Goal: Task Accomplishment & Management: Manage account settings

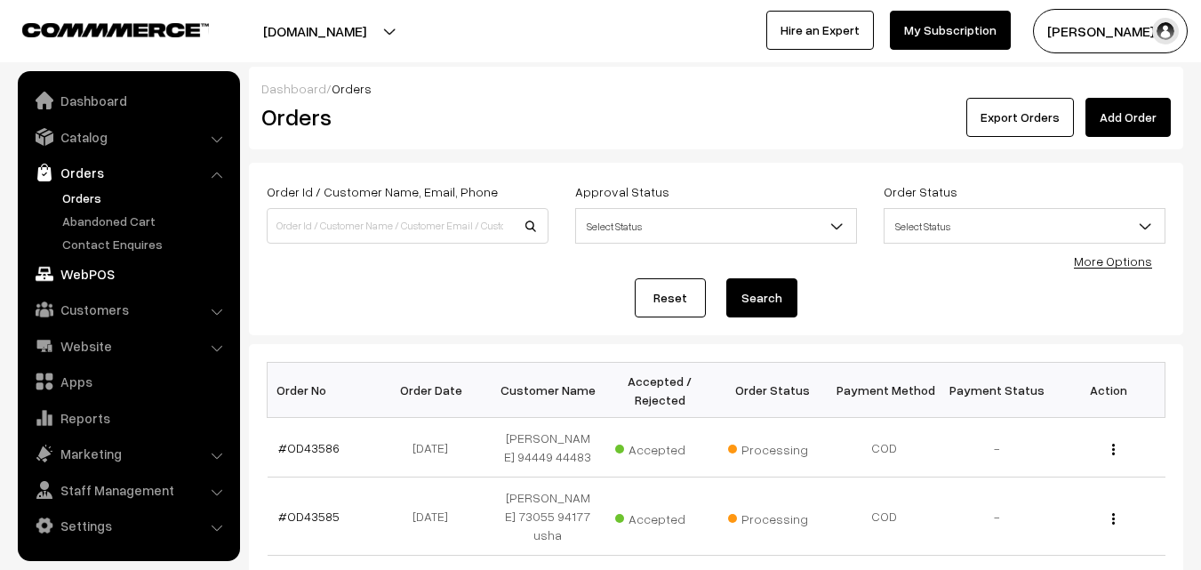
click at [83, 279] on link "WebPOS" at bounding box center [128, 274] width 212 height 32
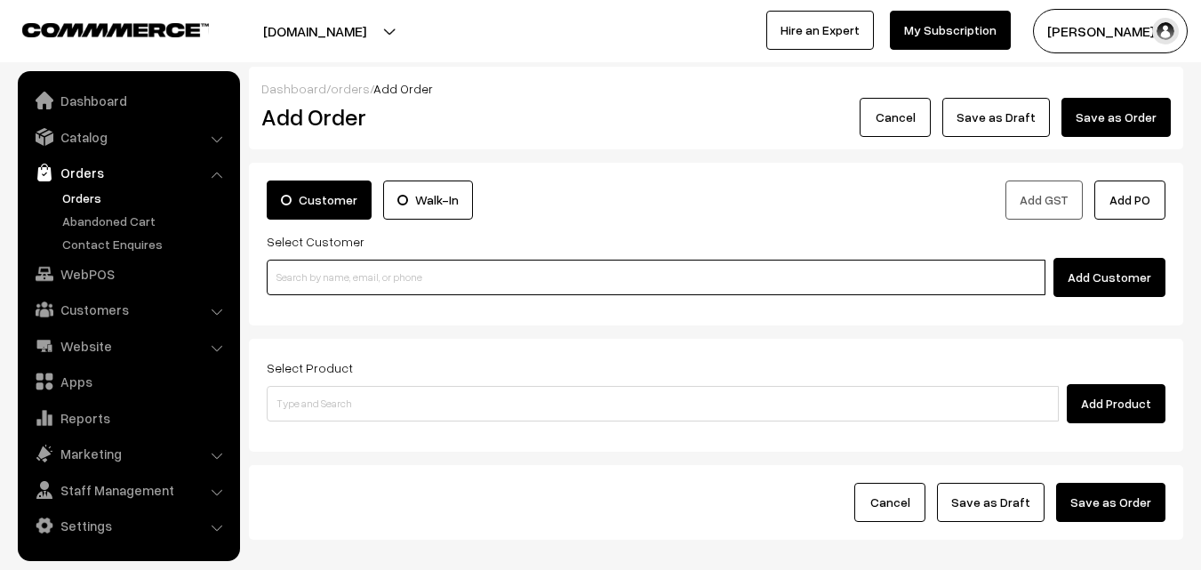
click at [333, 269] on input at bounding box center [656, 278] width 779 height 36
paste input "+91 98401 12169"
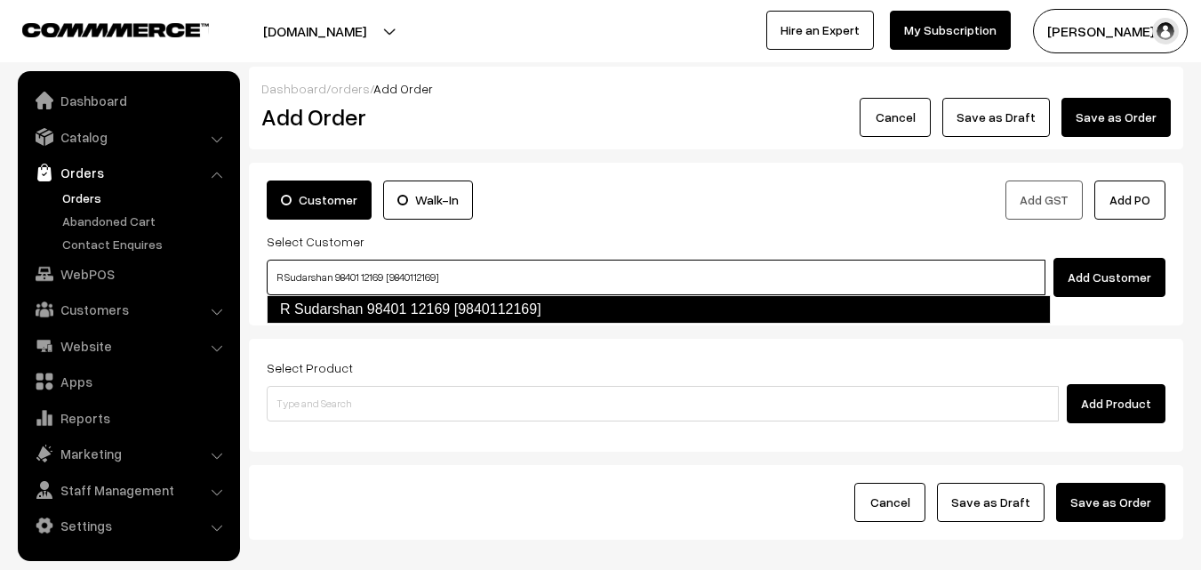
type input "R Sudarshan 98401 12169 [9840112169]"
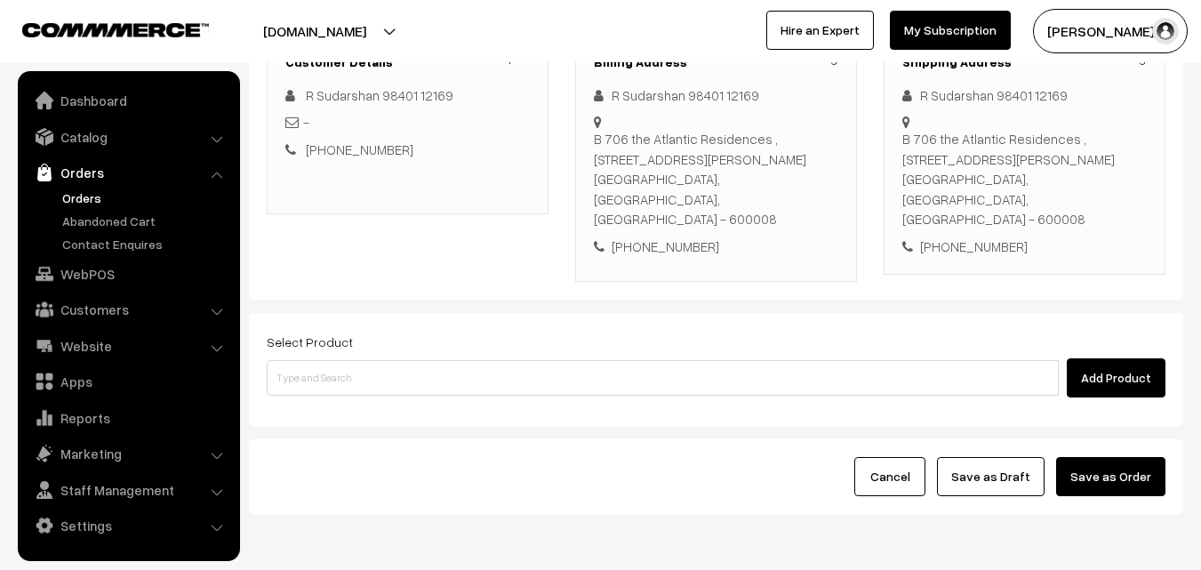
scroll to position [325, 0]
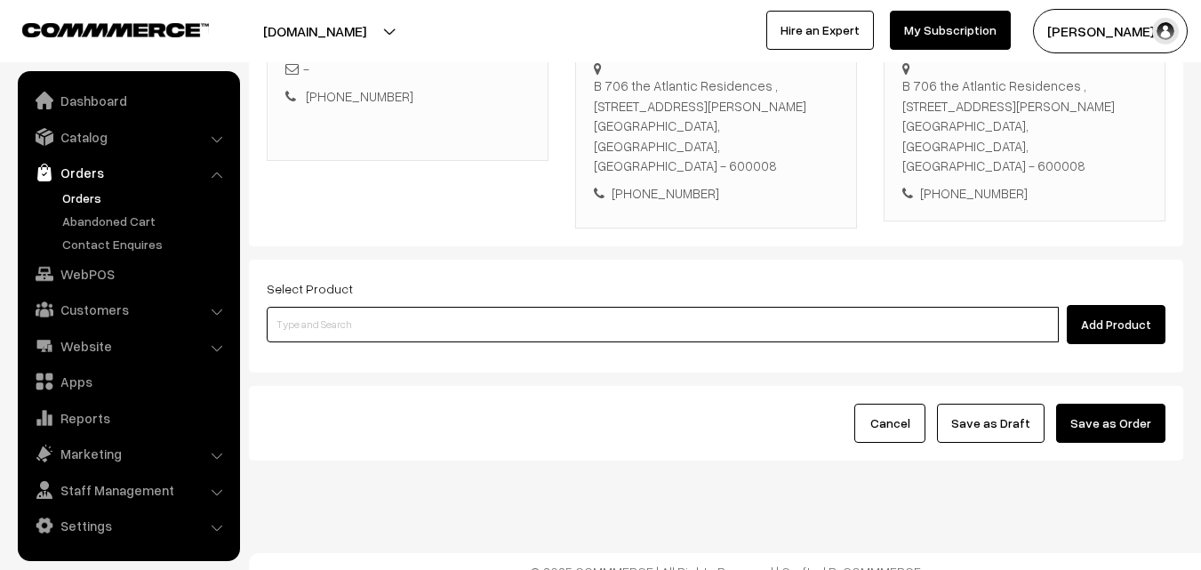
click at [510, 307] on input at bounding box center [663, 325] width 792 height 36
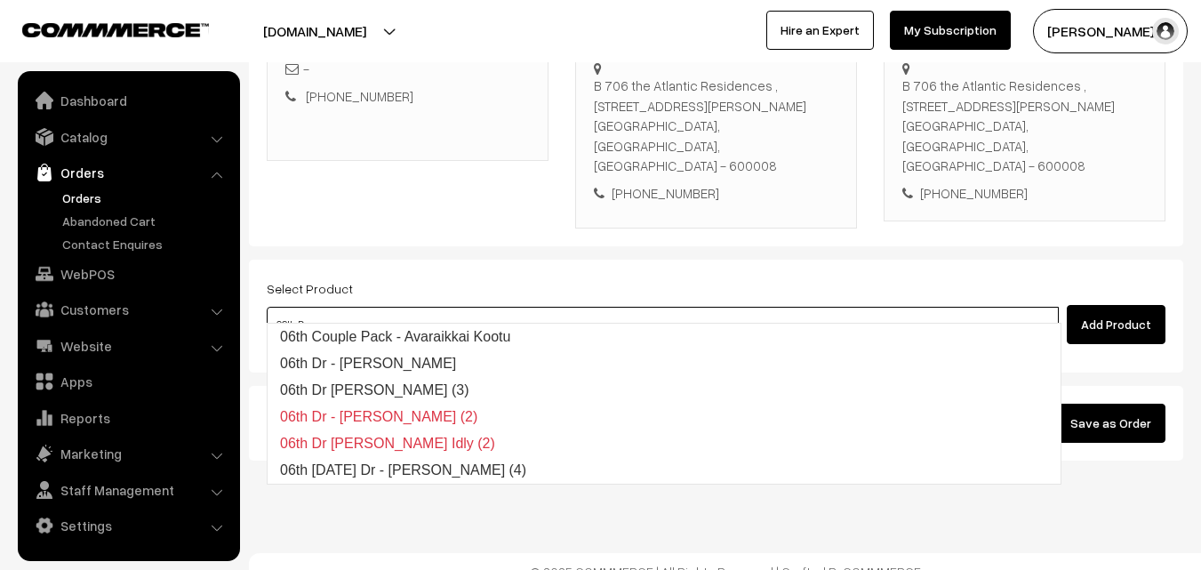
type input "06th Dr"
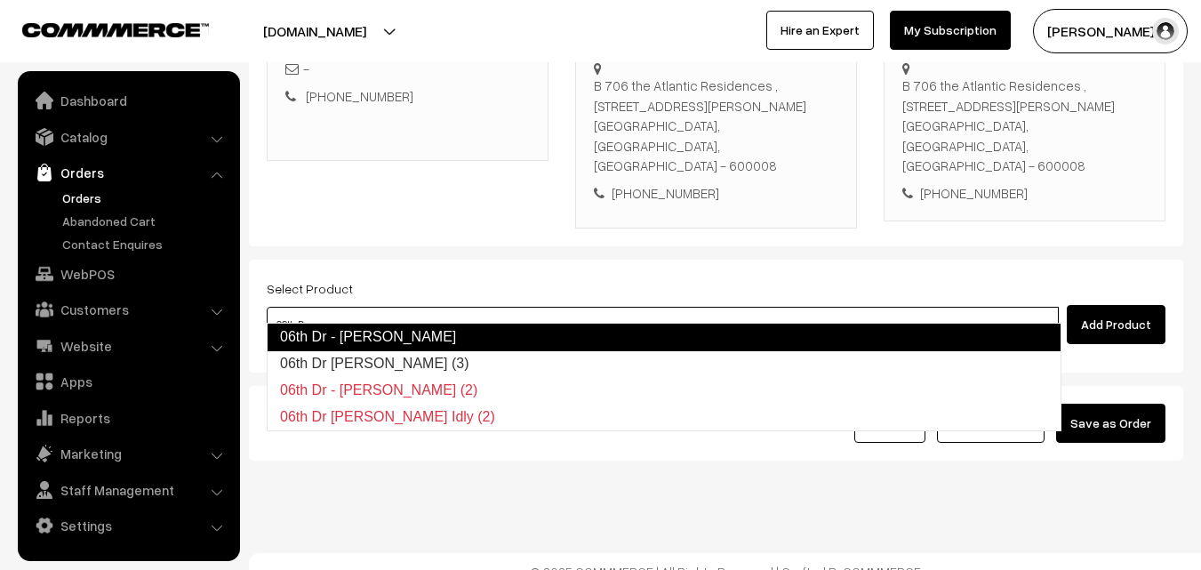
click at [432, 329] on link "06th Dr - Semiya Kichadi" at bounding box center [664, 337] width 795 height 28
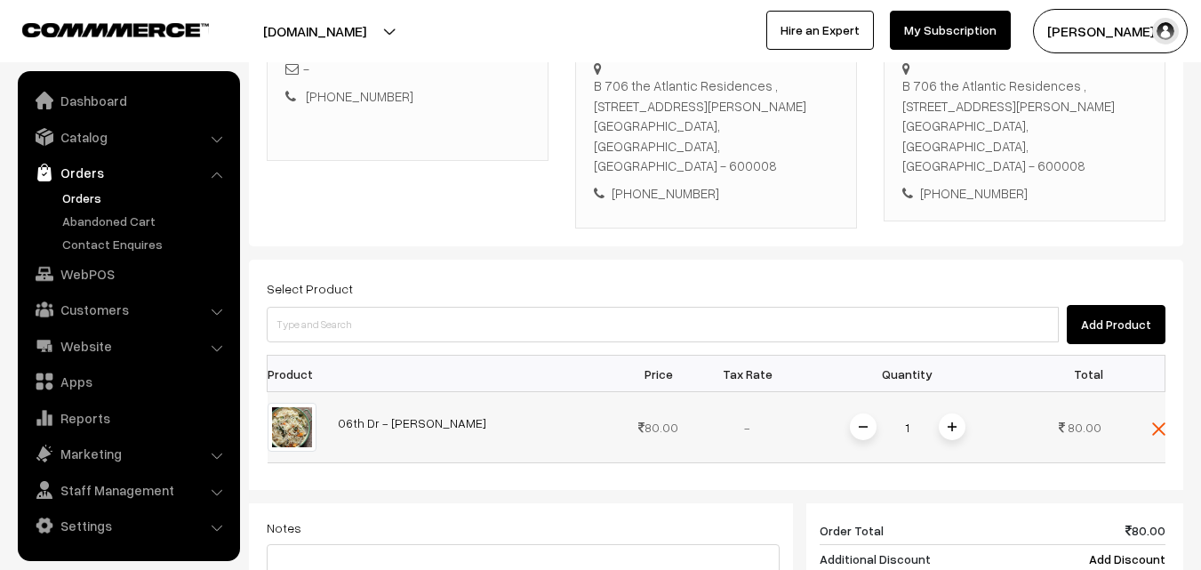
click at [957, 413] on span at bounding box center [952, 426] width 27 height 27
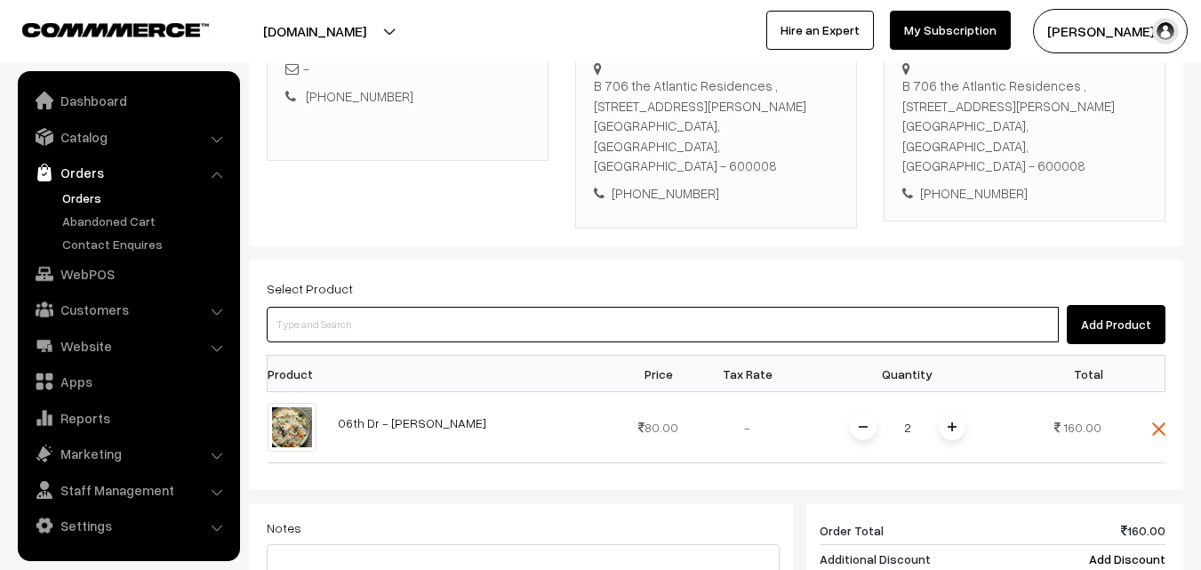
click at [434, 313] on input at bounding box center [663, 325] width 792 height 36
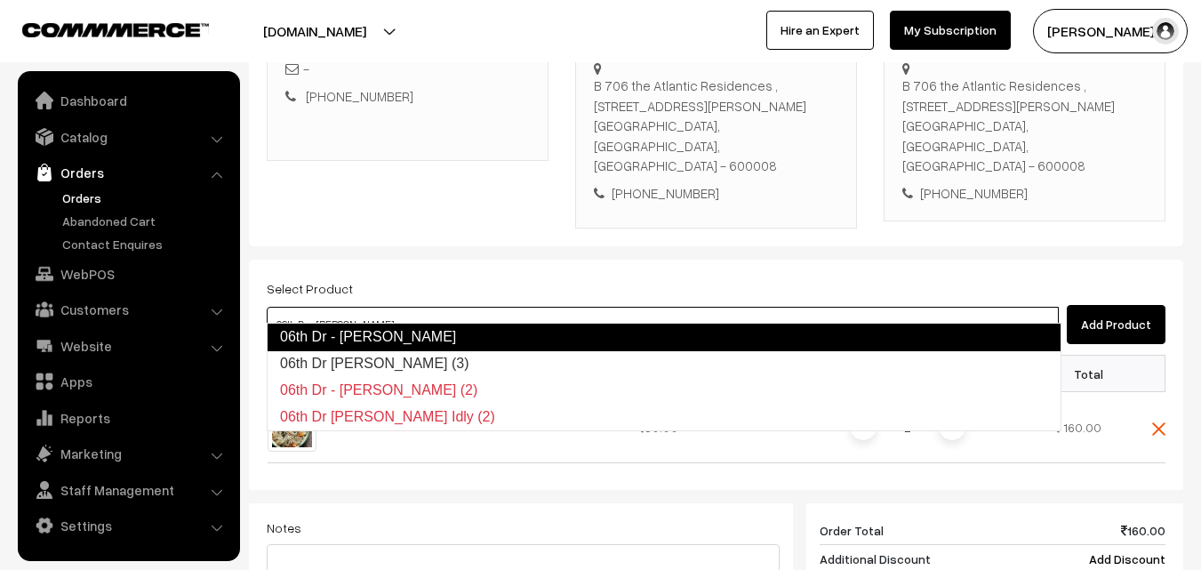
type input "06th Dr Chappathi (3)"
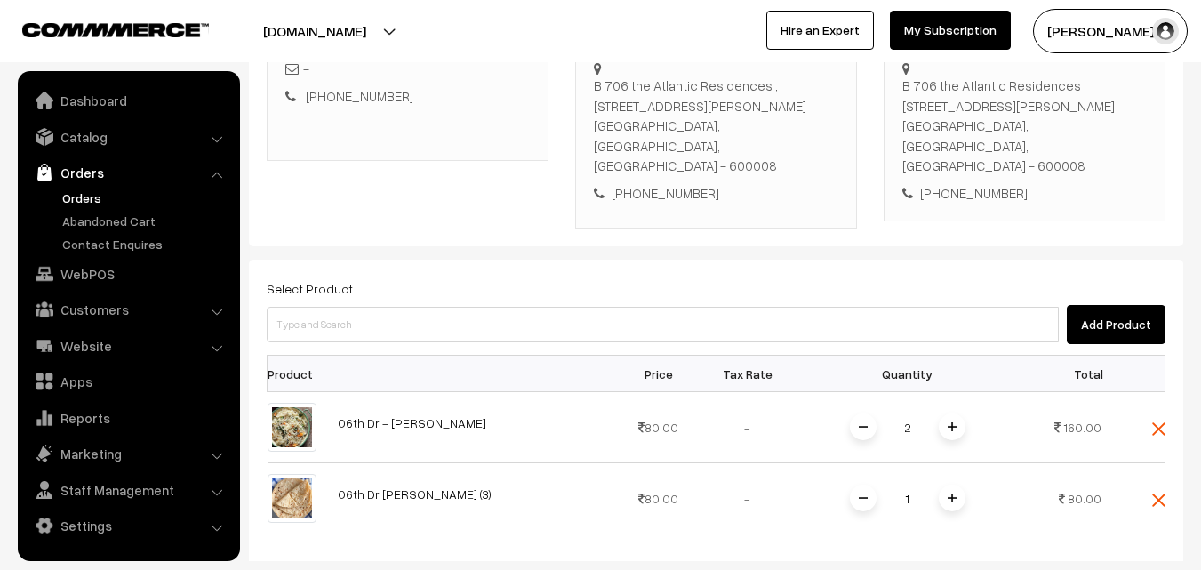
click at [951, 494] on img at bounding box center [952, 498] width 9 height 9
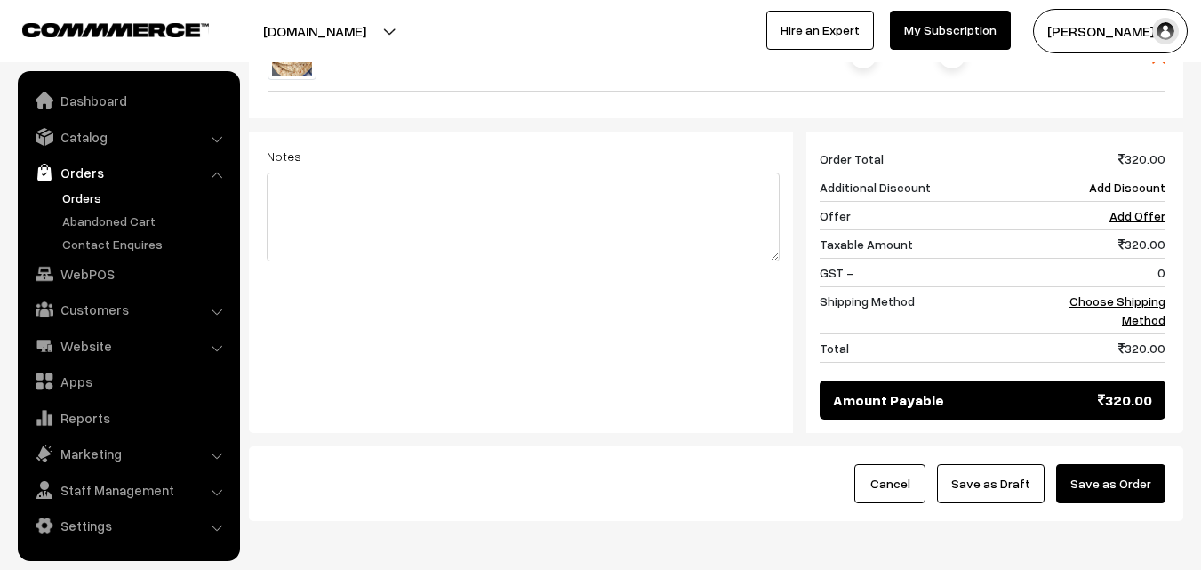
scroll to position [769, 0]
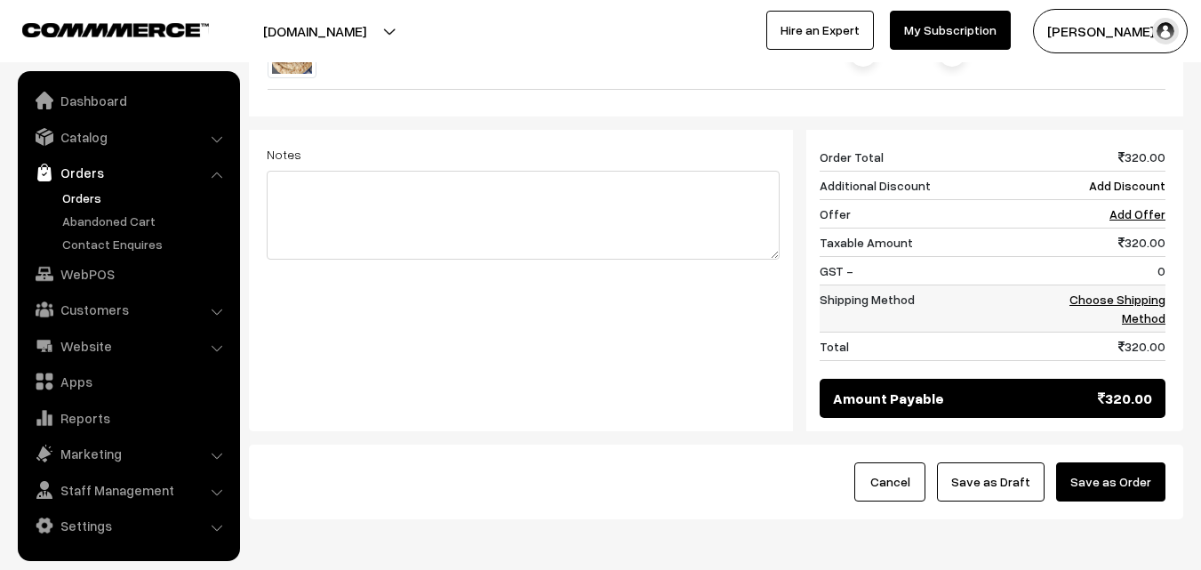
click at [1120, 292] on link "Choose Shipping Method" at bounding box center [1118, 309] width 96 height 34
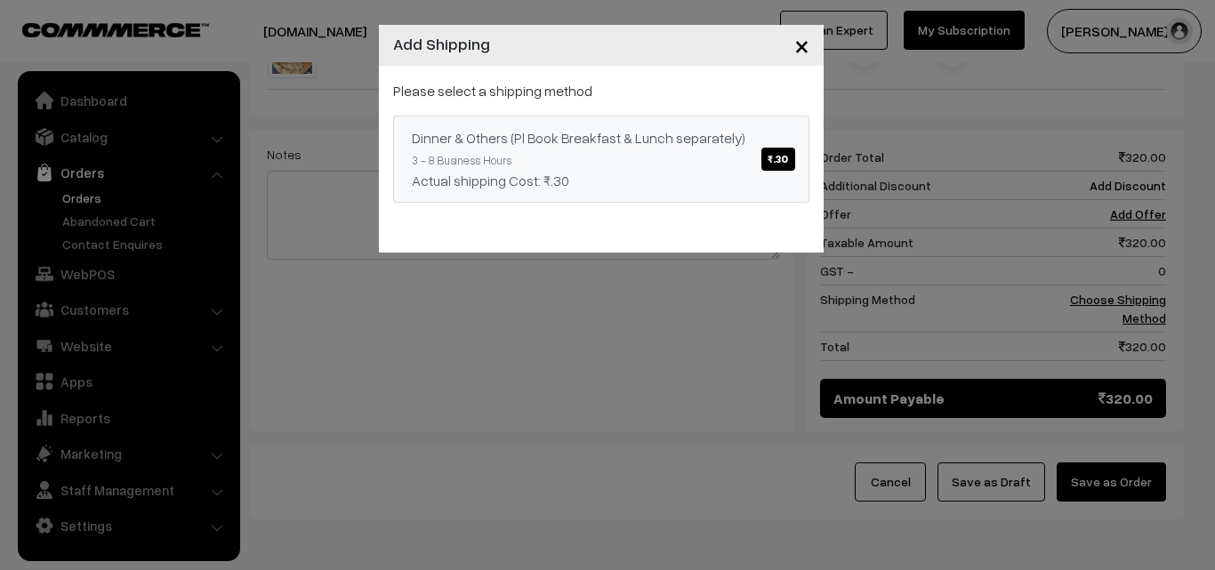
click at [776, 160] on span "₹.30" at bounding box center [777, 159] width 33 height 23
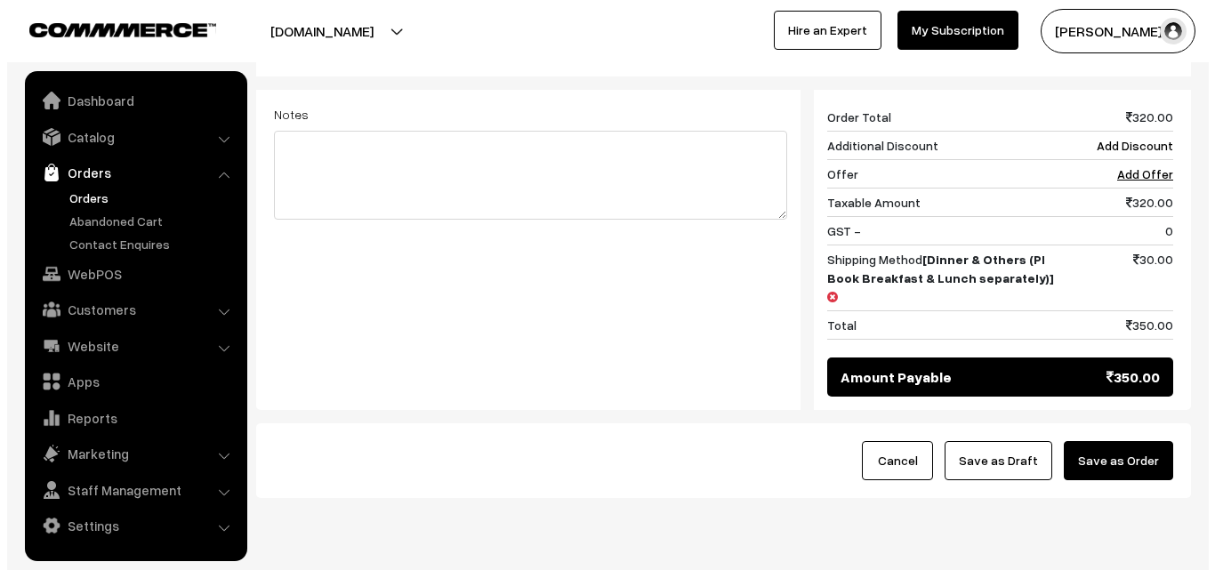
scroll to position [828, 0]
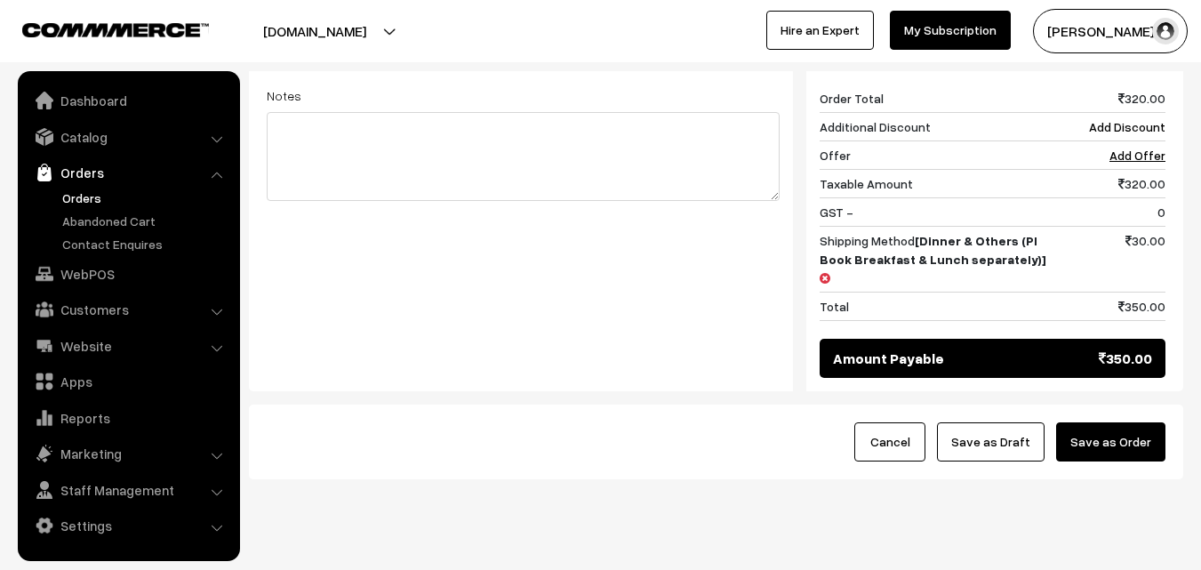
click at [1119, 422] on button "Save as Order" at bounding box center [1110, 441] width 109 height 39
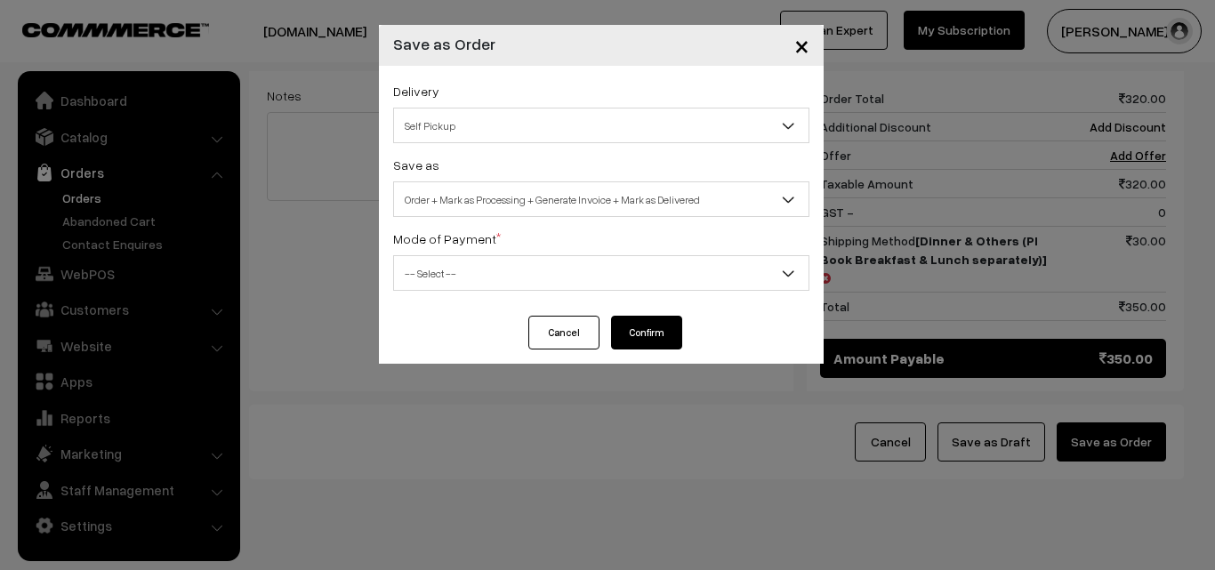
click at [638, 116] on span "Self Pickup" at bounding box center [601, 125] width 414 height 31
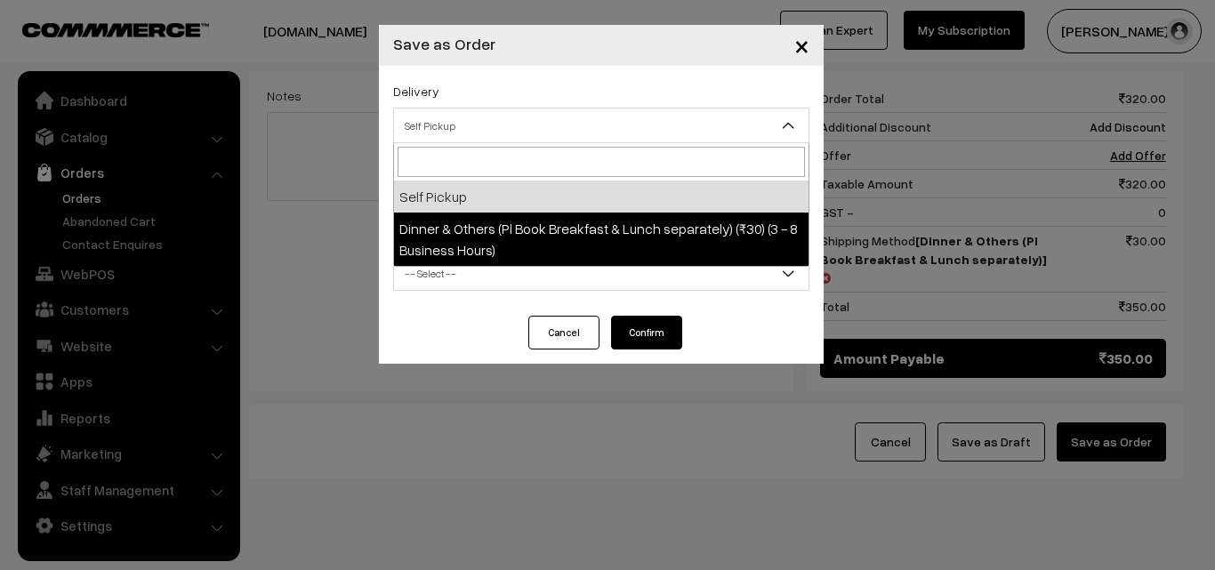
select select "DOP1"
select select "3"
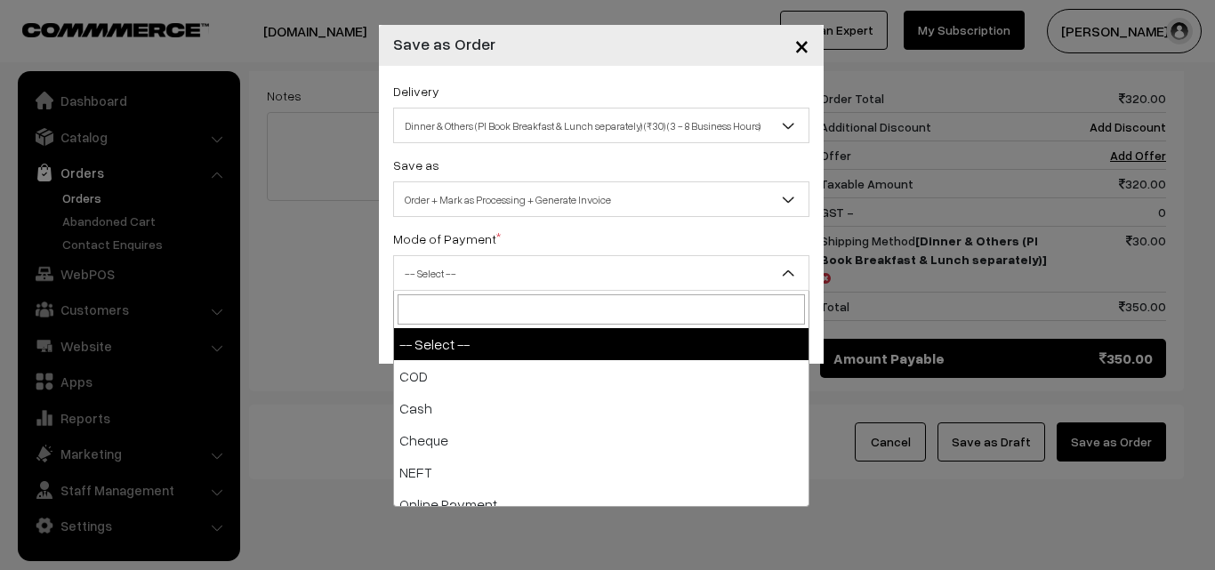
click at [642, 269] on span "-- Select --" at bounding box center [601, 273] width 414 height 31
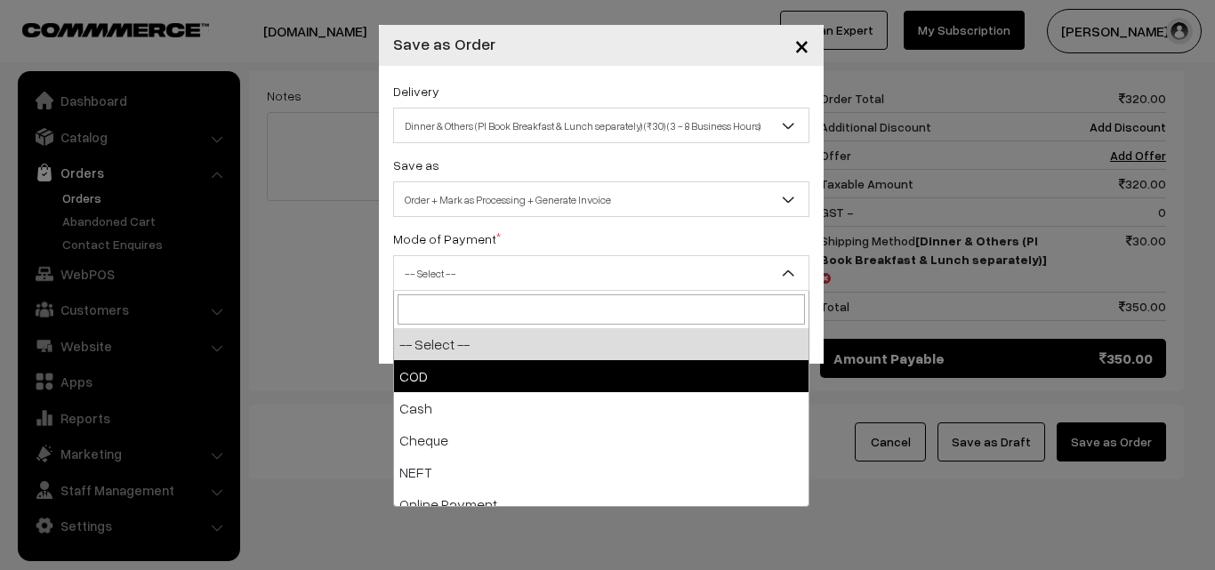
select select "1"
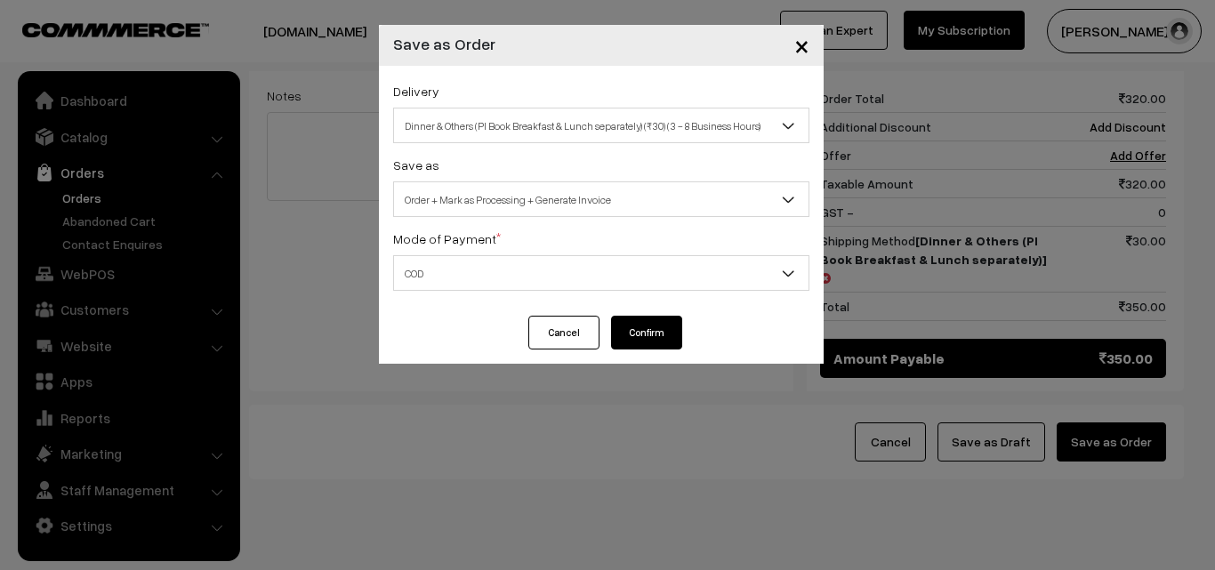
click at [630, 325] on button "Confirm" at bounding box center [646, 333] width 71 height 34
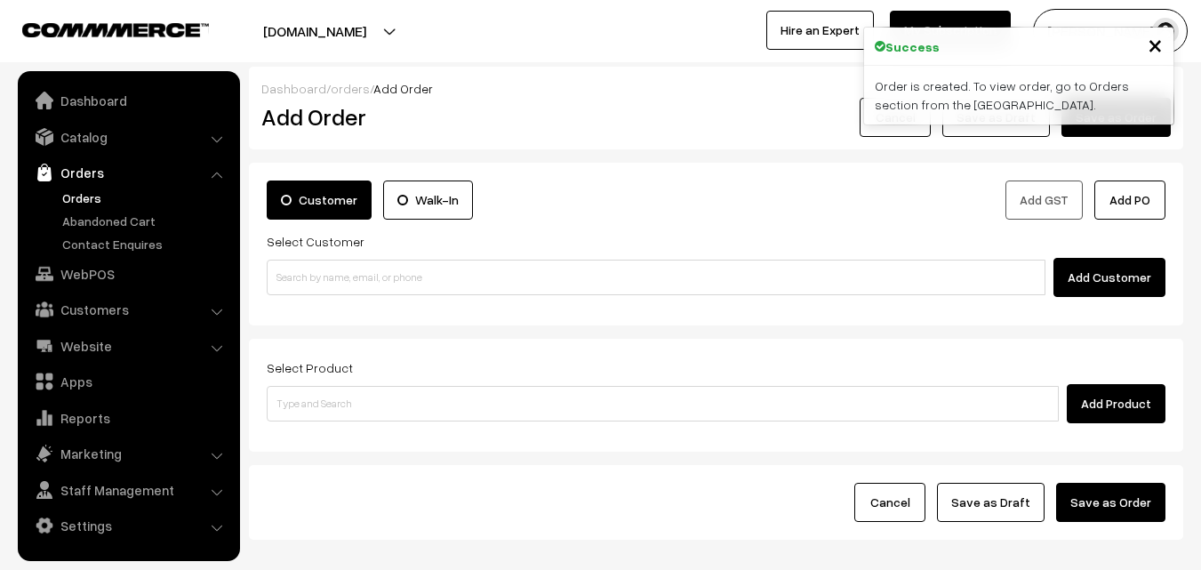
click at [81, 201] on link "Orders" at bounding box center [146, 198] width 176 height 19
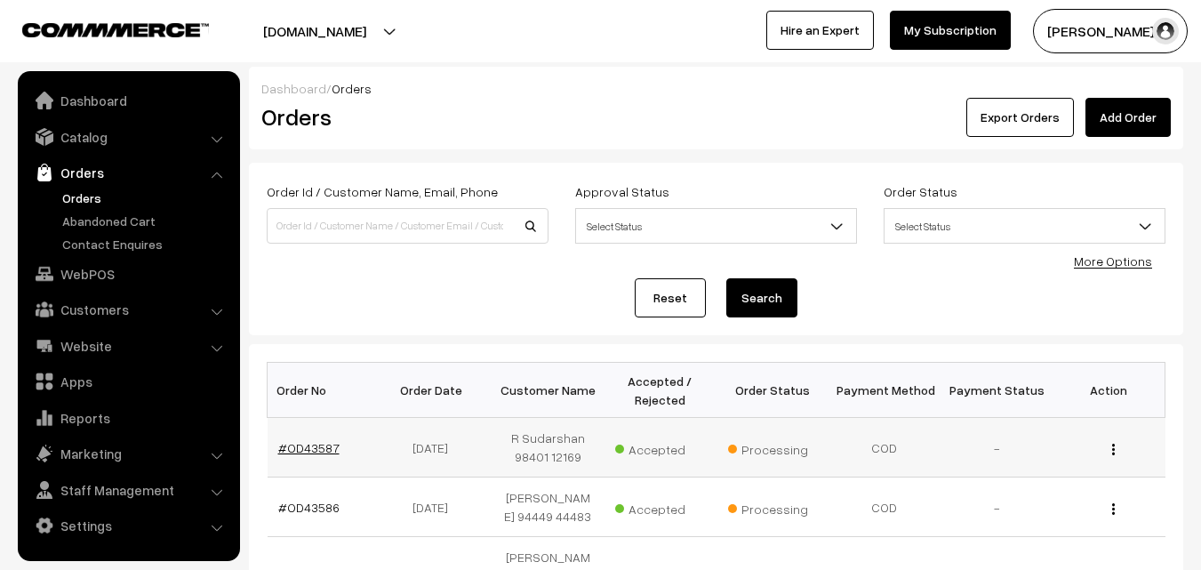
click at [318, 447] on link "#OD43587" at bounding box center [308, 447] width 61 height 15
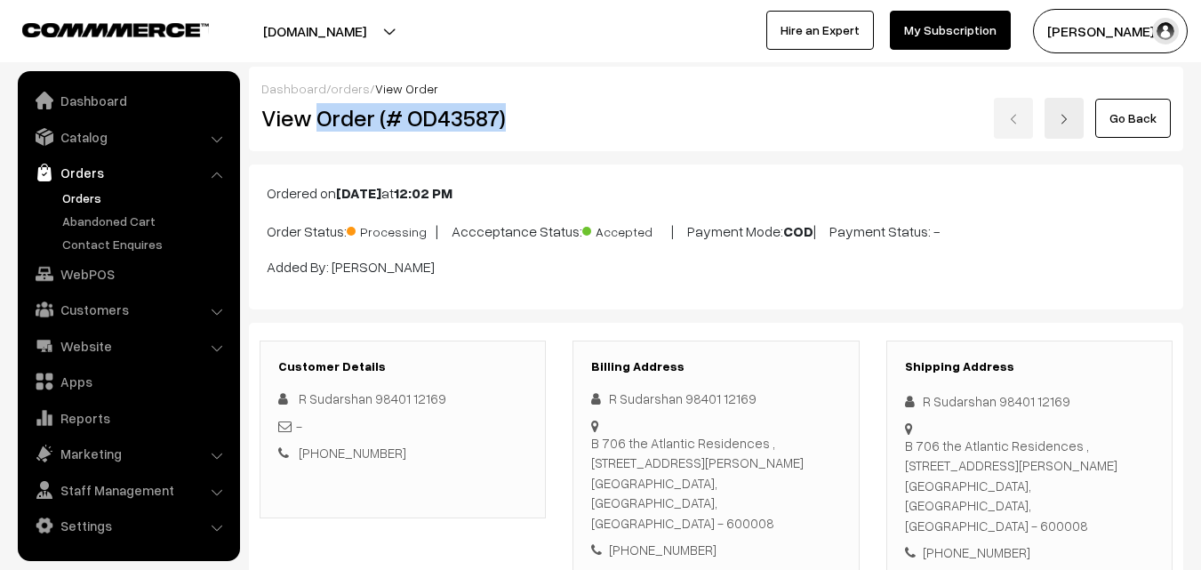
drag, startPoint x: 316, startPoint y: 116, endPoint x: 545, endPoint y: 104, distance: 229.8
click at [545, 104] on h2 "View Order (# OD43587)" at bounding box center [403, 118] width 285 height 28
copy h2 "Order (# OD43587)"
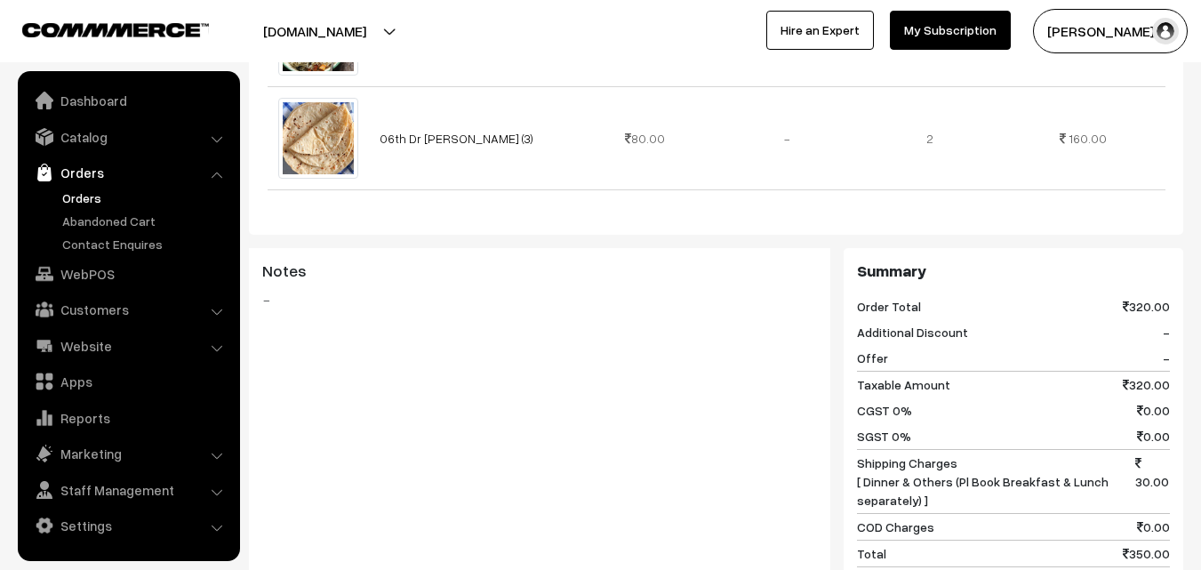
scroll to position [1067, 0]
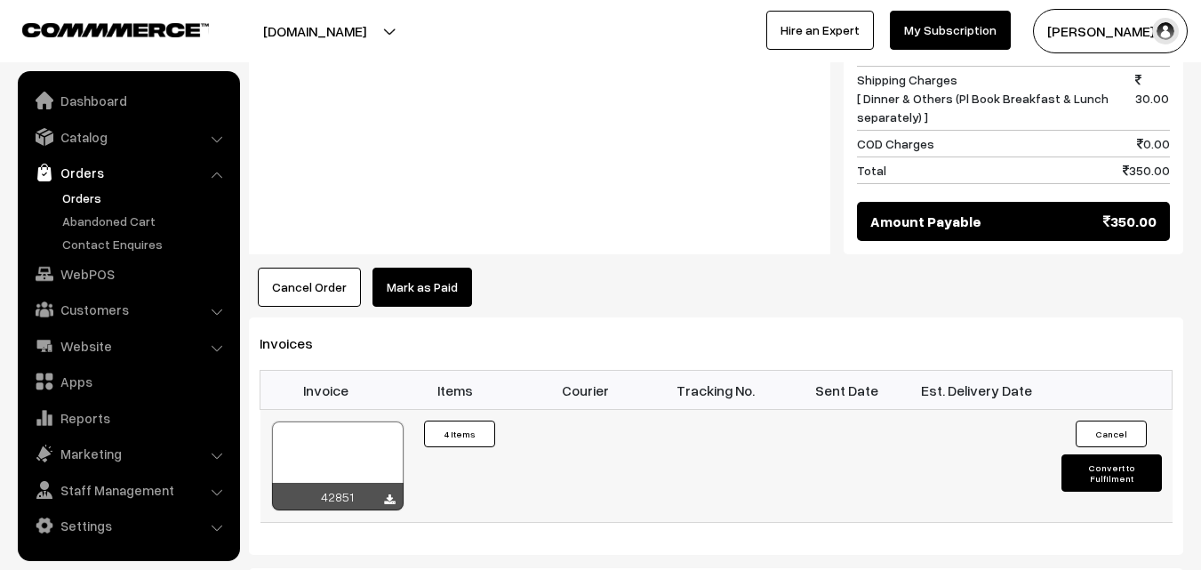
click at [395, 483] on div "42851" at bounding box center [338, 497] width 132 height 28
click at [389, 494] on icon at bounding box center [389, 500] width 11 height 12
click at [86, 277] on link "WebPOS" at bounding box center [128, 274] width 212 height 32
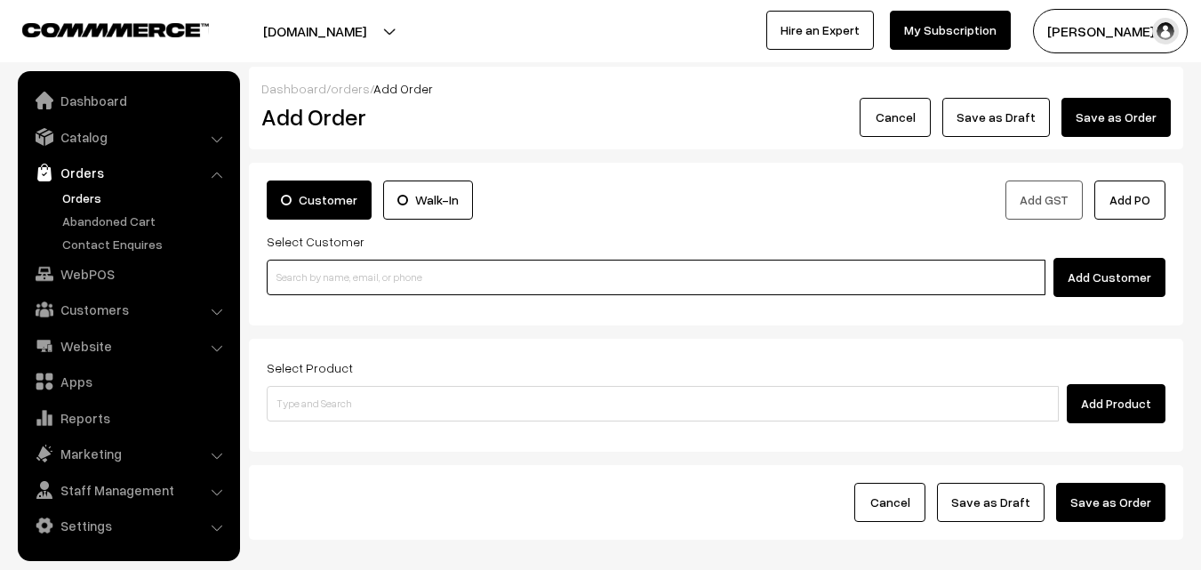
click at [393, 272] on input at bounding box center [656, 278] width 779 height 36
paste input "[PHONE_NUMBER]"
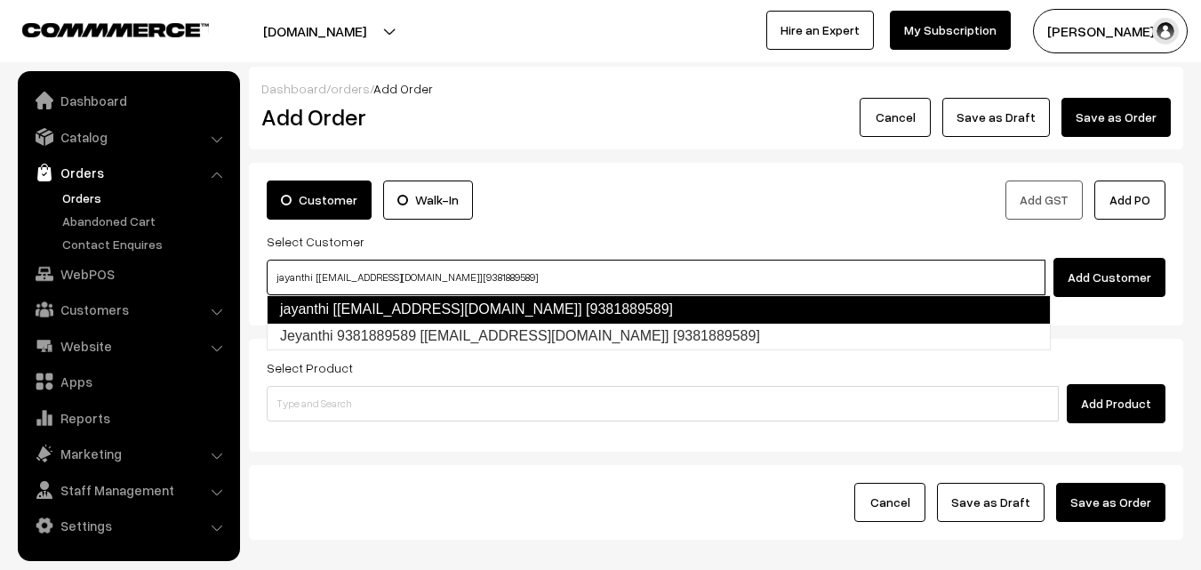
type input "jayanthi [[EMAIL_ADDRESS][DOMAIN_NAME]] [9381889589]"
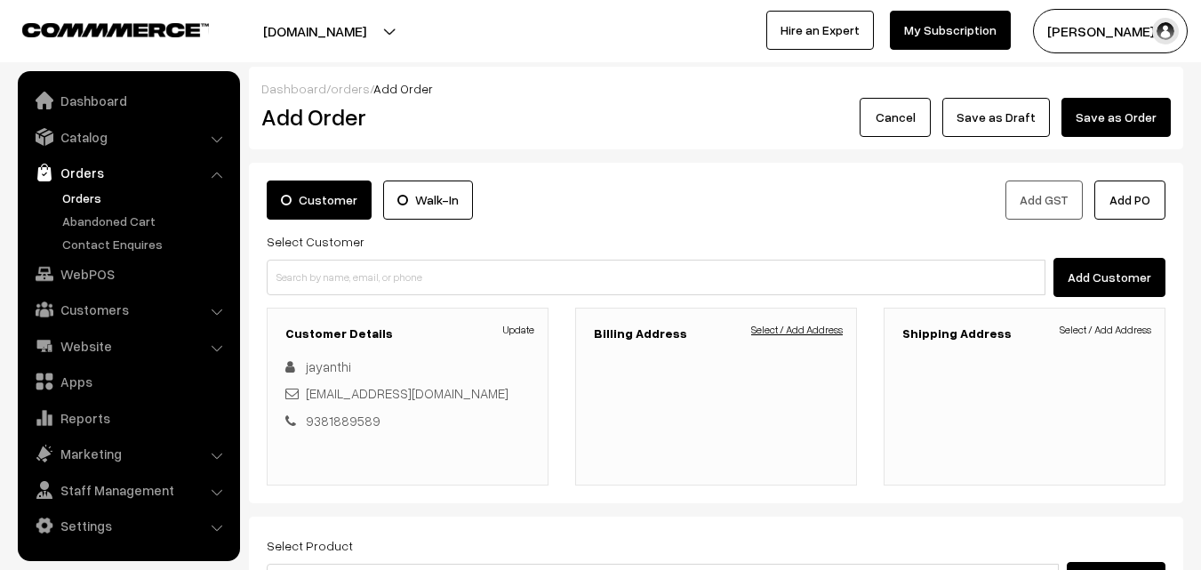
click at [782, 332] on link "Select / Add Address" at bounding box center [797, 330] width 92 height 16
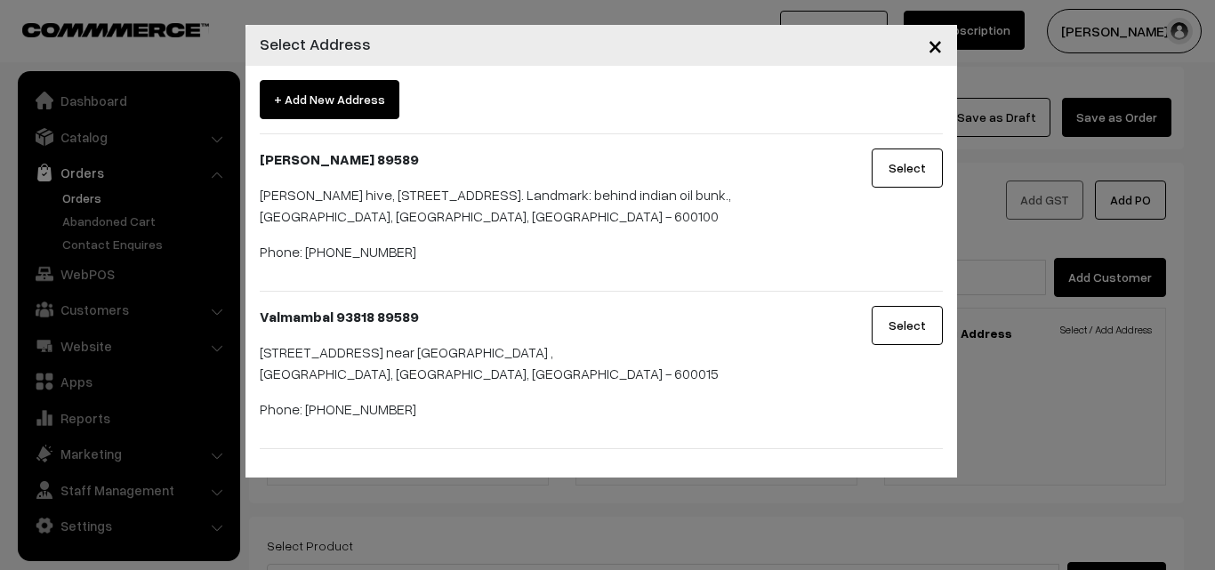
click at [889, 163] on button "Select" at bounding box center [906, 168] width 71 height 39
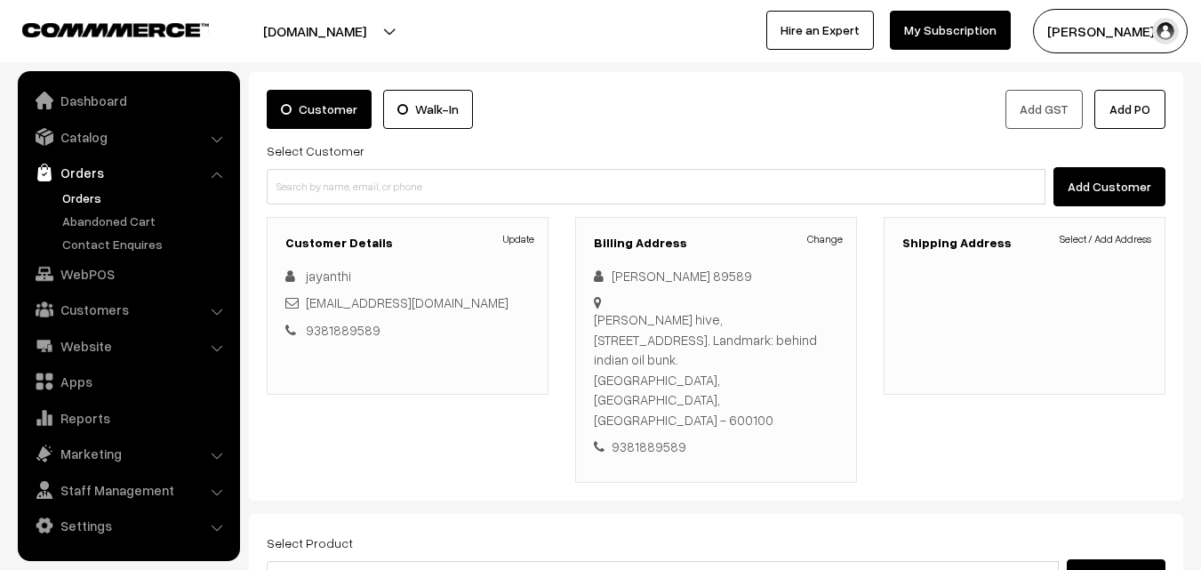
scroll to position [89, 0]
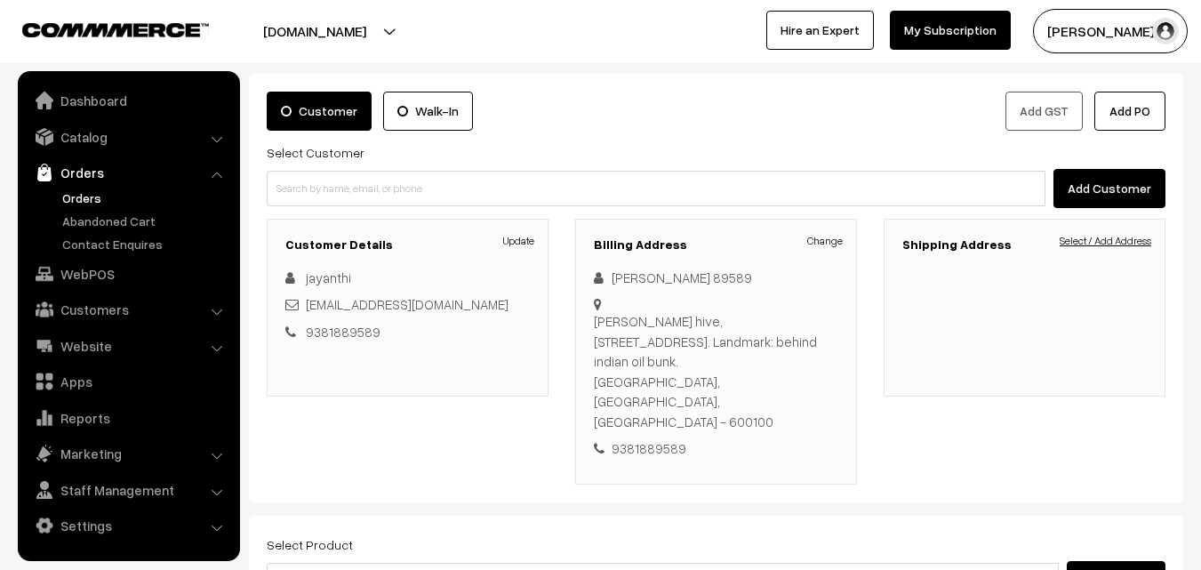
click at [1088, 240] on link "Select / Add Address" at bounding box center [1106, 241] width 92 height 16
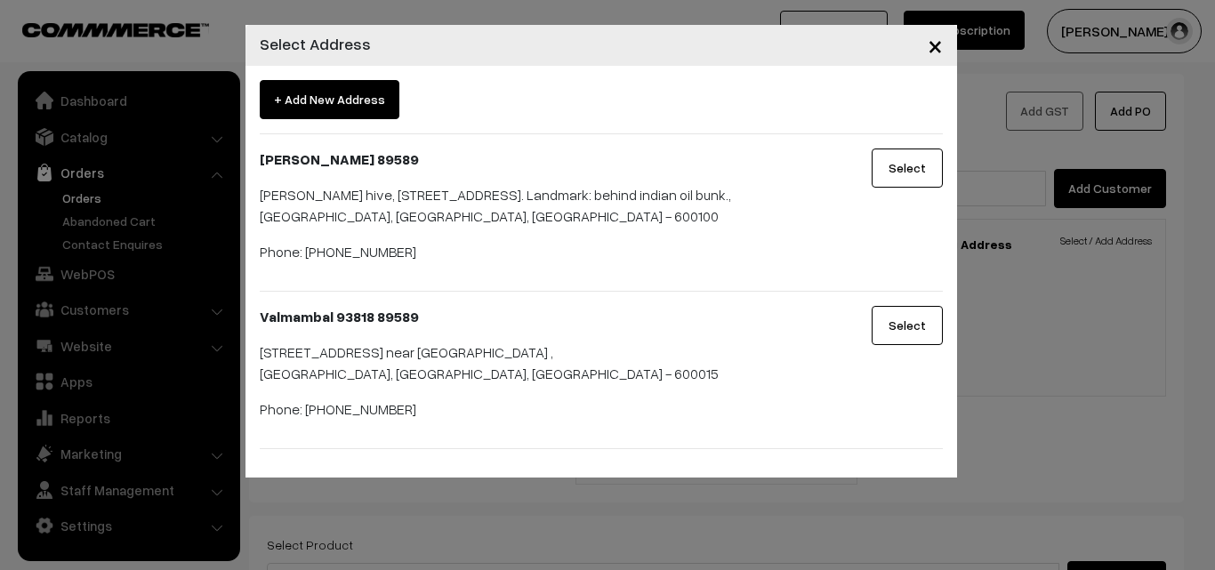
click at [904, 177] on button "Select" at bounding box center [906, 168] width 71 height 39
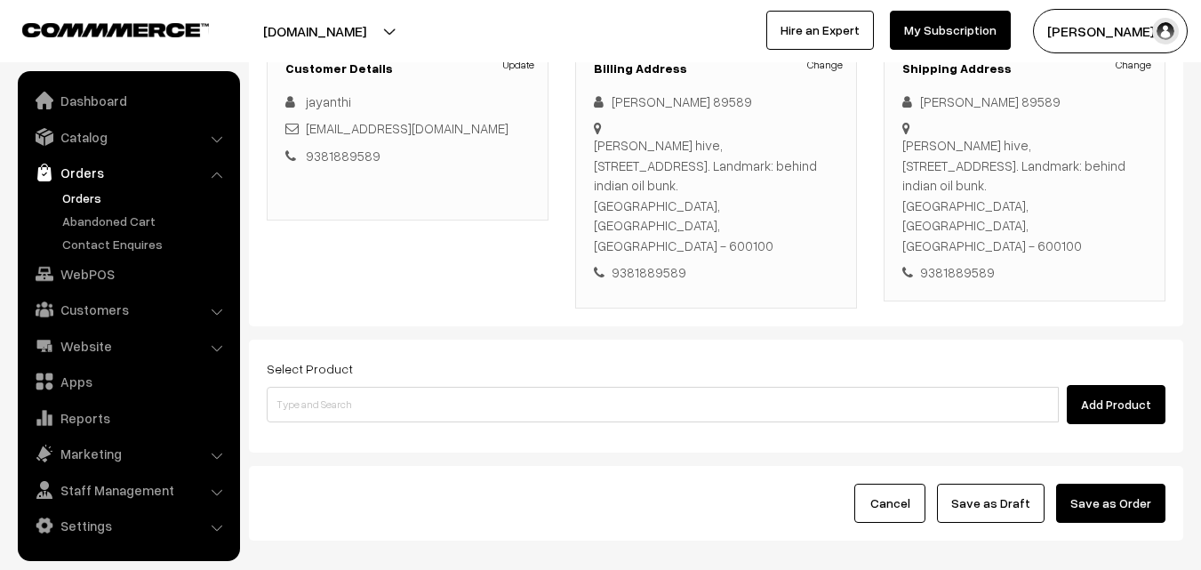
scroll to position [325, 0]
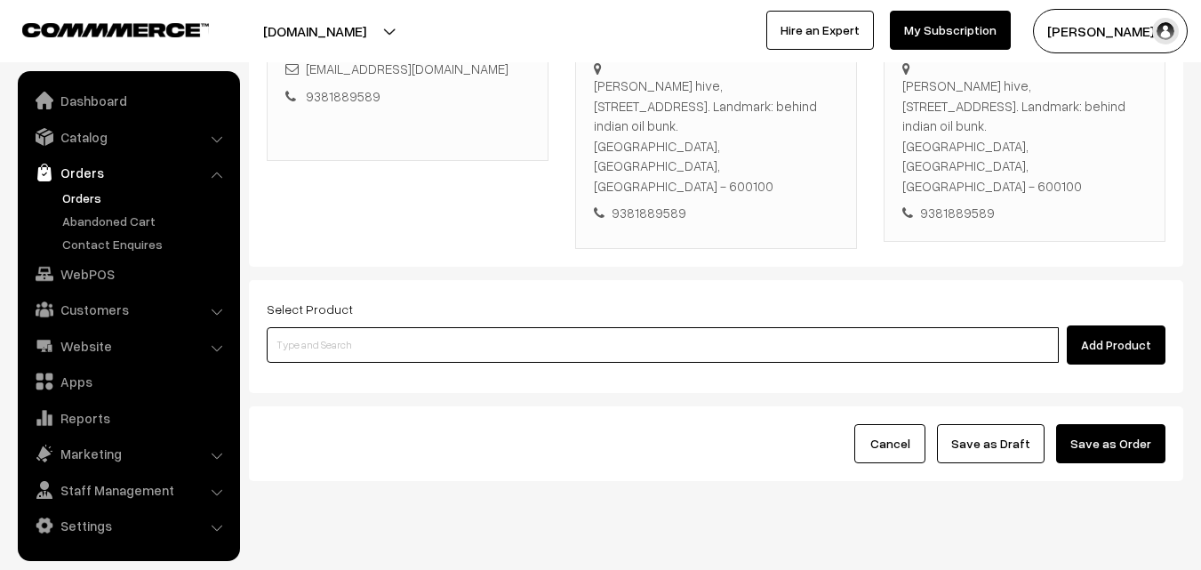
click at [429, 327] on input at bounding box center [663, 345] width 792 height 36
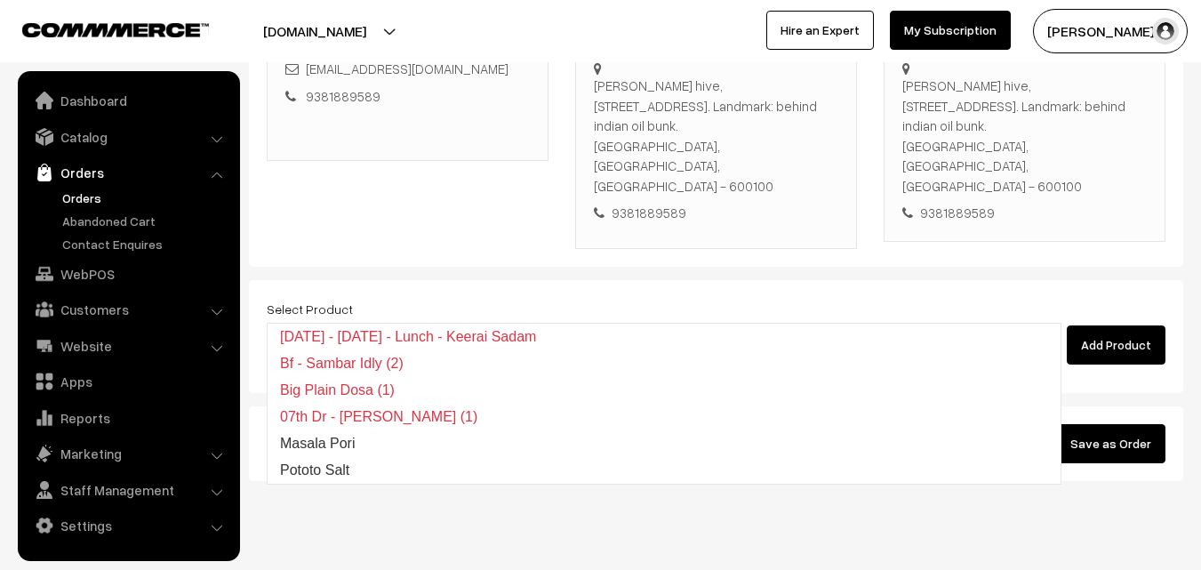
type input "Sambar"
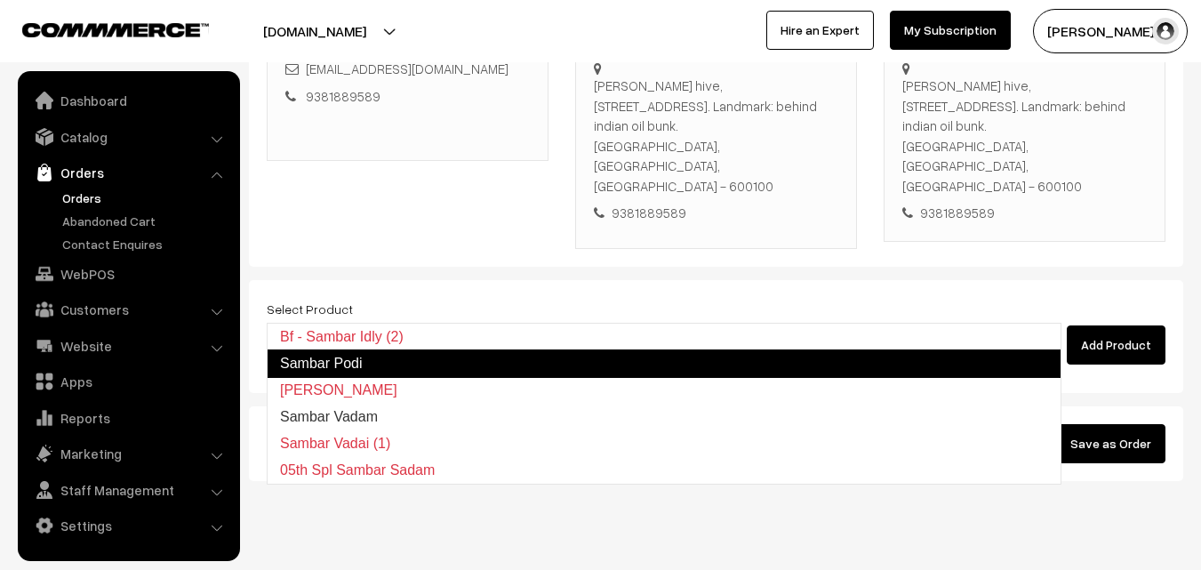
click at [400, 361] on link "Sambar Podi" at bounding box center [664, 363] width 795 height 28
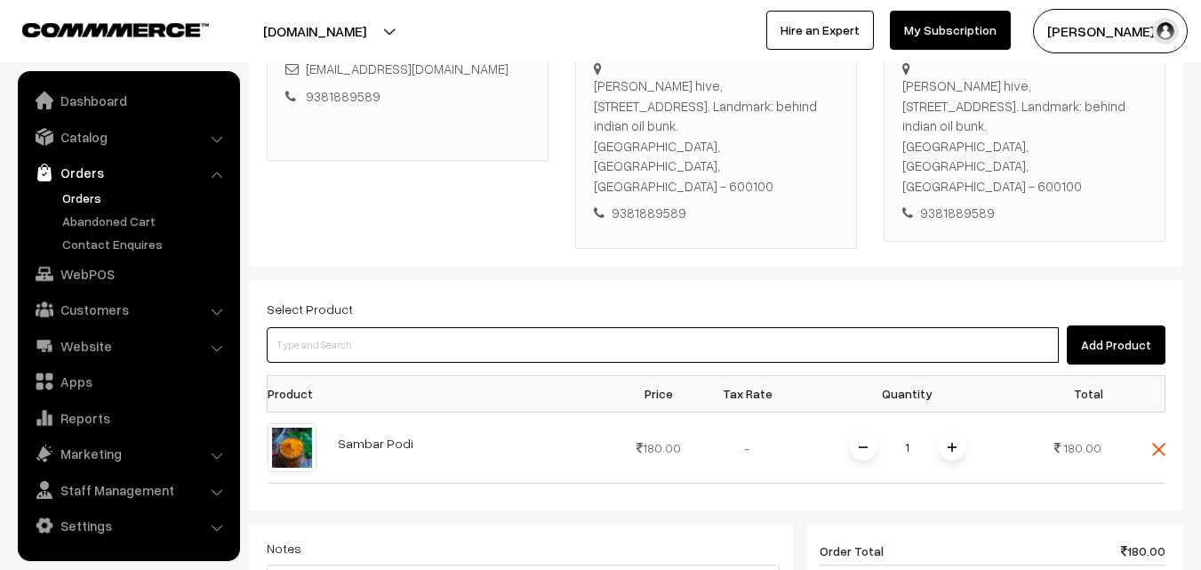
click at [406, 327] on input at bounding box center [663, 345] width 792 height 36
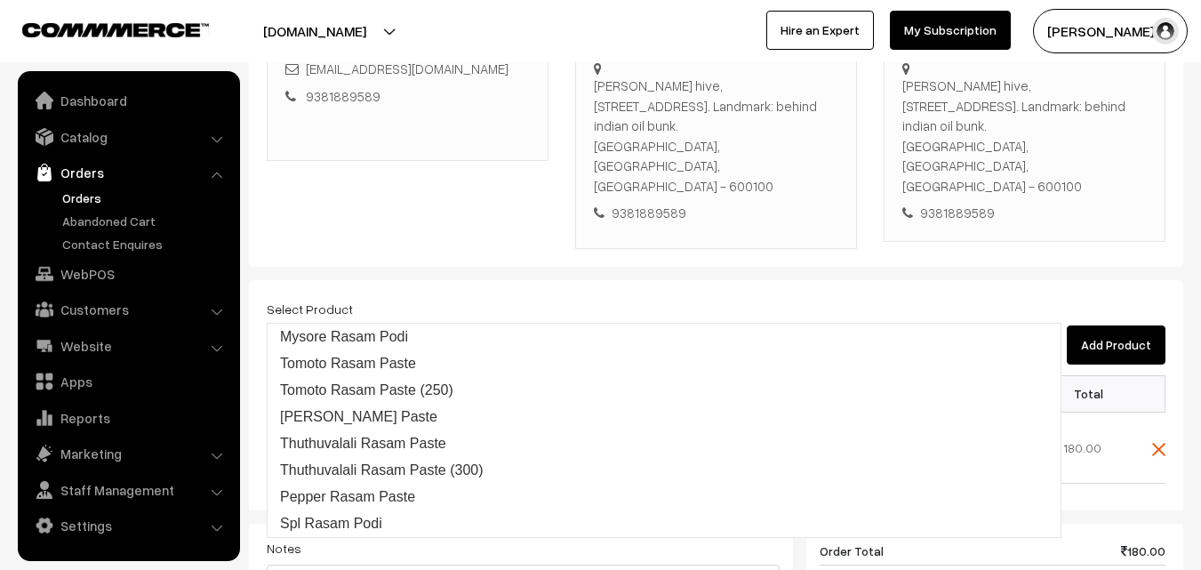
type input "Rasam podi"
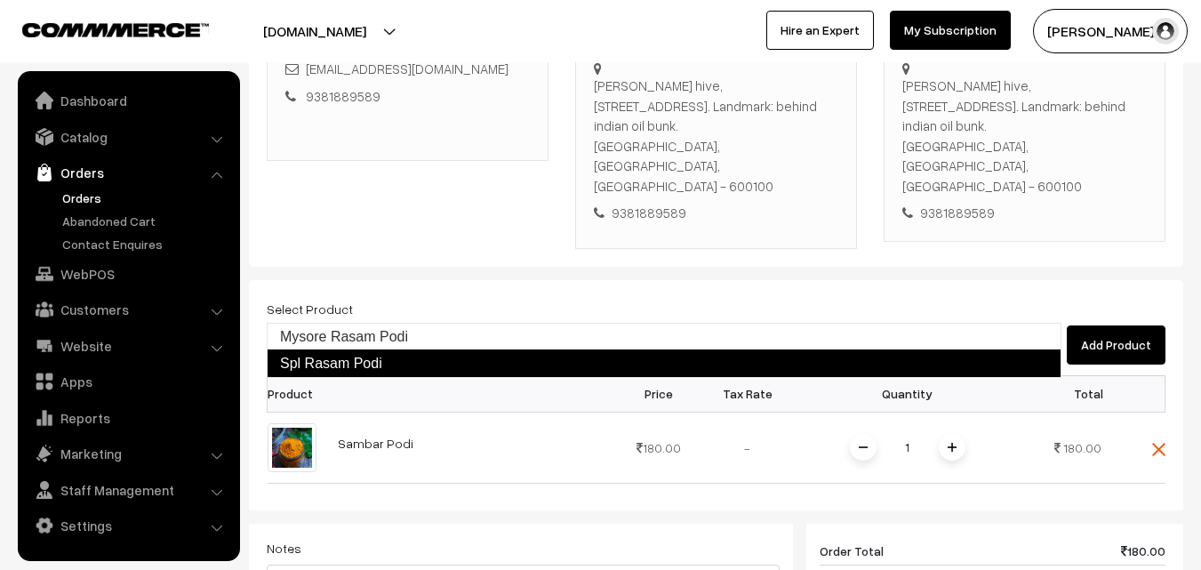
click at [404, 352] on link "Spl Rasam Podi" at bounding box center [664, 363] width 795 height 28
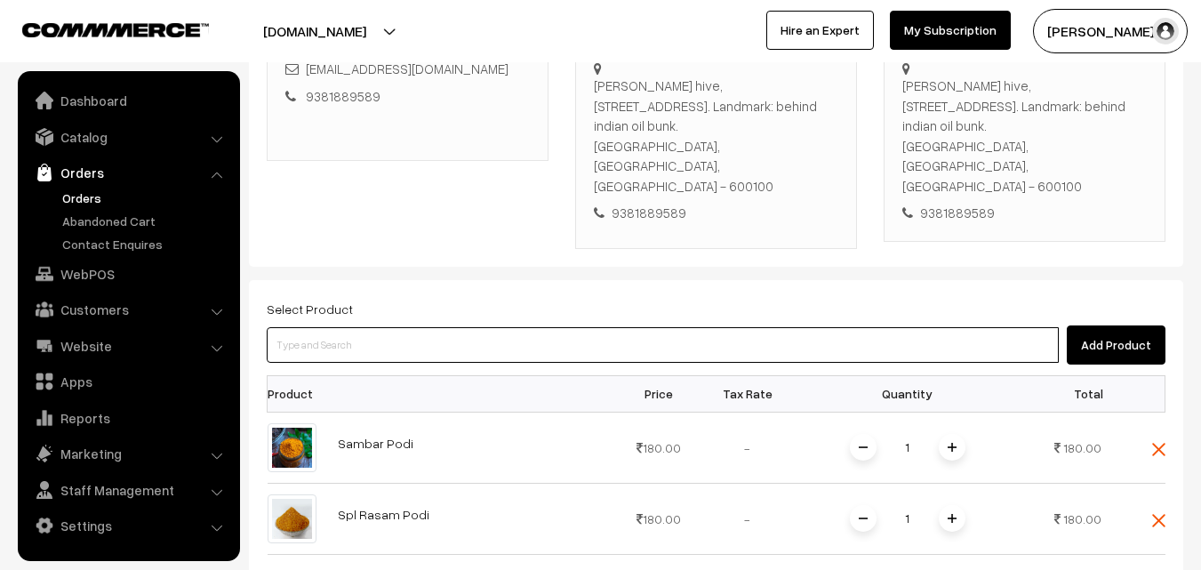
click at [582, 327] on input at bounding box center [663, 345] width 792 height 36
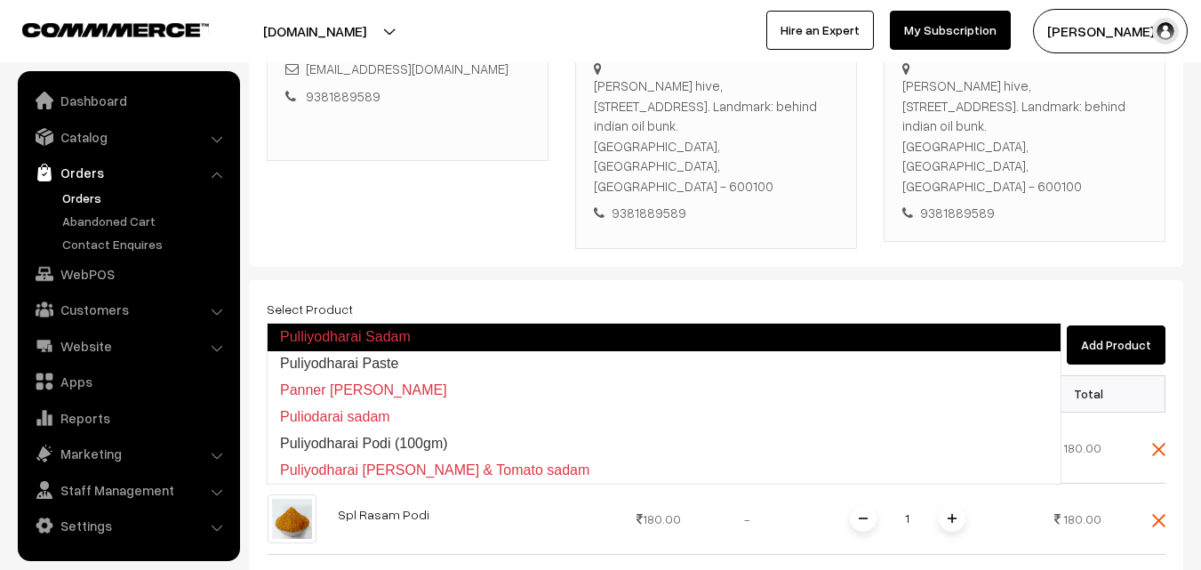
type input "Puliyodharai Paste"
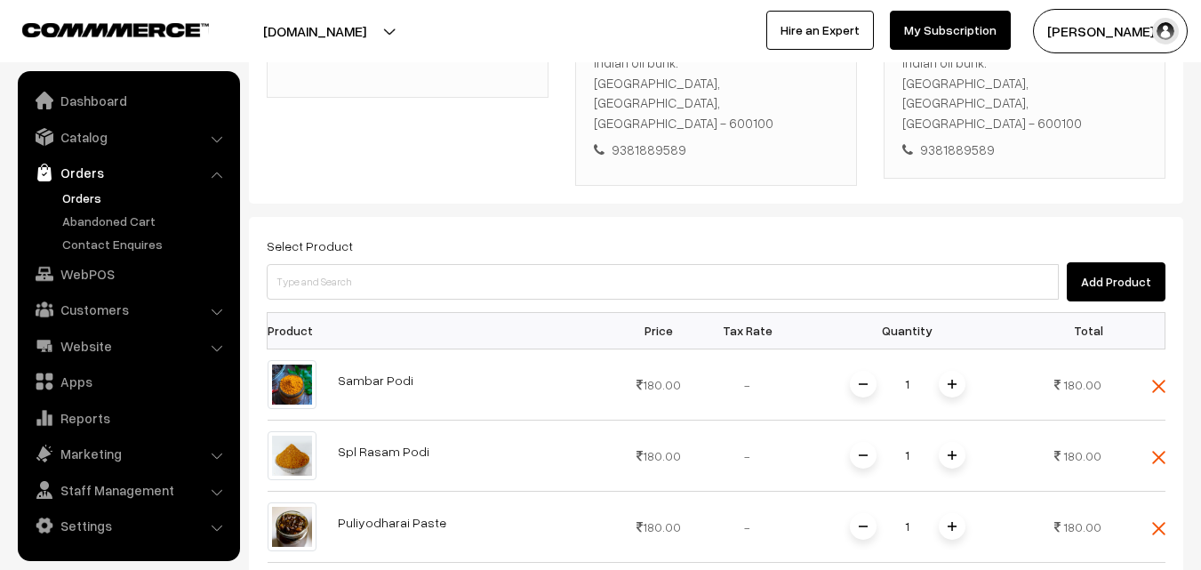
scroll to position [413, 0]
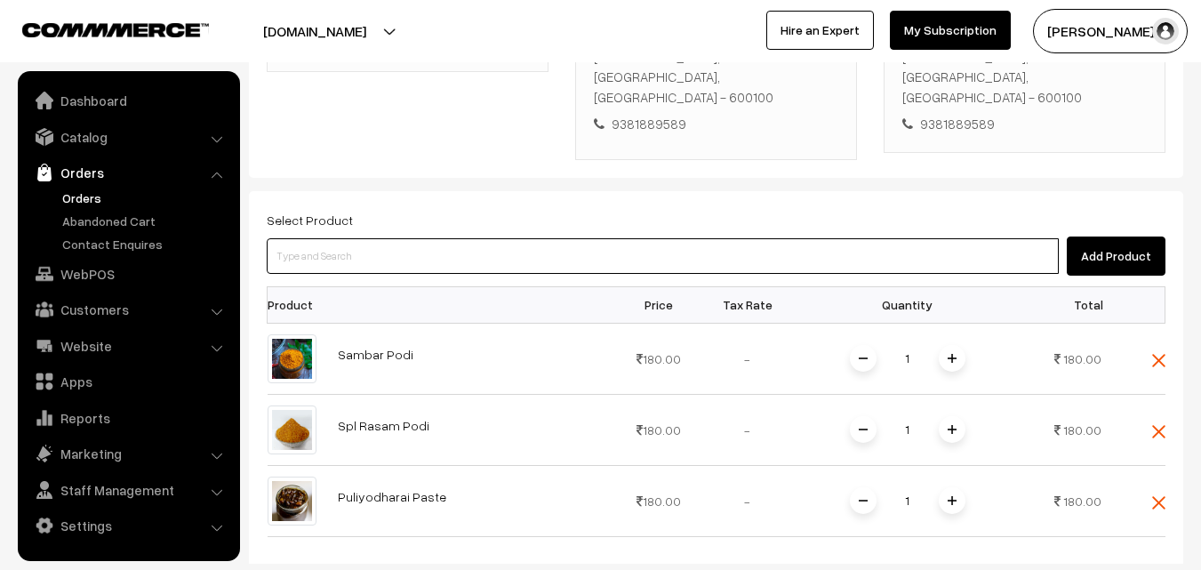
click at [564, 238] on input at bounding box center [663, 256] width 792 height 36
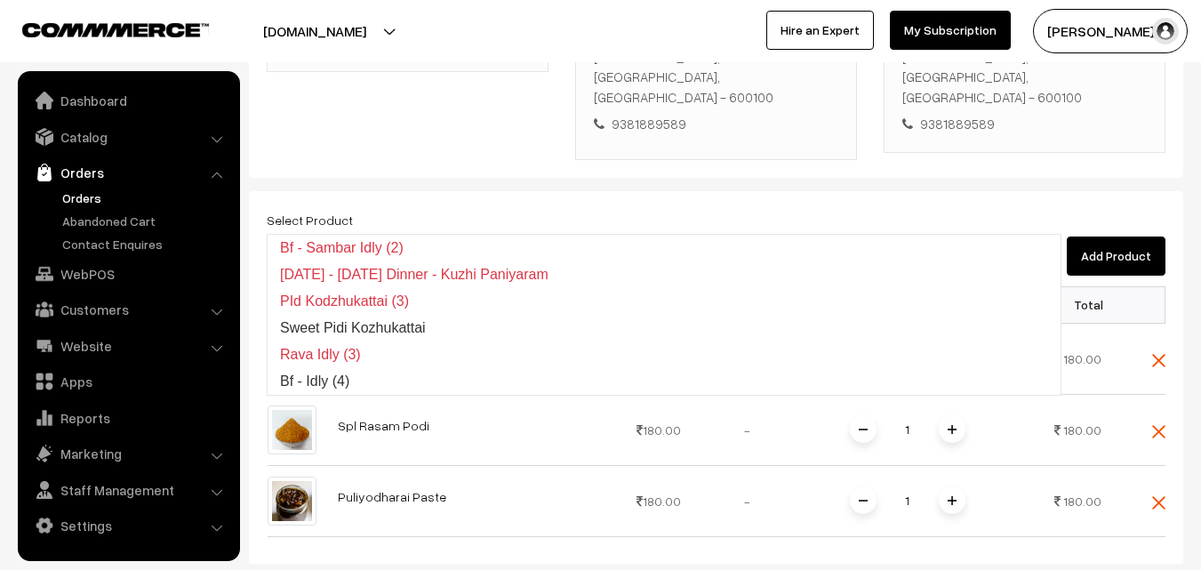
type input "i"
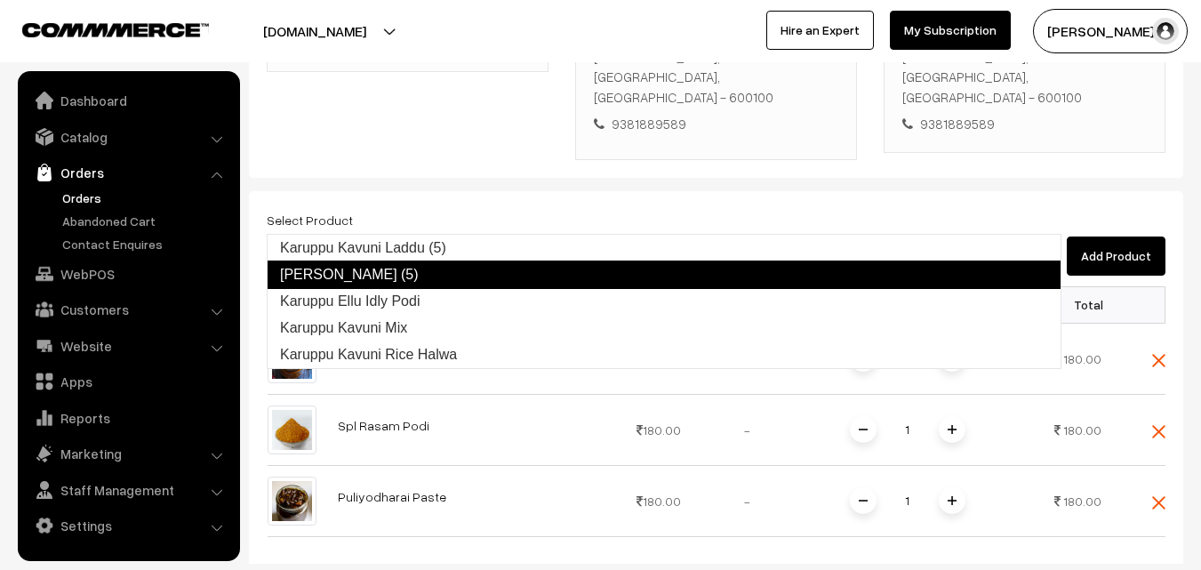
type input "Karuppu Ellu Idly Podi"
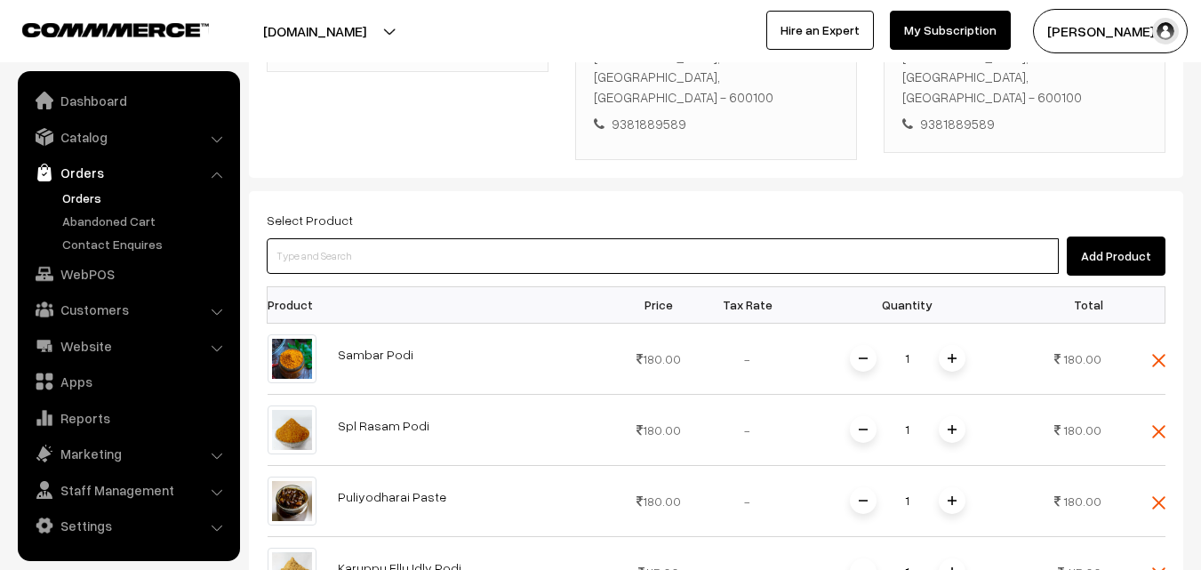
click at [574, 238] on input at bounding box center [663, 256] width 792 height 36
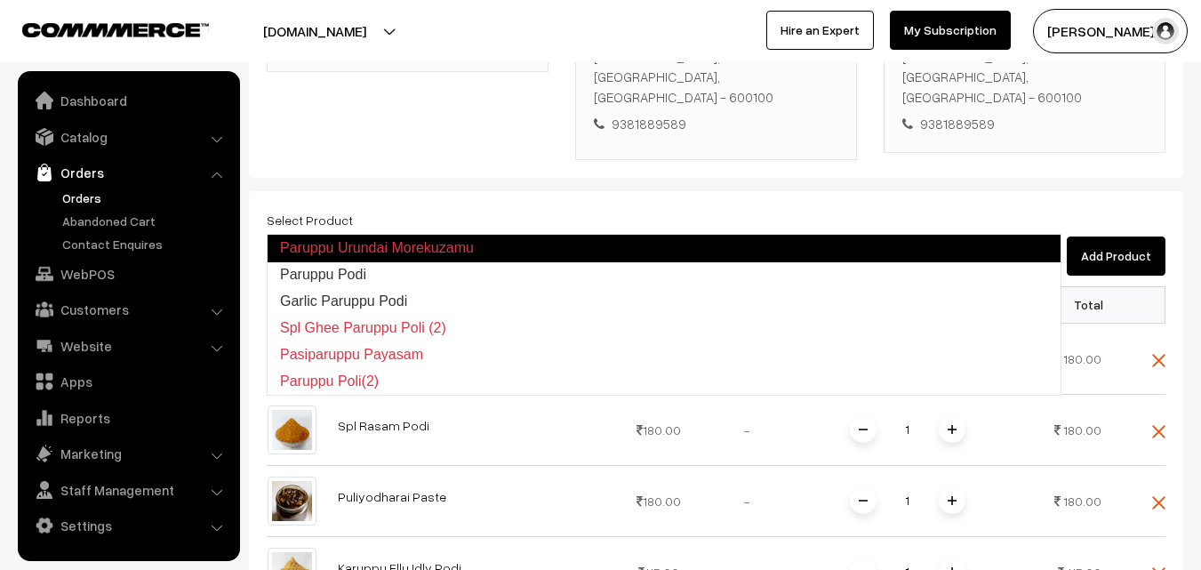
type input "Paruppu Podi"
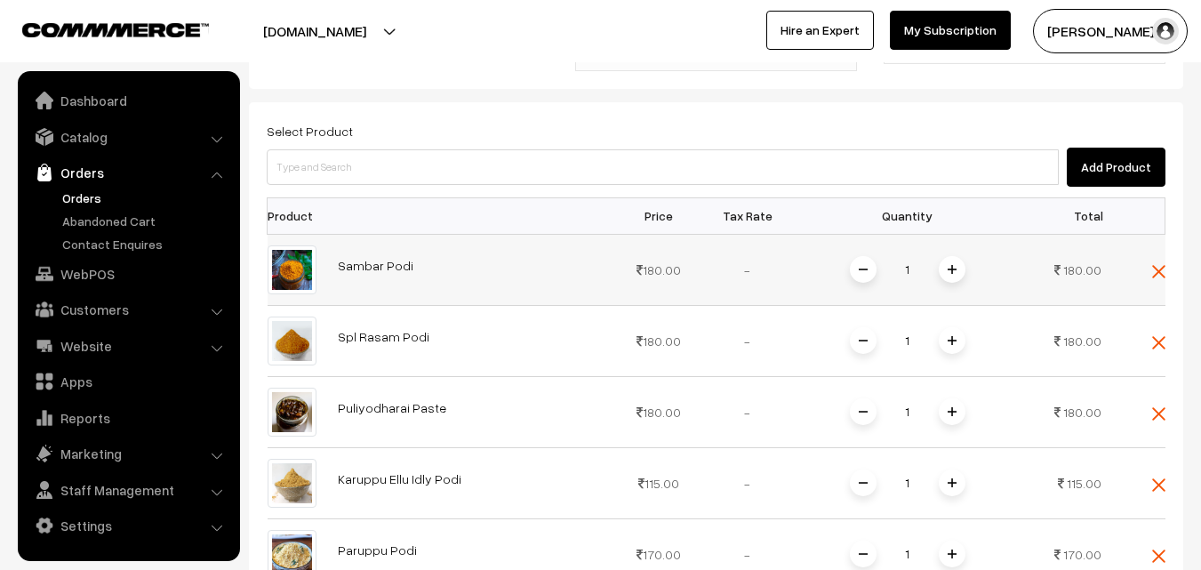
scroll to position [591, 0]
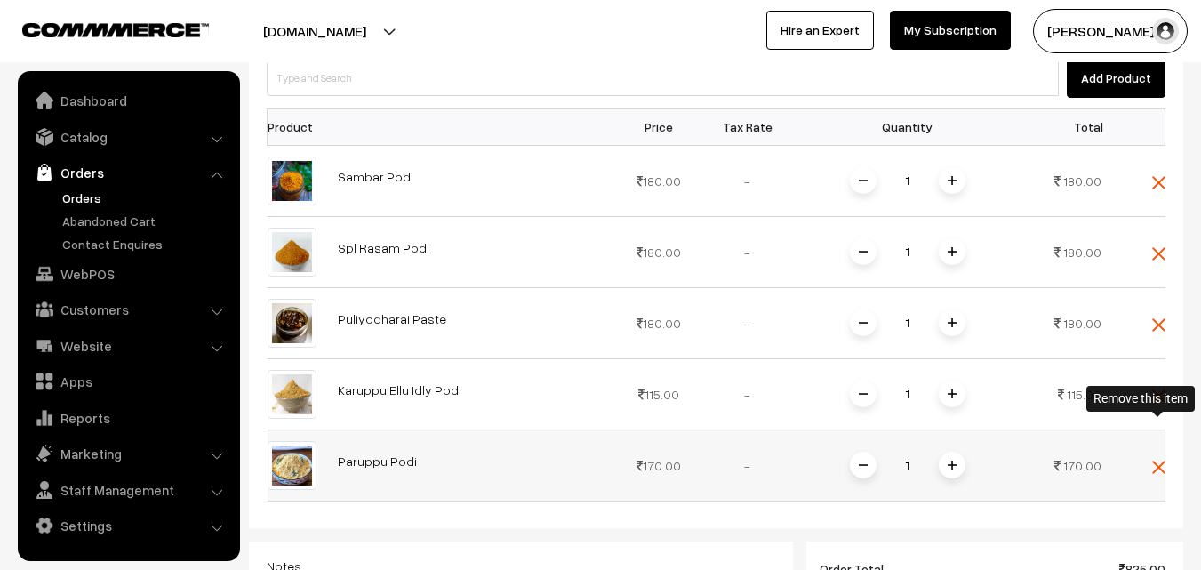
click at [1162, 461] on img at bounding box center [1158, 467] width 13 height 13
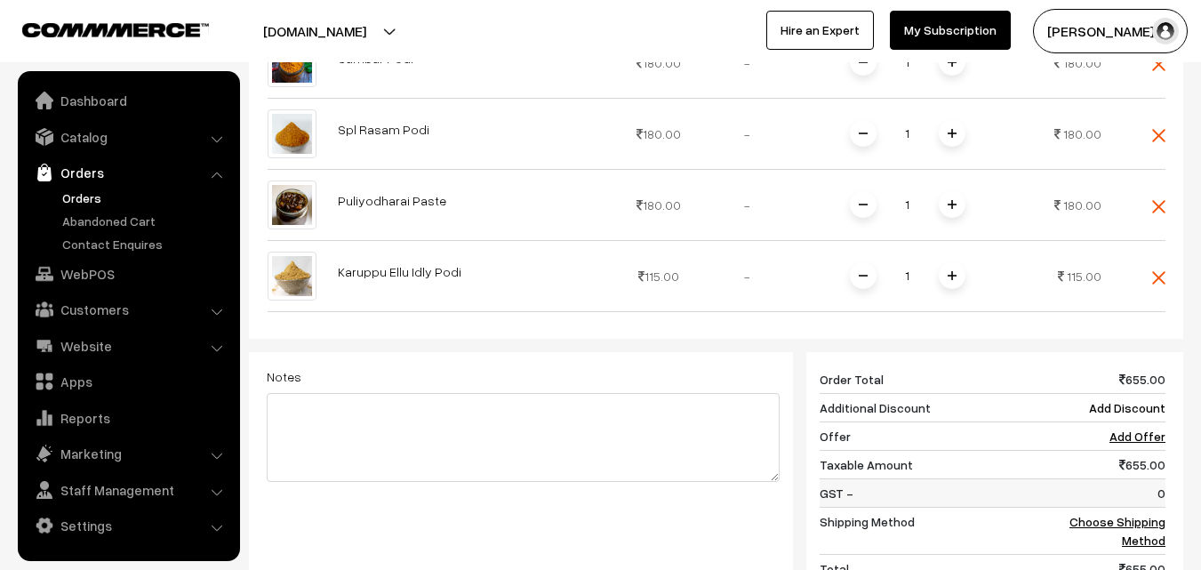
scroll to position [947, 0]
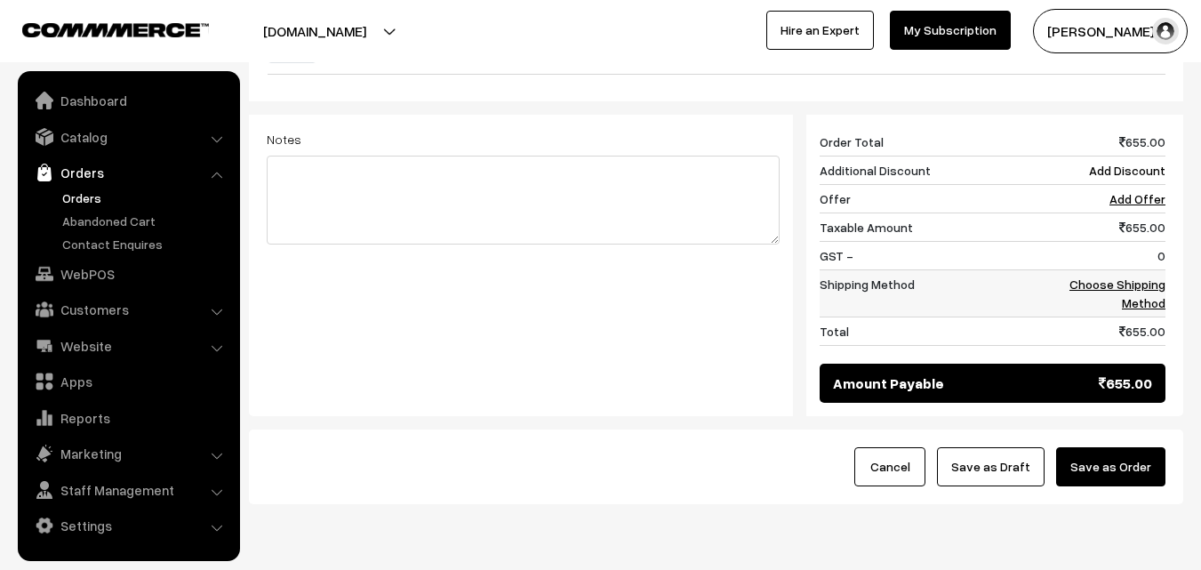
click at [1111, 277] on link "Choose Shipping Method" at bounding box center [1118, 294] width 96 height 34
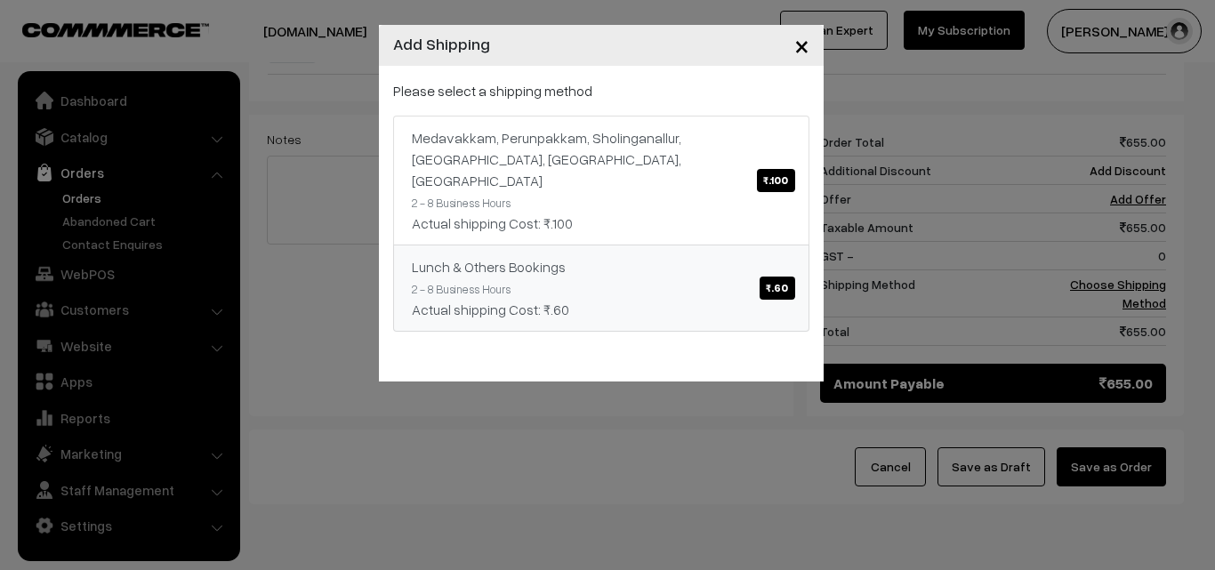
click at [784, 277] on span "₹.60" at bounding box center [776, 288] width 35 height 23
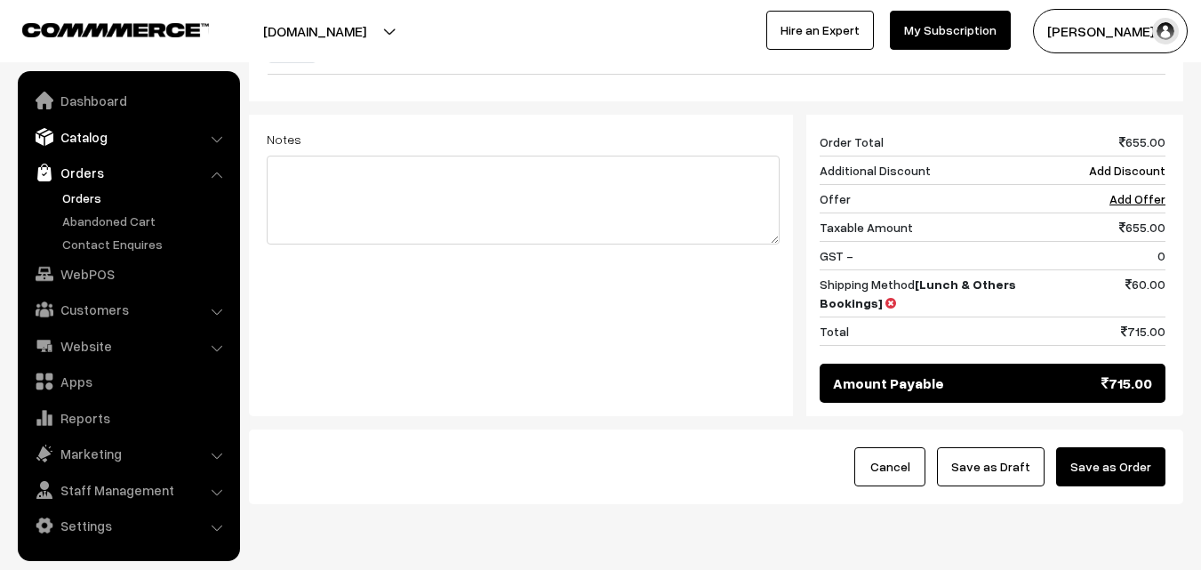
click at [84, 138] on link "Catalog" at bounding box center [128, 137] width 212 height 32
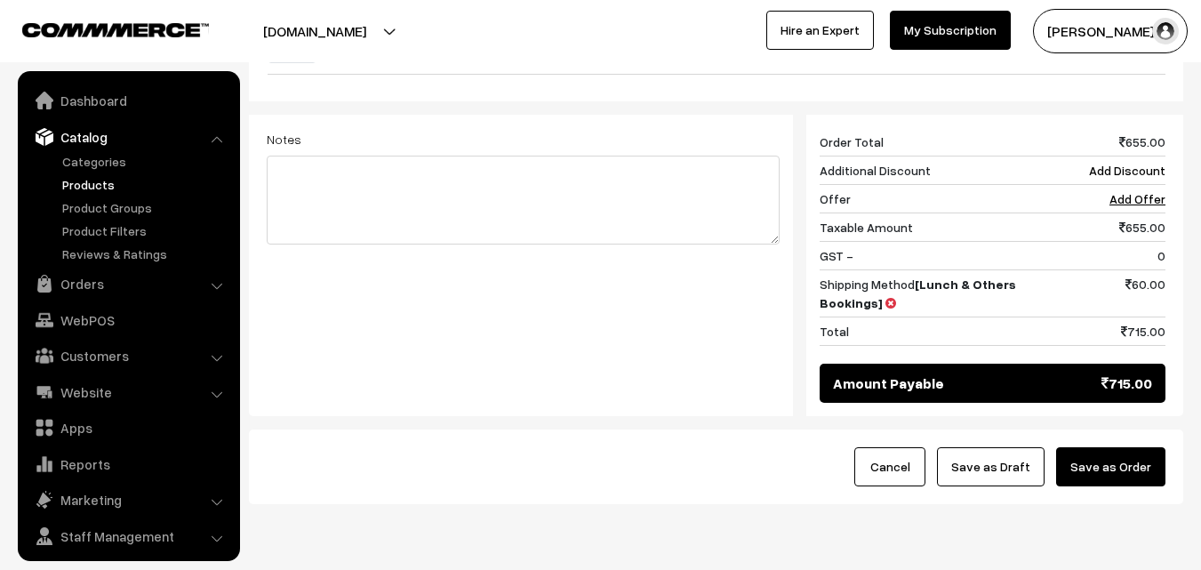
click at [81, 183] on link "Products" at bounding box center [146, 184] width 176 height 19
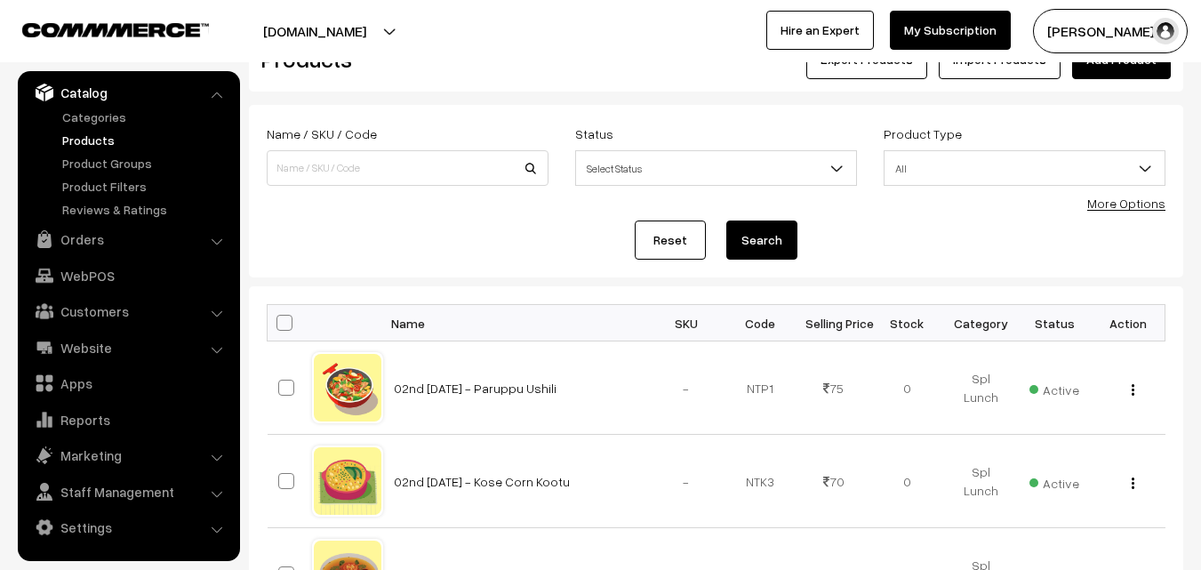
scroll to position [89, 0]
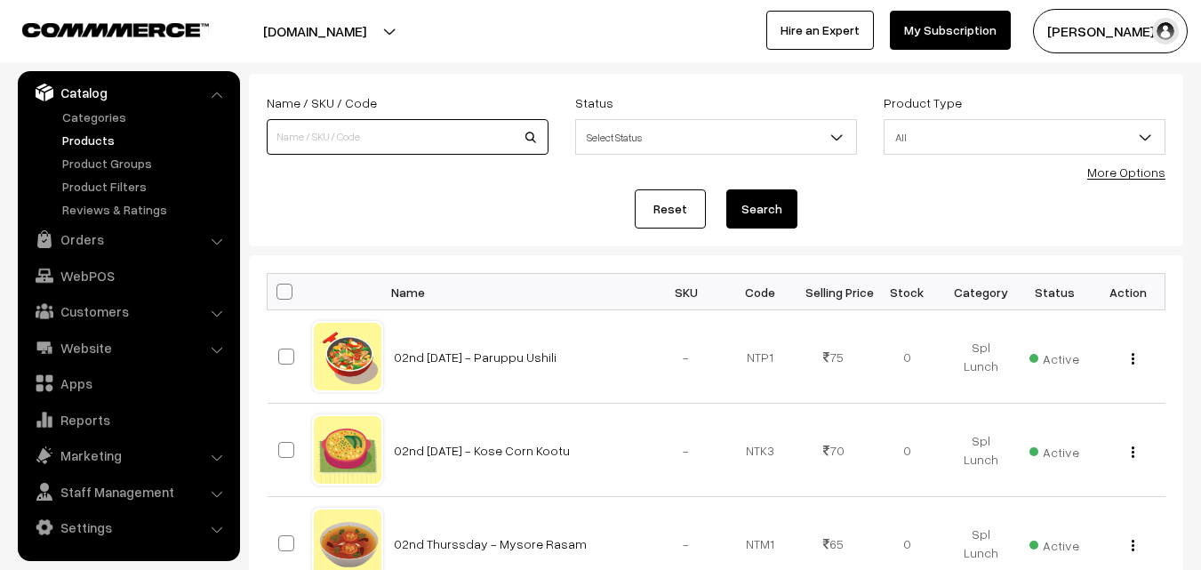
click at [440, 139] on input at bounding box center [408, 137] width 282 height 36
type input "[PERSON_NAME] idly podi"
click at [726, 189] on button "Search" at bounding box center [761, 208] width 71 height 39
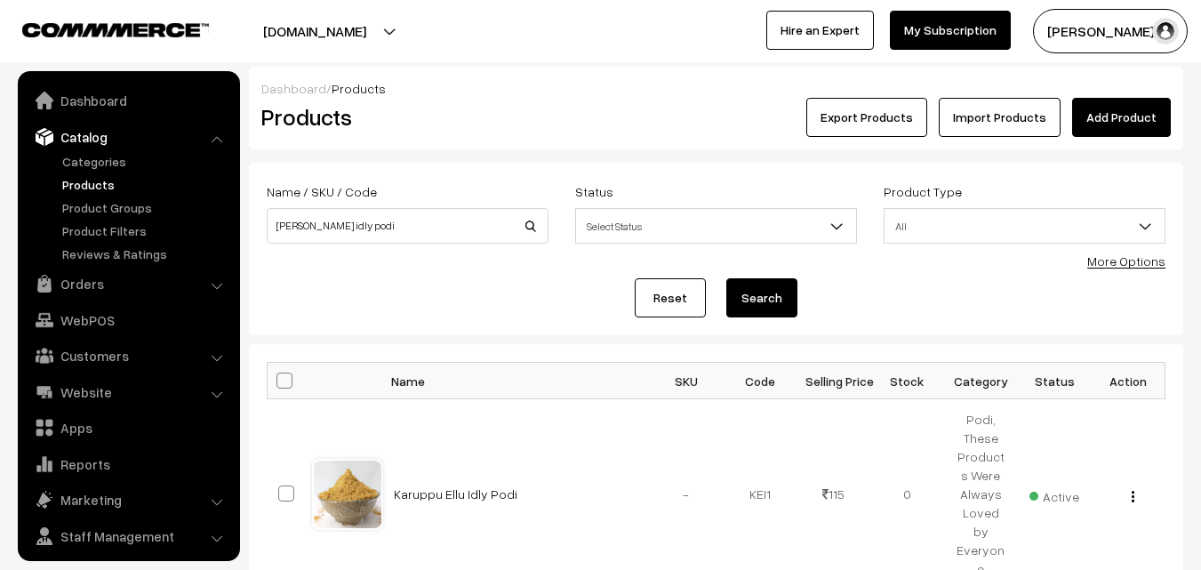
scroll to position [44, 0]
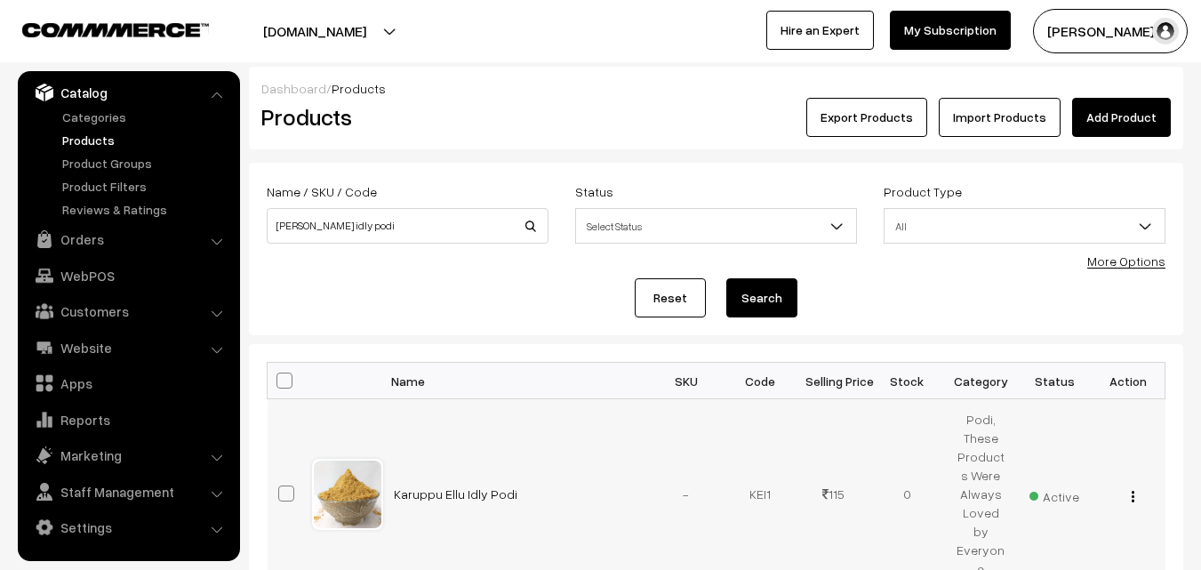
click at [1128, 485] on div "View Edit Delete" at bounding box center [1129, 494] width 52 height 19
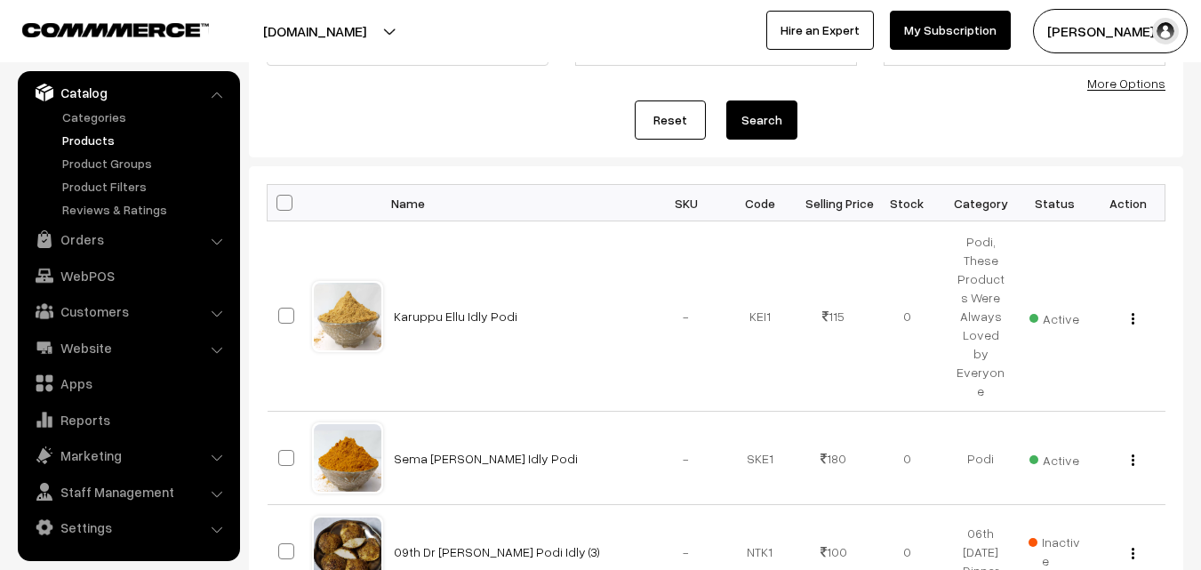
scroll to position [0, 0]
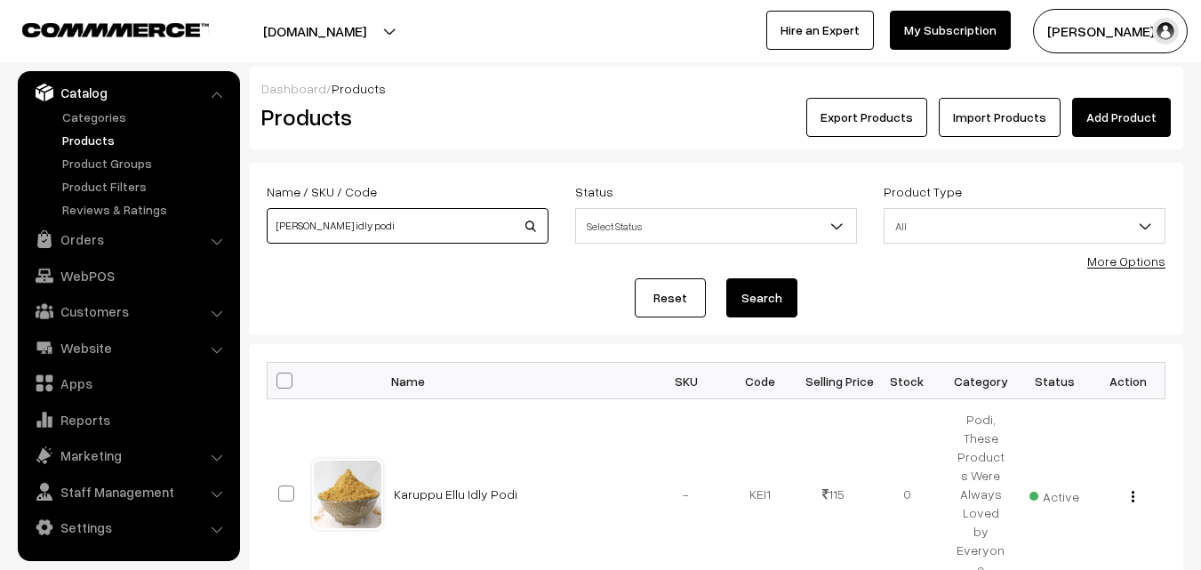
click at [399, 229] on input "karuppu ellu idly podi" at bounding box center [408, 226] width 282 height 36
type input "k"
type input "paruppu podi"
click at [726, 278] on button "Search" at bounding box center [761, 297] width 71 height 39
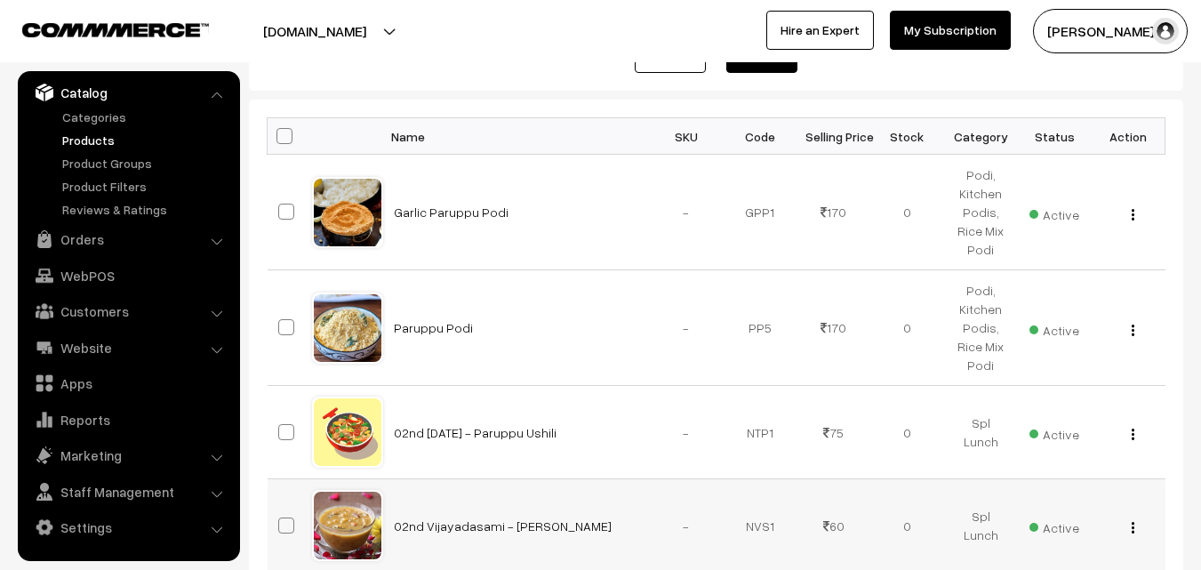
scroll to position [267, 0]
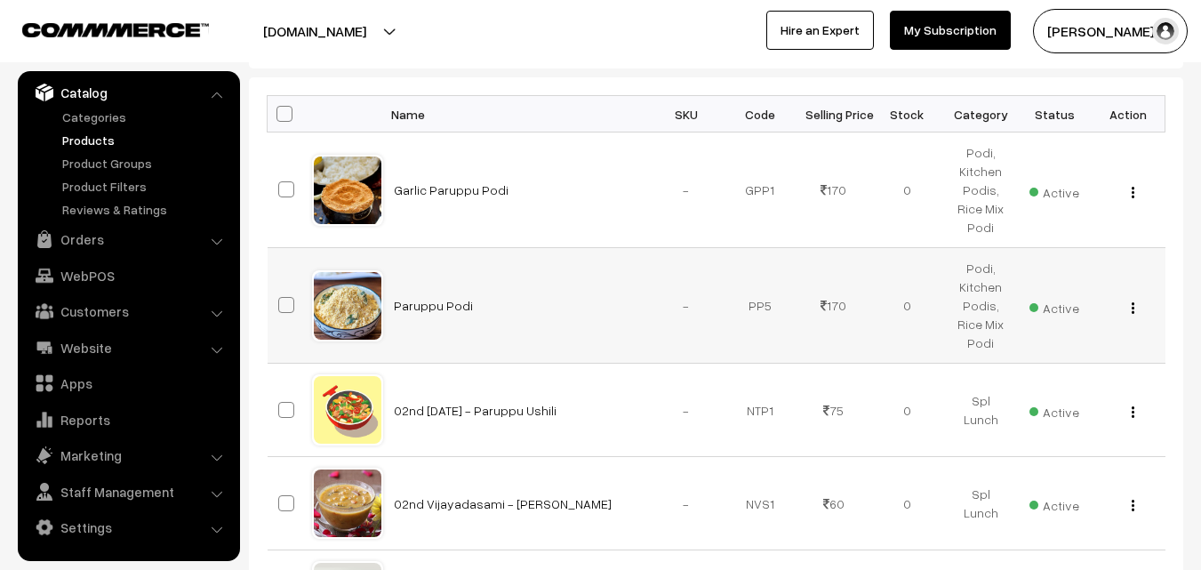
click at [1131, 302] on button "button" at bounding box center [1133, 308] width 4 height 14
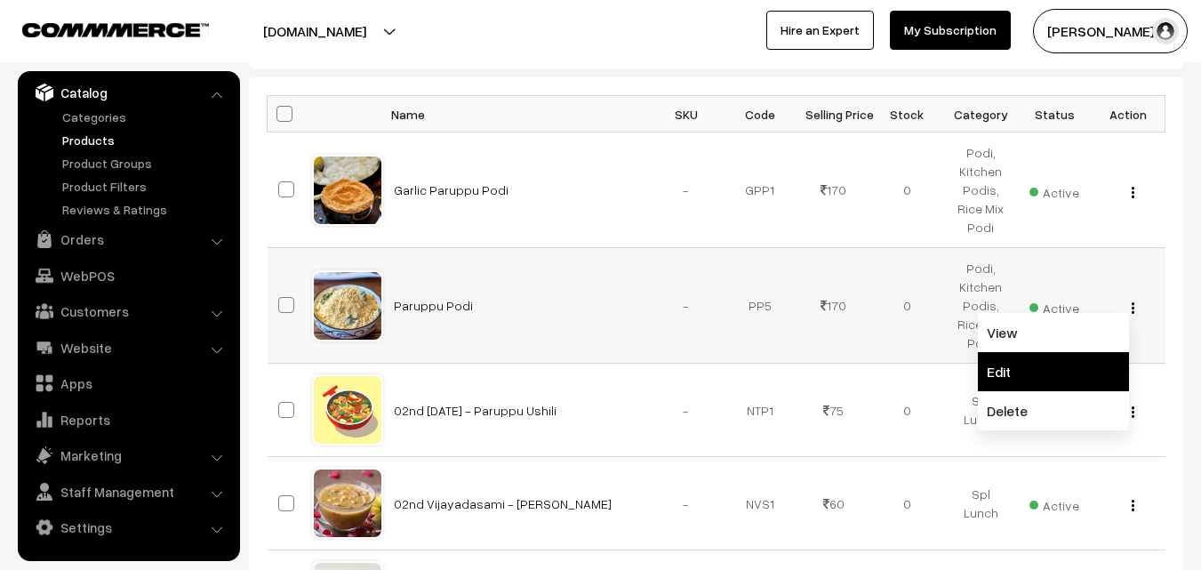
click at [1051, 383] on link "Edit" at bounding box center [1053, 371] width 151 height 39
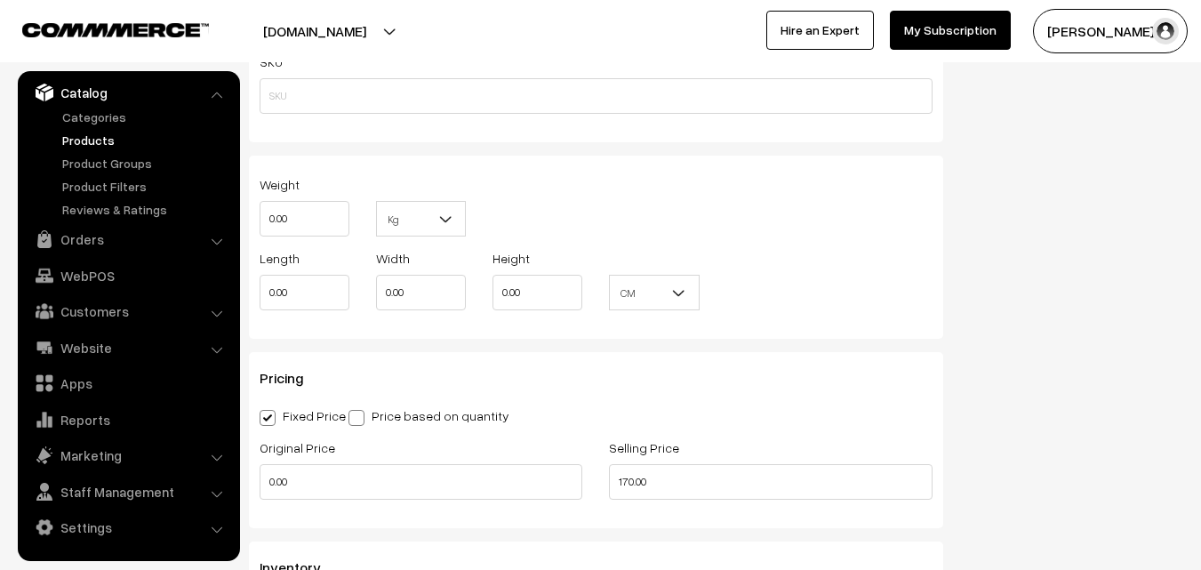
scroll to position [1423, 0]
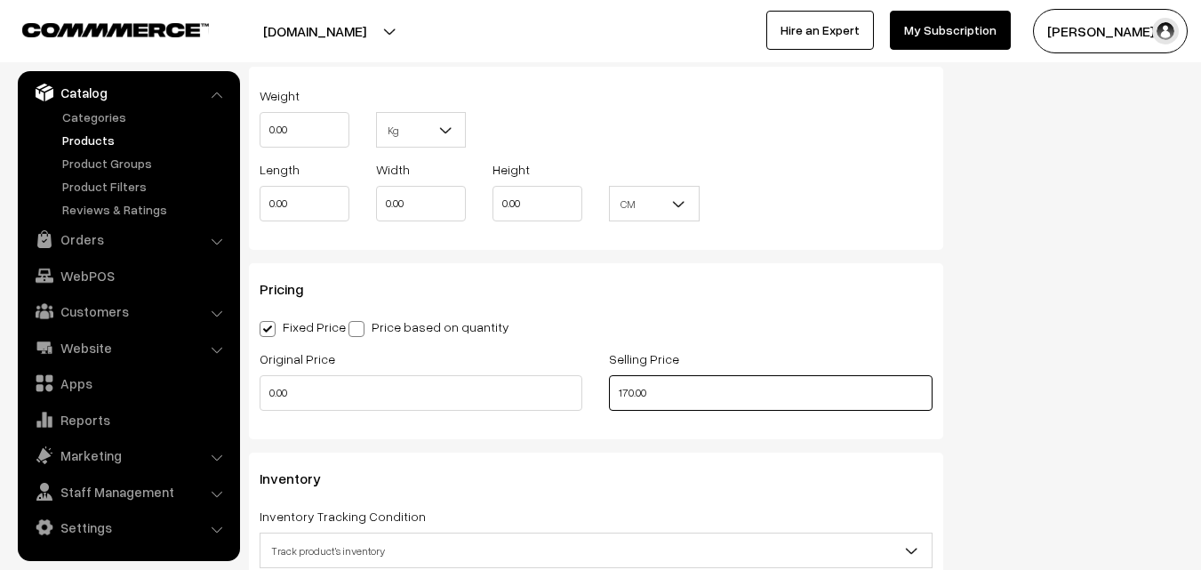
click at [629, 394] on input "170.00" at bounding box center [770, 393] width 323 height 36
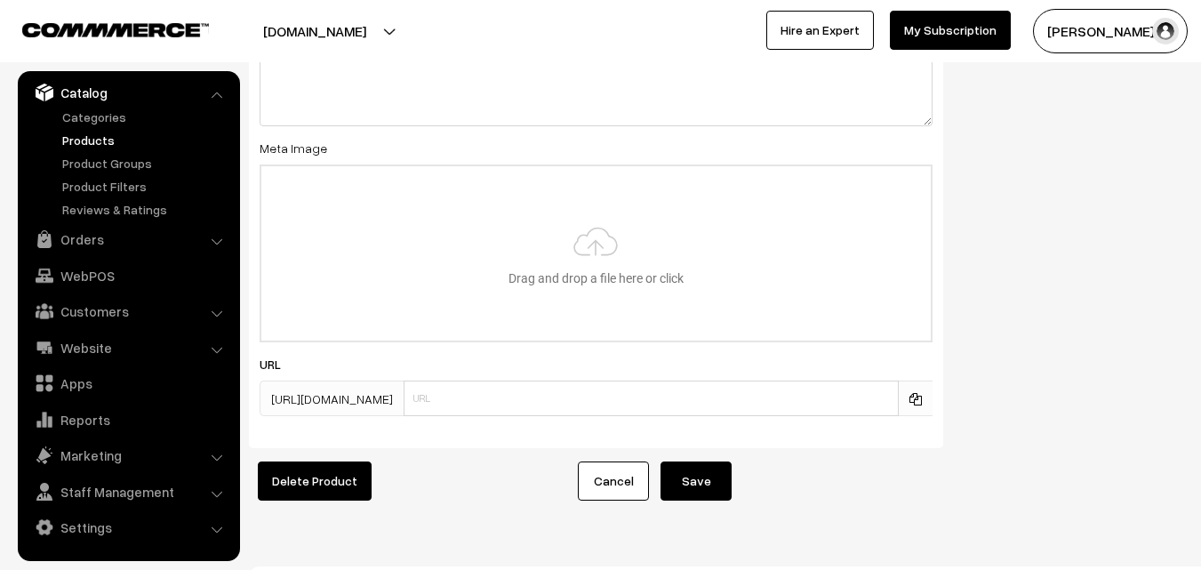
scroll to position [2743, 0]
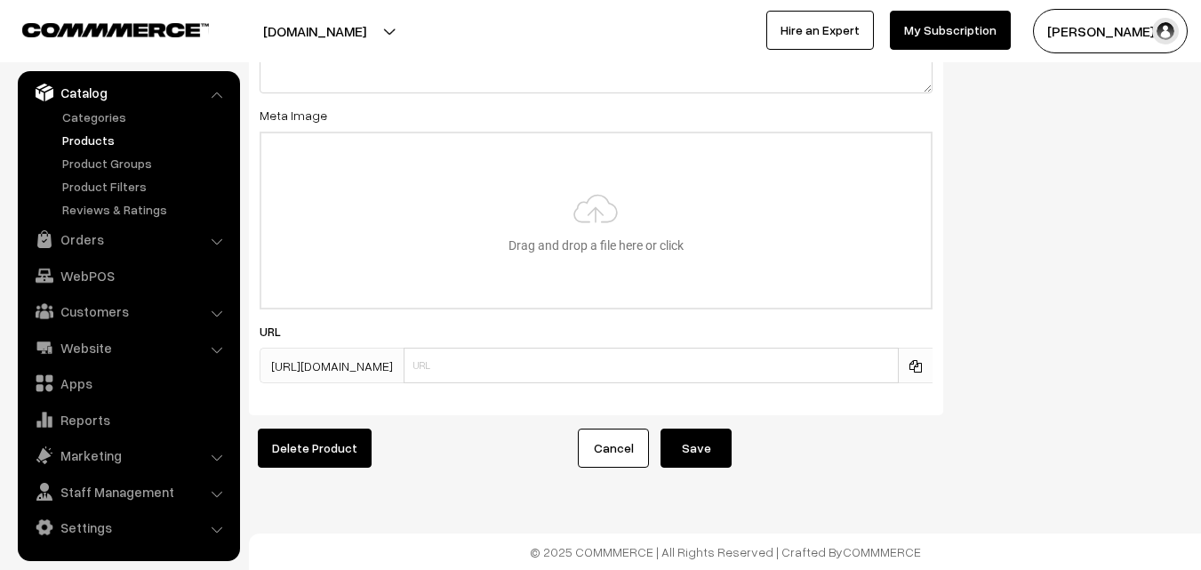
type input "115.00"
click at [696, 437] on button "Save" at bounding box center [696, 448] width 71 height 39
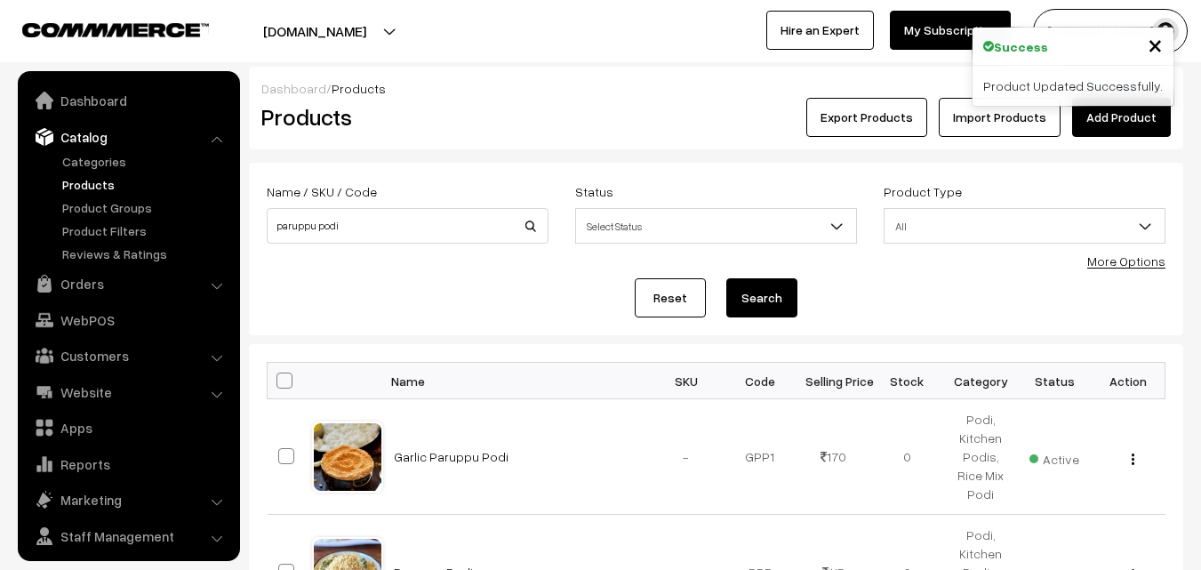
scroll to position [44, 0]
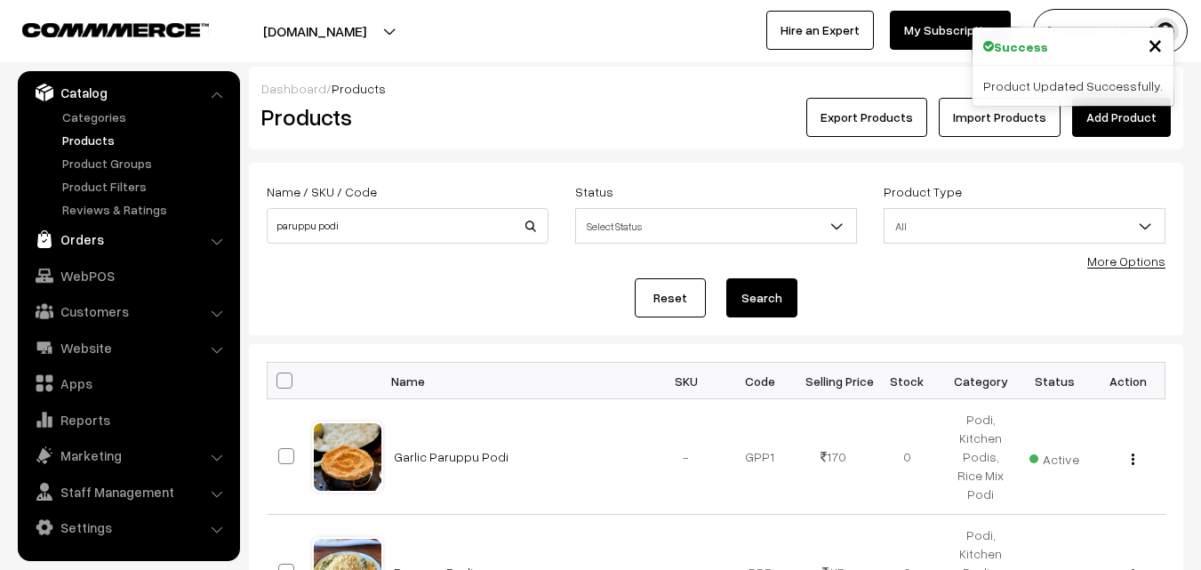
click at [75, 237] on link "Orders" at bounding box center [128, 239] width 212 height 32
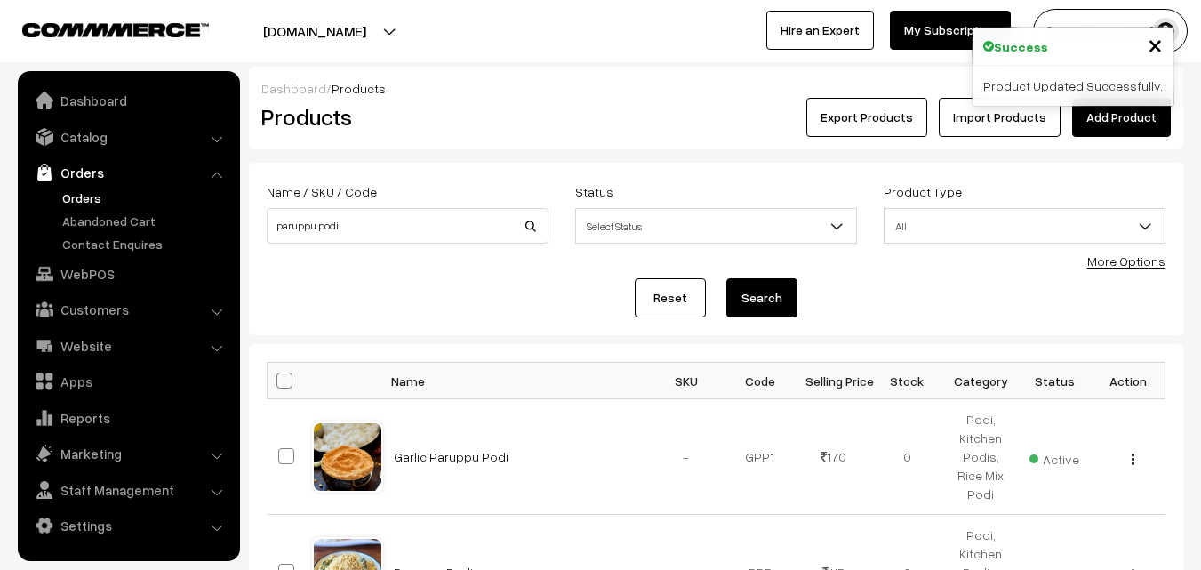
click at [60, 190] on link "Orders" at bounding box center [146, 198] width 176 height 19
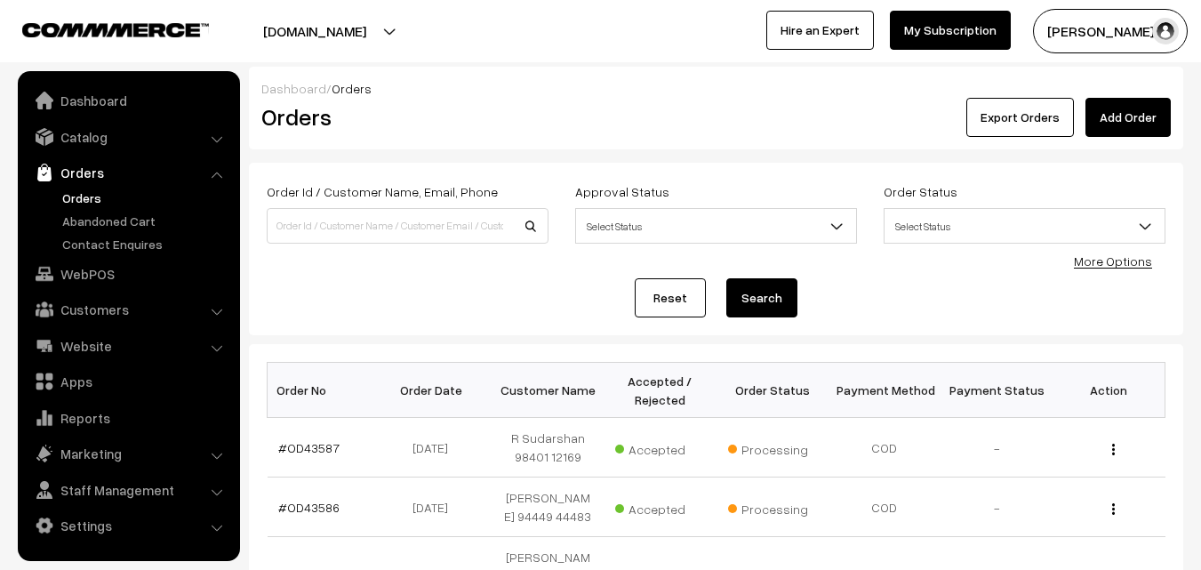
click at [99, 217] on link "Abandoned Cart" at bounding box center [146, 221] width 176 height 19
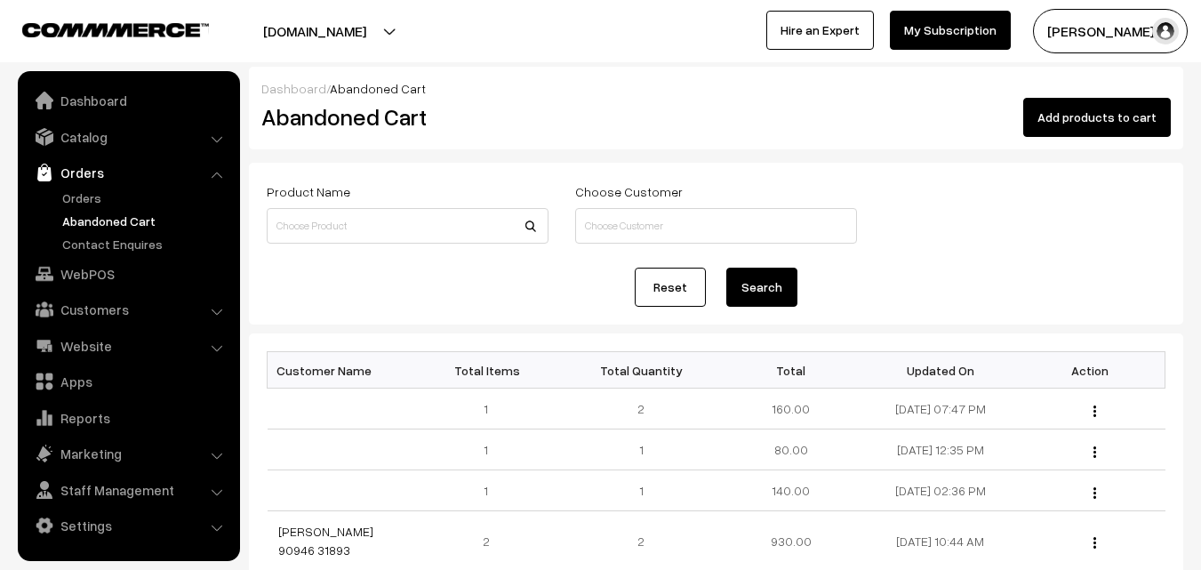
click at [86, 182] on link "Orders" at bounding box center [128, 173] width 212 height 32
click at [87, 195] on link "Orders" at bounding box center [146, 198] width 176 height 19
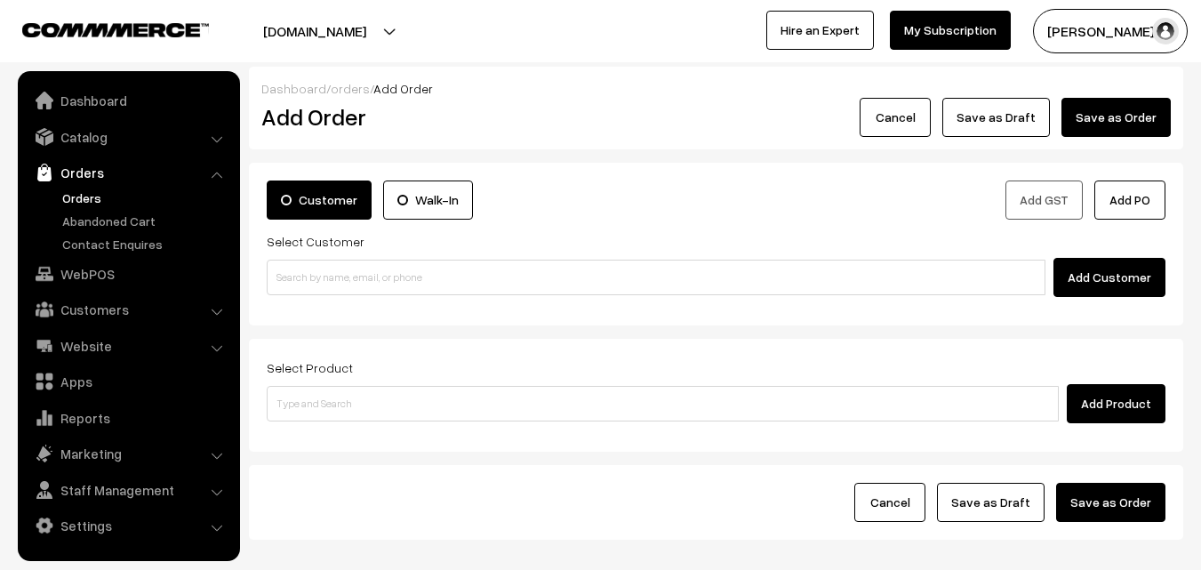
click at [81, 196] on link "Orders" at bounding box center [146, 198] width 176 height 19
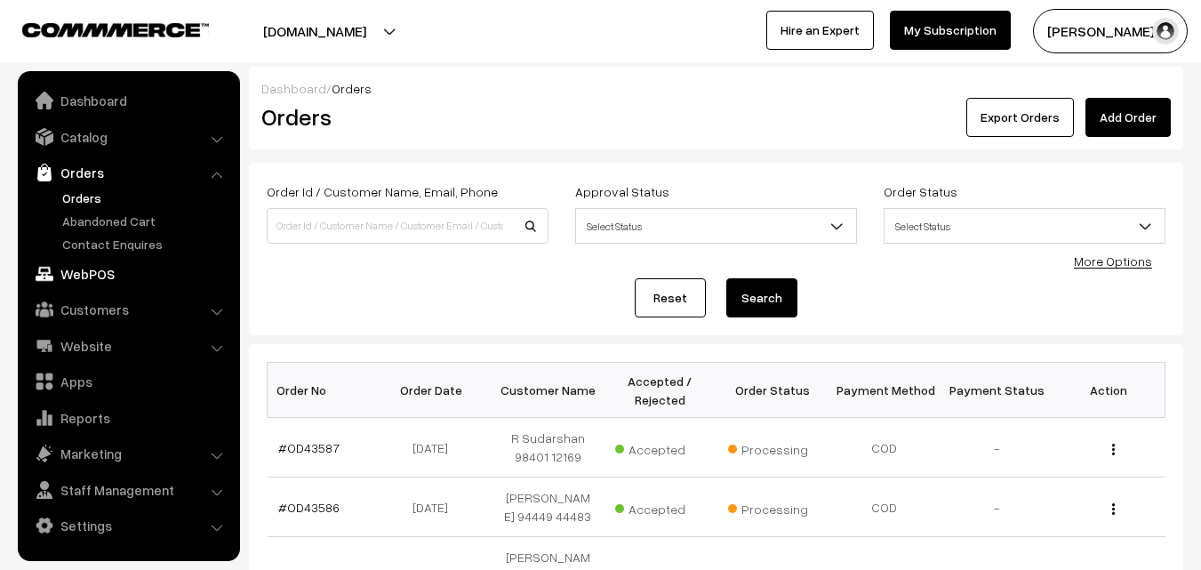
click at [99, 270] on link "WebPOS" at bounding box center [128, 274] width 212 height 32
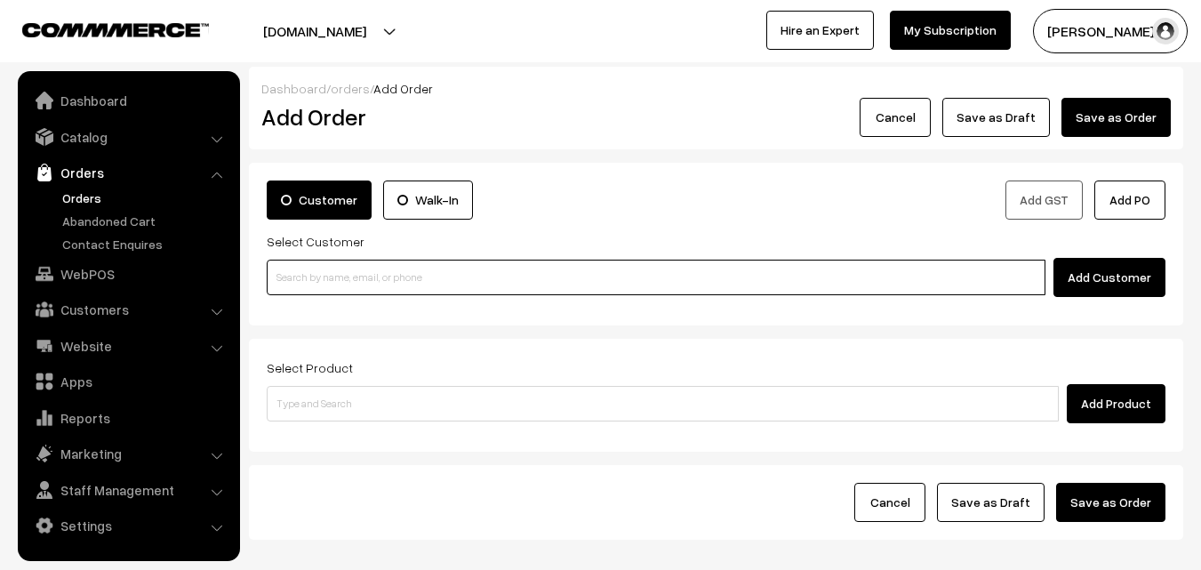
click at [393, 275] on input at bounding box center [656, 278] width 779 height 36
paste input "+91 93818 89589"
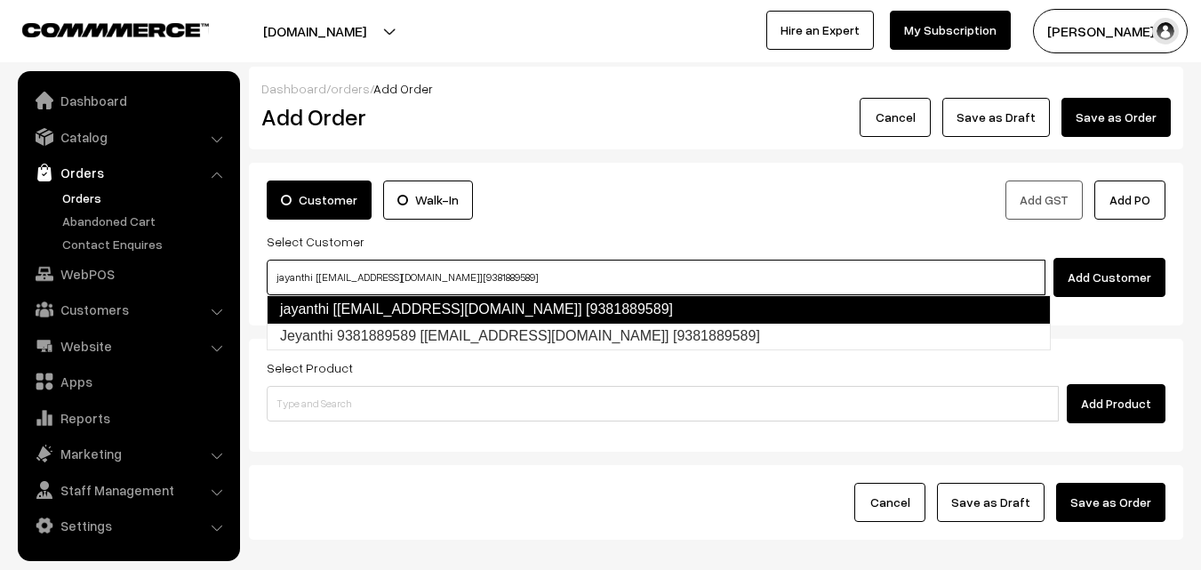
type input "jayanthi [Annams26@gmail.com] [9381889589]"
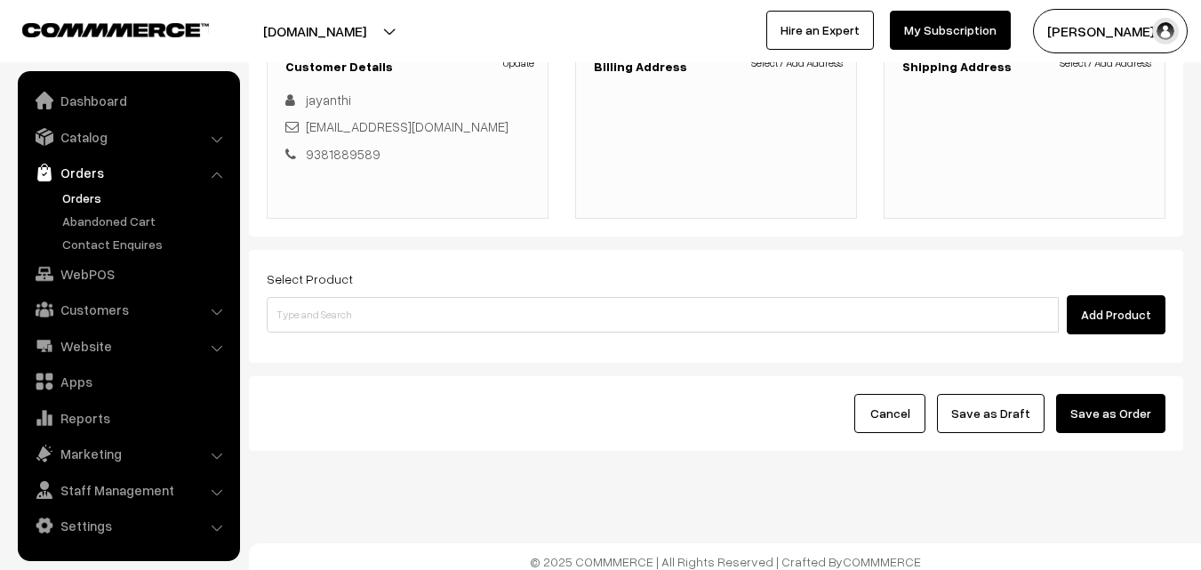
scroll to position [178, 0]
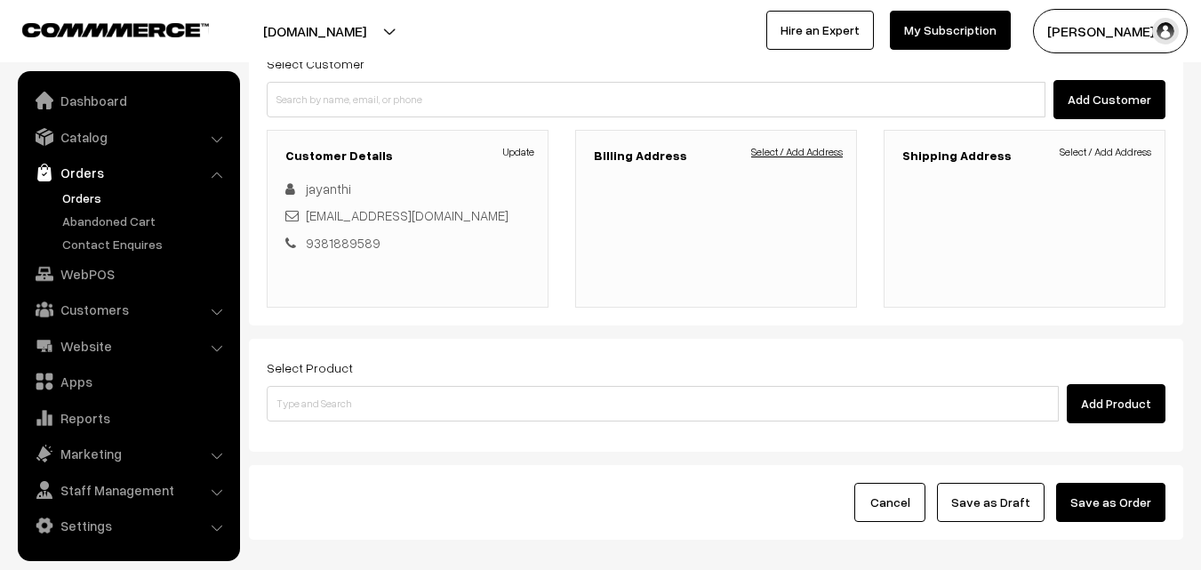
click at [798, 148] on link "Select / Add Address" at bounding box center [797, 152] width 92 height 16
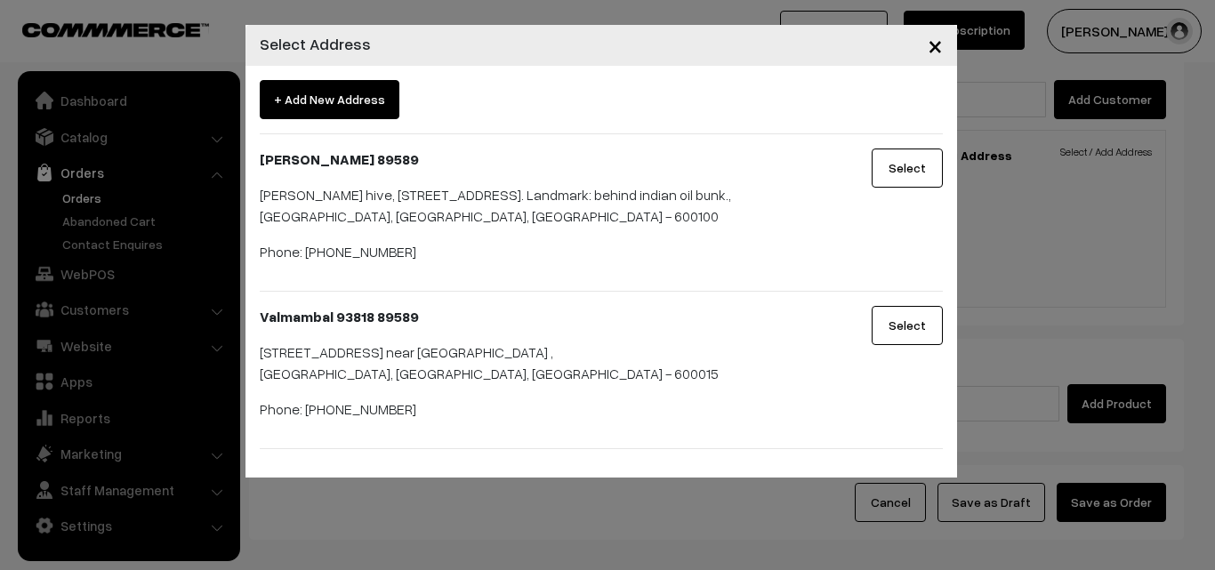
drag, startPoint x: 862, startPoint y: 345, endPoint x: 762, endPoint y: 403, distance: 115.2
click at [762, 384] on p "no, 121,,B, kothawalchavady street plot no 14,, west saidapet, chennai. 15 near…" at bounding box center [542, 362] width 565 height 43
click at [888, 336] on button "Select" at bounding box center [906, 325] width 71 height 39
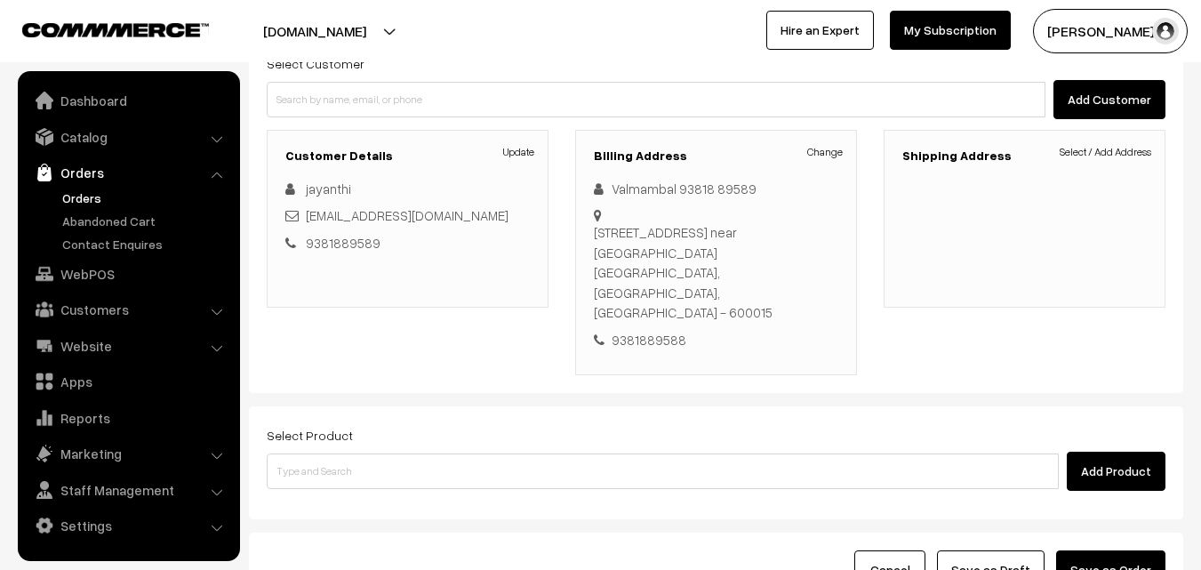
click at [889, 339] on div "Dashboard / orders / Add Order Add Order Cancel Save as Draft Save as Order Sav…" at bounding box center [716, 248] width 935 height 718
click at [820, 149] on link "Change" at bounding box center [825, 152] width 36 height 16
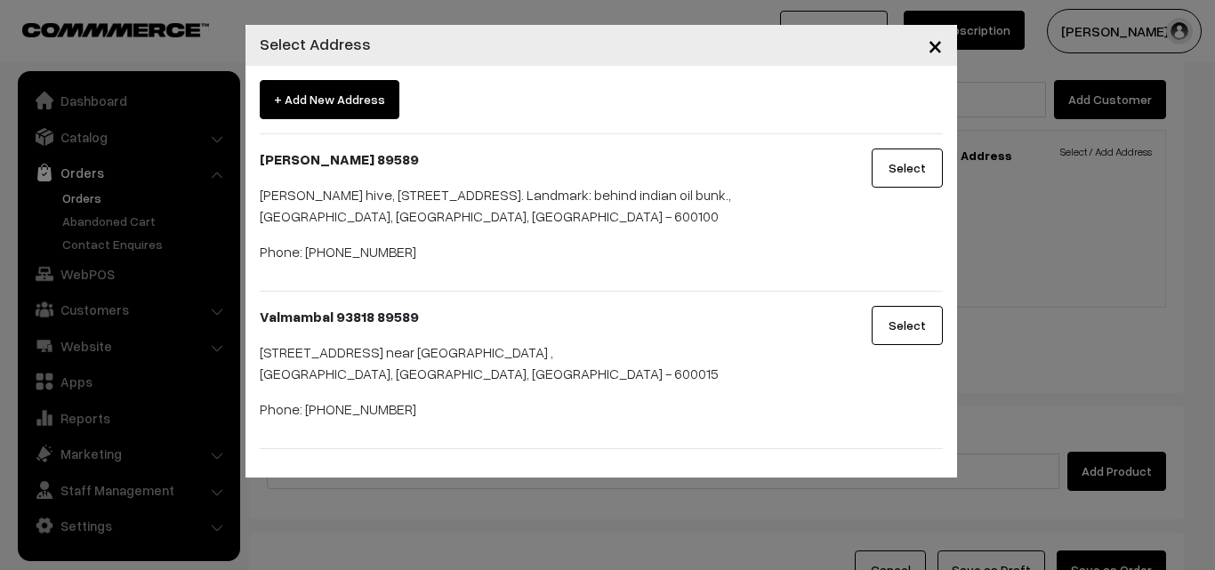
click at [904, 160] on button "Select" at bounding box center [906, 168] width 71 height 39
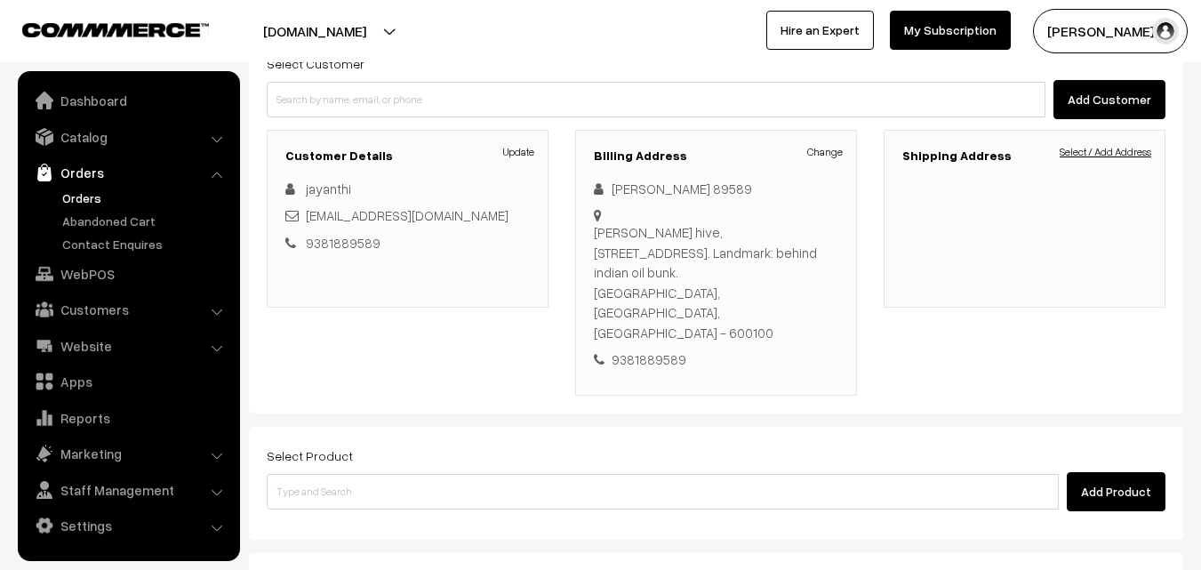
click at [1105, 152] on link "Select / Add Address" at bounding box center [1106, 152] width 92 height 16
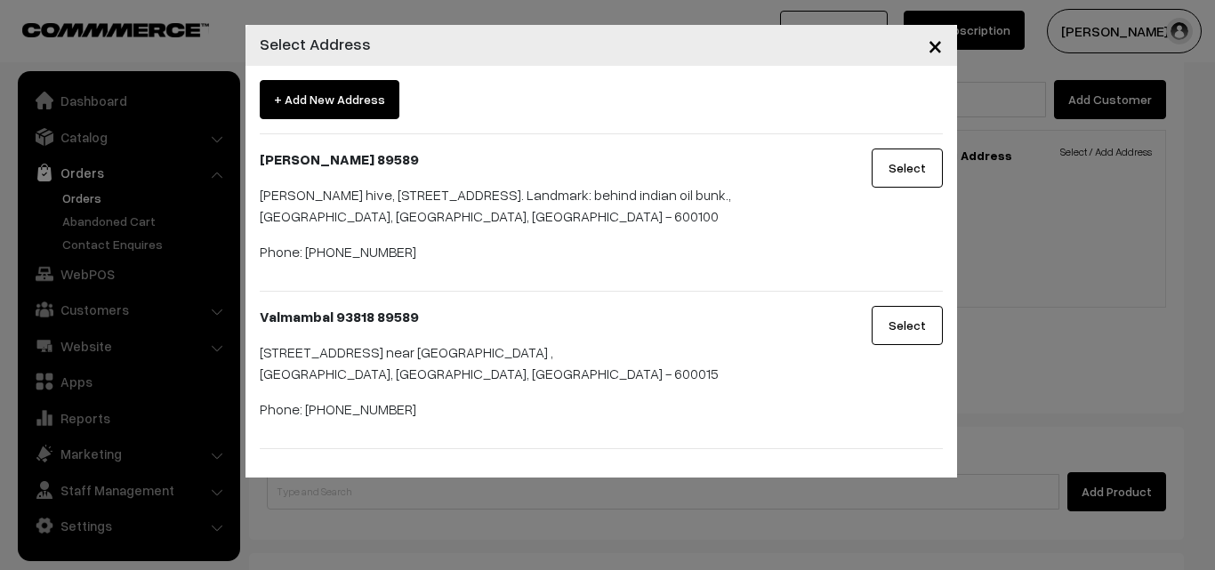
click at [920, 165] on button "Select" at bounding box center [906, 168] width 71 height 39
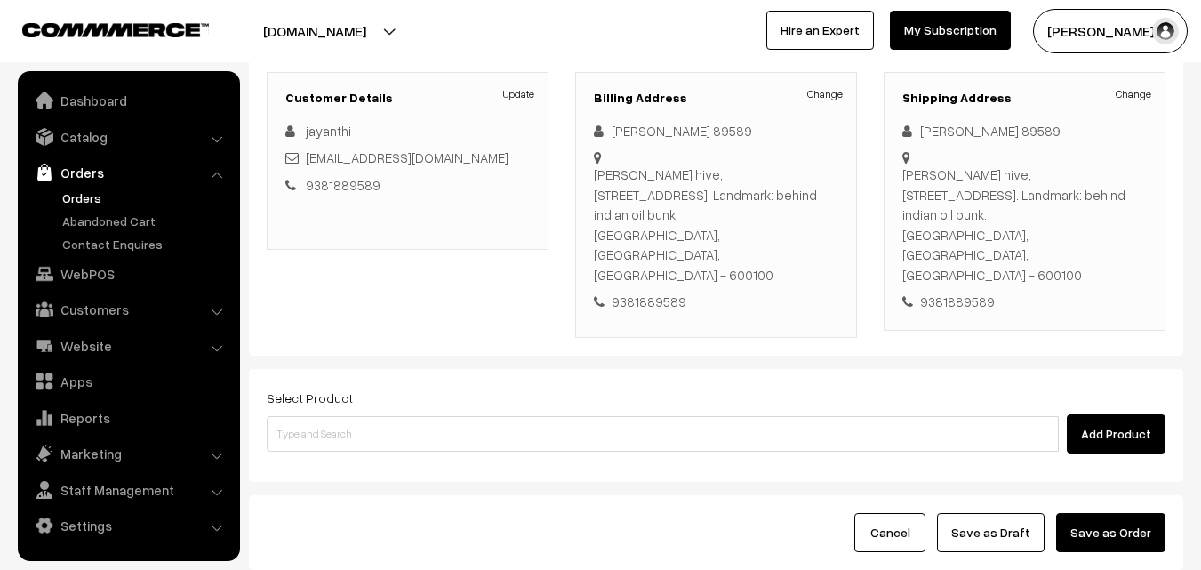
scroll to position [267, 0]
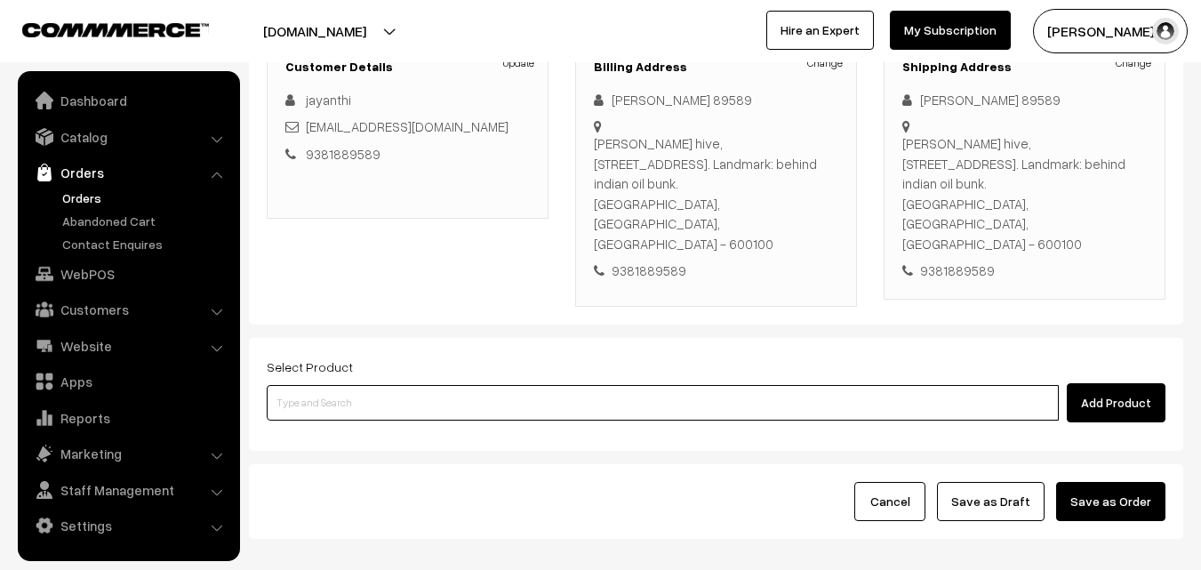
click at [454, 385] on input at bounding box center [663, 403] width 792 height 36
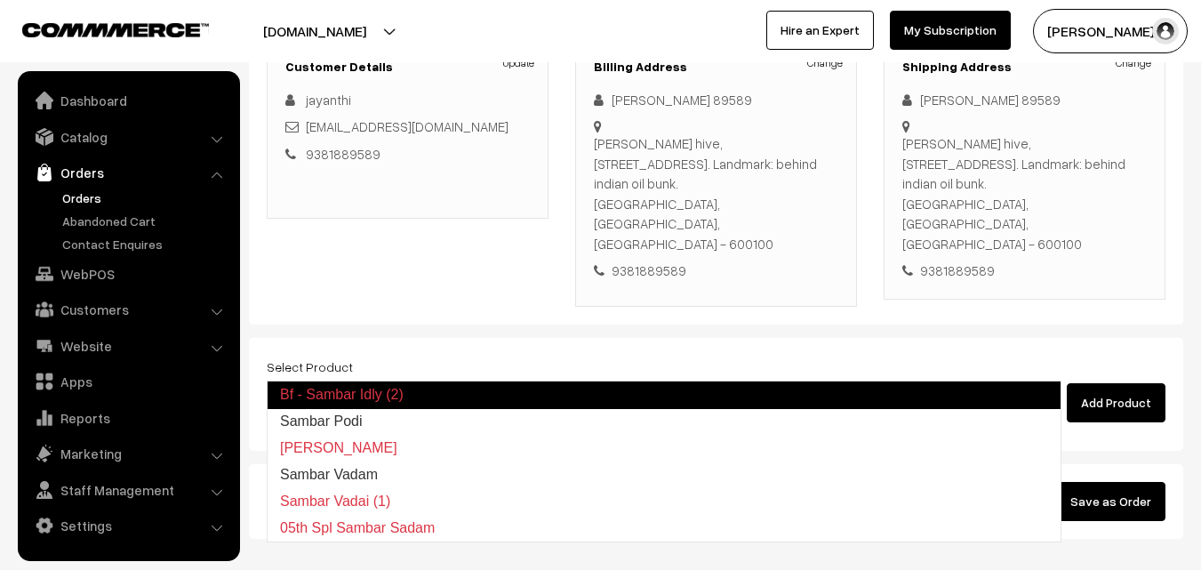
type input "Sambar Podi"
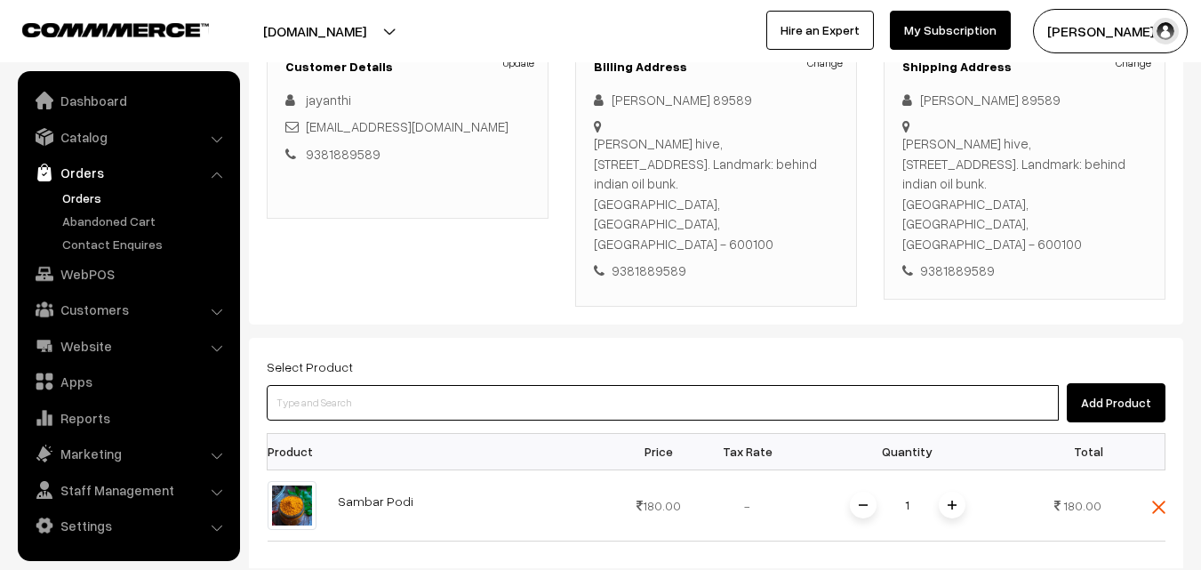
click at [452, 385] on input at bounding box center [663, 403] width 792 height 36
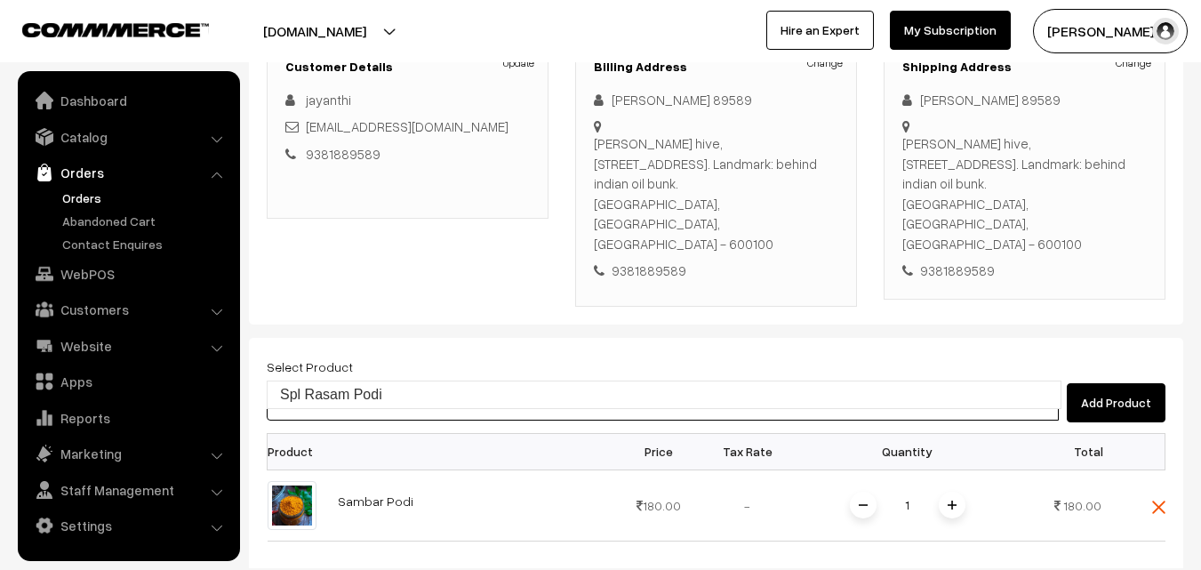
type input "Spl Rasam Podi"
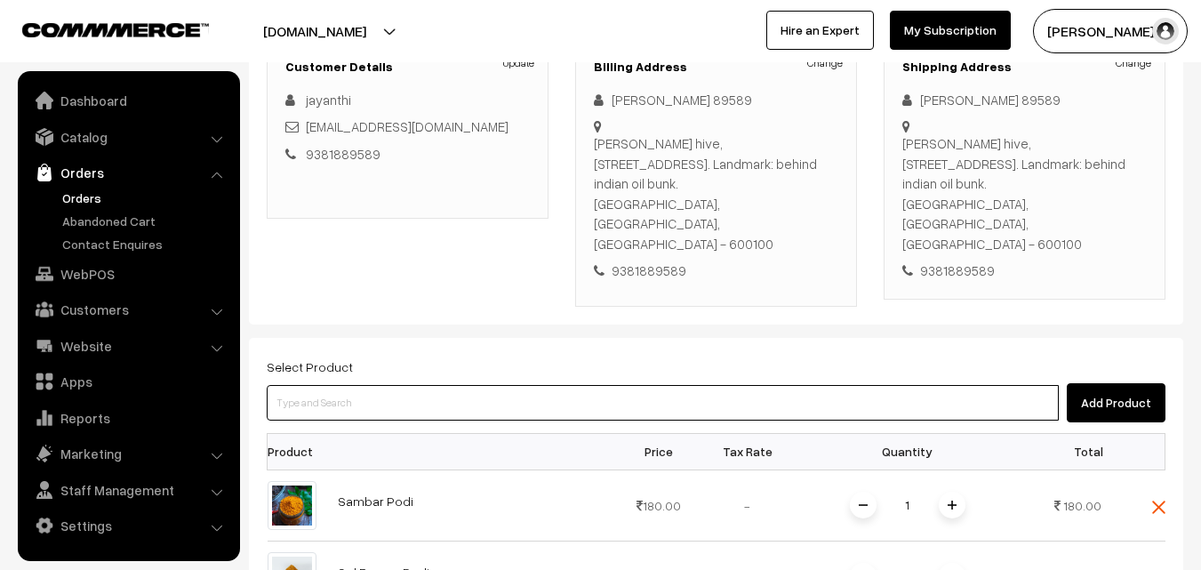
click at [486, 385] on input at bounding box center [663, 403] width 792 height 36
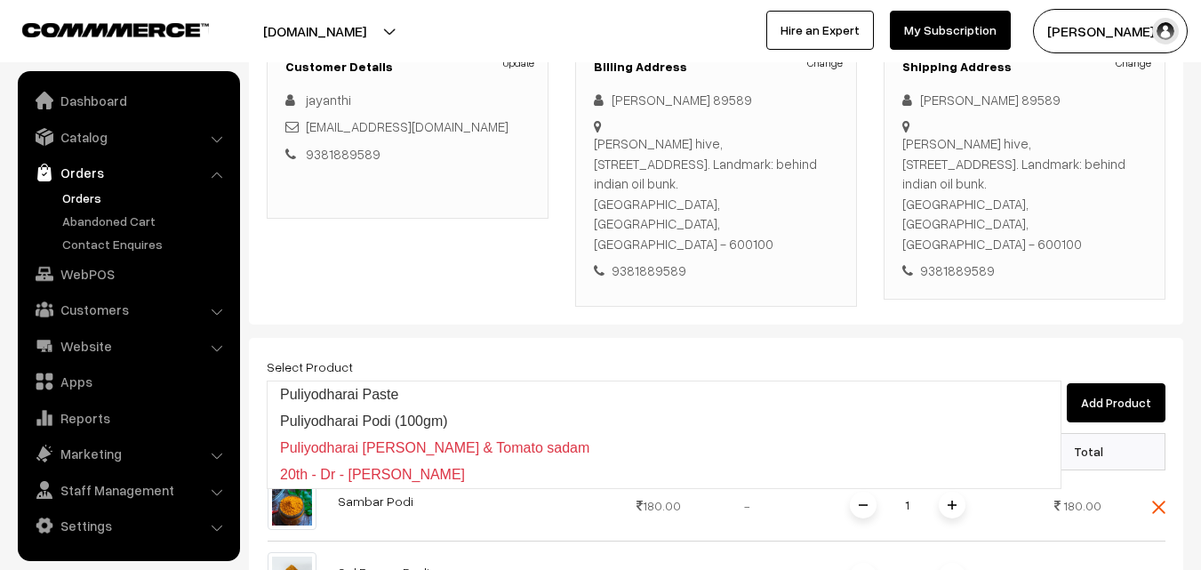
type input "Puliyodharai Paste"
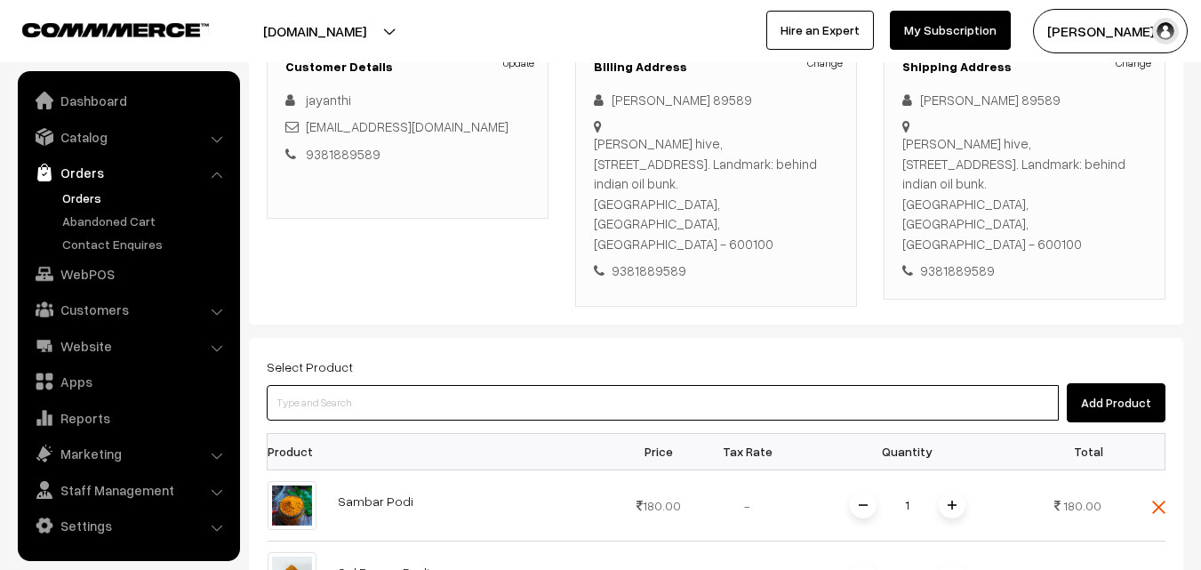
click at [498, 385] on input at bounding box center [663, 403] width 792 height 36
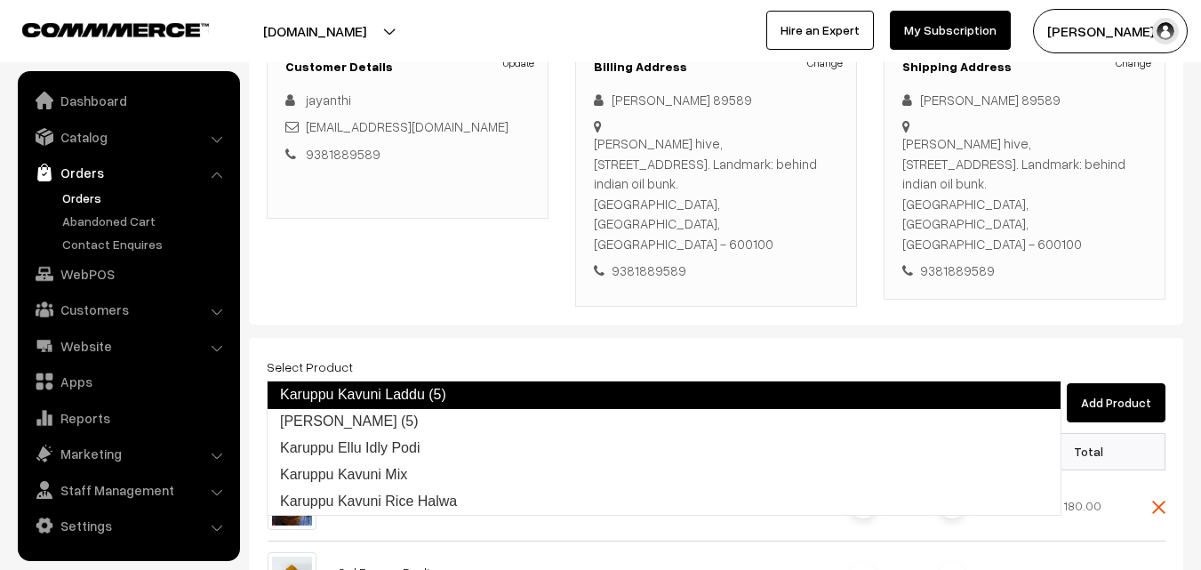
type input "Karuppu Ellu Idly Podi"
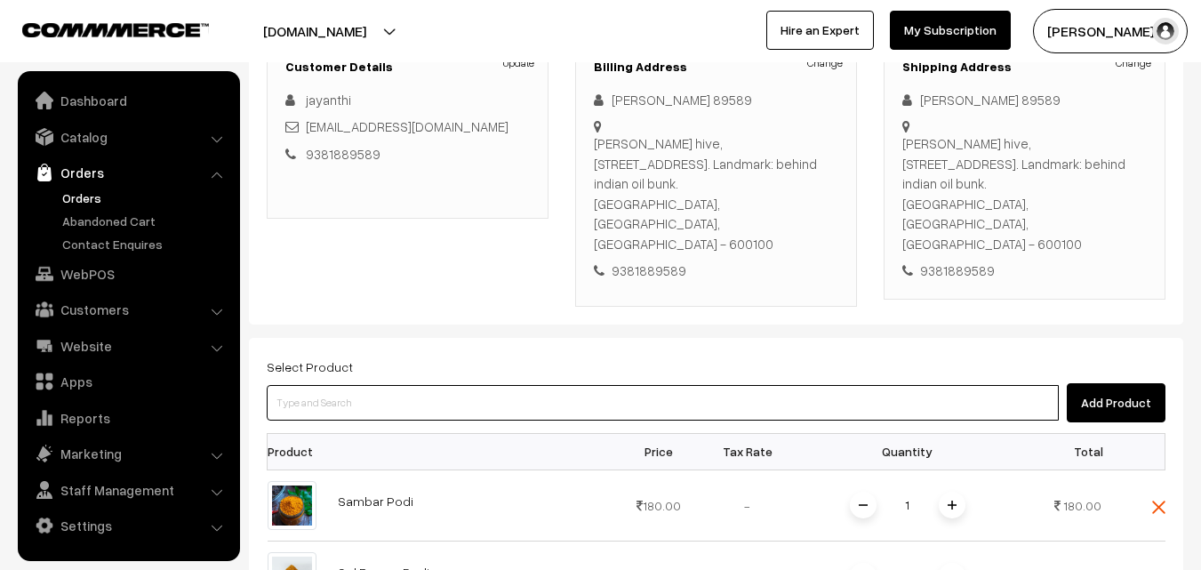
click at [482, 385] on input at bounding box center [663, 403] width 792 height 36
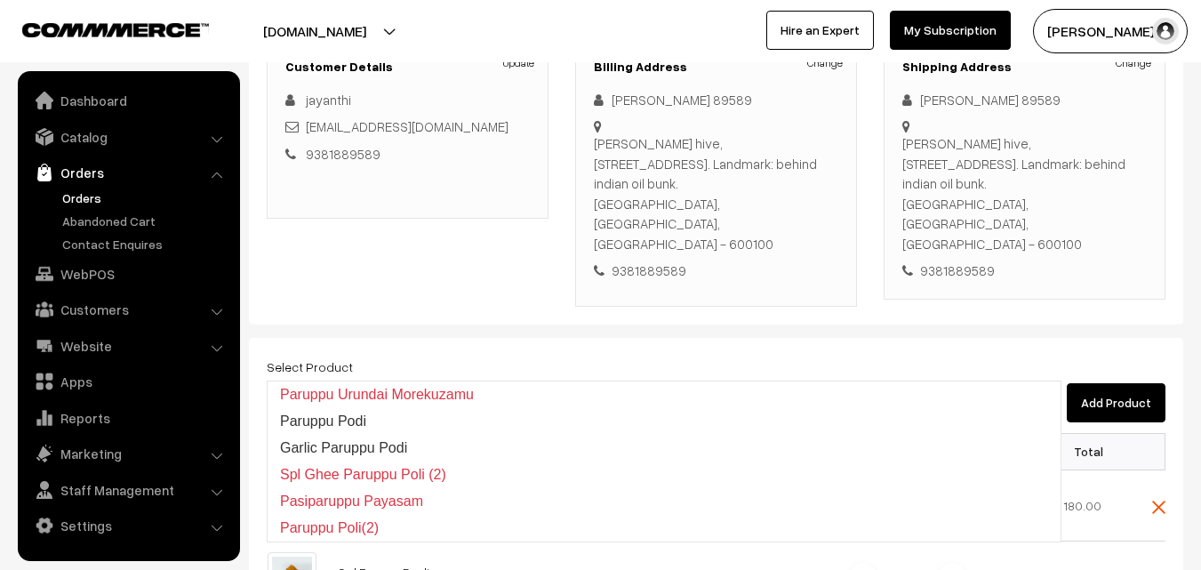
type input "Paruppu Podi"
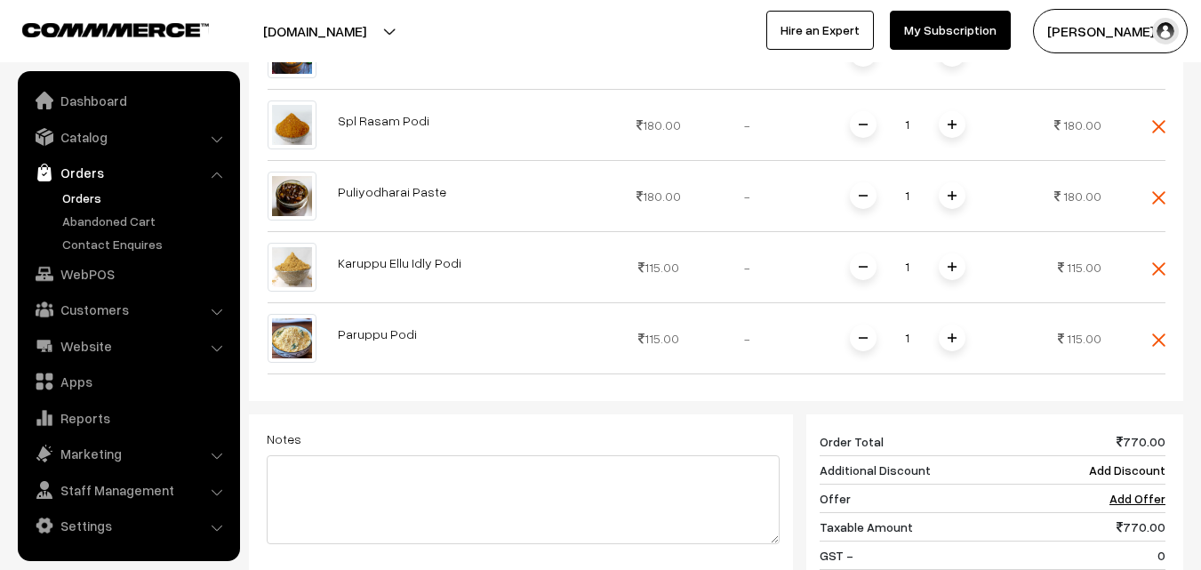
scroll to position [800, 0]
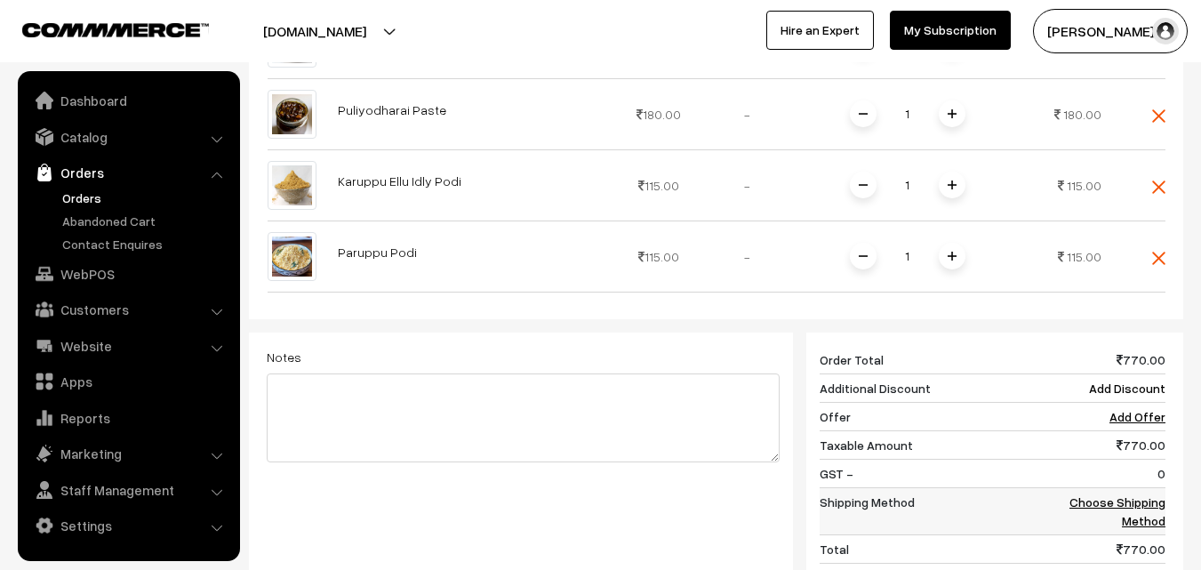
click at [1133, 494] on link "Choose Shipping Method" at bounding box center [1118, 511] width 96 height 34
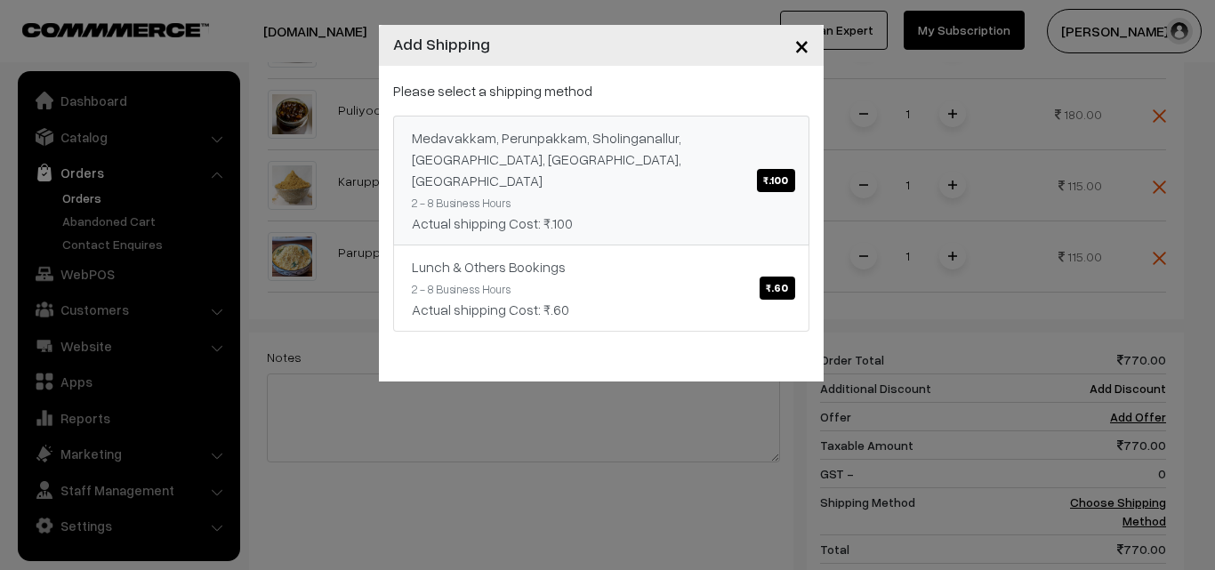
click at [785, 169] on span "₹.100" at bounding box center [775, 180] width 37 height 23
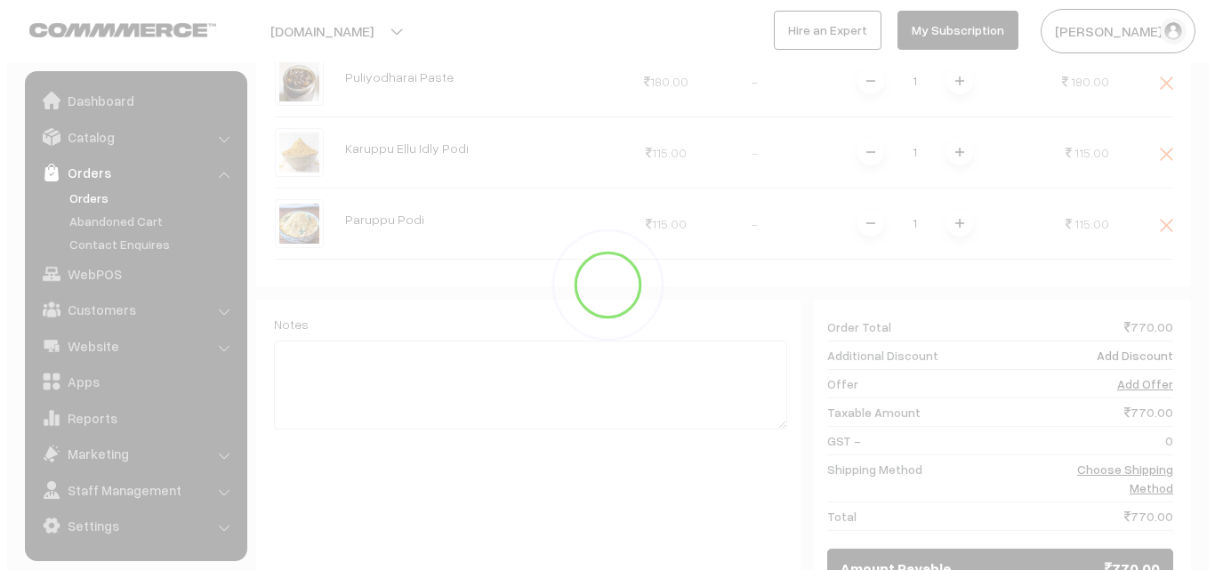
scroll to position [978, 0]
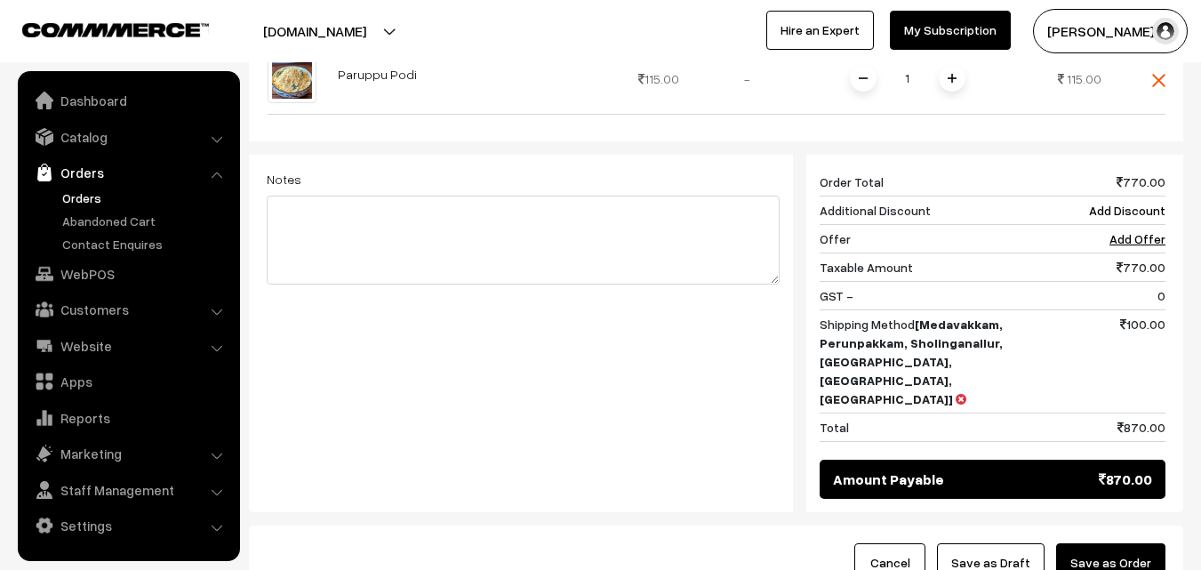
click at [1134, 543] on button "Save as Order" at bounding box center [1110, 562] width 109 height 39
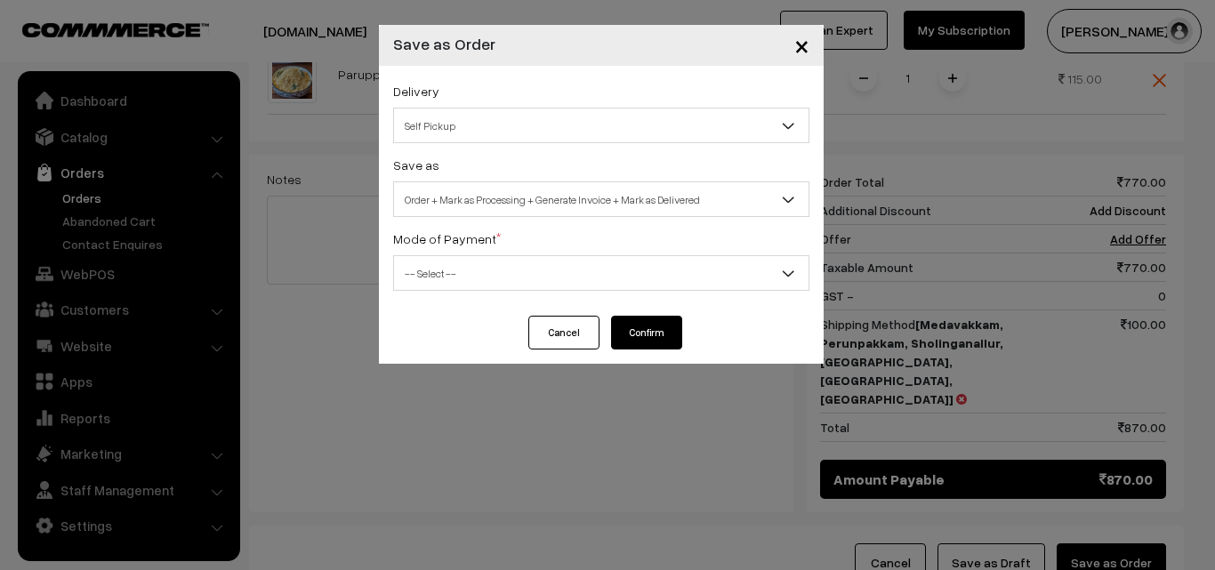
click at [572, 134] on span "Self Pickup" at bounding box center [601, 125] width 414 height 31
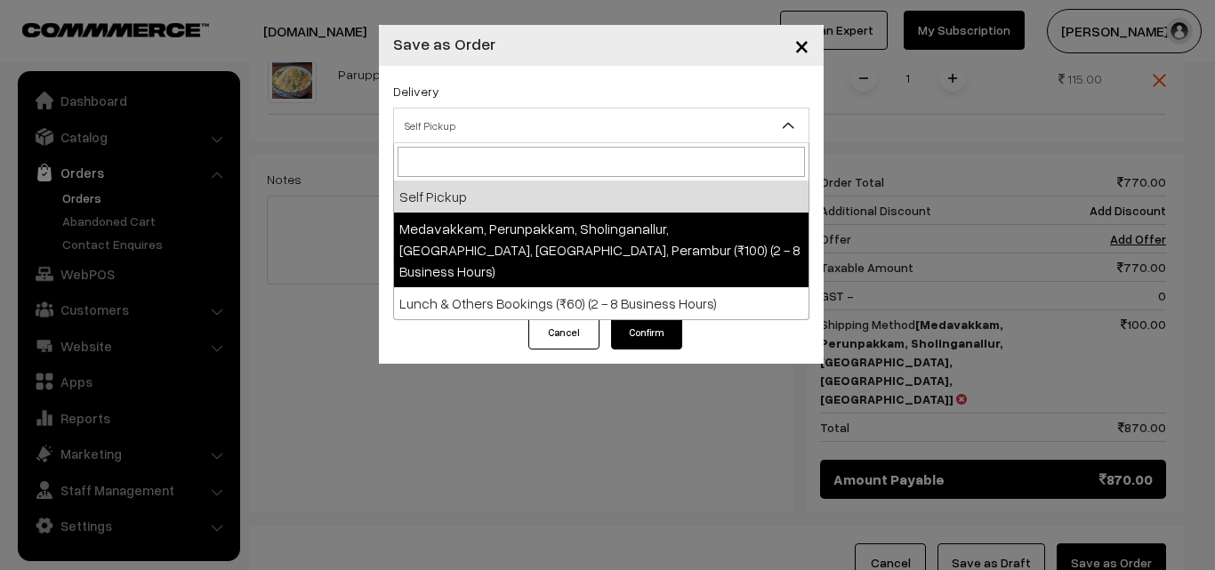
select select "LOB5"
select select "3"
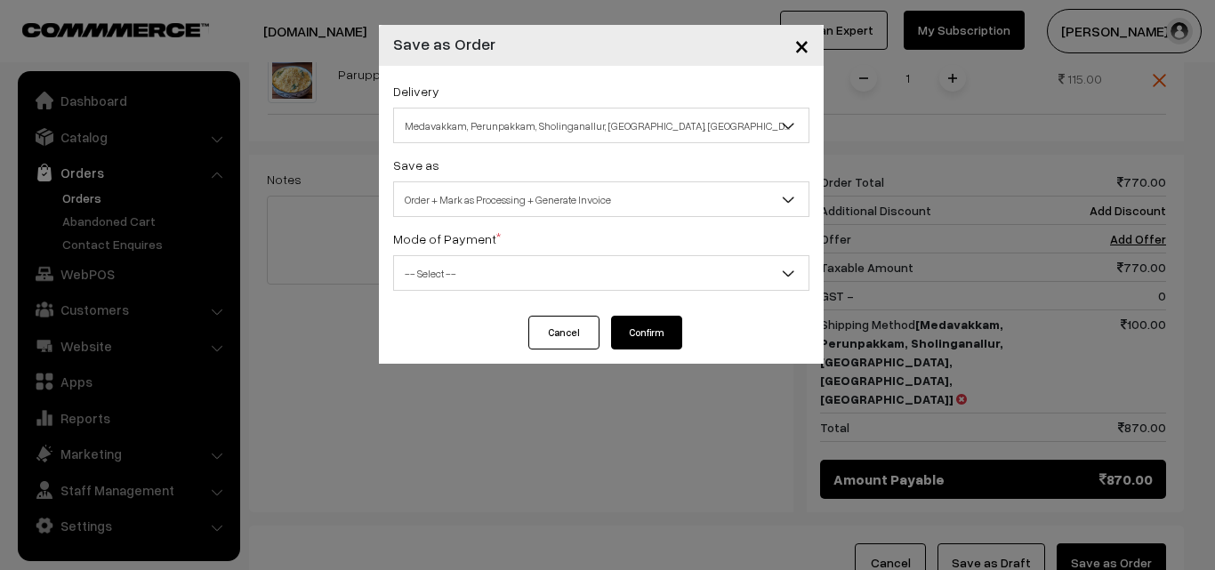
click at [559, 270] on span "-- Select --" at bounding box center [601, 273] width 414 height 31
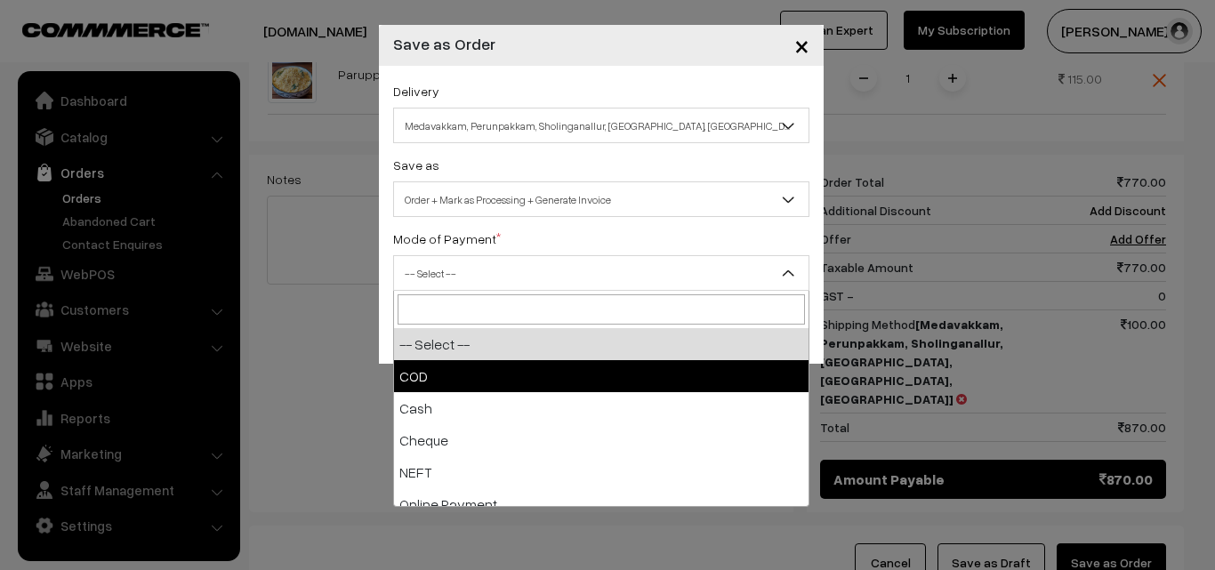
select select "1"
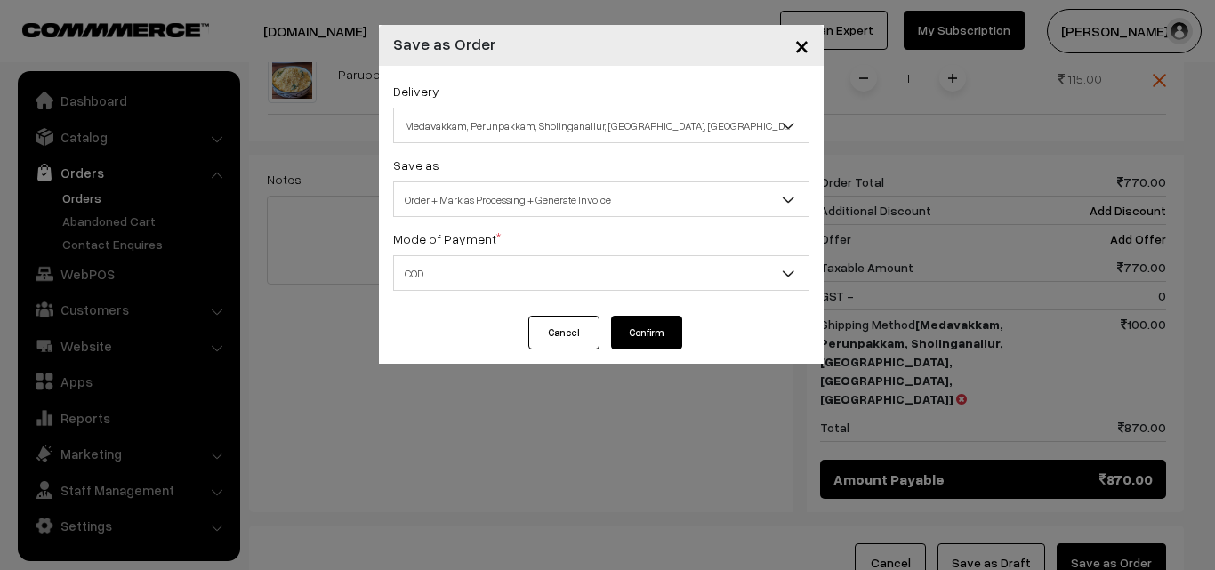
drag, startPoint x: 639, startPoint y: 323, endPoint x: 632, endPoint y: 310, distance: 14.3
click at [639, 322] on button "Confirm" at bounding box center [646, 333] width 71 height 34
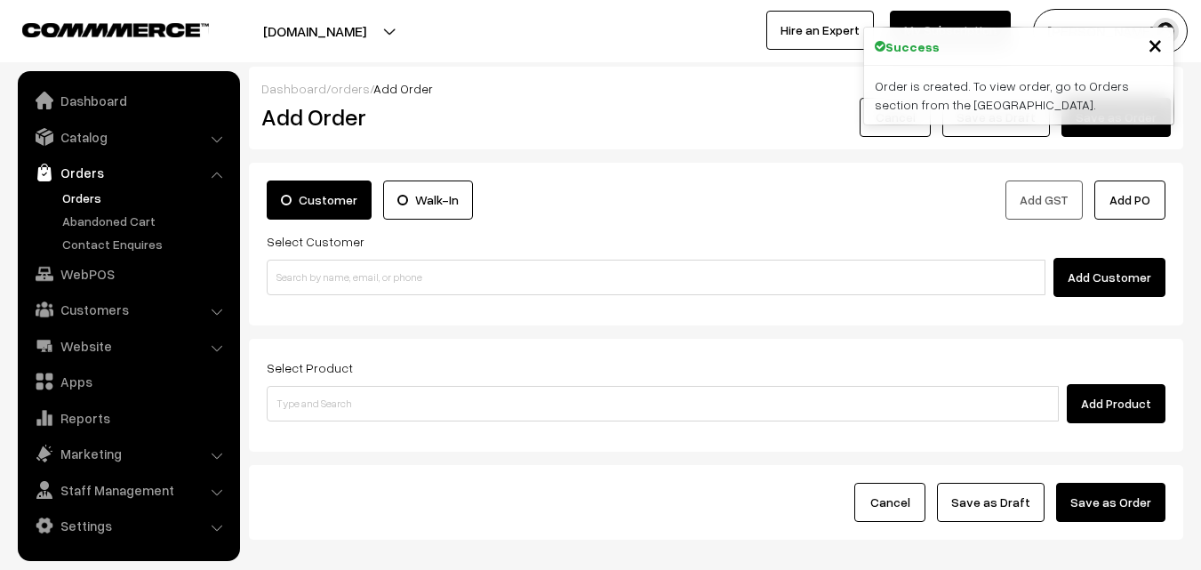
click at [79, 199] on link "Orders" at bounding box center [146, 198] width 176 height 19
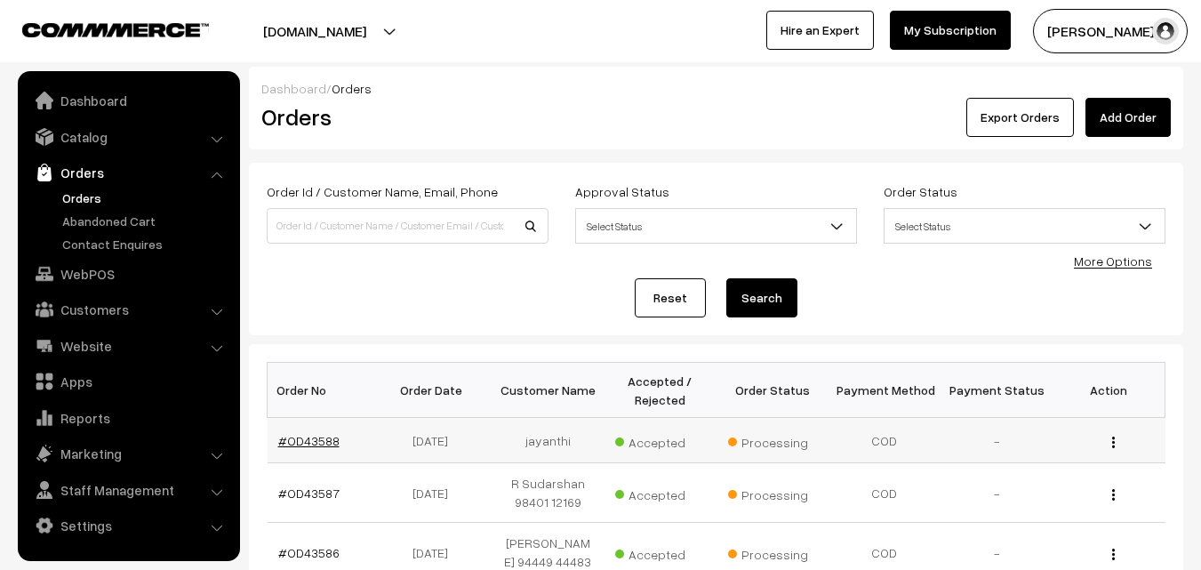
click at [324, 446] on link "#OD43588" at bounding box center [308, 440] width 61 height 15
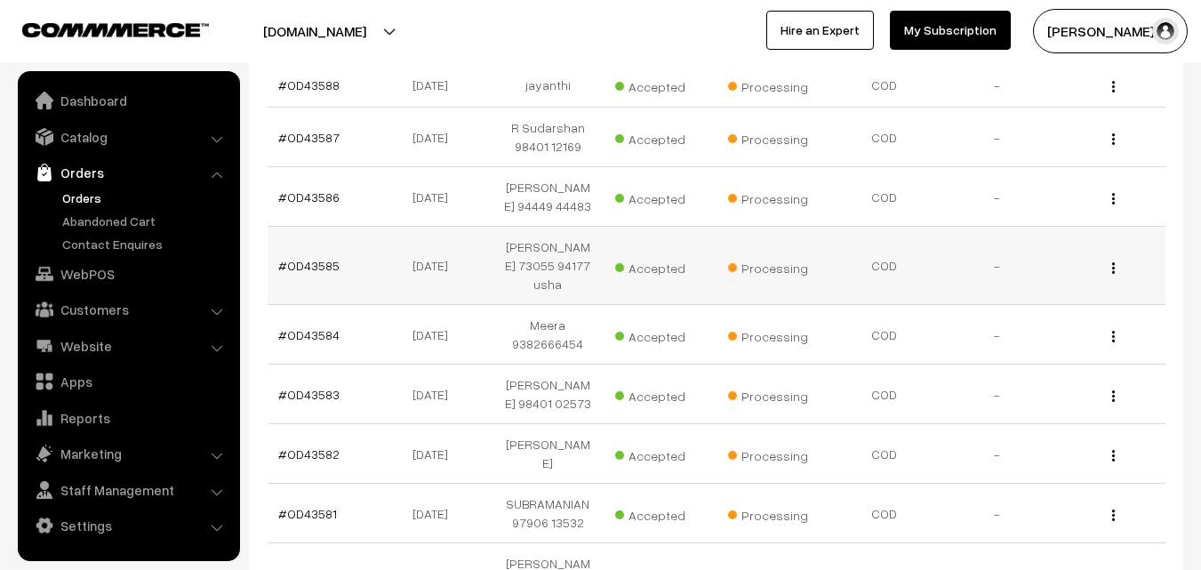
scroll to position [305, 0]
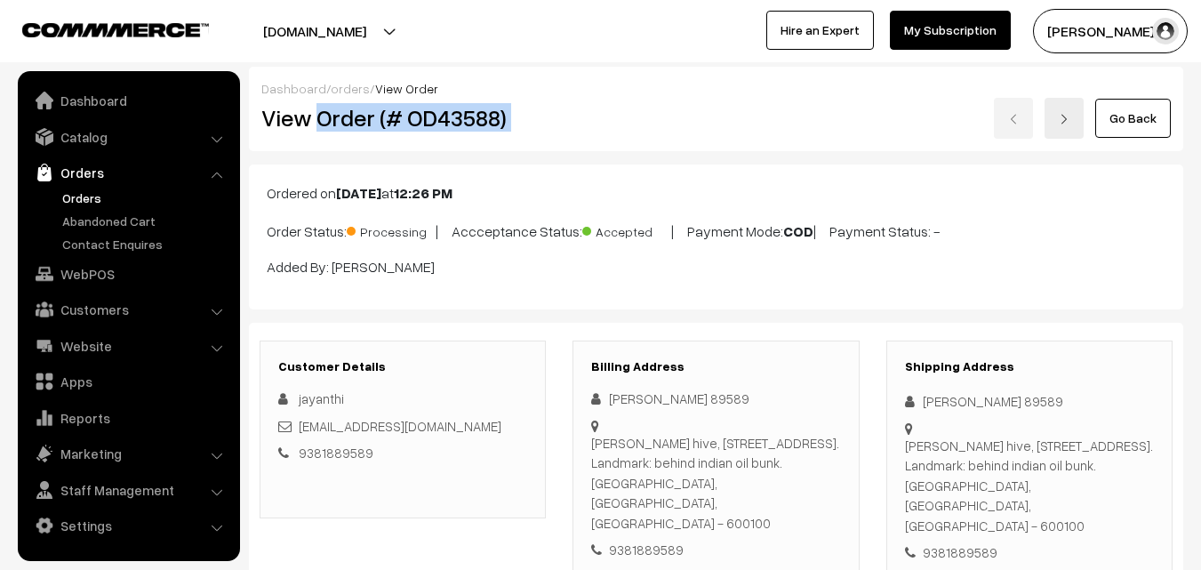
drag, startPoint x: 318, startPoint y: 117, endPoint x: 574, endPoint y: 146, distance: 256.8
click at [574, 146] on div "Dashboard / orders / View Order View Order (# OD43588) Go Back" at bounding box center [716, 109] width 935 height 84
copy div "Order (# OD43588)"
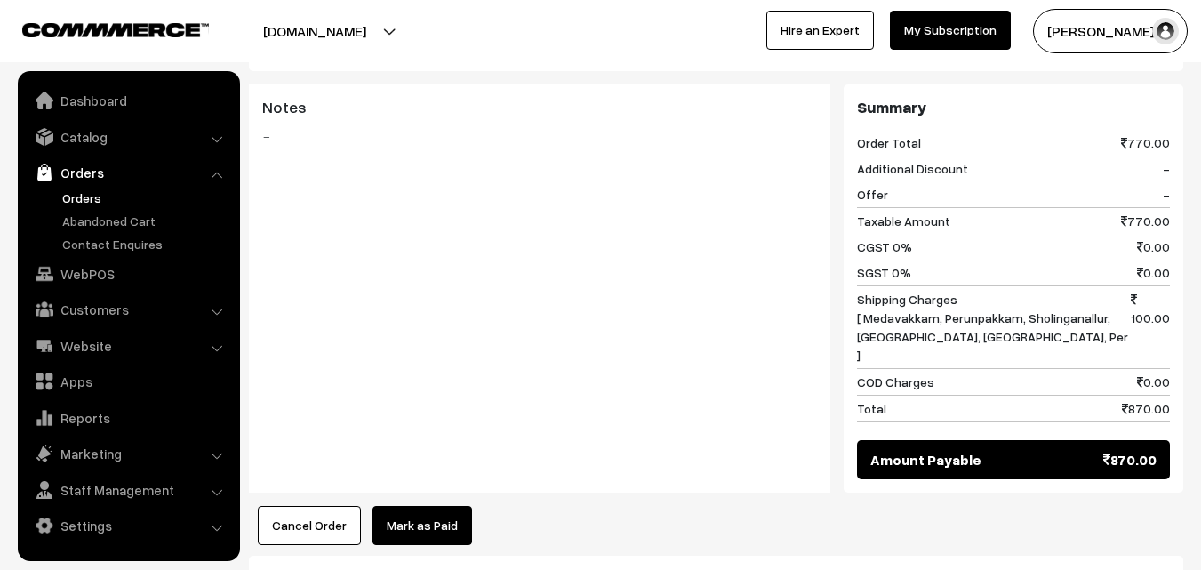
scroll to position [1423, 0]
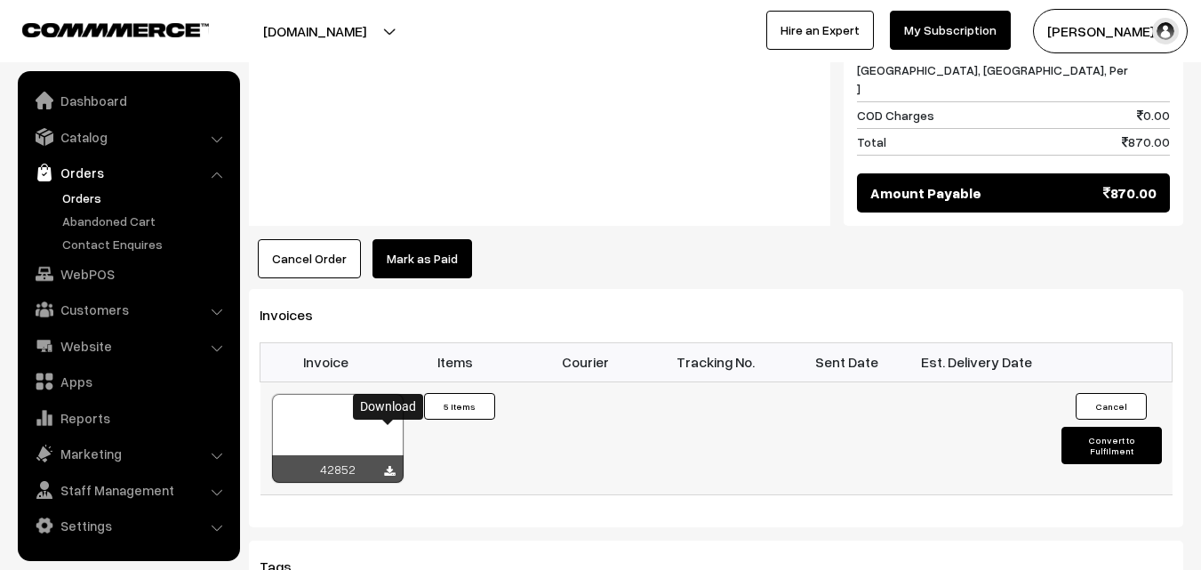
click at [388, 466] on icon at bounding box center [389, 472] width 11 height 12
click at [105, 272] on link "WebPOS" at bounding box center [128, 274] width 212 height 32
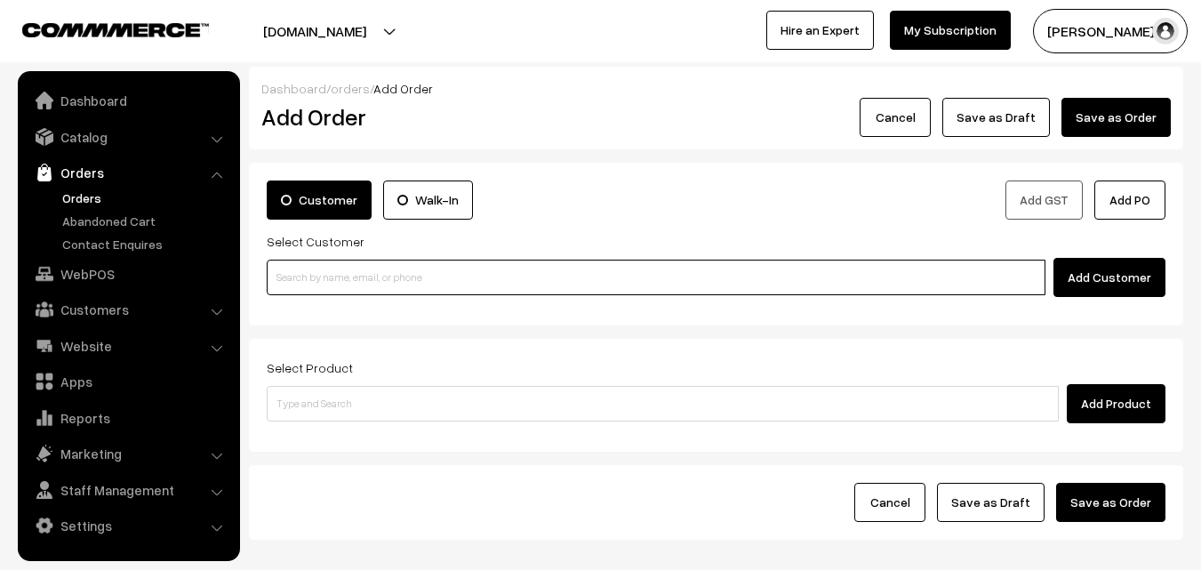
click at [467, 271] on input at bounding box center [656, 278] width 779 height 36
paste input "+91 98410 27189"
type input "Natesan M S 9841027189 [9841027189]"
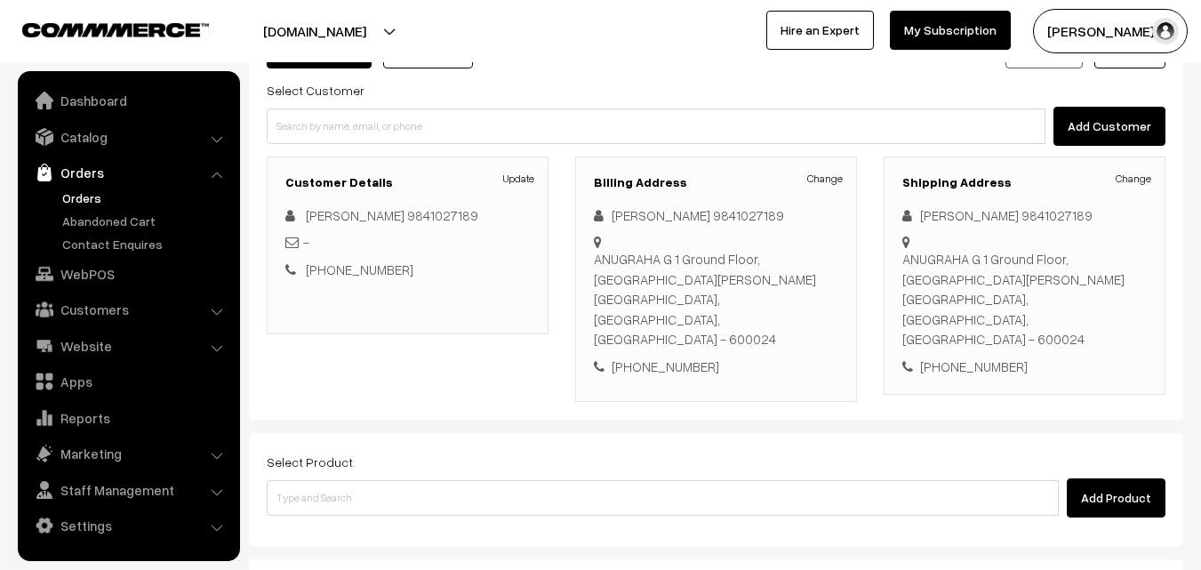
scroll to position [178, 0]
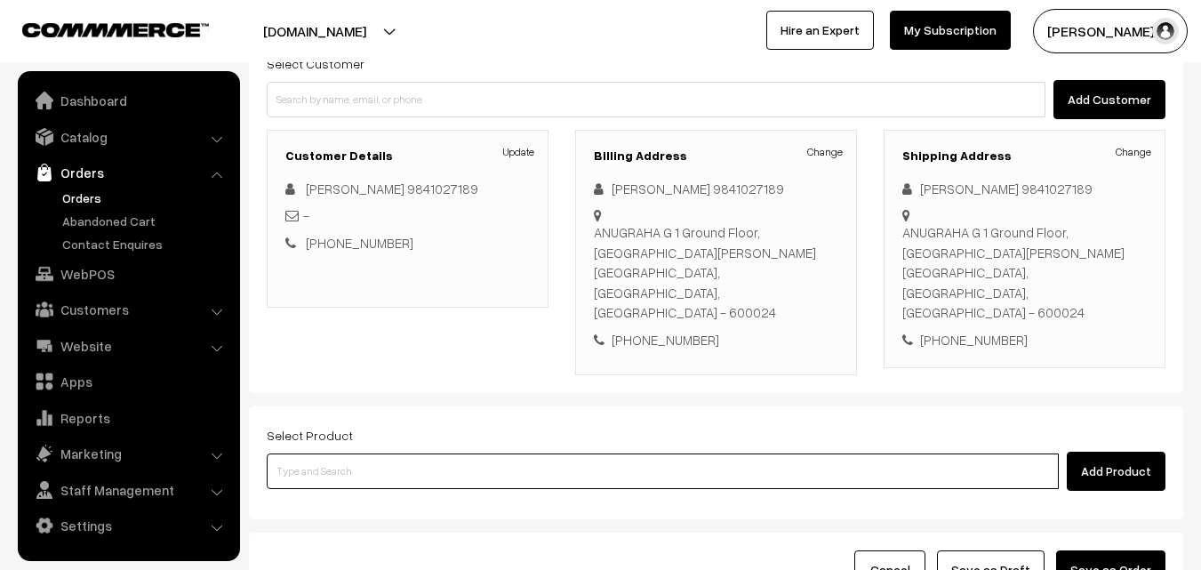
click at [594, 454] on input at bounding box center [663, 472] width 792 height 36
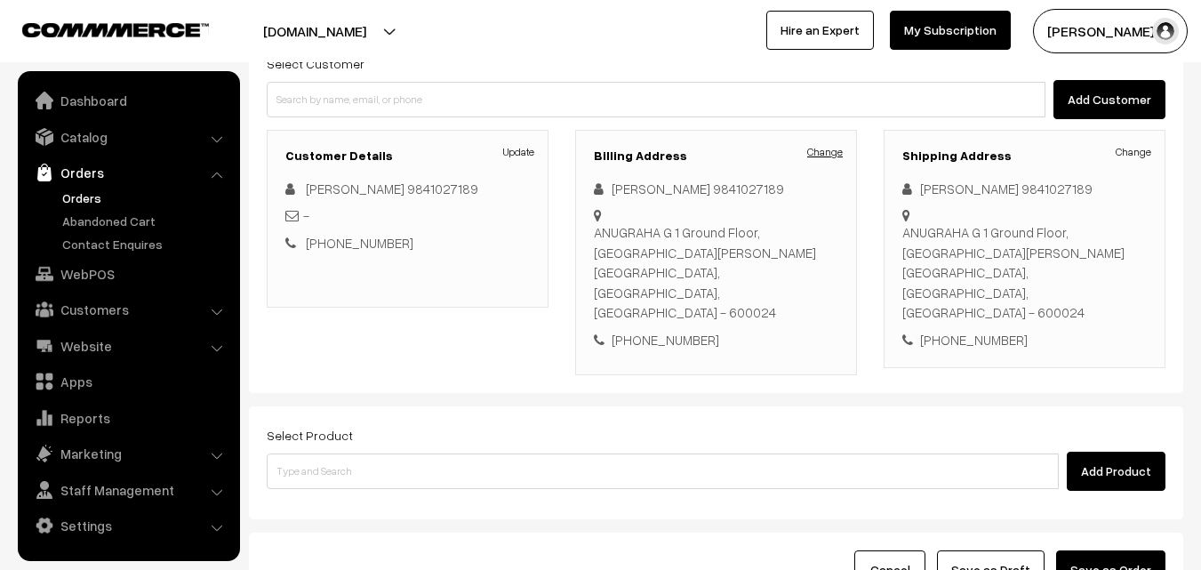
click at [835, 152] on link "Change" at bounding box center [825, 152] width 36 height 16
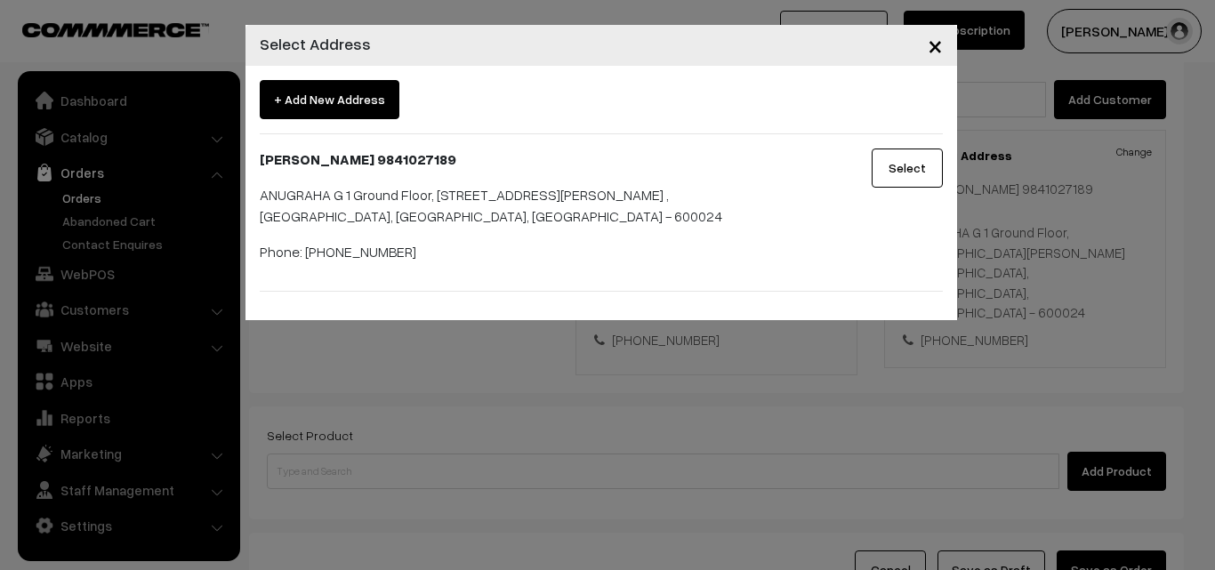
click at [933, 52] on span "×" at bounding box center [934, 44] width 15 height 33
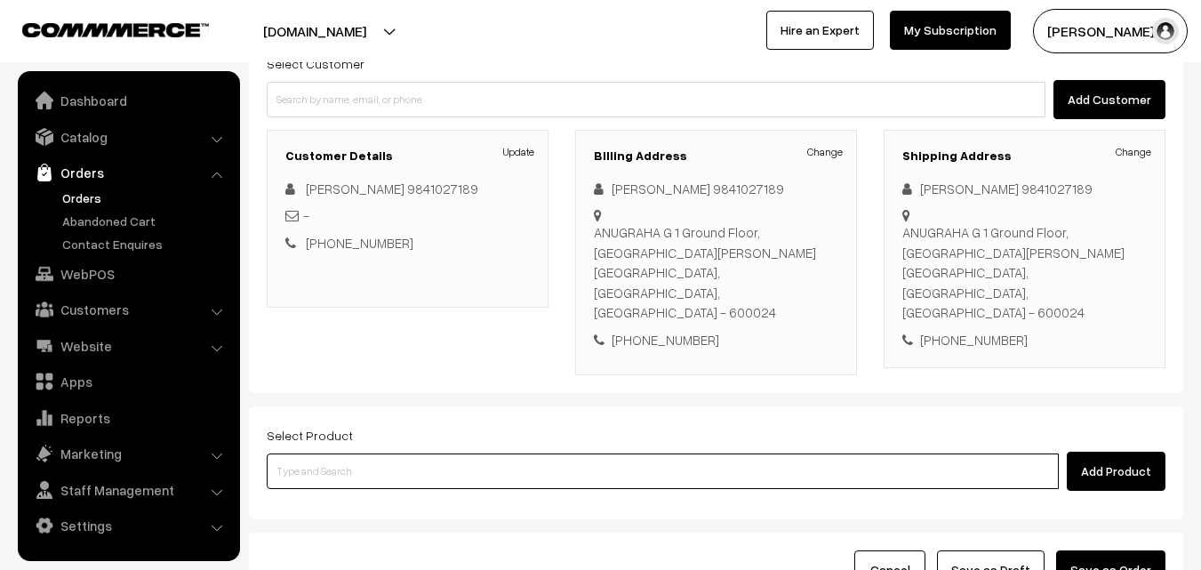
click at [591, 454] on input at bounding box center [663, 472] width 792 height 36
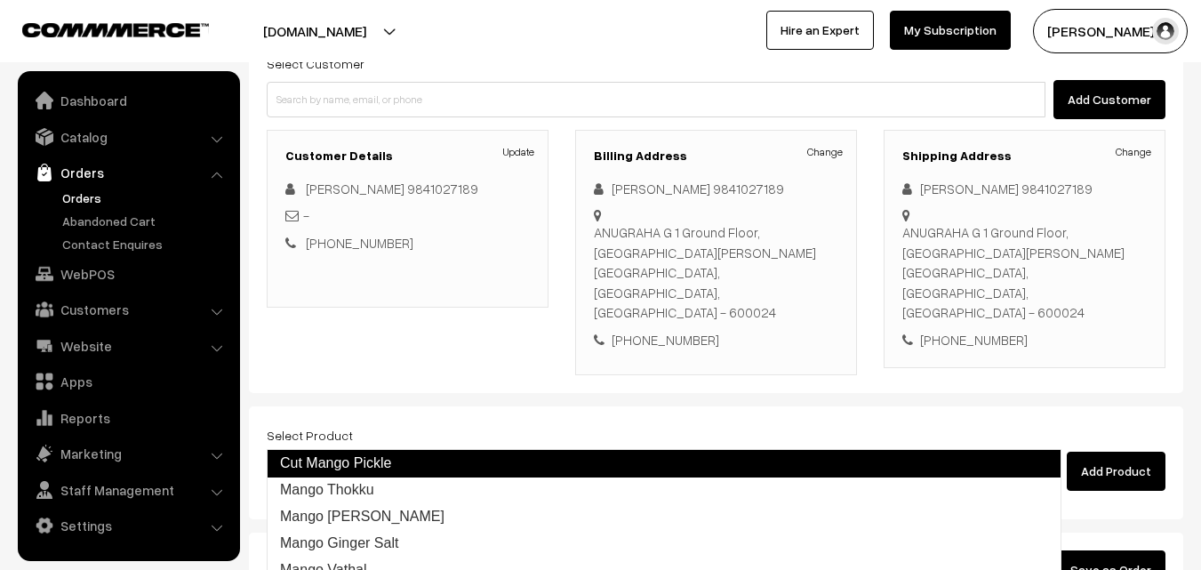
type input "Mango Thokku"
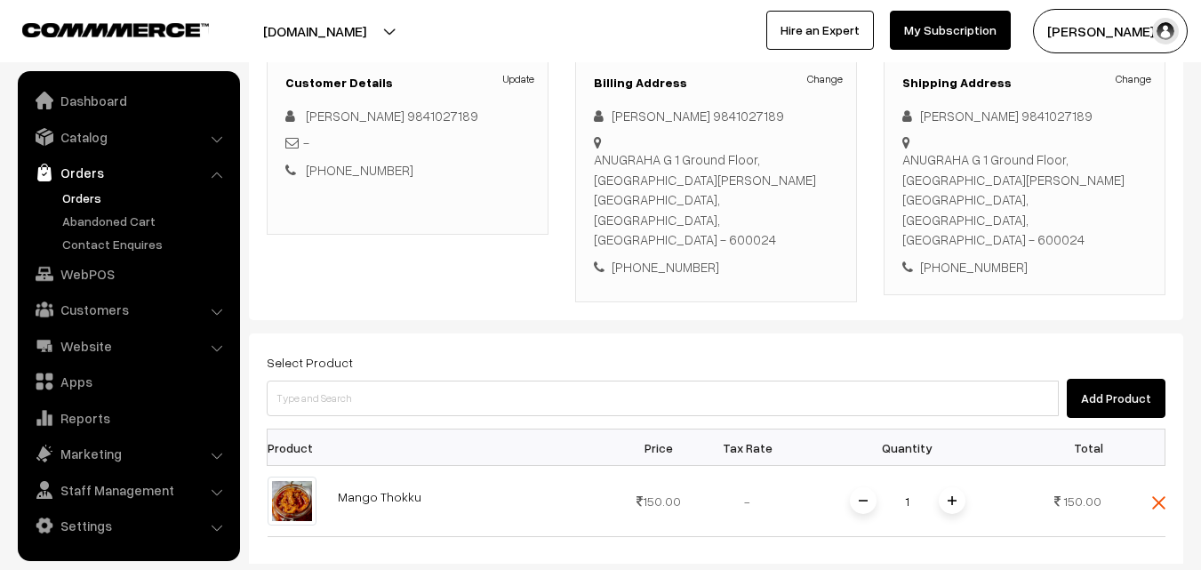
scroll to position [267, 0]
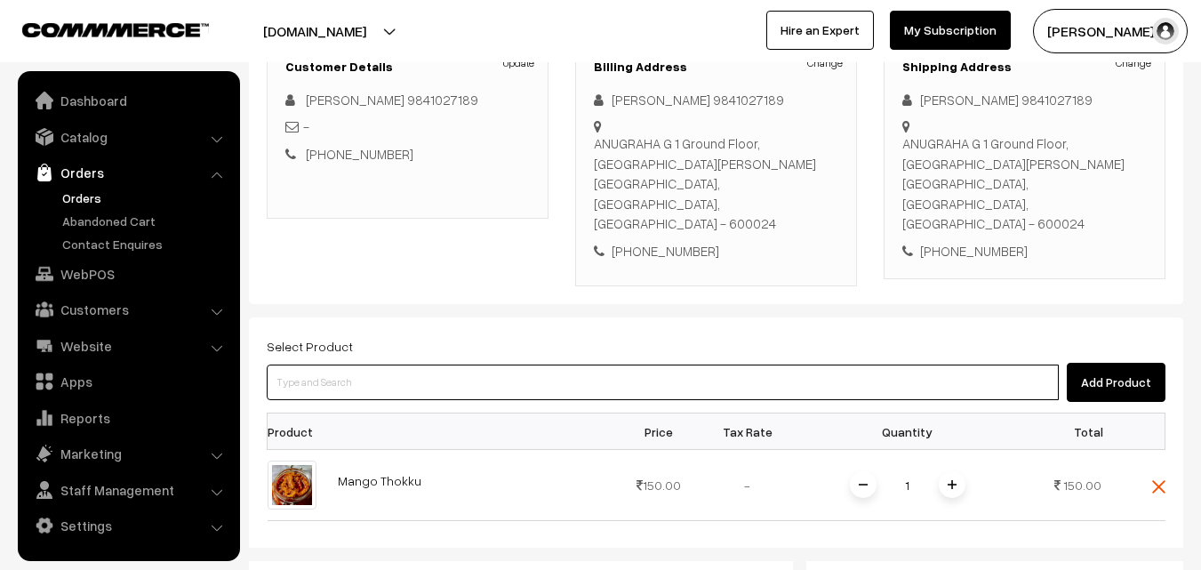
click at [566, 365] on input at bounding box center [663, 383] width 792 height 36
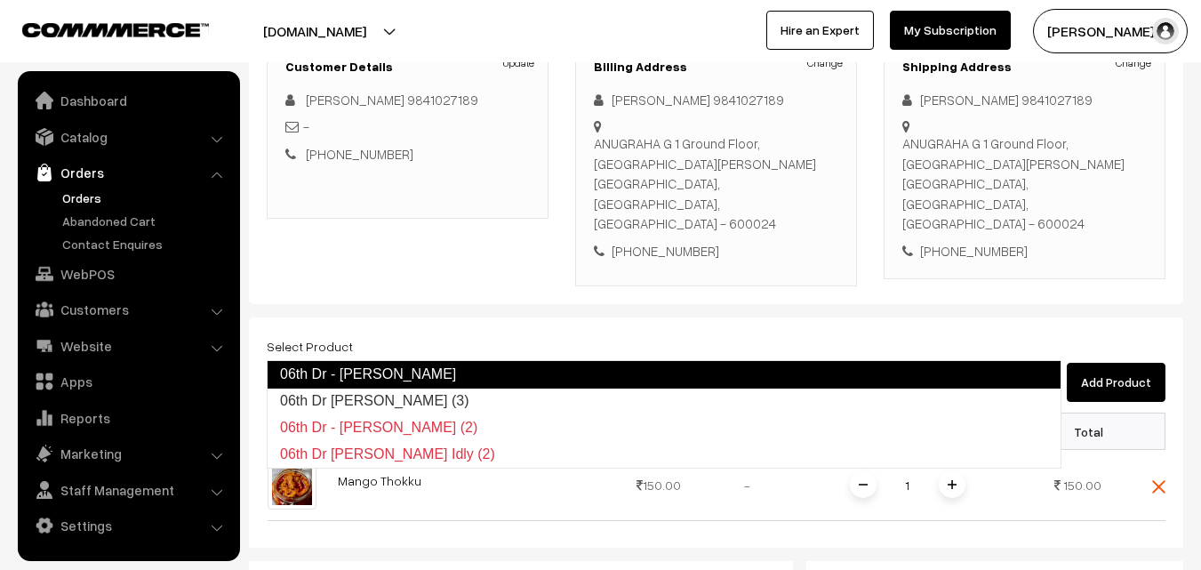
type input "06th Dr Chappathi (3)"
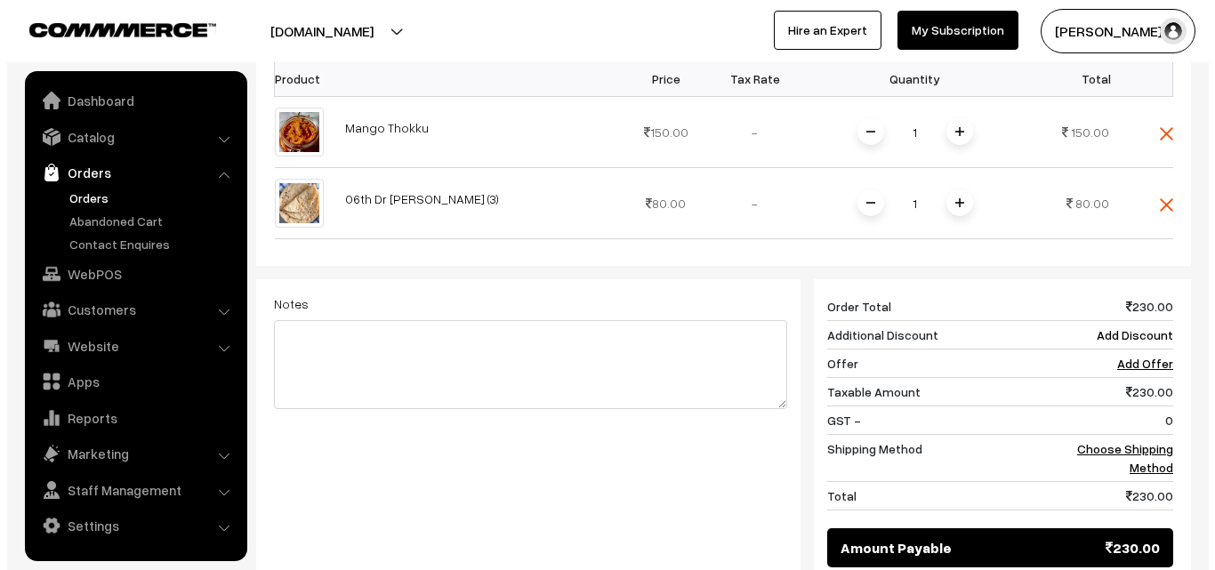
scroll to position [622, 0]
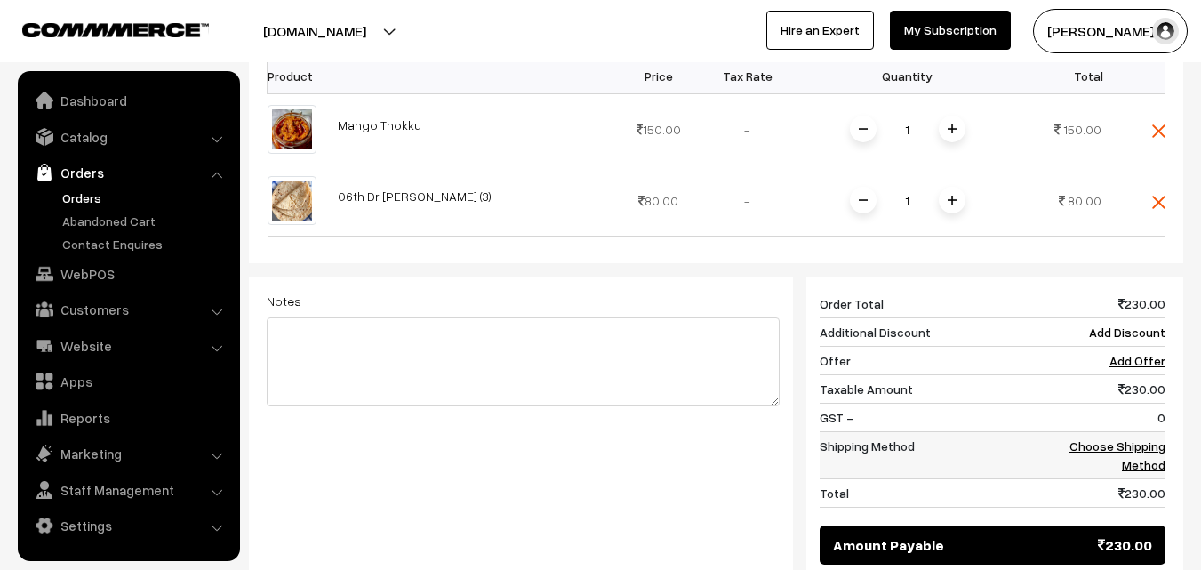
click at [1145, 438] on link "Choose Shipping Method" at bounding box center [1118, 455] width 96 height 34
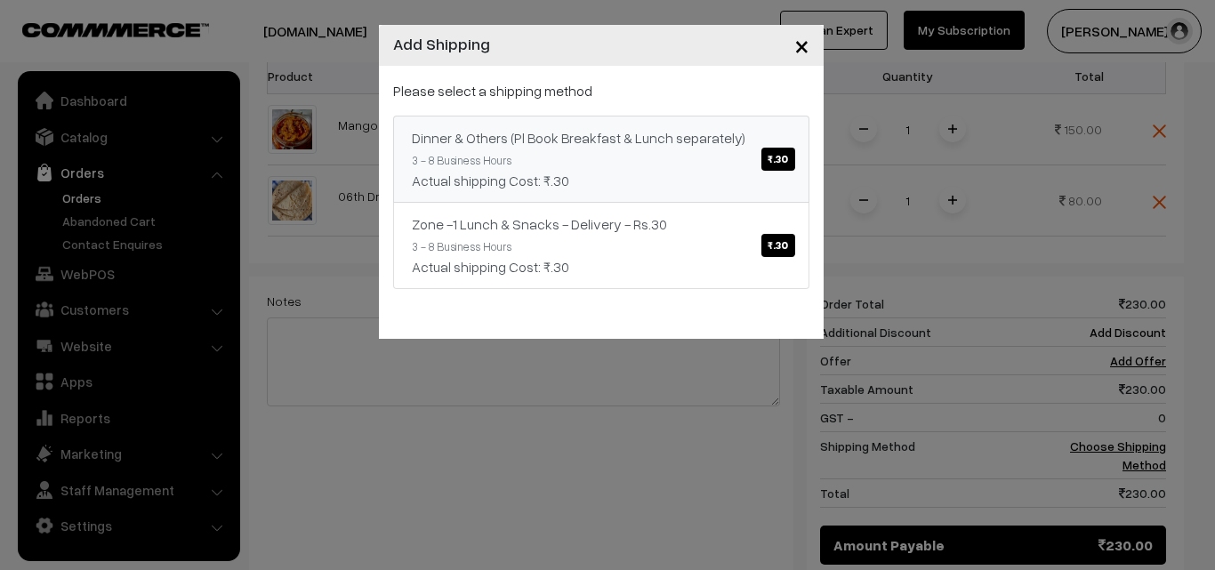
click at [783, 151] on span "₹.30" at bounding box center [777, 159] width 33 height 23
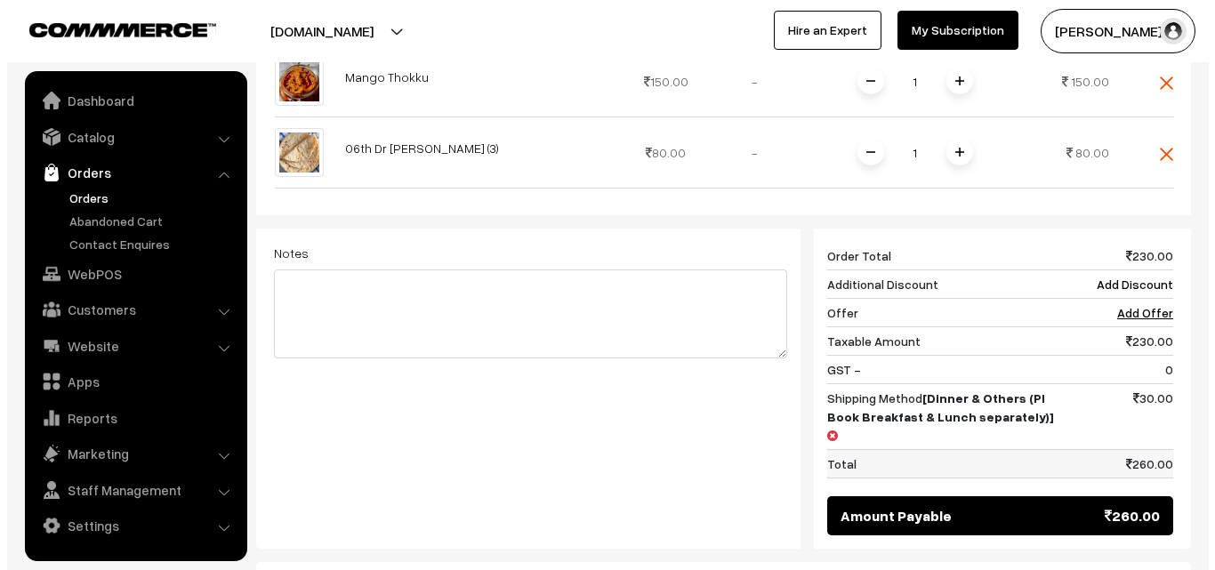
scroll to position [711, 0]
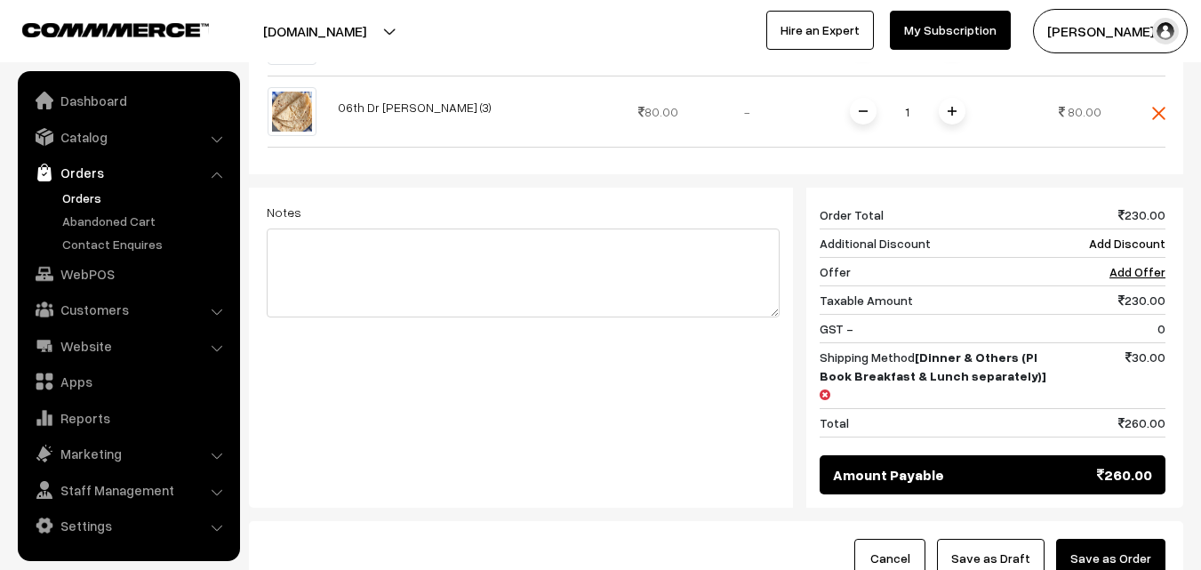
click at [1128, 539] on button "Save as Order" at bounding box center [1110, 558] width 109 height 39
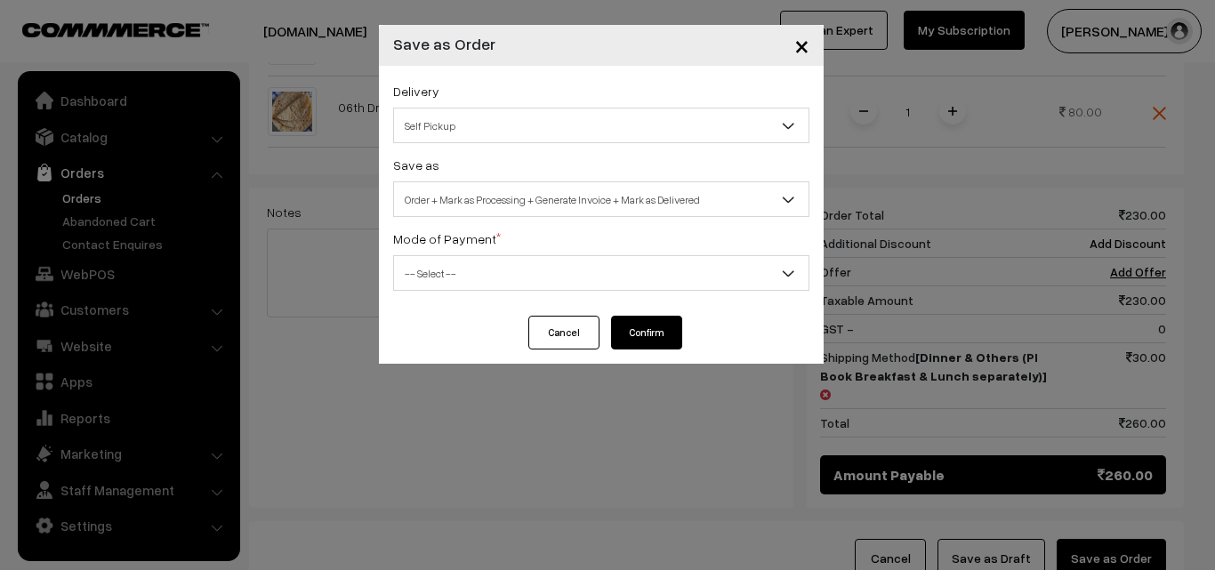
click at [443, 128] on span "Self Pickup" at bounding box center [601, 125] width 414 height 31
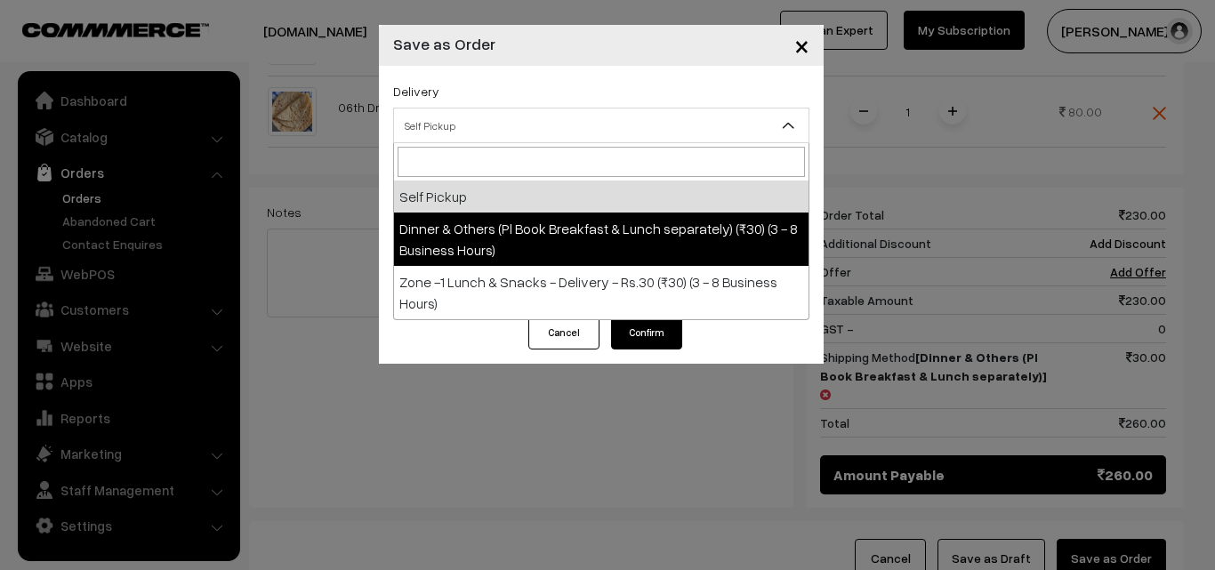
select select "DOP1"
select select "3"
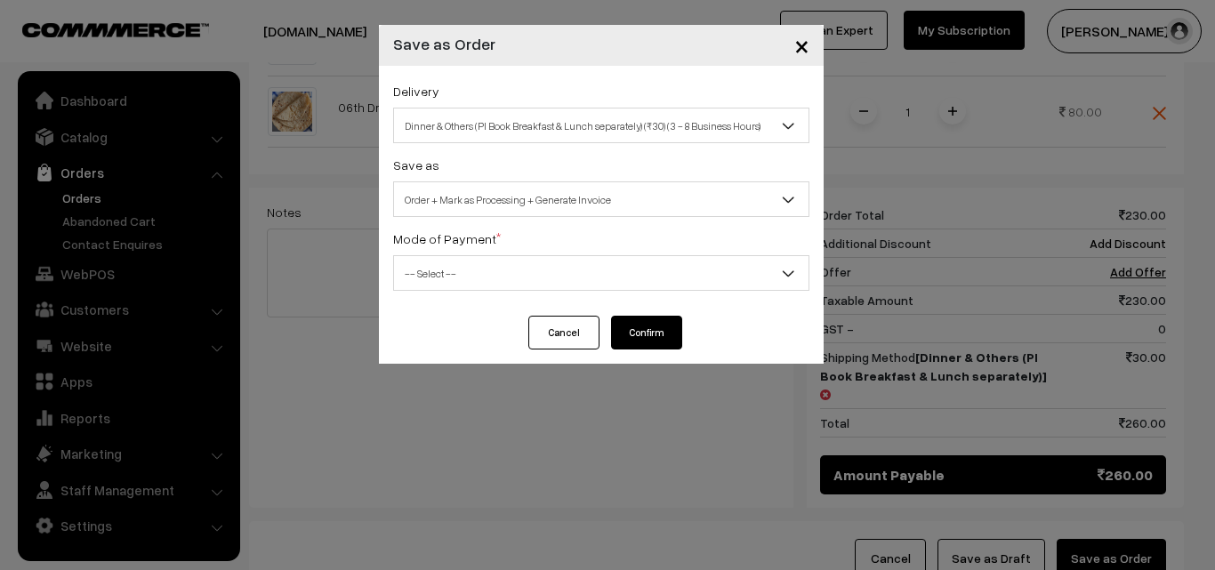
click at [558, 280] on span "-- Select --" at bounding box center [601, 273] width 414 height 31
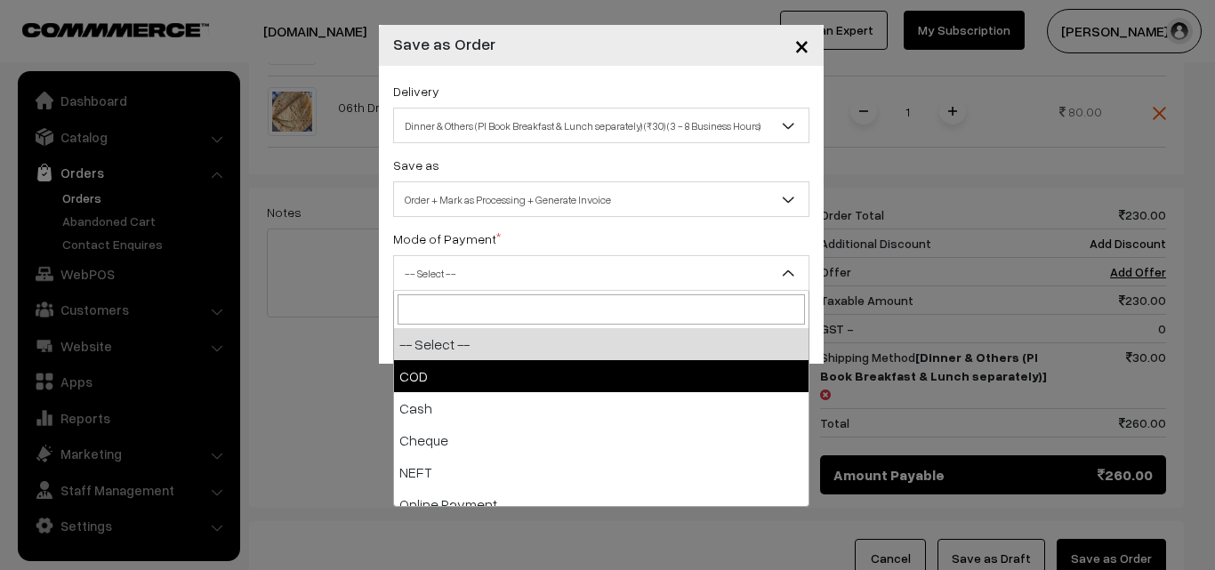
select select "1"
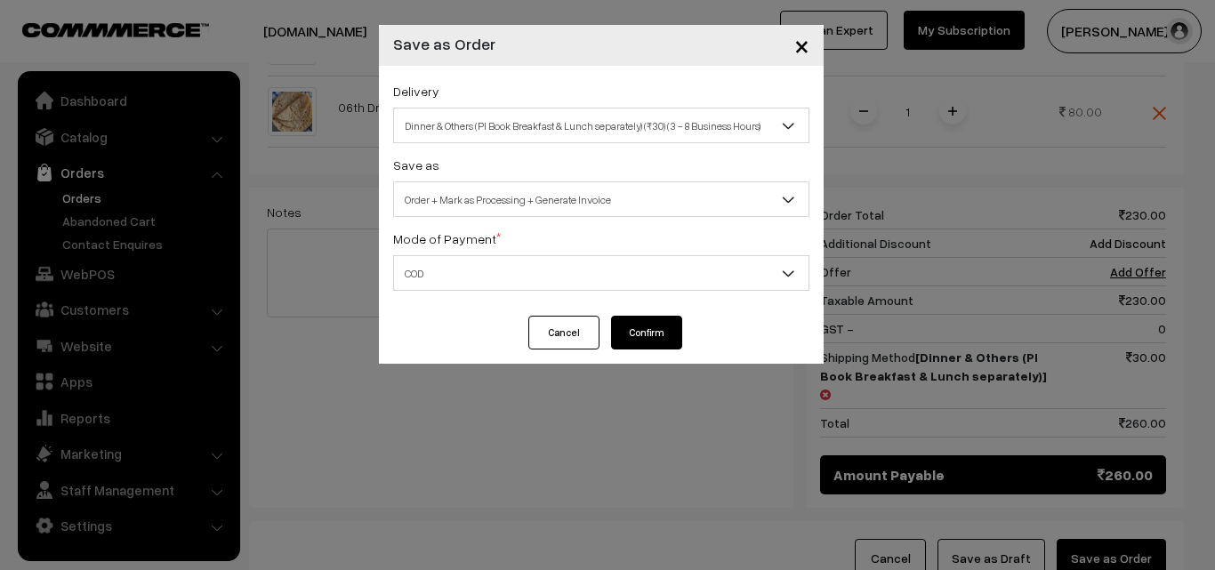
click at [641, 324] on button "Confirm" at bounding box center [646, 333] width 71 height 34
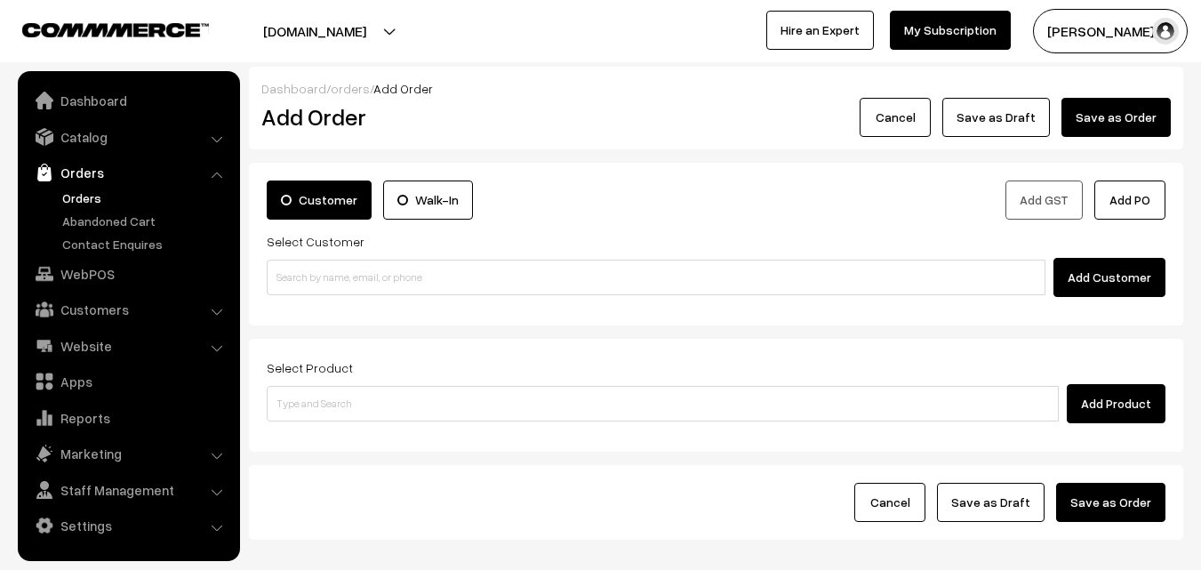
click at [76, 201] on link "Orders" at bounding box center [146, 198] width 176 height 19
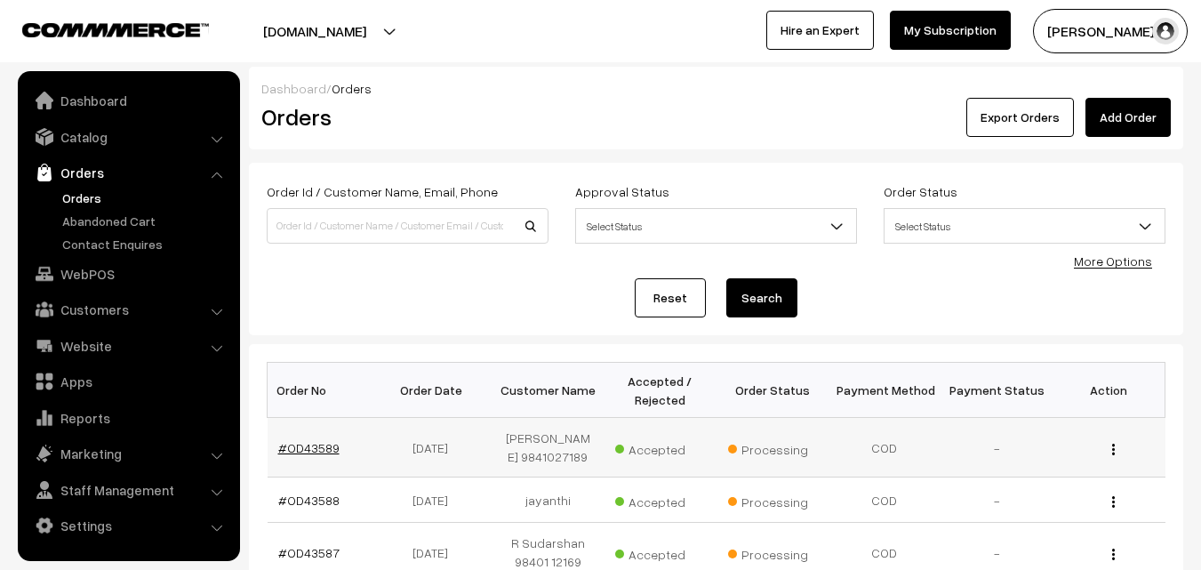
click at [294, 451] on link "#OD43589" at bounding box center [308, 447] width 61 height 15
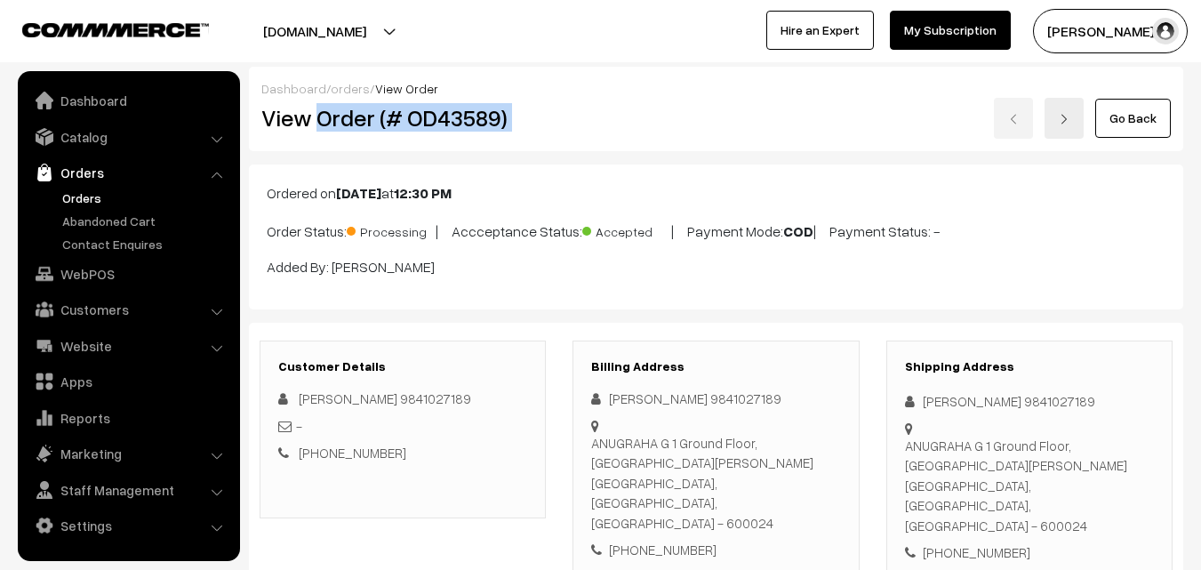
drag, startPoint x: 318, startPoint y: 116, endPoint x: 689, endPoint y: 121, distance: 370.8
click at [689, 121] on div "View Order (# OD43589) Go Back" at bounding box center [716, 118] width 936 height 41
copy div "Order (# OD43589)"
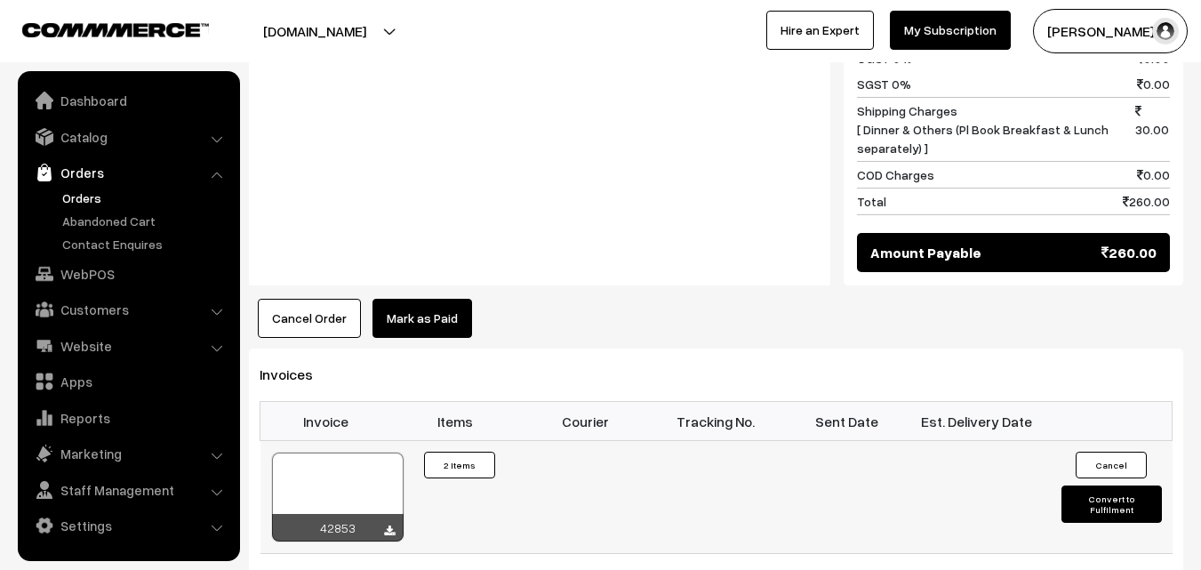
scroll to position [1067, 0]
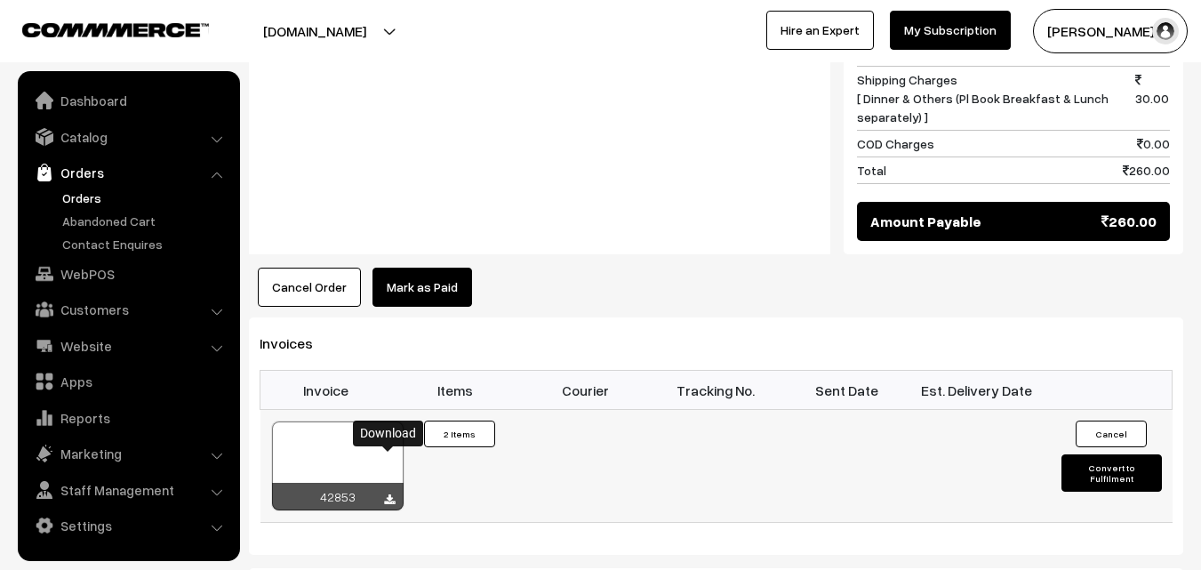
click at [389, 493] on link at bounding box center [389, 500] width 11 height 14
click at [85, 273] on link "WebPOS" at bounding box center [128, 274] width 212 height 32
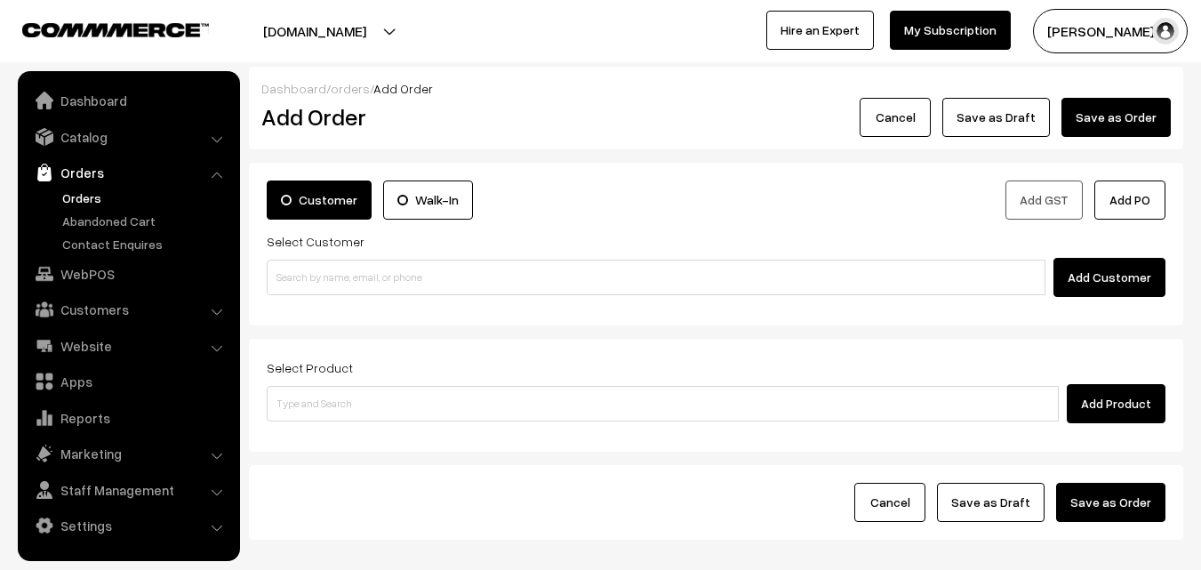
click at [370, 277] on input at bounding box center [656, 278] width 779 height 36
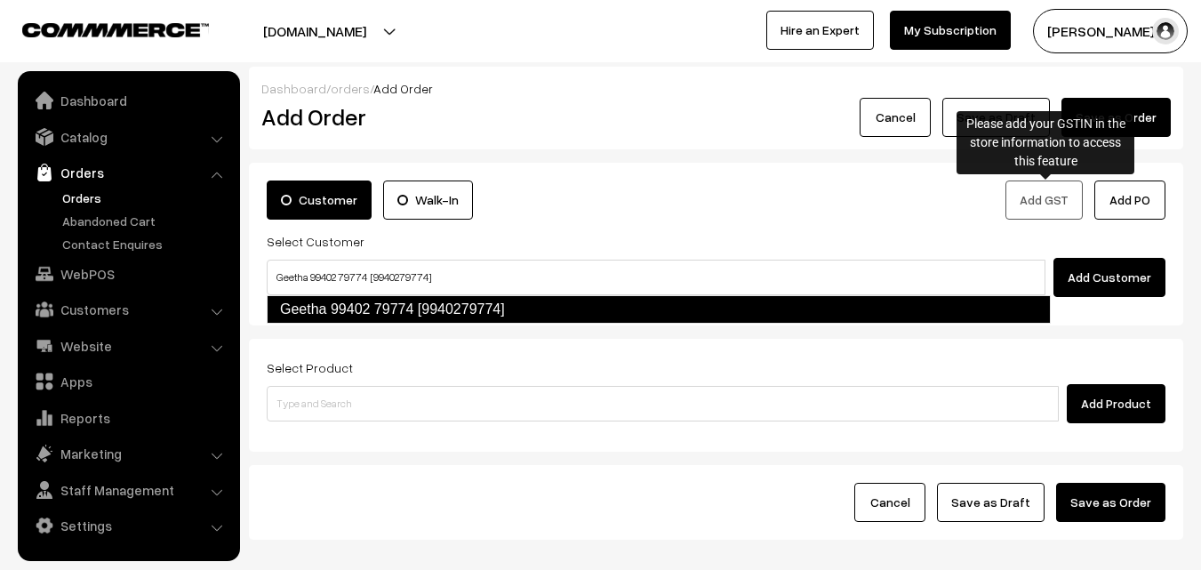
type input "Geetha 99402 79774 [9940279774]"
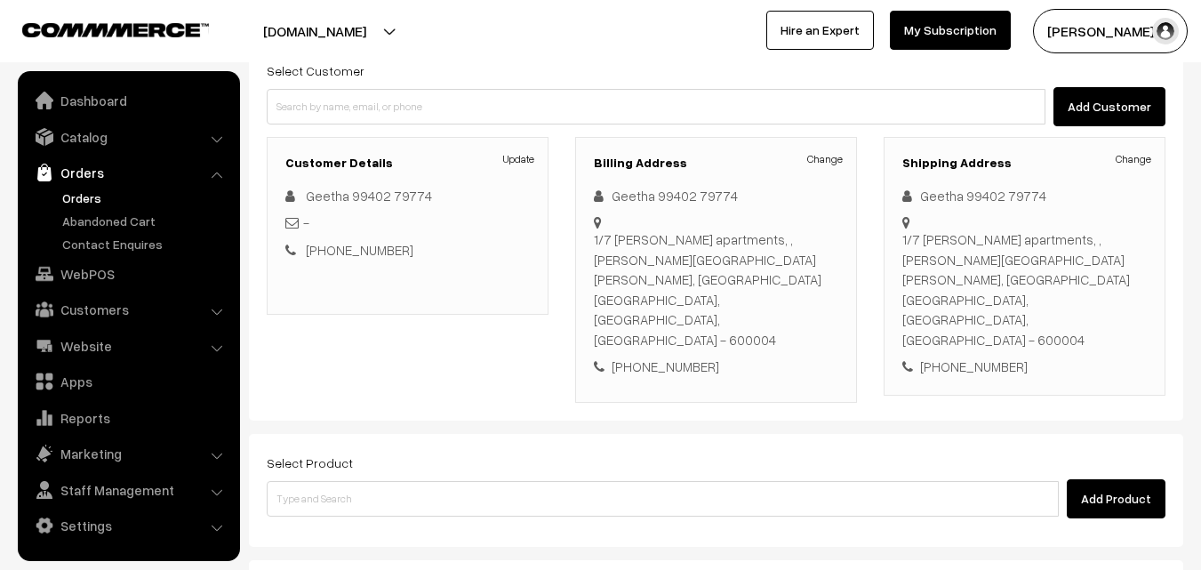
scroll to position [178, 0]
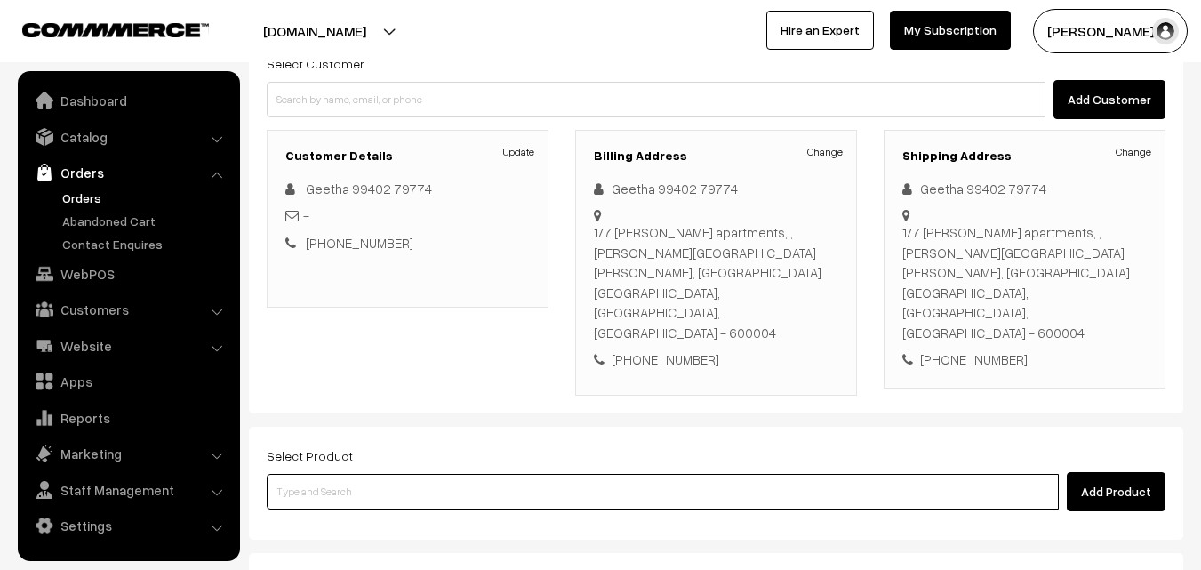
click at [481, 474] on input at bounding box center [663, 492] width 792 height 36
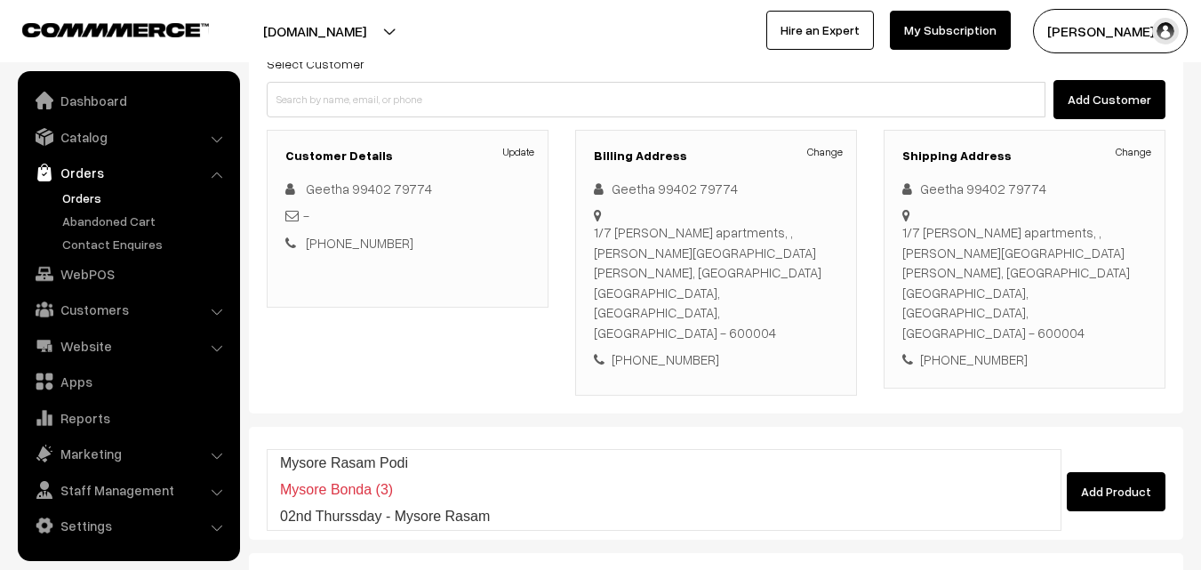
type input "Mysore Rasam Podi"
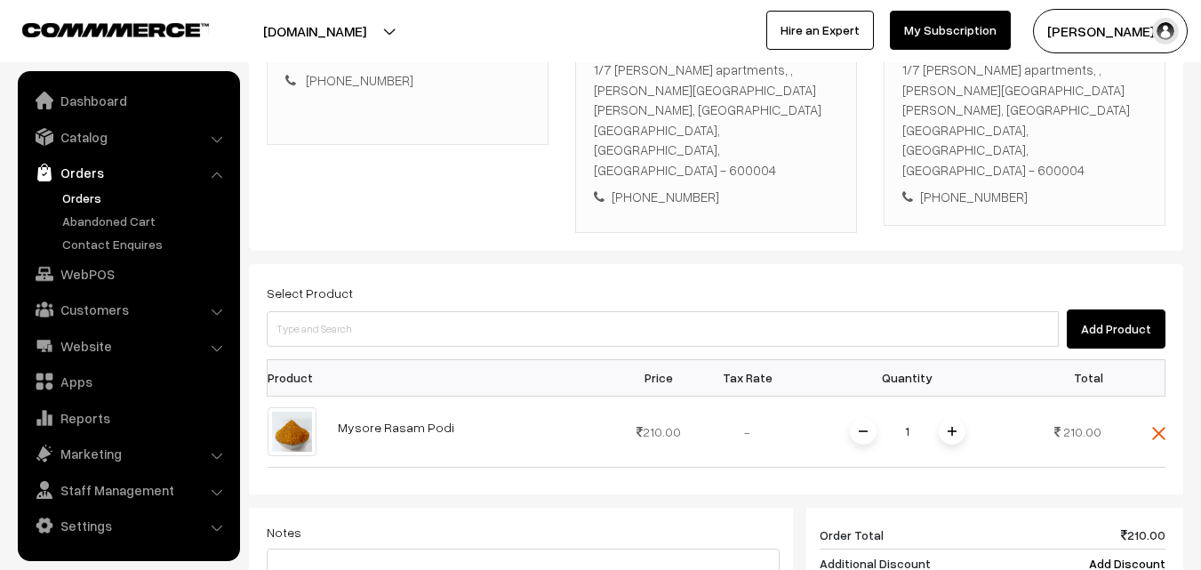
scroll to position [356, 0]
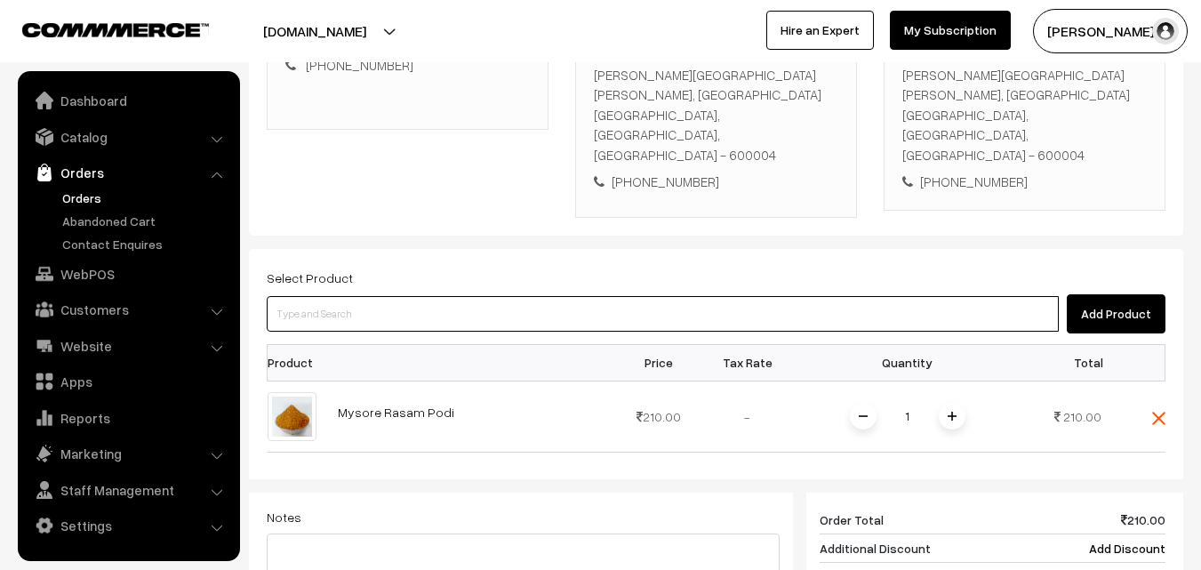
click at [443, 296] on input at bounding box center [663, 314] width 792 height 36
type input "N"
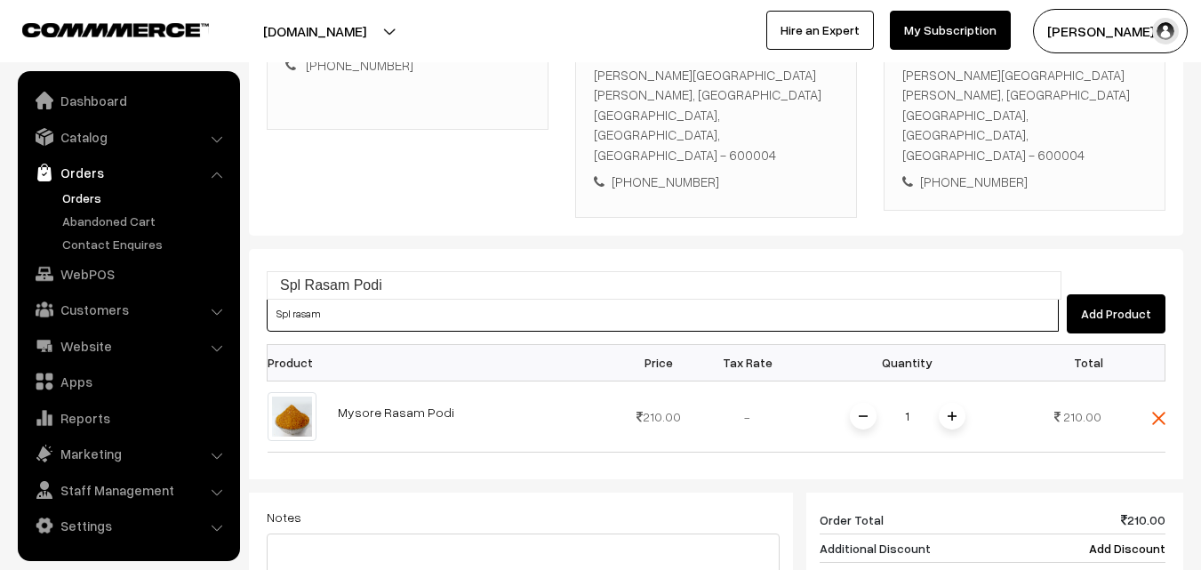
type input "Spl Rasam Podi"
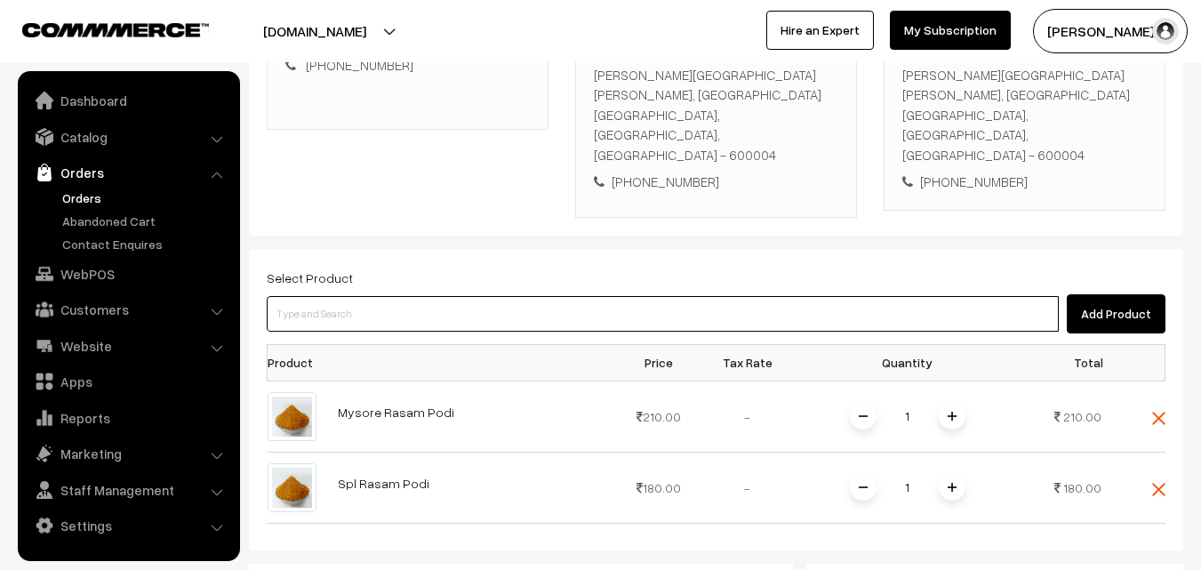
click at [418, 296] on input at bounding box center [663, 314] width 792 height 36
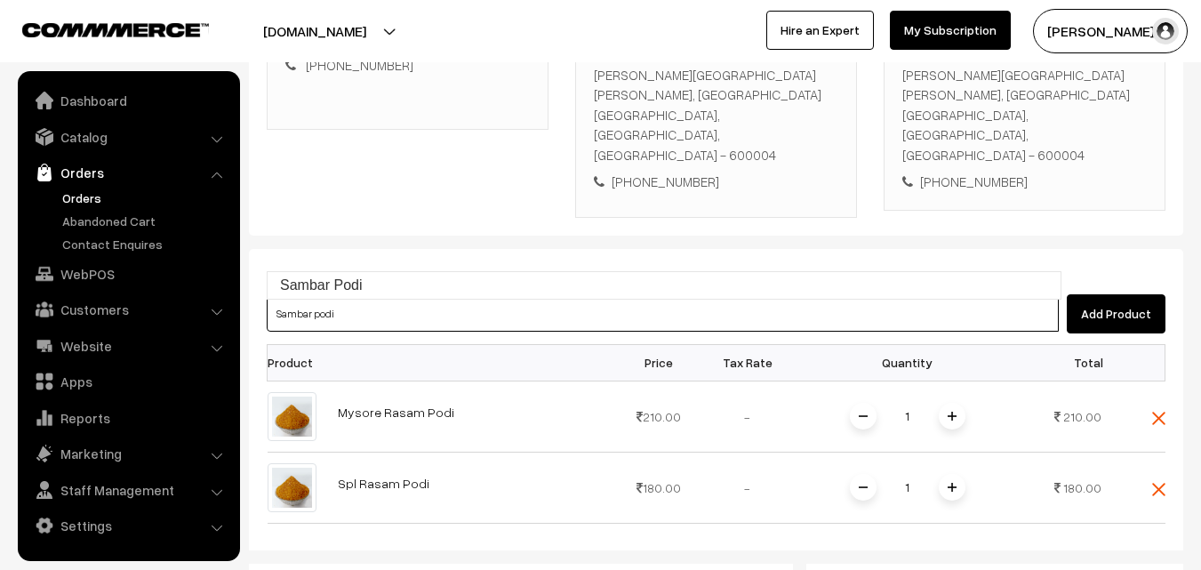
type input "Sambar Podi"
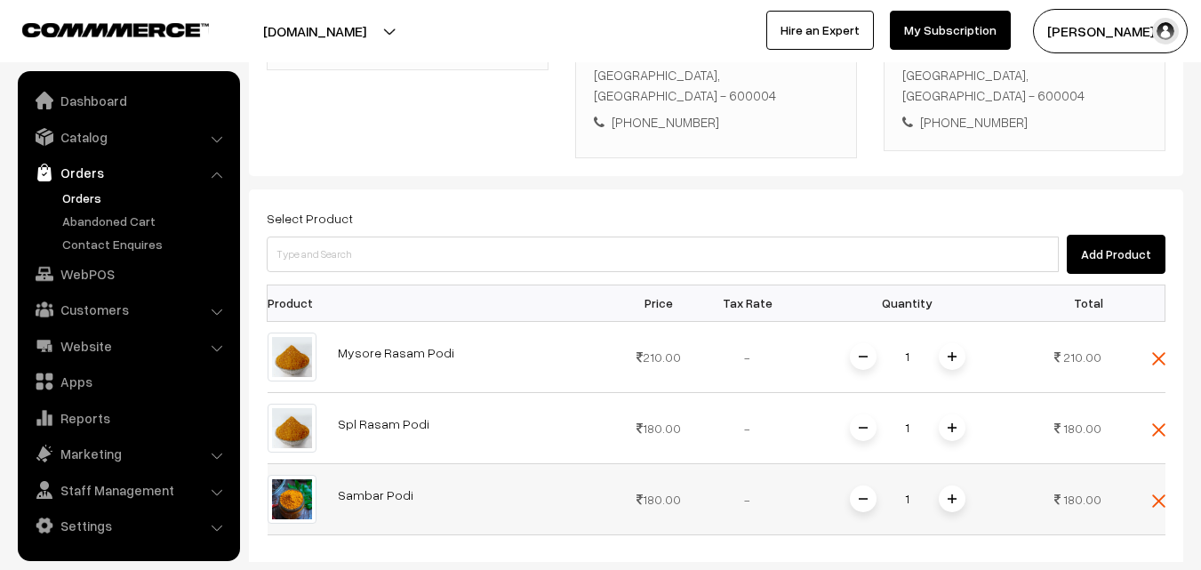
scroll to position [445, 0]
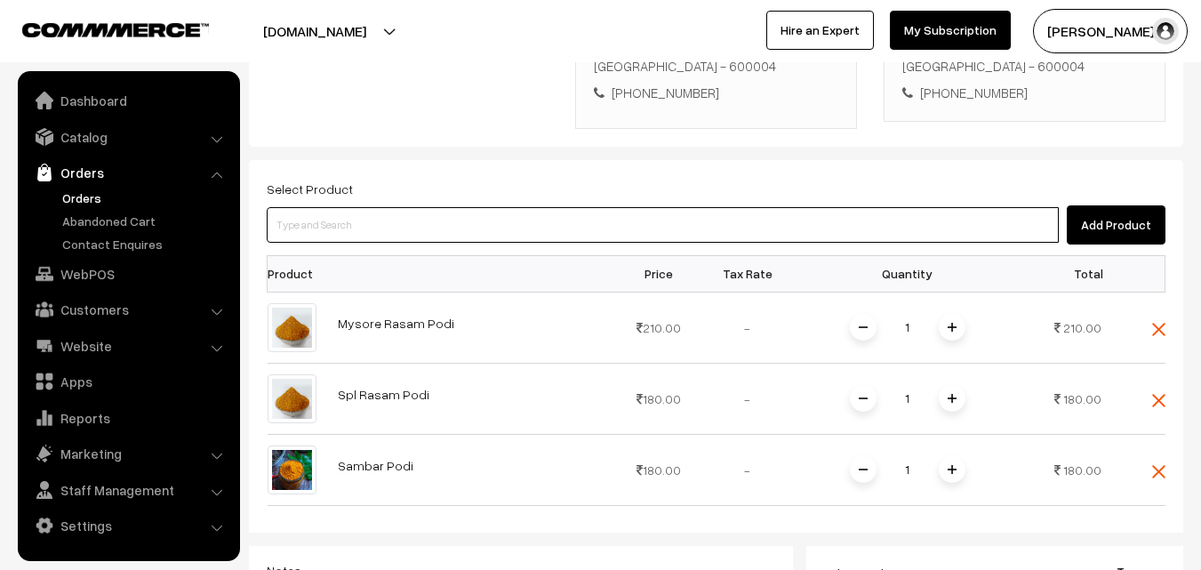
click at [421, 207] on input at bounding box center [663, 225] width 792 height 36
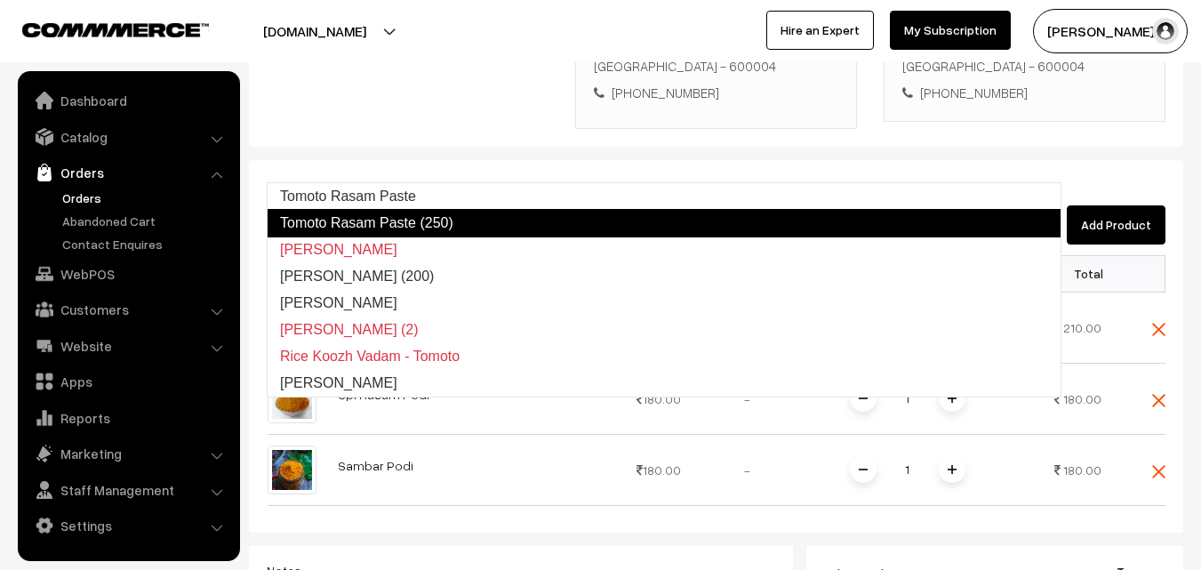
type input "Tomoto Thokku (200)"
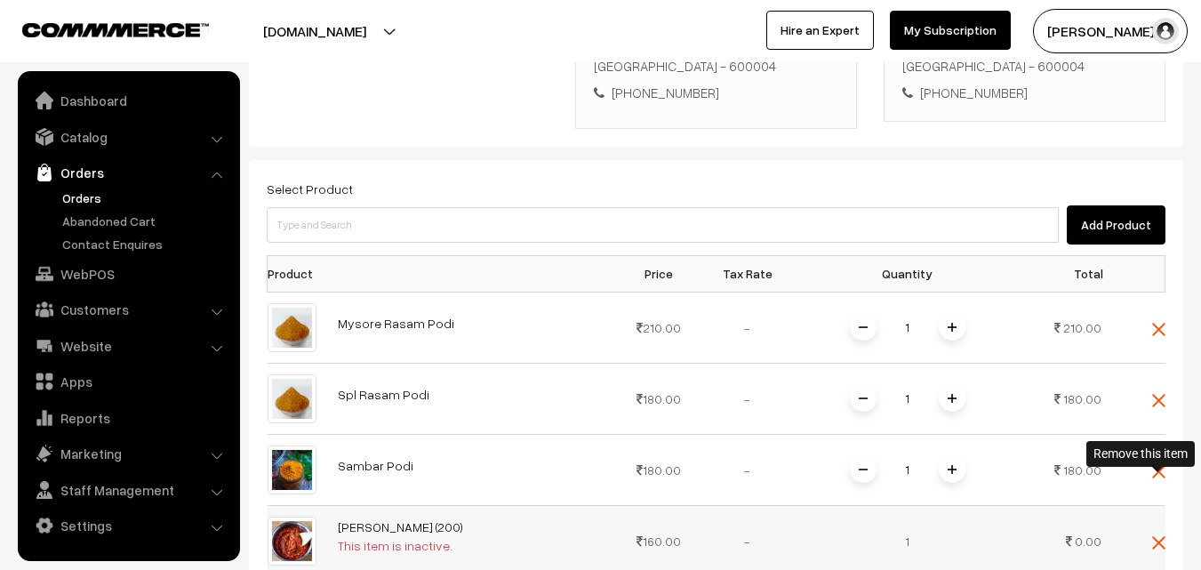
click at [1162, 536] on img at bounding box center [1158, 542] width 13 height 13
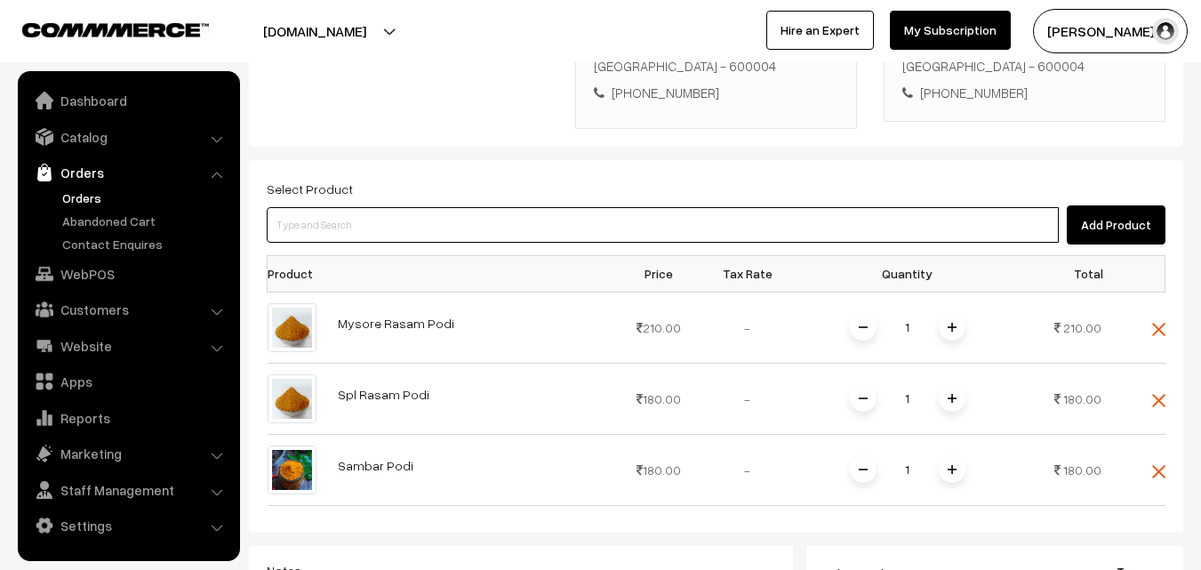
click at [412, 207] on input at bounding box center [663, 225] width 792 height 36
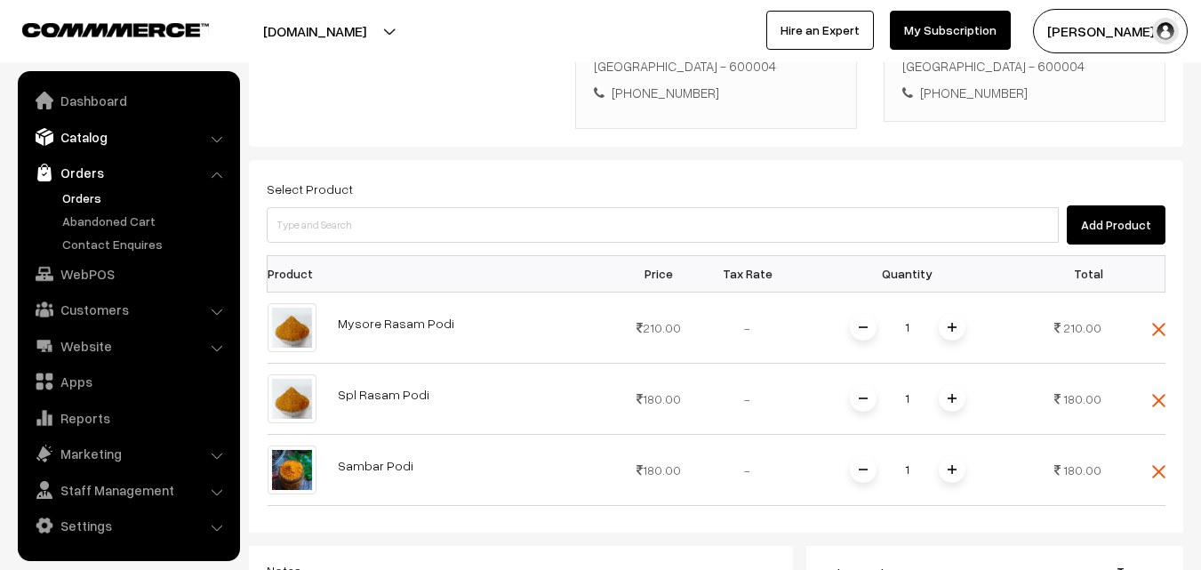
click at [83, 140] on link "Catalog" at bounding box center [128, 137] width 212 height 32
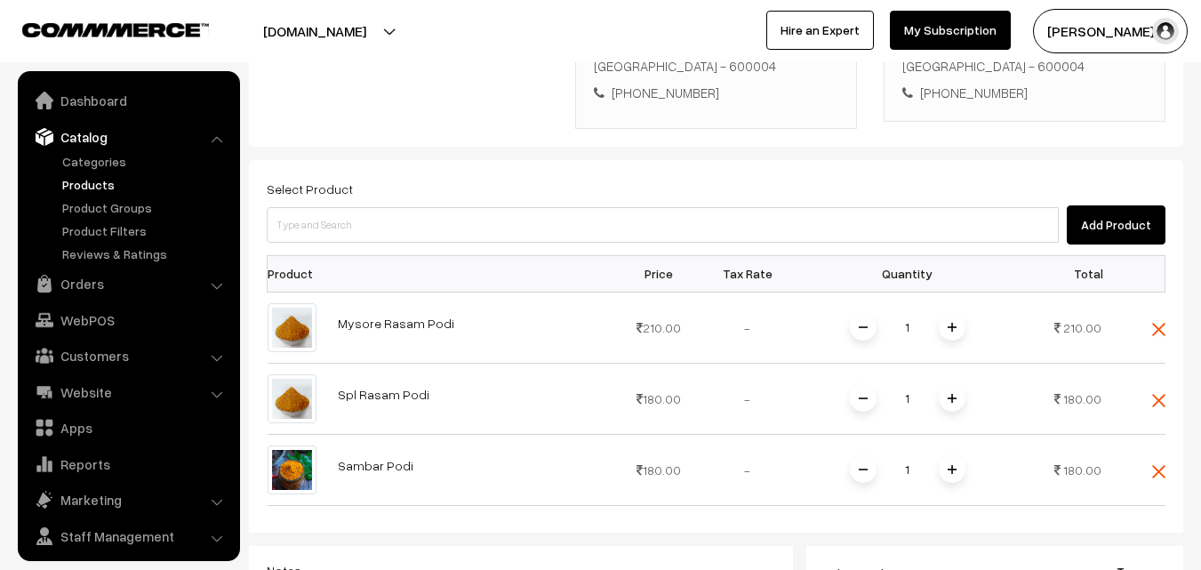
click at [102, 183] on link "Products" at bounding box center [146, 184] width 176 height 19
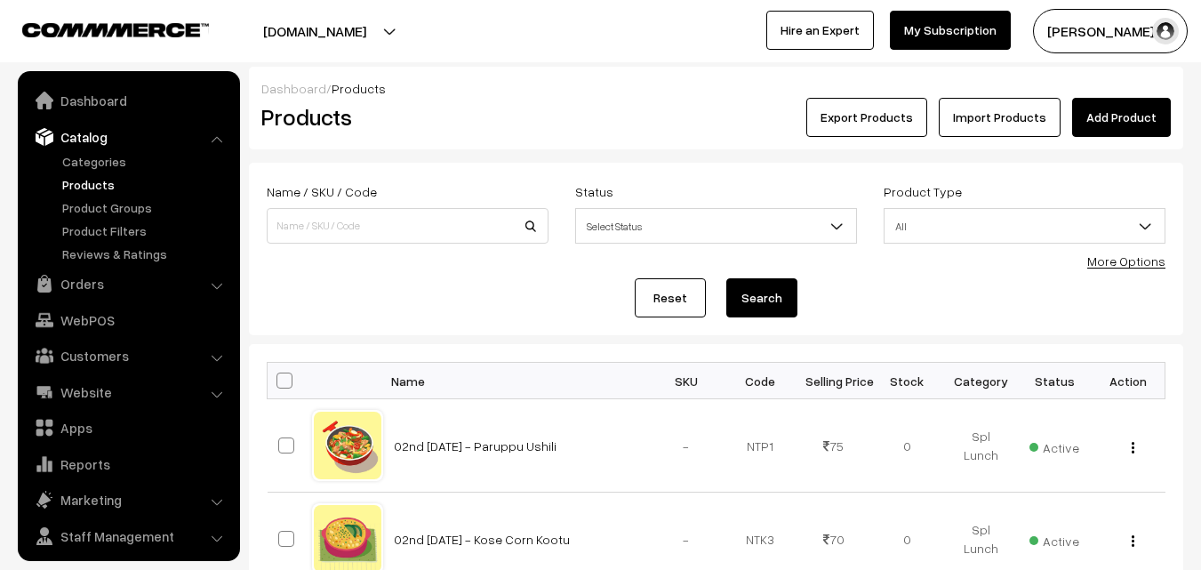
scroll to position [44, 0]
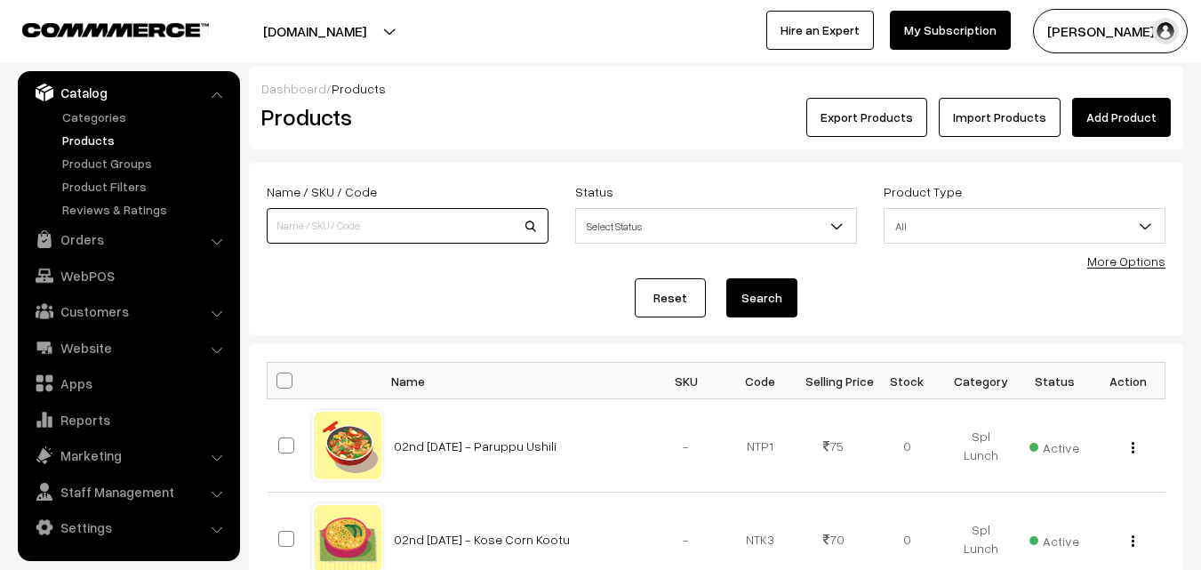
click at [332, 226] on input at bounding box center [408, 226] width 282 height 36
type input "Tomoto thokku"
click at [726, 278] on button "Search" at bounding box center [761, 297] width 71 height 39
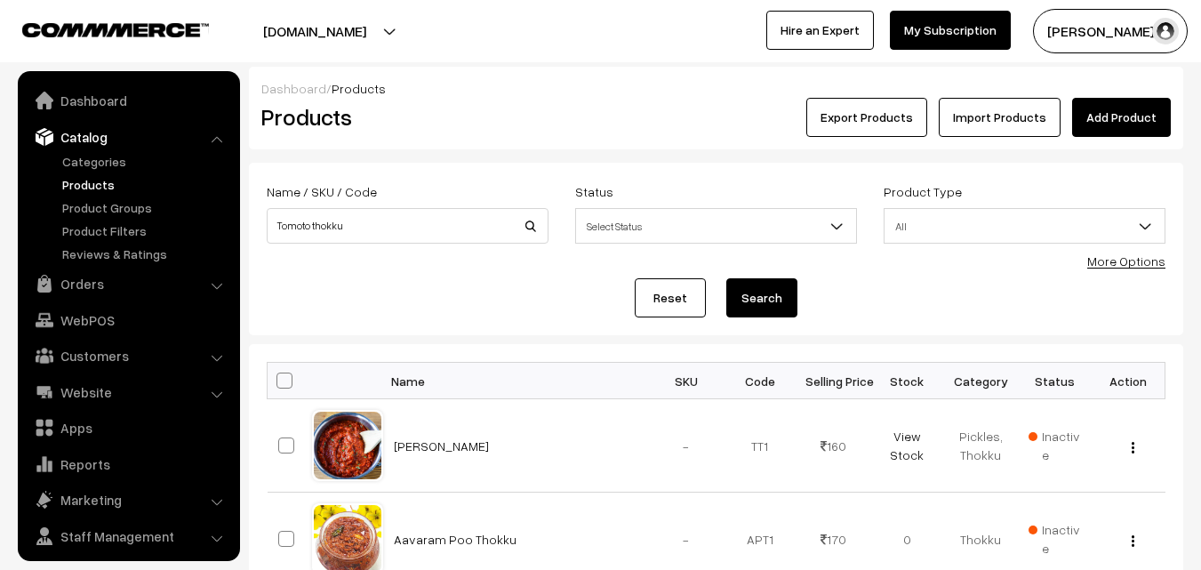
scroll to position [44, 0]
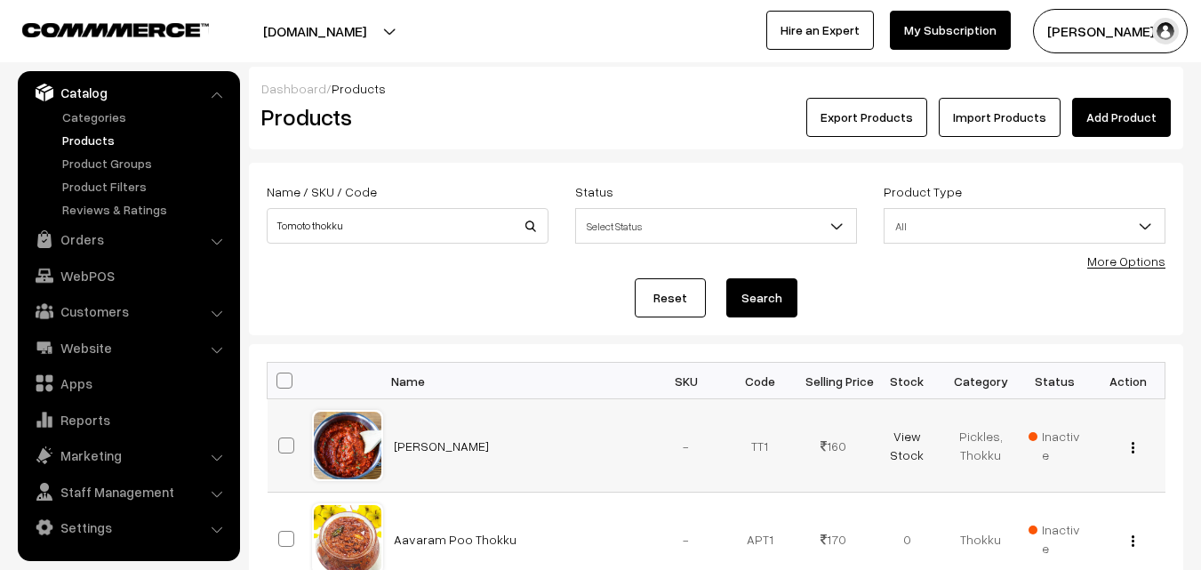
click at [1135, 445] on button "button" at bounding box center [1133, 447] width 4 height 14
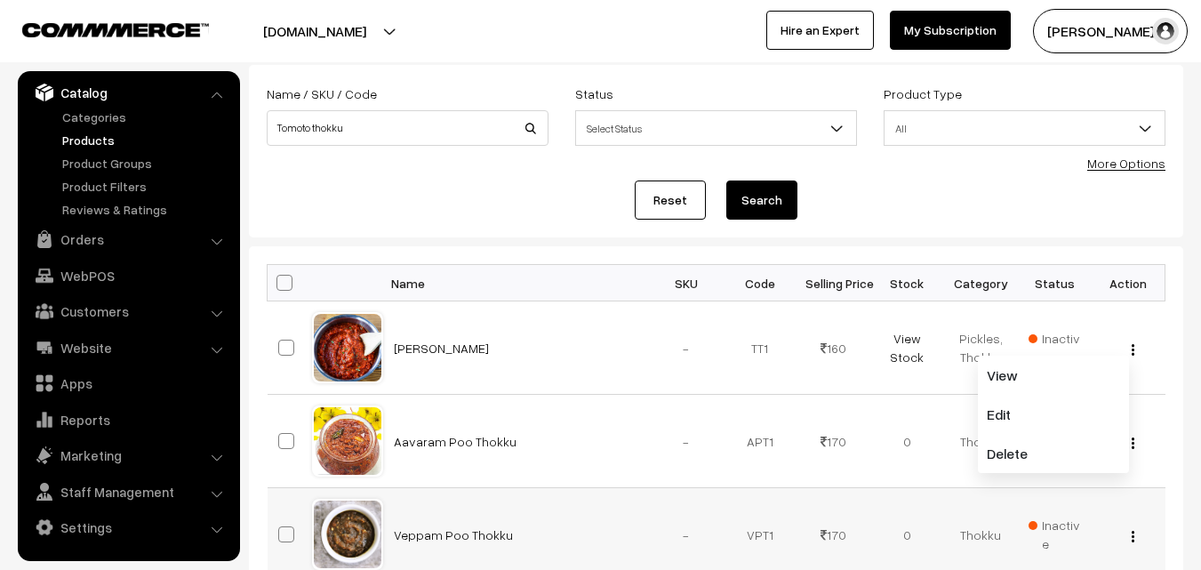
scroll to position [53, 0]
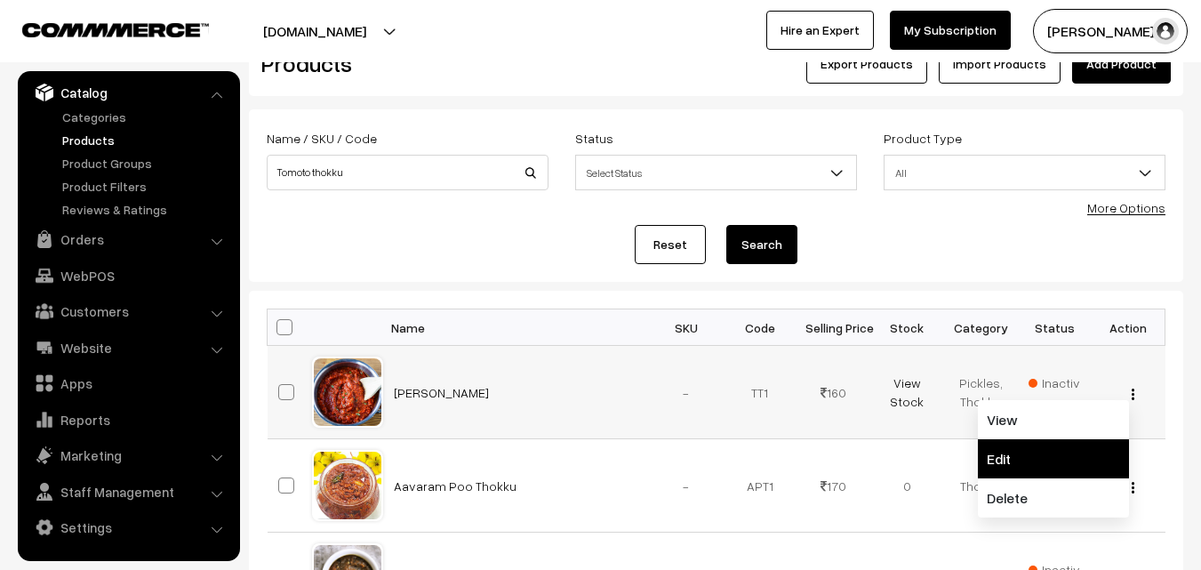
click at [1072, 468] on link "Edit" at bounding box center [1053, 458] width 151 height 39
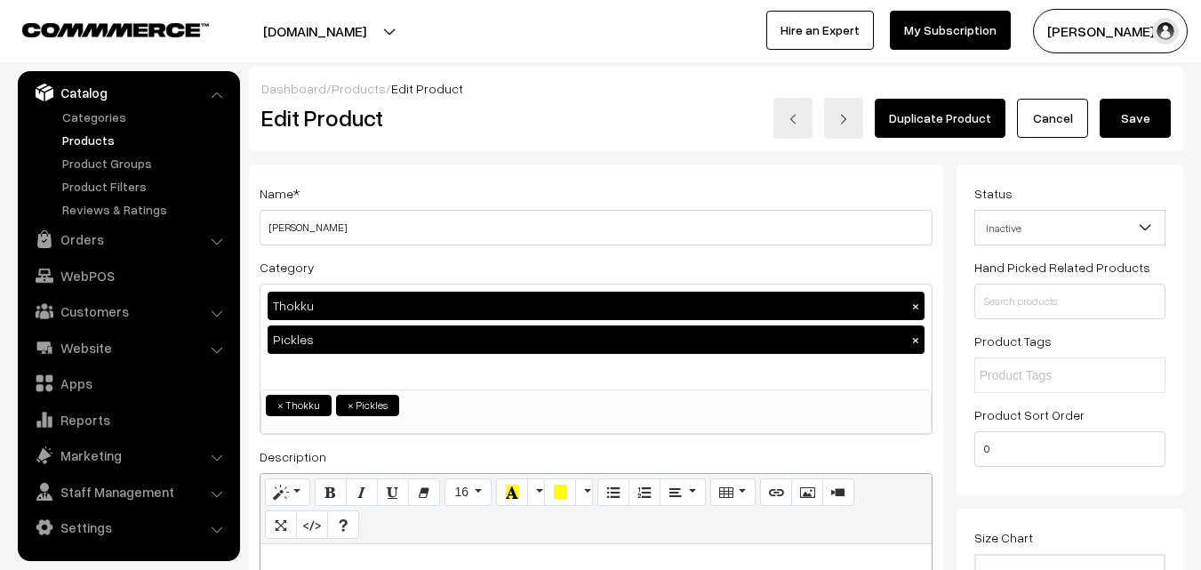
scroll to position [89, 0]
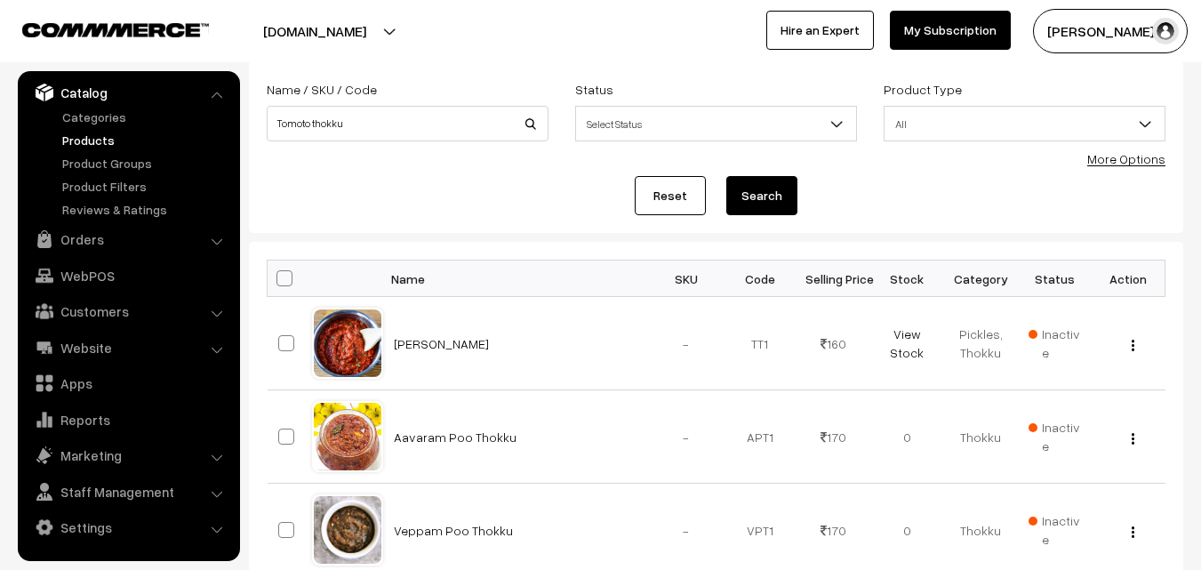
scroll to position [142, 0]
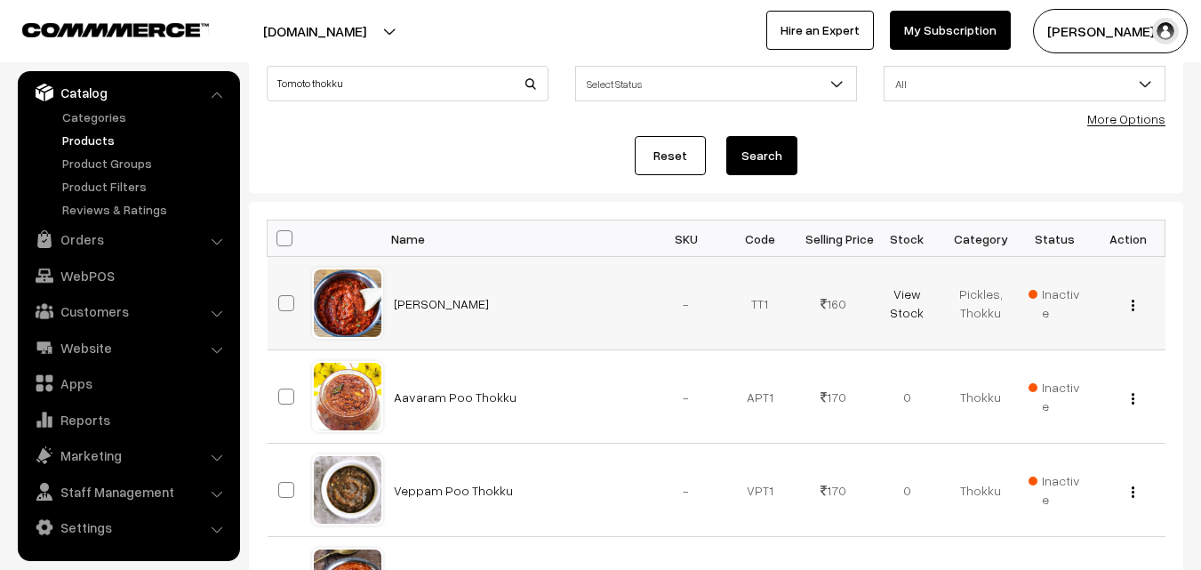
click at [360, 290] on div at bounding box center [348, 303] width 68 height 68
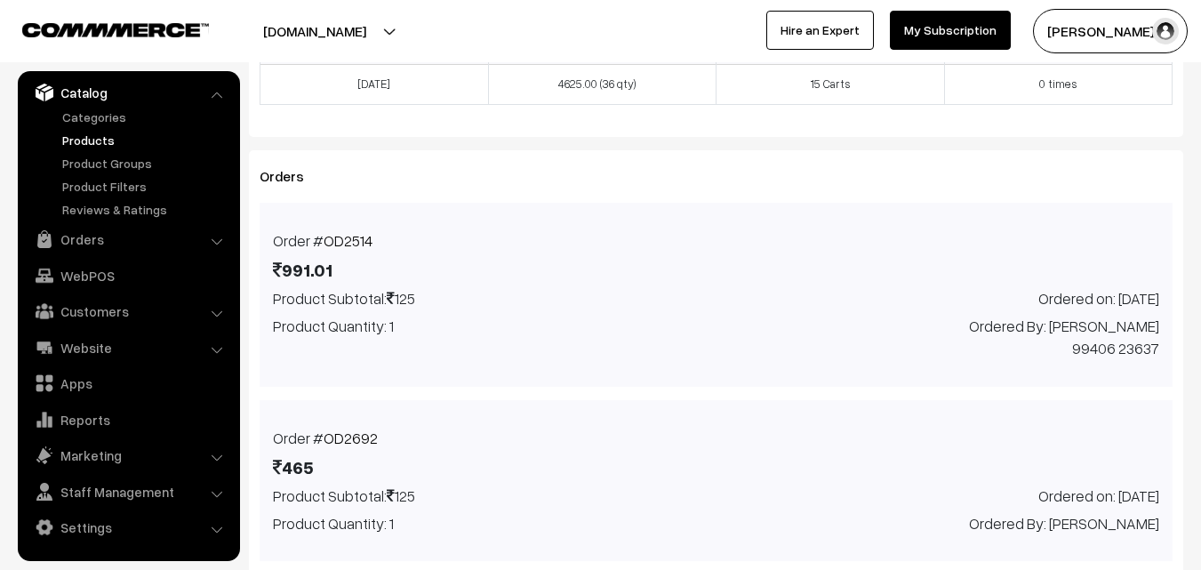
scroll to position [445, 0]
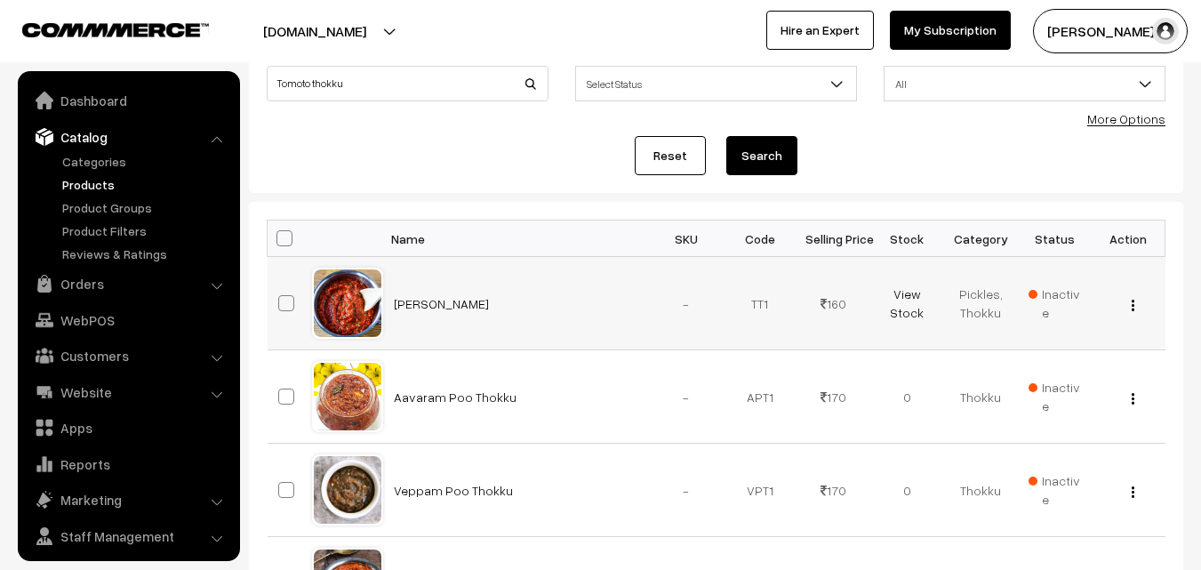
scroll to position [44, 0]
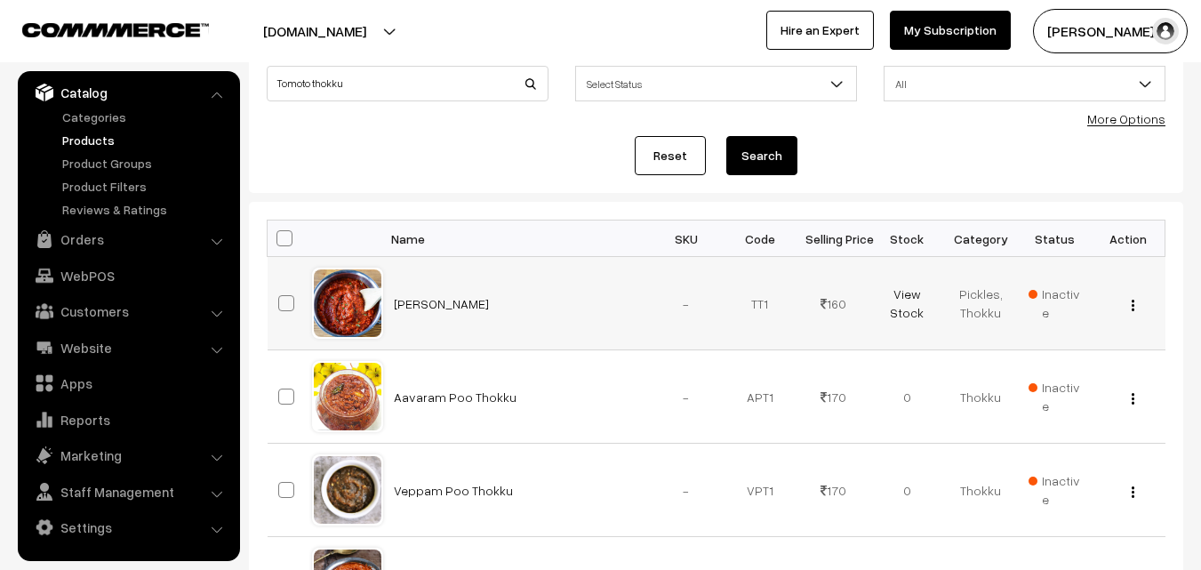
click at [1132, 309] on img "button" at bounding box center [1133, 306] width 3 height 12
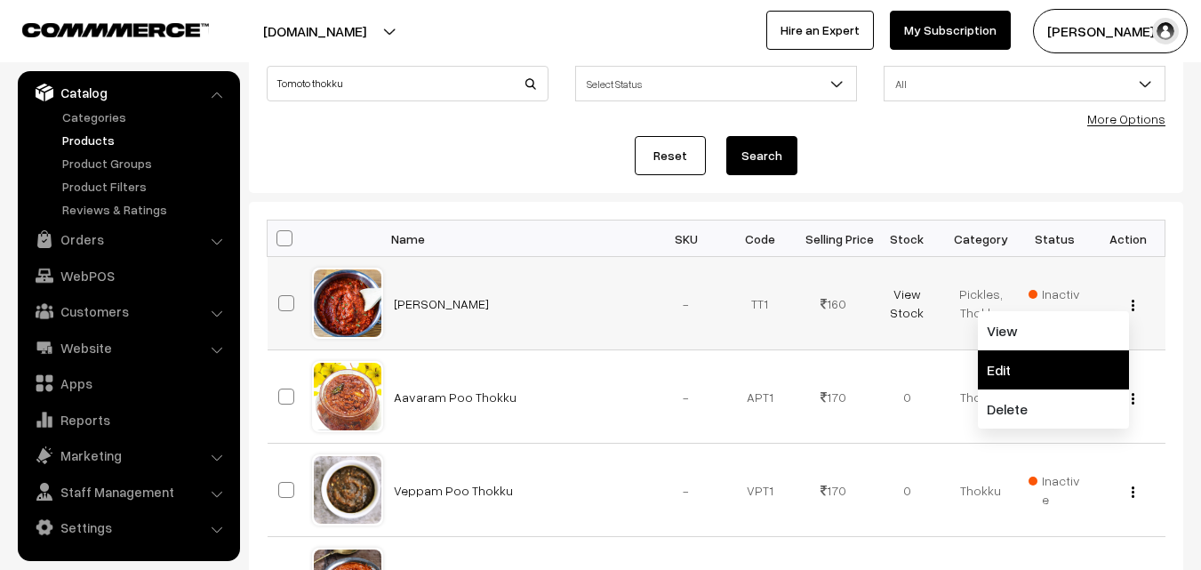
click at [1075, 365] on link "Edit" at bounding box center [1053, 369] width 151 height 39
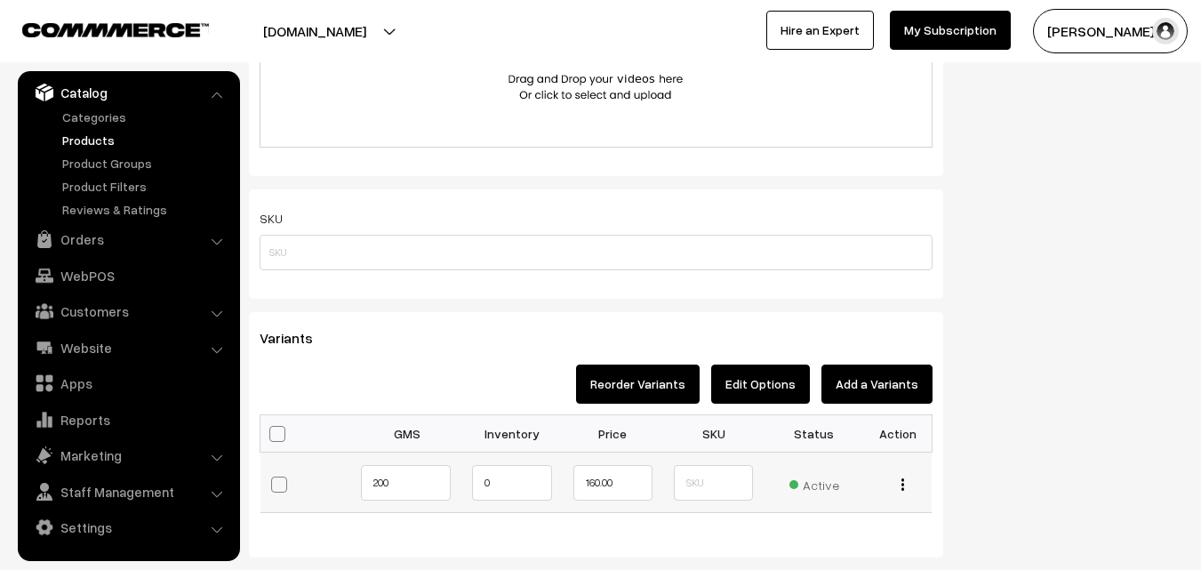
scroll to position [1232, 0]
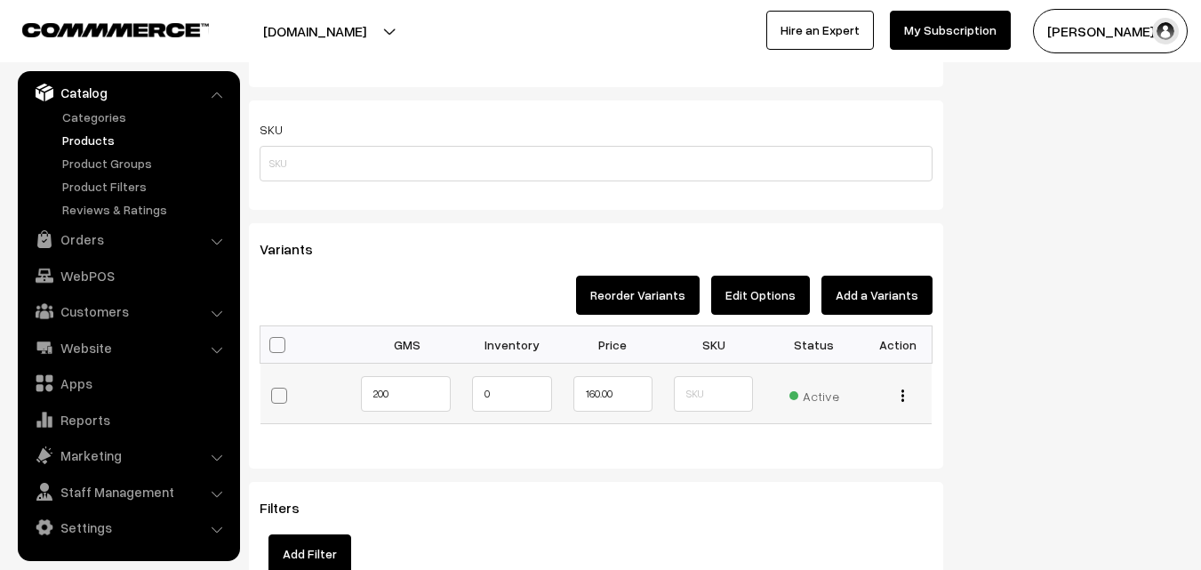
click at [903, 395] on img "button" at bounding box center [903, 395] width 3 height 12
click at [556, 463] on div "Variants Reorder Variants Edit Options Add a Variants Bulk Options Make all Act…" at bounding box center [596, 345] width 694 height 245
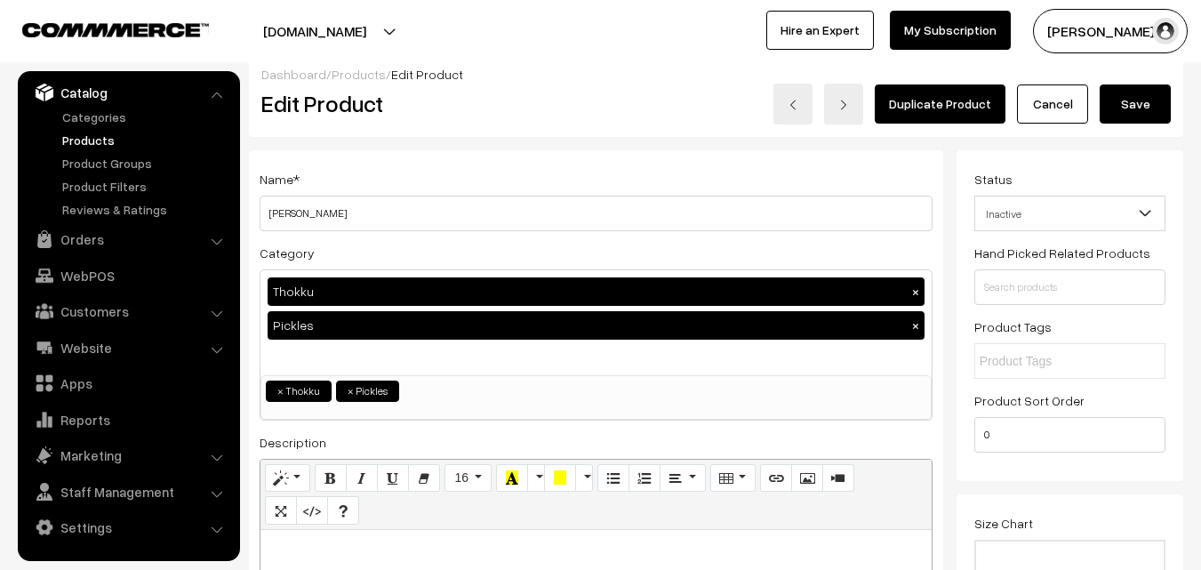
scroll to position [0, 0]
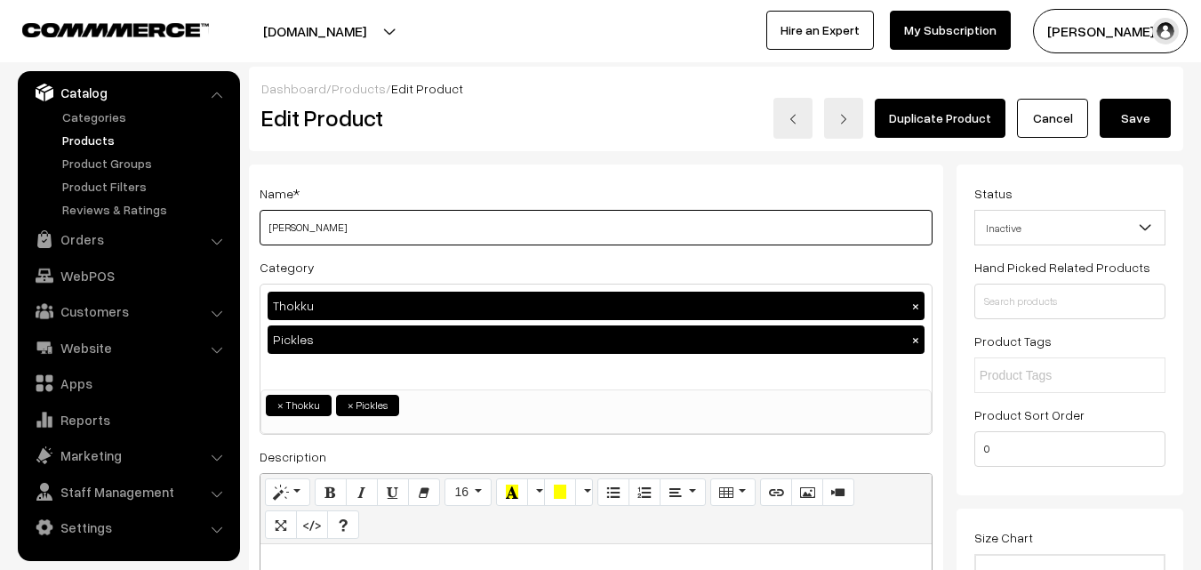
click at [435, 216] on input "Tomoto Thokku" at bounding box center [596, 228] width 673 height 36
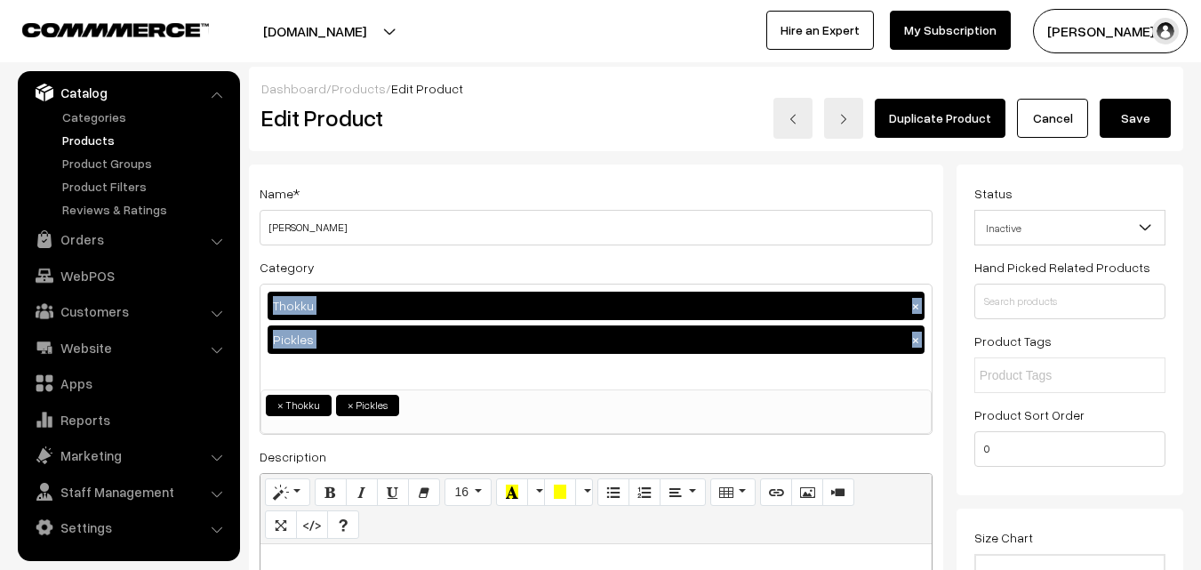
click at [662, 432] on div "Category Thokku × Pickles × Navarathri Return Gift Snacks Vijayadasami & Ayudha…" at bounding box center [596, 345] width 673 height 179
click at [117, 142] on link "Products" at bounding box center [146, 140] width 176 height 19
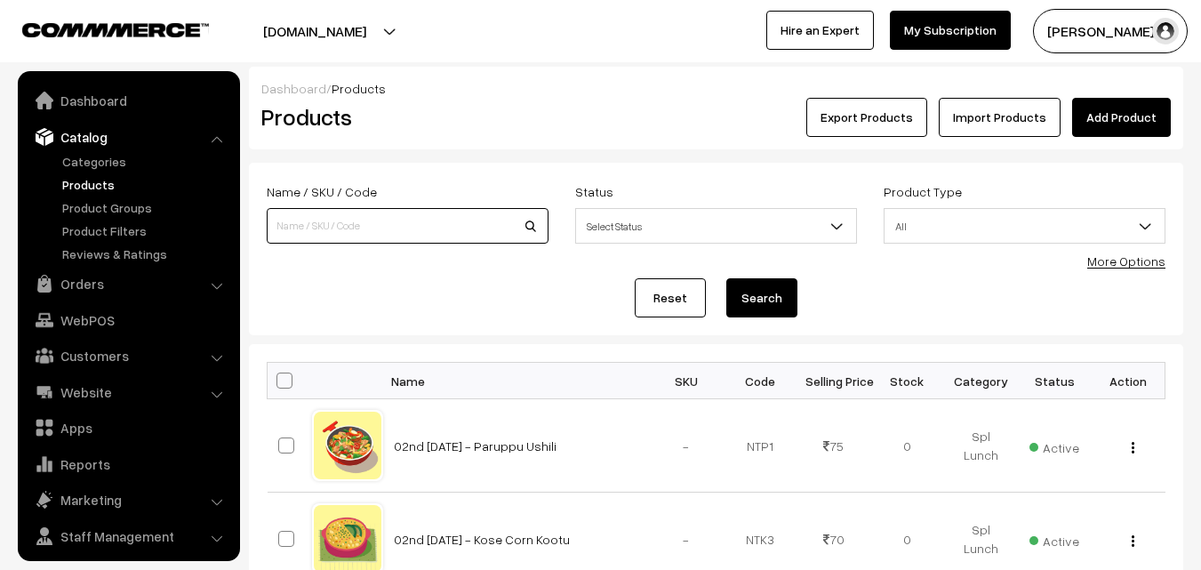
scroll to position [44, 0]
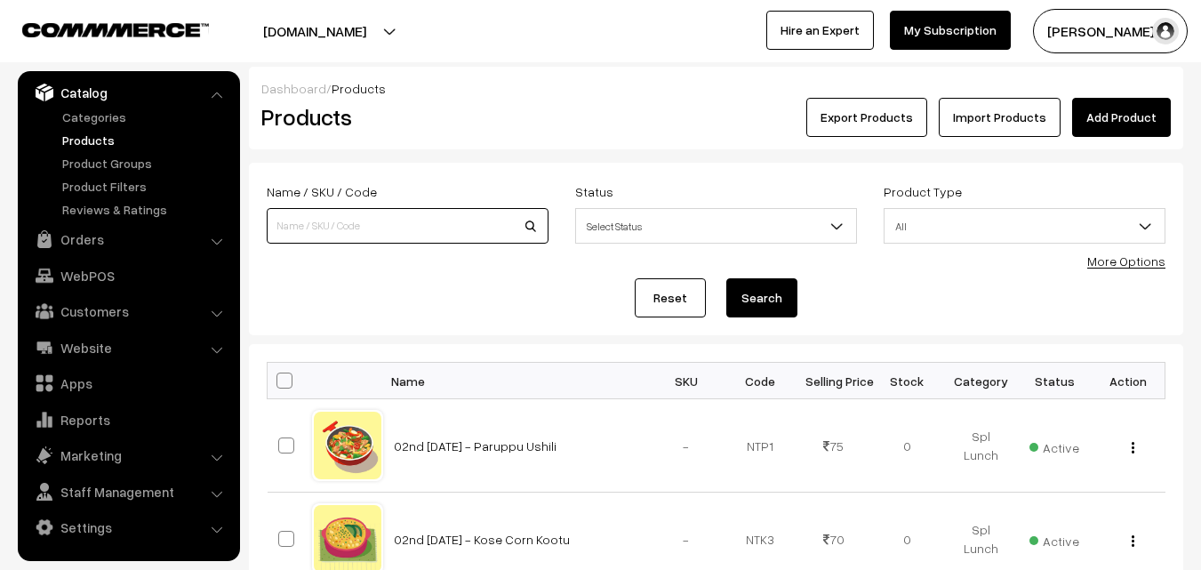
click at [380, 229] on input at bounding box center [408, 226] width 282 height 36
click at [446, 237] on input "tomato" at bounding box center [408, 226] width 282 height 36
type input "tomato"
click at [85, 138] on link "Products" at bounding box center [146, 140] width 176 height 19
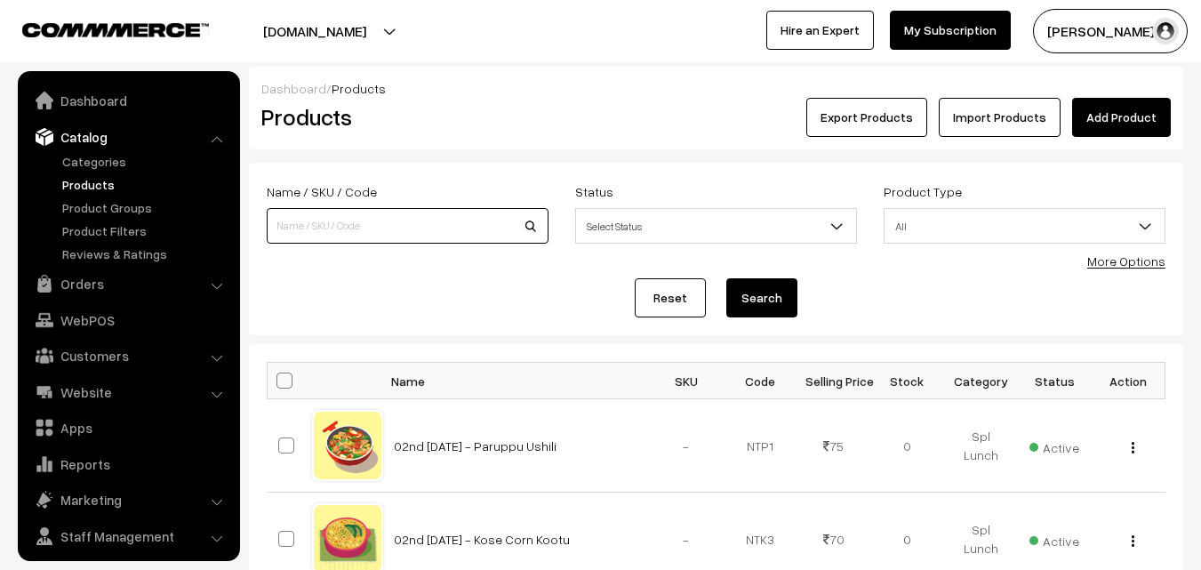
scroll to position [44, 0]
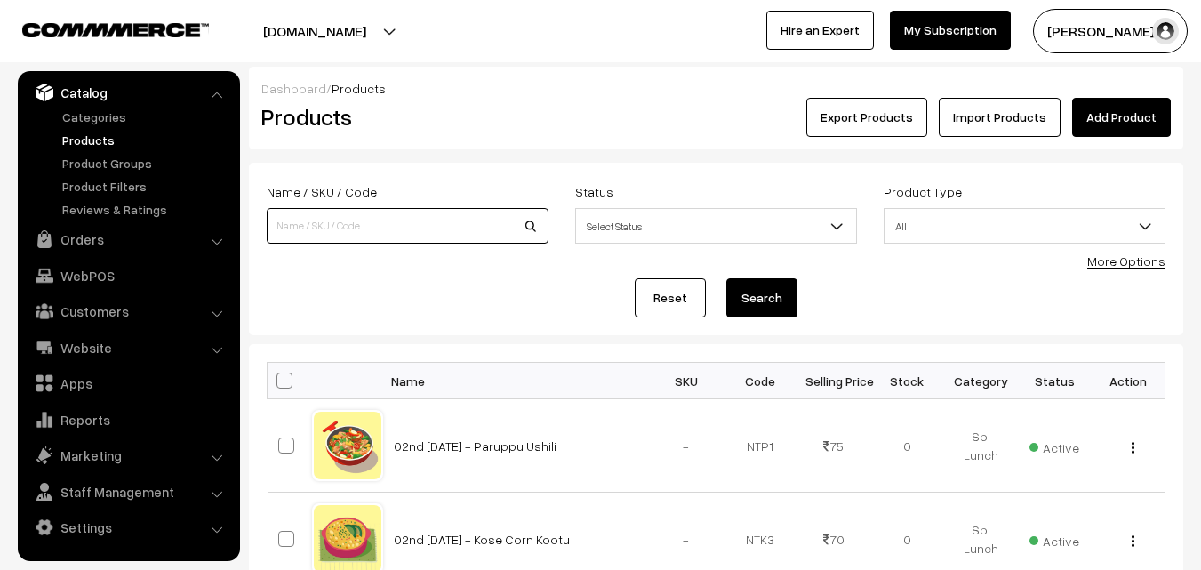
click at [359, 233] on input at bounding box center [408, 226] width 282 height 36
type input "tomato thokk"
click at [767, 300] on button "Search" at bounding box center [761, 297] width 71 height 39
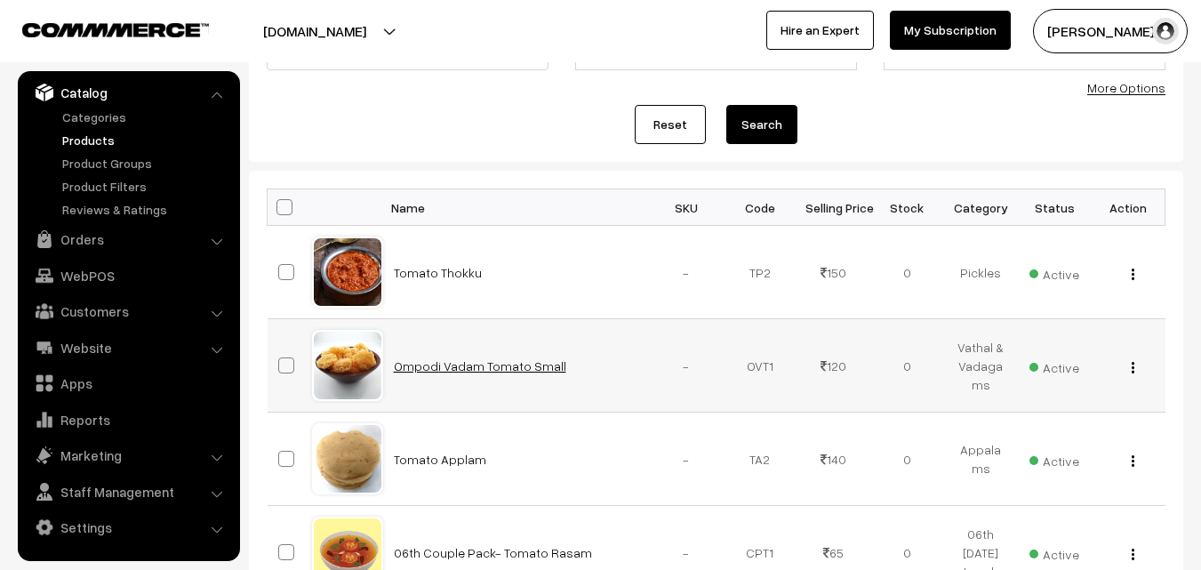
scroll to position [178, 0]
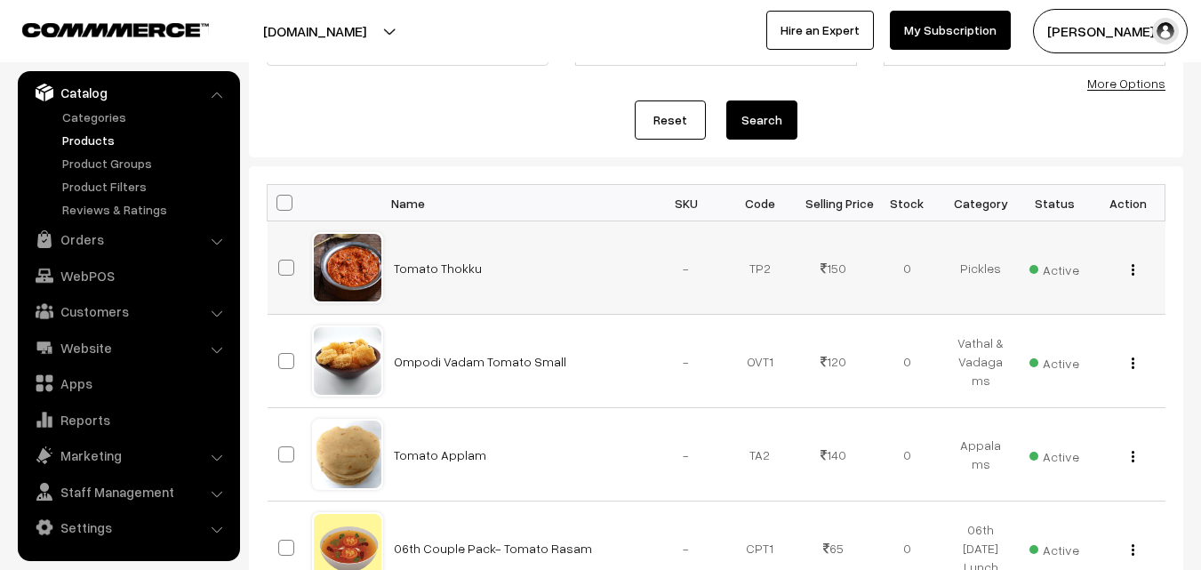
click at [1133, 273] on img "button" at bounding box center [1133, 270] width 3 height 12
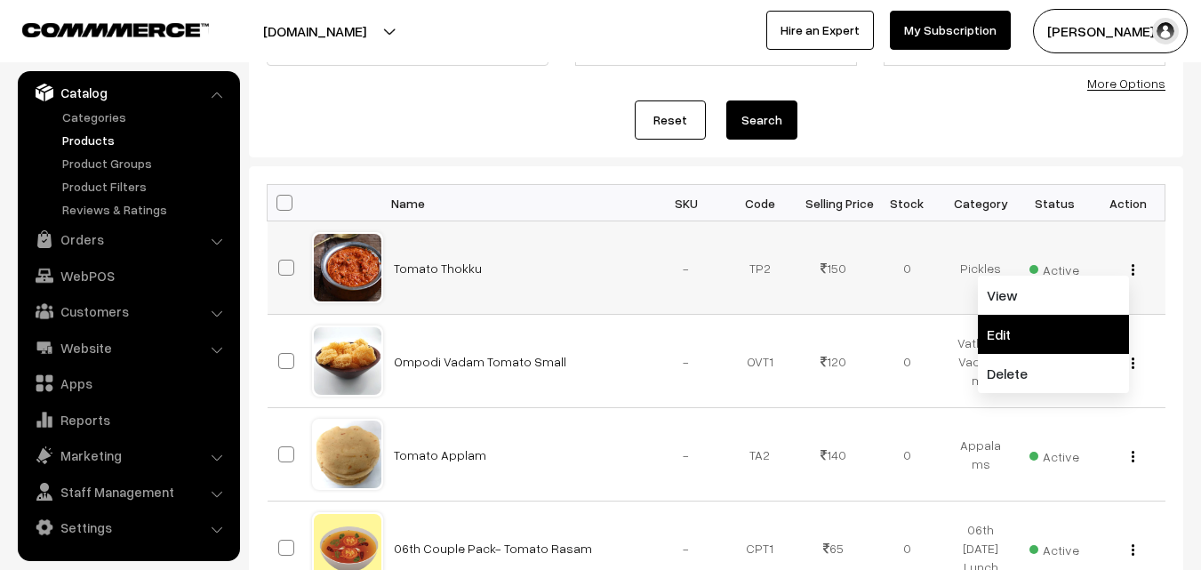
click at [1044, 329] on link "Edit" at bounding box center [1053, 334] width 151 height 39
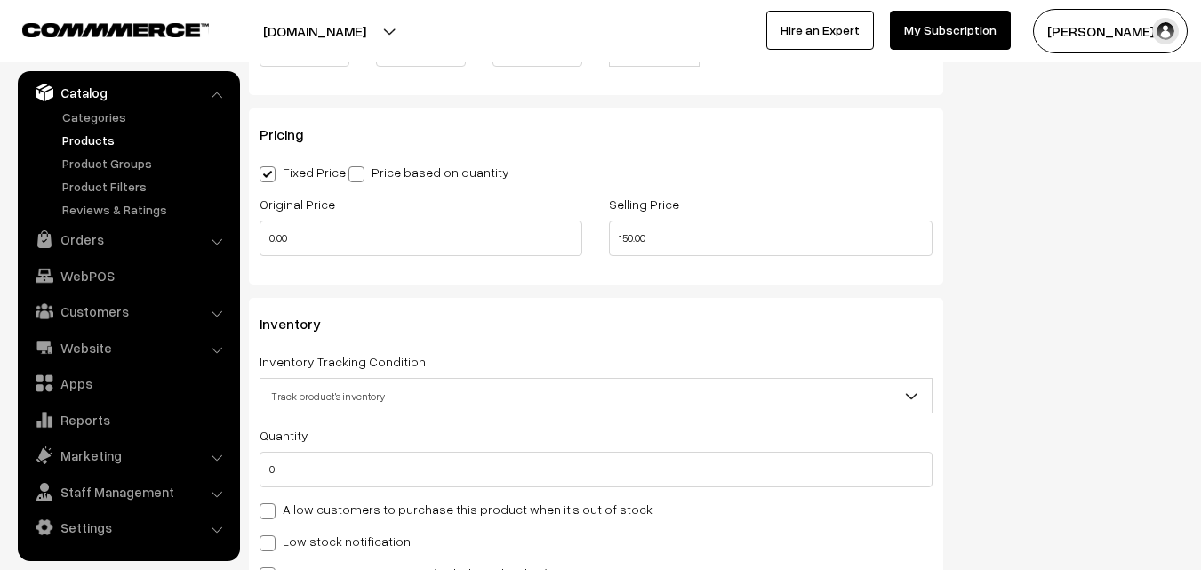
scroll to position [1512, 0]
click at [286, 510] on label "Allow customers to purchase this product when it's out of stock" at bounding box center [456, 507] width 393 height 19
click at [271, 510] on input "Allow customers to purchase this product when it's out of stock" at bounding box center [266, 507] width 12 height 12
checkbox input "true"
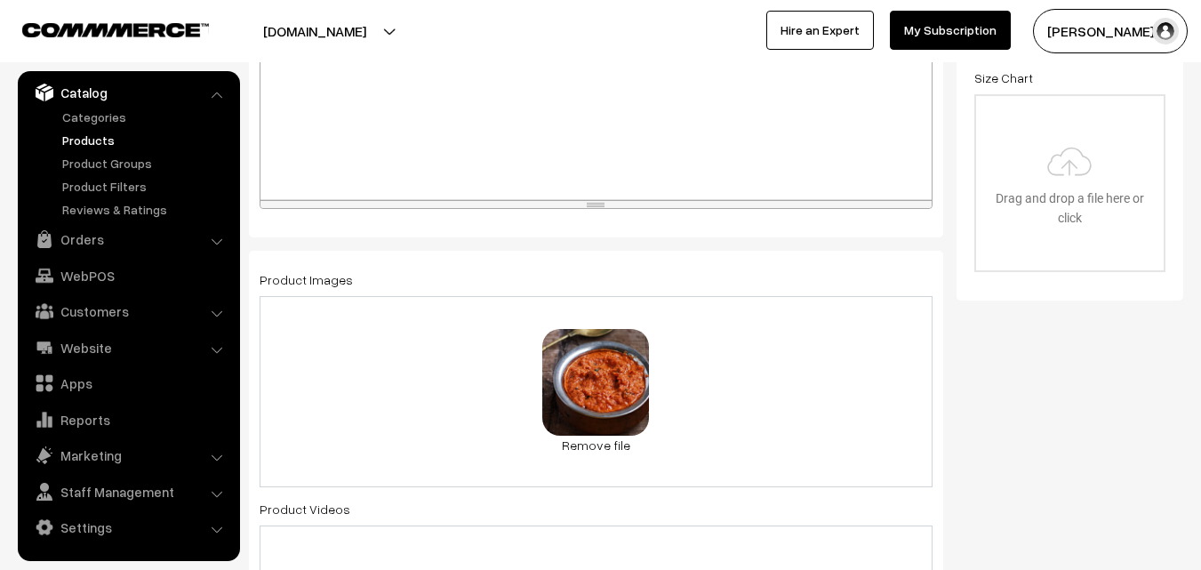
scroll to position [0, 0]
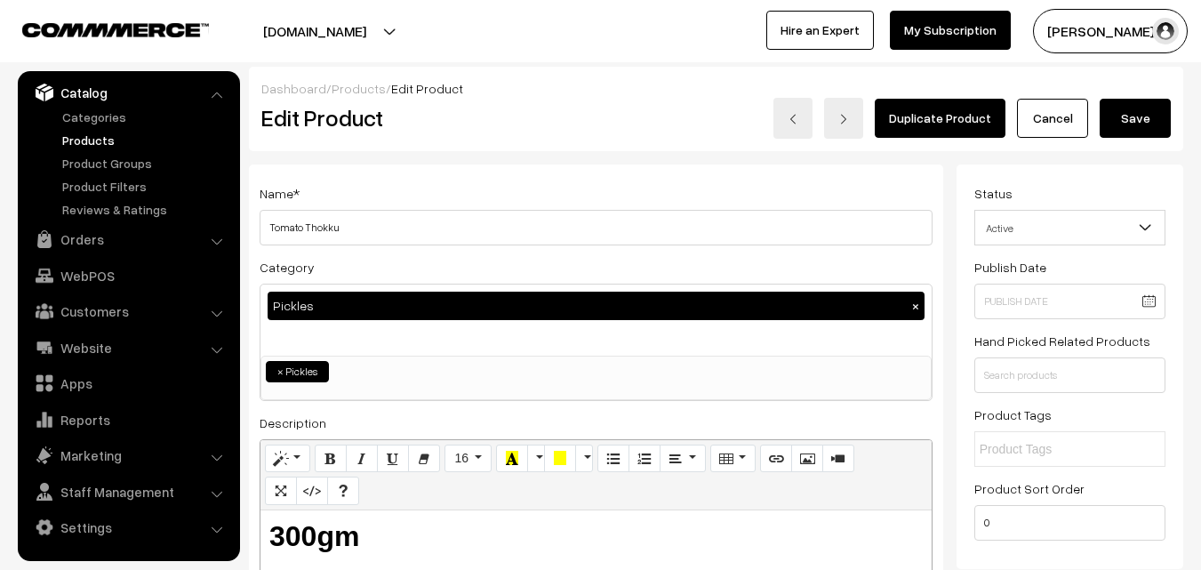
click at [1144, 113] on button "Save" at bounding box center [1135, 118] width 71 height 39
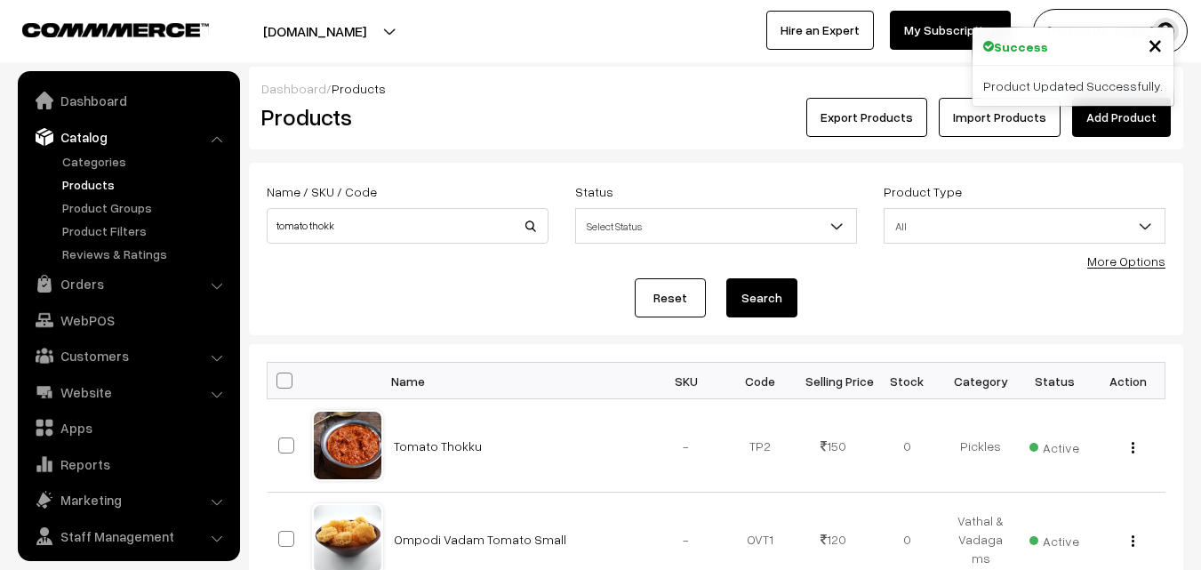
scroll to position [44, 0]
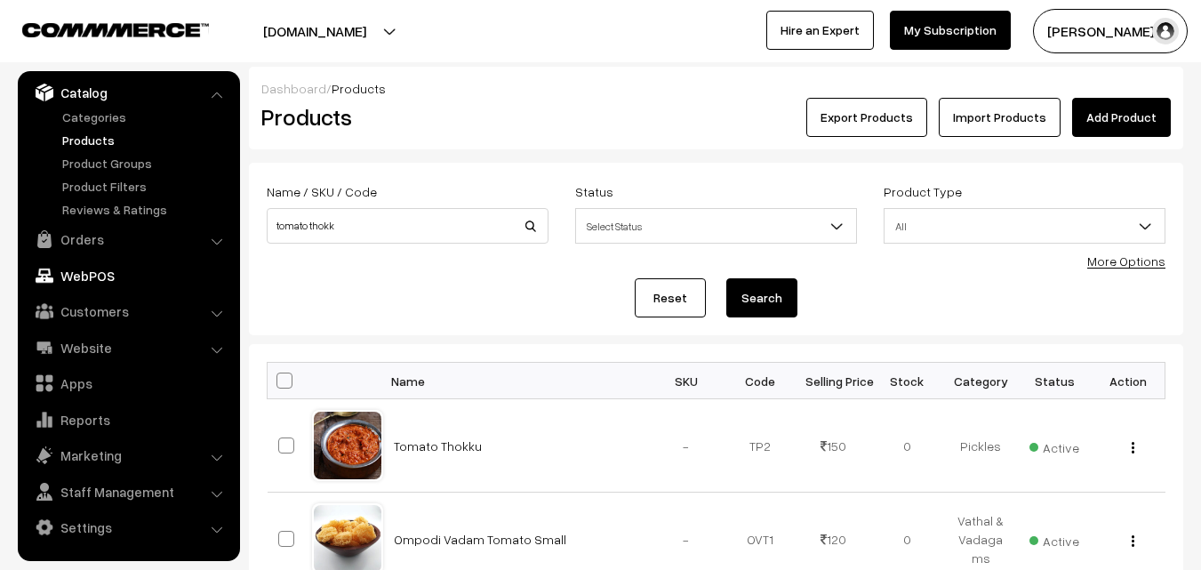
click at [87, 279] on link "WebPOS" at bounding box center [128, 276] width 212 height 32
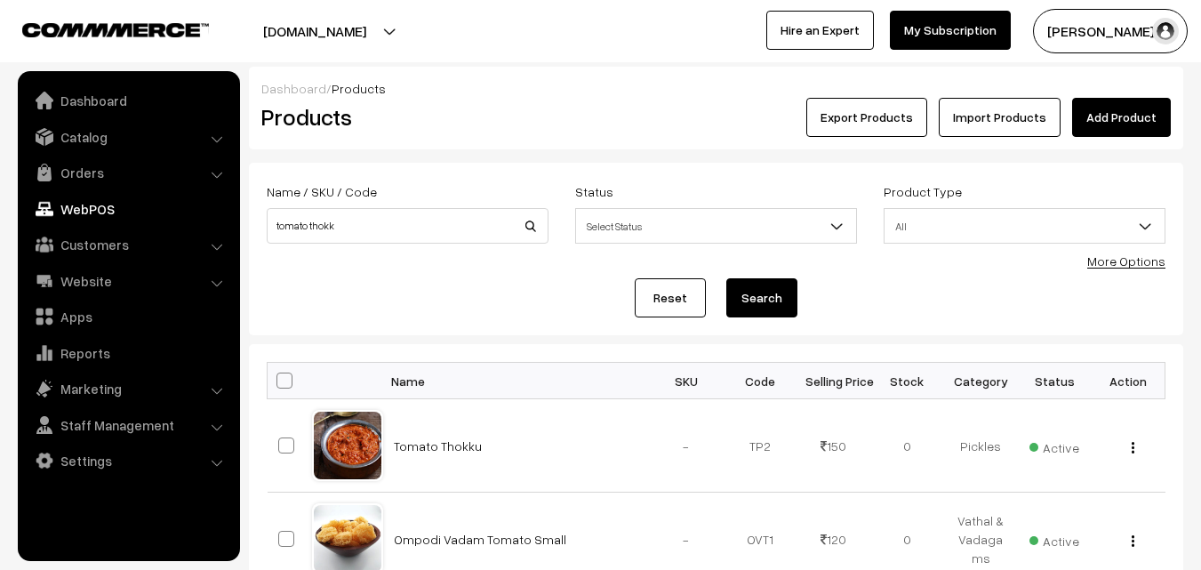
scroll to position [0, 0]
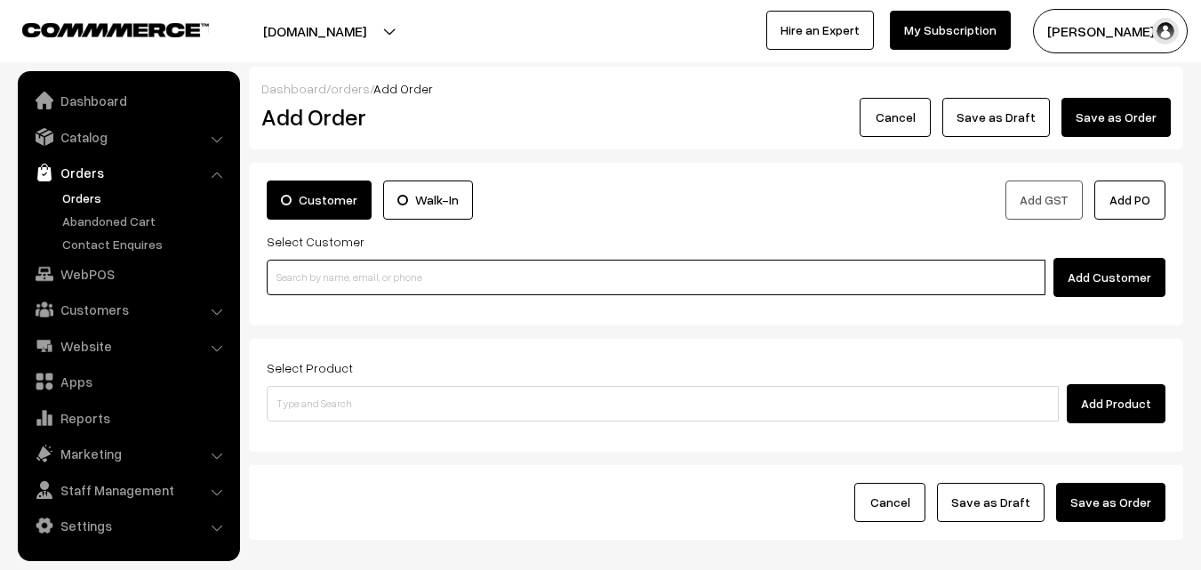
click at [365, 282] on input at bounding box center [656, 278] width 779 height 36
paste input "+91 99402 79774"
type input "Geetha 99402 79774 [9940279774]"
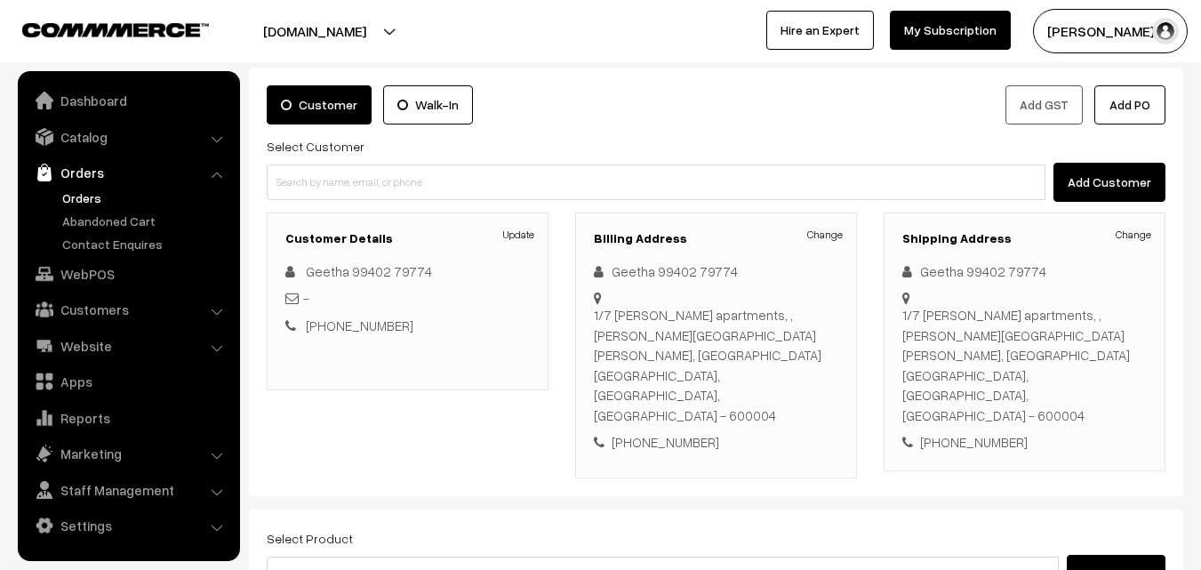
scroll to position [267, 0]
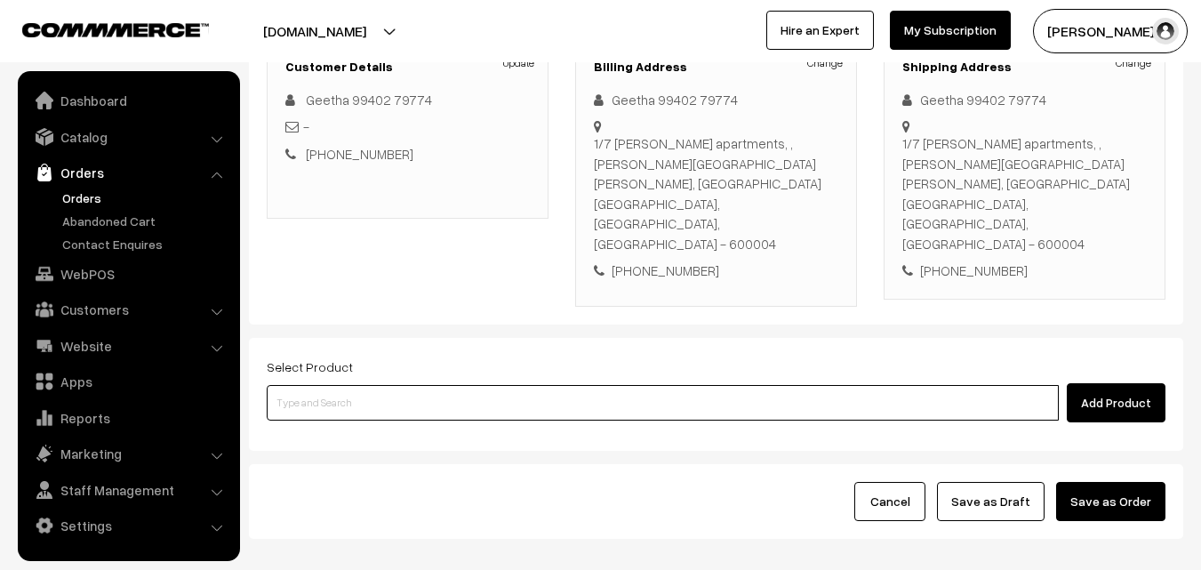
click at [452, 385] on input at bounding box center [663, 403] width 792 height 36
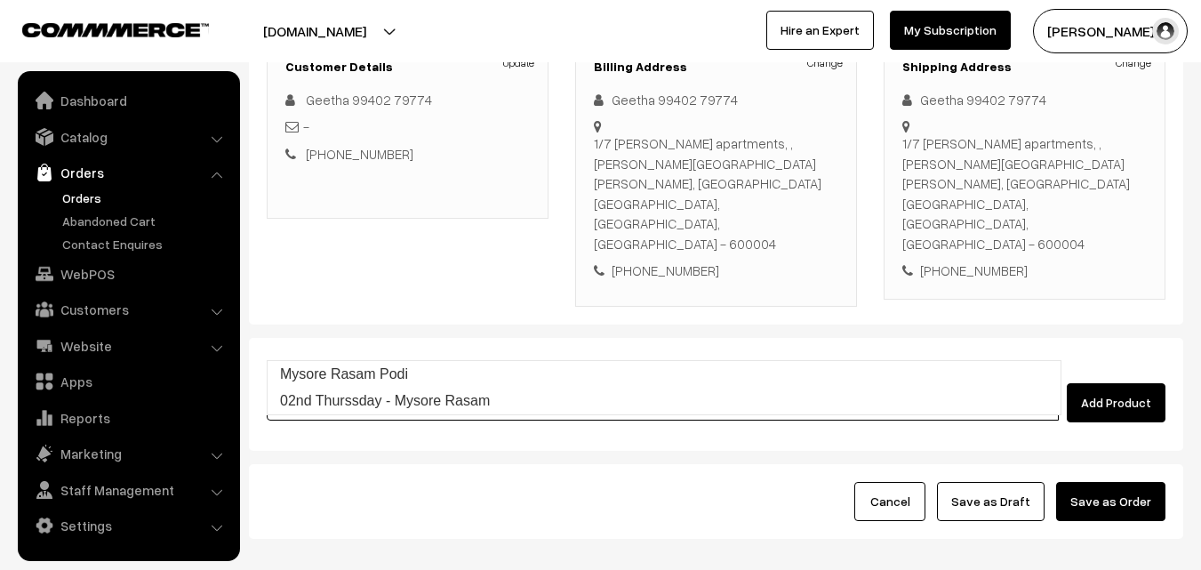
type input "Mysore Rasam Podi"
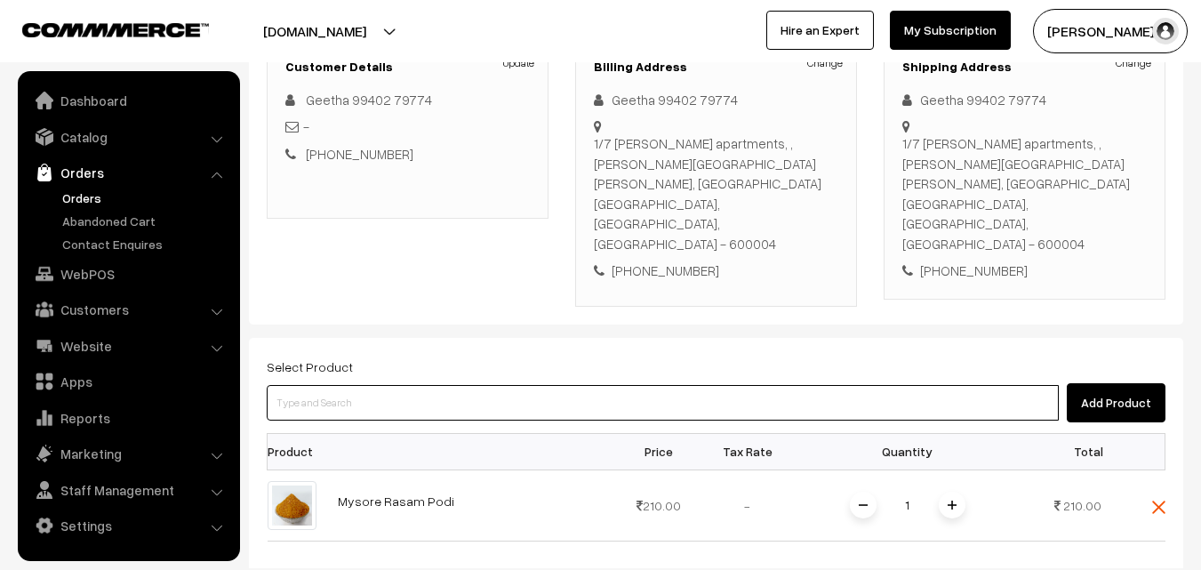
click at [434, 385] on input at bounding box center [663, 403] width 792 height 36
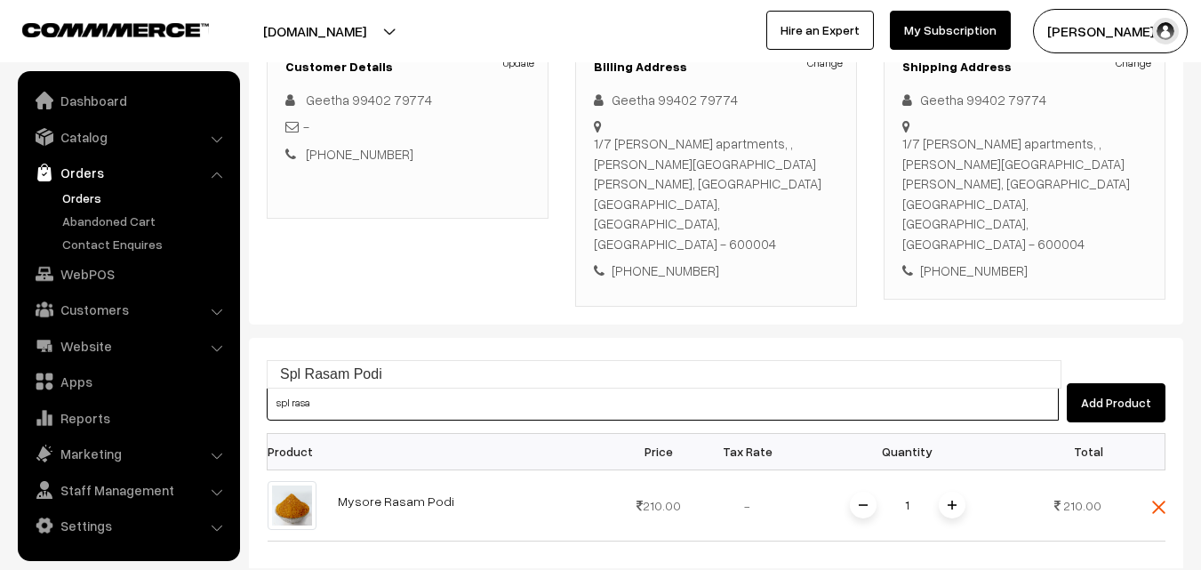
type input "Spl Rasam Podi"
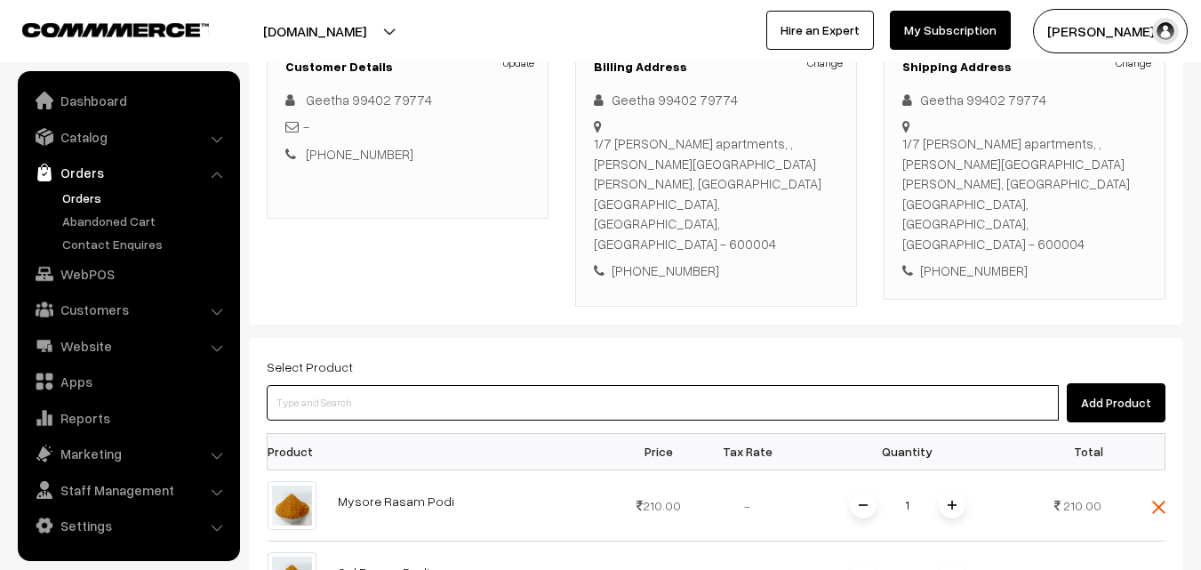
click at [413, 385] on input at bounding box center [663, 403] width 792 height 36
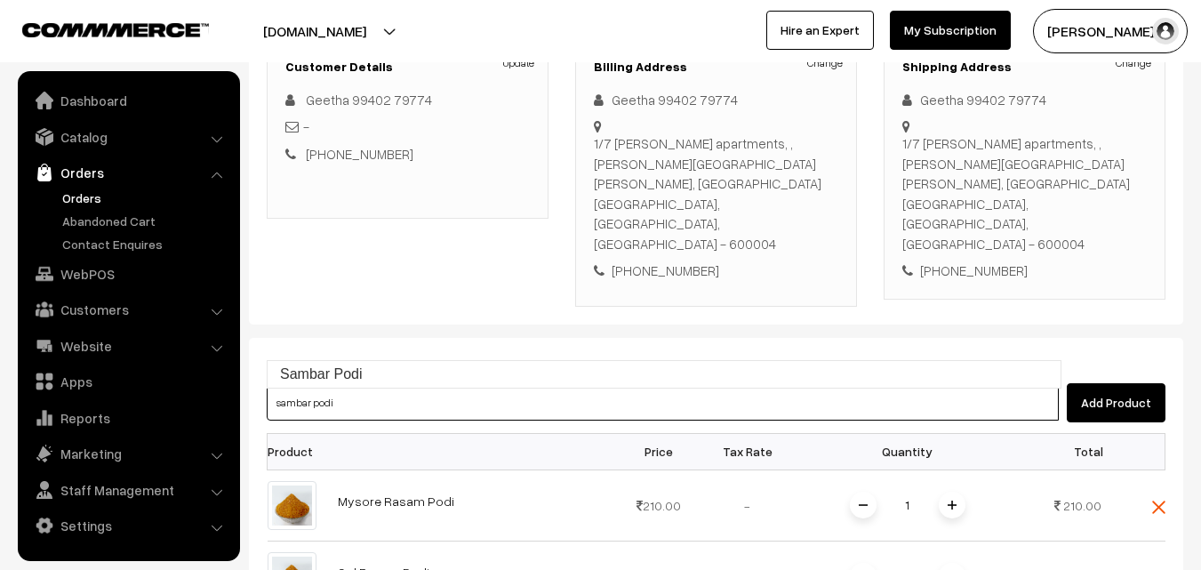
type input "Sambar Podi"
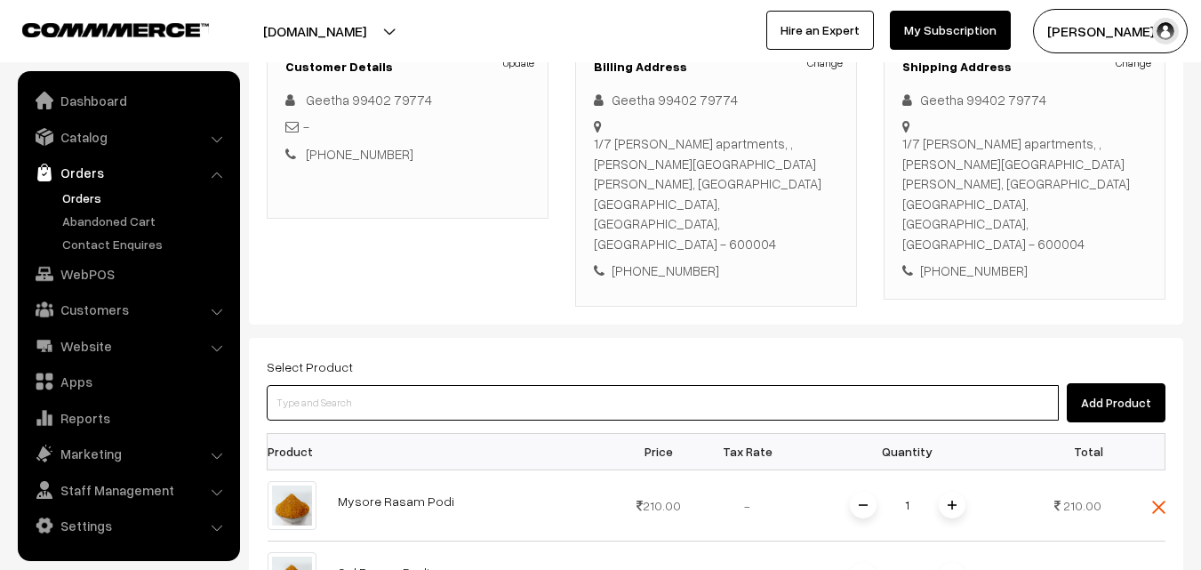
click at [473, 385] on input at bounding box center [663, 403] width 792 height 36
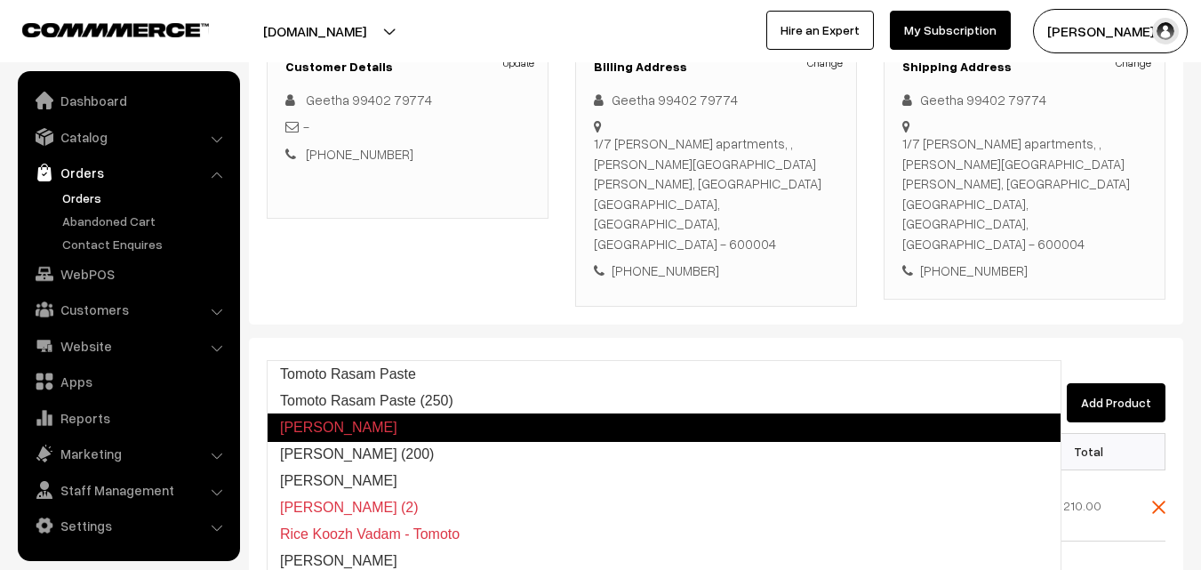
type input "Tomoto Thokku (200)"
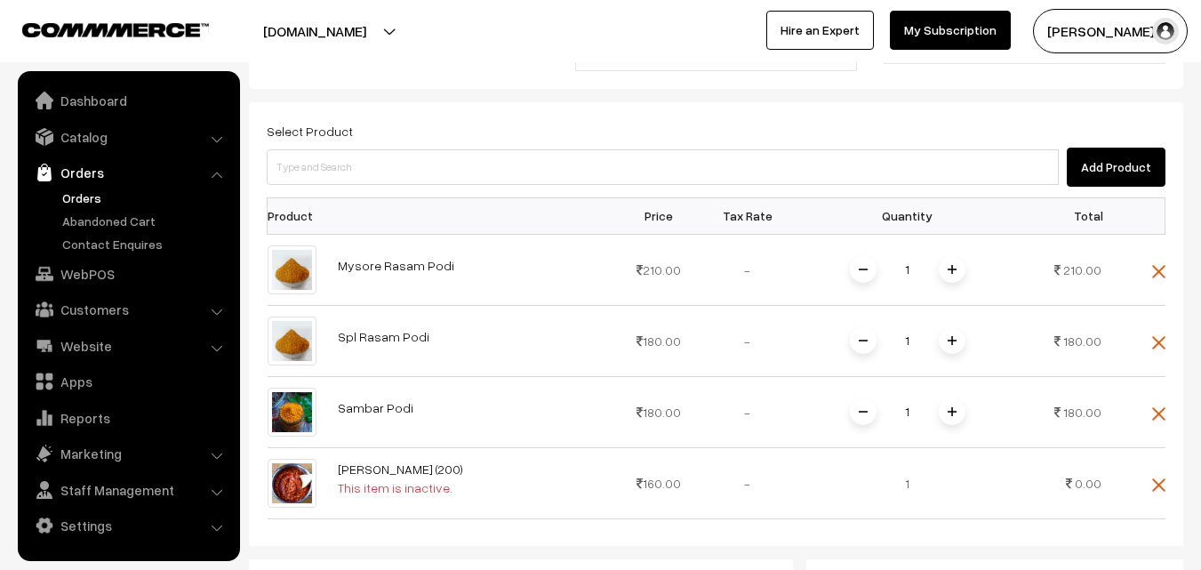
scroll to position [534, 0]
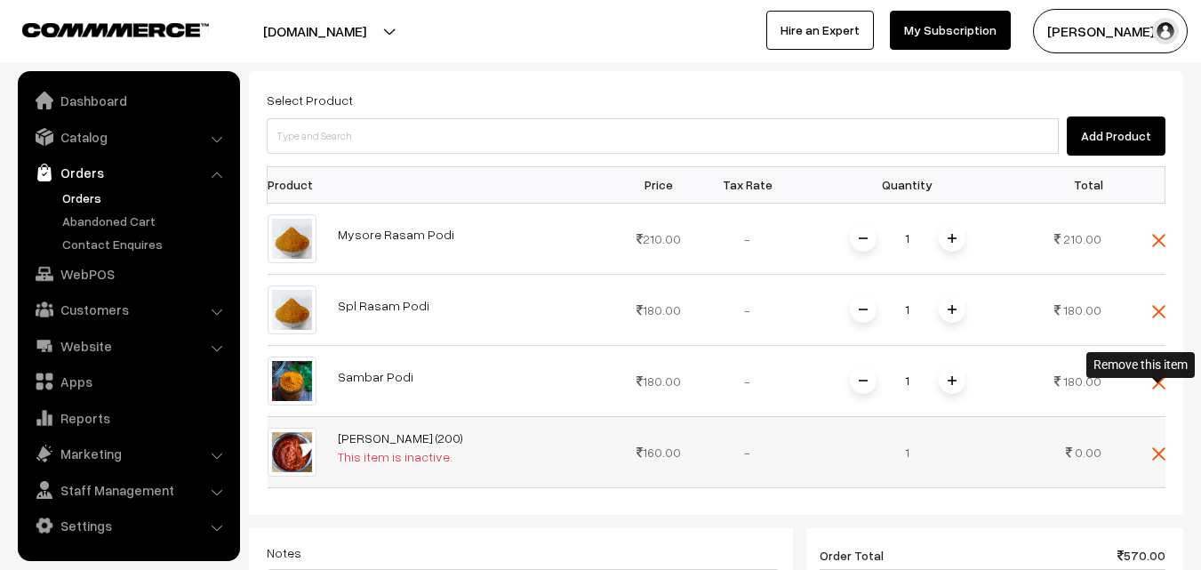
click at [1160, 447] on img at bounding box center [1158, 453] width 13 height 13
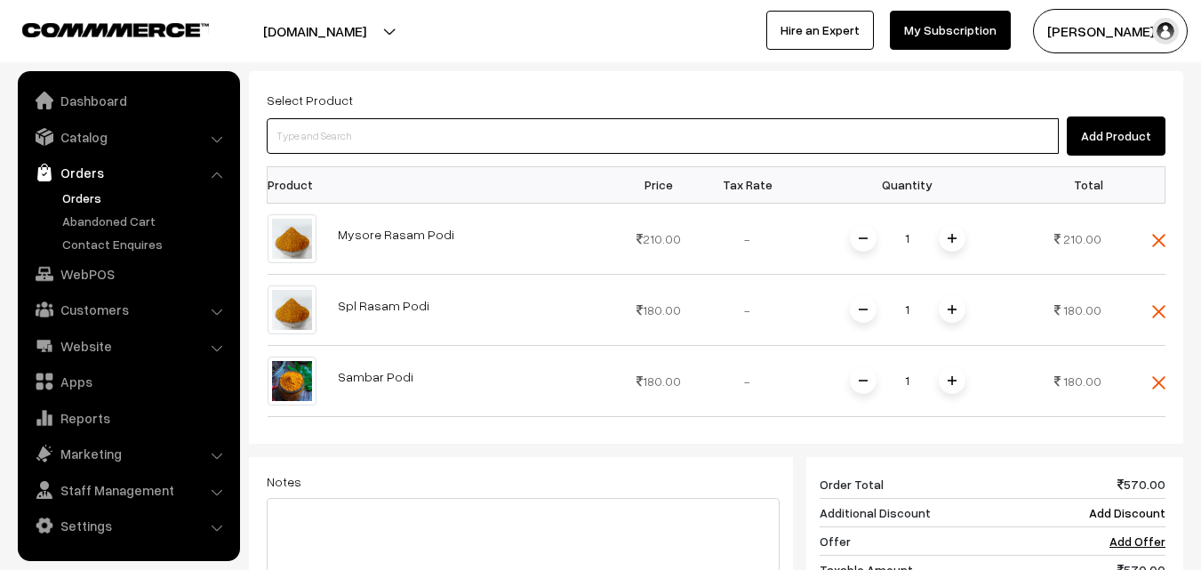
click at [386, 118] on input at bounding box center [663, 136] width 792 height 36
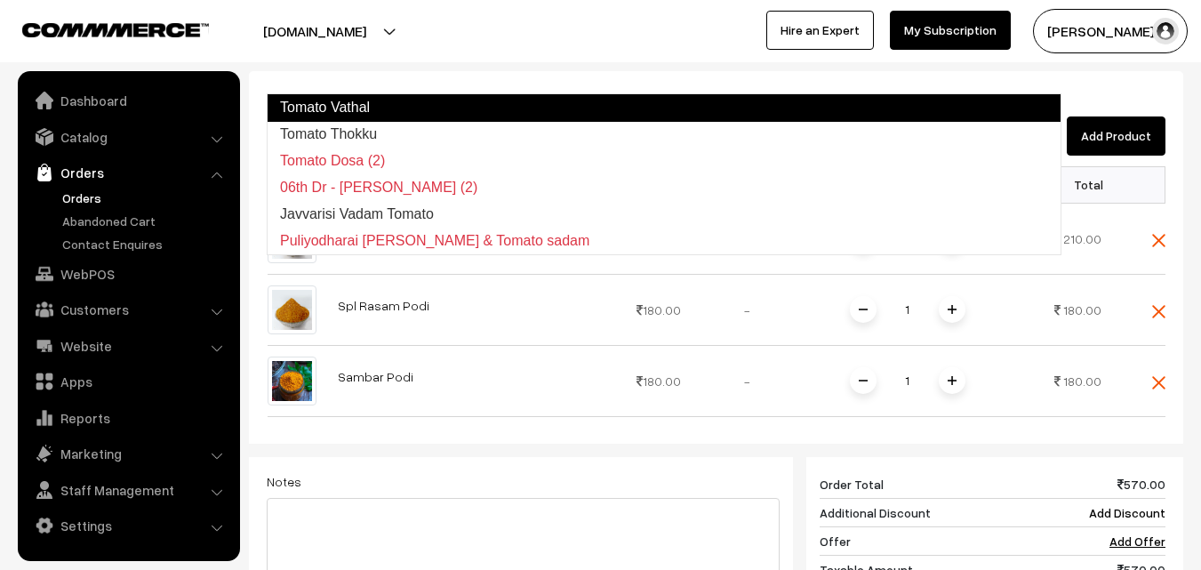
type input "Tomato Thokku"
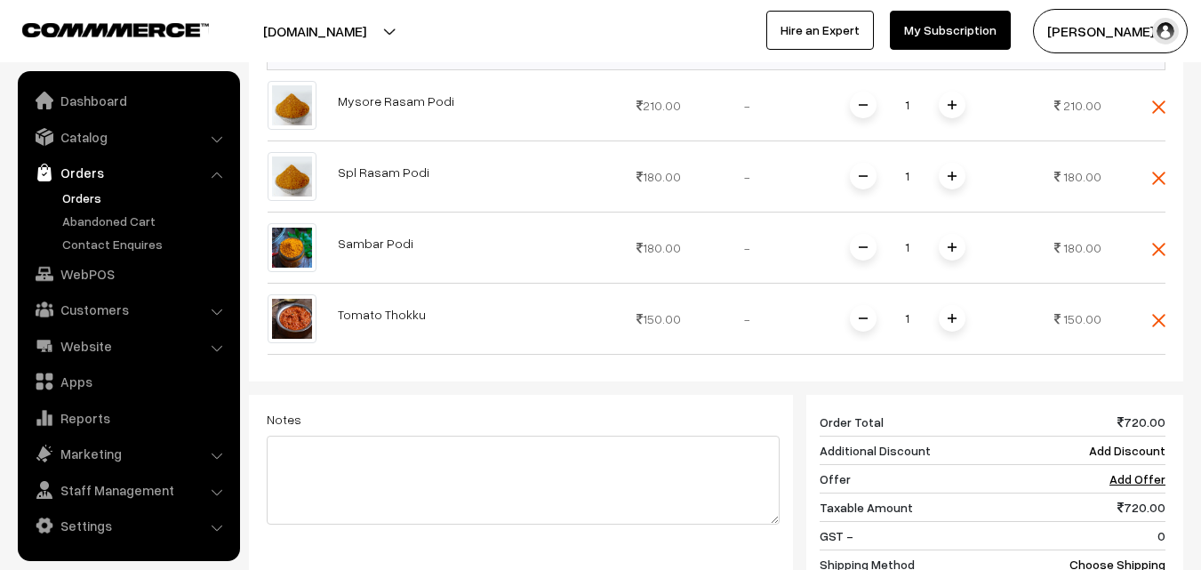
scroll to position [711, 0]
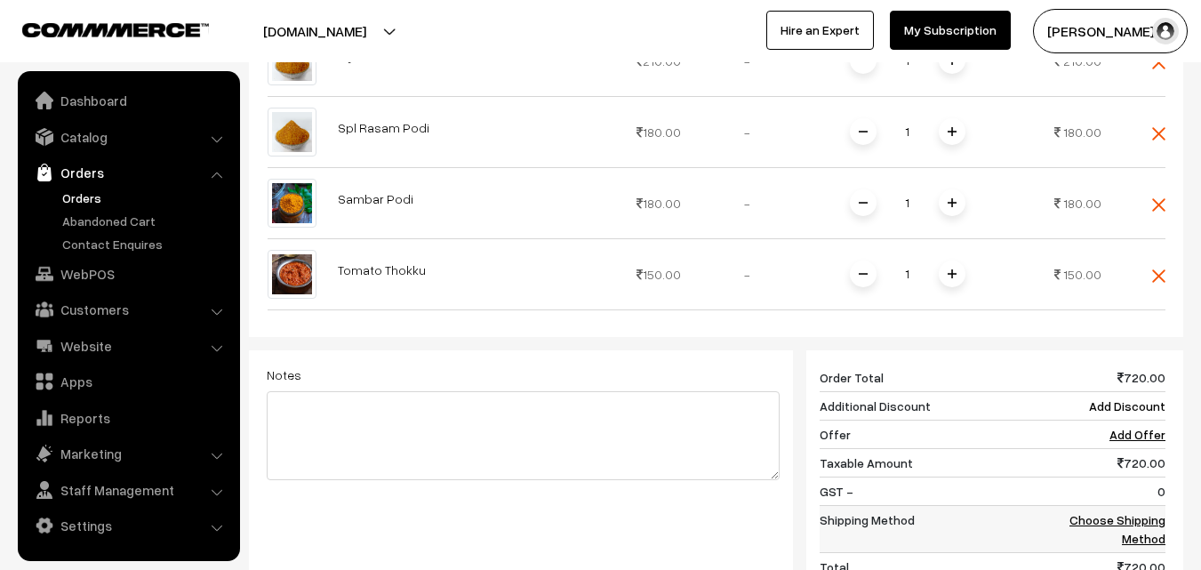
click at [1140, 505] on td "Choose Shipping Method" at bounding box center [1111, 528] width 110 height 47
click at [1115, 512] on link "Choose Shipping Method" at bounding box center [1118, 529] width 96 height 34
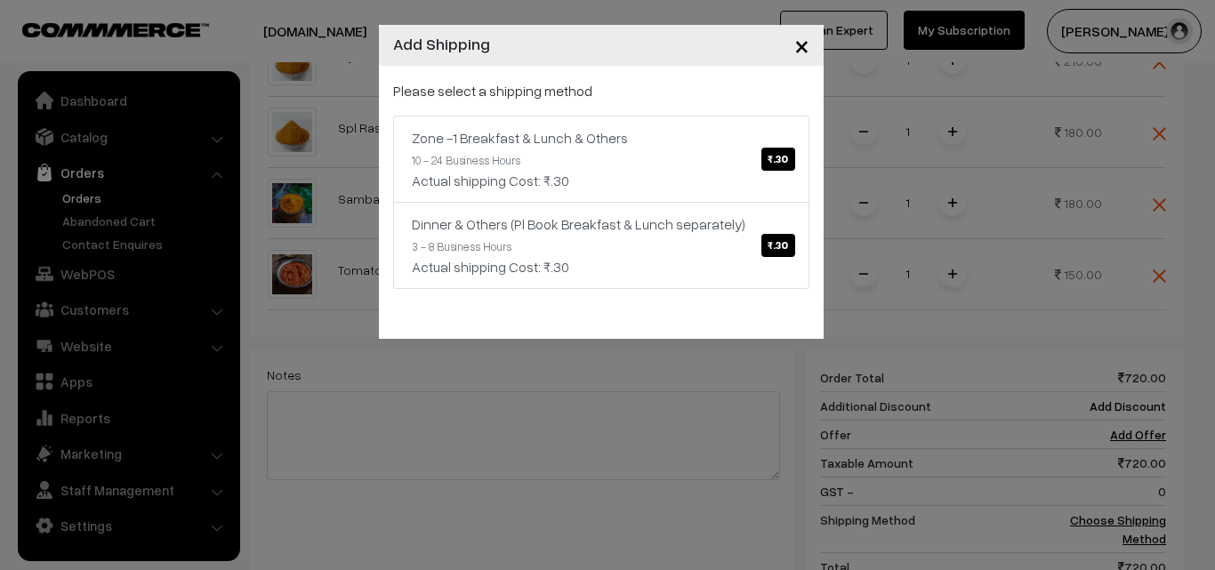
click at [688, 393] on div "× Add Shipping Please select a shipping method Zone -1 Breakfast & Lunch & Othe…" at bounding box center [607, 285] width 1215 height 570
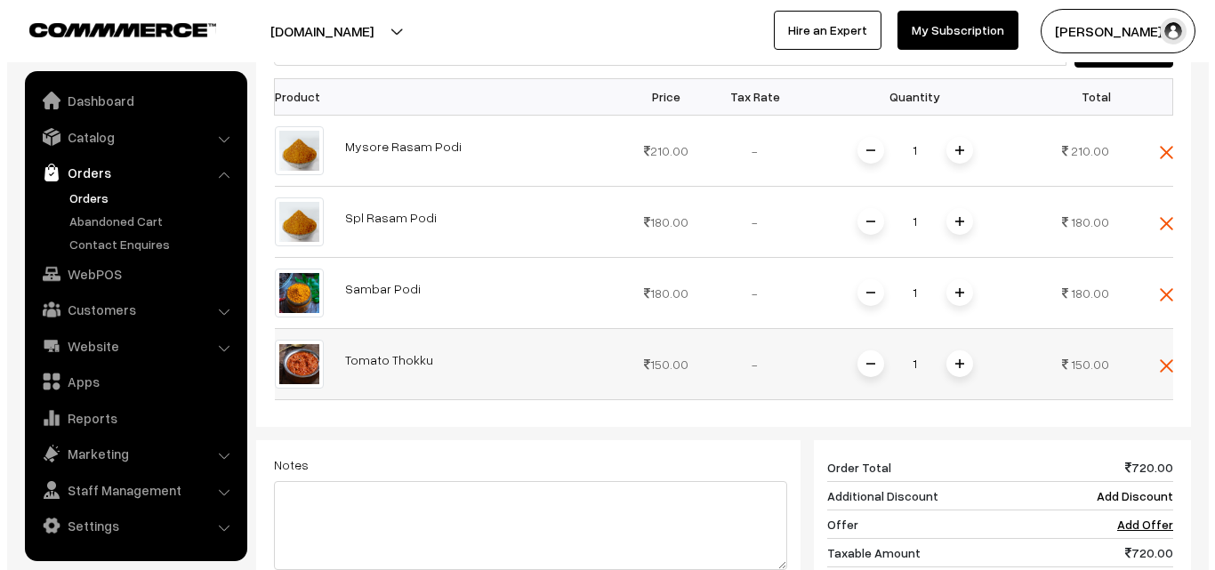
scroll to position [622, 0]
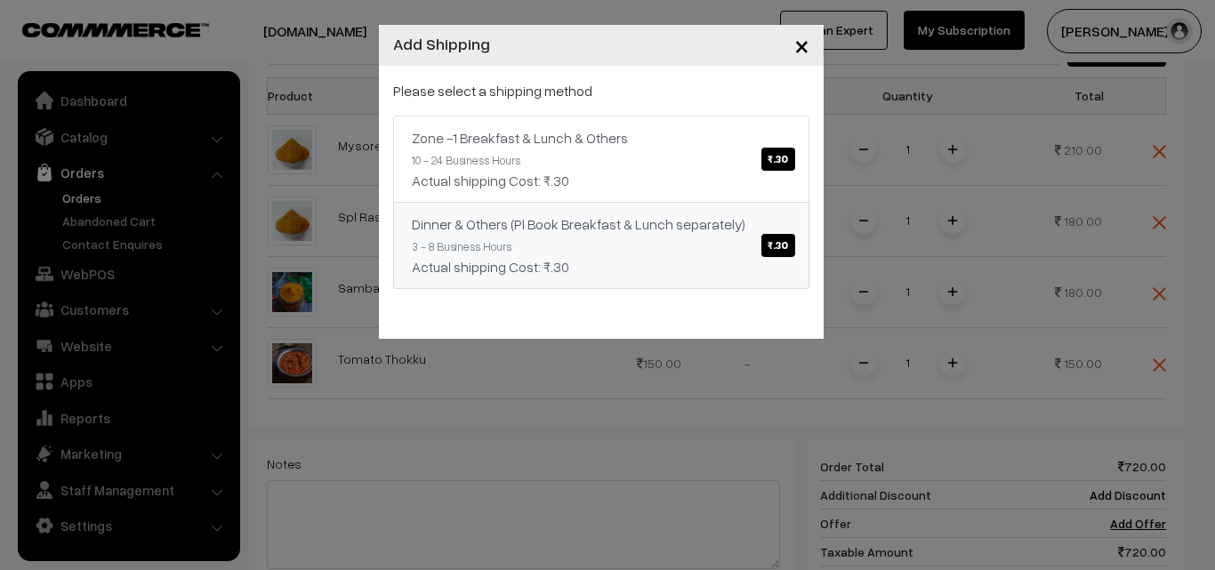
click at [773, 253] on span "₹.30" at bounding box center [777, 245] width 33 height 23
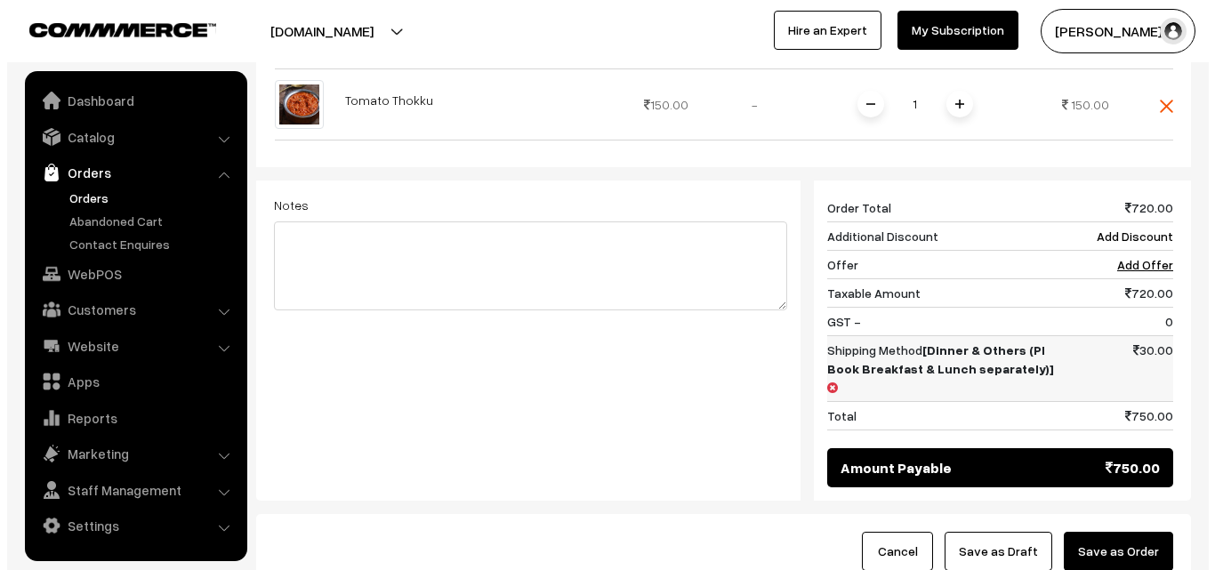
scroll to position [889, 0]
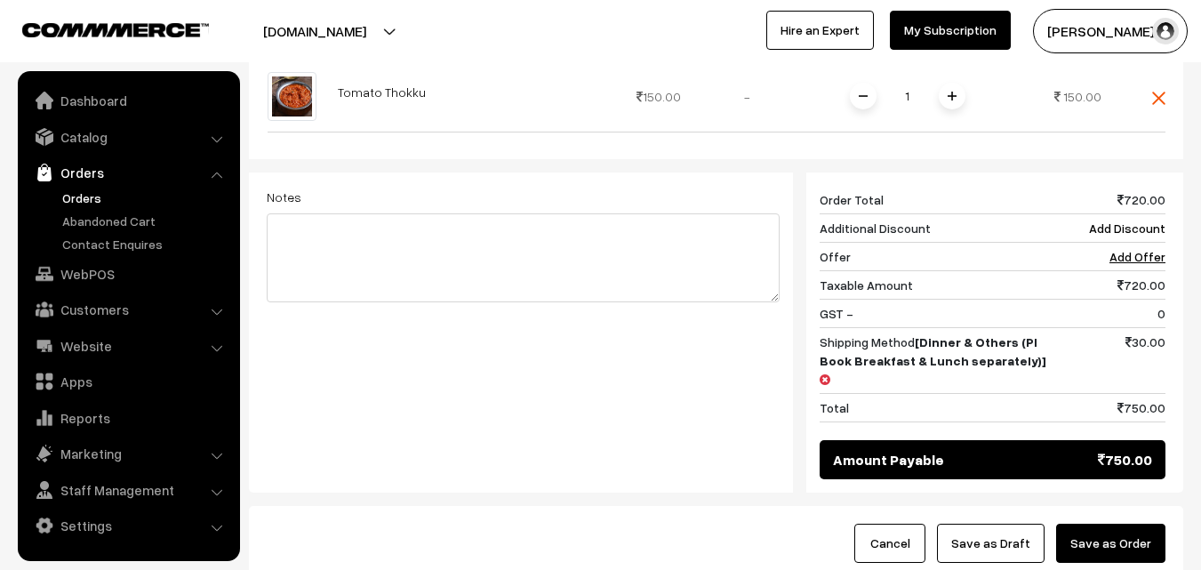
click at [1135, 524] on button "Save as Order" at bounding box center [1110, 543] width 109 height 39
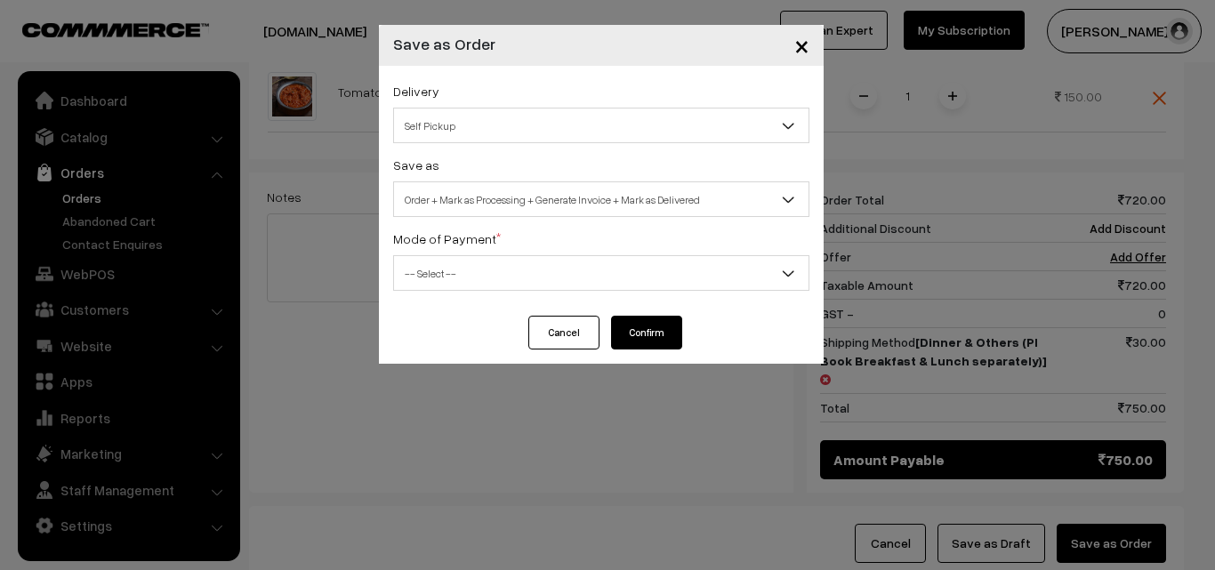
click at [561, 119] on span "Self Pickup" at bounding box center [601, 125] width 414 height 31
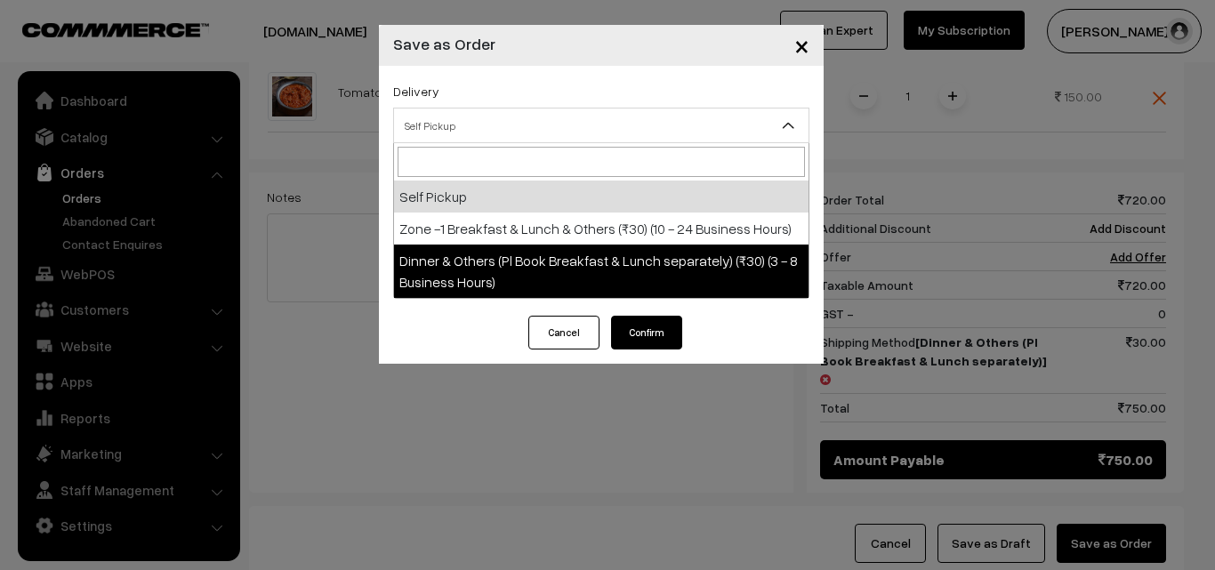
select select "DOP1"
select select "3"
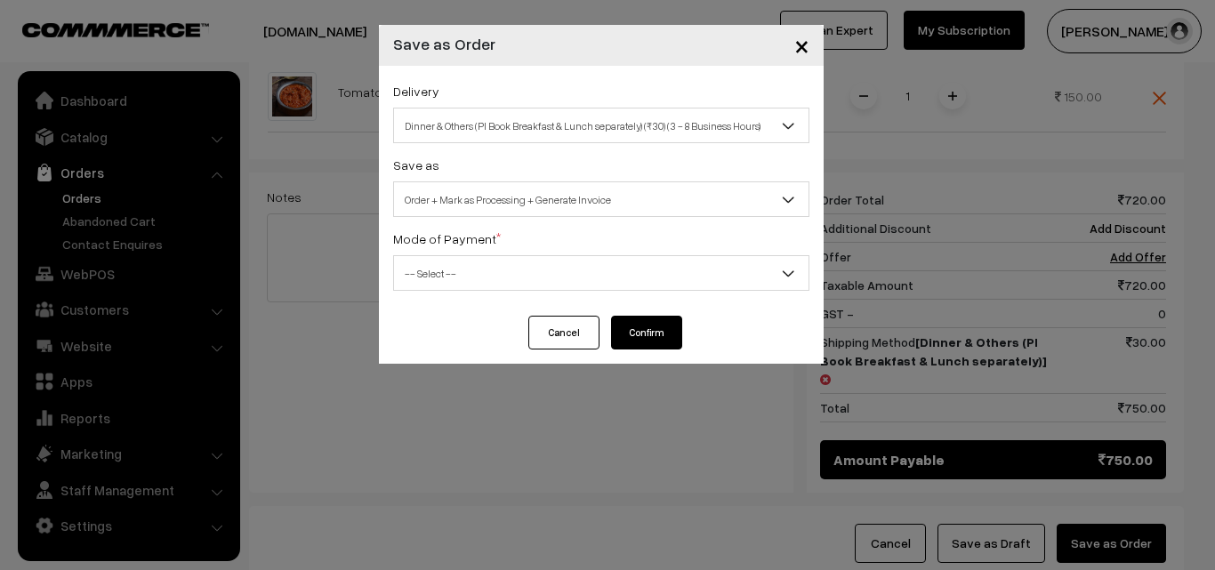
click at [570, 255] on span "-- Select --" at bounding box center [601, 273] width 416 height 36
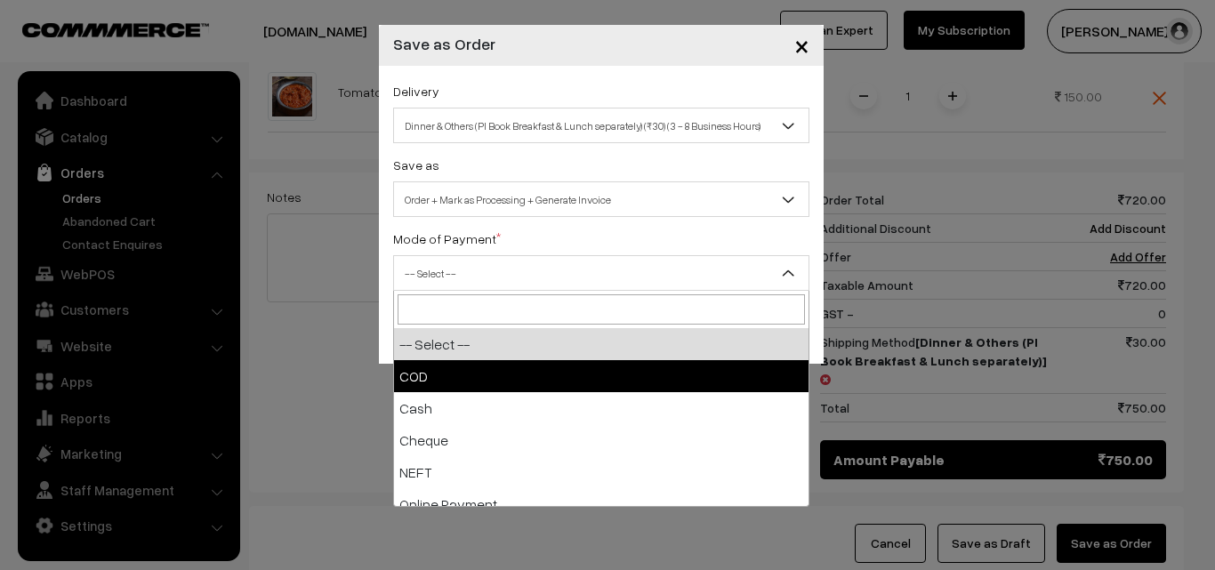
select select "1"
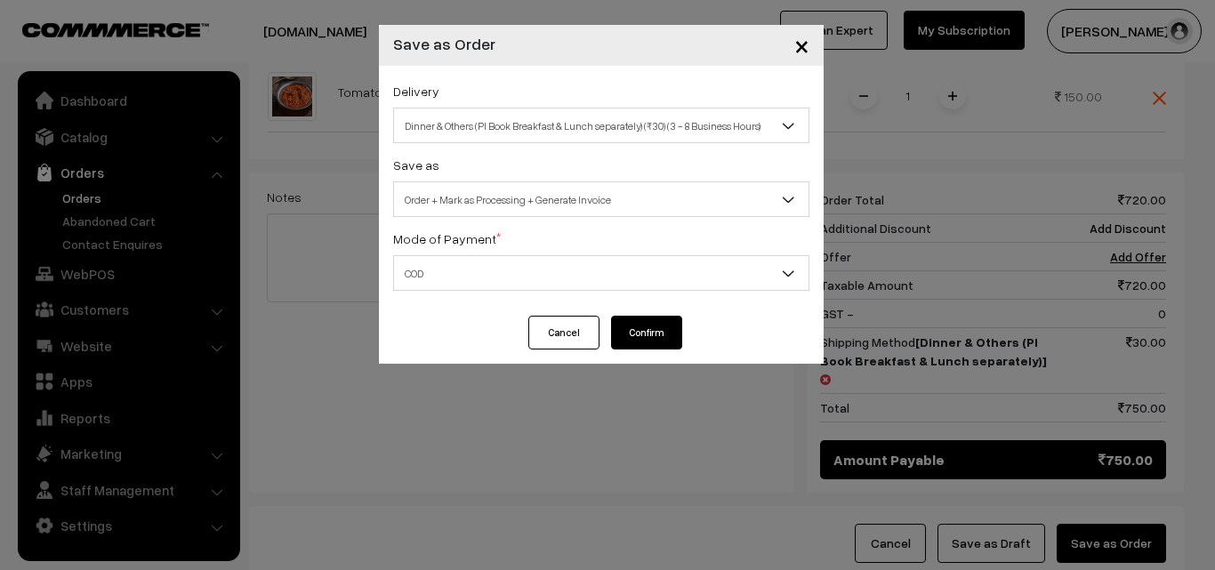
click at [626, 328] on button "Confirm" at bounding box center [646, 333] width 71 height 34
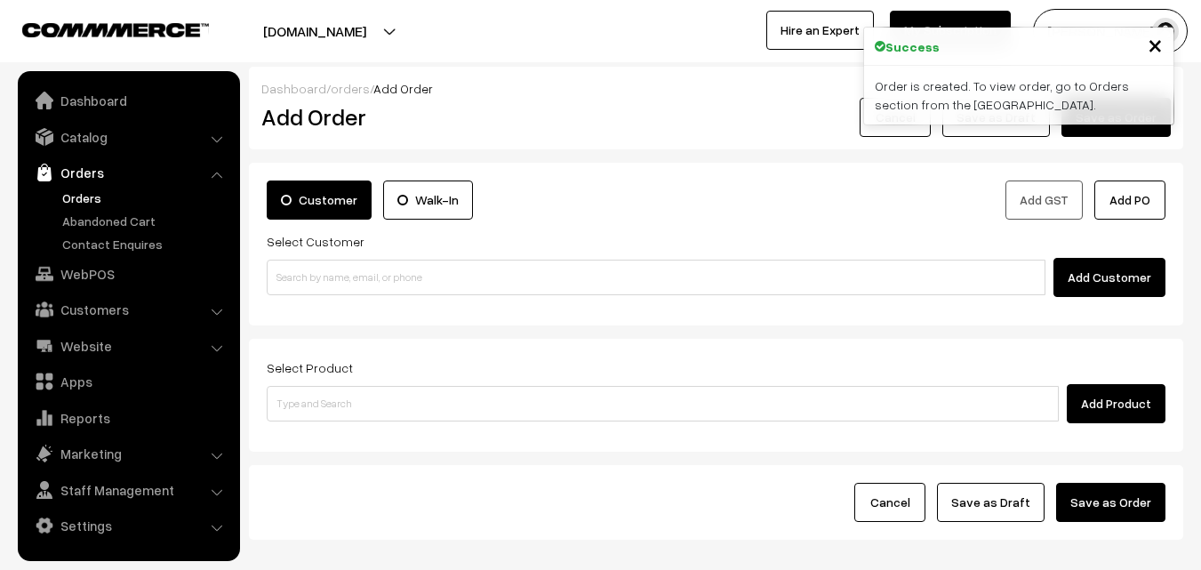
click at [74, 196] on link "Orders" at bounding box center [146, 198] width 176 height 19
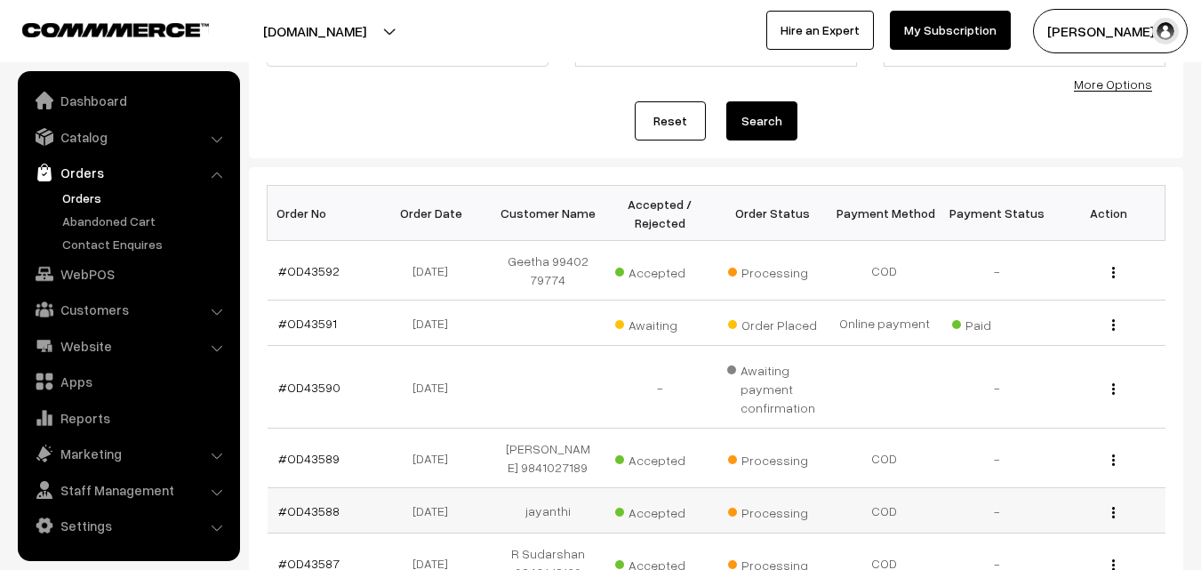
scroll to position [178, 0]
click at [322, 388] on link "#OD43590" at bounding box center [309, 386] width 62 height 15
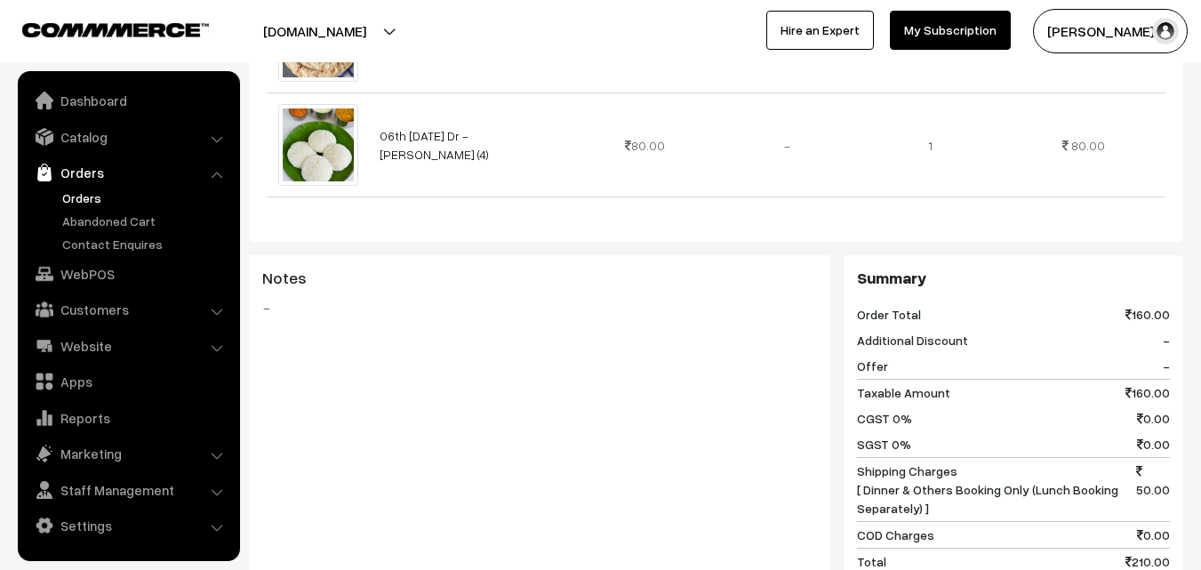
scroll to position [622, 0]
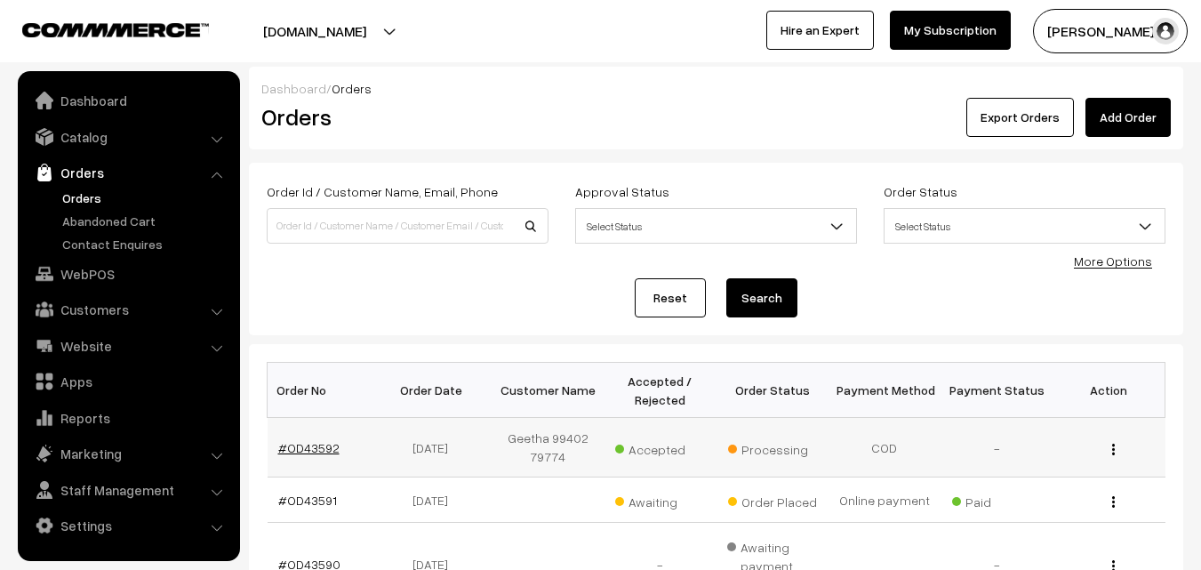
scroll to position [178, 0]
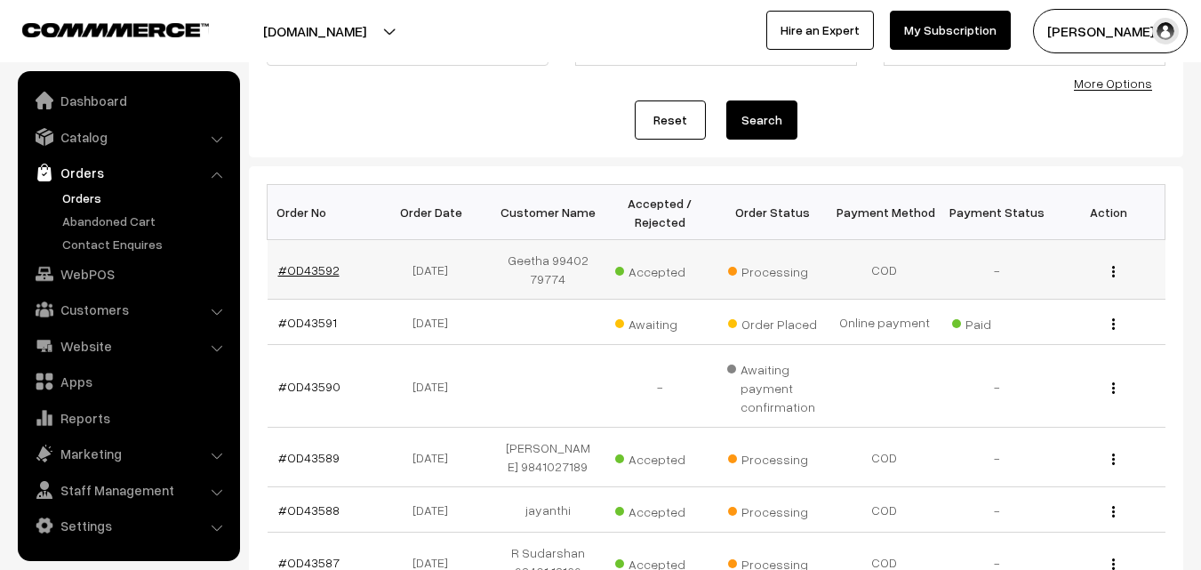
click at [308, 269] on link "#OD43592" at bounding box center [308, 269] width 61 height 15
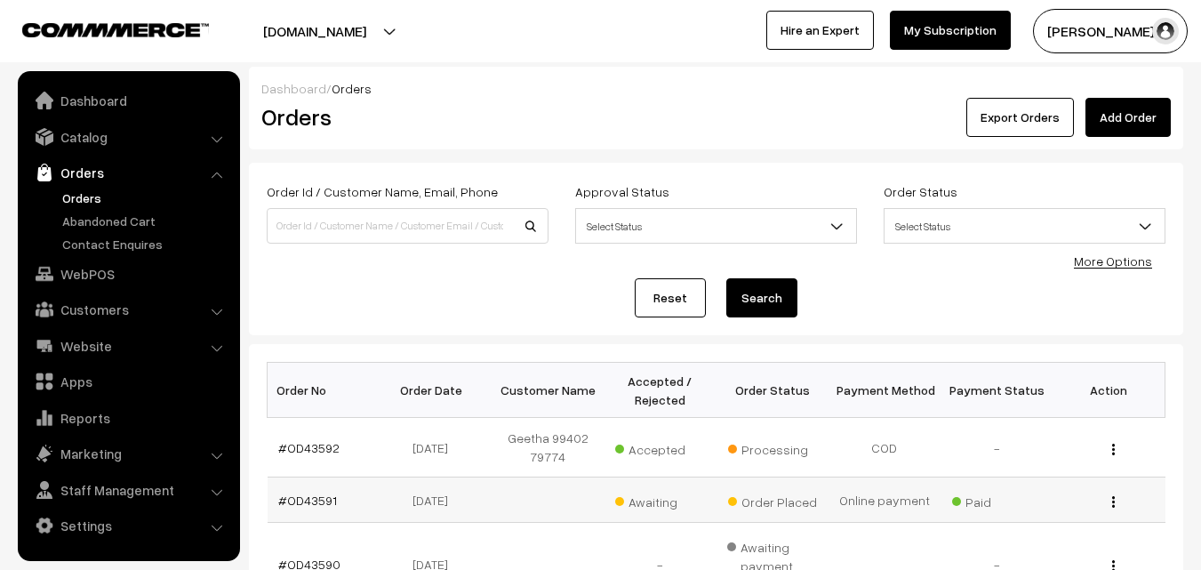
scroll to position [178, 0]
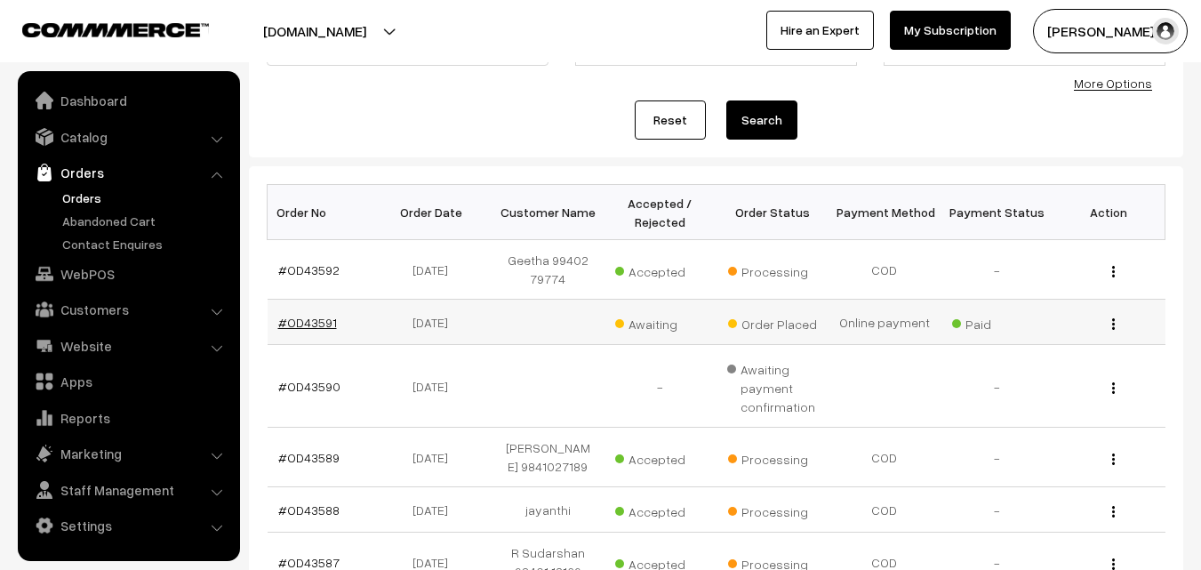
click at [329, 318] on link "#OD43591" at bounding box center [307, 322] width 59 height 15
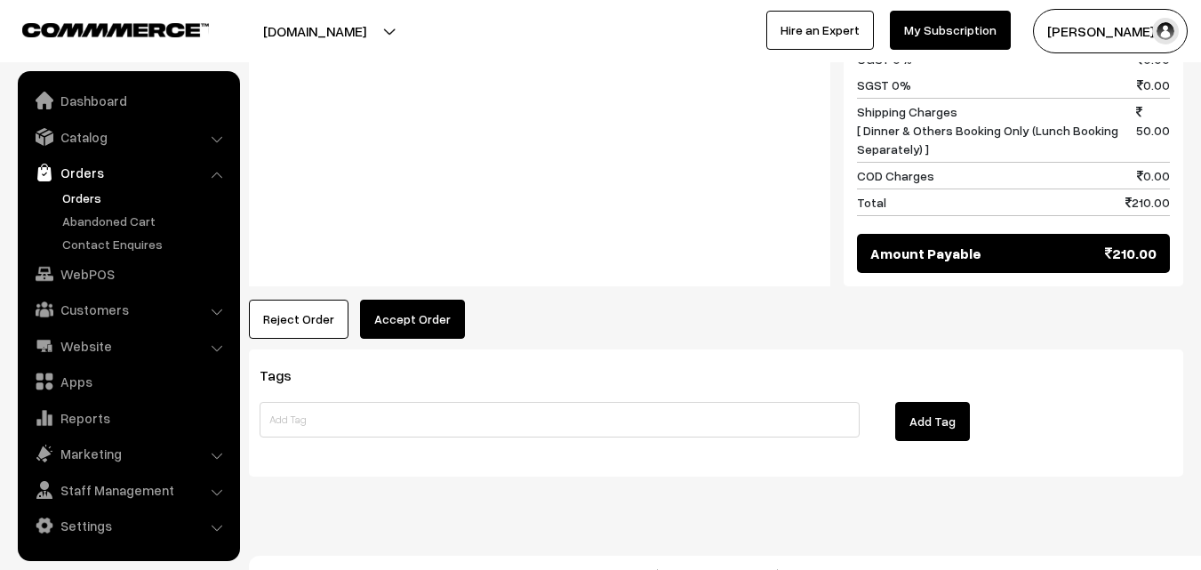
scroll to position [1004, 0]
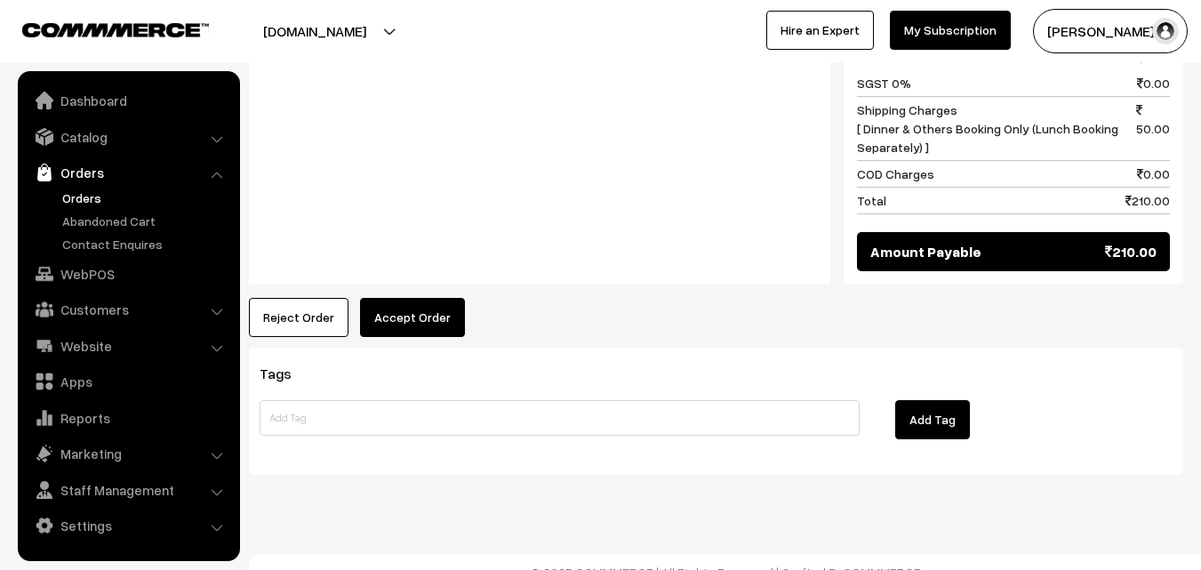
click at [392, 298] on button "Accept Order" at bounding box center [412, 317] width 105 height 39
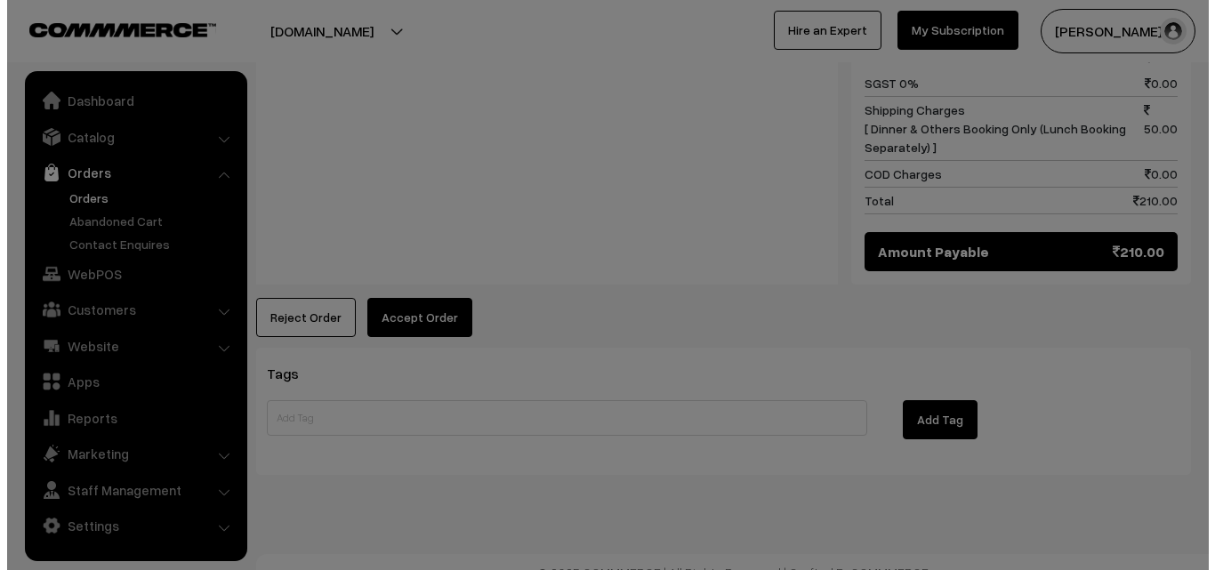
scroll to position [1007, 0]
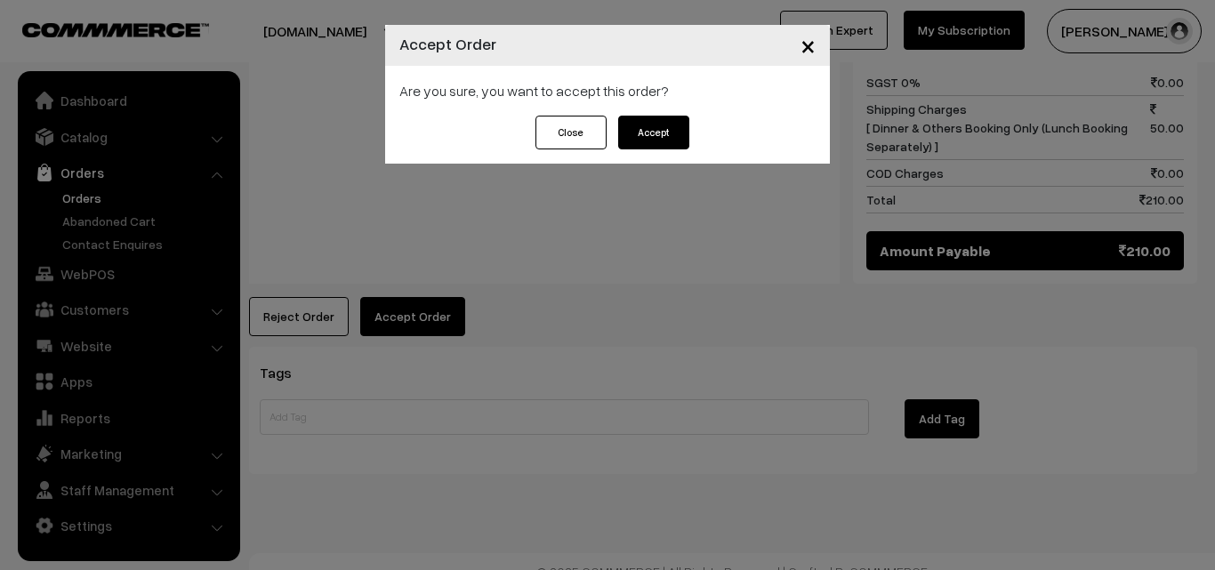
click at [628, 132] on button "Accept" at bounding box center [653, 133] width 71 height 34
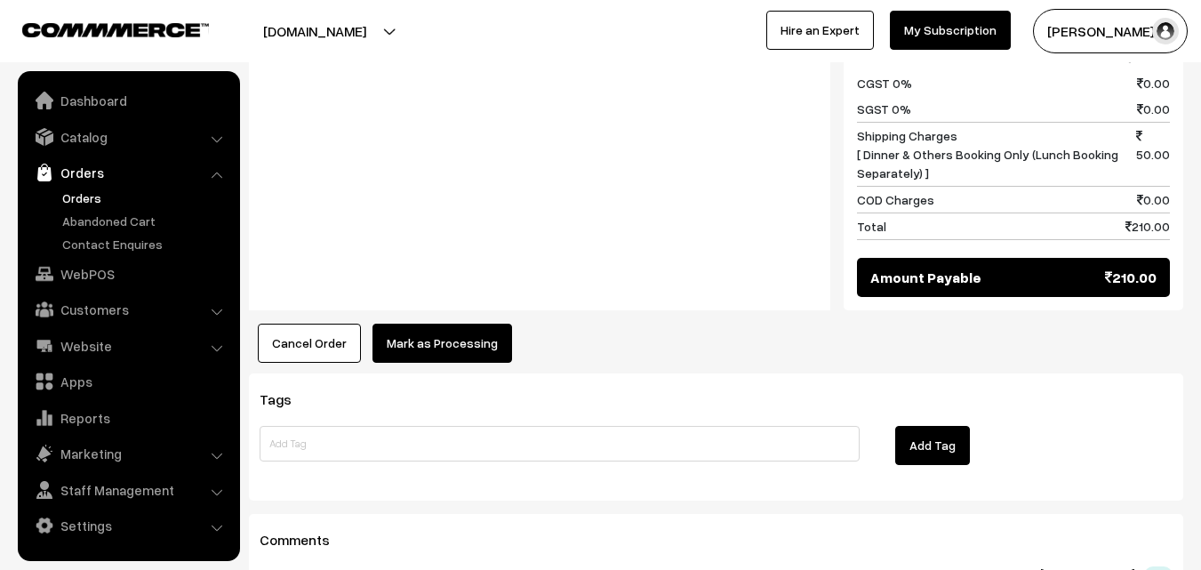
click at [434, 324] on button "Mark as Processing" at bounding box center [443, 343] width 140 height 39
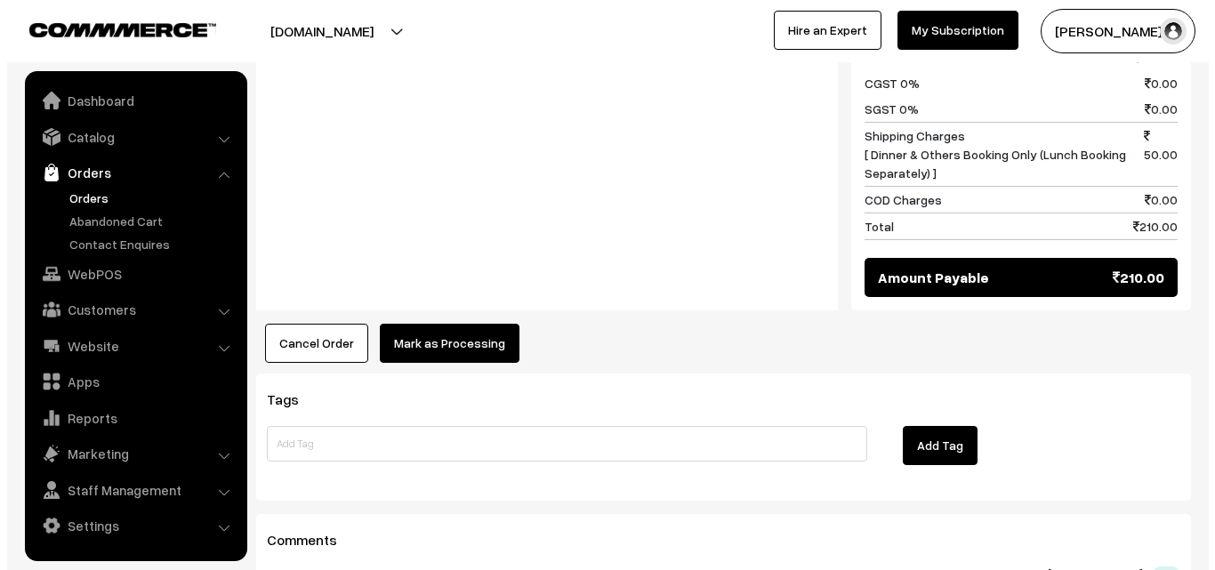
scroll to position [982, 0]
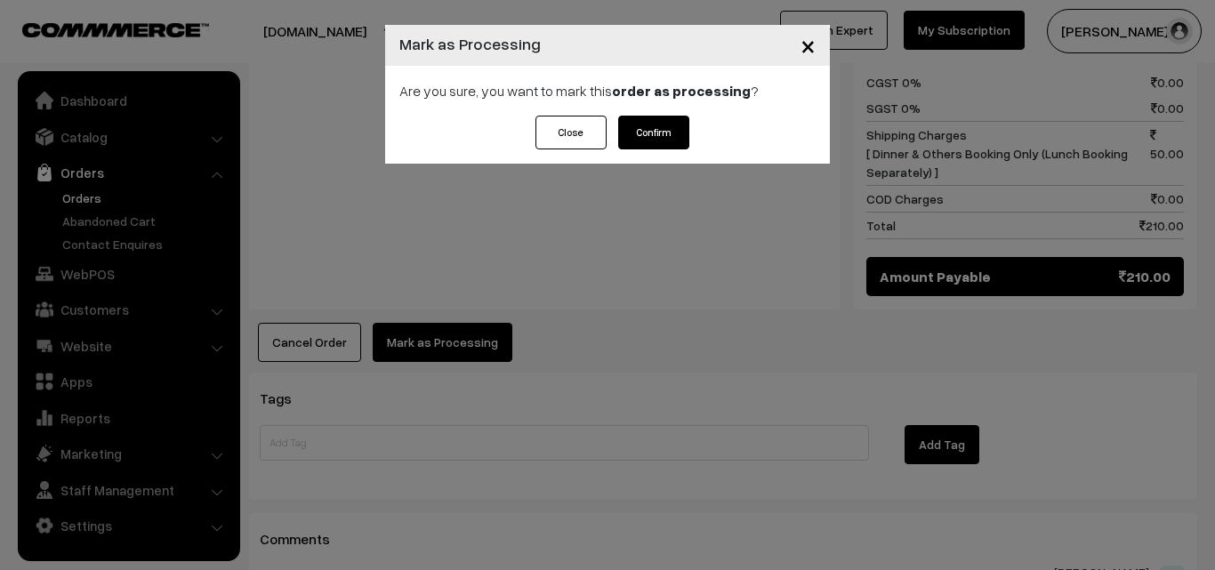
click at [668, 122] on button "Confirm" at bounding box center [653, 133] width 71 height 34
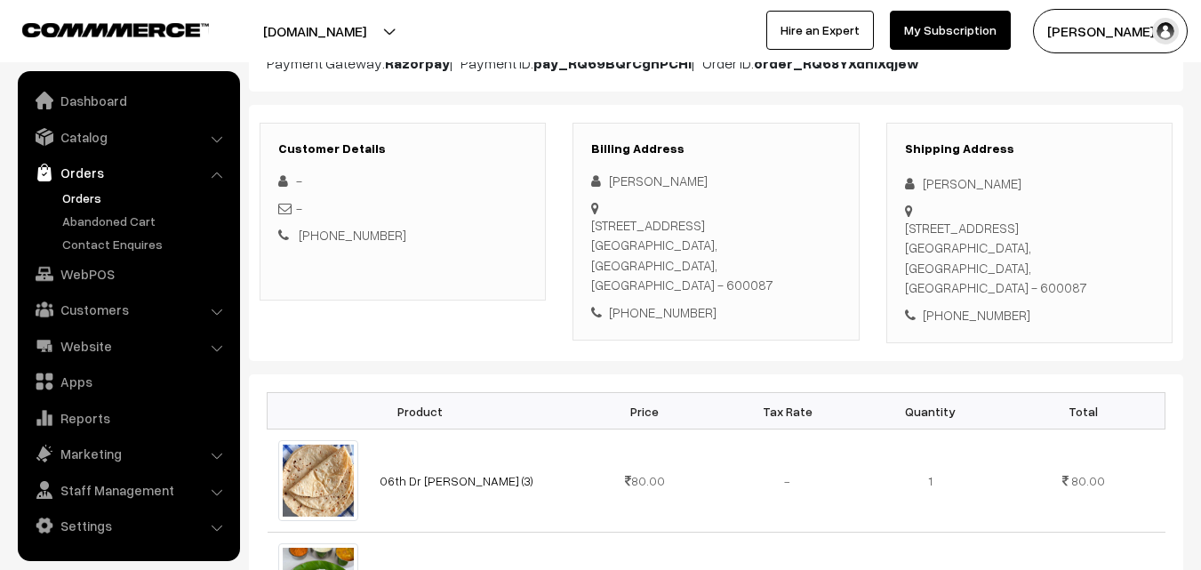
scroll to position [267, 0]
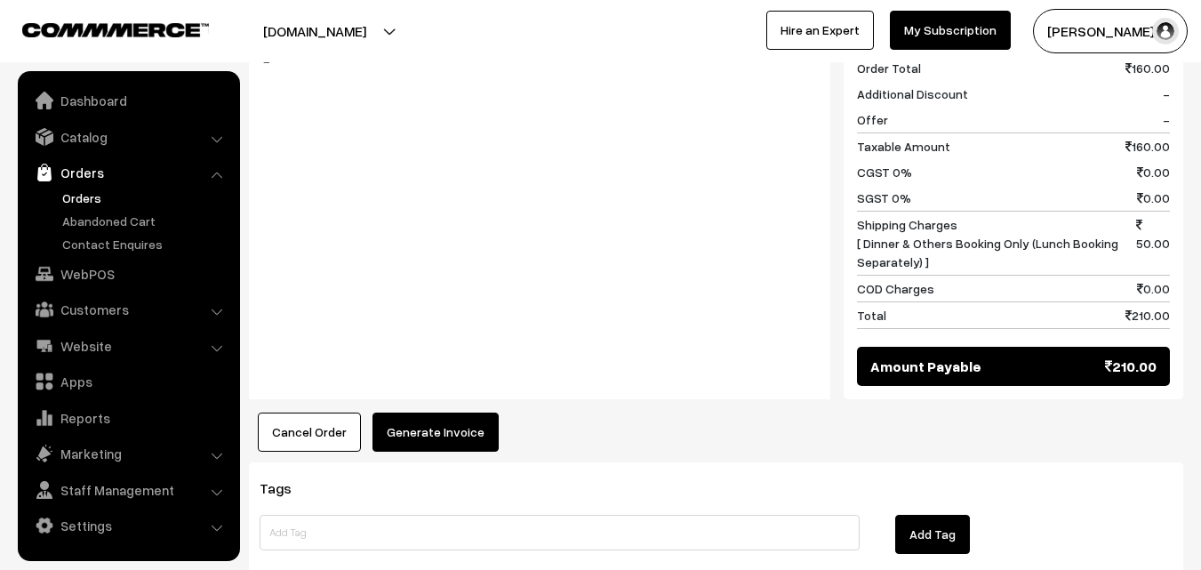
click at [428, 419] on button "Generate Invoice" at bounding box center [436, 432] width 126 height 39
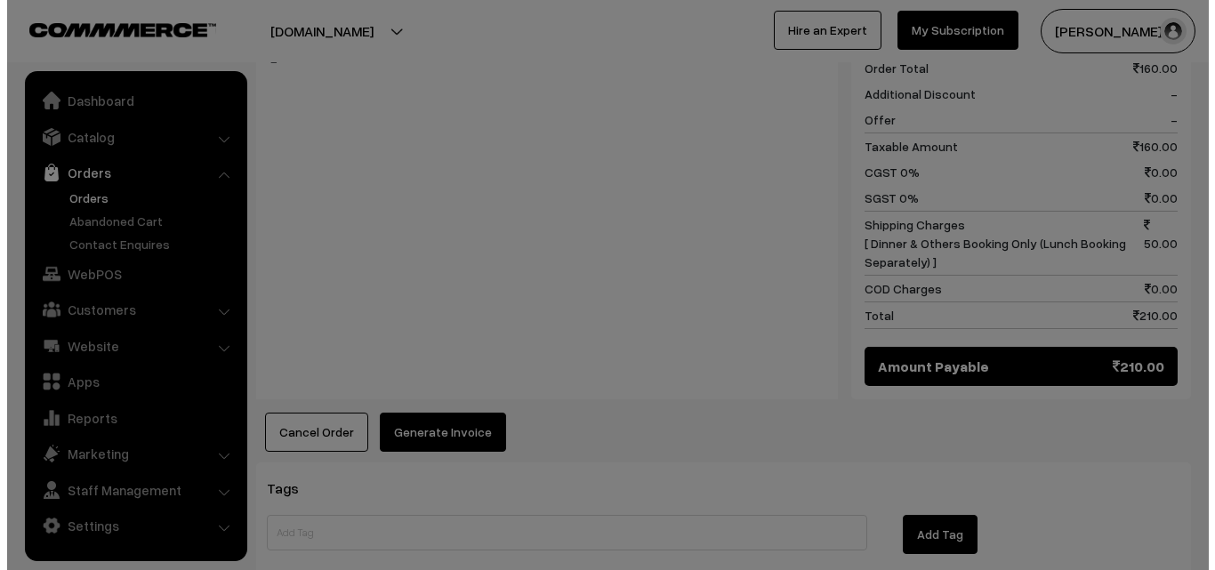
scroll to position [893, 0]
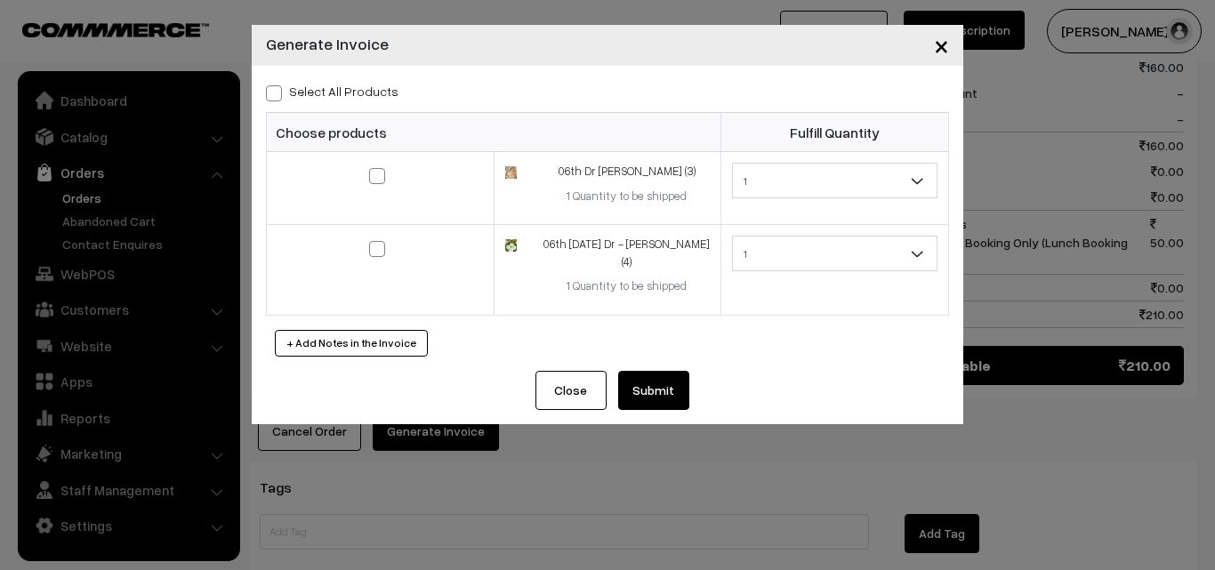
click at [271, 97] on span at bounding box center [274, 93] width 16 height 16
click at [271, 96] on input "Select All Products" at bounding box center [272, 90] width 12 height 12
checkbox input "true"
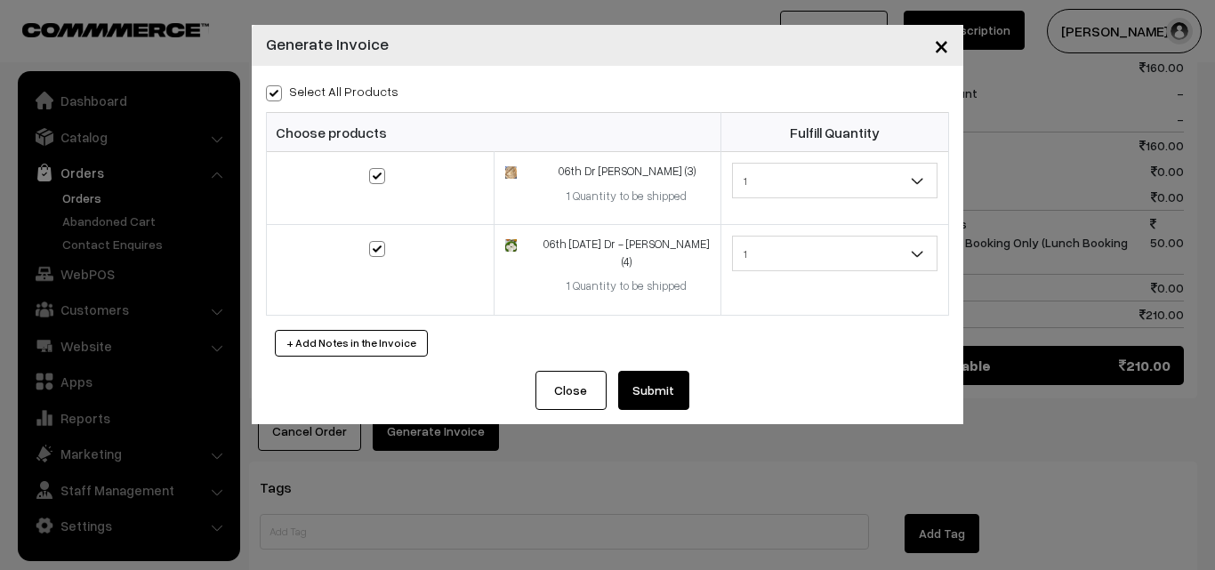
click at [672, 371] on button "Submit" at bounding box center [653, 390] width 71 height 39
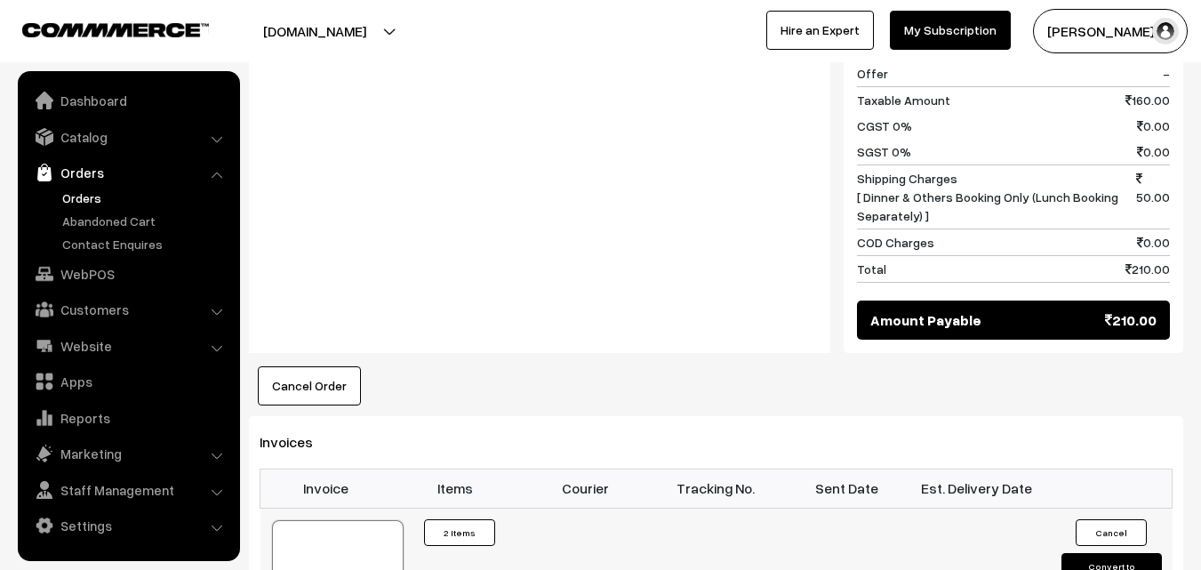
scroll to position [978, 0]
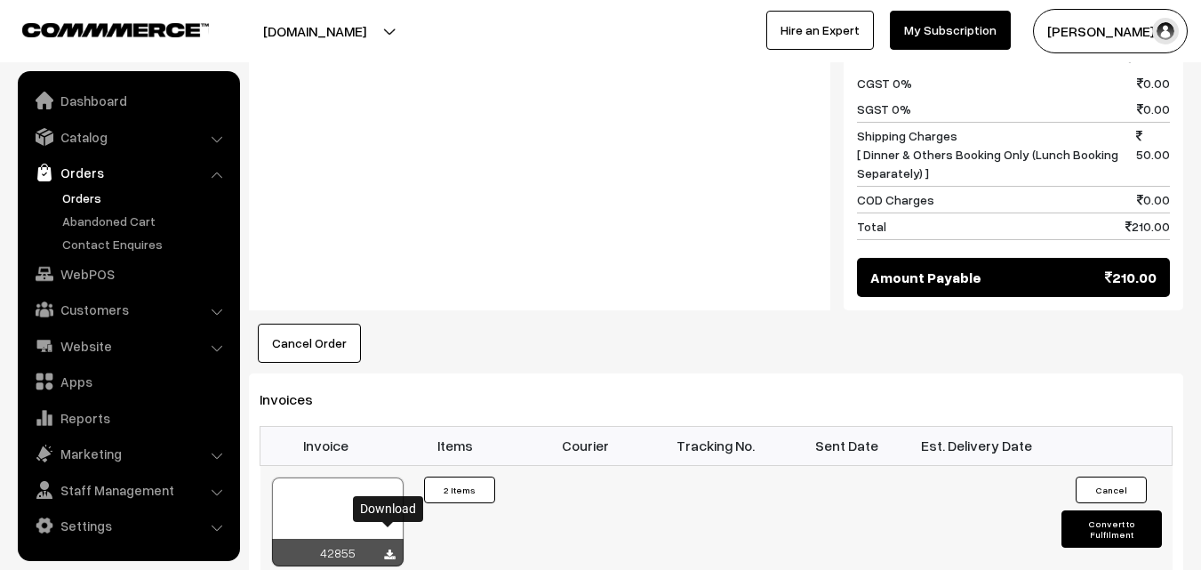
click at [391, 550] on icon at bounding box center [389, 556] width 11 height 12
click at [389, 495] on div at bounding box center [338, 522] width 132 height 89
click at [89, 194] on link "Orders" at bounding box center [146, 198] width 176 height 19
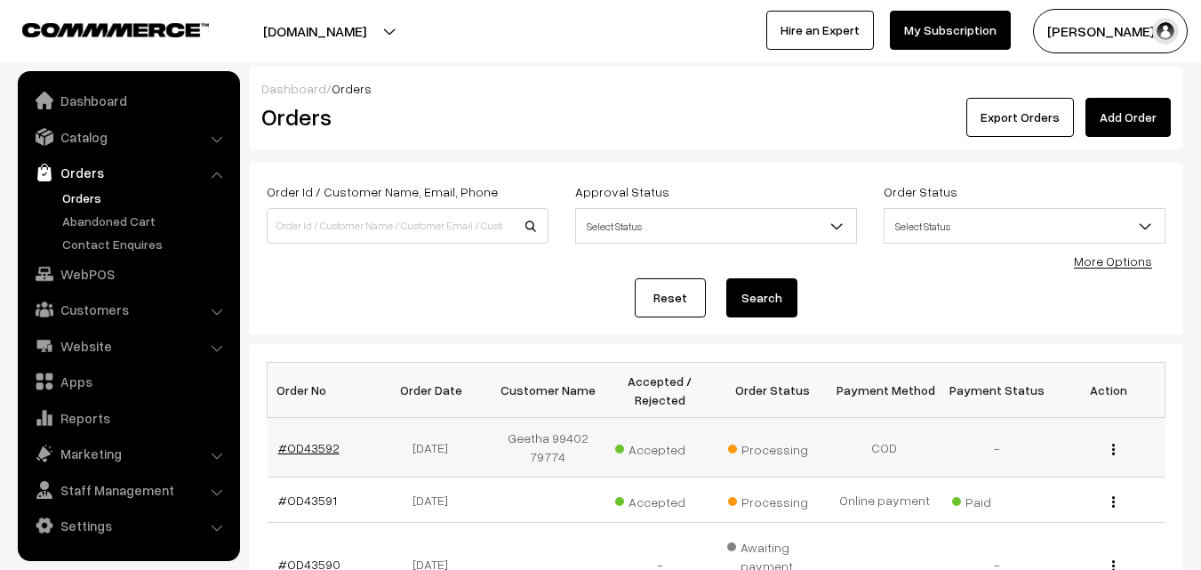
scroll to position [89, 0]
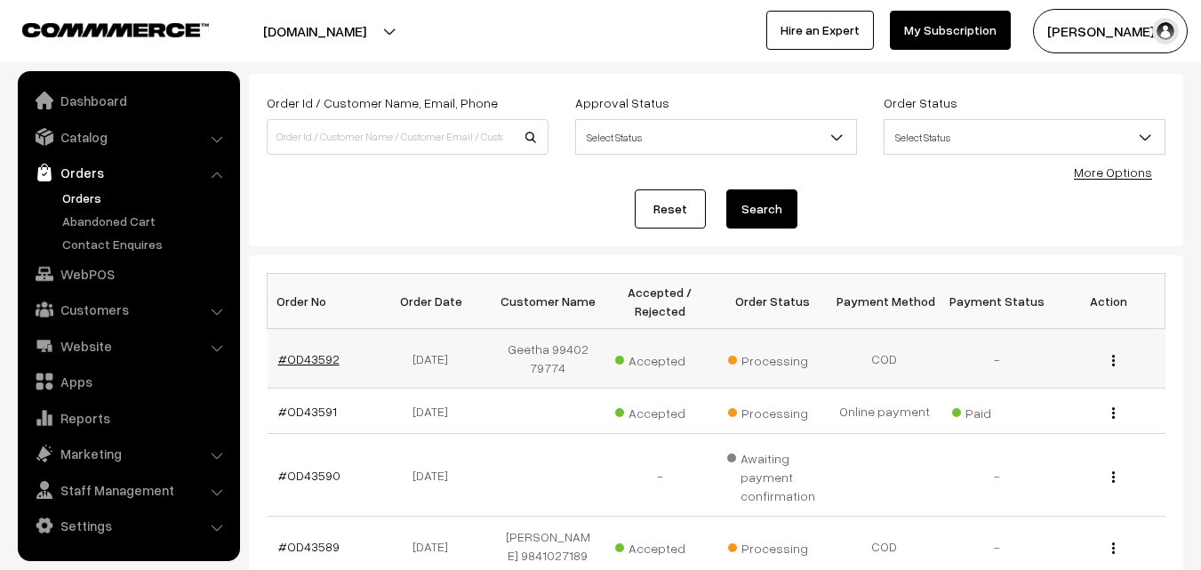
click at [315, 354] on link "#OD43592" at bounding box center [308, 358] width 61 height 15
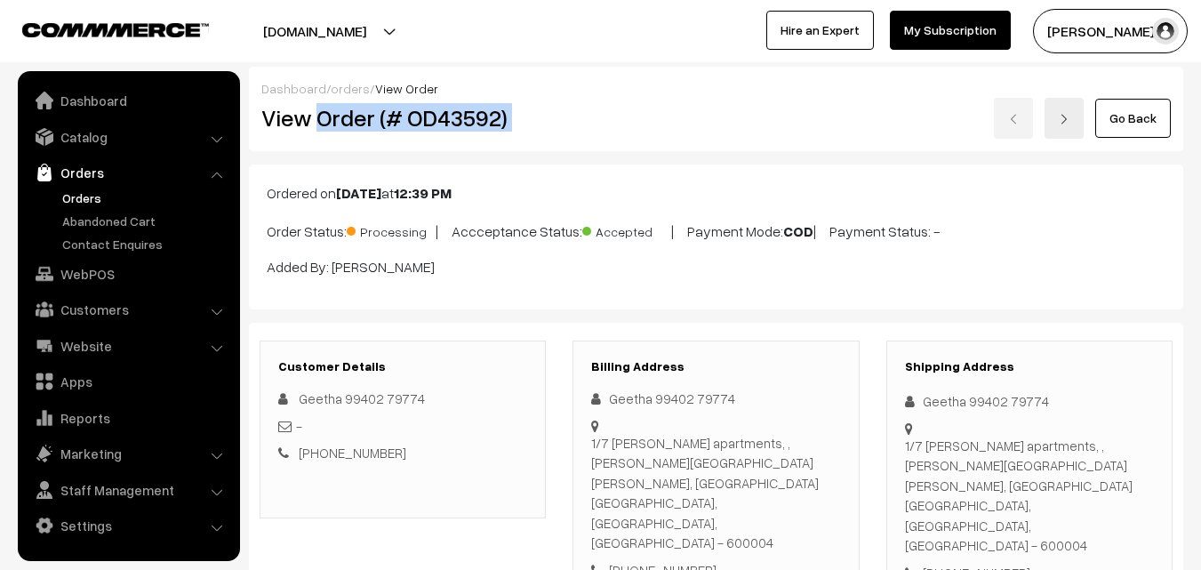
drag, startPoint x: 319, startPoint y: 116, endPoint x: 611, endPoint y: 140, distance: 292.7
click at [611, 140] on div "Dashboard / orders / View Order View Order (# OD43592) Go Back" at bounding box center [716, 109] width 935 height 84
copy div "Order (# OD43592)"
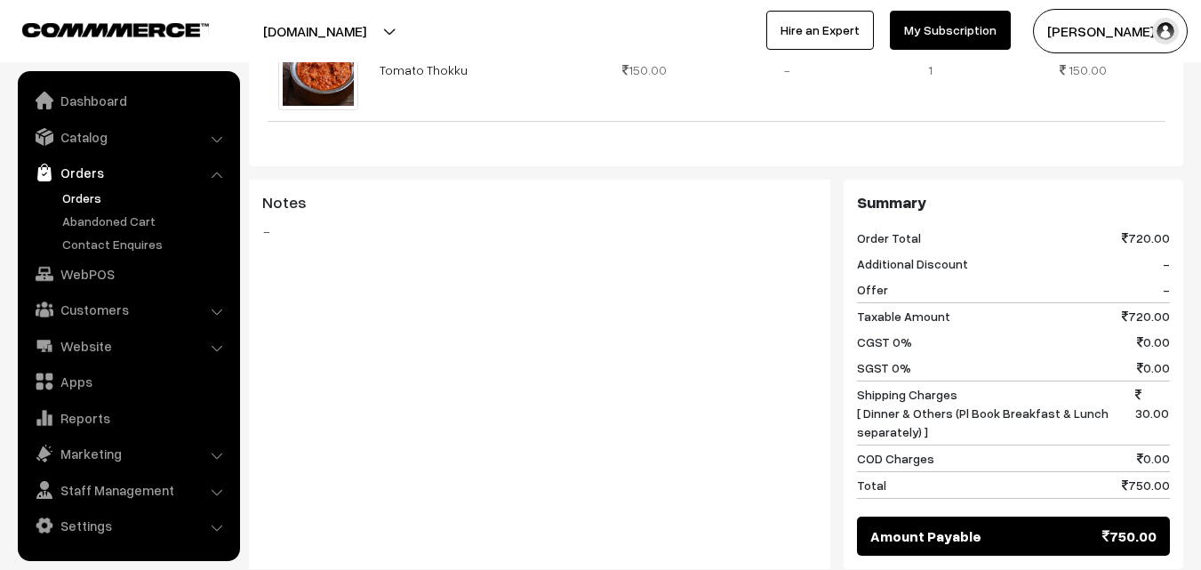
scroll to position [1245, 0]
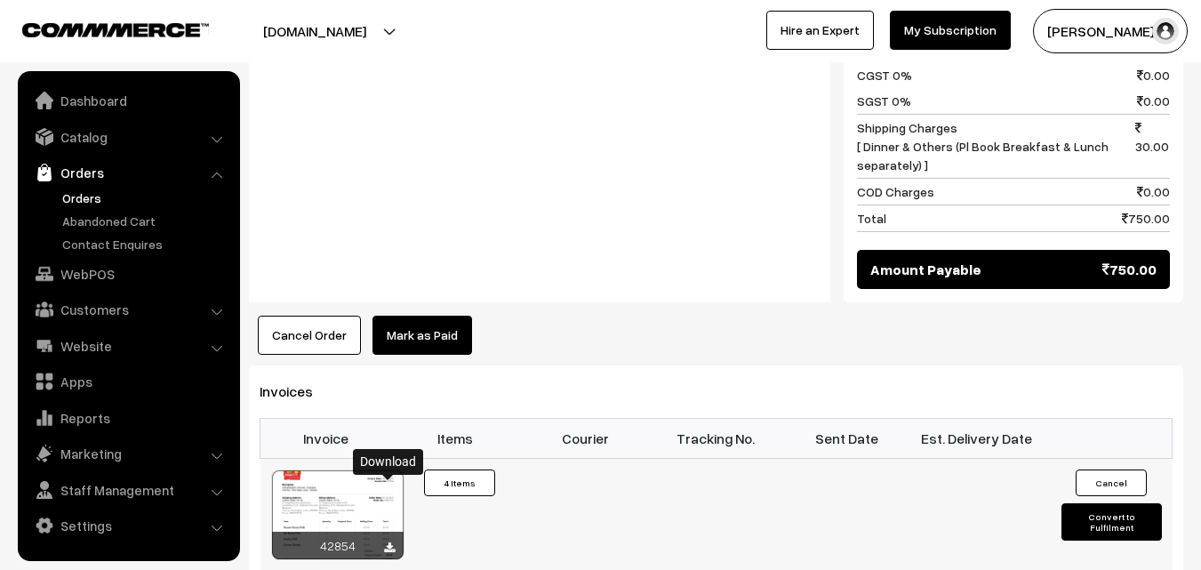
click at [385, 542] on icon at bounding box center [389, 548] width 11 height 12
click at [90, 283] on link "WebPOS" at bounding box center [128, 274] width 212 height 32
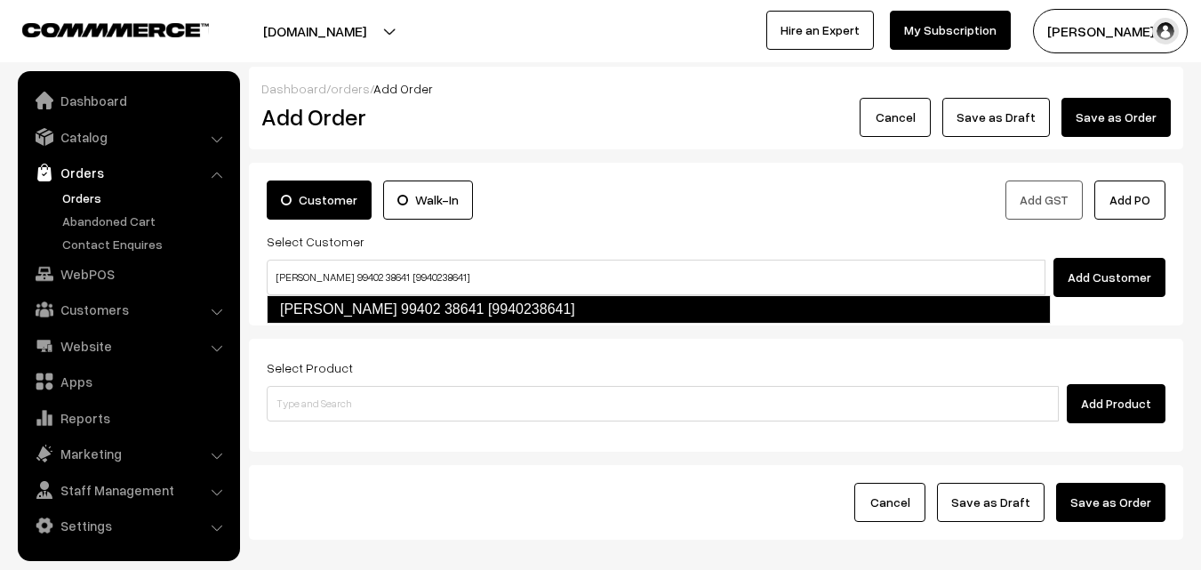
type input "[PERSON_NAME] 99402 38641 [9940238641]"
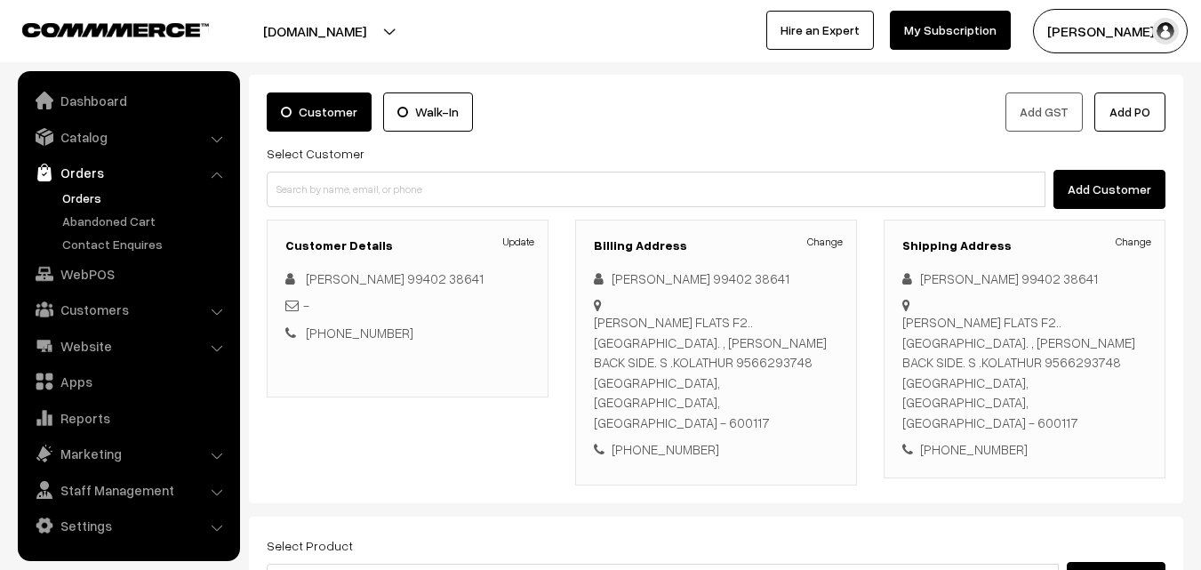
scroll to position [89, 0]
click at [823, 243] on link "Change" at bounding box center [825, 241] width 36 height 16
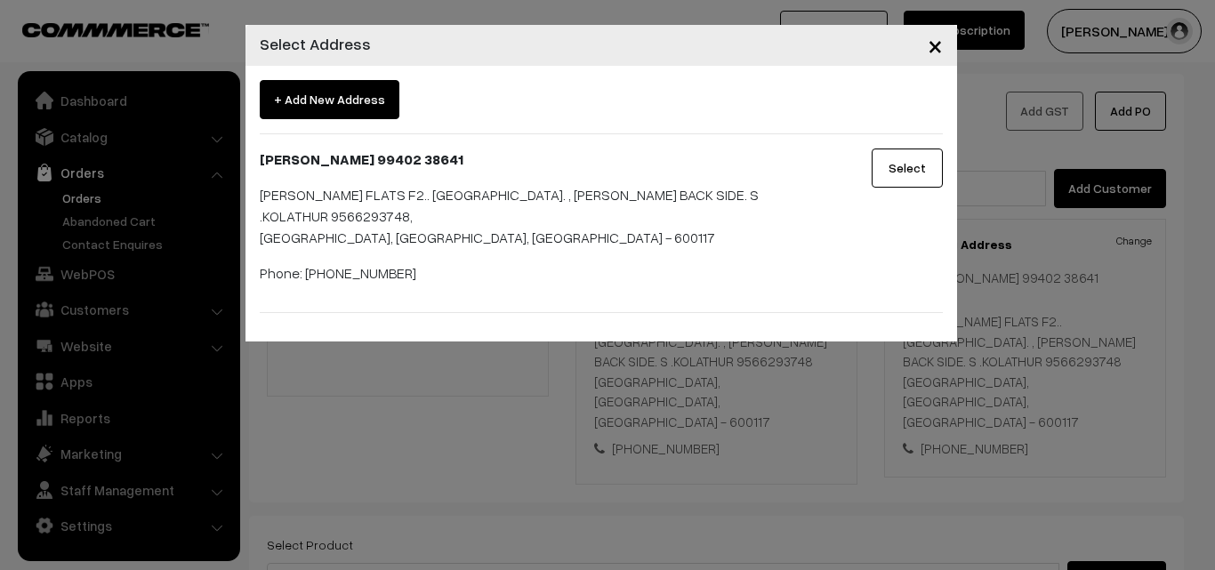
click at [937, 39] on span "×" at bounding box center [934, 44] width 15 height 33
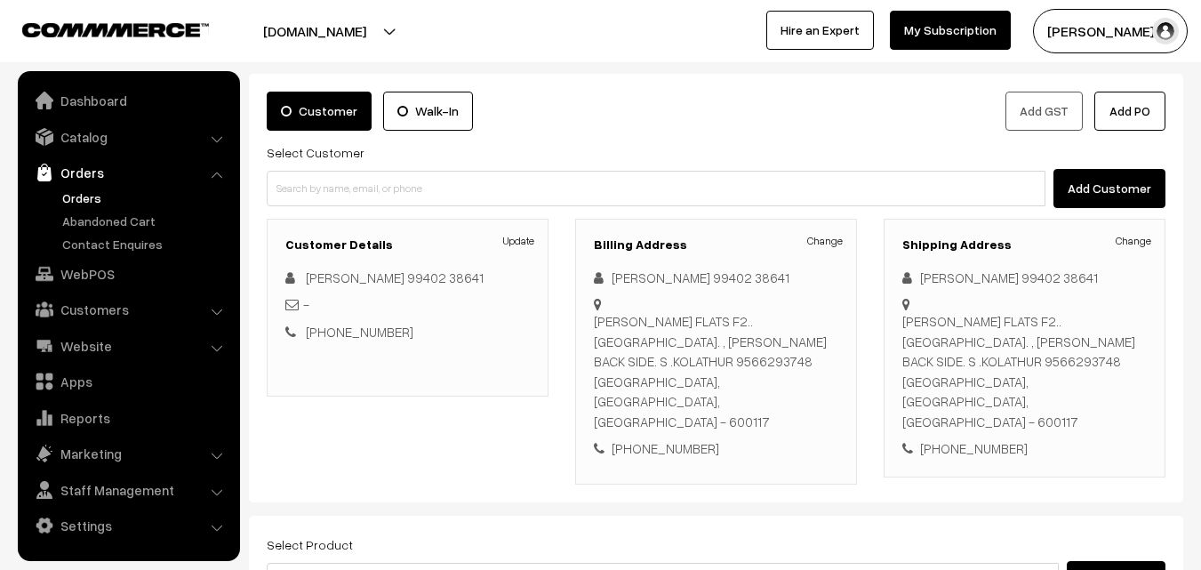
click at [79, 201] on link "Orders" at bounding box center [146, 198] width 176 height 19
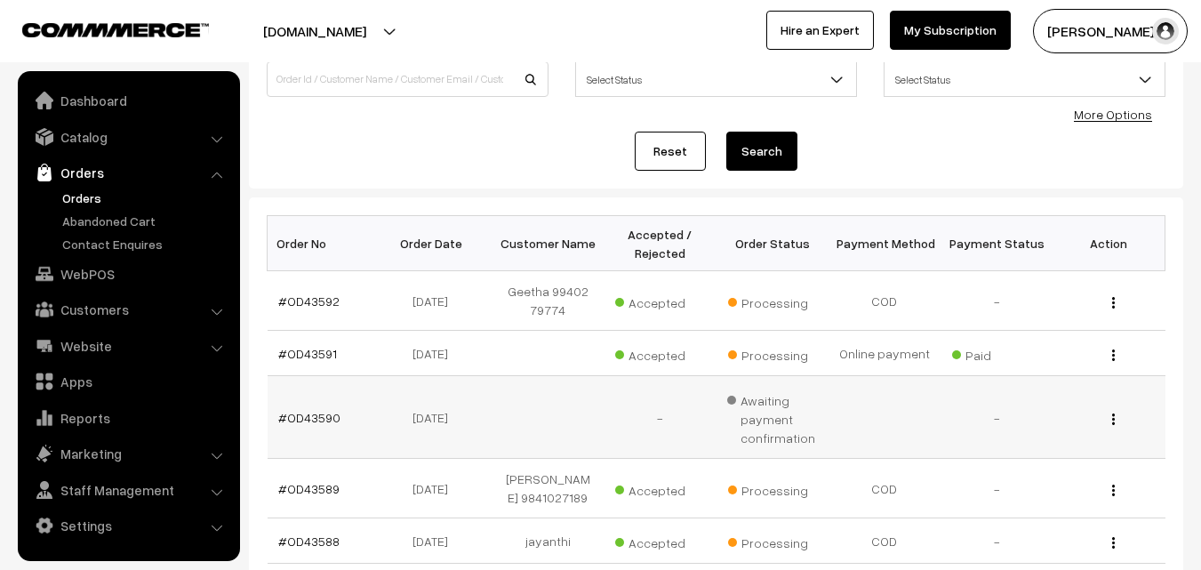
scroll to position [178, 0]
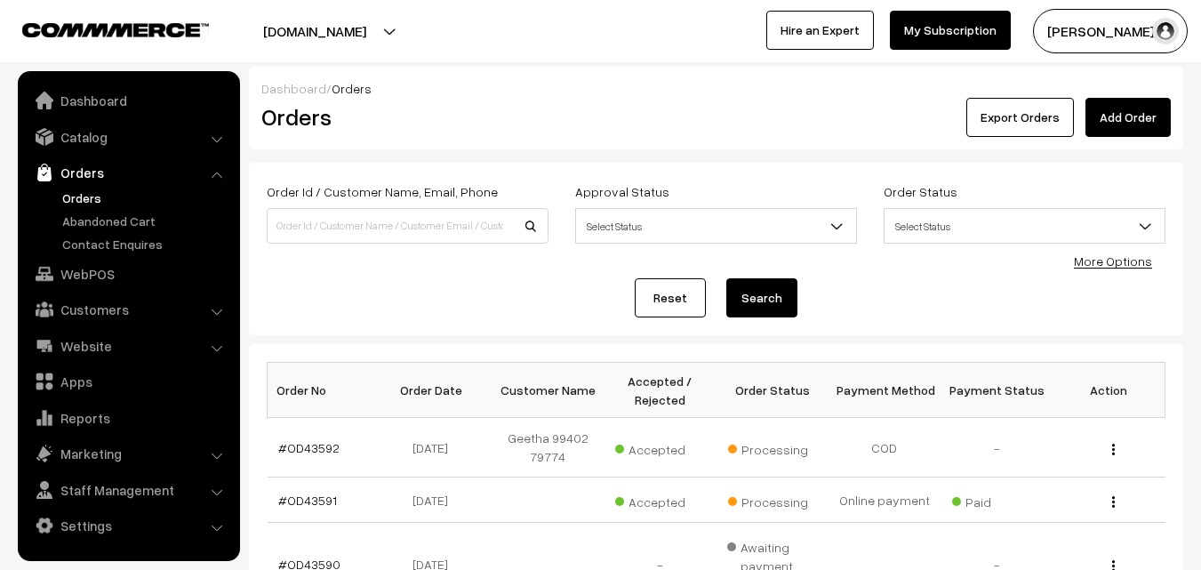
scroll to position [178, 0]
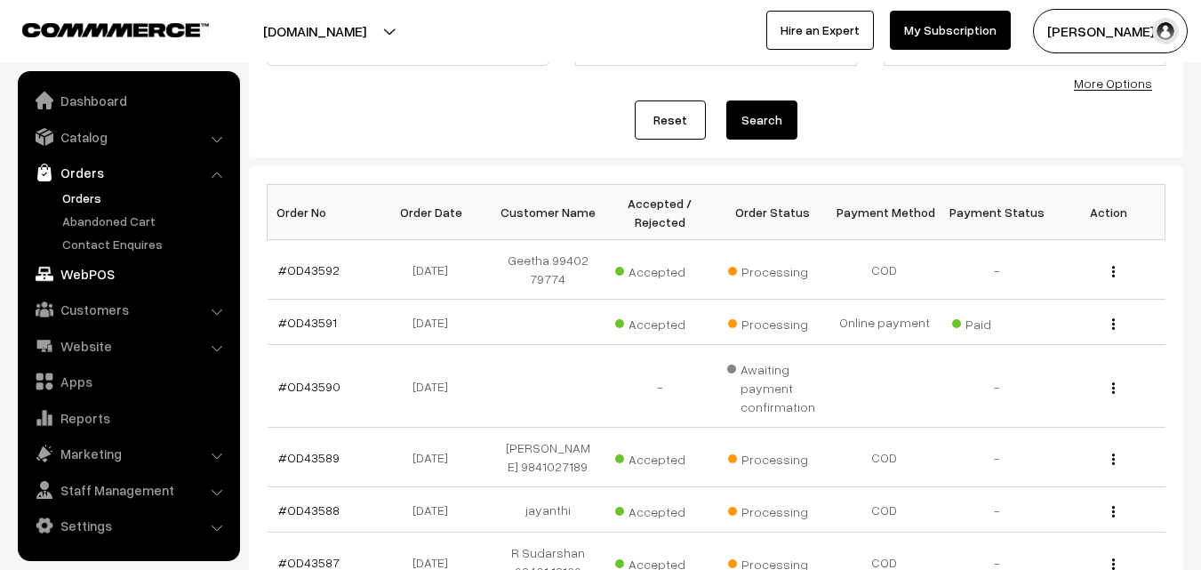
click at [80, 278] on link "WebPOS" at bounding box center [128, 274] width 212 height 32
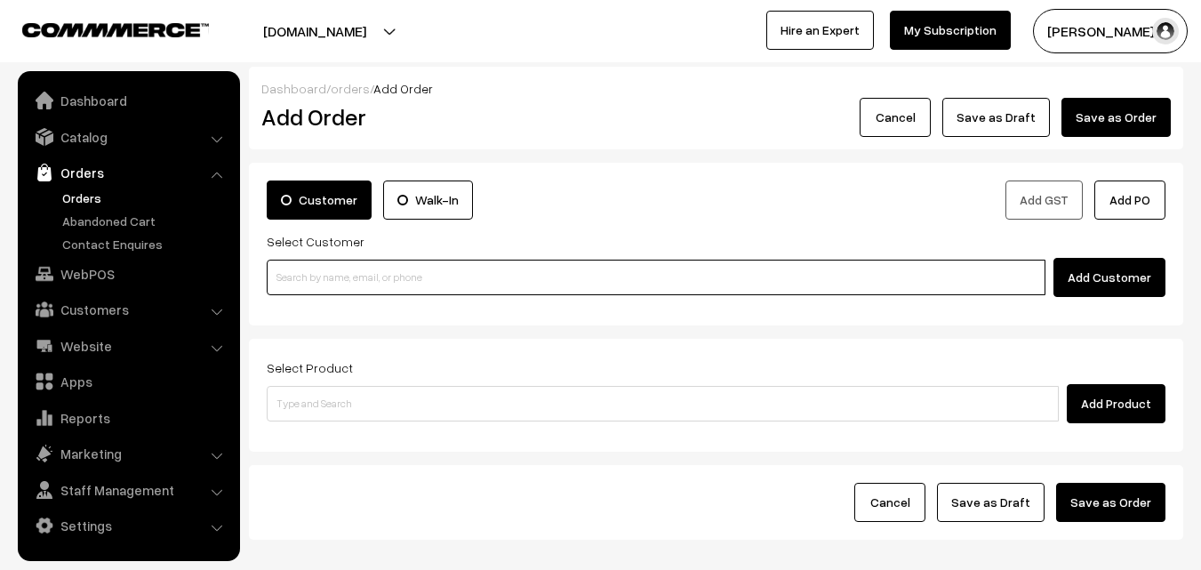
click at [421, 273] on input at bounding box center [656, 278] width 779 height 36
paste input "[PHONE_NUMBER]"
type input "[PERSON_NAME] 99402 38641 [9940238641]"
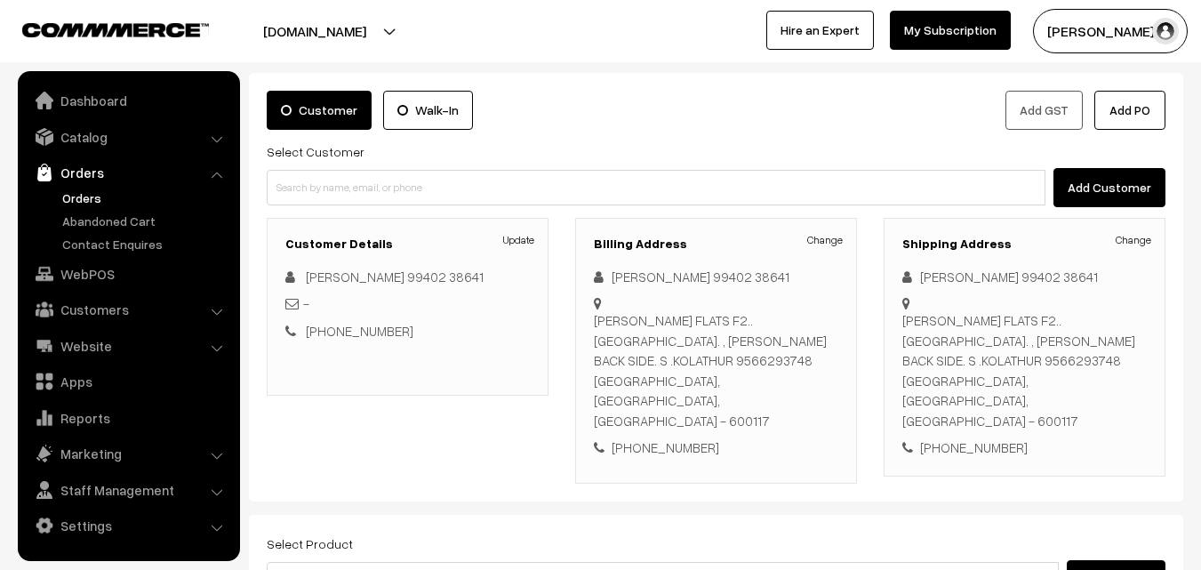
scroll to position [178, 0]
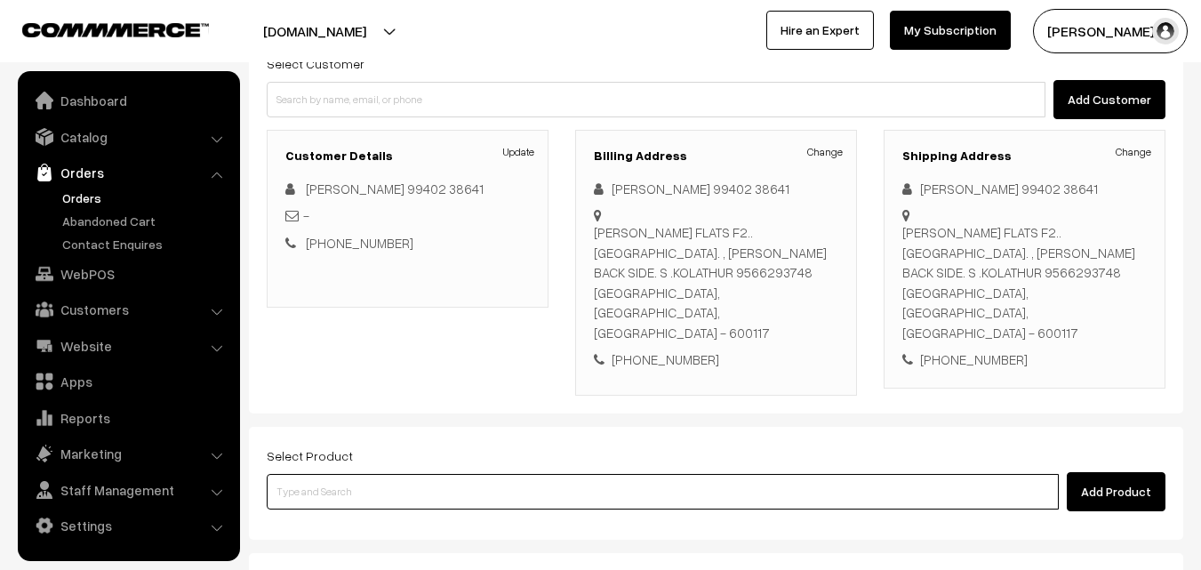
click at [580, 474] on input at bounding box center [663, 492] width 792 height 36
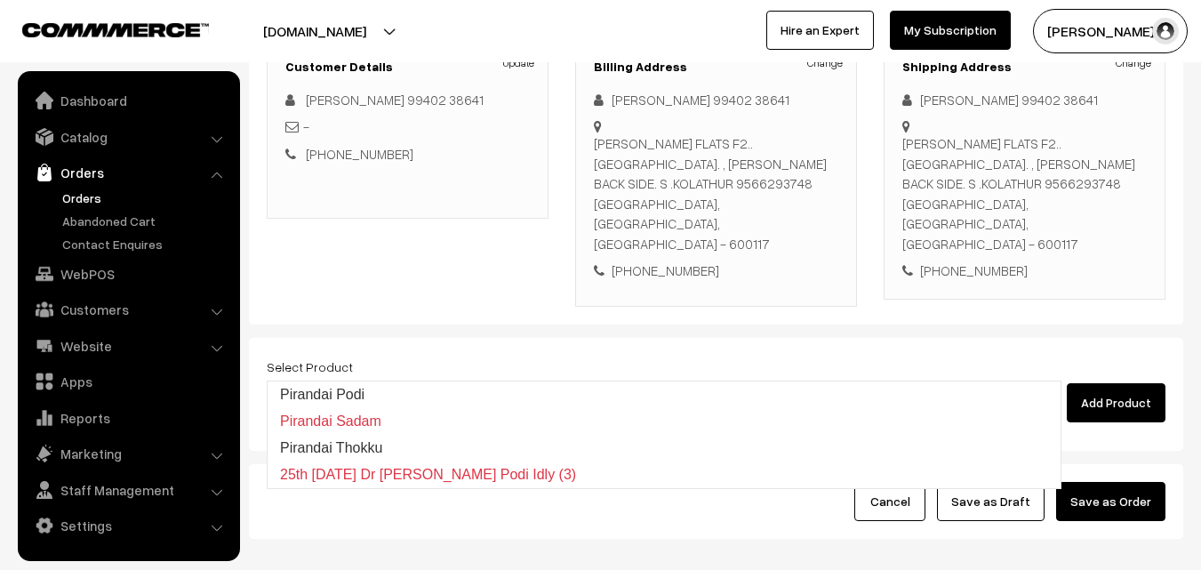
type input "Pirandai Podi"
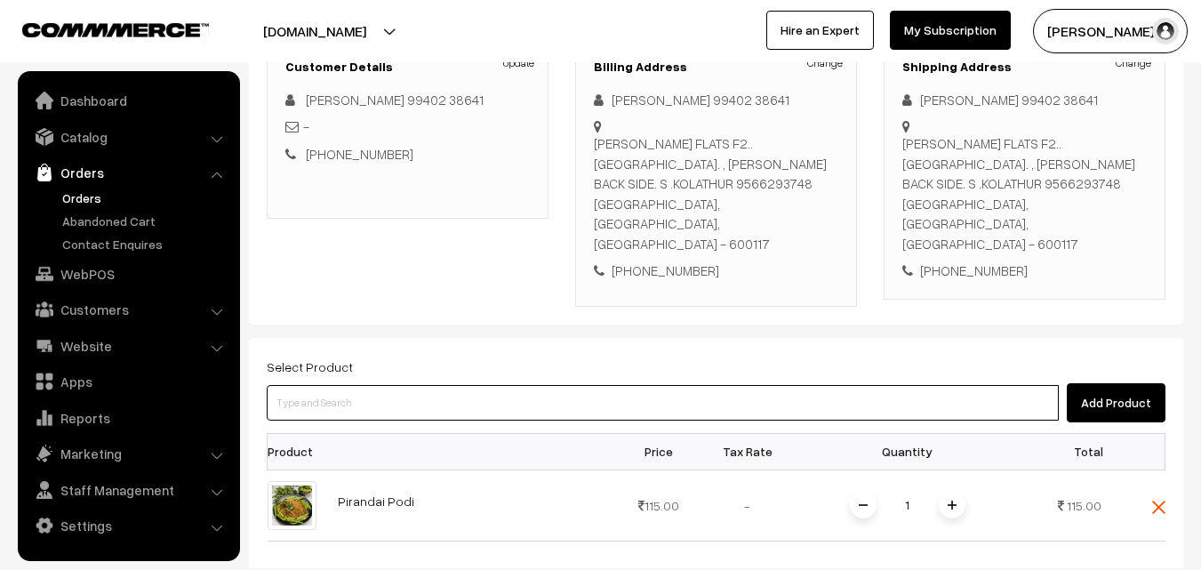
click at [519, 385] on input at bounding box center [663, 403] width 792 height 36
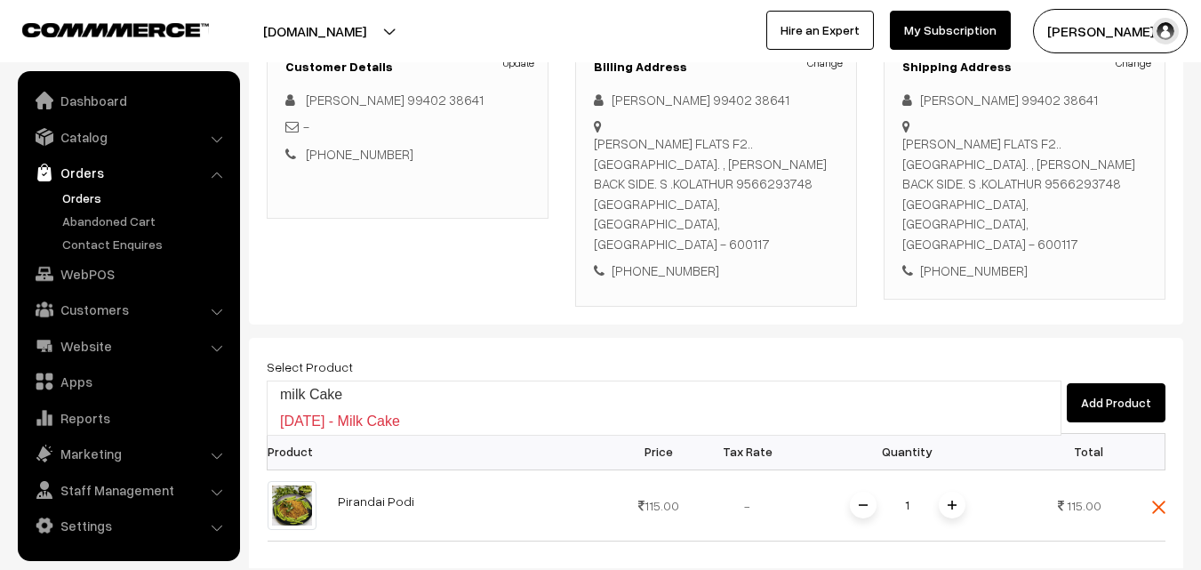
type input "milk Cake"
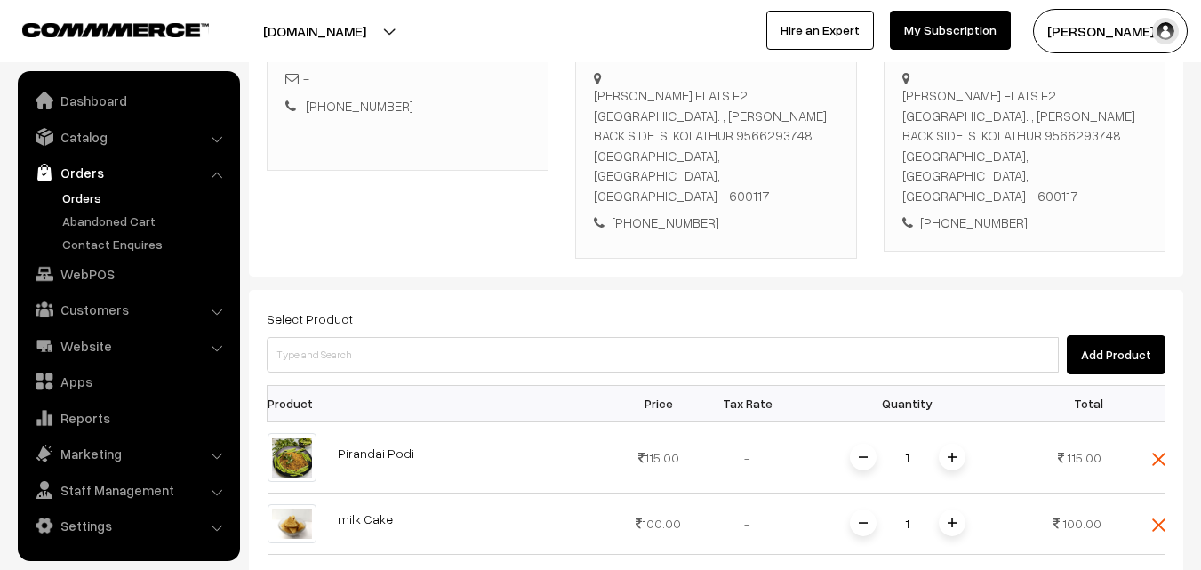
scroll to position [356, 0]
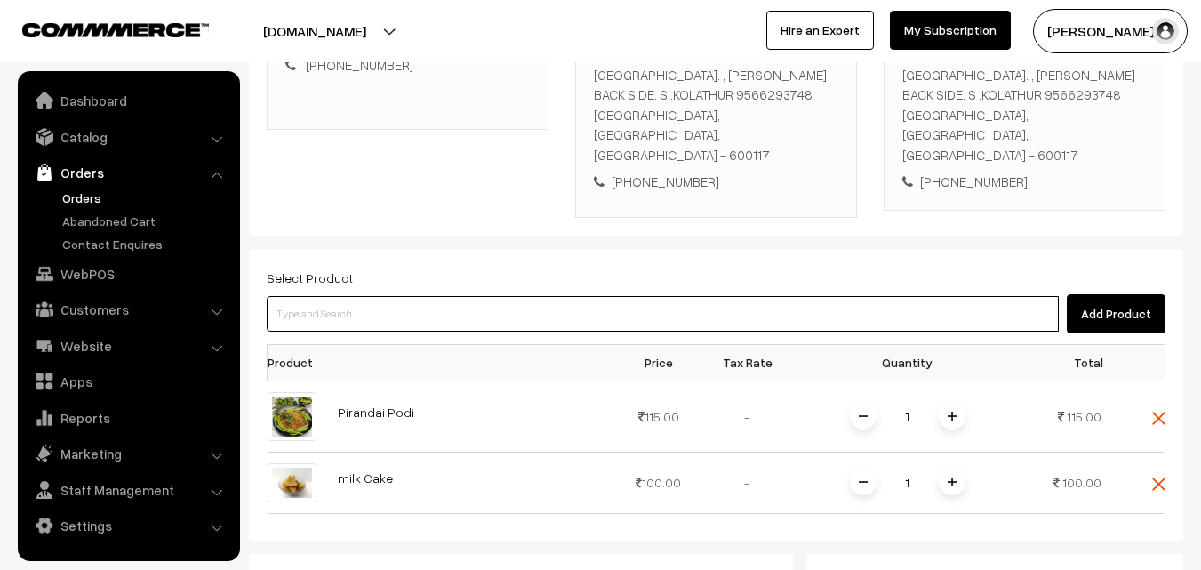
drag, startPoint x: 509, startPoint y: 261, endPoint x: 509, endPoint y: 277, distance: 16.0
click at [509, 296] on input at bounding box center [663, 314] width 792 height 36
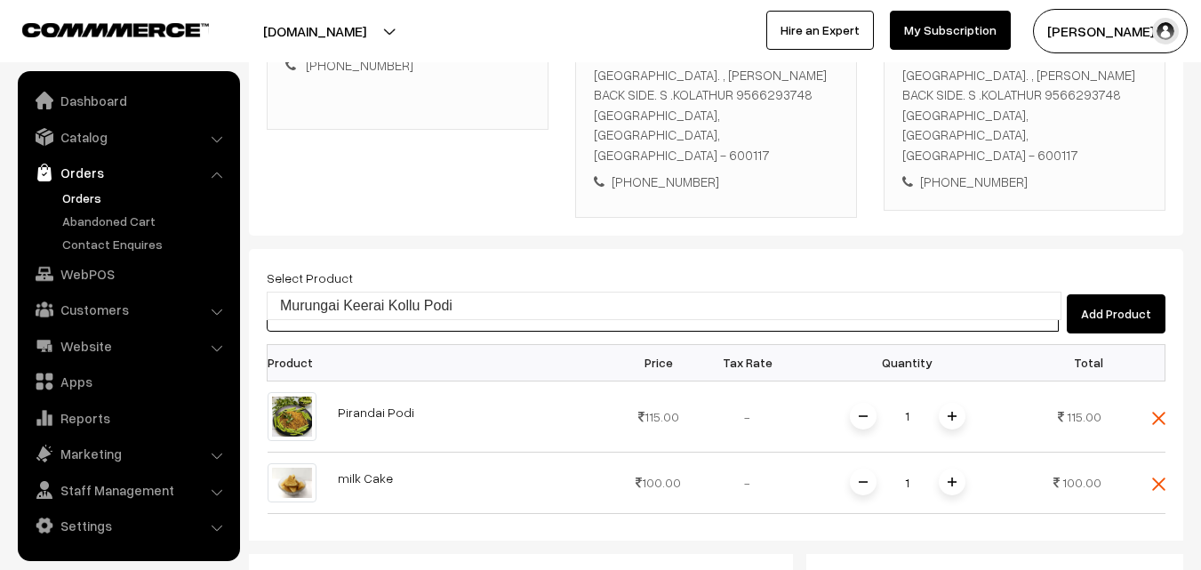
type input "Murungai Keerai Kollu Podi"
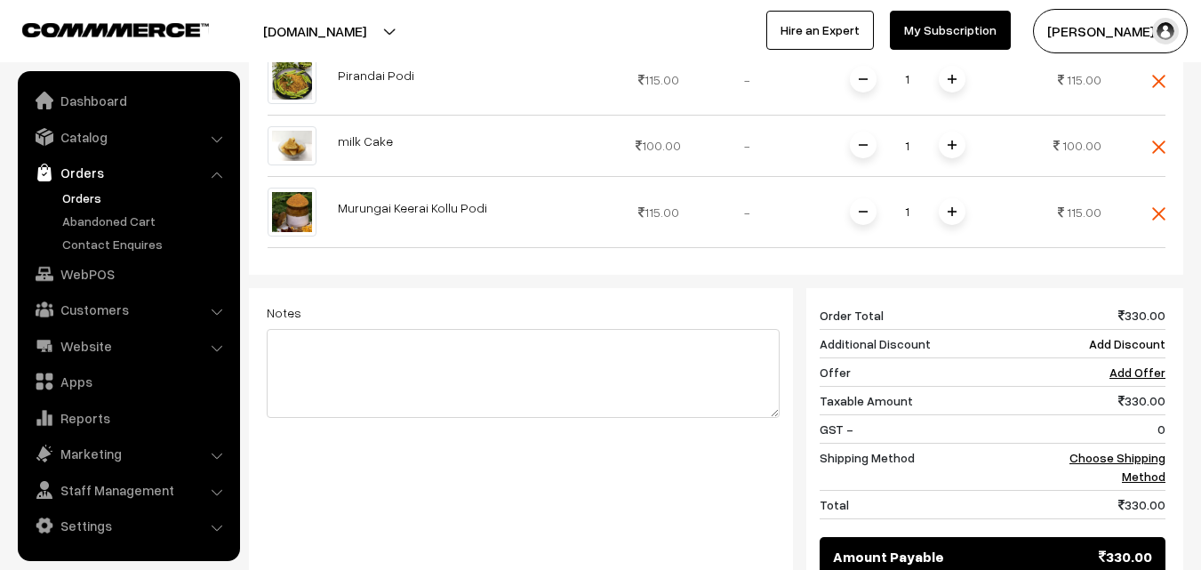
scroll to position [711, 0]
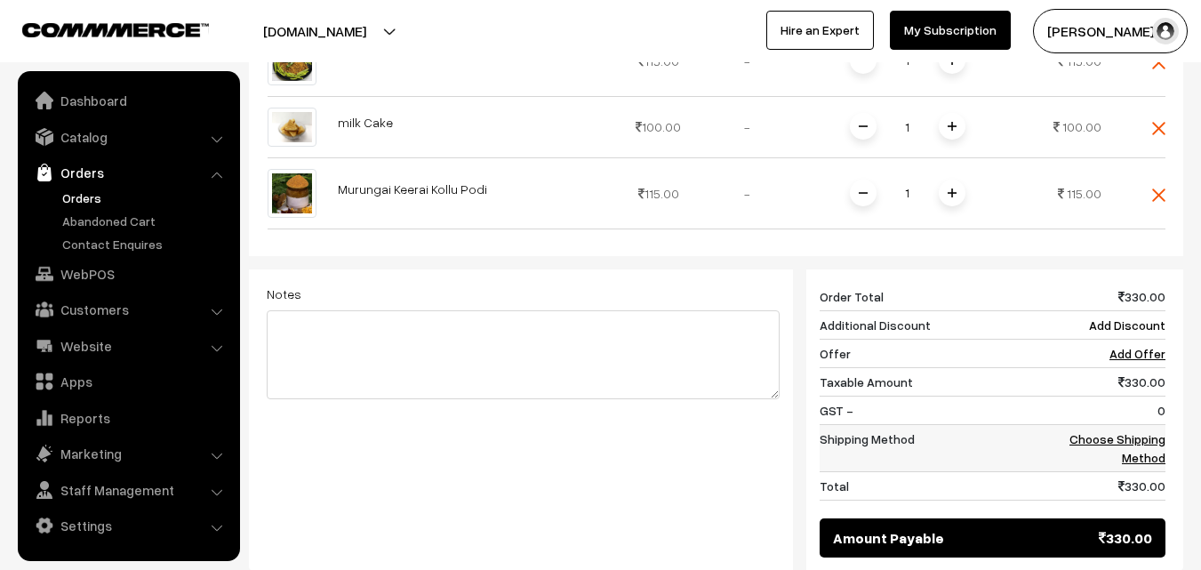
click at [1125, 431] on link "Choose Shipping Method" at bounding box center [1118, 448] width 96 height 34
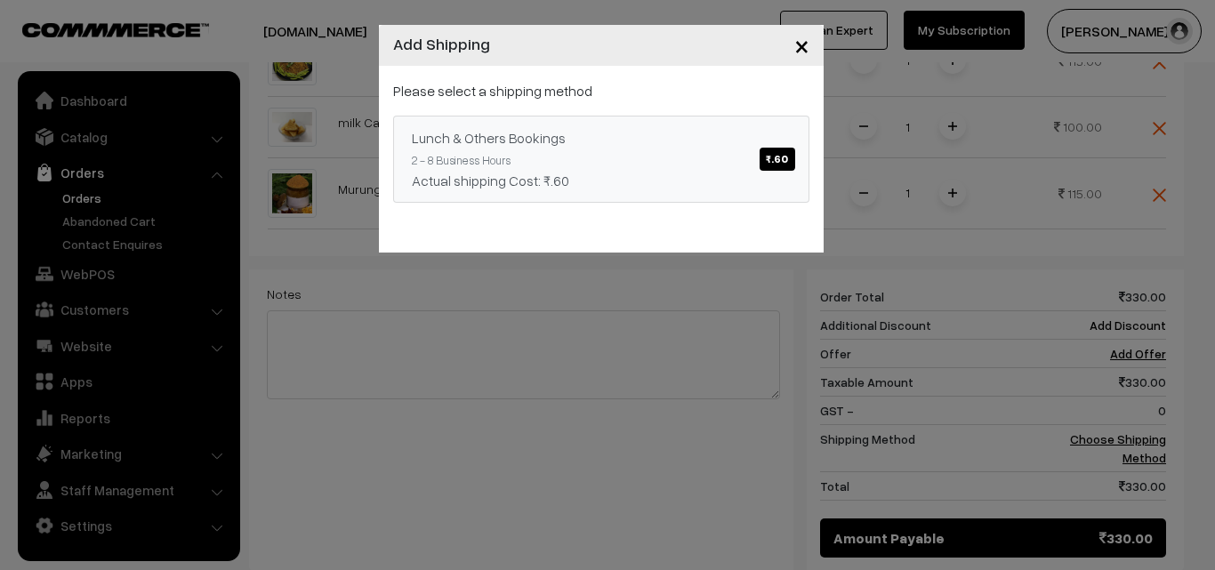
drag, startPoint x: 779, startPoint y: 157, endPoint x: 909, endPoint y: 199, distance: 136.7
click at [780, 157] on span "₹.60" at bounding box center [776, 159] width 35 height 23
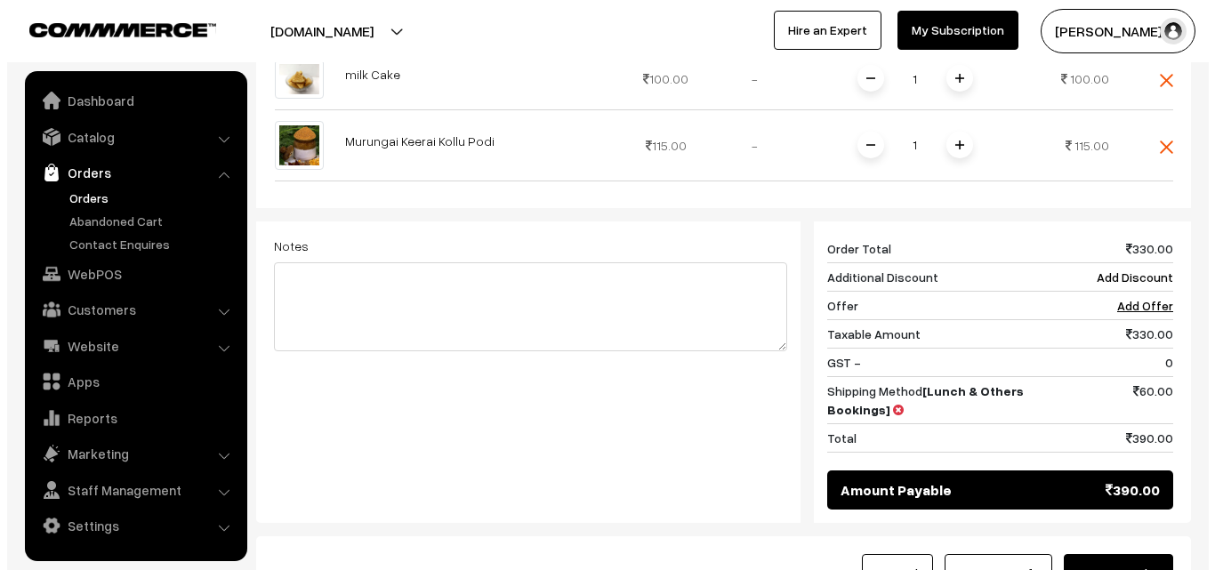
scroll to position [800, 0]
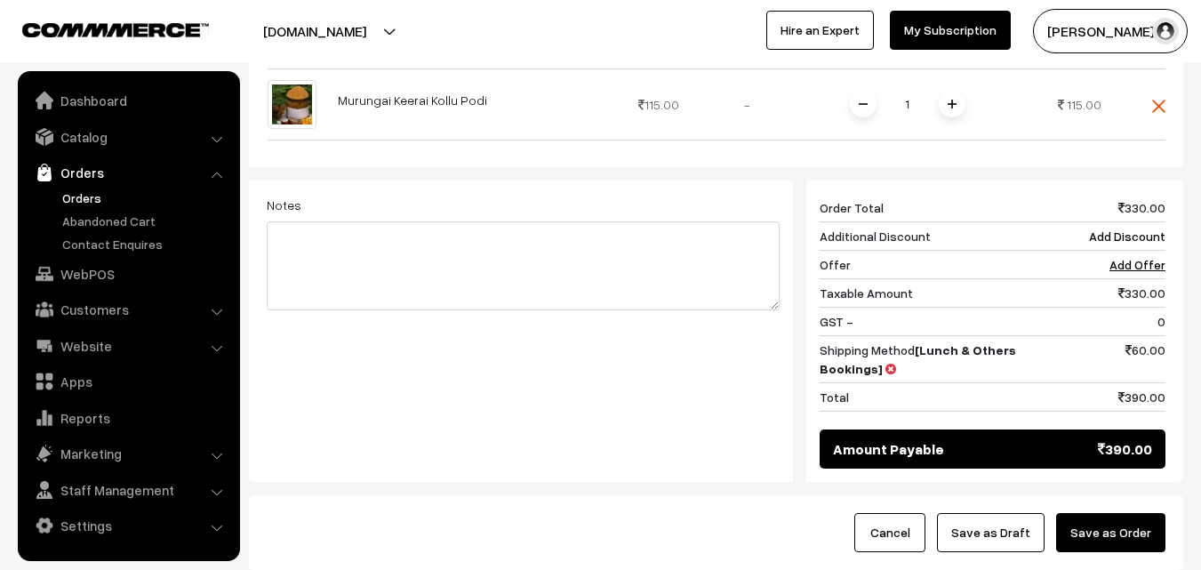
click at [1113, 513] on button "Save as Order" at bounding box center [1110, 532] width 109 height 39
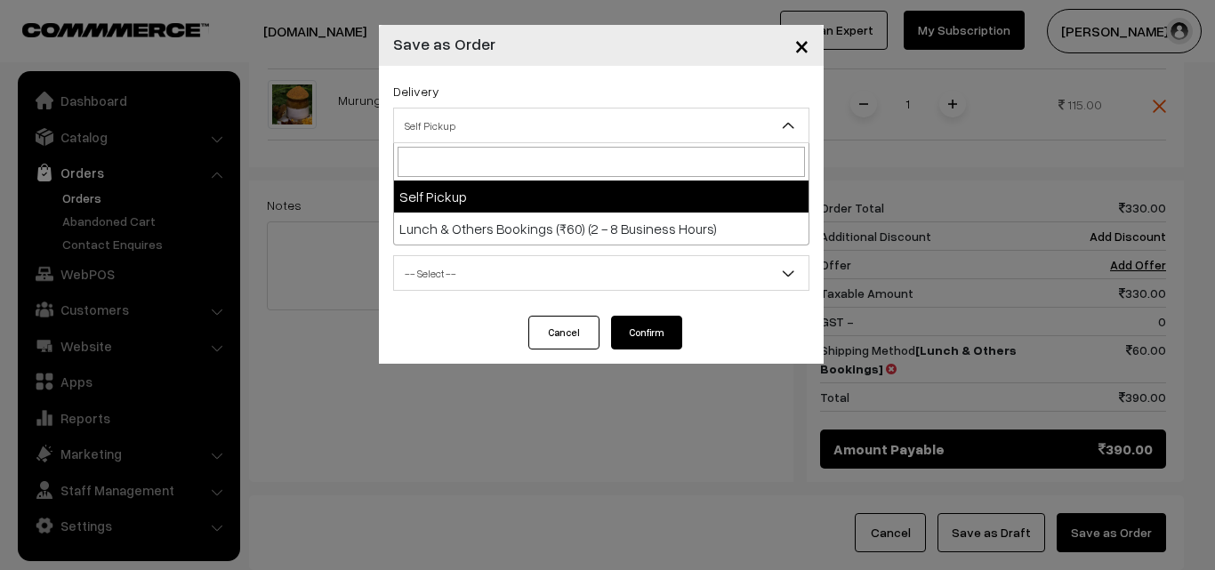
click at [614, 114] on span "Self Pickup" at bounding box center [601, 125] width 414 height 31
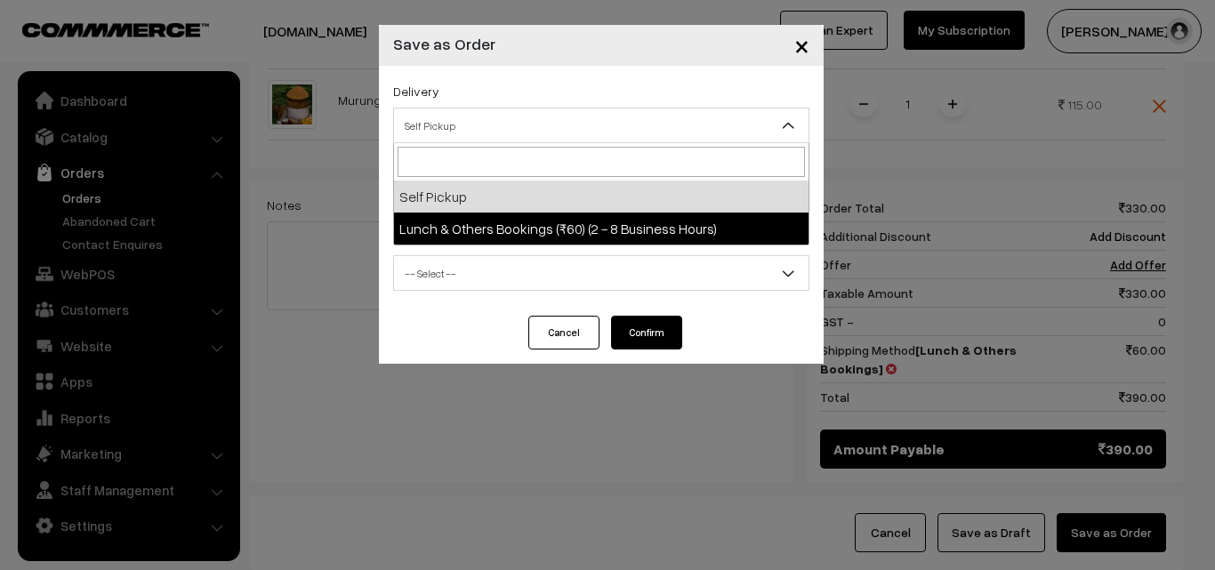
select select "LOB3"
select select "3"
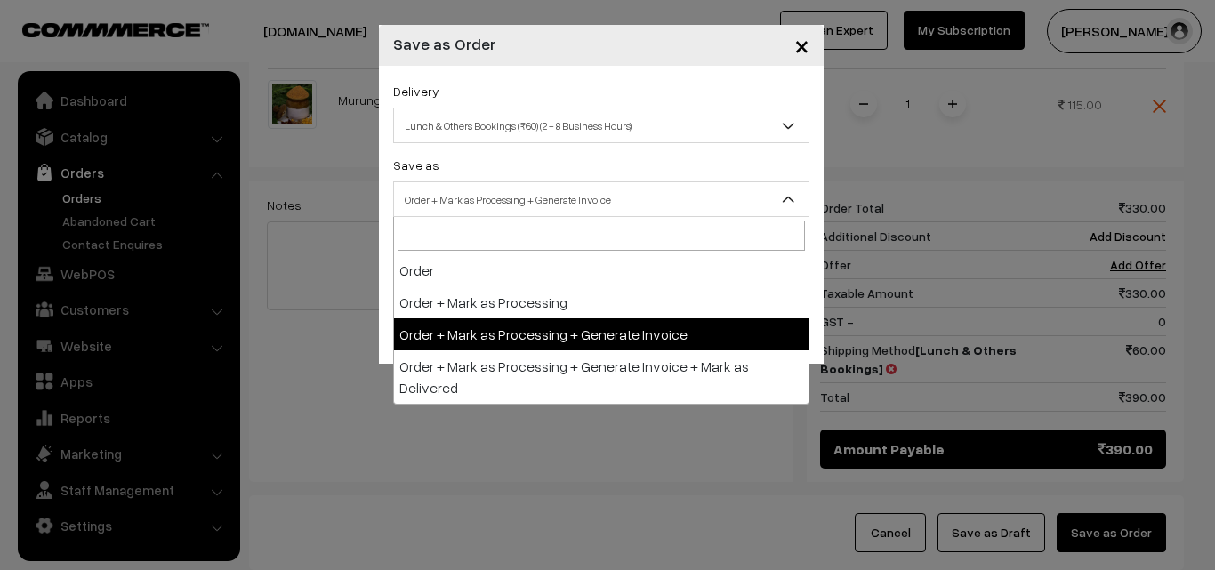
click at [599, 192] on span "Order + Mark as Processing + Generate Invoice" at bounding box center [601, 199] width 414 height 31
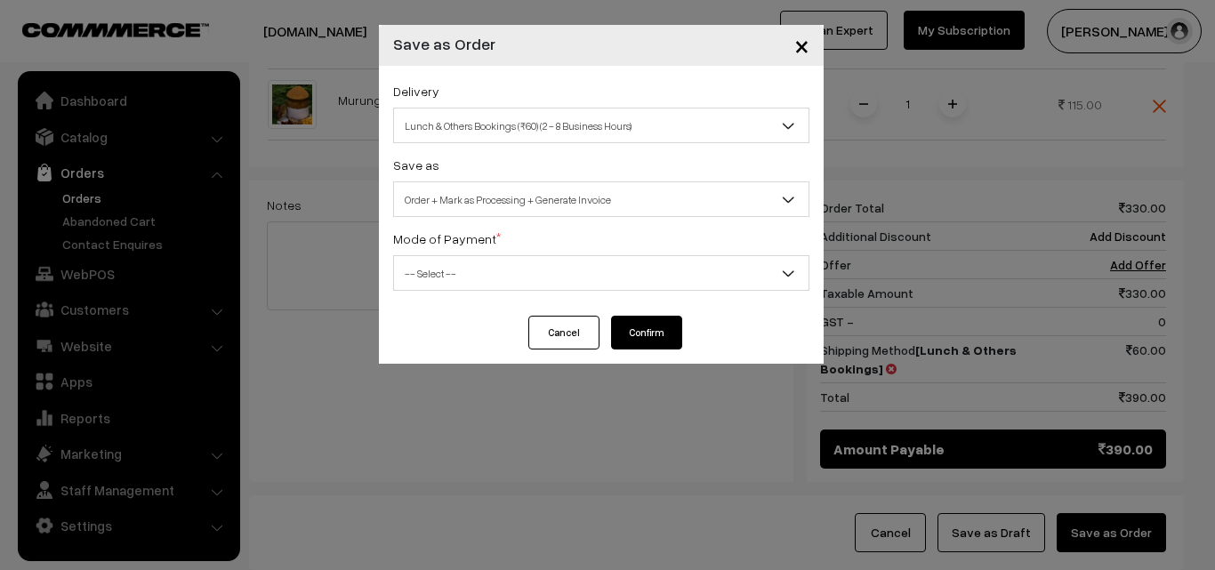
click at [580, 196] on span "Order + Mark as Processing + Generate Invoice" at bounding box center [601, 199] width 414 height 31
click at [586, 271] on span "-- Select --" at bounding box center [601, 273] width 414 height 31
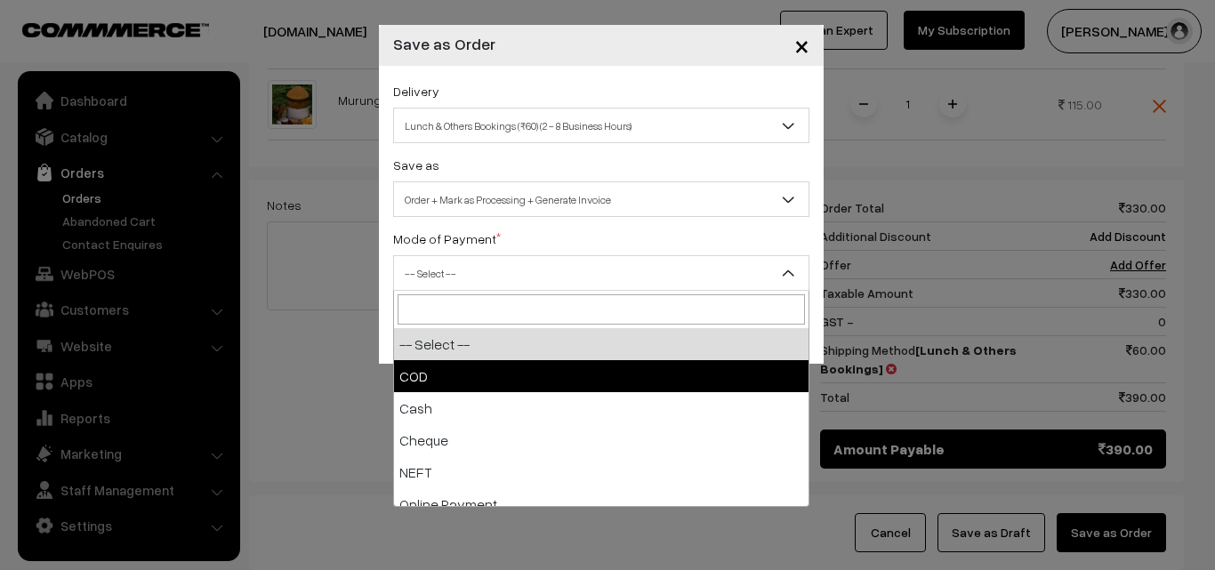
select select "1"
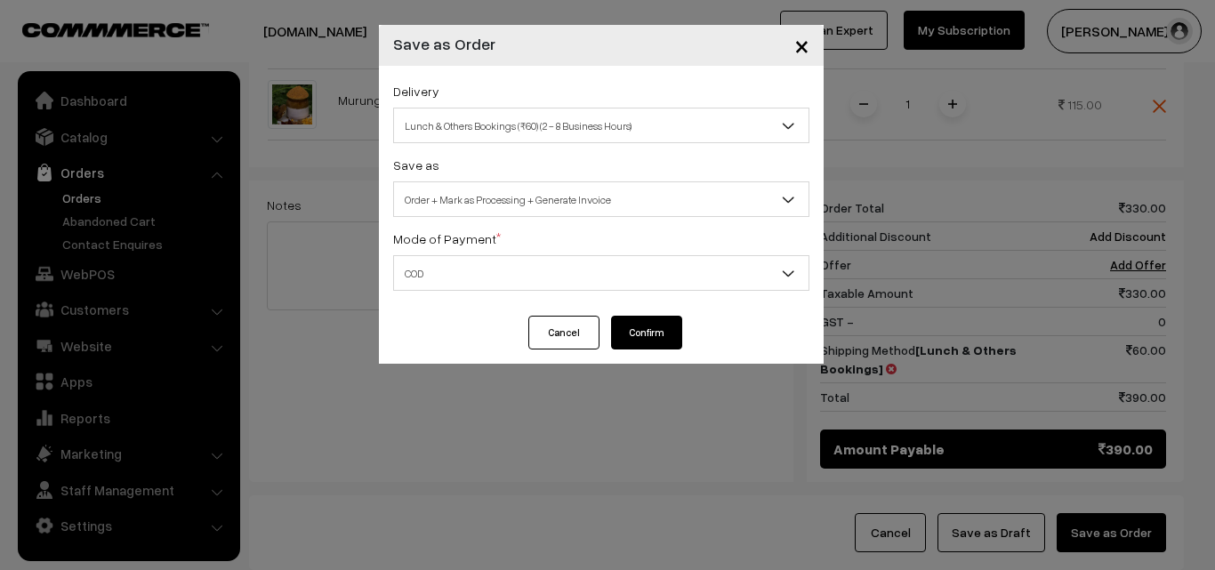
click at [665, 322] on button "Confirm" at bounding box center [646, 333] width 71 height 34
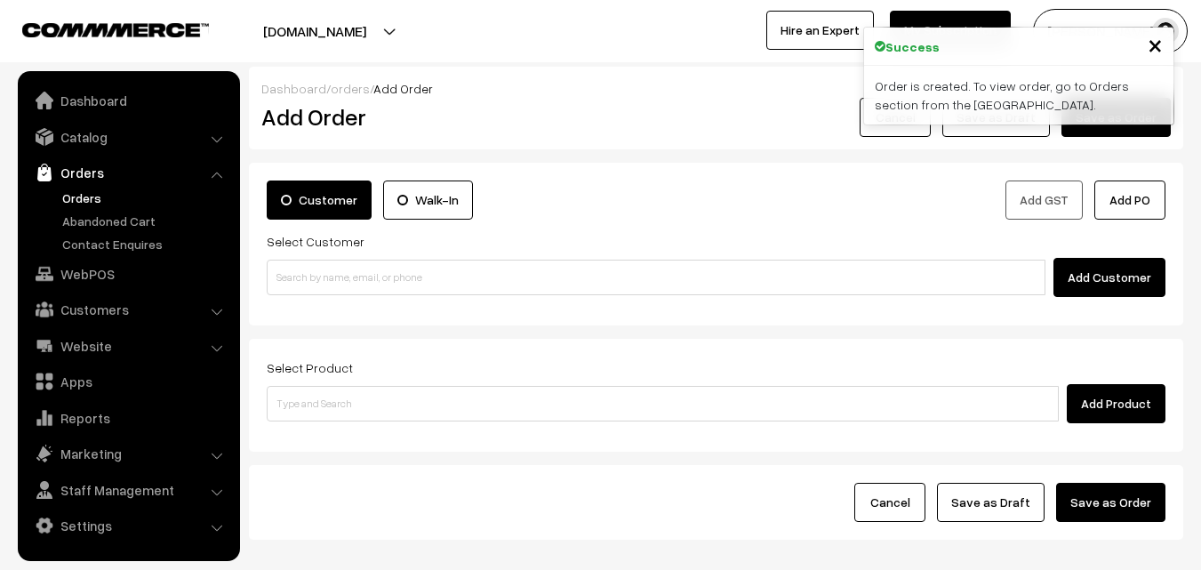
click at [75, 201] on link "Orders" at bounding box center [146, 198] width 176 height 19
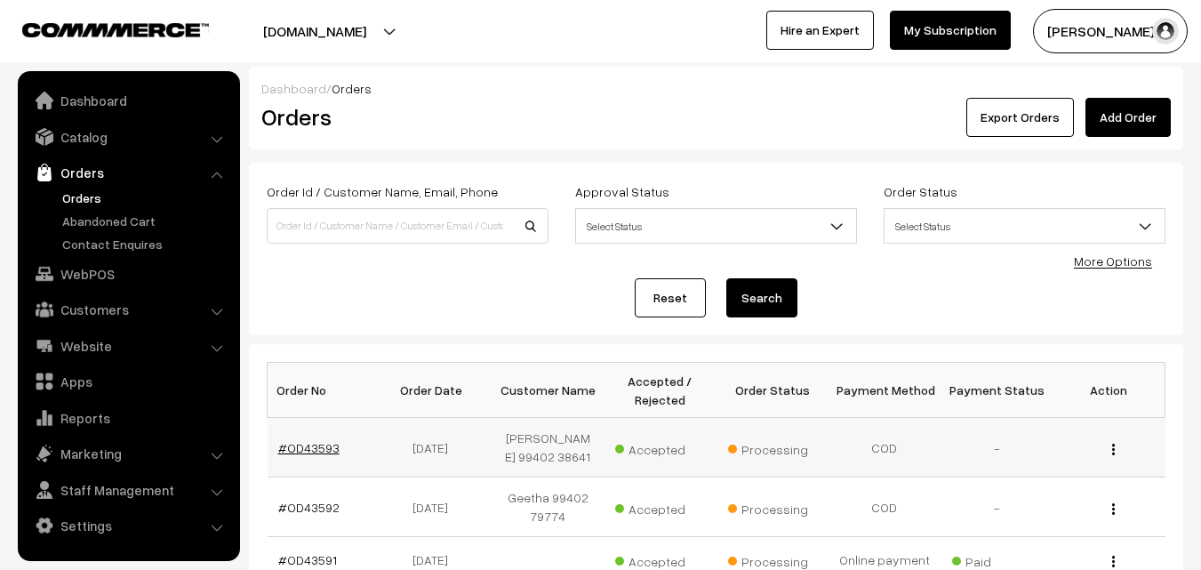
click at [317, 455] on link "#OD43593" at bounding box center [308, 447] width 61 height 15
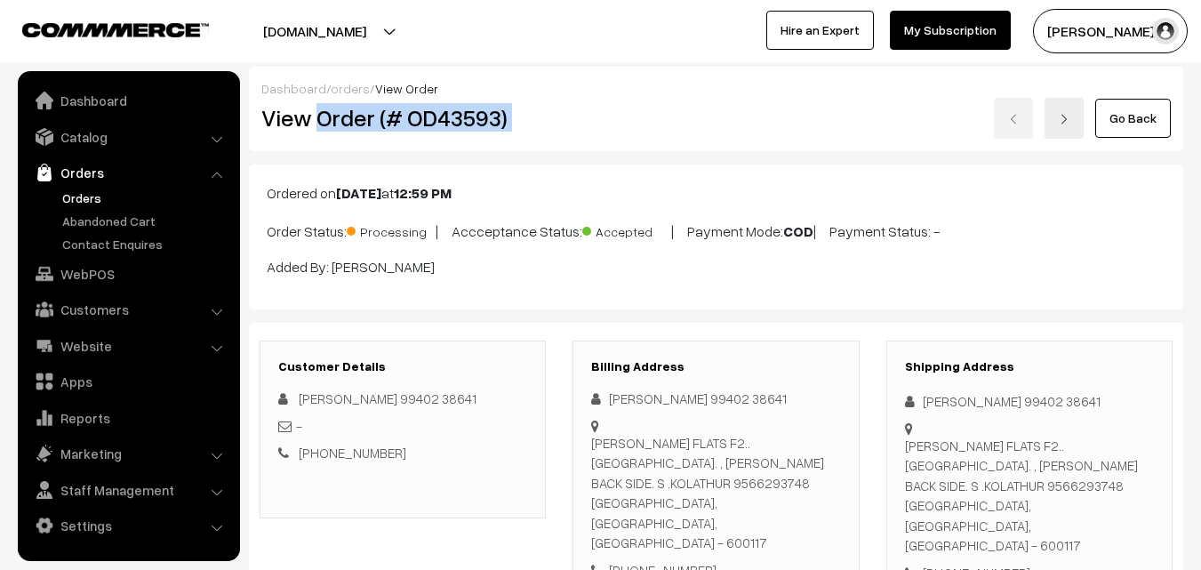
drag, startPoint x: 317, startPoint y: 116, endPoint x: 607, endPoint y: 121, distance: 290.8
click at [607, 121] on div "View Order (# OD43593) Go Back" at bounding box center [716, 118] width 936 height 41
copy div "Order (# OD43593)"
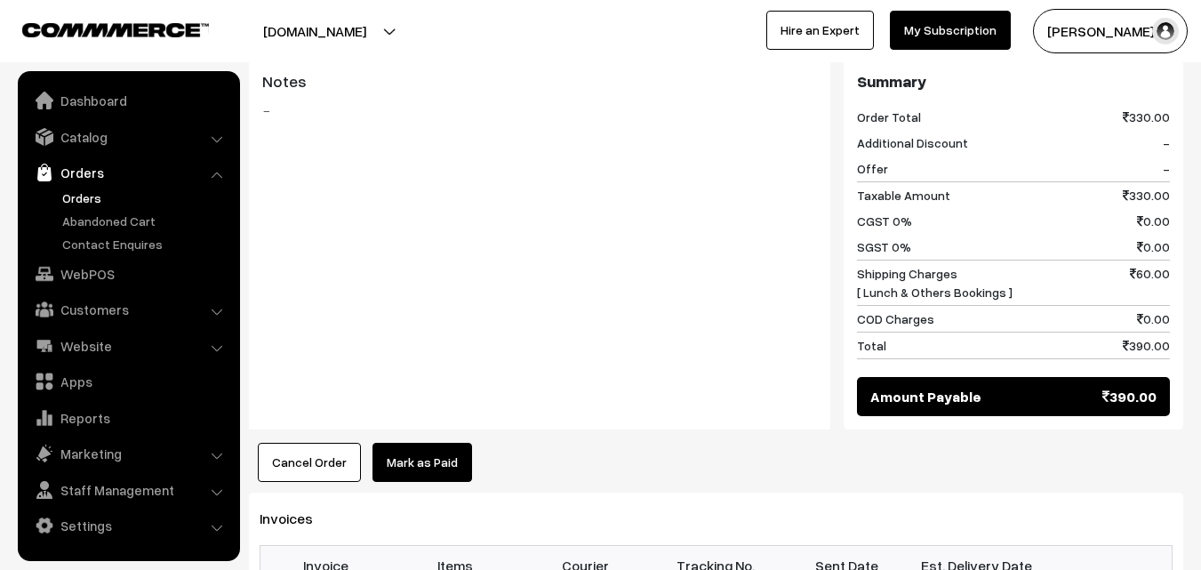
scroll to position [1156, 0]
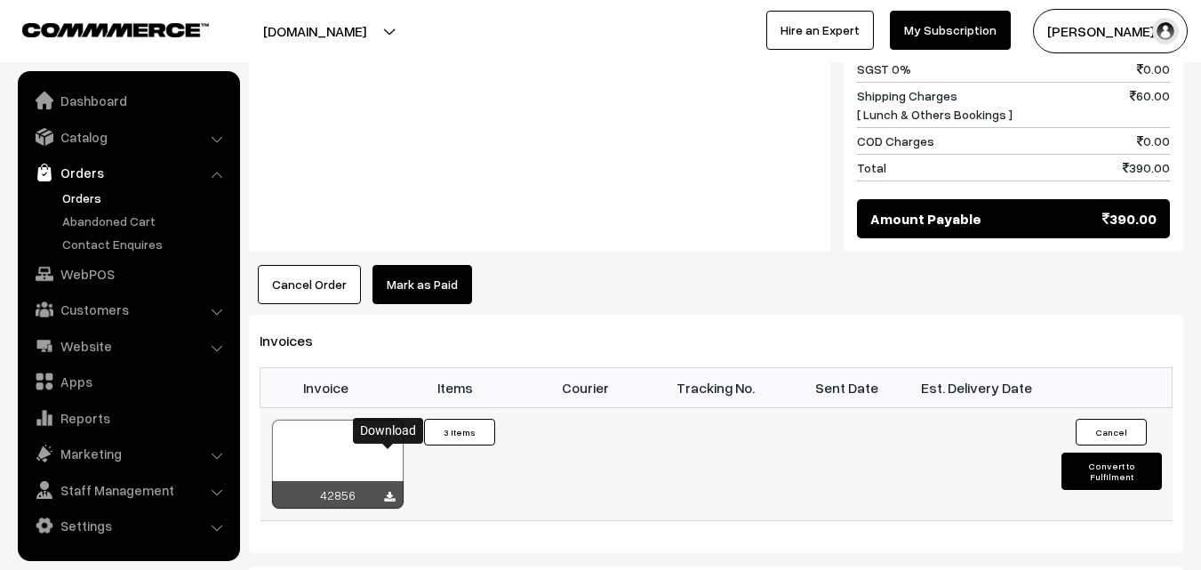
click at [386, 492] on icon at bounding box center [389, 498] width 11 height 12
click at [84, 194] on link "Orders" at bounding box center [146, 198] width 176 height 19
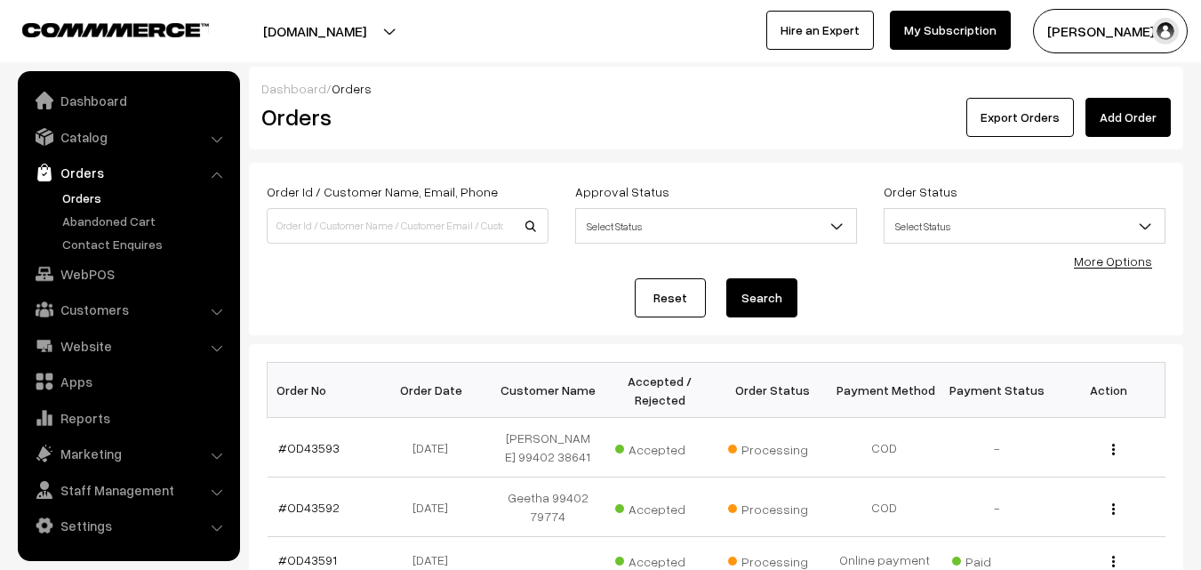
click at [93, 197] on link "Orders" at bounding box center [146, 198] width 176 height 19
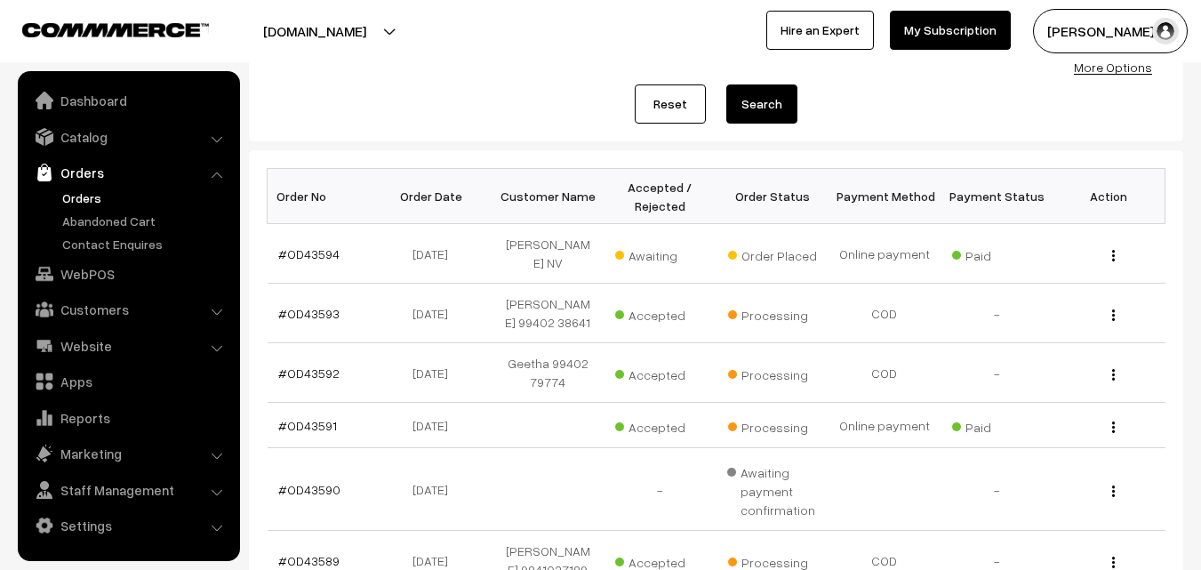
scroll to position [89, 0]
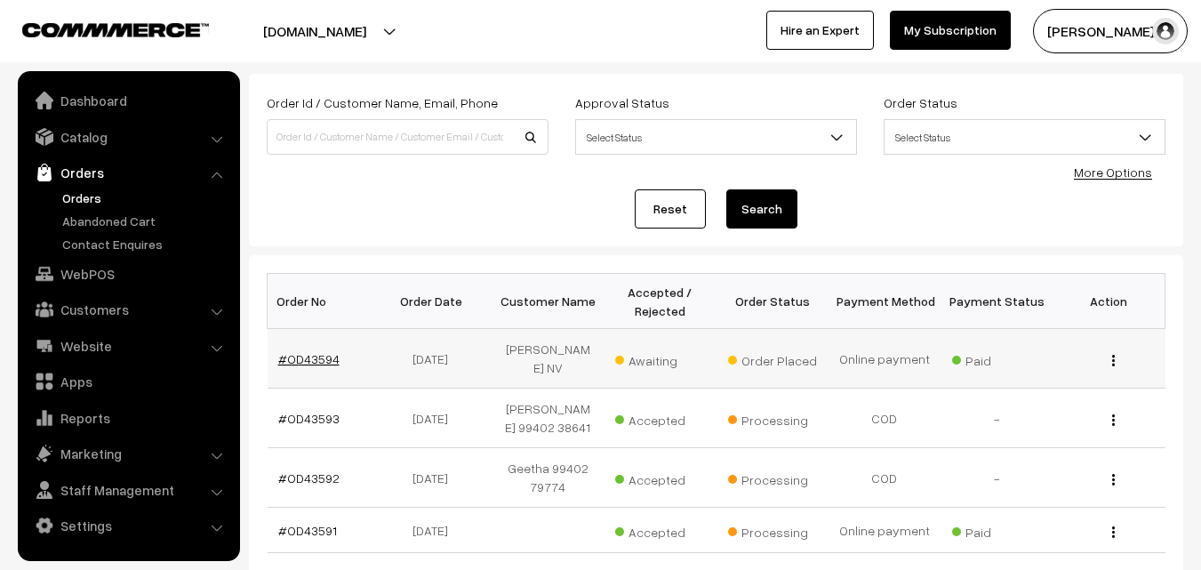
click at [310, 352] on link "#OD43594" at bounding box center [308, 358] width 61 height 15
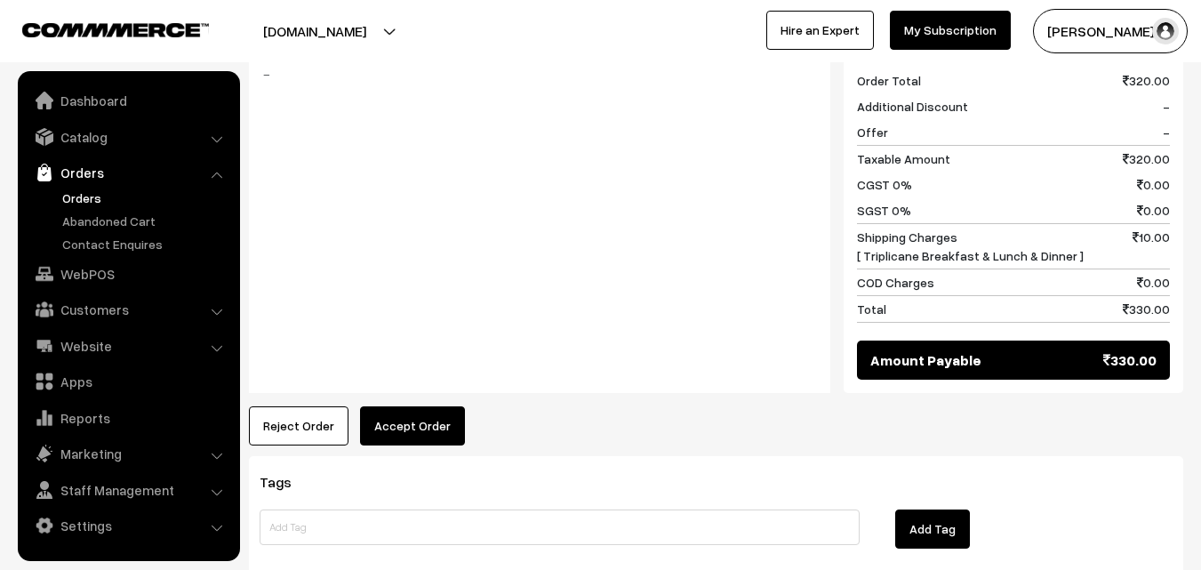
click at [411, 406] on button "Accept Order" at bounding box center [412, 425] width 105 height 39
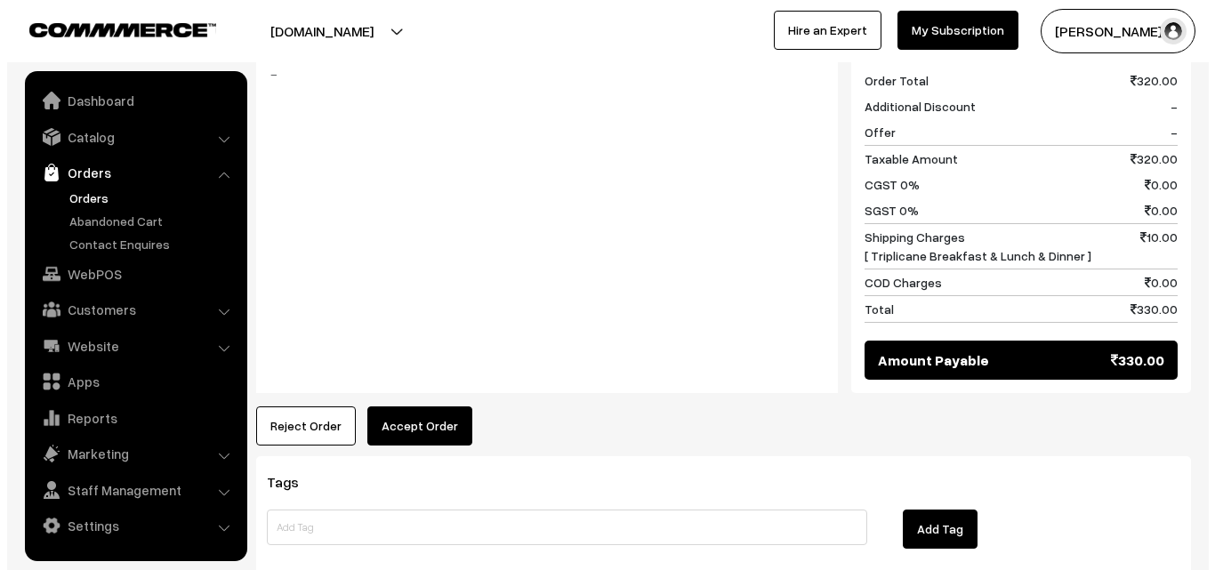
scroll to position [983, 0]
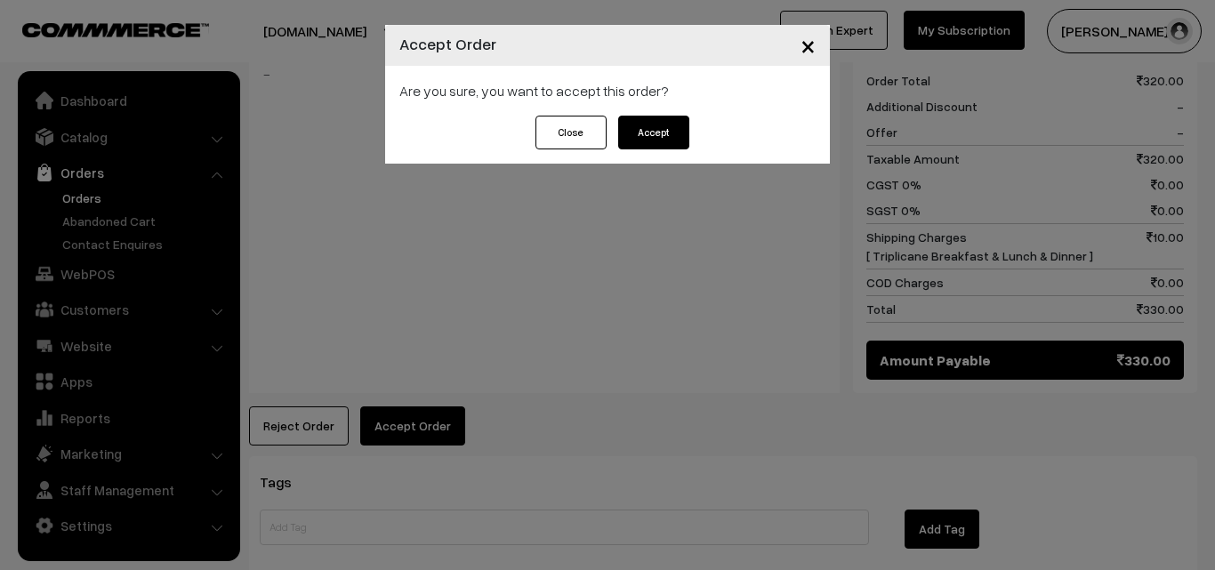
click at [646, 123] on button "Accept" at bounding box center [653, 133] width 71 height 34
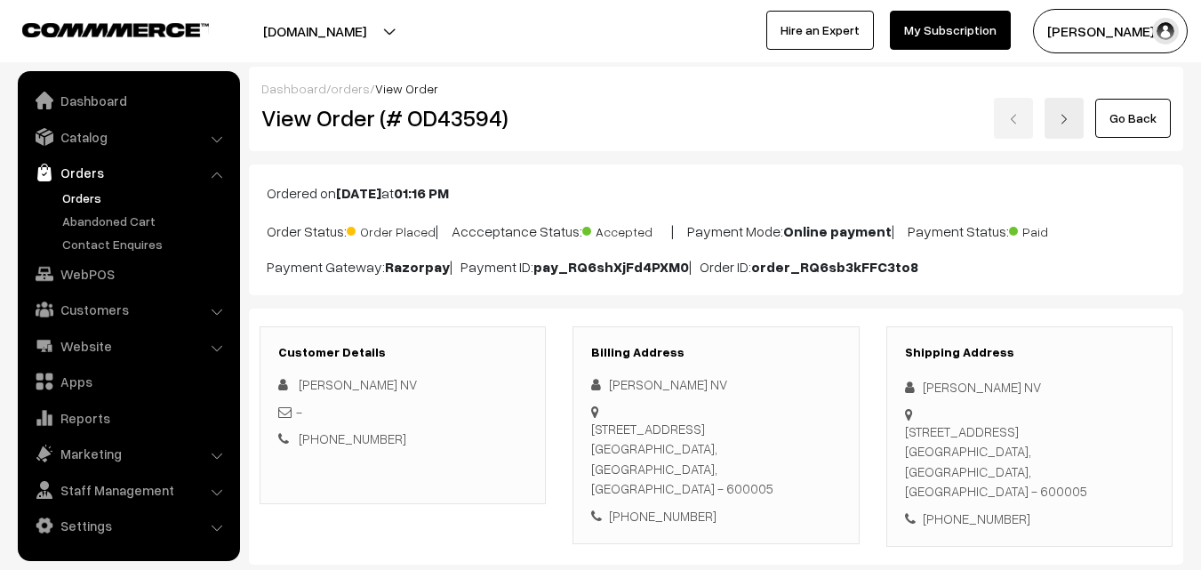
click at [679, 506] on div "[PHONE_NUMBER]" at bounding box center [715, 516] width 249 height 20
click at [669, 506] on div "[PHONE_NUMBER]" at bounding box center [715, 516] width 249 height 20
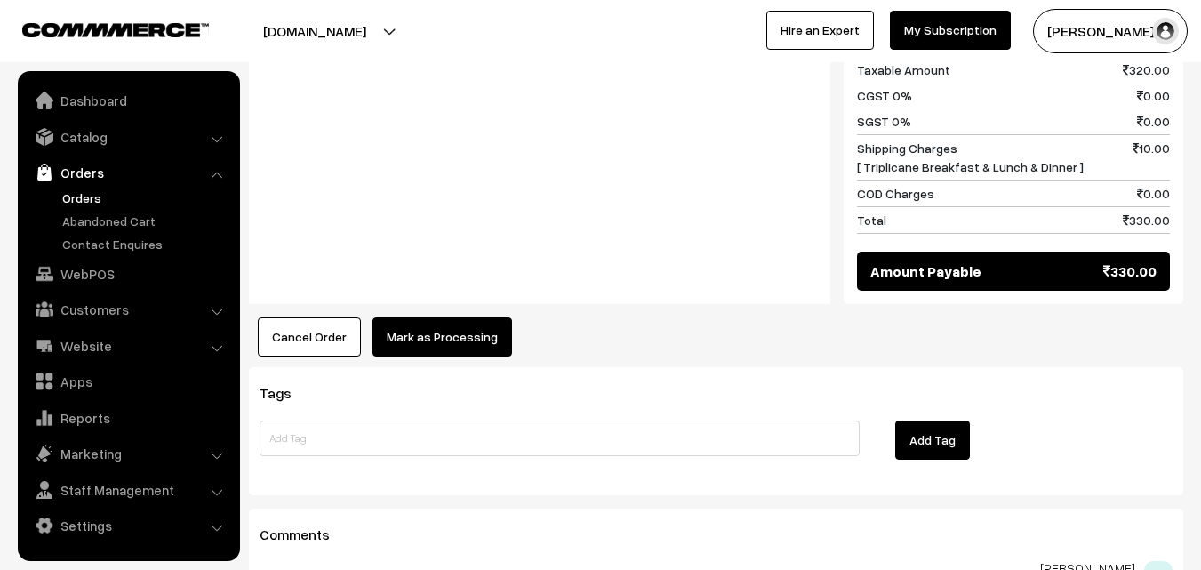
click at [445, 320] on button "Mark as Processing" at bounding box center [443, 336] width 140 height 39
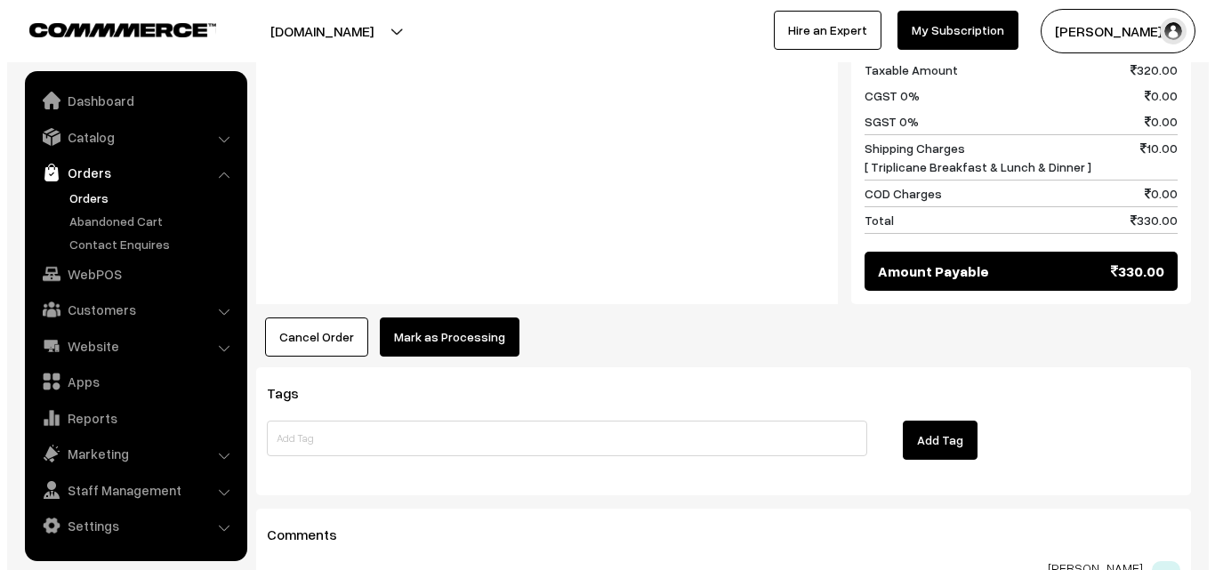
scroll to position [1072, 0]
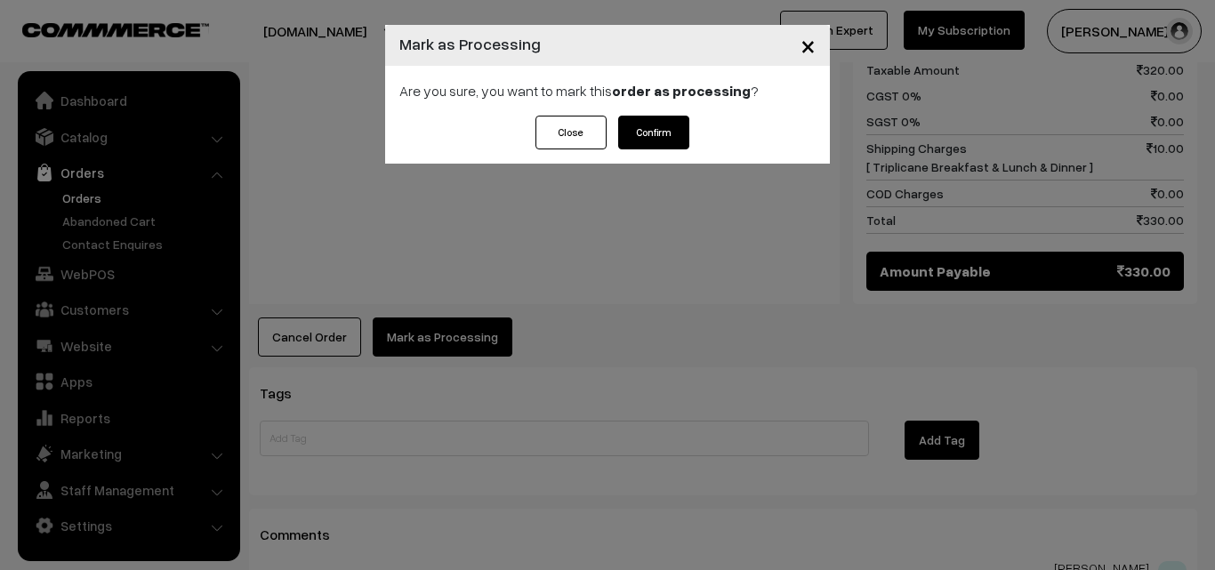
click at [665, 136] on button "Confirm" at bounding box center [653, 133] width 71 height 34
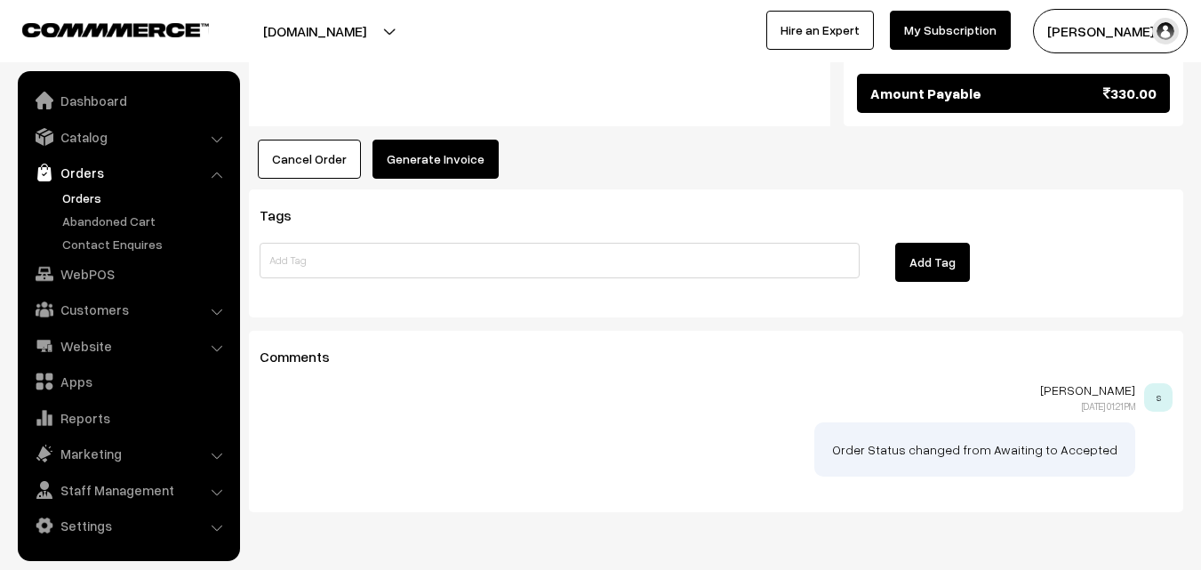
click at [425, 140] on button "Generate Invoice" at bounding box center [436, 159] width 126 height 39
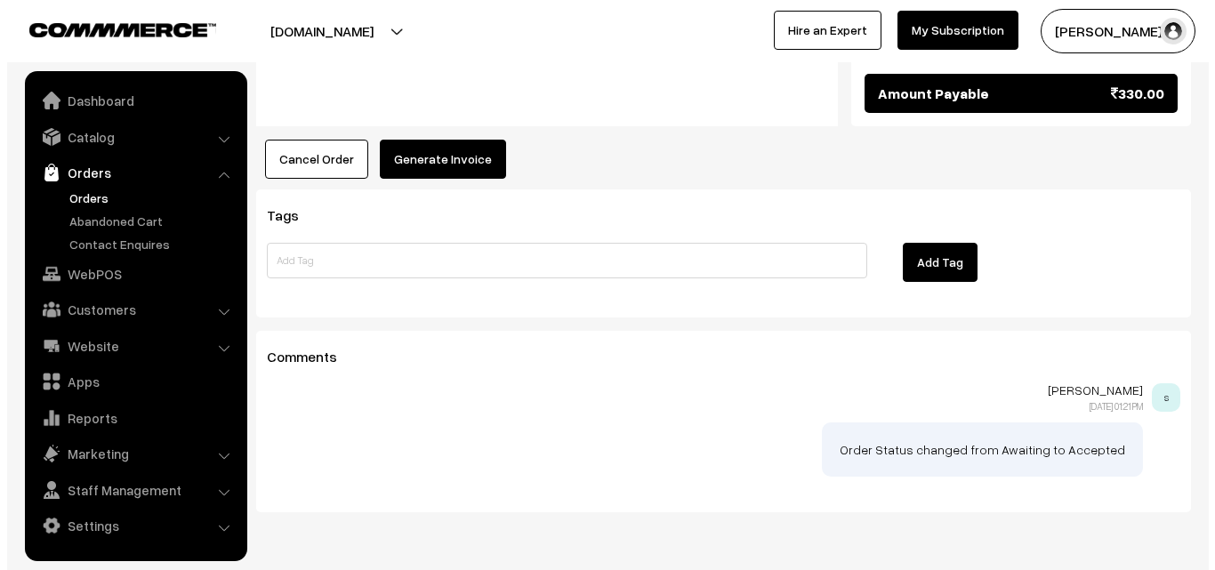
scroll to position [1249, 0]
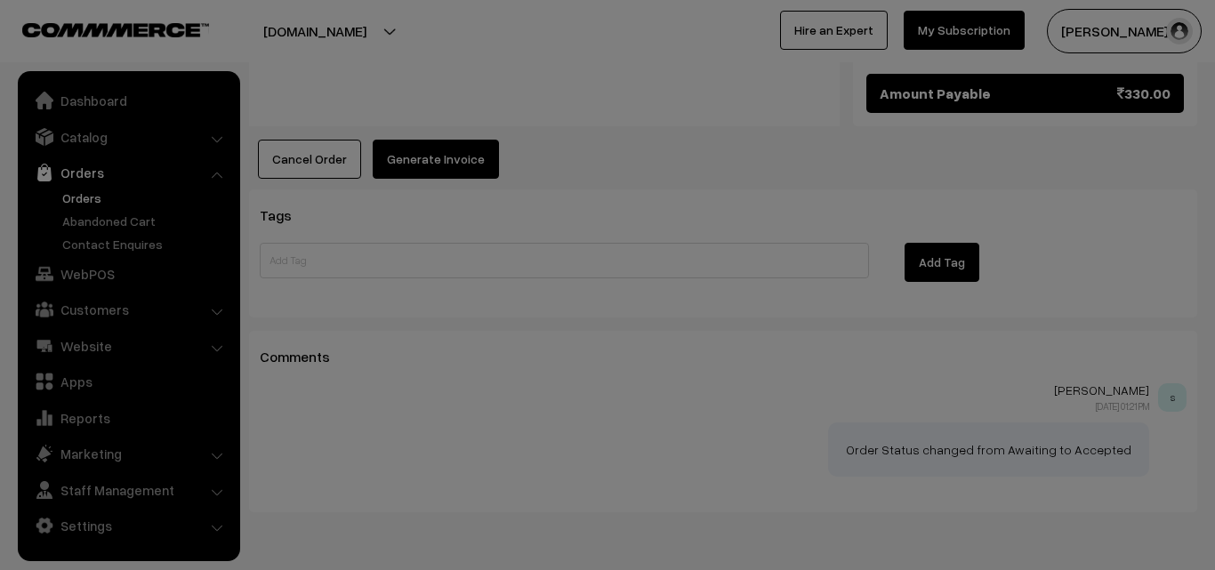
click at [0, 0] on td at bounding box center [0, 0] width 0 height 0
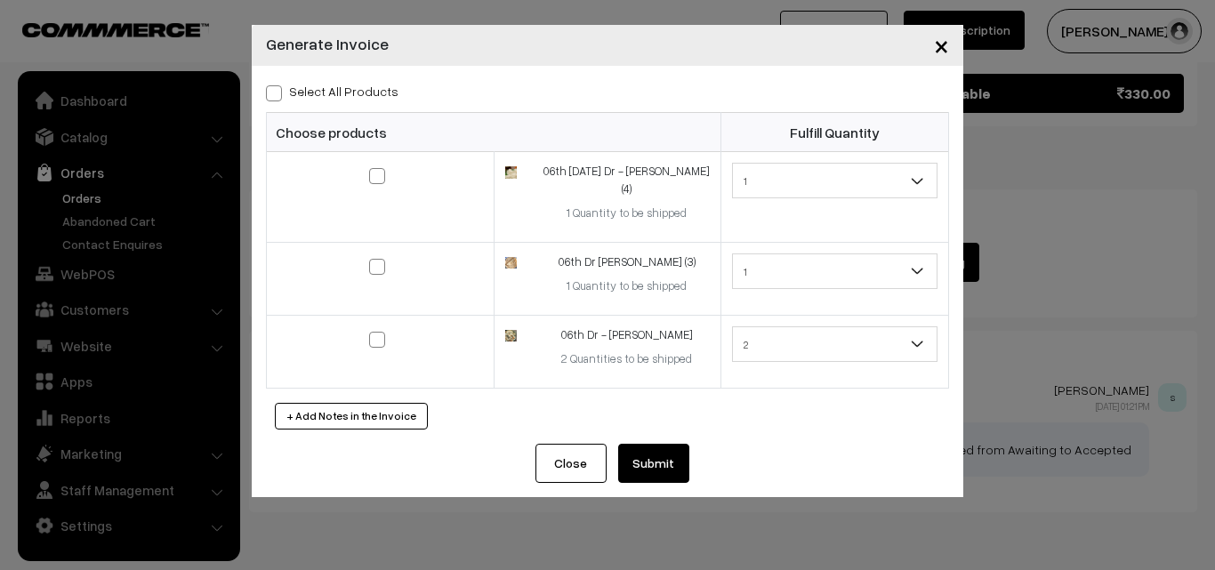
click at [371, 81] on div "Select All Products" at bounding box center [607, 90] width 683 height 21
click at [370, 87] on label "Select All Products" at bounding box center [332, 91] width 132 height 19
click at [277, 87] on input "Select All Products" at bounding box center [272, 90] width 12 height 12
checkbox input "true"
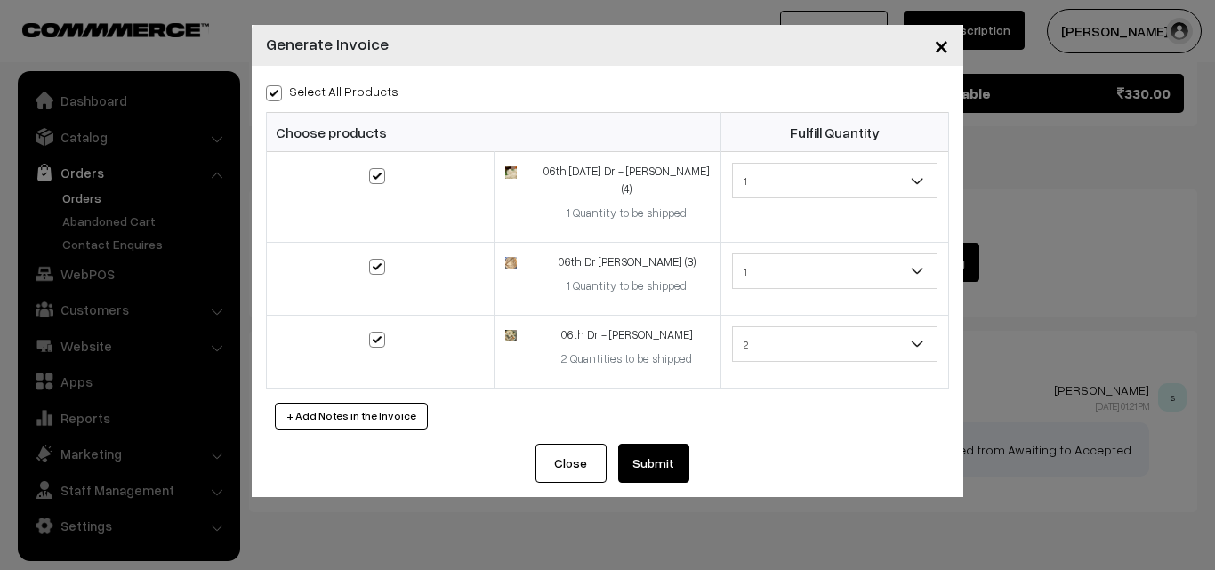
checkbox input "true"
click at [653, 448] on button "Submit" at bounding box center [653, 463] width 71 height 39
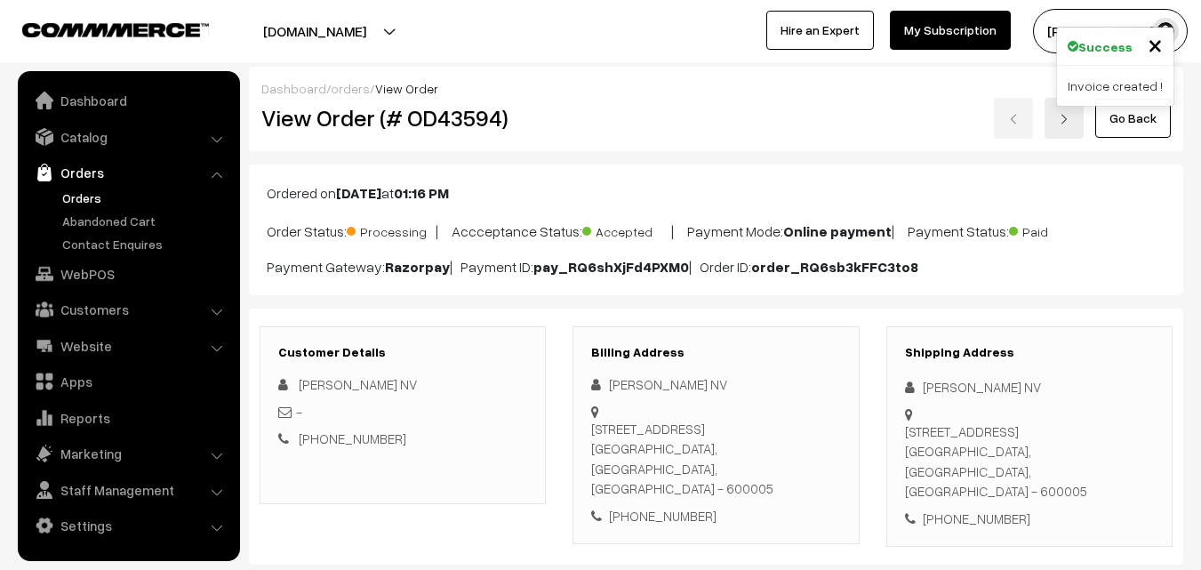
scroll to position [1245, 0]
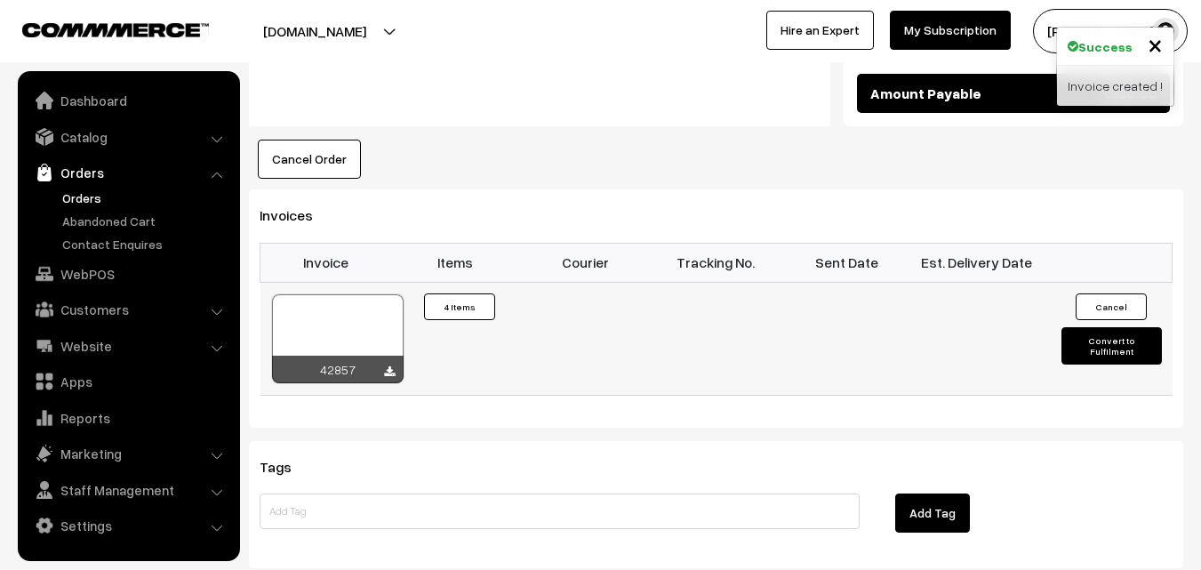
click at [318, 294] on div at bounding box center [338, 338] width 132 height 89
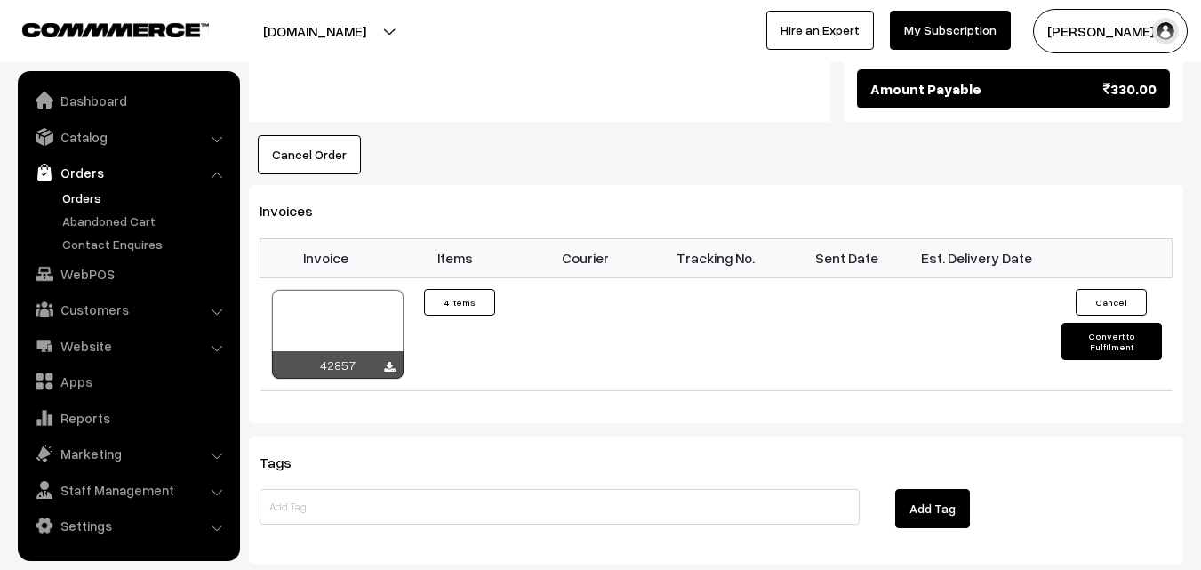
click at [97, 197] on link "Orders" at bounding box center [146, 198] width 176 height 19
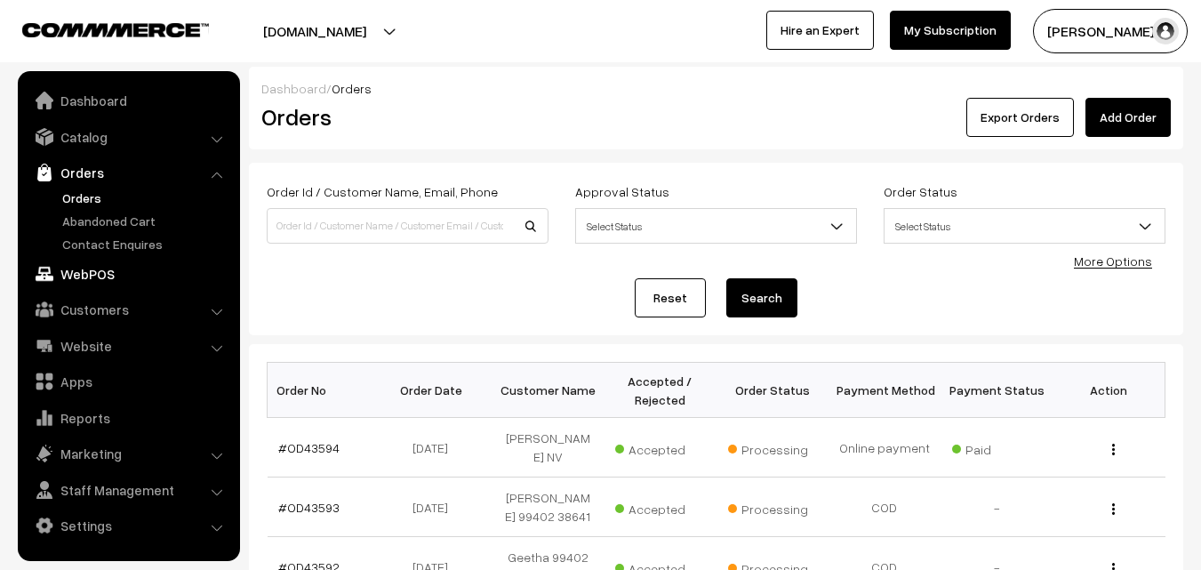
click at [110, 279] on link "WebPOS" at bounding box center [128, 274] width 212 height 32
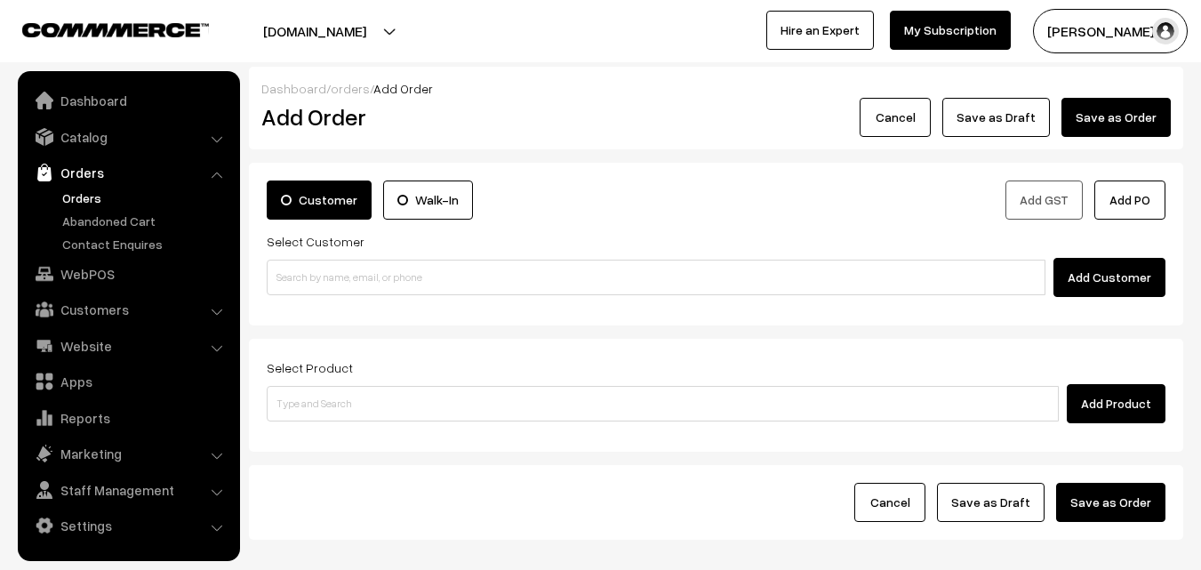
click at [365, 277] on input at bounding box center [656, 278] width 779 height 36
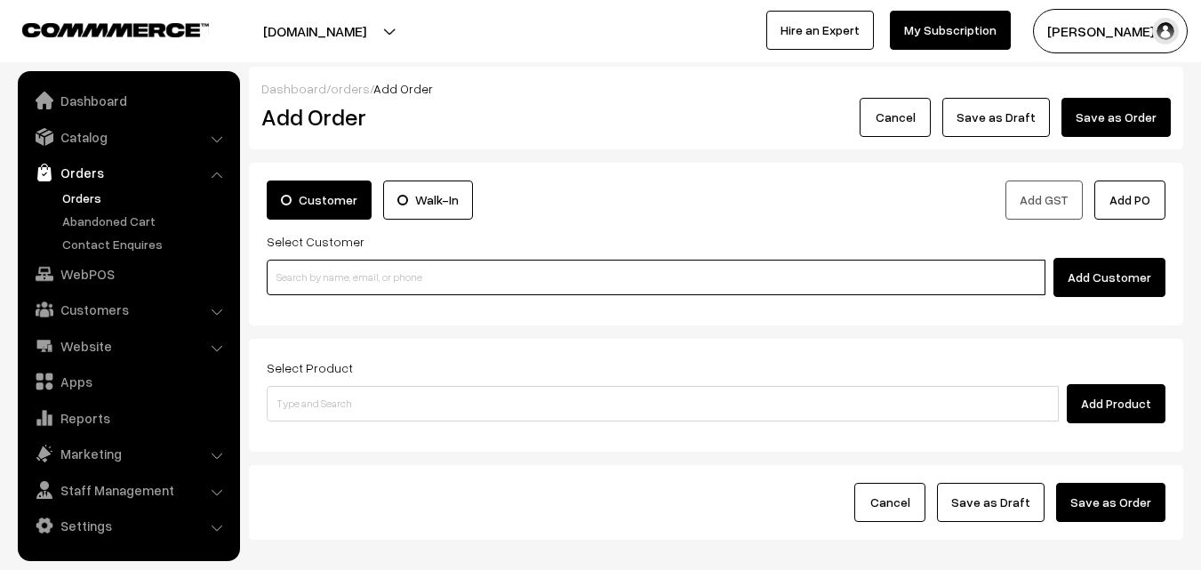
paste input "98849 44081"
click at [311, 273] on input "98849 44081" at bounding box center [656, 278] width 779 height 36
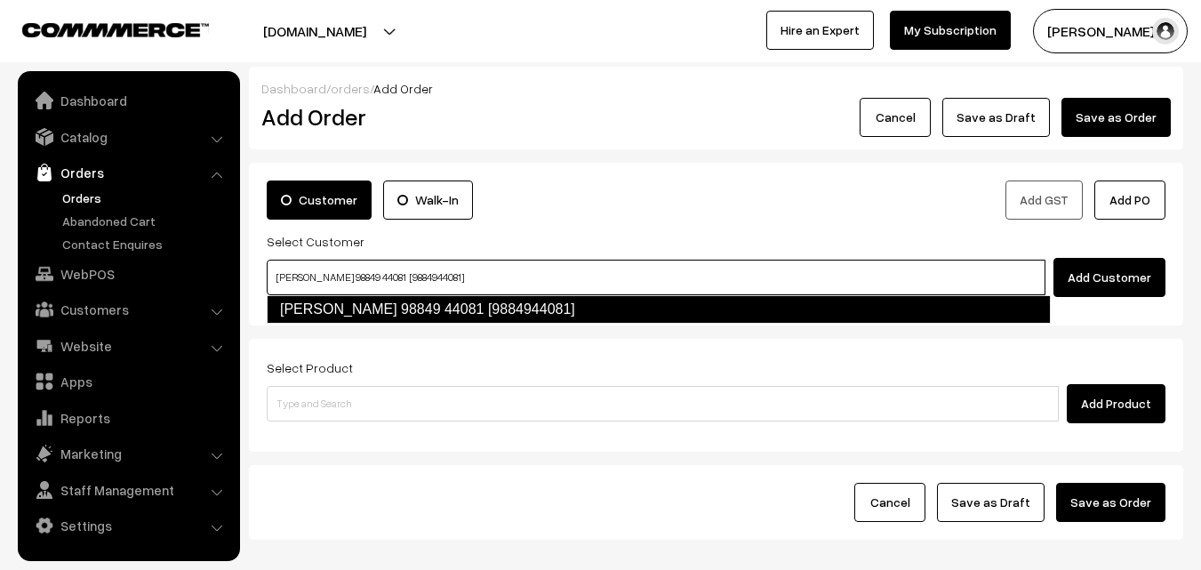
type input "[PERSON_NAME] 98849 44081 [9884944081]"
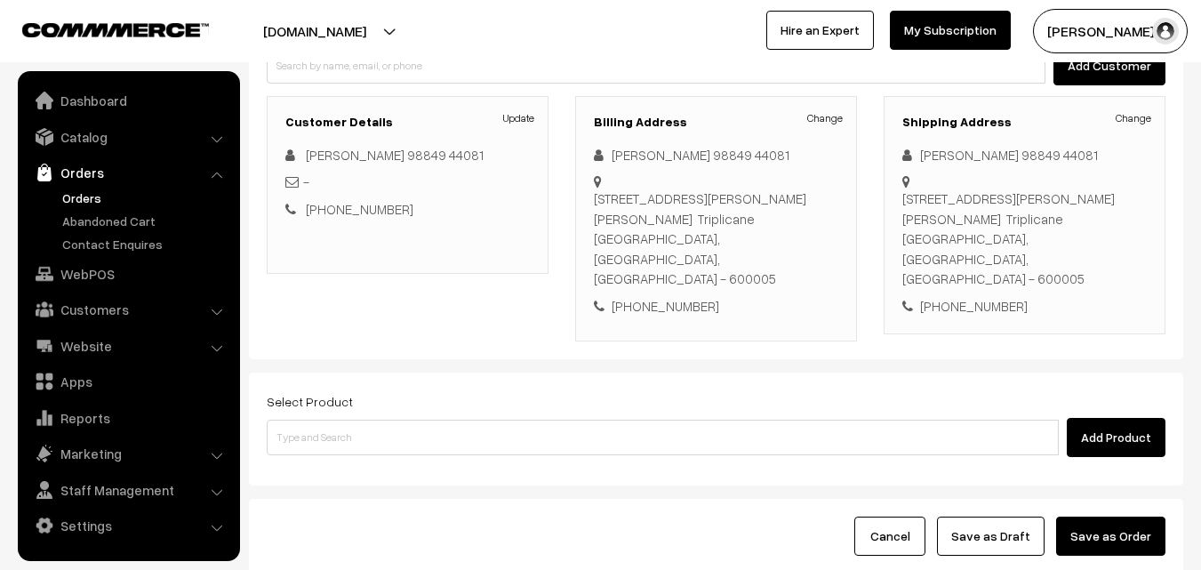
scroll to position [267, 0]
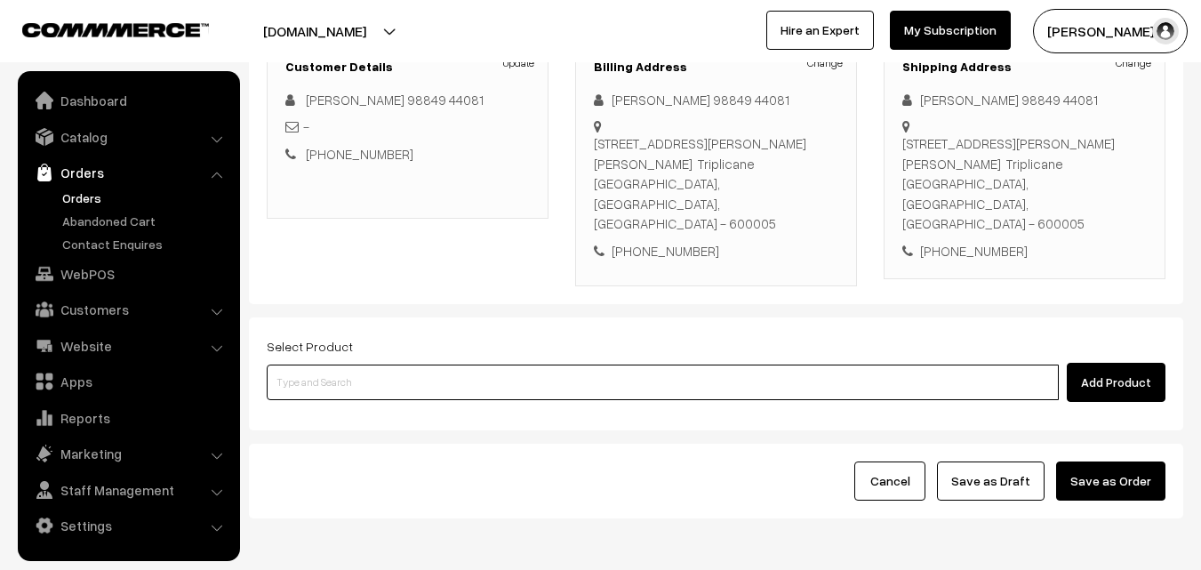
click at [432, 365] on input at bounding box center [663, 383] width 792 height 36
click at [467, 365] on input at bounding box center [663, 383] width 792 height 36
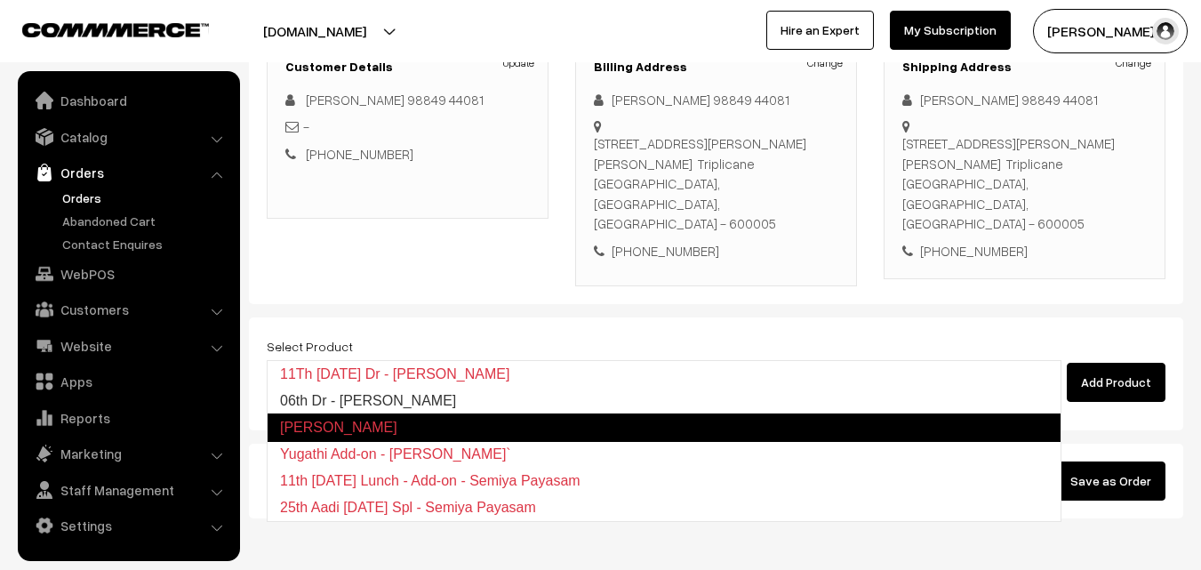
type input "06th Dr - [PERSON_NAME]"
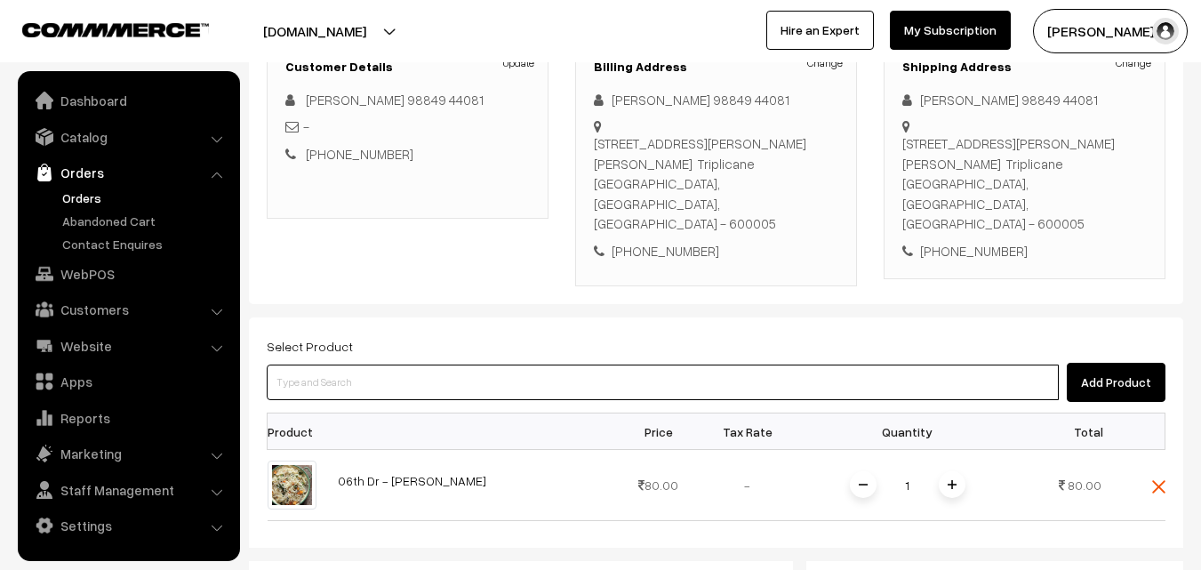
click at [454, 365] on input at bounding box center [663, 383] width 792 height 36
click at [543, 365] on input at bounding box center [663, 383] width 792 height 36
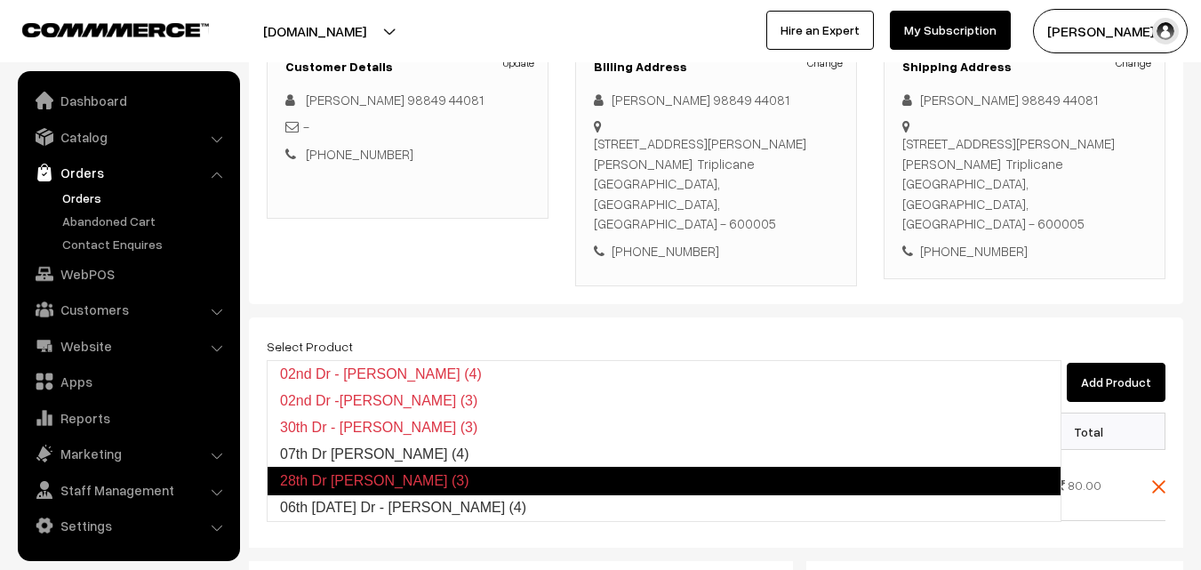
type input "06th [DATE] Dr - [PERSON_NAME] (4)"
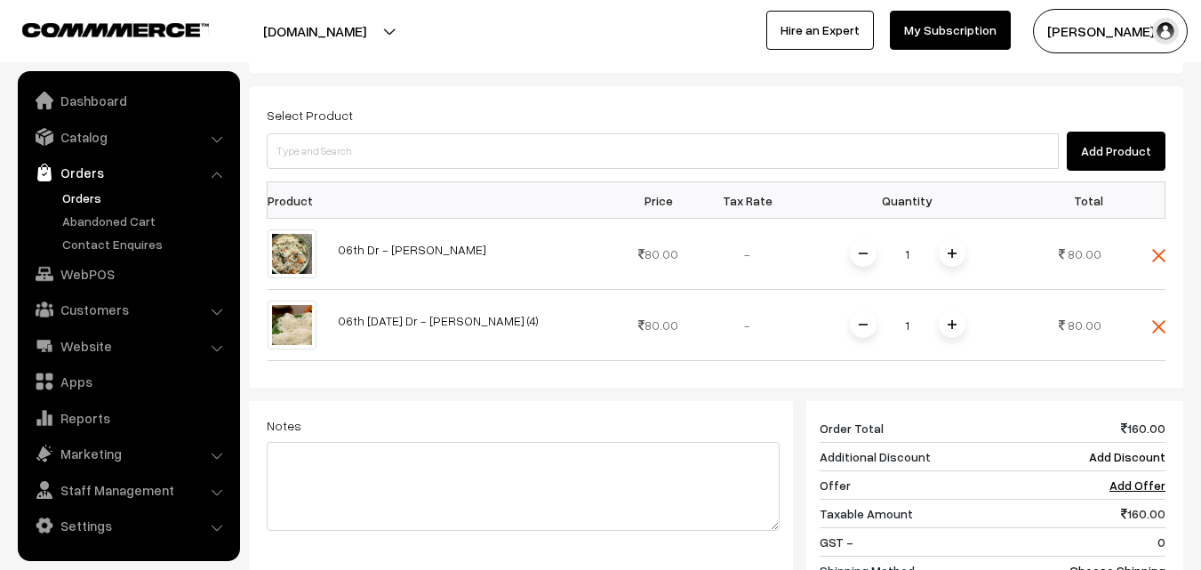
scroll to position [534, 0]
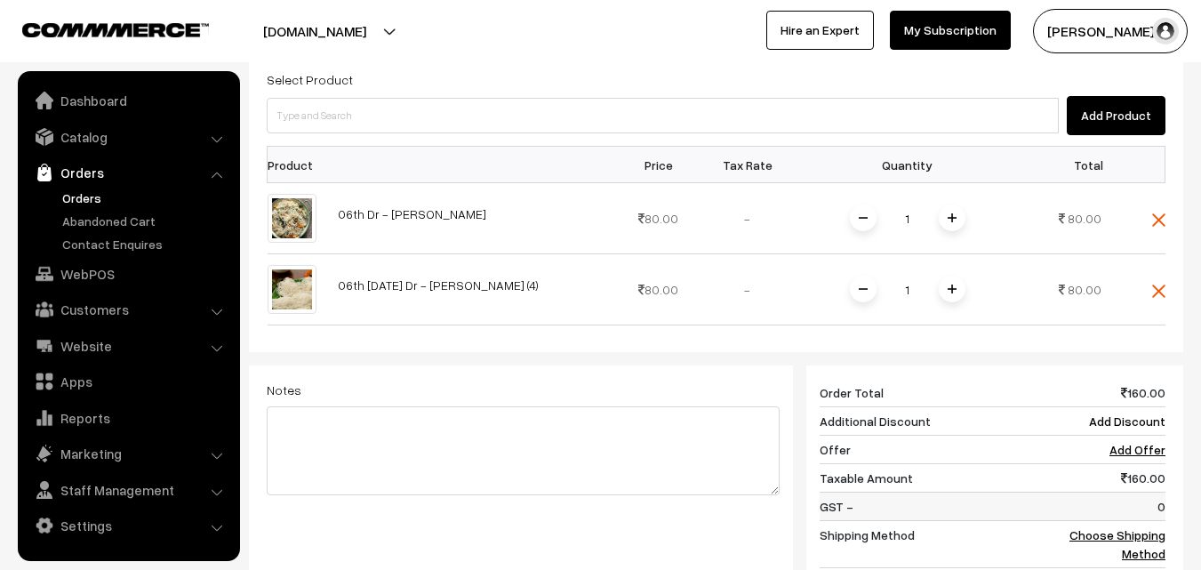
drag, startPoint x: 1140, startPoint y: 485, endPoint x: 1066, endPoint y: 454, distance: 80.1
click at [1140, 521] on td "Choose Shipping Method" at bounding box center [1111, 544] width 110 height 47
click at [1137, 527] on link "Choose Shipping Method" at bounding box center [1118, 544] width 96 height 34
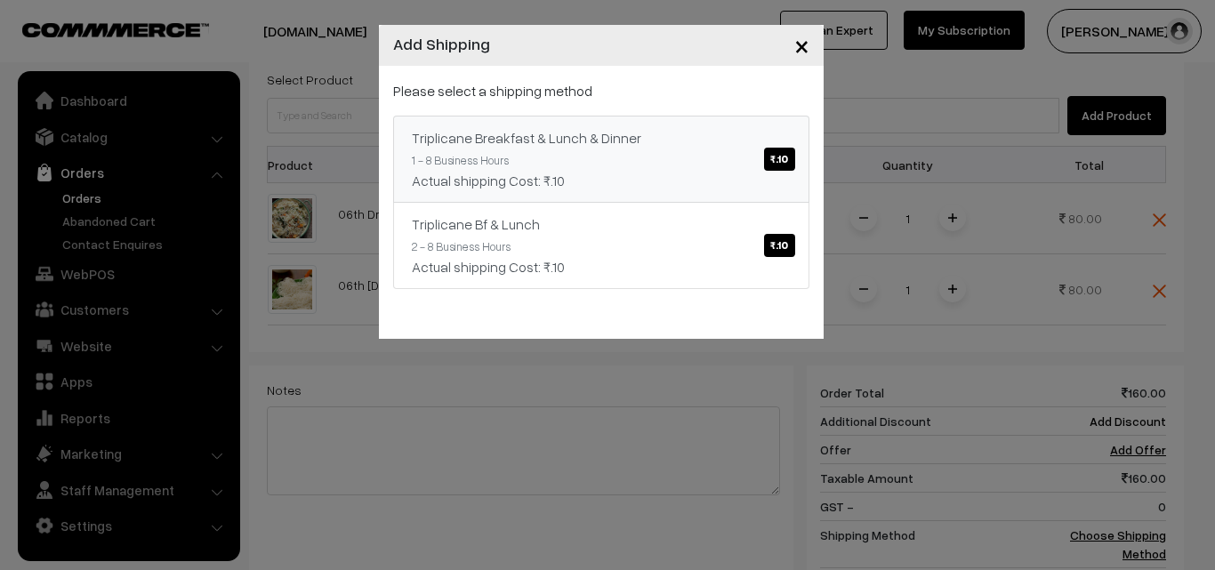
click at [642, 148] on div "Triplicane Breakfast & Lunch & Dinner ₹.10" at bounding box center [601, 137] width 379 height 21
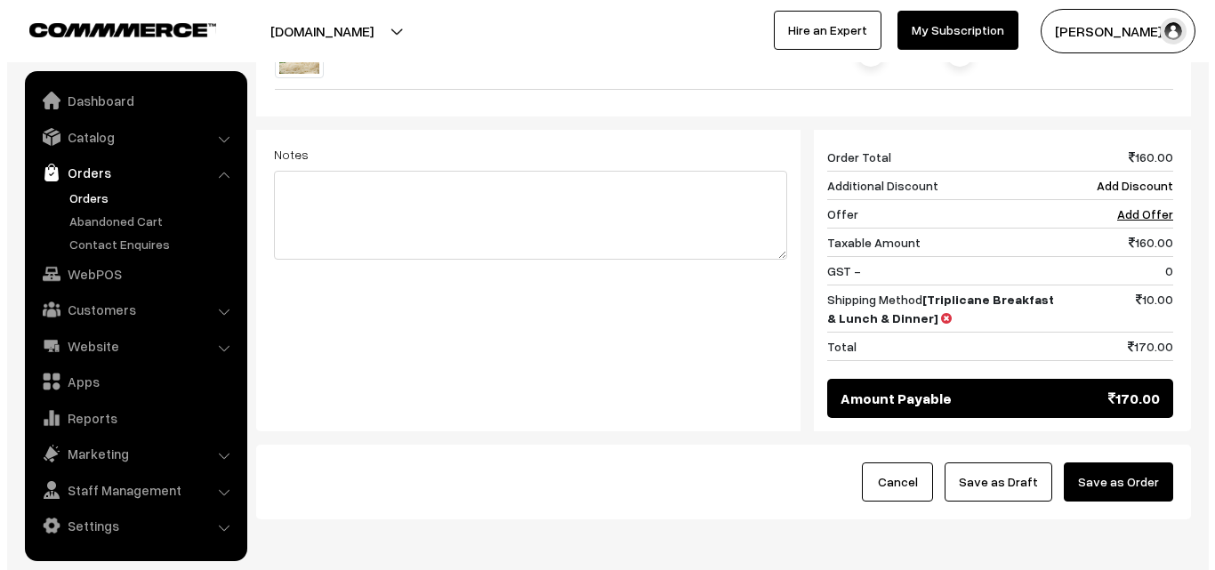
scroll to position [807, 0]
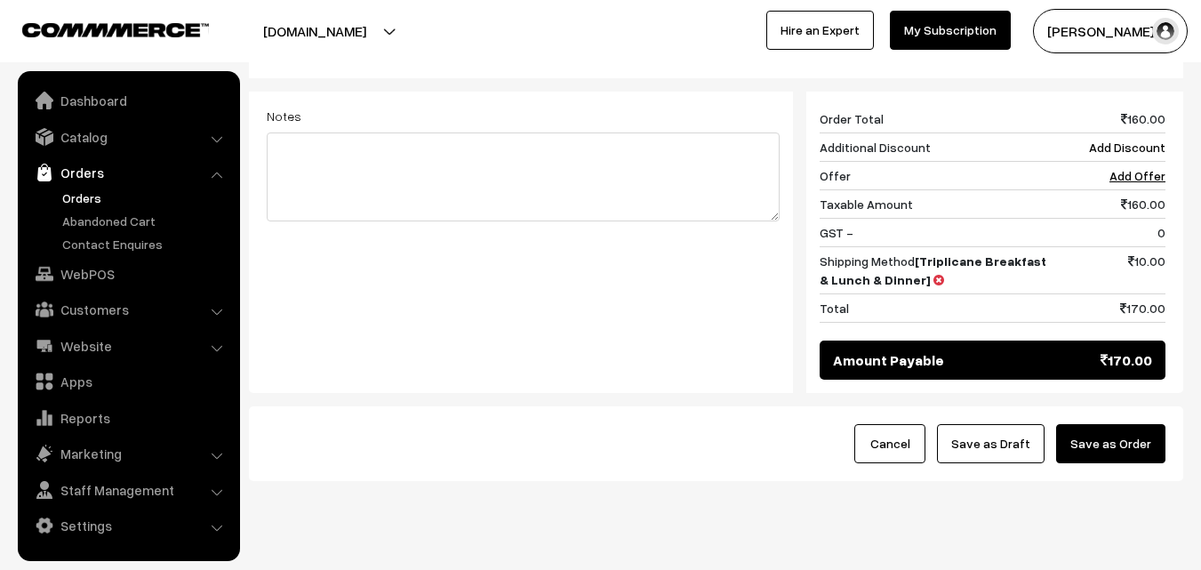
drag, startPoint x: 1137, startPoint y: 409, endPoint x: 1092, endPoint y: 431, distance: 50.5
click at [1136, 424] on button "Save as Order" at bounding box center [1110, 443] width 109 height 39
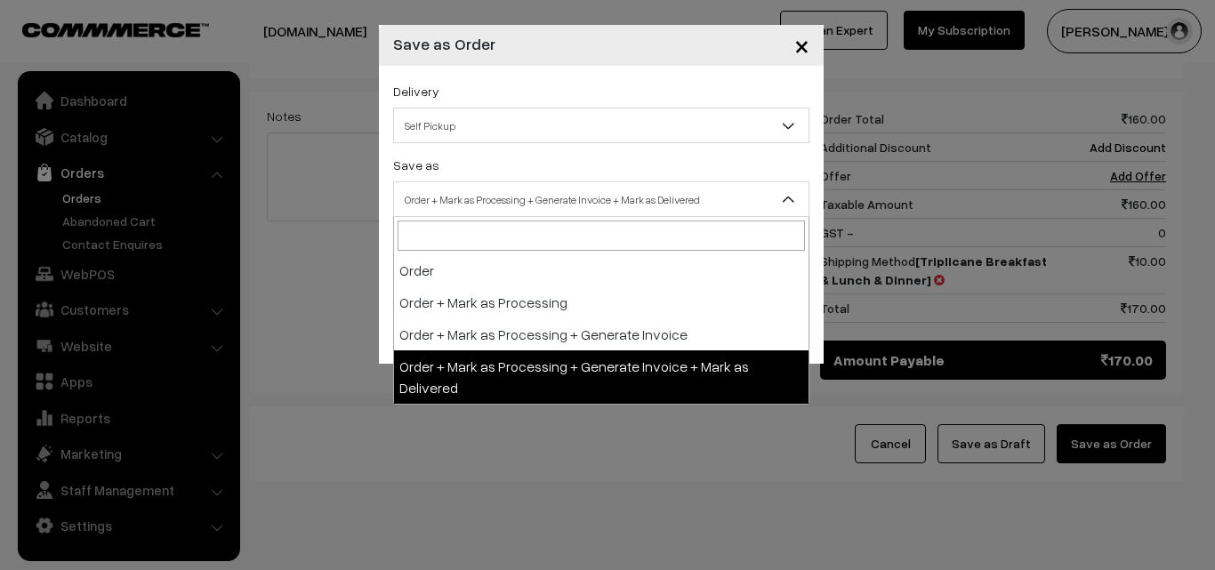
click at [541, 195] on span "Order + Mark as Processing + Generate Invoice + Mark as Delivered" at bounding box center [601, 199] width 414 height 31
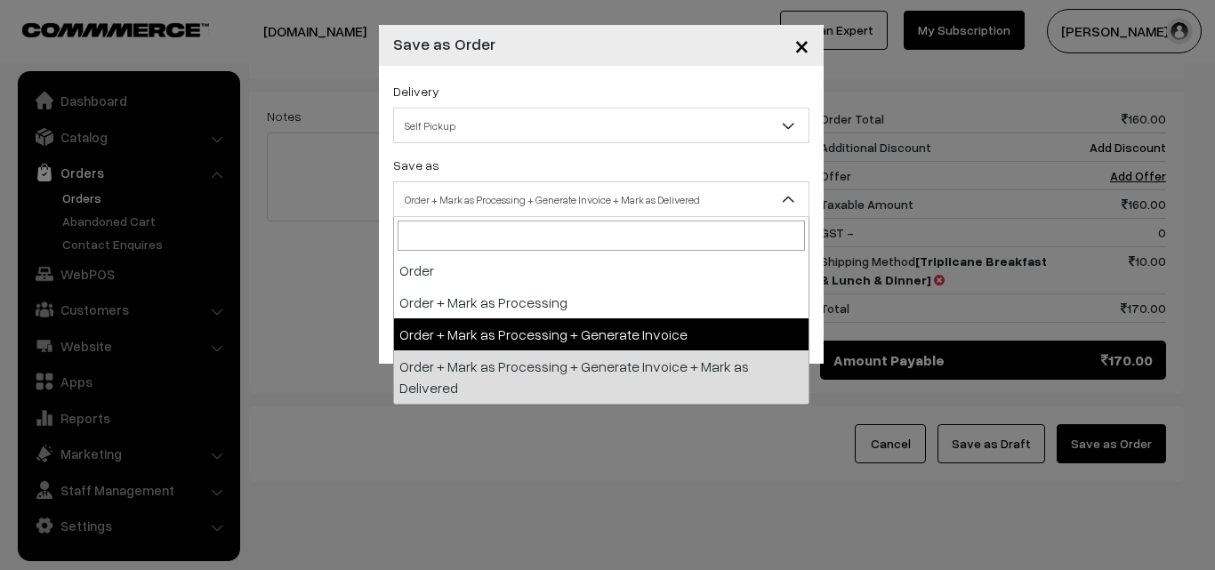
drag, startPoint x: 545, startPoint y: 333, endPoint x: 550, endPoint y: 323, distance: 11.9
select select "3"
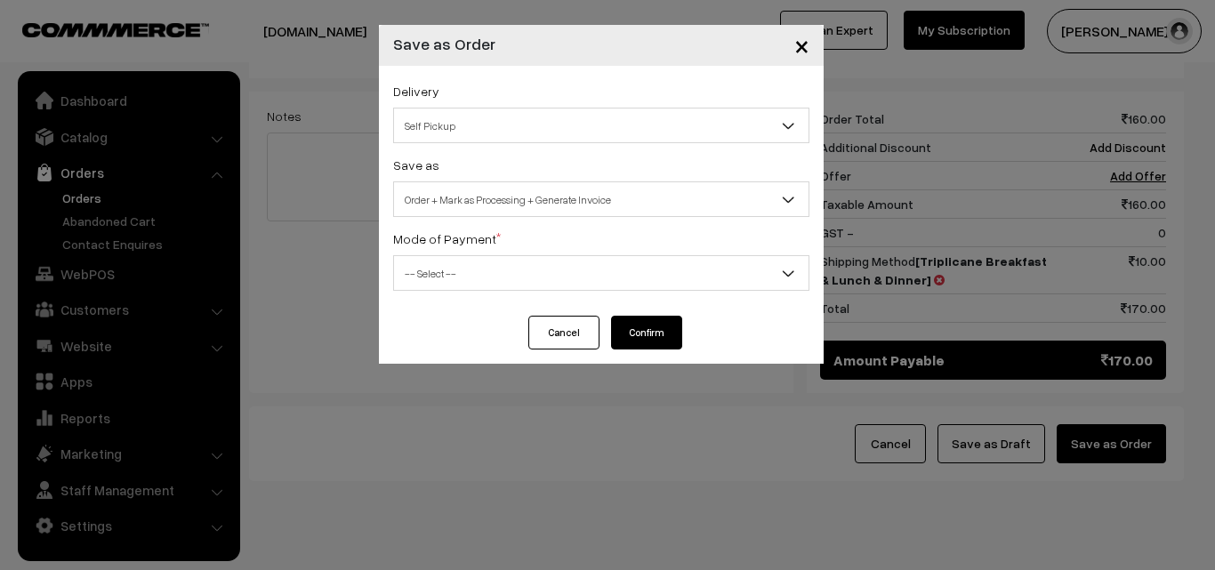
click at [491, 277] on span "-- Select --" at bounding box center [601, 273] width 414 height 31
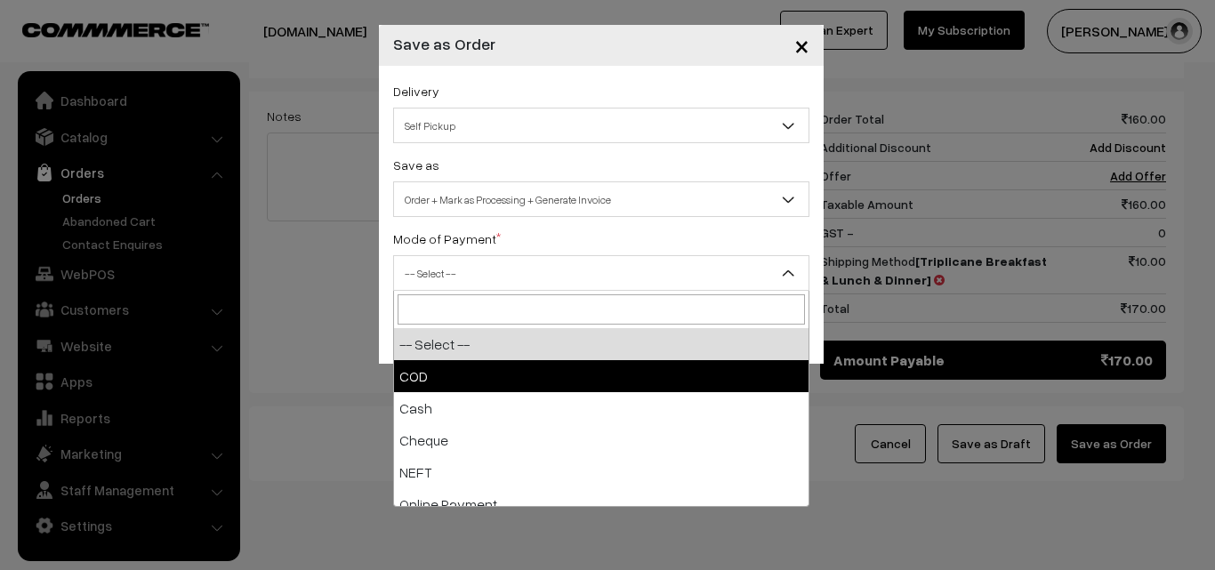
select select "1"
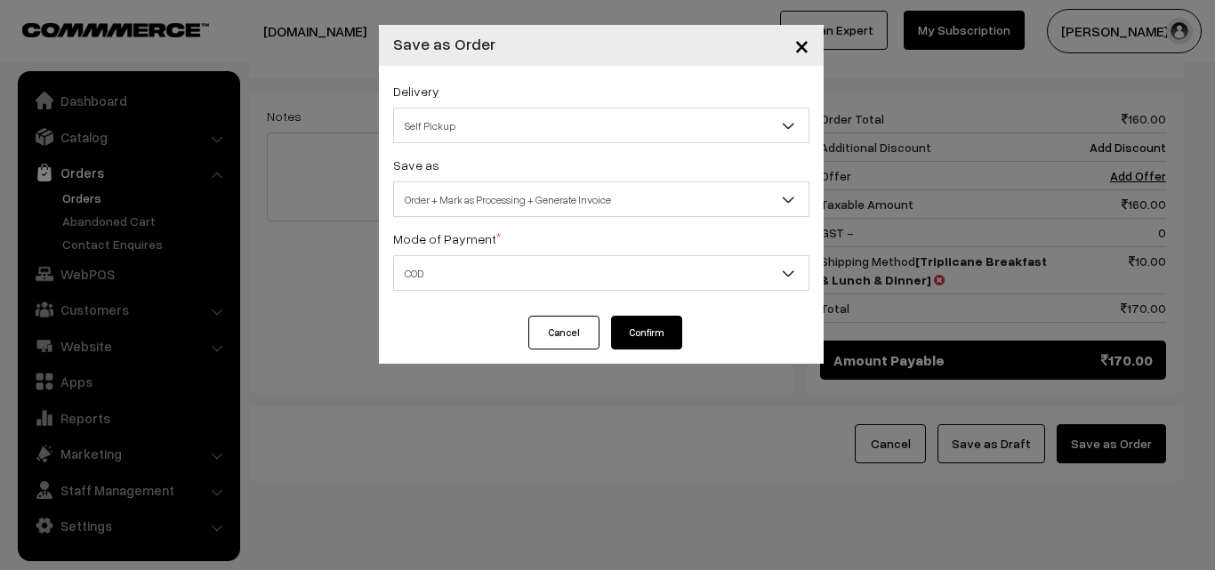
click at [646, 321] on button "Confirm" at bounding box center [646, 333] width 71 height 34
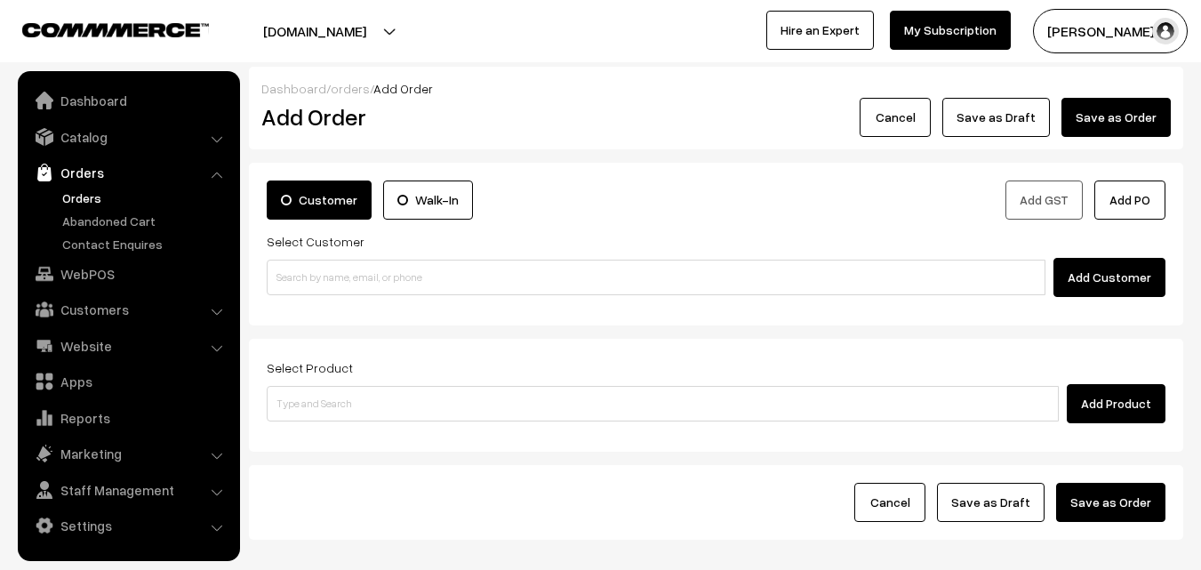
click at [89, 190] on link "Orders" at bounding box center [146, 198] width 176 height 19
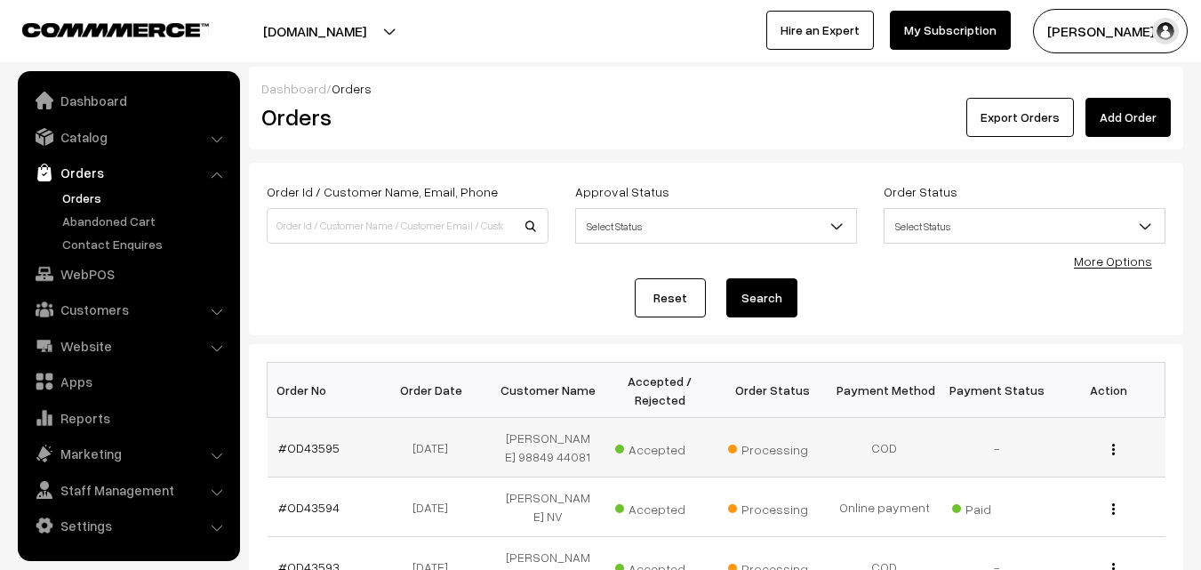
click at [301, 431] on td "#OD43595" at bounding box center [324, 448] width 112 height 60
click at [306, 440] on link "#OD43595" at bounding box center [308, 447] width 61 height 15
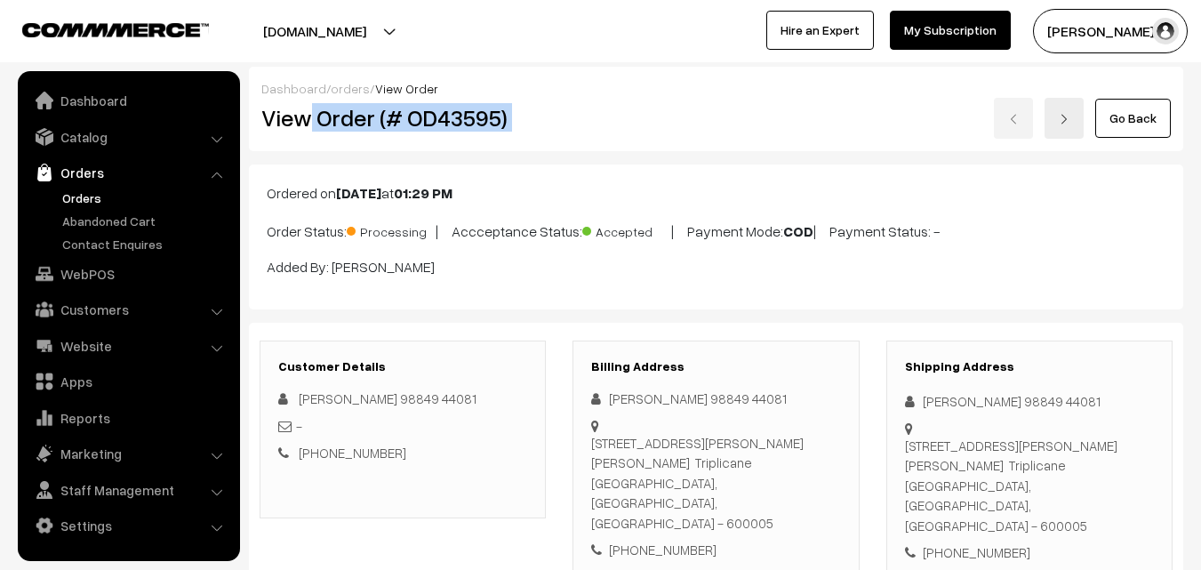
drag, startPoint x: 0, startPoint y: 0, endPoint x: 609, endPoint y: 124, distance: 621.7
click at [617, 124] on div "View Order (# OD43595) Go Back" at bounding box center [716, 118] width 936 height 41
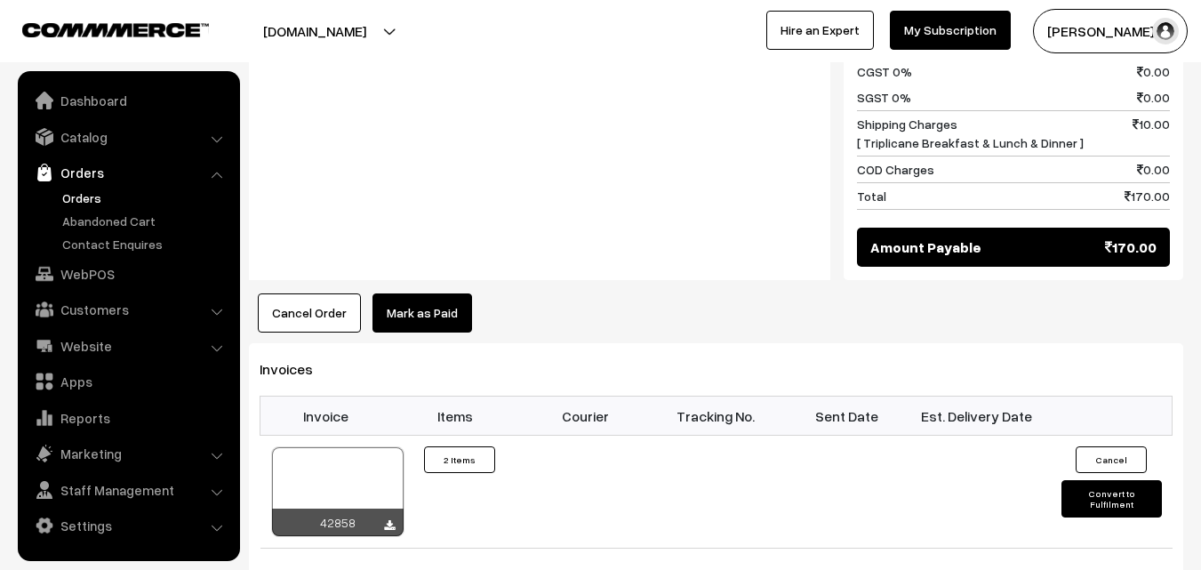
scroll to position [1156, 0]
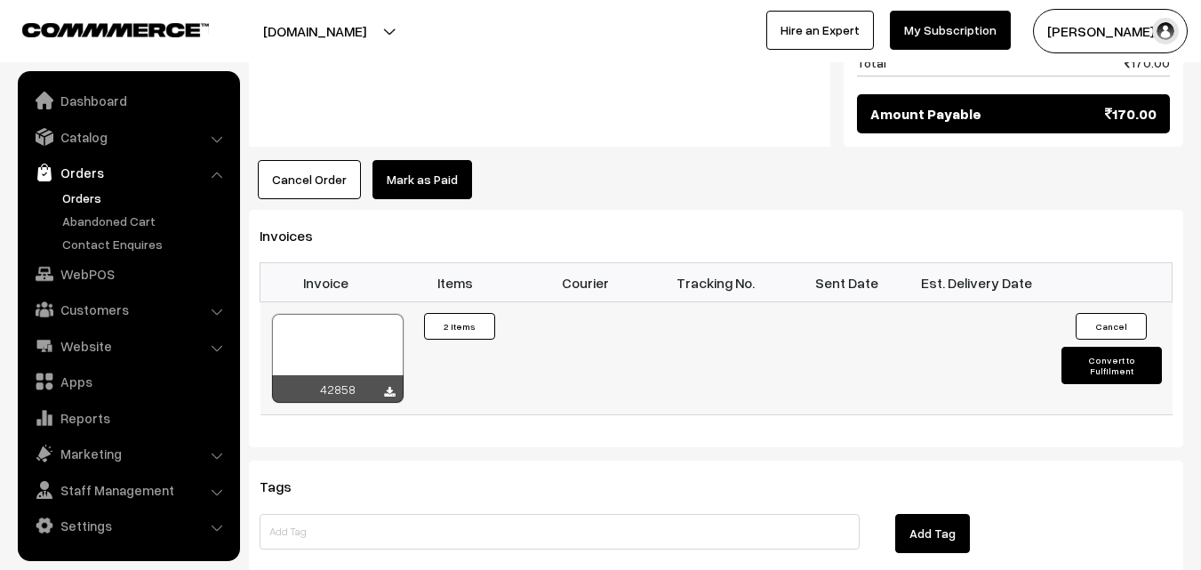
click at [361, 326] on div at bounding box center [338, 358] width 132 height 89
click at [84, 275] on link "WebPOS" at bounding box center [128, 274] width 212 height 32
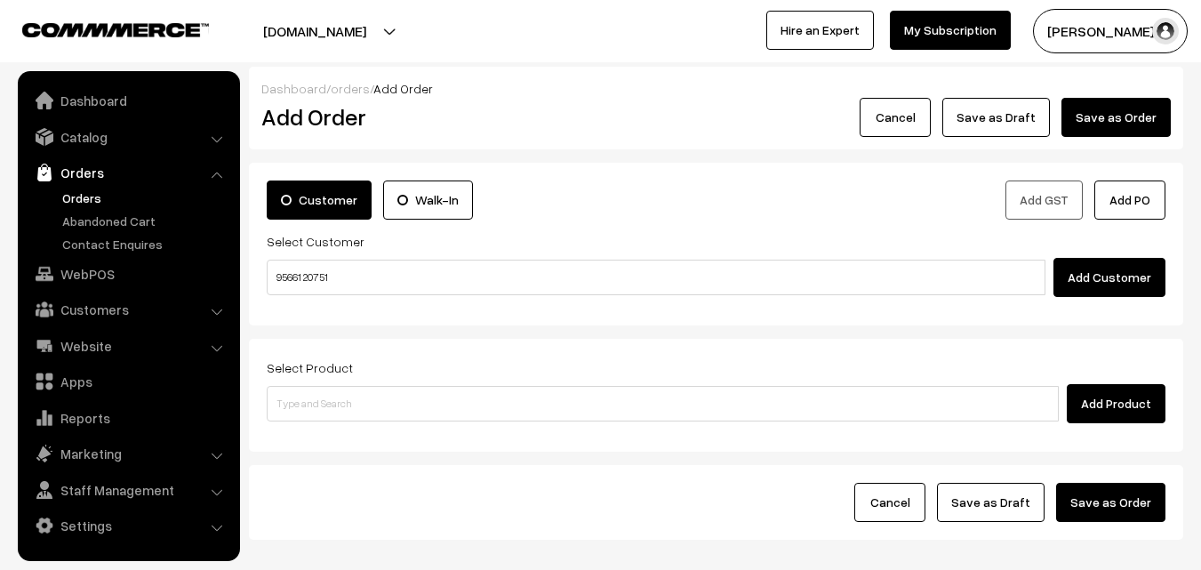
click at [313, 272] on input "95661 20751" at bounding box center [656, 278] width 779 height 36
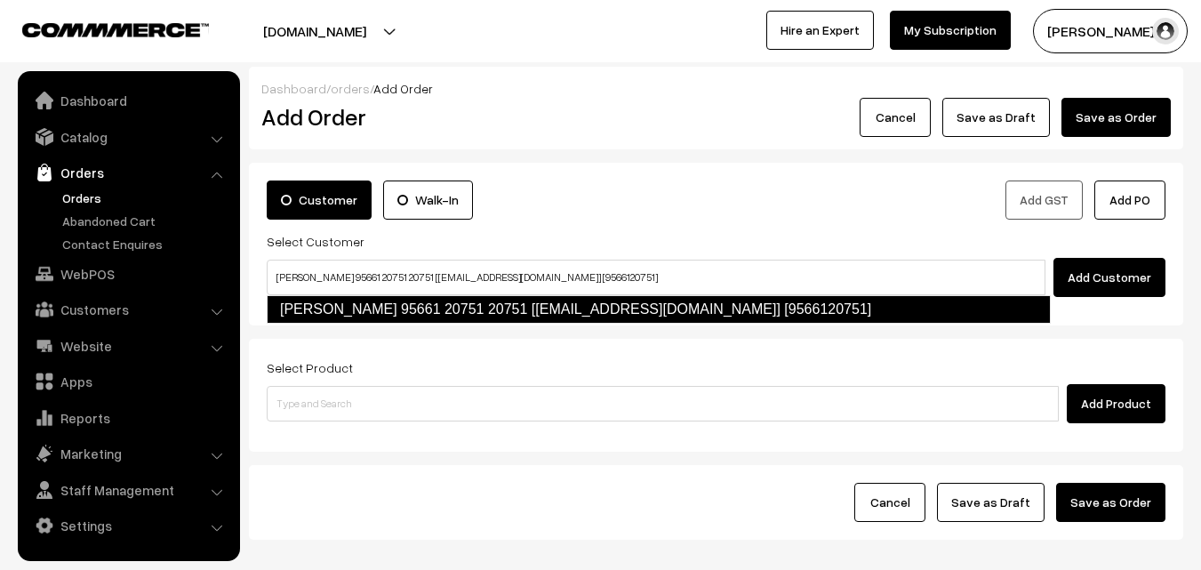
type input "vijayamala Sekar 95661 20751 20751 [test314@gmail.com] [9566120751]"
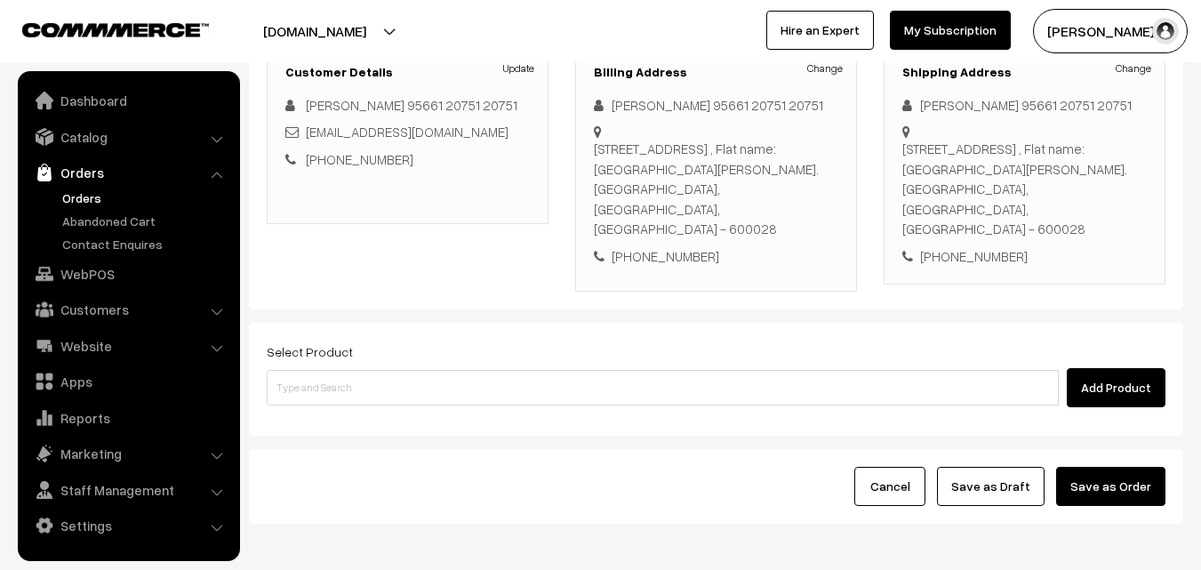
scroll to position [267, 0]
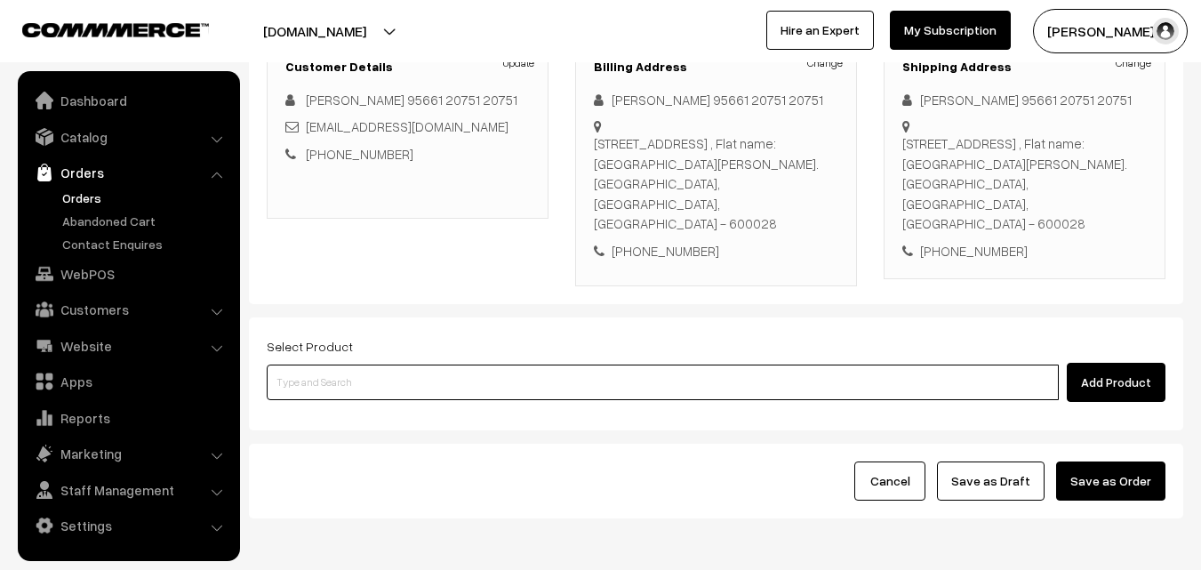
click at [509, 369] on input at bounding box center [663, 383] width 792 height 36
click at [600, 365] on input at bounding box center [663, 383] width 792 height 36
click at [440, 365] on input at bounding box center [663, 383] width 792 height 36
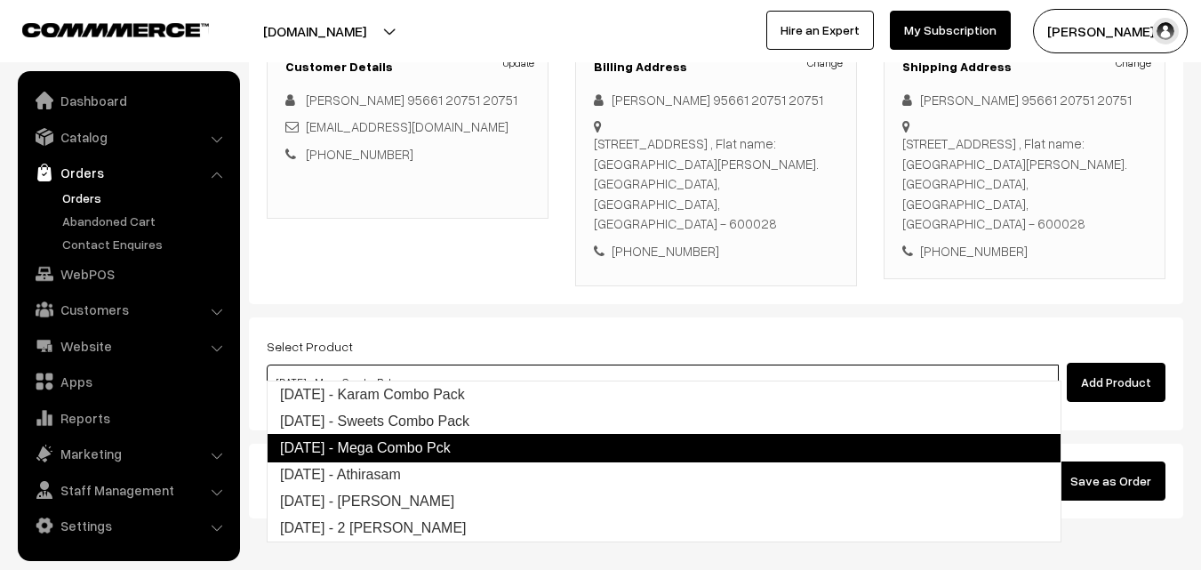
type input "[DATE] - Athirasam"
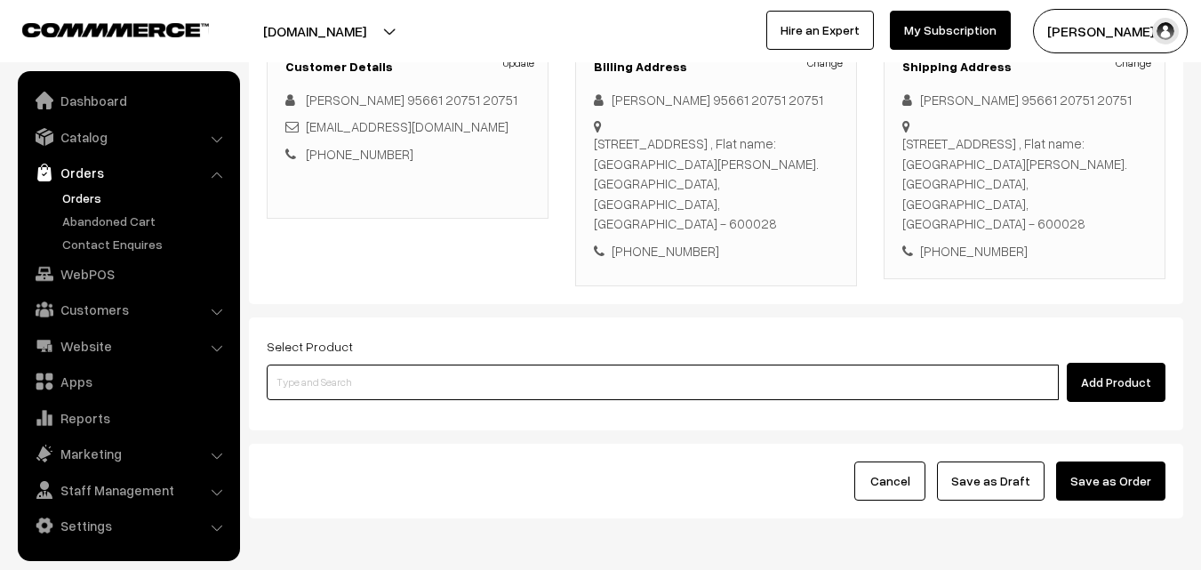
click at [472, 365] on input at bounding box center [663, 383] width 792 height 36
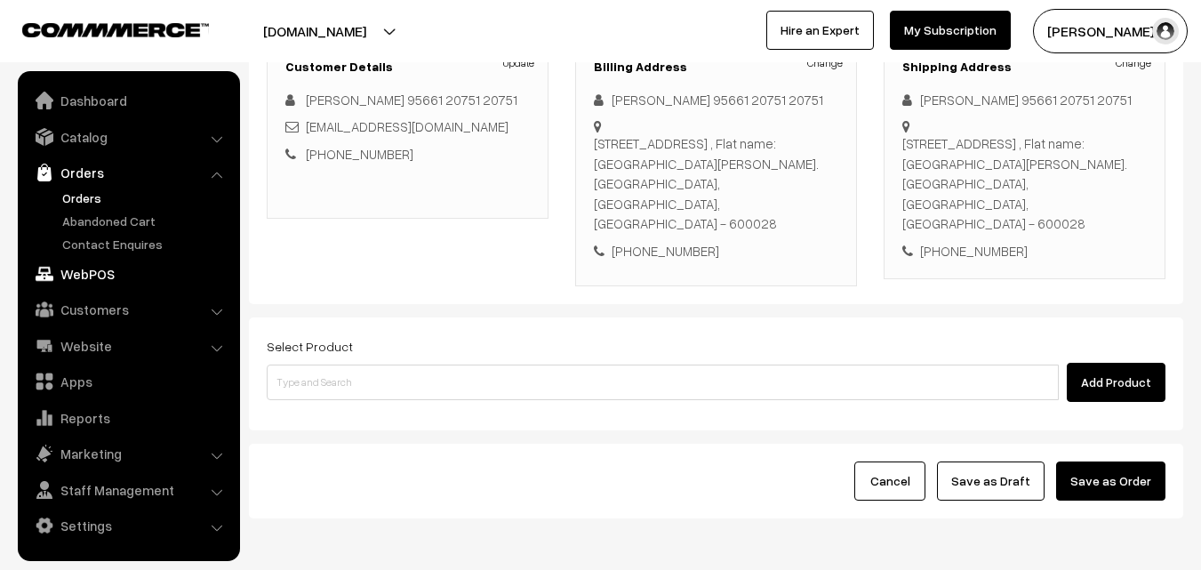
click at [108, 267] on link "WebPOS" at bounding box center [128, 274] width 212 height 32
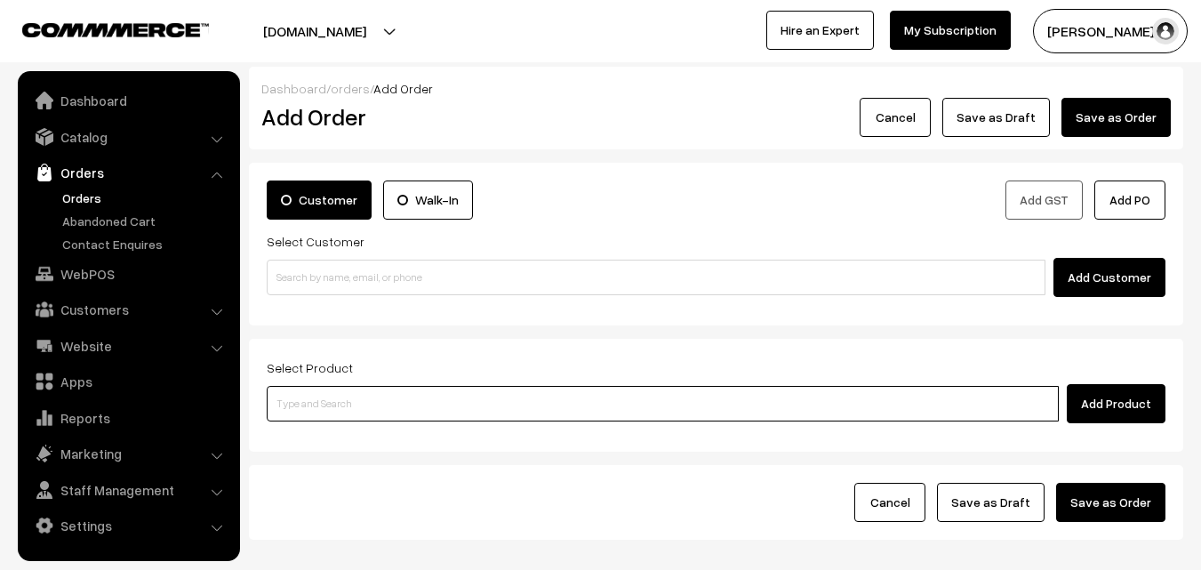
click at [395, 404] on input at bounding box center [663, 404] width 792 height 36
type input "j"
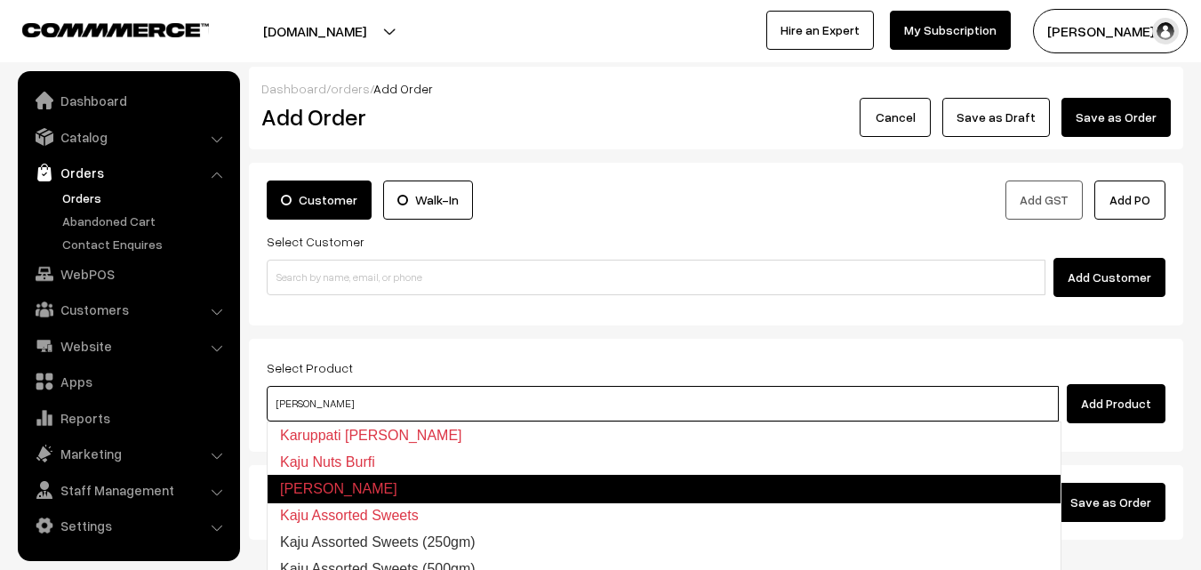
type input "Kaju Assorted Sweets"
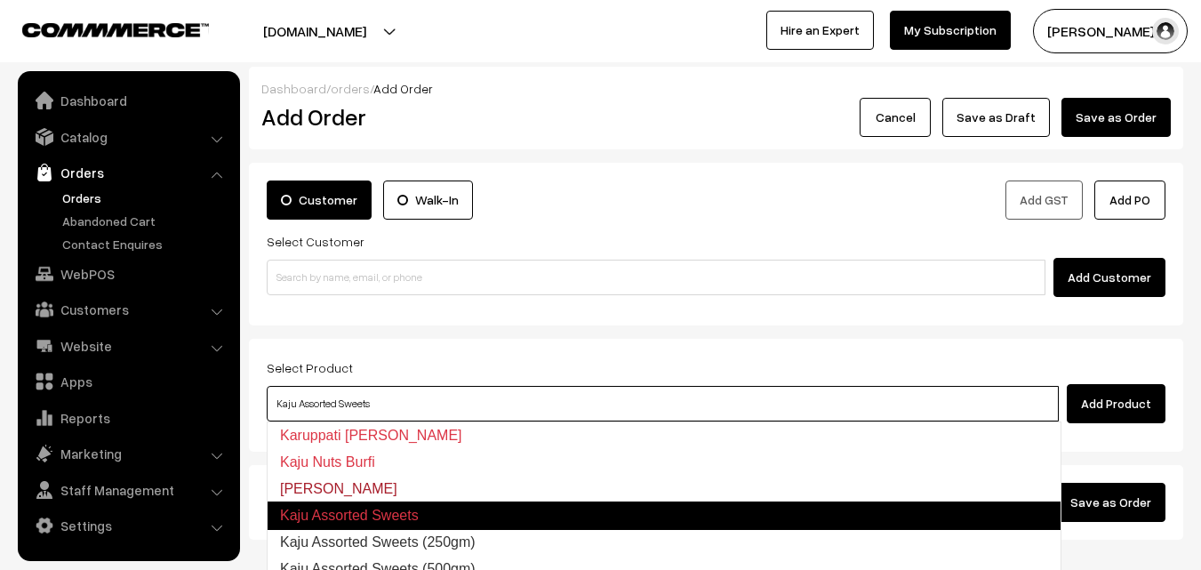
scroll to position [99, 0]
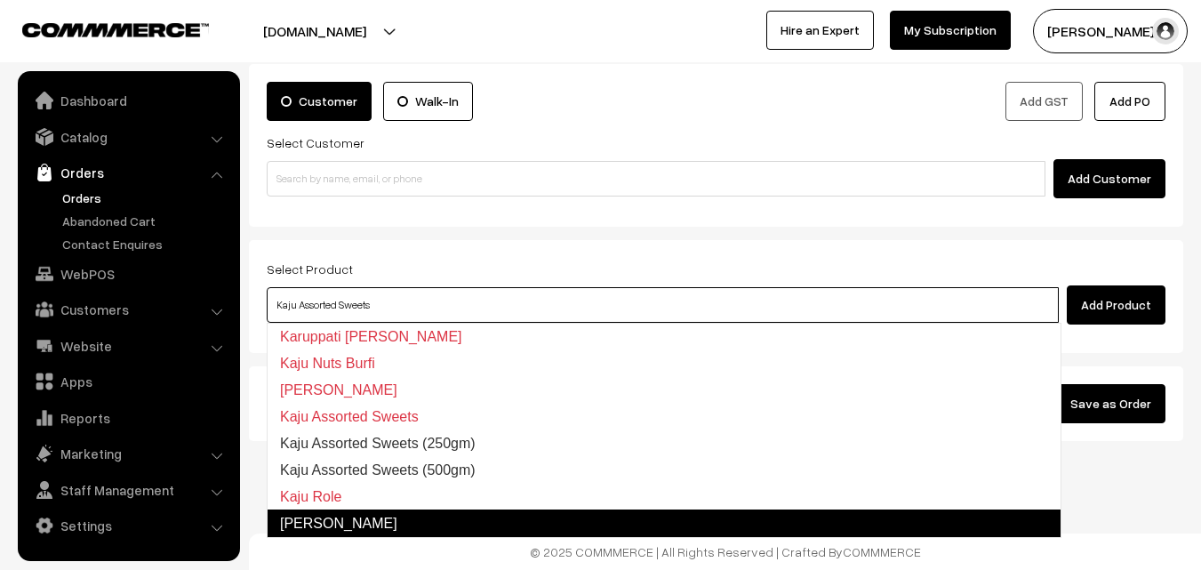
click at [349, 525] on link "[PERSON_NAME]" at bounding box center [664, 524] width 795 height 28
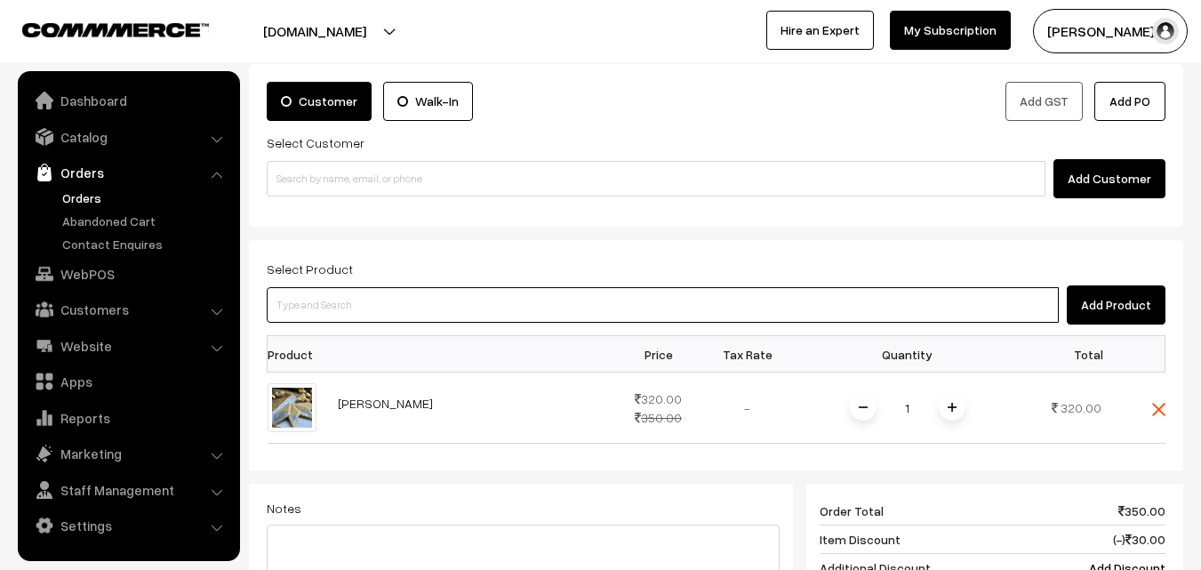
click at [329, 311] on input at bounding box center [663, 305] width 792 height 36
paste input "[DATE] - [PERSON_NAME]"
type input "[DATE] - [PERSON_NAME]"
click at [335, 339] on link "[DATE] - [PERSON_NAME]" at bounding box center [664, 337] width 793 height 27
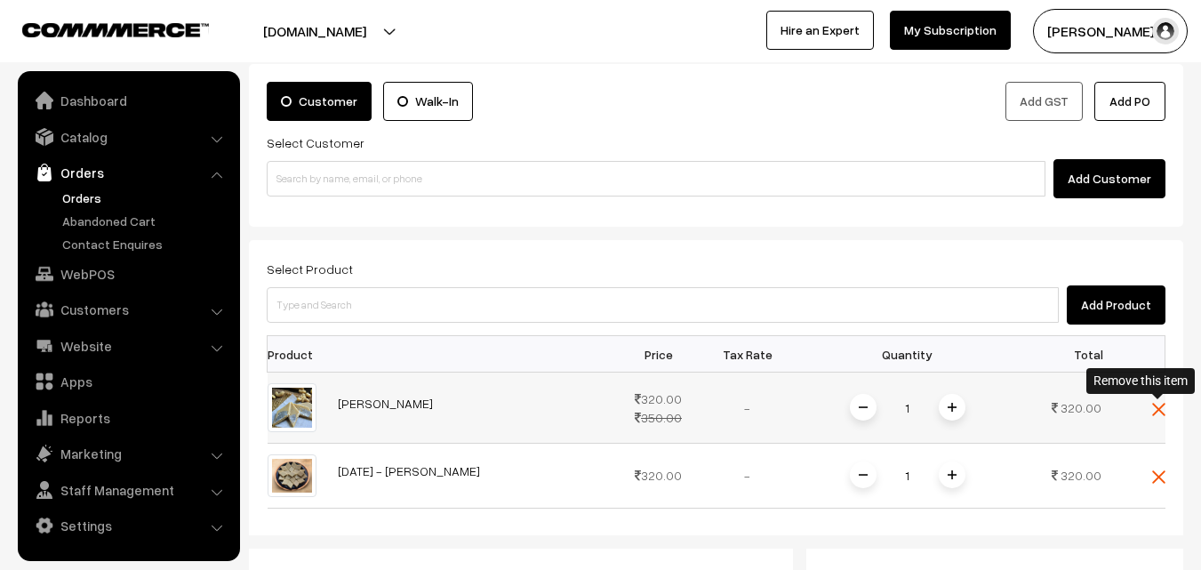
click at [1165, 406] on img at bounding box center [1158, 409] width 13 height 13
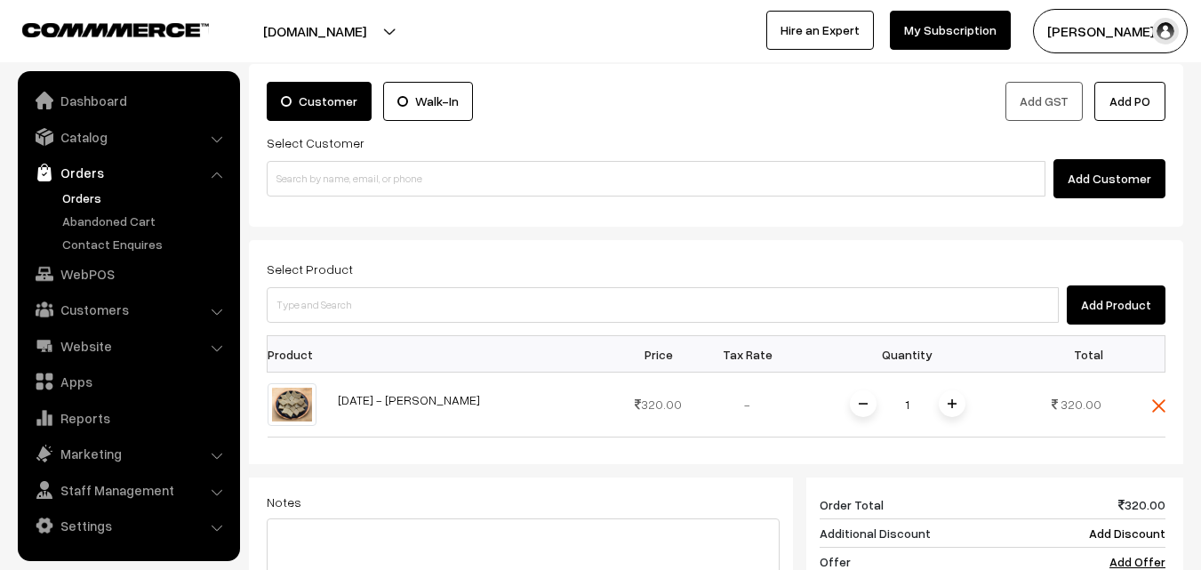
click at [953, 408] on span at bounding box center [952, 403] width 27 height 27
click at [437, 322] on input at bounding box center [663, 305] width 792 height 36
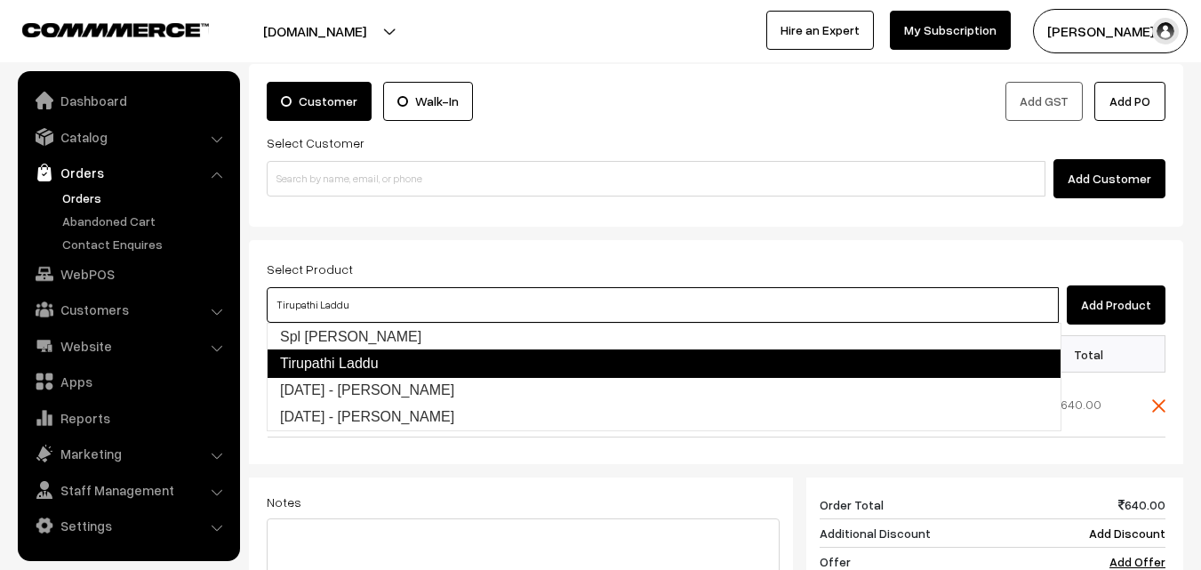
type input "[DATE] - [PERSON_NAME]"
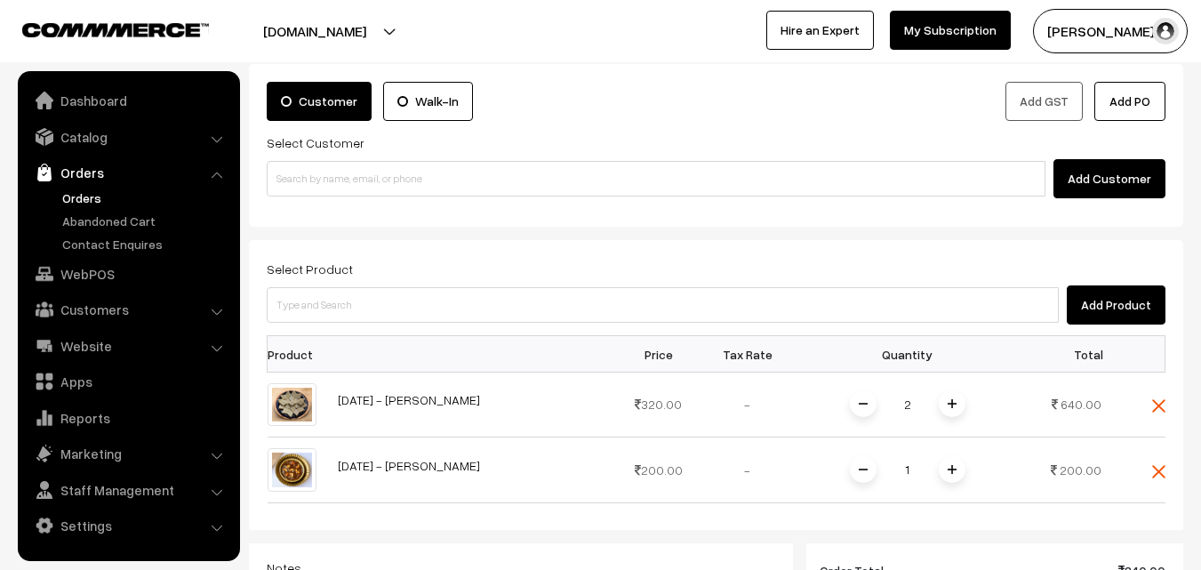
click at [950, 472] on img at bounding box center [952, 469] width 9 height 9
click at [452, 308] on input at bounding box center [663, 305] width 792 height 36
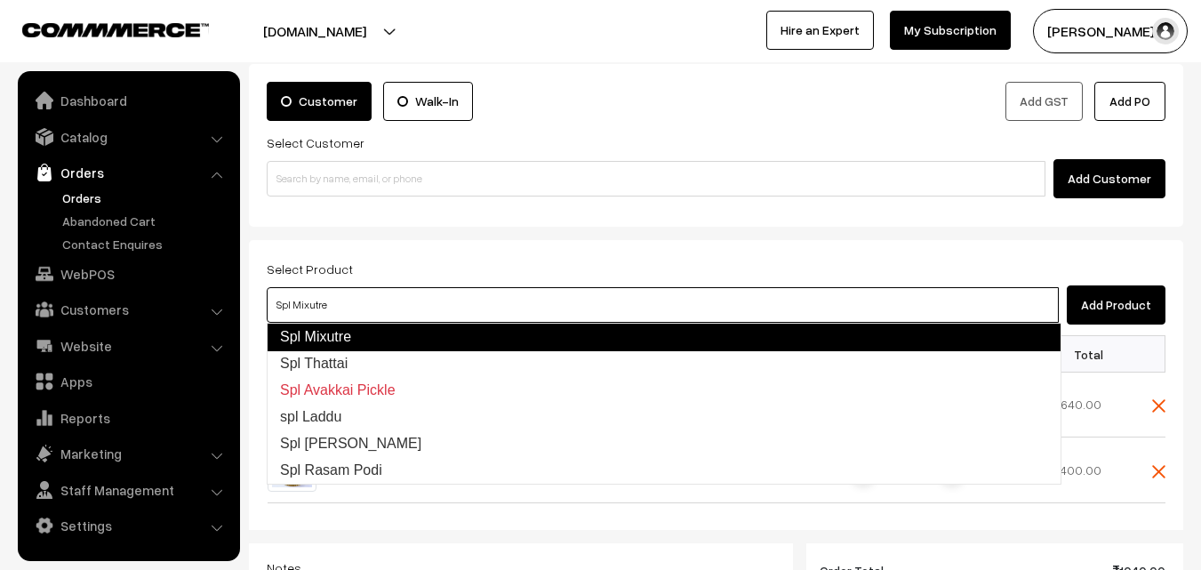
type input "Spl Thattai"
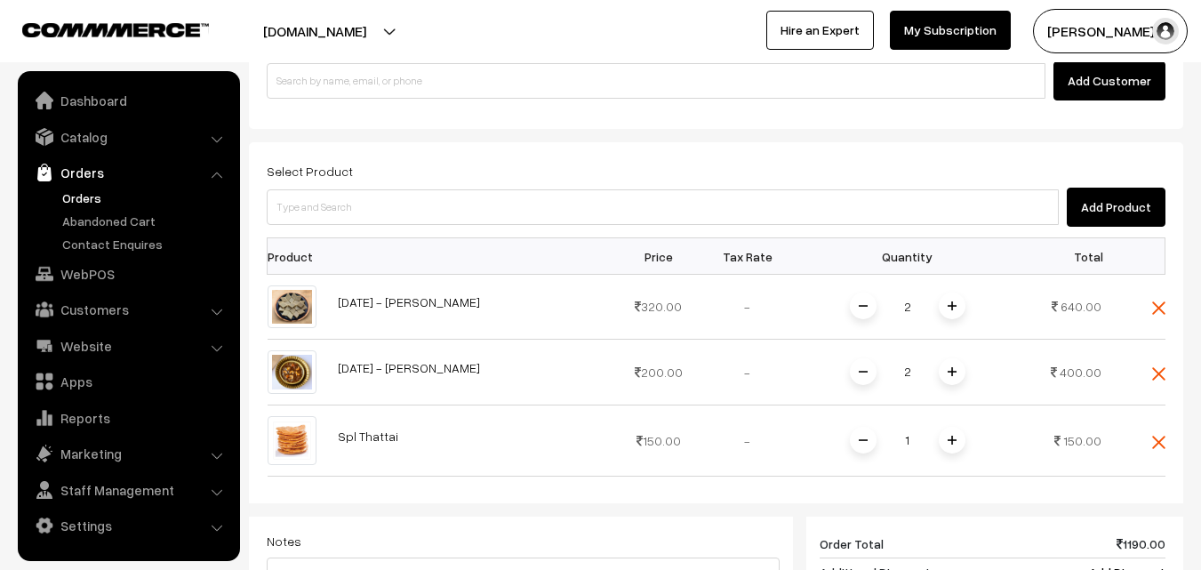
scroll to position [277, 0]
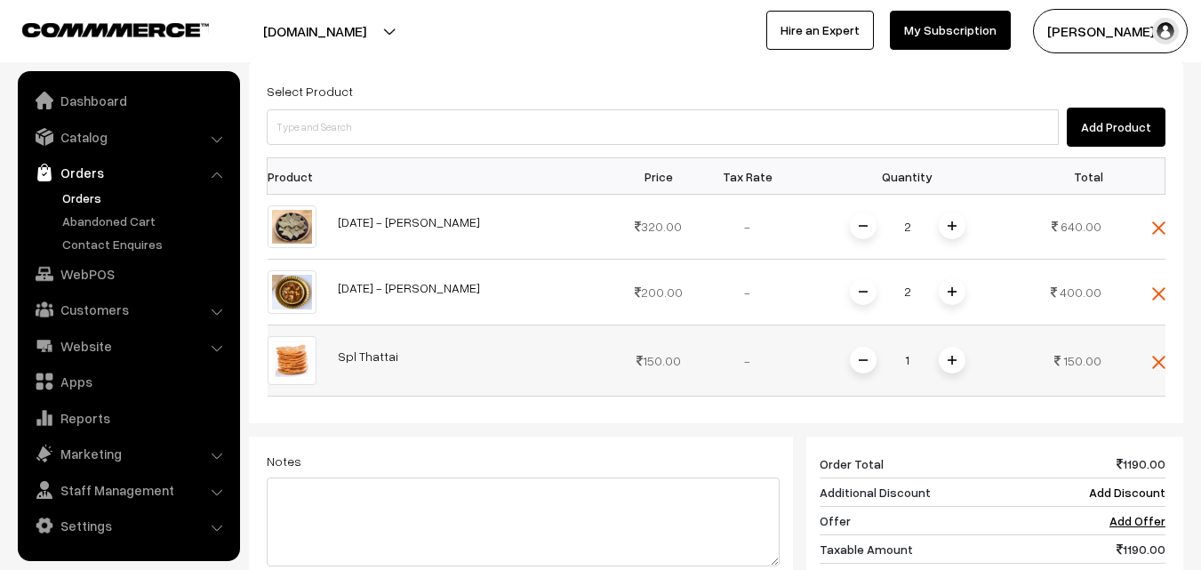
click at [964, 359] on span at bounding box center [952, 360] width 27 height 27
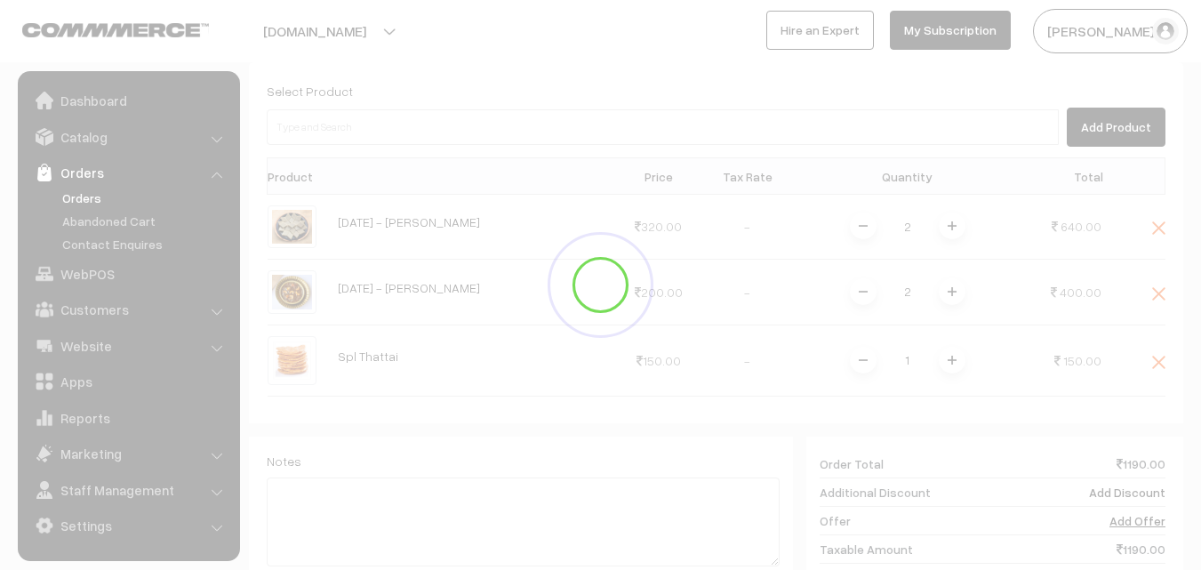
click at [955, 360] on div at bounding box center [600, 285] width 1201 height 570
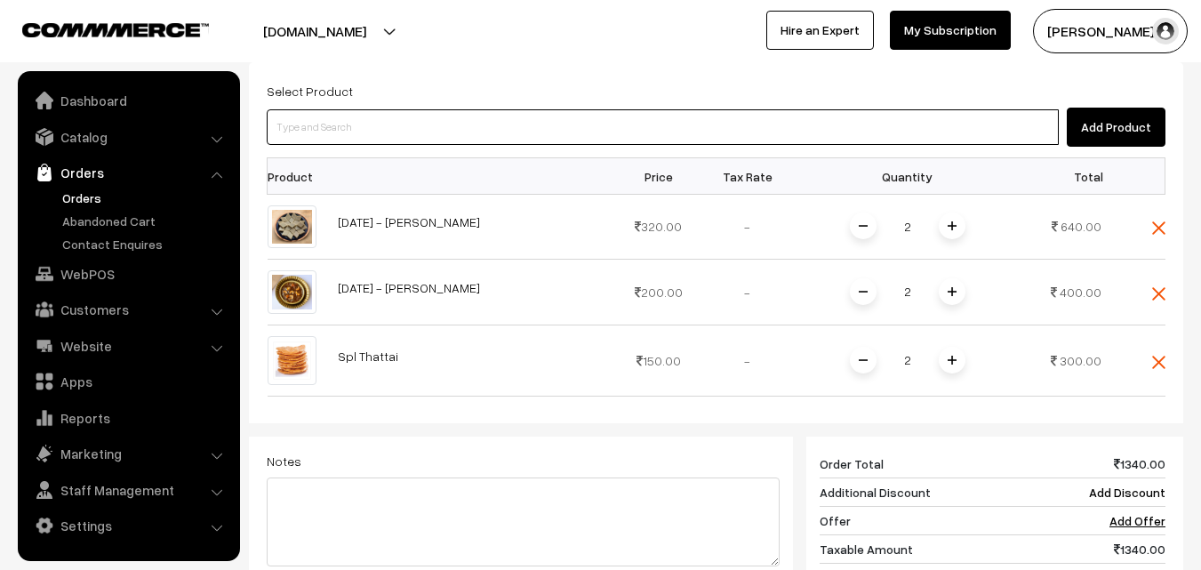
click at [429, 132] on input at bounding box center [663, 127] width 792 height 36
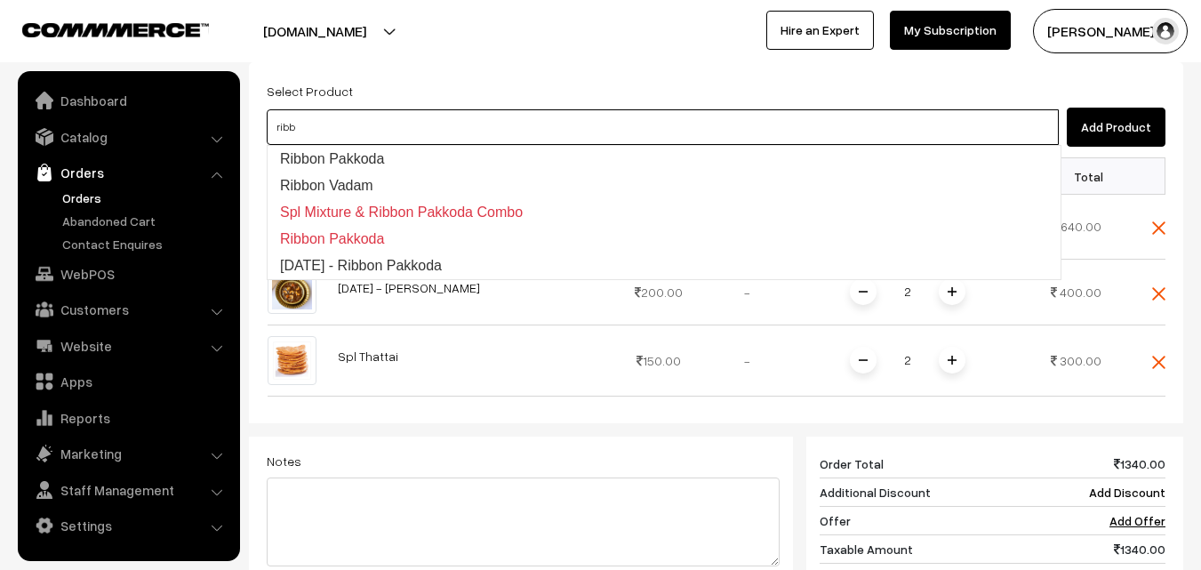
type input "Ribbon Pakkoda"
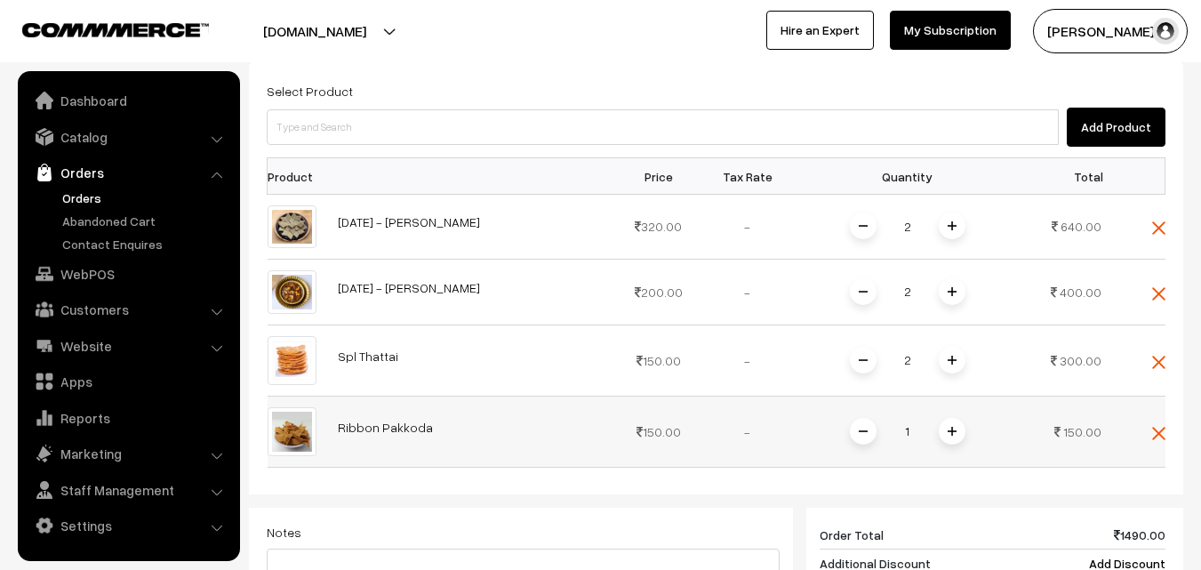
click at [951, 436] on span at bounding box center [952, 431] width 27 height 27
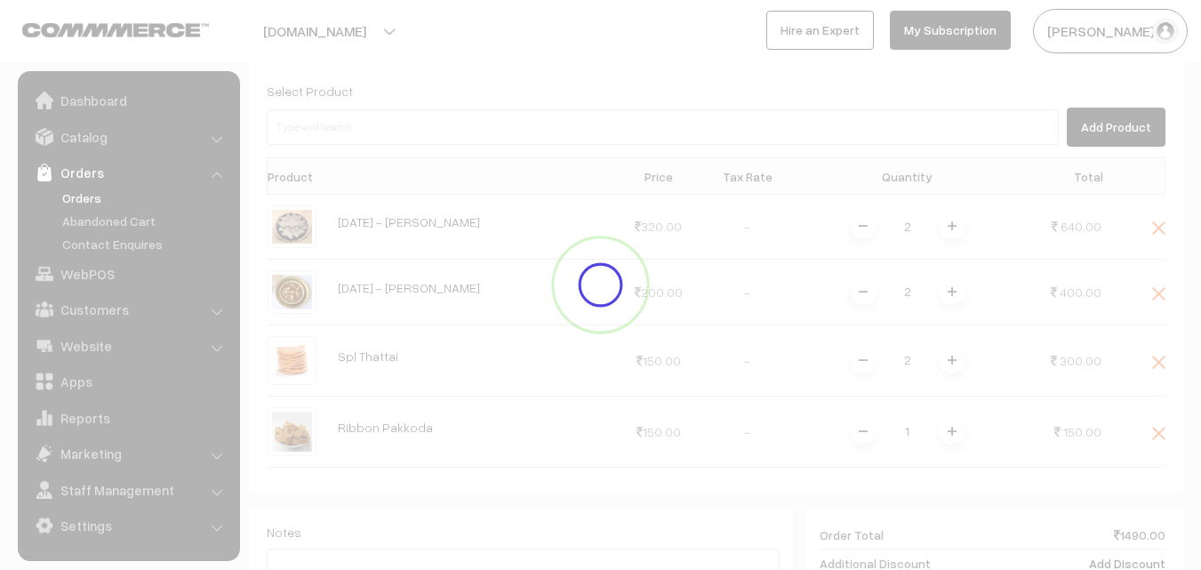
click at [951, 431] on div "Dashboard / orders / Add Order Add Order Cancel Save as Draft Save as Order Sav…" at bounding box center [716, 343] width 935 height 1107
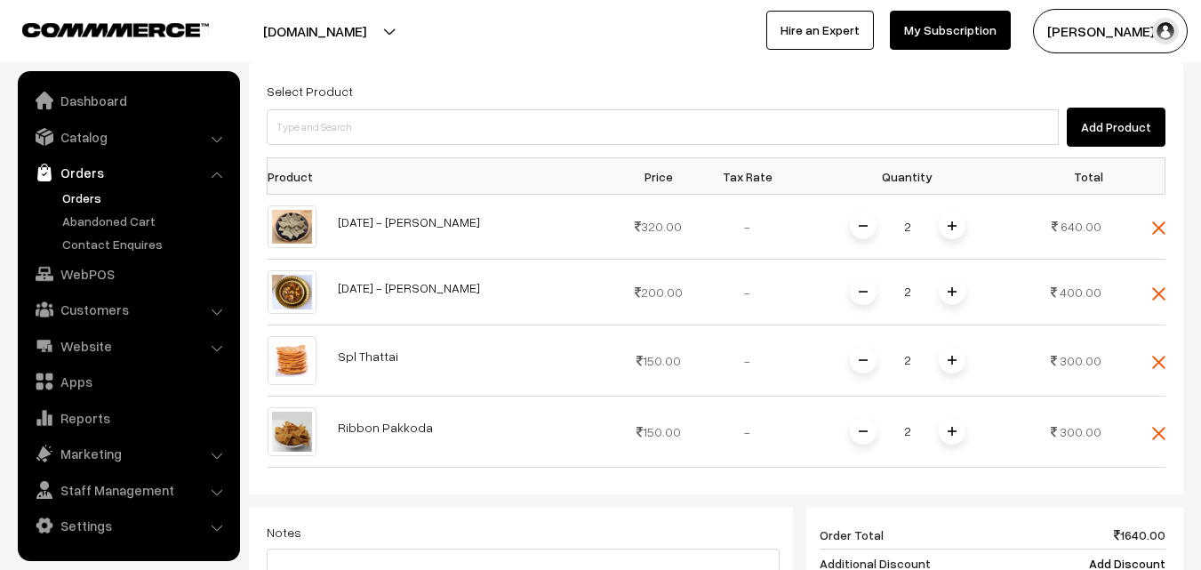
click at [951, 431] on img at bounding box center [952, 431] width 9 height 9
click at [851, 429] on span at bounding box center [863, 431] width 27 height 27
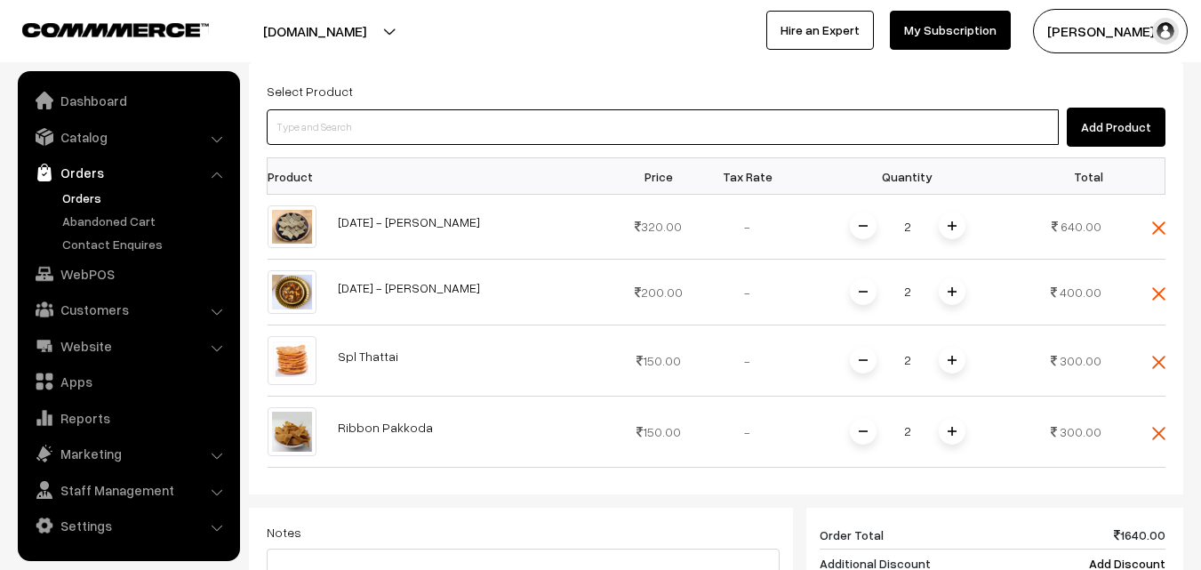
drag, startPoint x: 435, startPoint y: 126, endPoint x: 426, endPoint y: 121, distance: 10.4
click at [426, 122] on input at bounding box center [663, 127] width 792 height 36
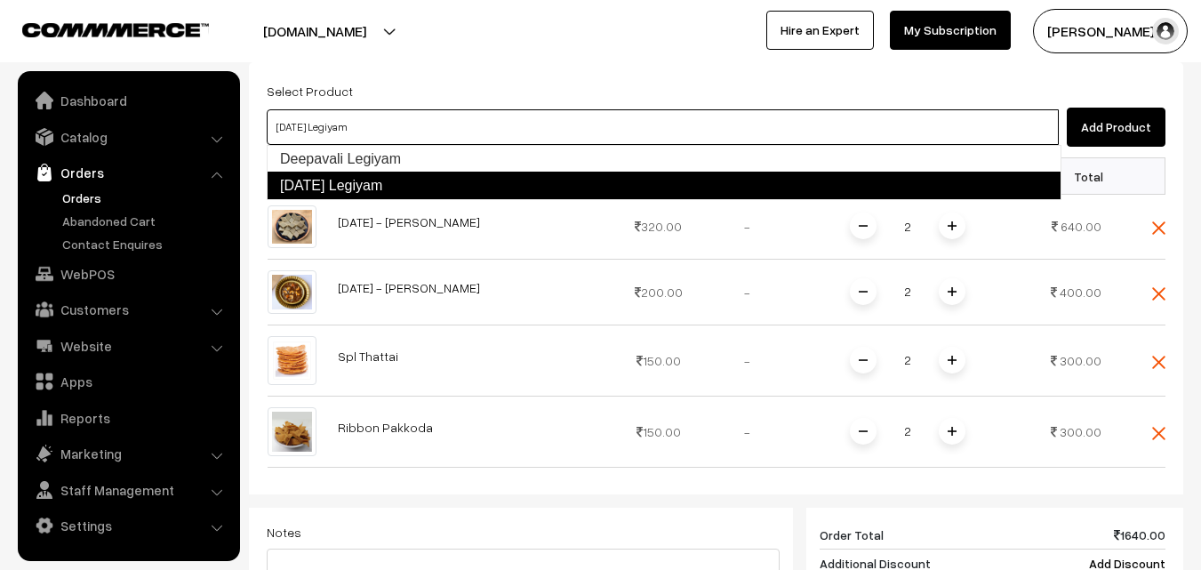
type input "Deepavali Legiyam"
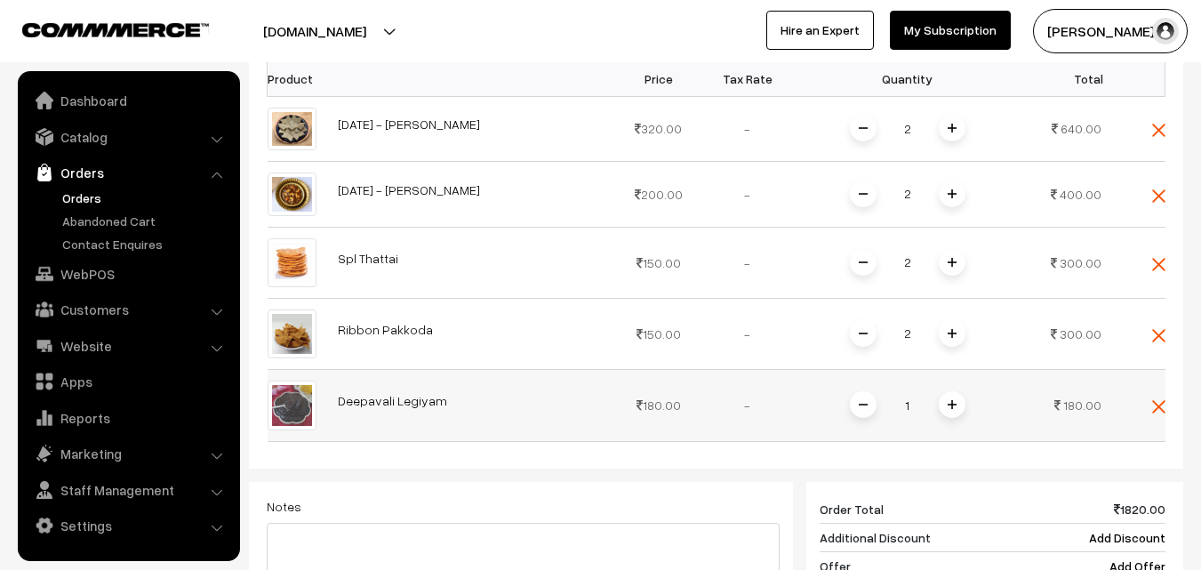
scroll to position [543, 0]
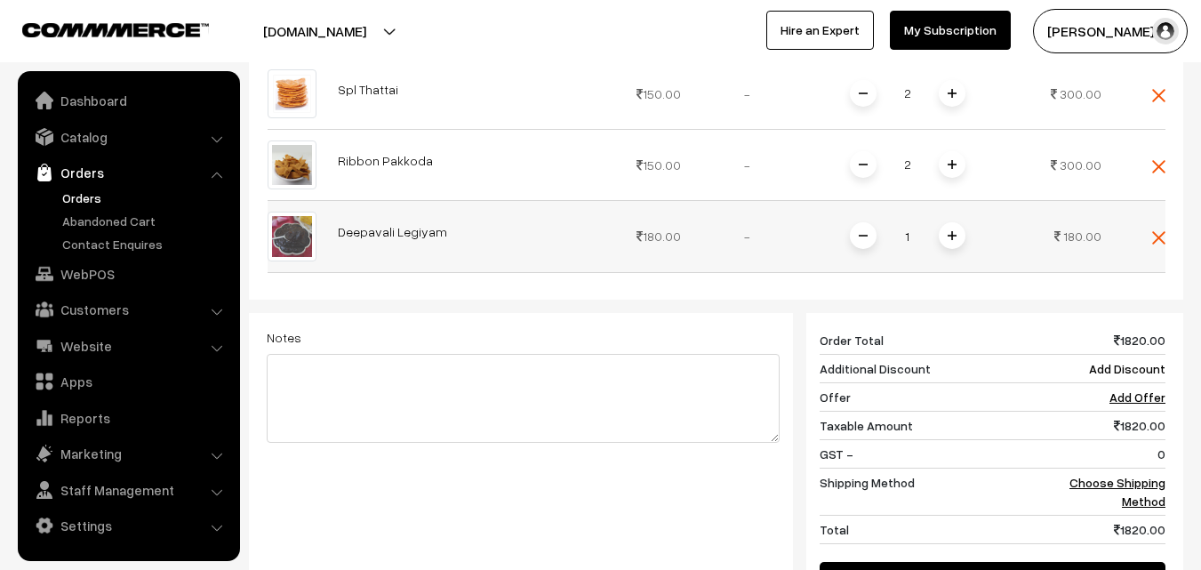
click at [940, 231] on div "1" at bounding box center [907, 236] width 133 height 31
drag, startPoint x: 948, startPoint y: 234, endPoint x: 942, endPoint y: 242, distance: 10.1
click at [949, 233] on img at bounding box center [952, 235] width 9 height 9
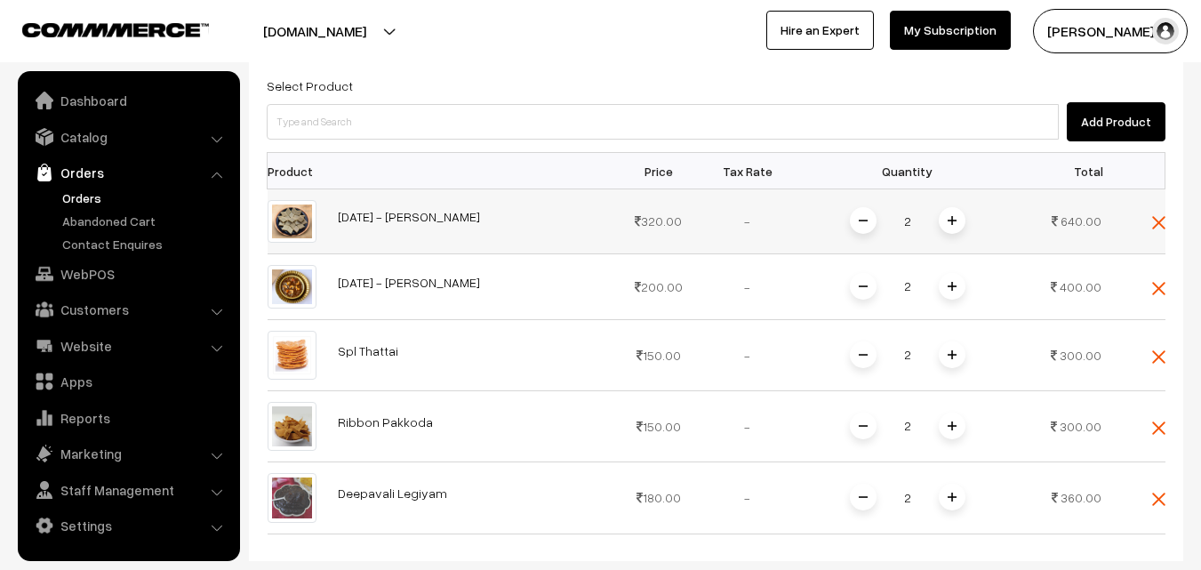
scroll to position [277, 0]
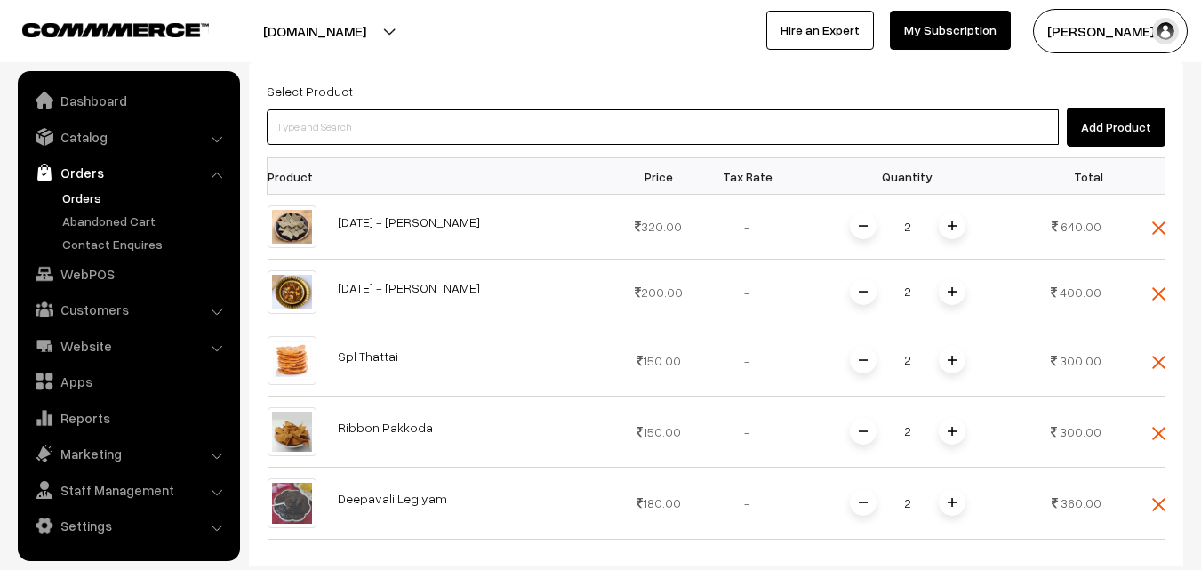
click at [407, 113] on input at bounding box center [663, 127] width 792 height 36
type input "[DATE] Legiyam"
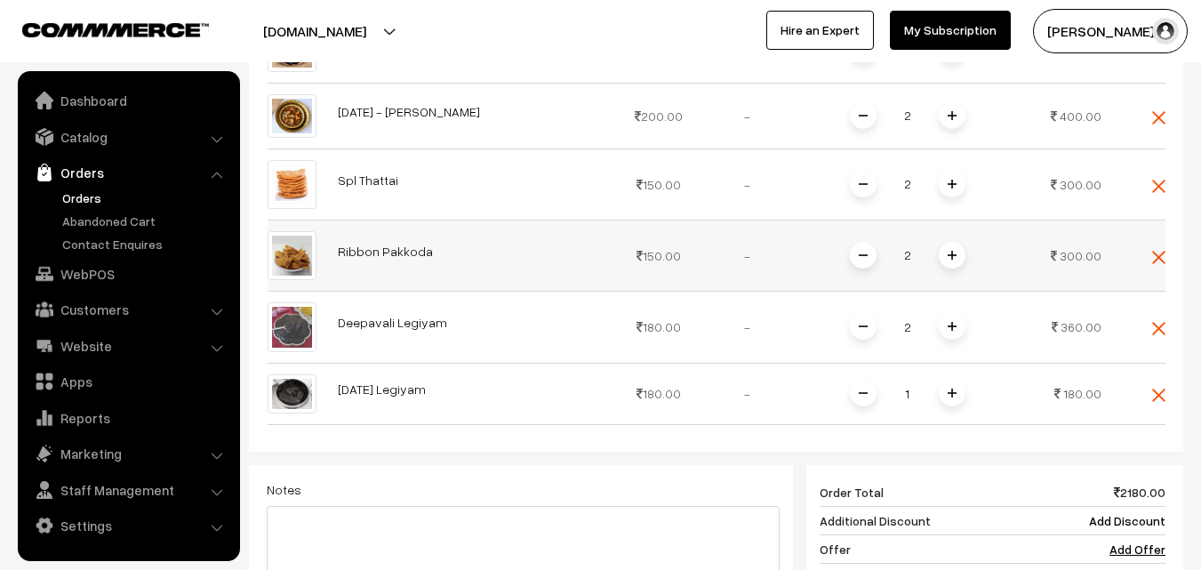
scroll to position [454, 0]
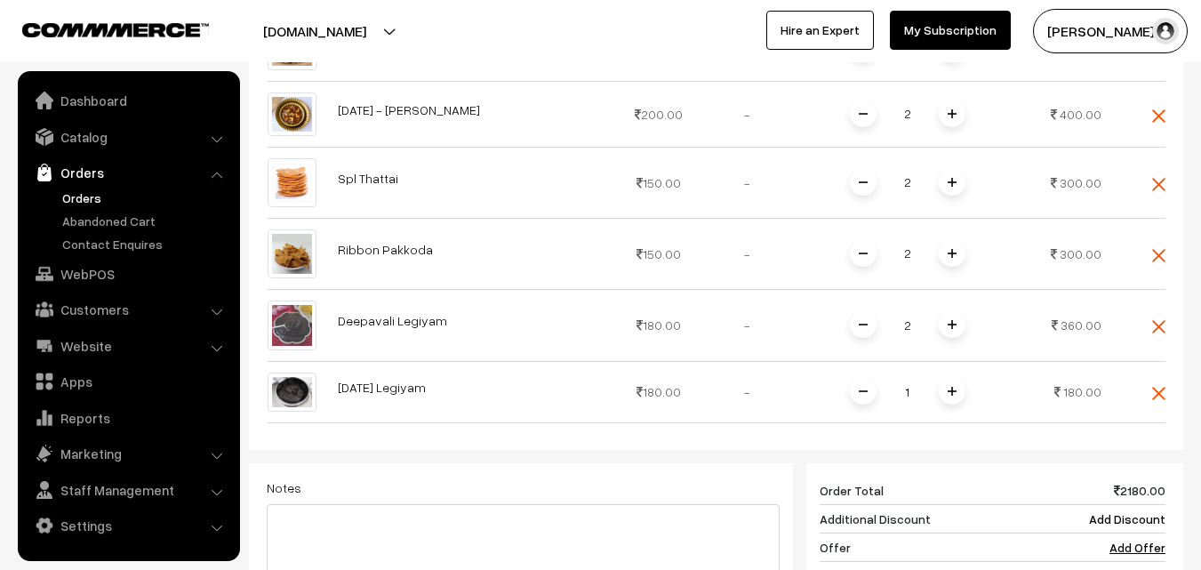
click at [1161, 383] on div at bounding box center [1158, 380] width 12 height 5
click at [1171, 394] on div "Select Product Add Product Product Price Tax Rate Quantity Total 2" at bounding box center [716, 324] width 935 height 880
click at [1164, 394] on img at bounding box center [1158, 393] width 13 height 13
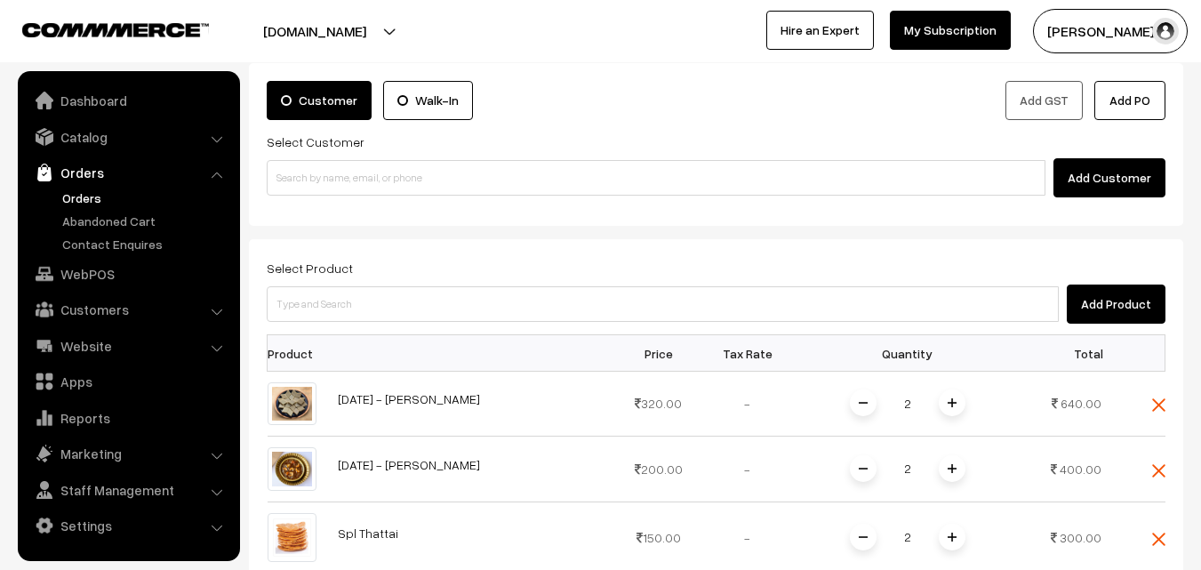
scroll to position [99, 0]
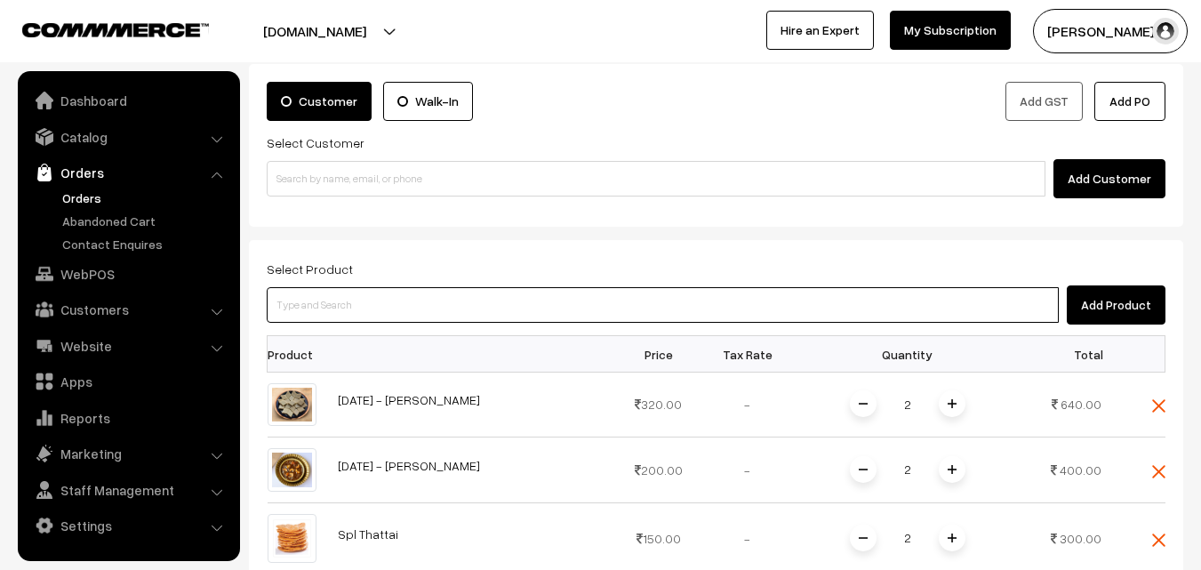
click at [416, 310] on input at bounding box center [663, 305] width 792 height 36
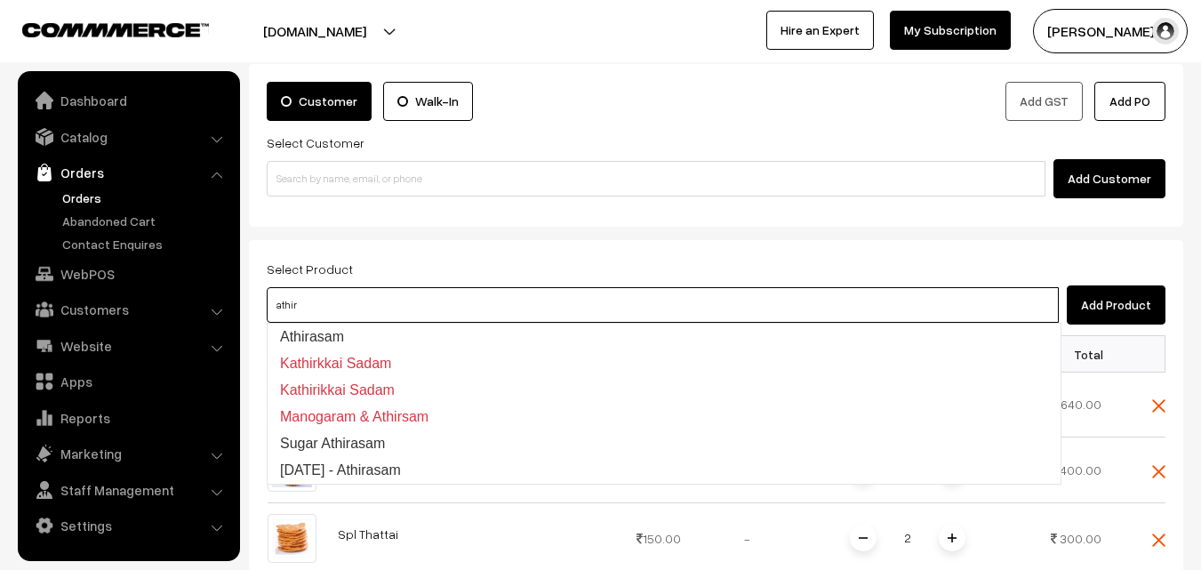
type input "[DATE] - Athirasam"
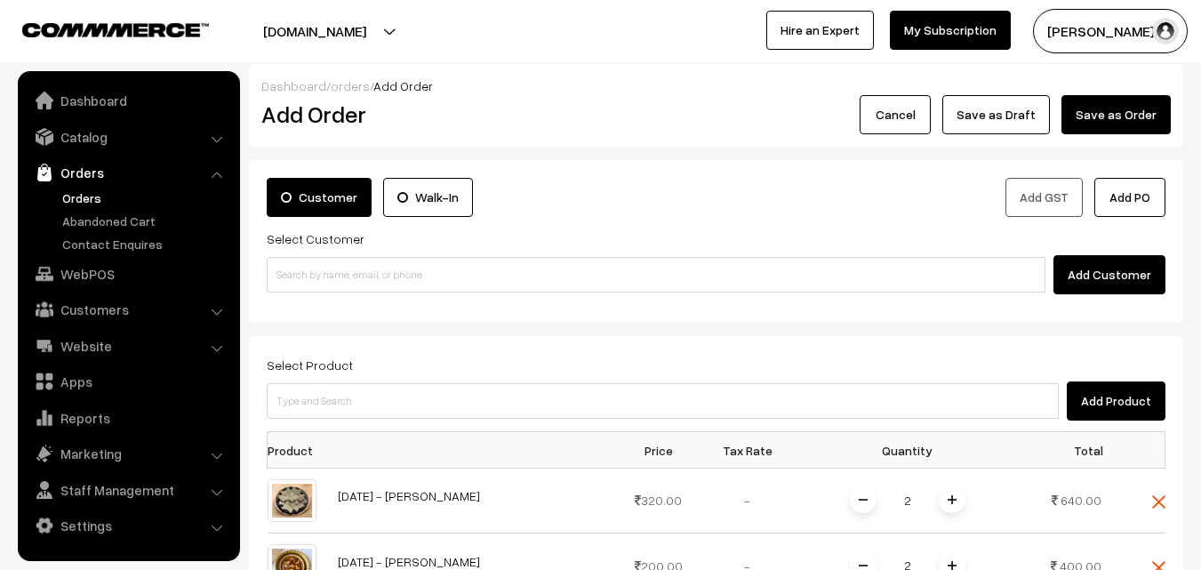
scroll to position [0, 0]
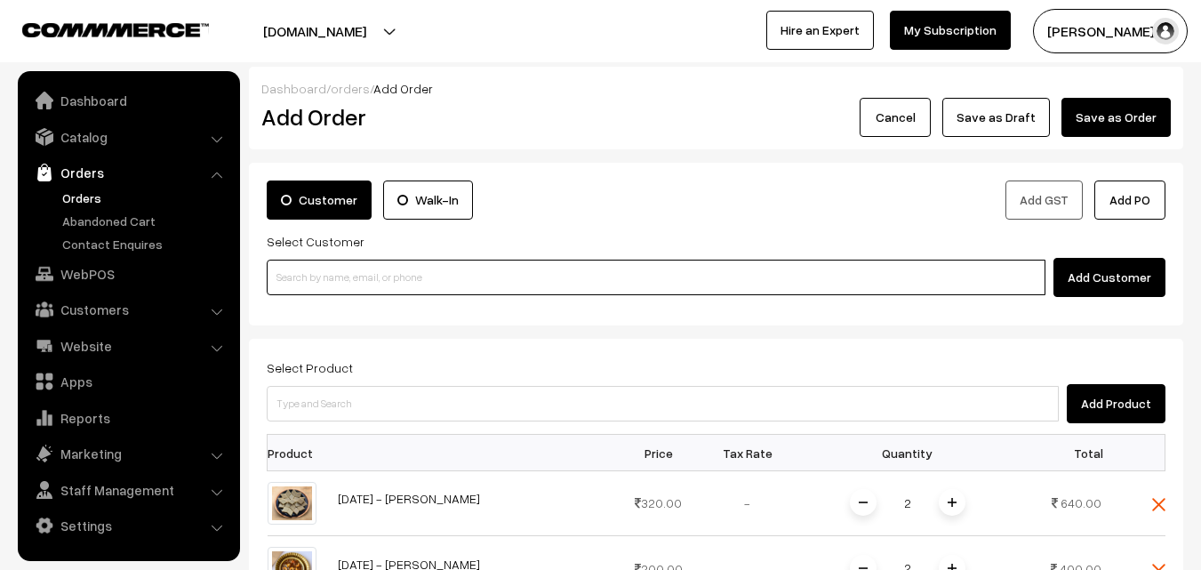
click at [674, 272] on input at bounding box center [656, 278] width 779 height 36
click at [571, 285] on input at bounding box center [656, 278] width 779 height 36
click at [424, 288] on input at bounding box center [656, 278] width 779 height 36
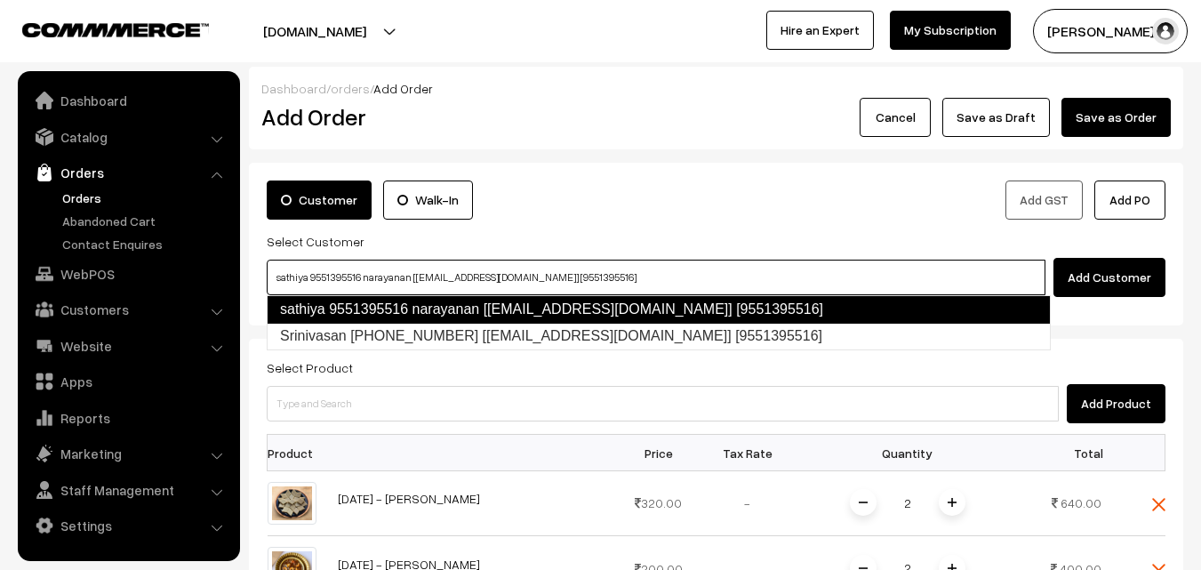
type input "sathiya 9551395516 narayanan [[EMAIL_ADDRESS][DOMAIN_NAME]] [9551395516]"
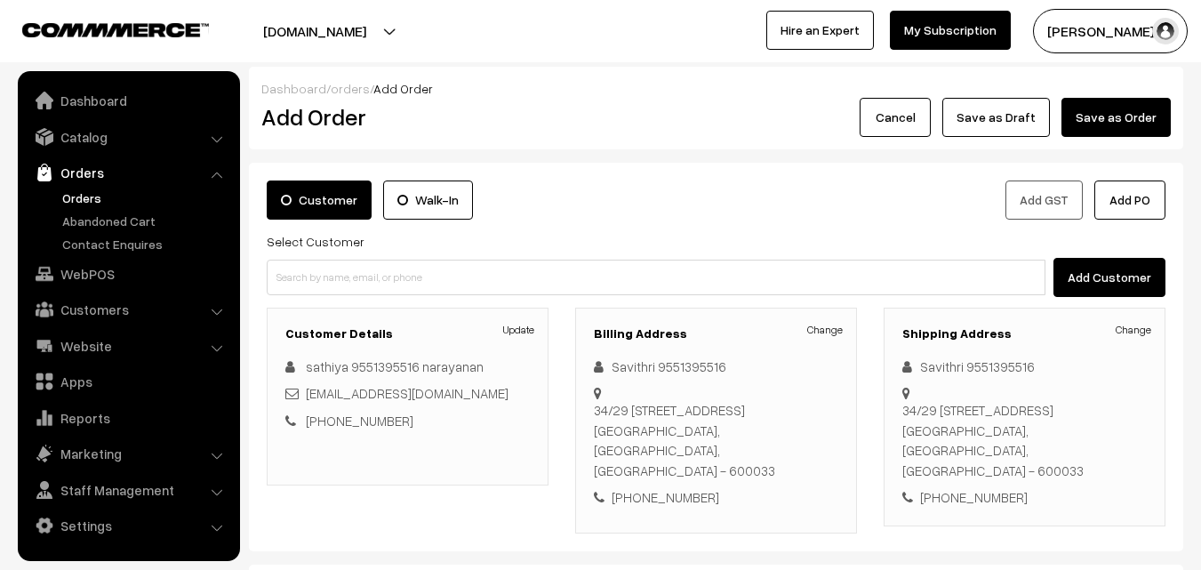
click at [445, 213] on label "Walk-In" at bounding box center [428, 200] width 90 height 39
click at [0, 0] on input "Walk-In" at bounding box center [0, 0] width 0 height 0
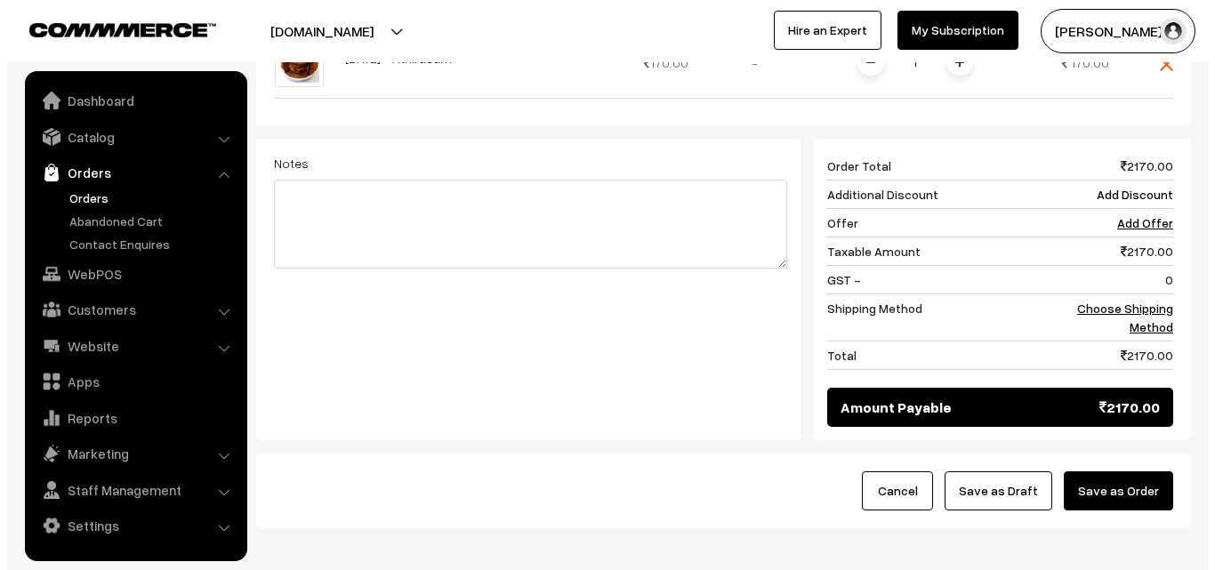
scroll to position [1064, 0]
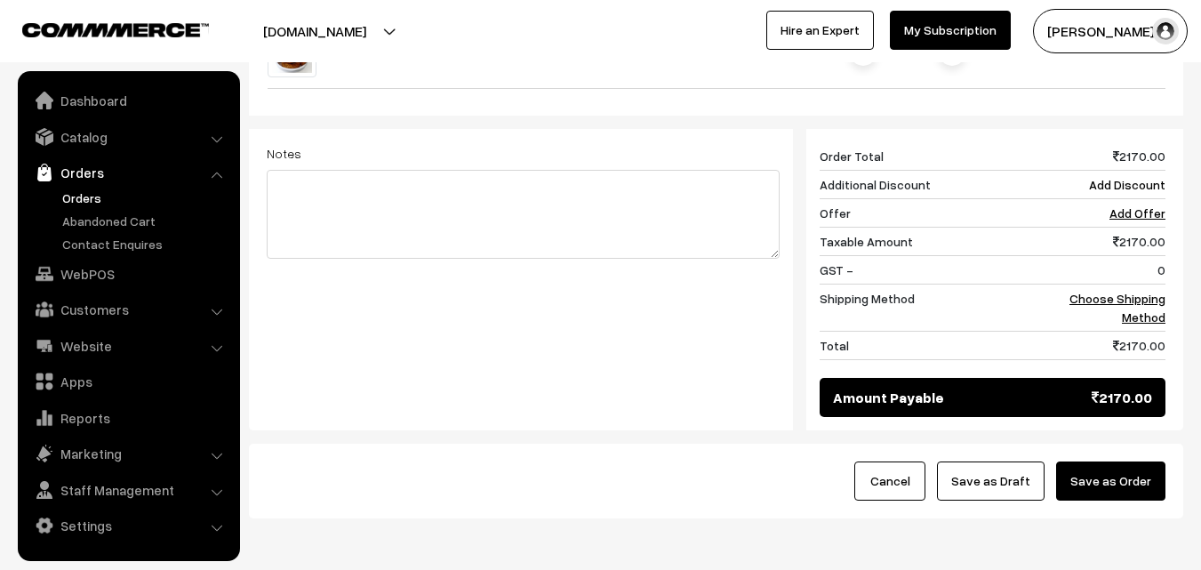
click at [1134, 462] on button "Save as Order" at bounding box center [1110, 481] width 109 height 39
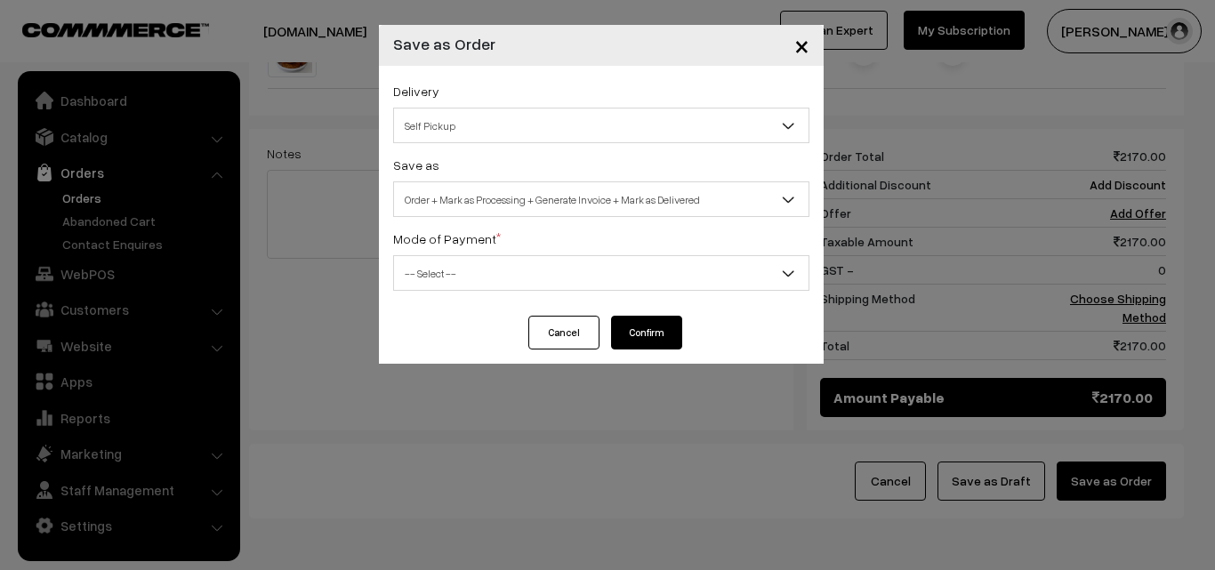
click at [516, 194] on span "Order + Mark as Processing + Generate Invoice + Mark as Delivered" at bounding box center [601, 199] width 414 height 31
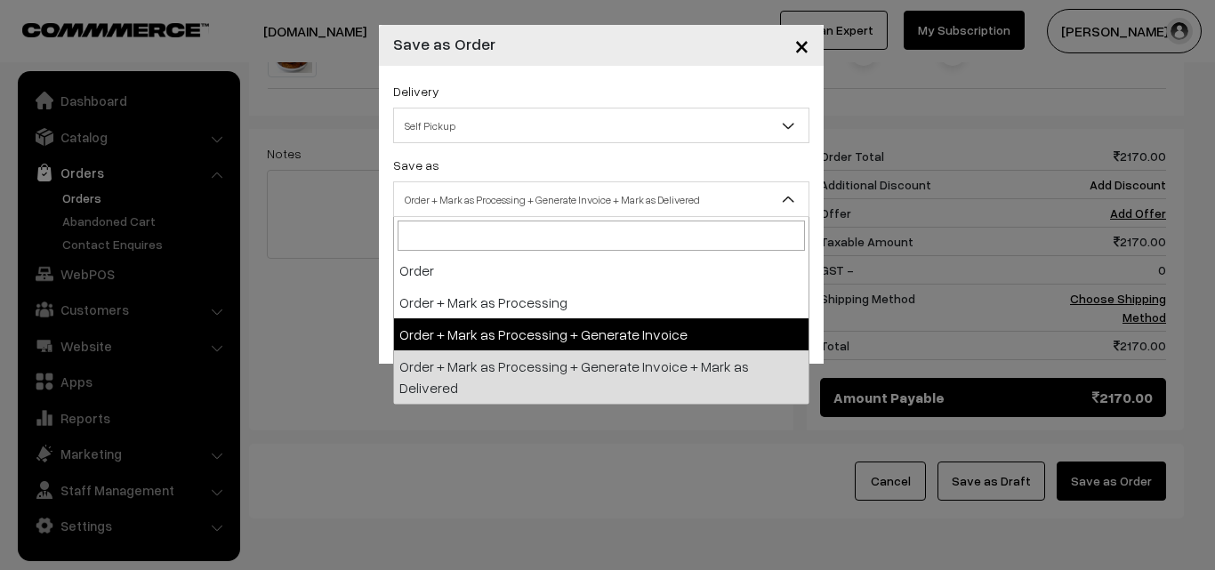
select select "3"
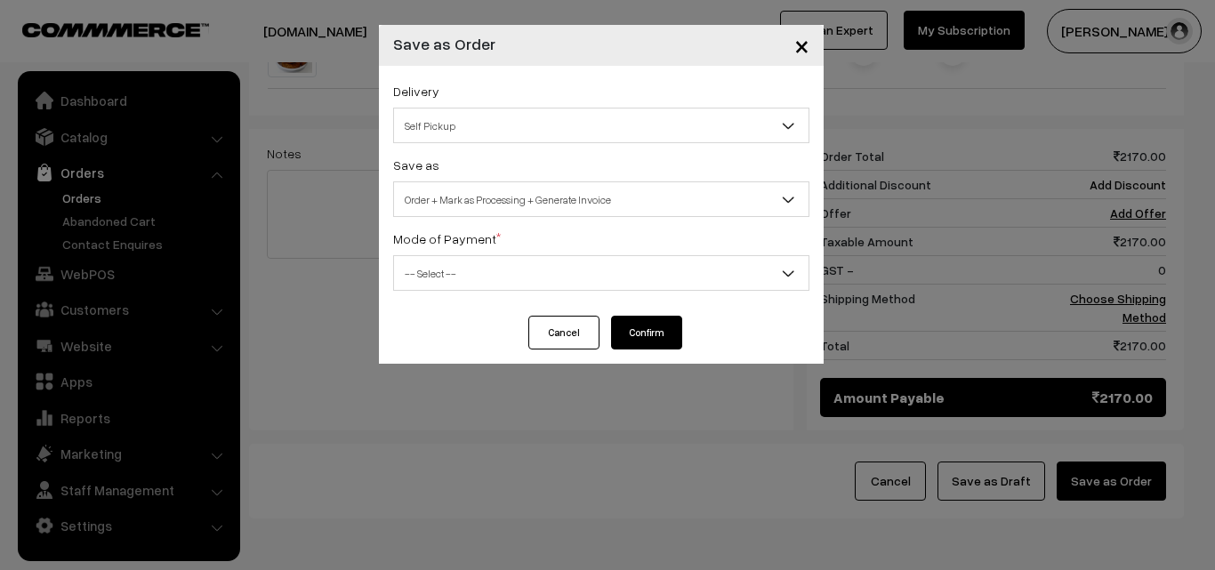
click at [473, 264] on span "-- Select --" at bounding box center [601, 273] width 414 height 31
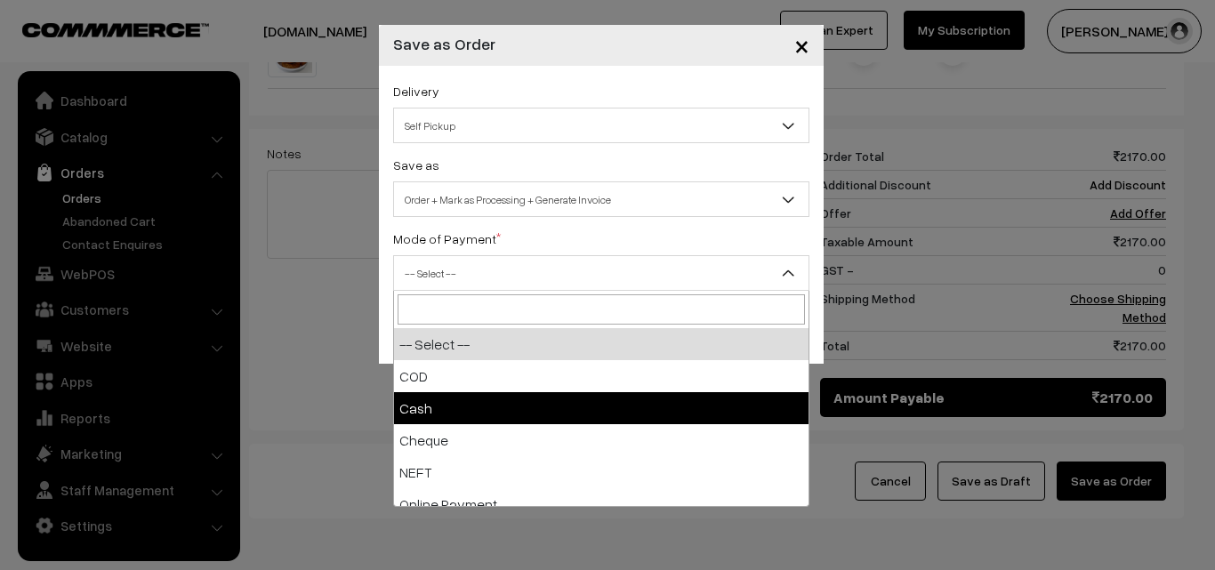
select select "2"
checkbox input "true"
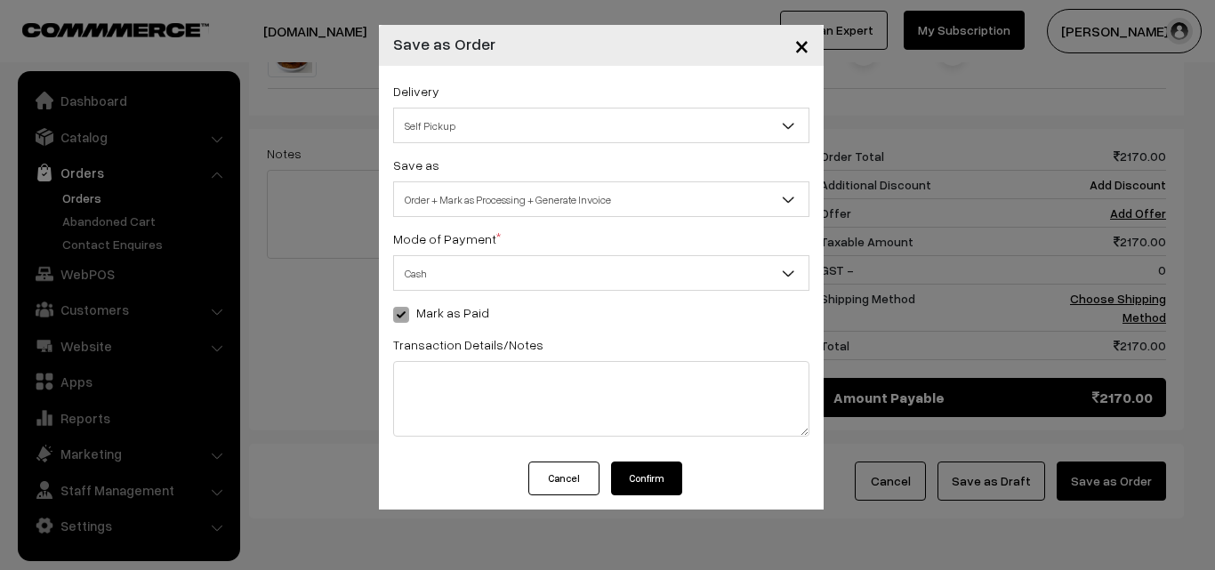
click at [639, 479] on button "Confirm" at bounding box center [646, 479] width 71 height 34
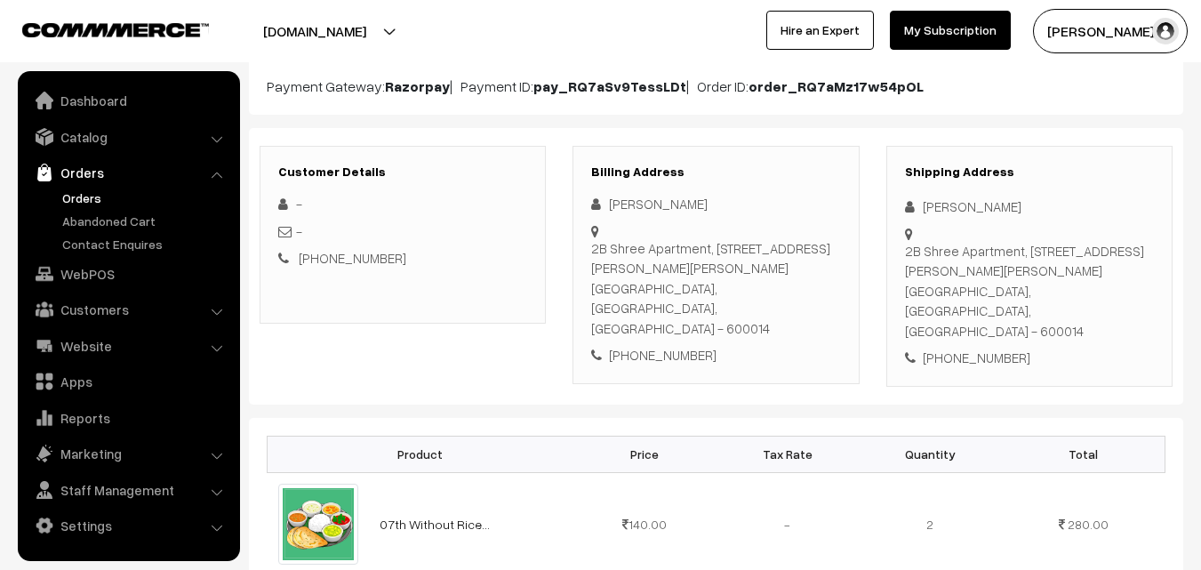
scroll to position [178, 0]
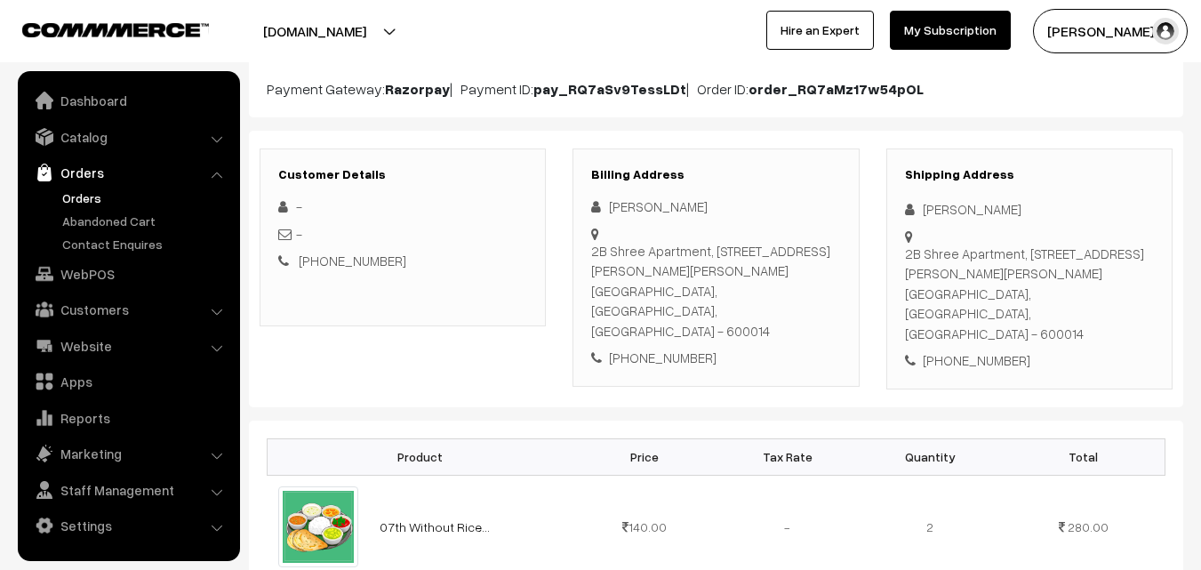
click at [82, 197] on link "Orders" at bounding box center [146, 198] width 176 height 19
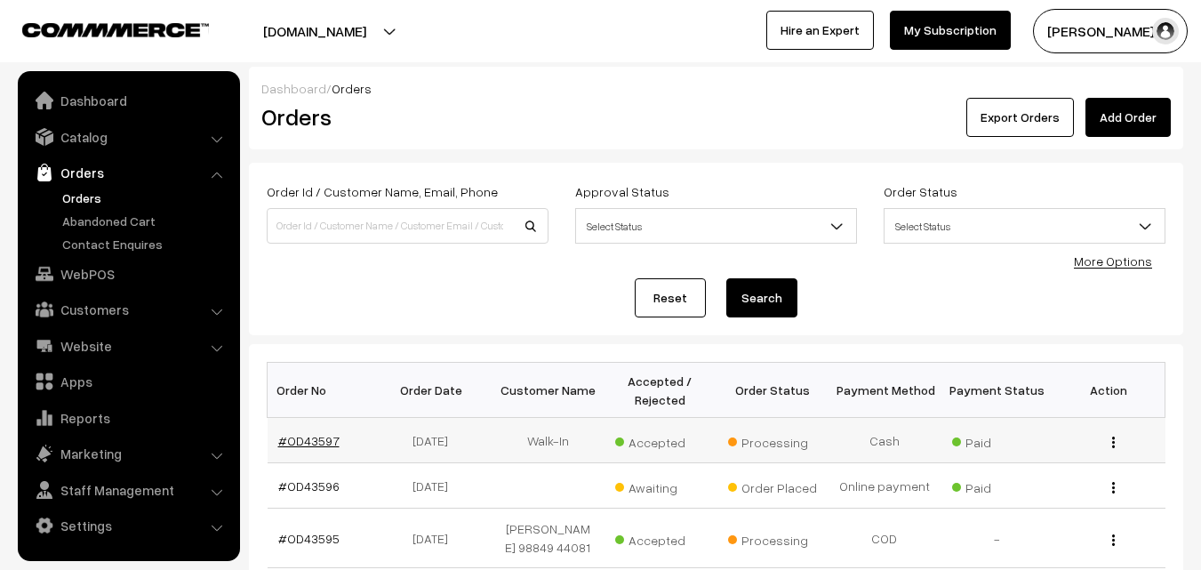
click at [332, 444] on link "#OD43597" at bounding box center [308, 440] width 61 height 15
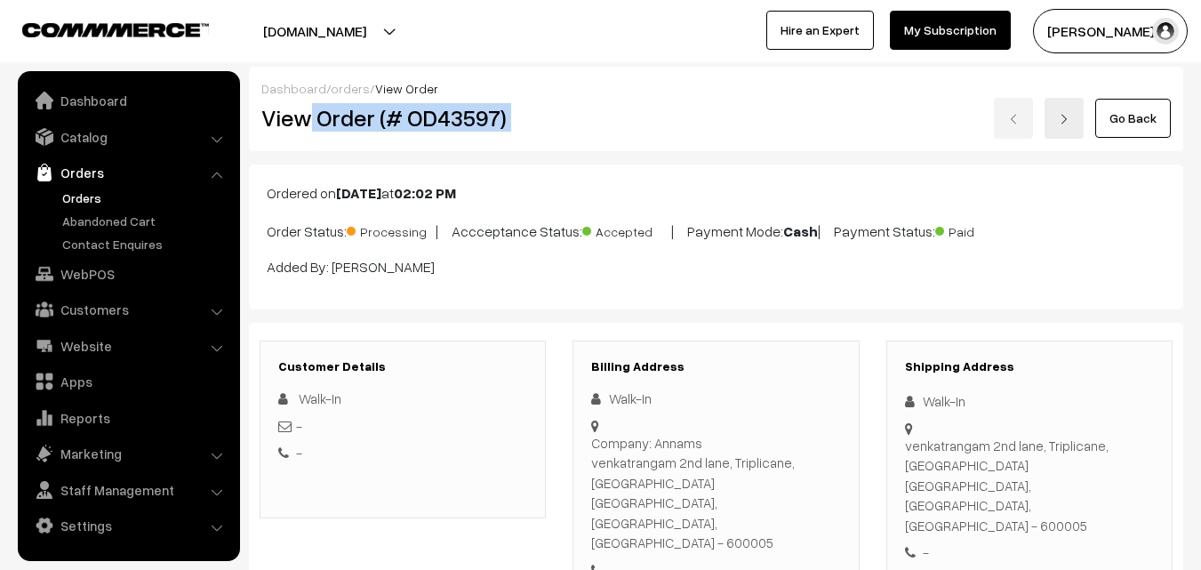
drag, startPoint x: 388, startPoint y: 116, endPoint x: 569, endPoint y: 98, distance: 182.3
click at [569, 98] on div "View Order (# OD43597) Go Back" at bounding box center [716, 118] width 936 height 41
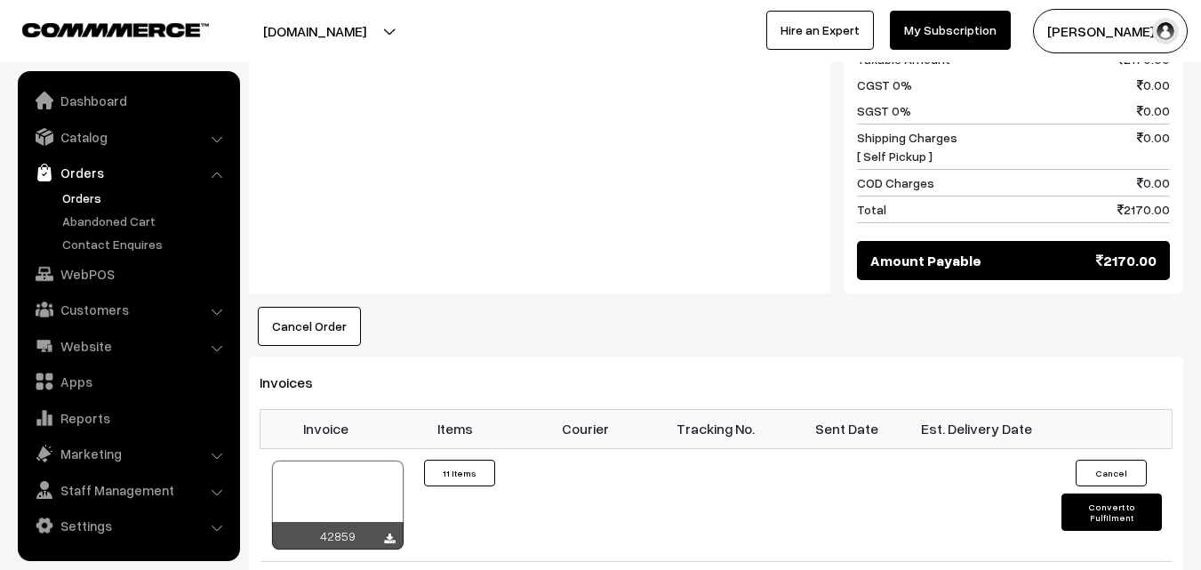
scroll to position [1423, 0]
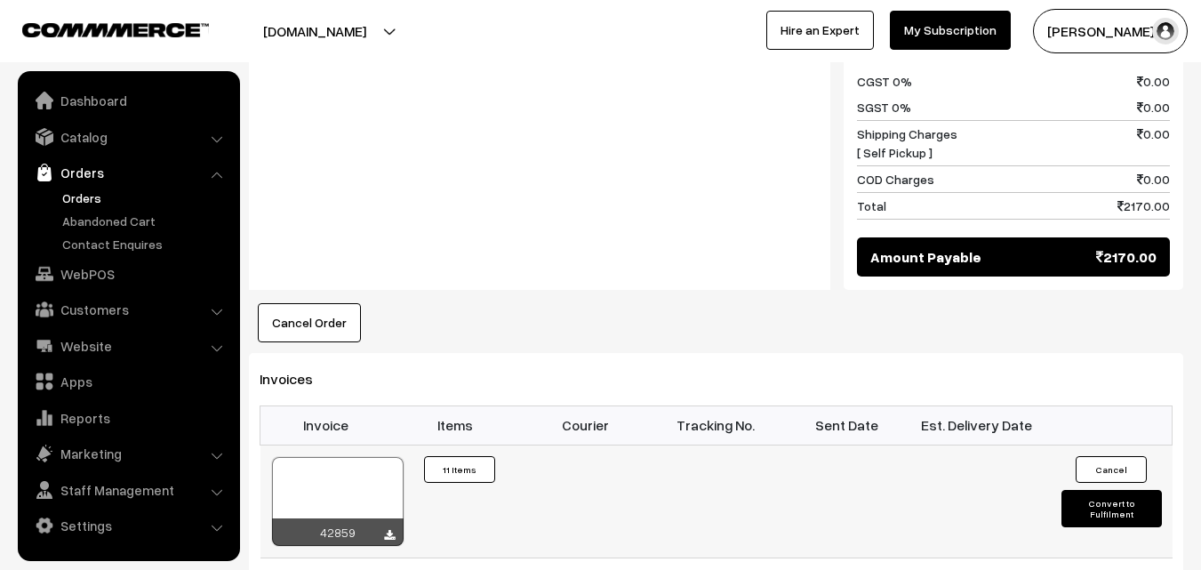
click at [330, 457] on div at bounding box center [338, 501] width 132 height 89
click at [76, 276] on link "WebPOS" at bounding box center [128, 274] width 212 height 32
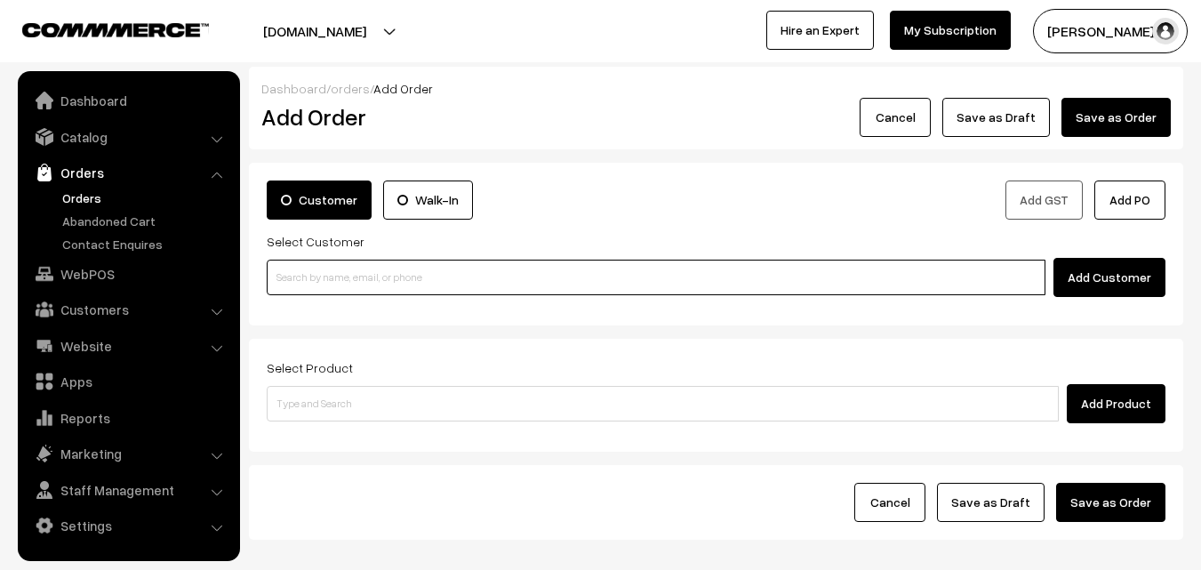
paste input "94449 13191"
click at [319, 278] on input "94449 13191" at bounding box center [656, 278] width 779 height 36
click at [309, 269] on input "94449 13191" at bounding box center [656, 278] width 779 height 36
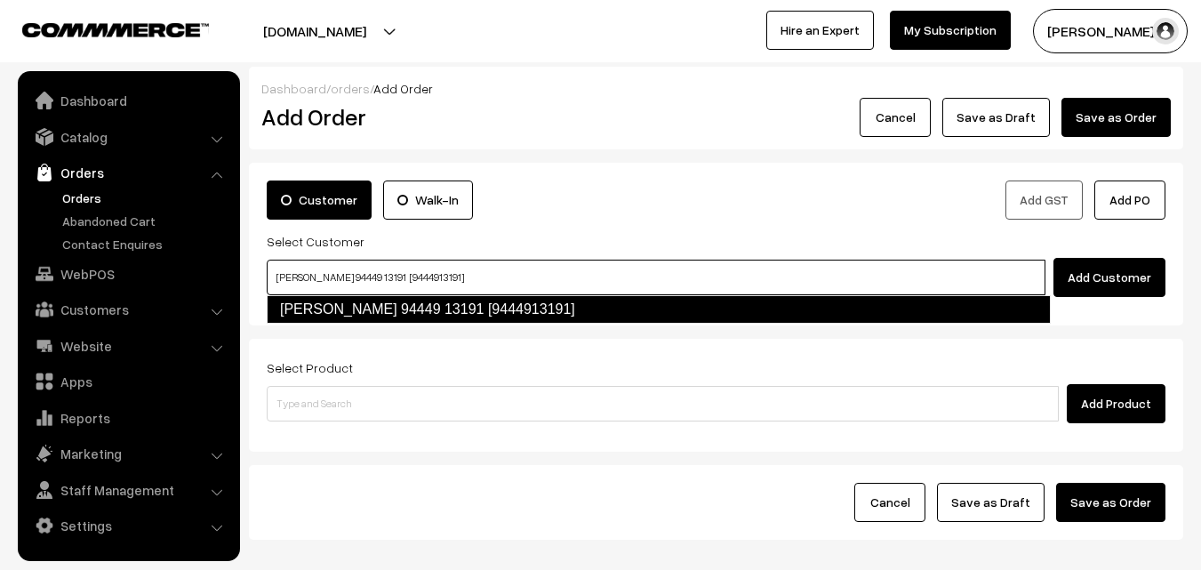
type input "[PERSON_NAME] 94449 13191 [9444913191]"
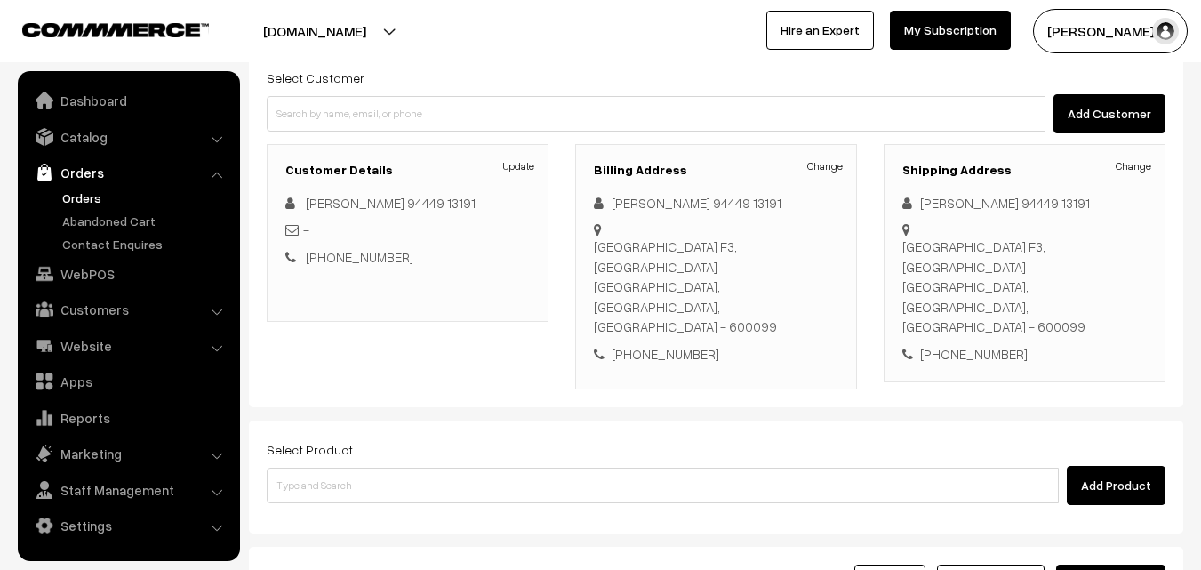
scroll to position [178, 0]
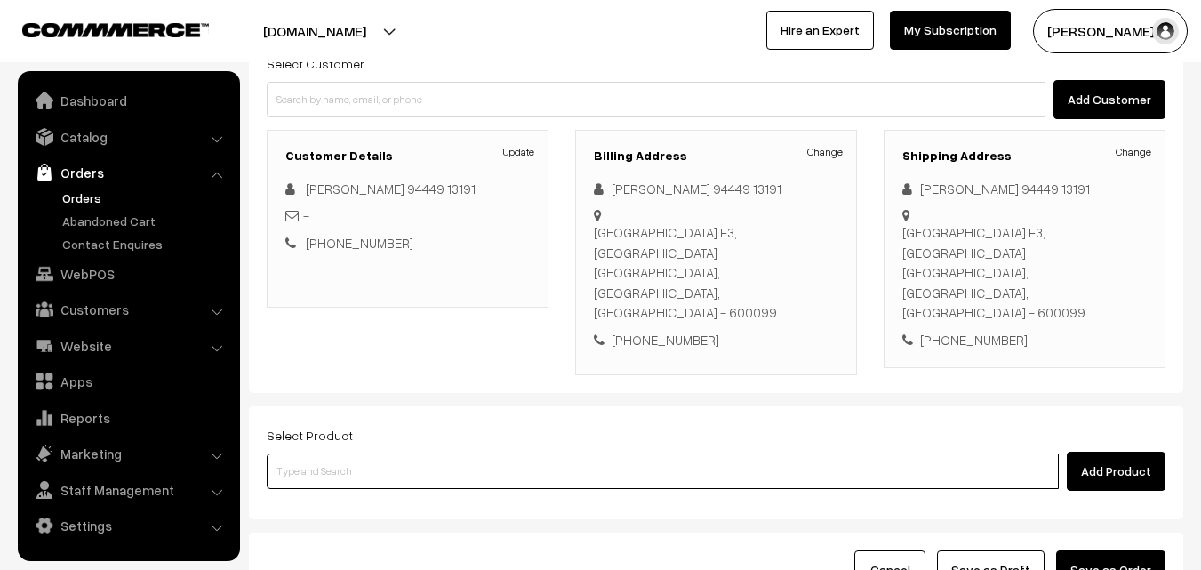
click at [591, 454] on input at bounding box center [663, 472] width 792 height 36
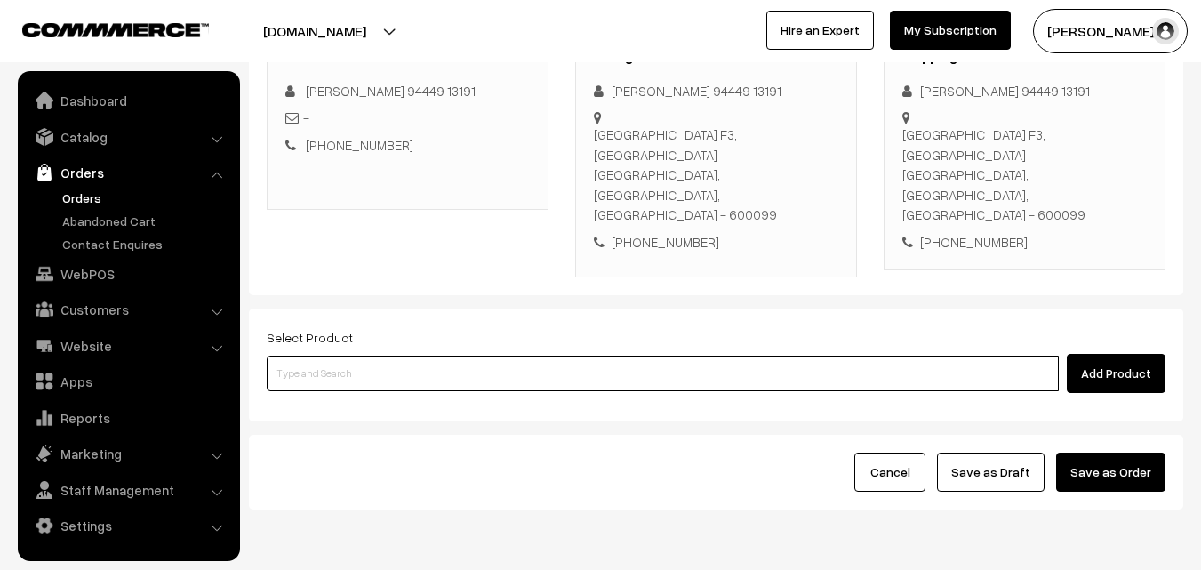
scroll to position [304, 0]
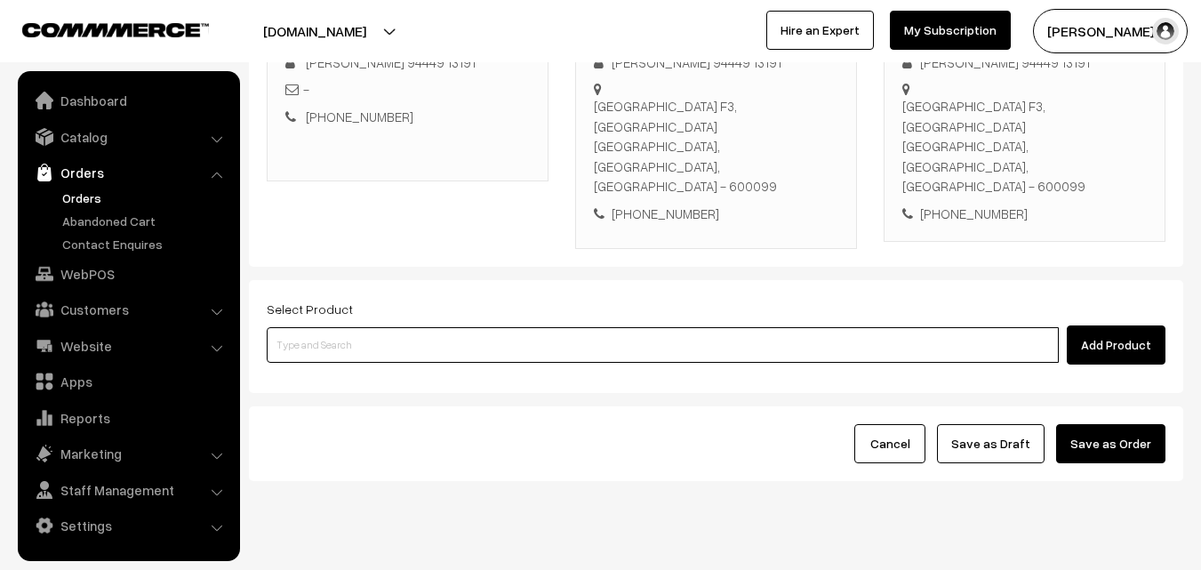
click at [495, 327] on input at bounding box center [663, 345] width 792 height 36
click at [503, 327] on input at bounding box center [663, 345] width 792 height 36
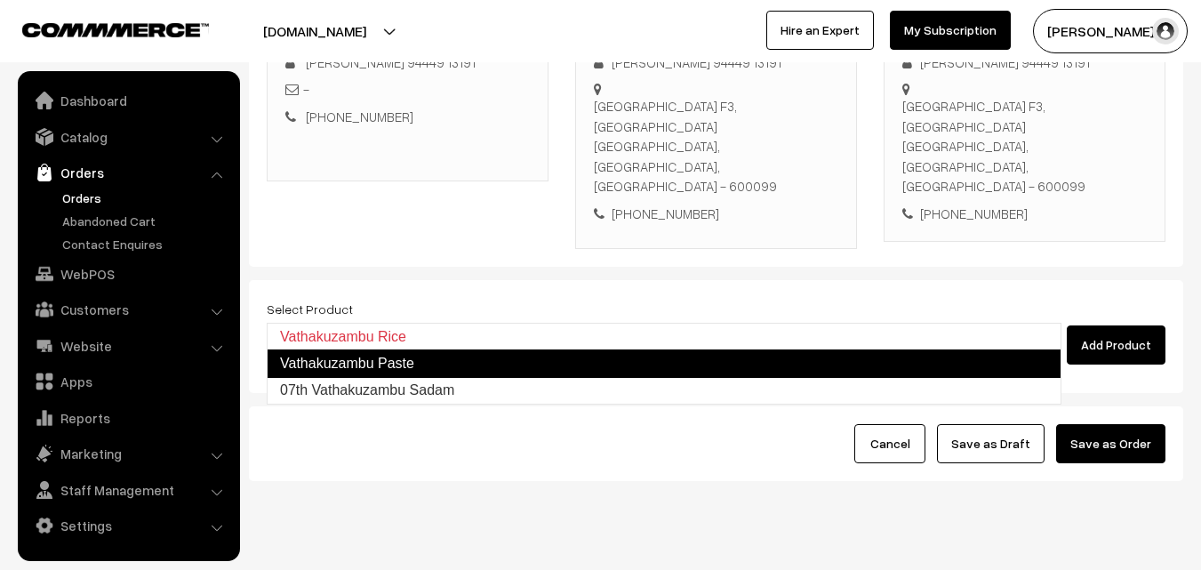
type input "07th Vathakuzambu Sadam"
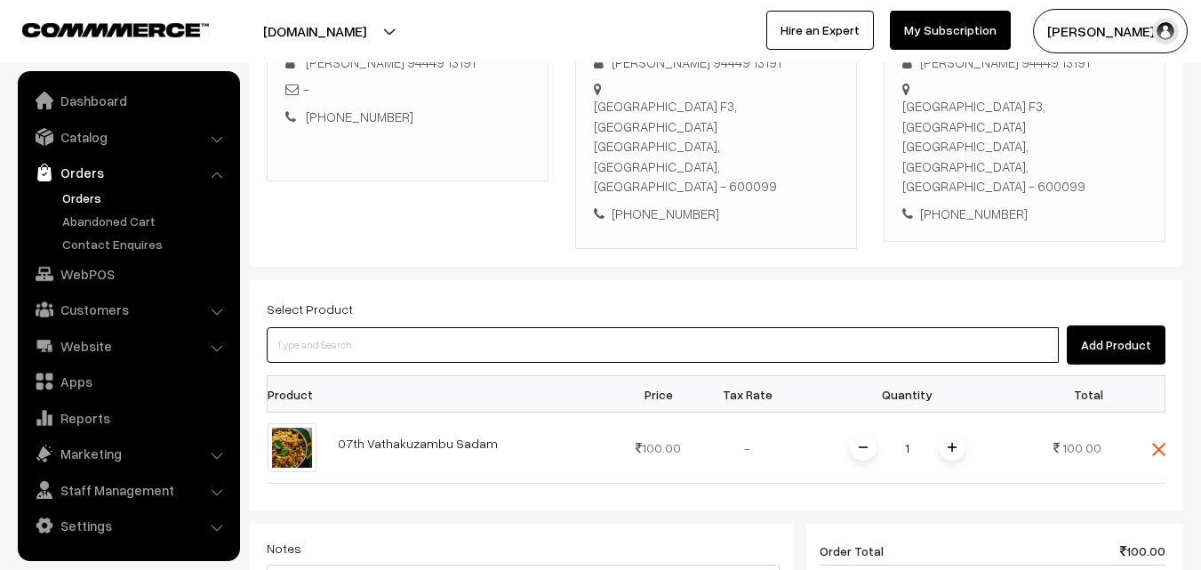
click at [453, 327] on input at bounding box center [663, 345] width 792 height 36
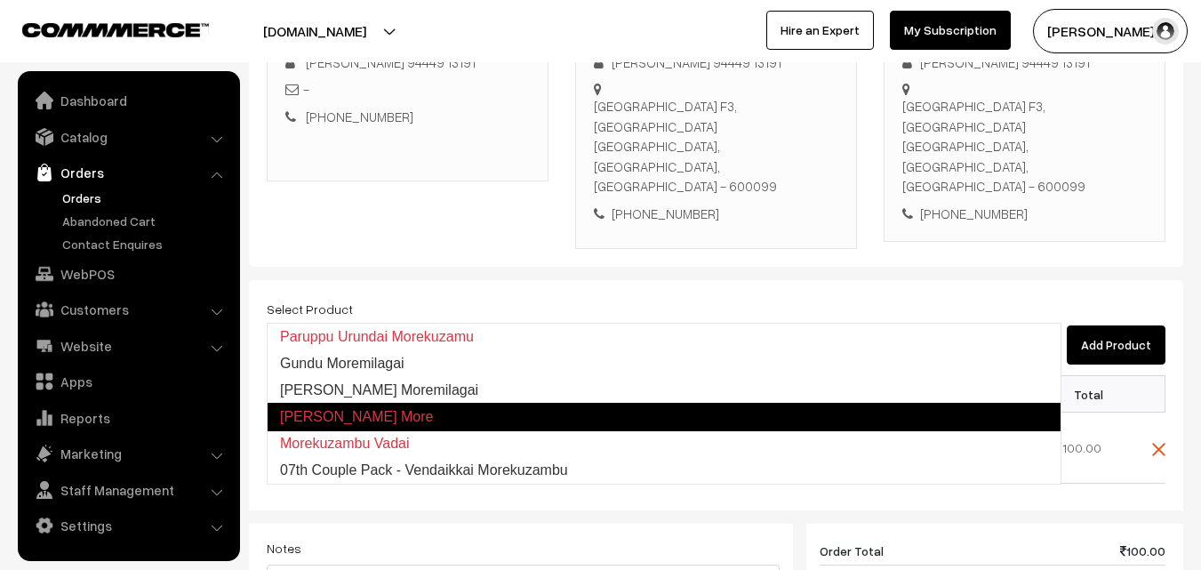
type input "07th Couple Pack - Vendaikkai Morekuzambu"
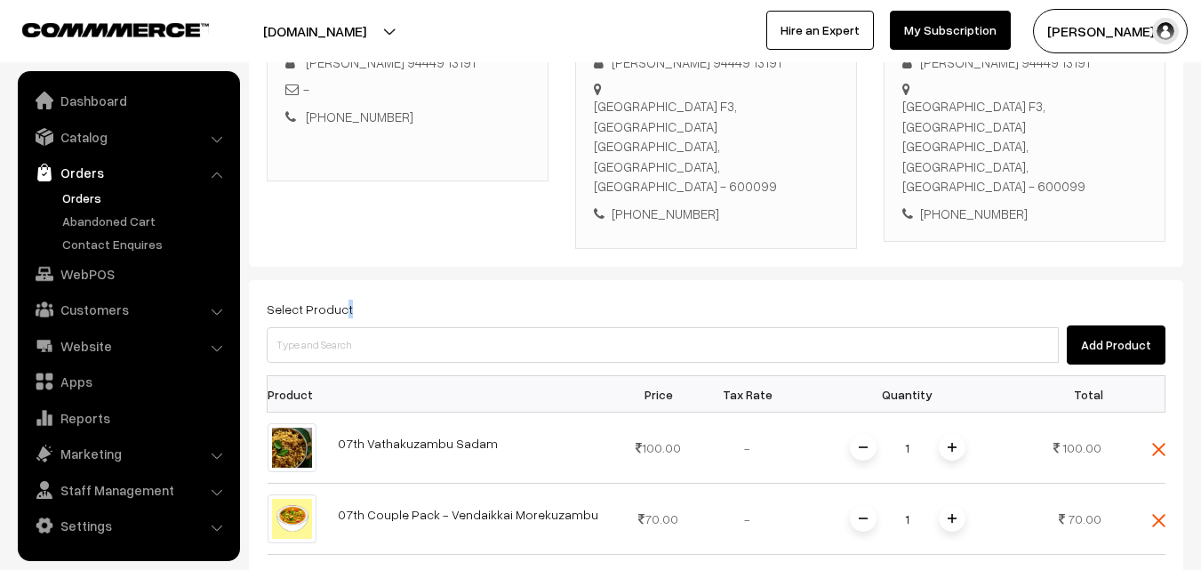
click at [342, 300] on label "Select Product" at bounding box center [310, 309] width 86 height 19
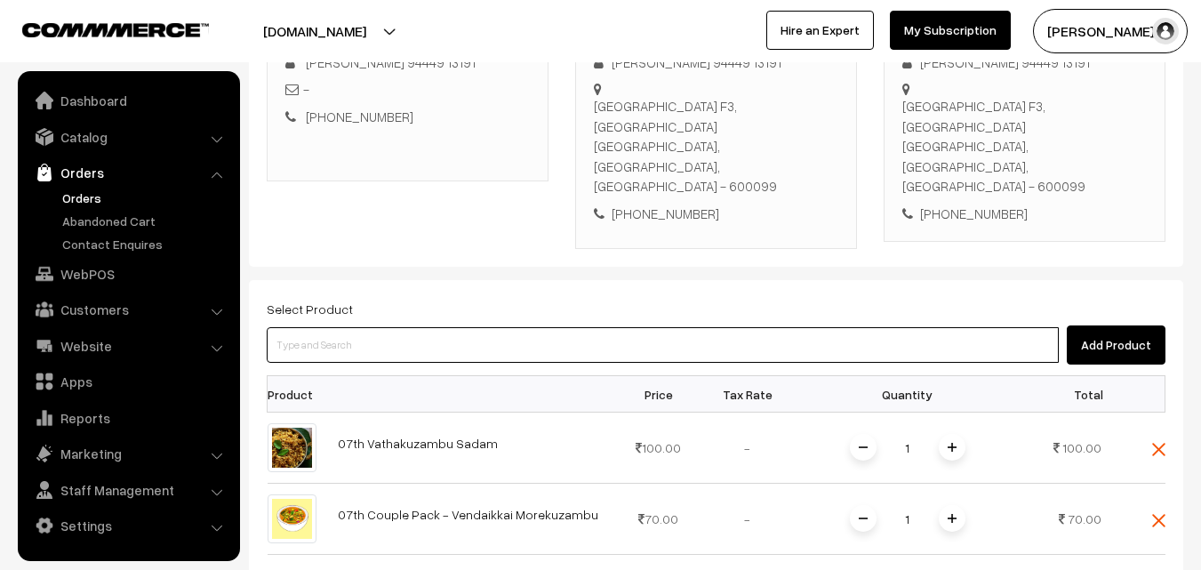
click at [332, 327] on input at bounding box center [663, 345] width 792 height 36
paste input "07th Couple Pack- Tomato Rasam"
type input "07th Couple Pack- Tomato Rasam"
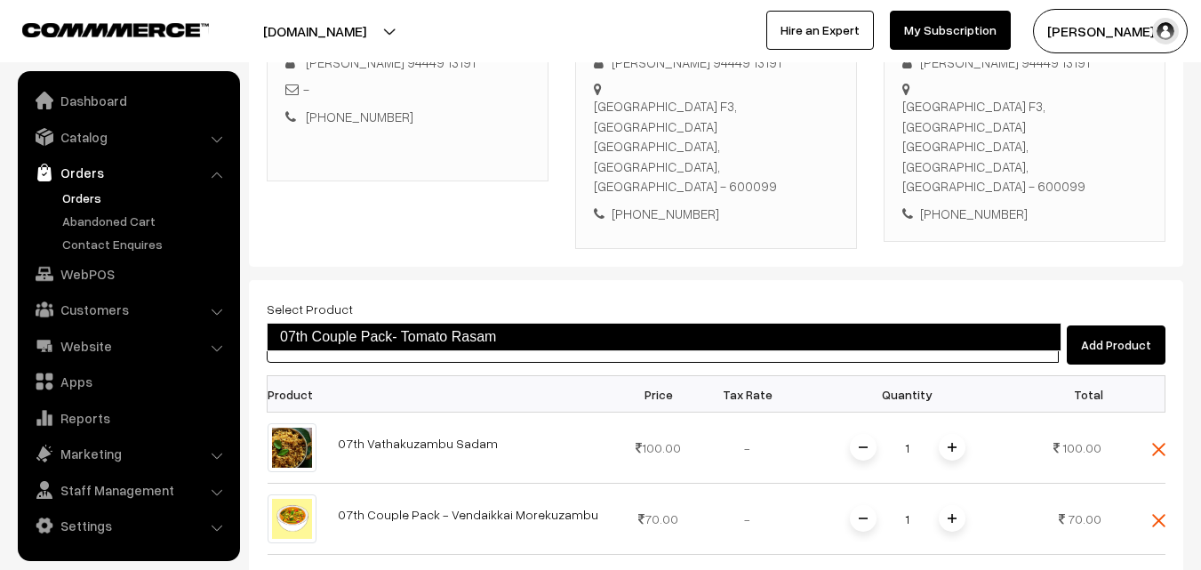
click at [347, 340] on link "07th Couple Pack- Tomato Rasam" at bounding box center [664, 337] width 795 height 28
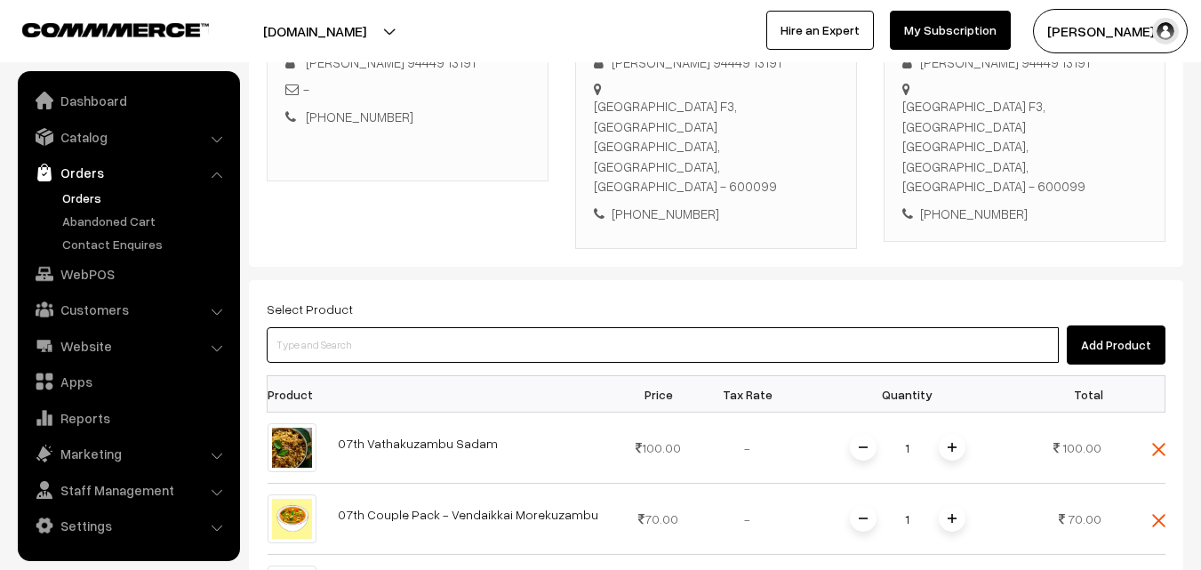
click at [462, 327] on input at bounding box center [663, 345] width 792 height 36
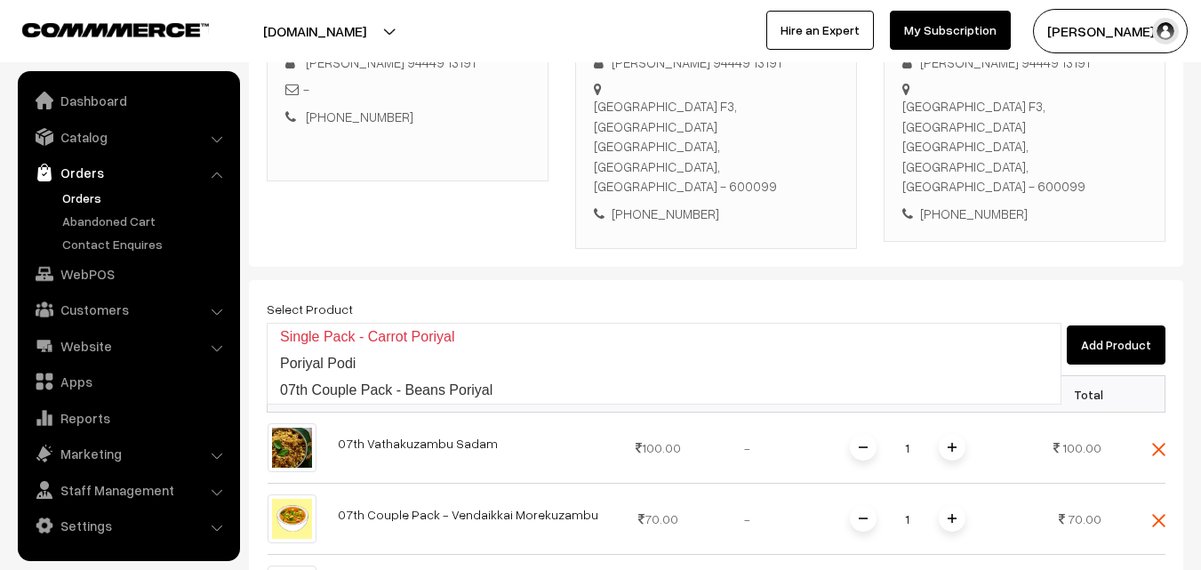
type input "07th Couple Pack - Beans Poriyal"
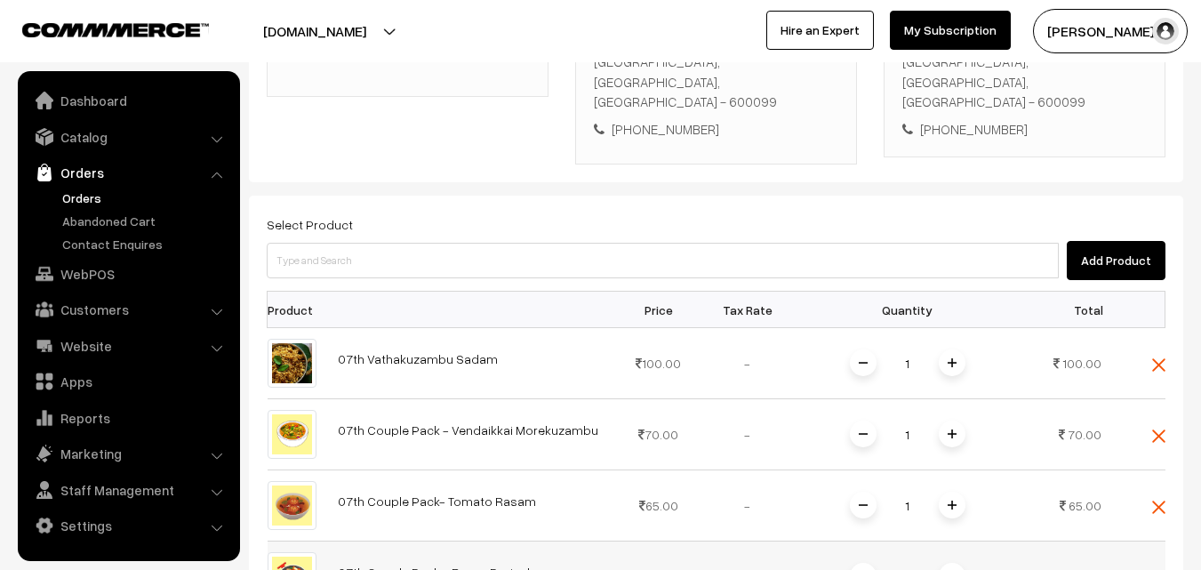
scroll to position [571, 0]
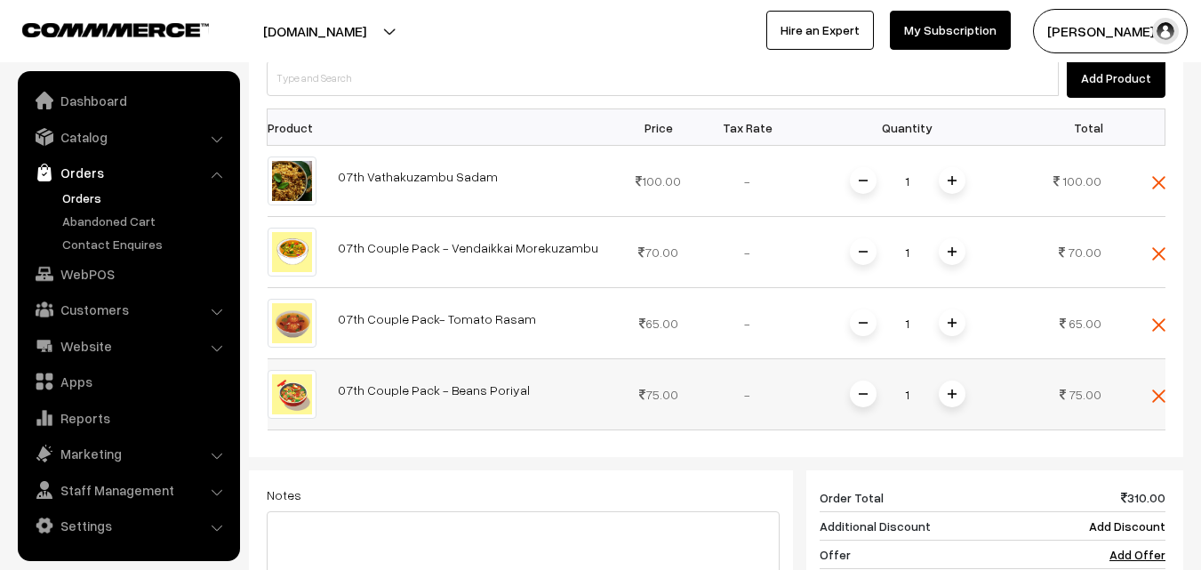
click at [948, 389] on img at bounding box center [952, 393] width 9 height 9
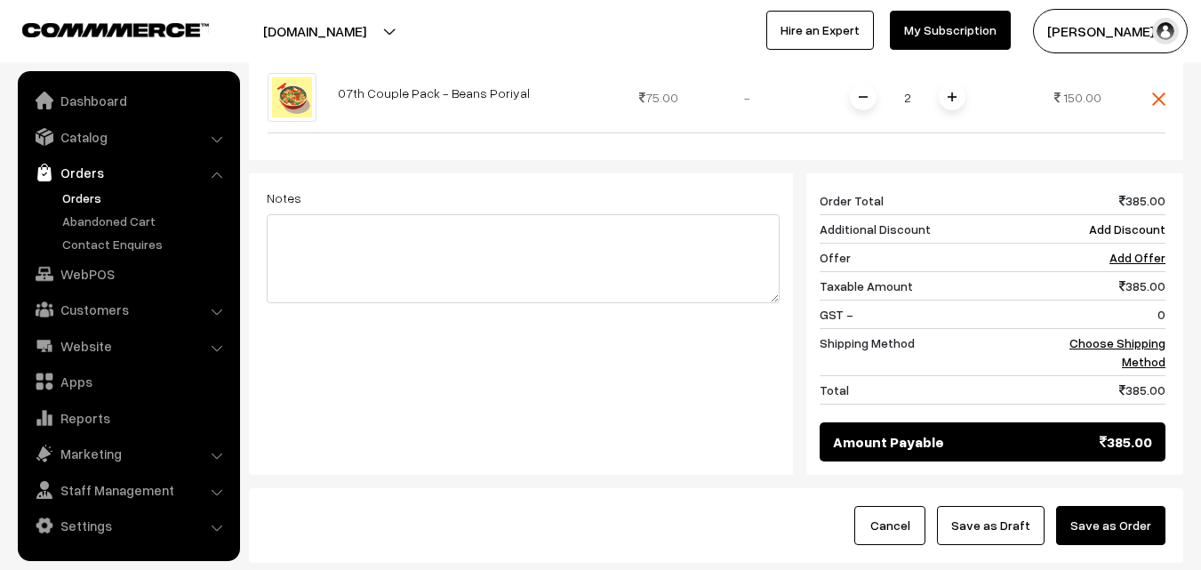
scroll to position [927, 0]
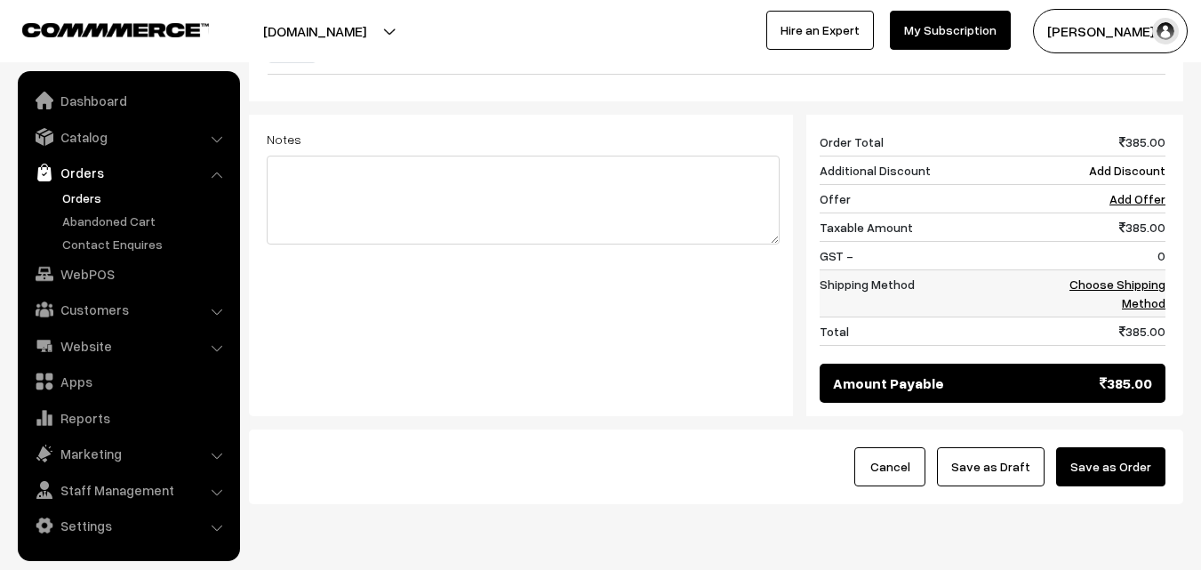
click at [1142, 277] on link "Choose Shipping Method" at bounding box center [1118, 294] width 96 height 34
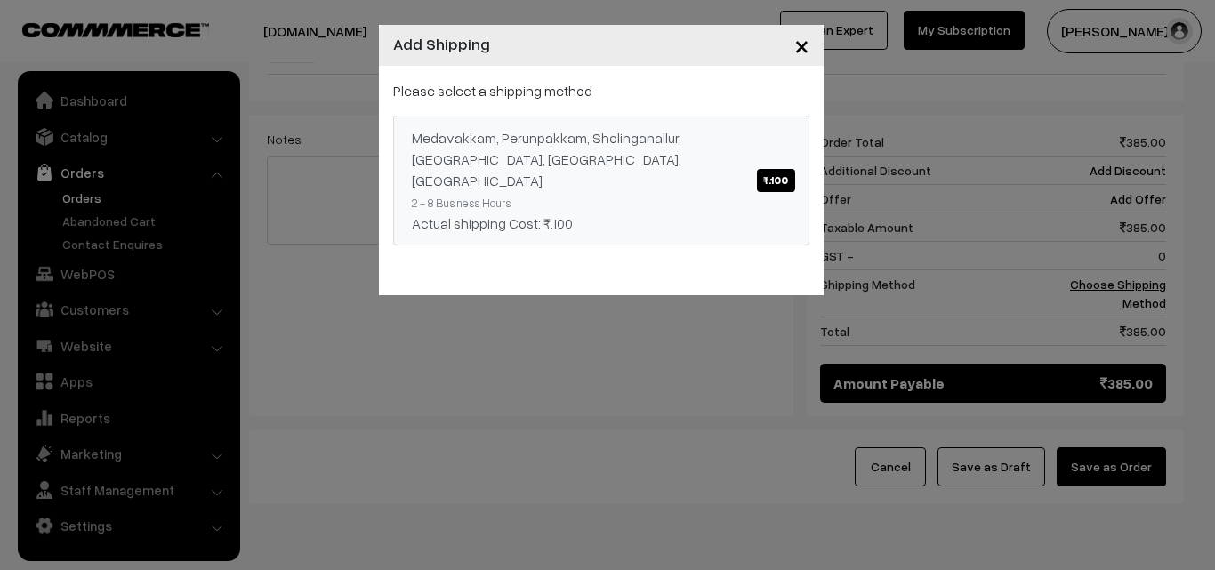
click at [706, 116] on link "Medavakkam, Perunpakkam, Sholinganallur, seliyur, Kirattur, Perambur ₹.100 2 - …" at bounding box center [601, 181] width 416 height 130
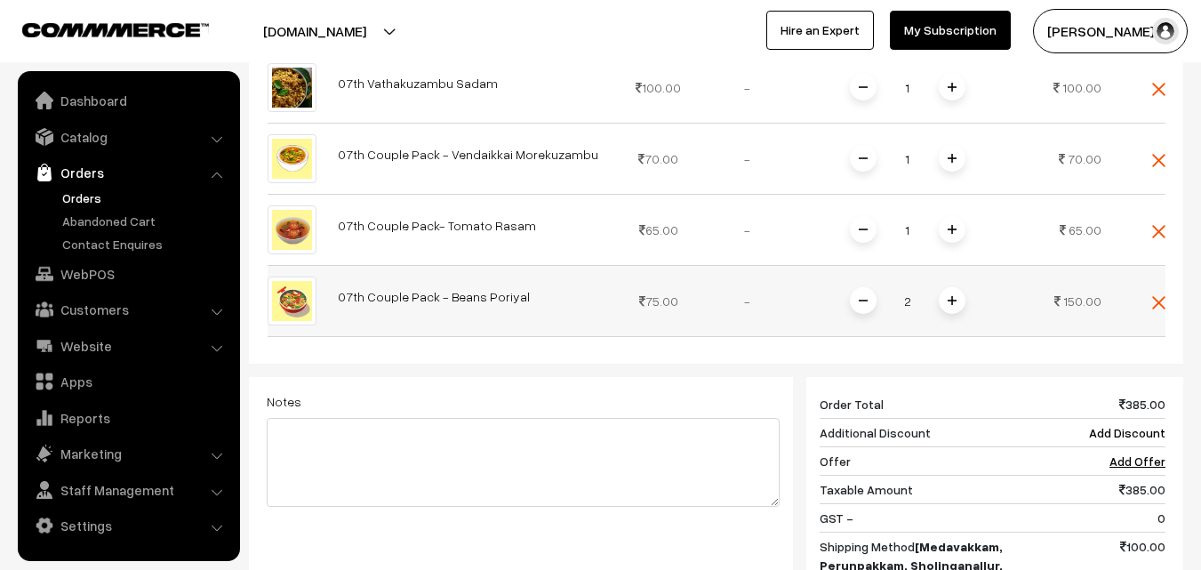
scroll to position [660, 0]
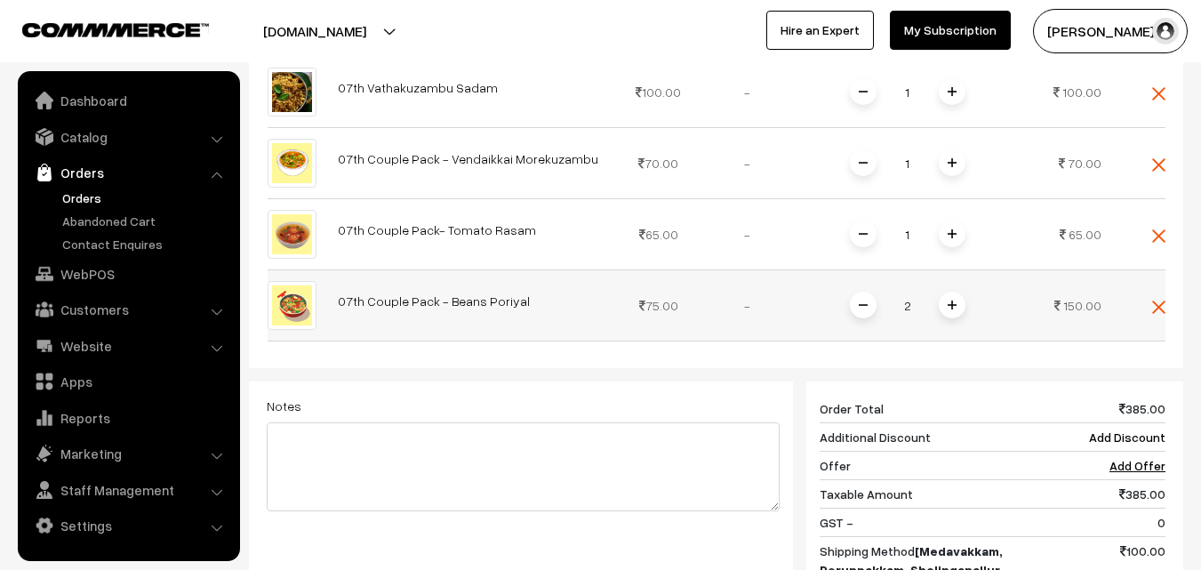
click at [872, 292] on span at bounding box center [863, 305] width 27 height 27
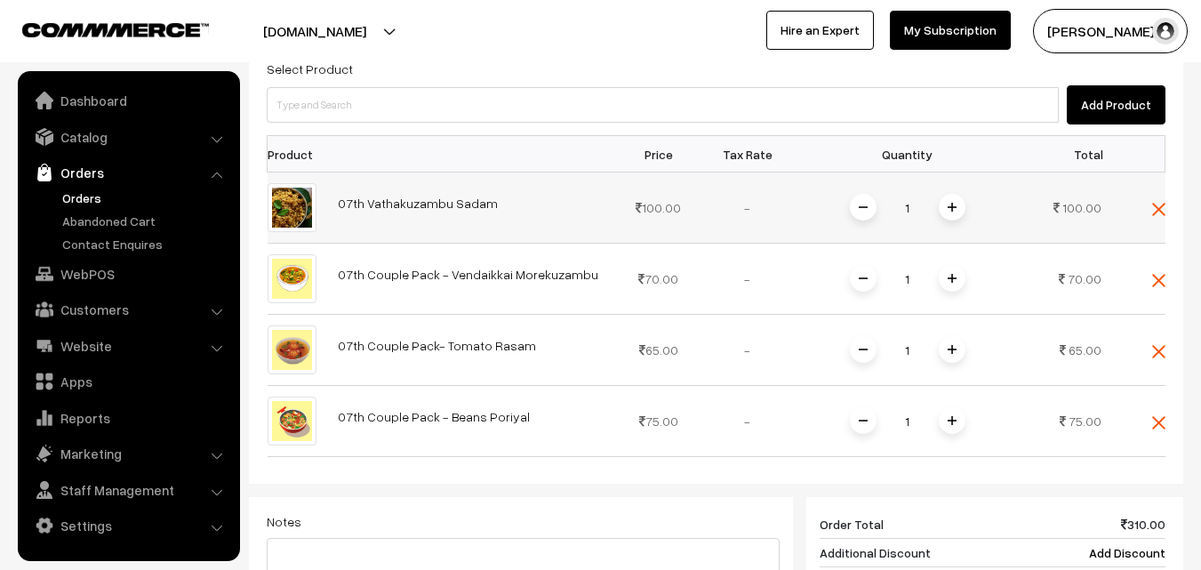
scroll to position [393, 0]
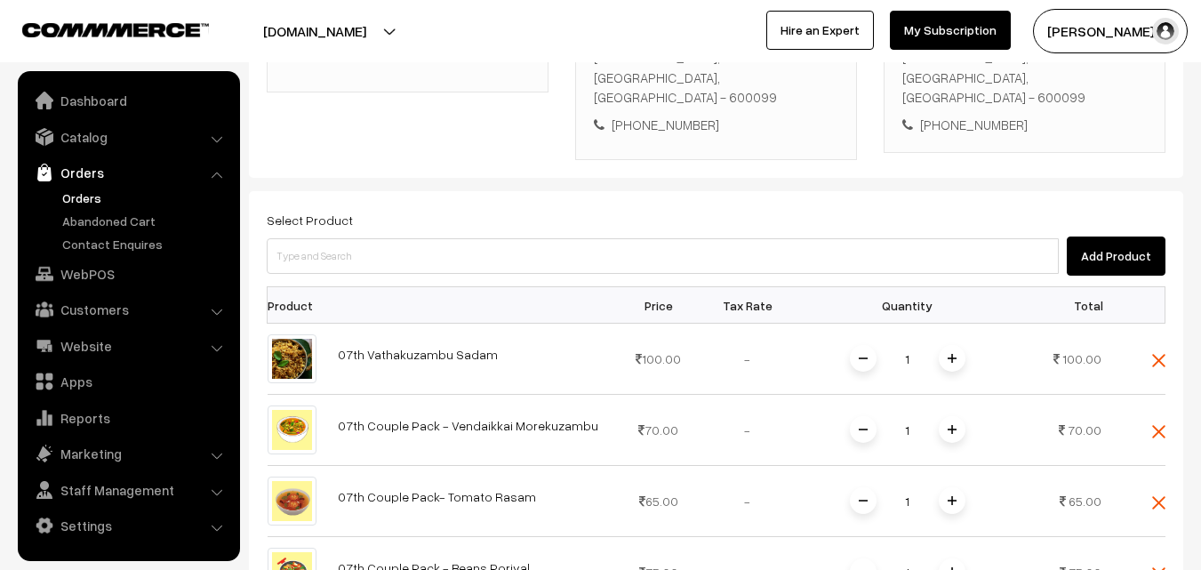
click at [473, 209] on div "Select Product Add Product" at bounding box center [716, 242] width 899 height 67
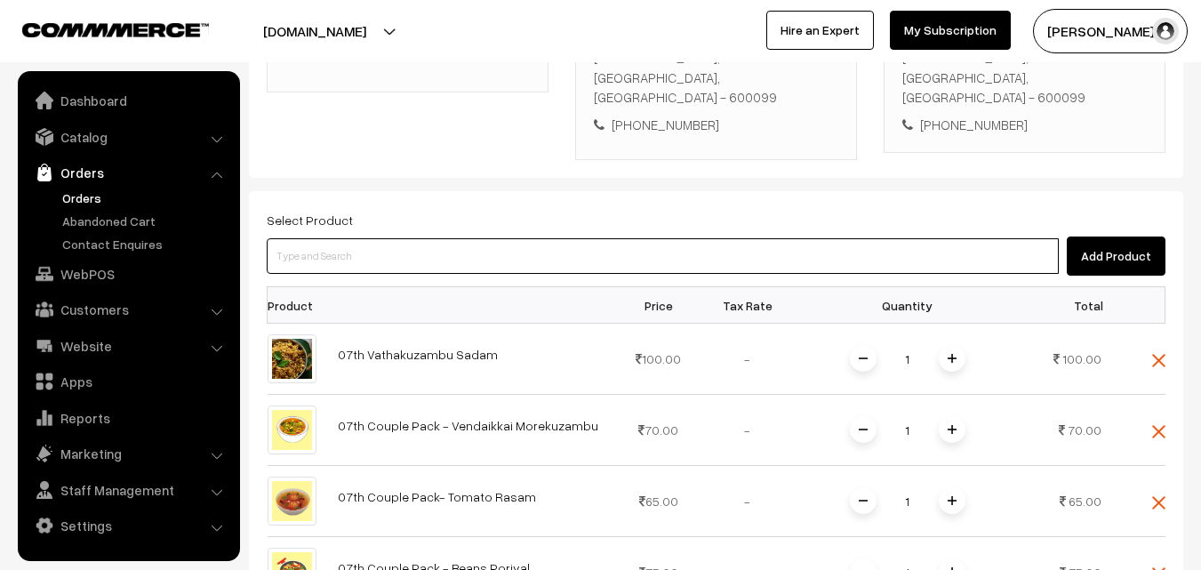
click at [462, 238] on input at bounding box center [663, 256] width 792 height 36
type input "vada"
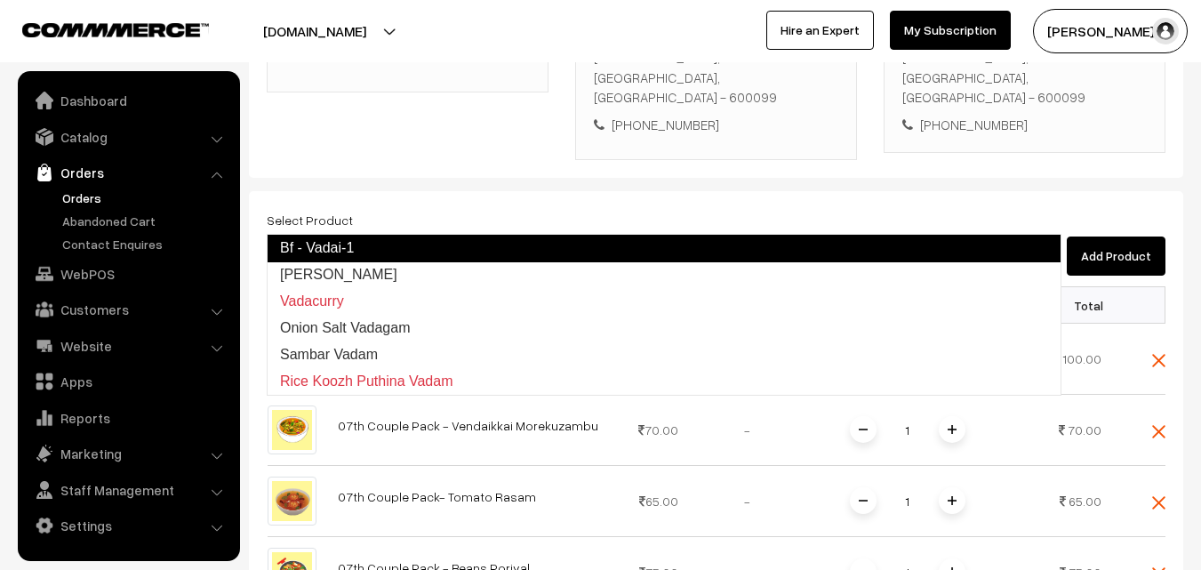
click at [382, 244] on link "Bf - Vadai-1" at bounding box center [664, 248] width 795 height 28
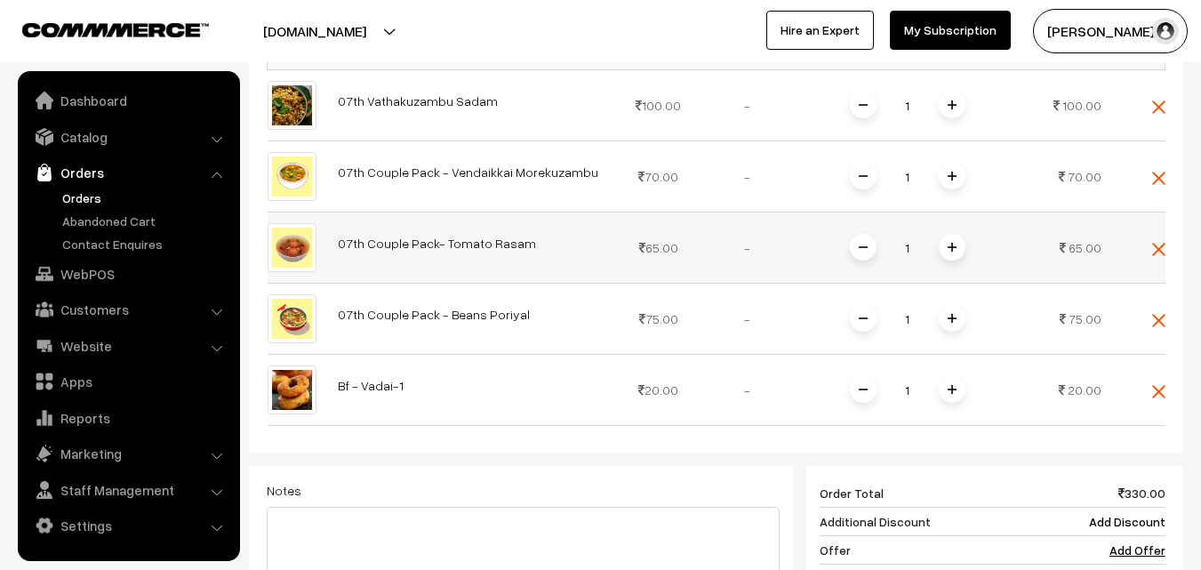
scroll to position [660, 0]
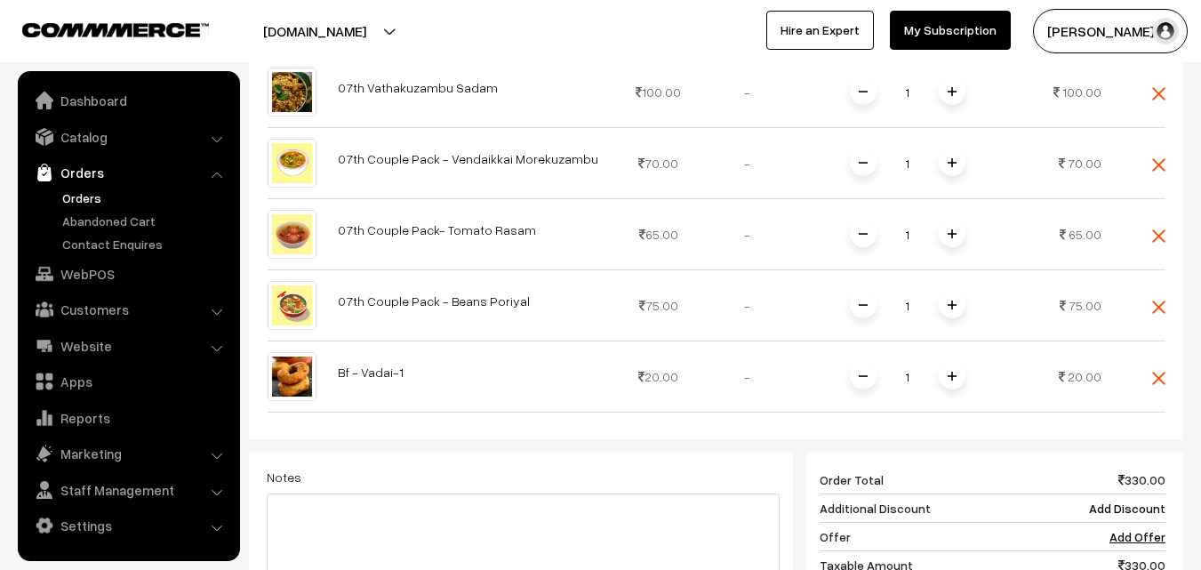
drag, startPoint x: 951, startPoint y: 331, endPoint x: 952, endPoint y: 341, distance: 10.7
click at [953, 363] on span at bounding box center [952, 376] width 27 height 27
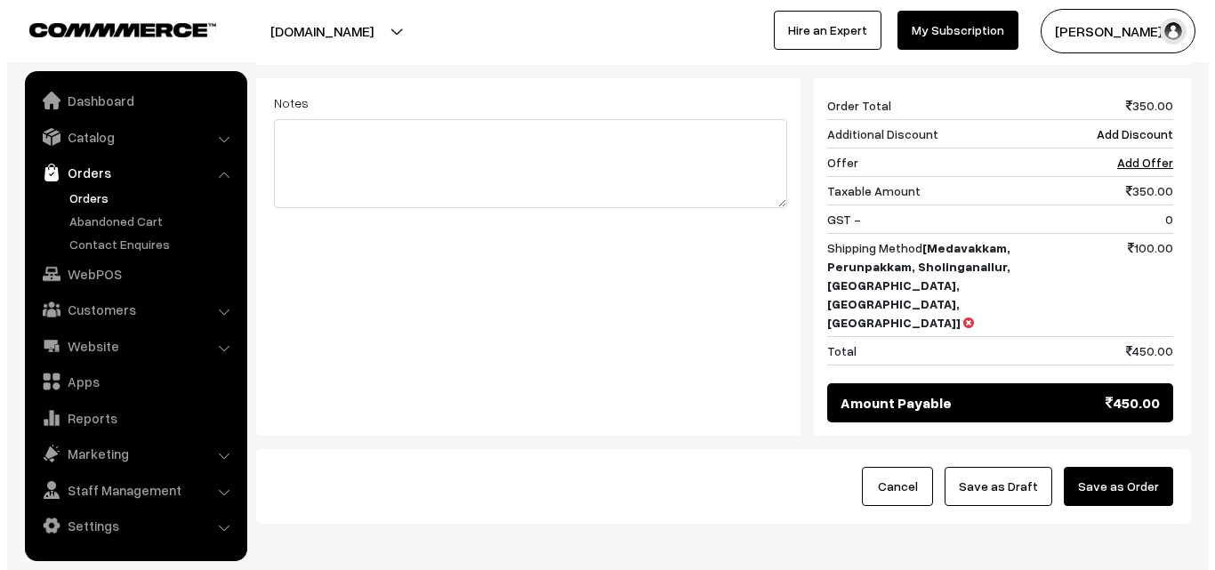
scroll to position [1040, 0]
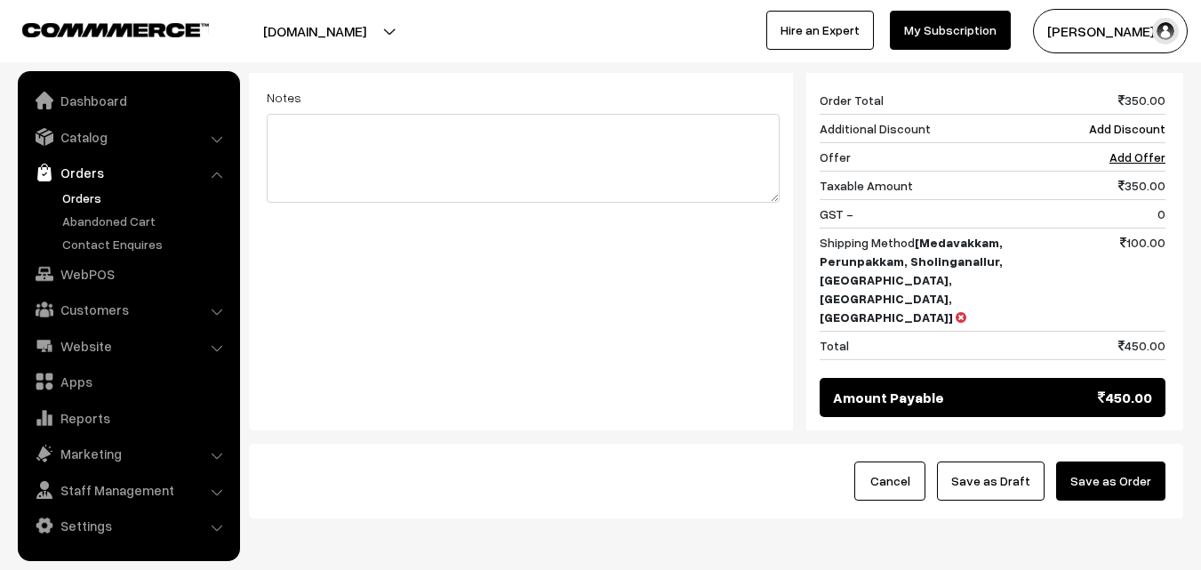
click at [1136, 462] on button "Save as Order" at bounding box center [1110, 481] width 109 height 39
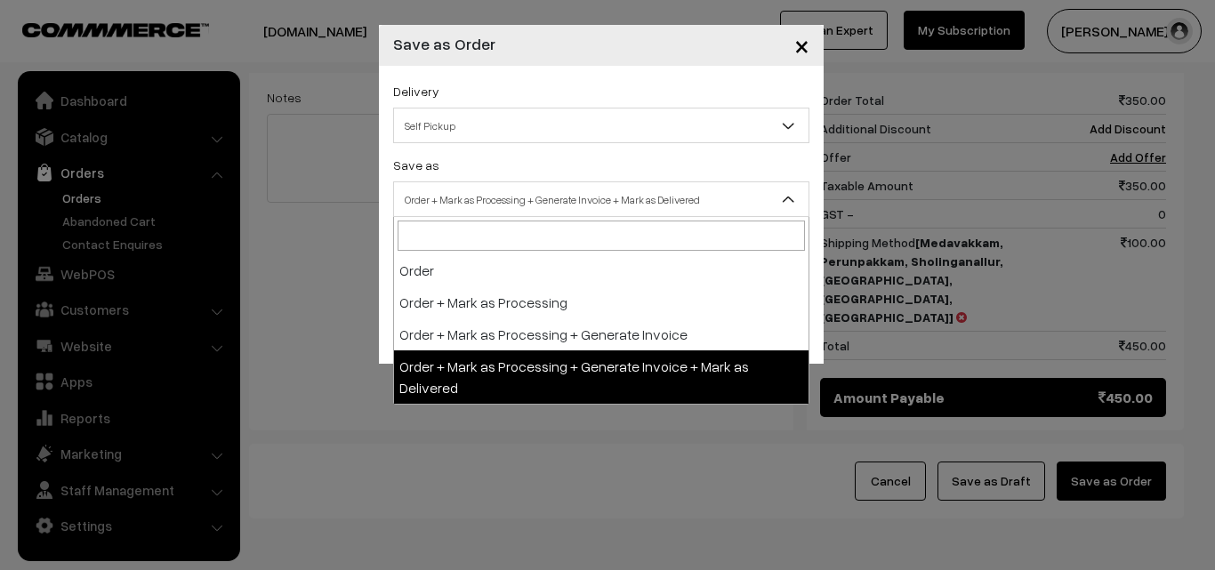
drag, startPoint x: 582, startPoint y: 193, endPoint x: 496, endPoint y: 226, distance: 91.5
click at [582, 192] on span "Order + Mark as Processing + Generate Invoice + Mark as Delivered" at bounding box center [601, 199] width 414 height 31
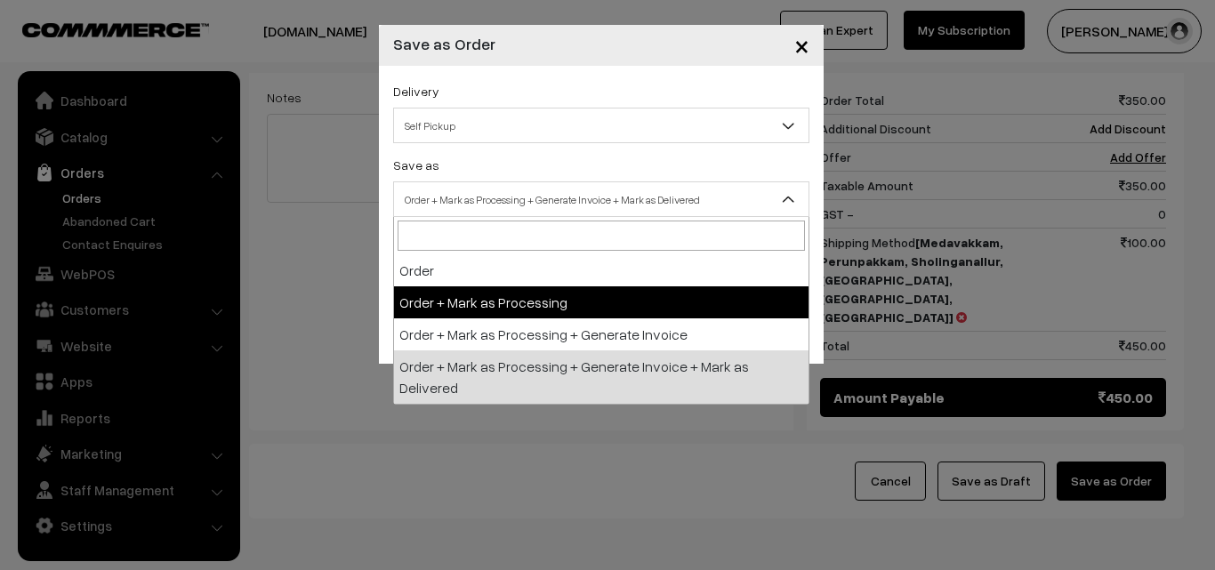
select select "3"
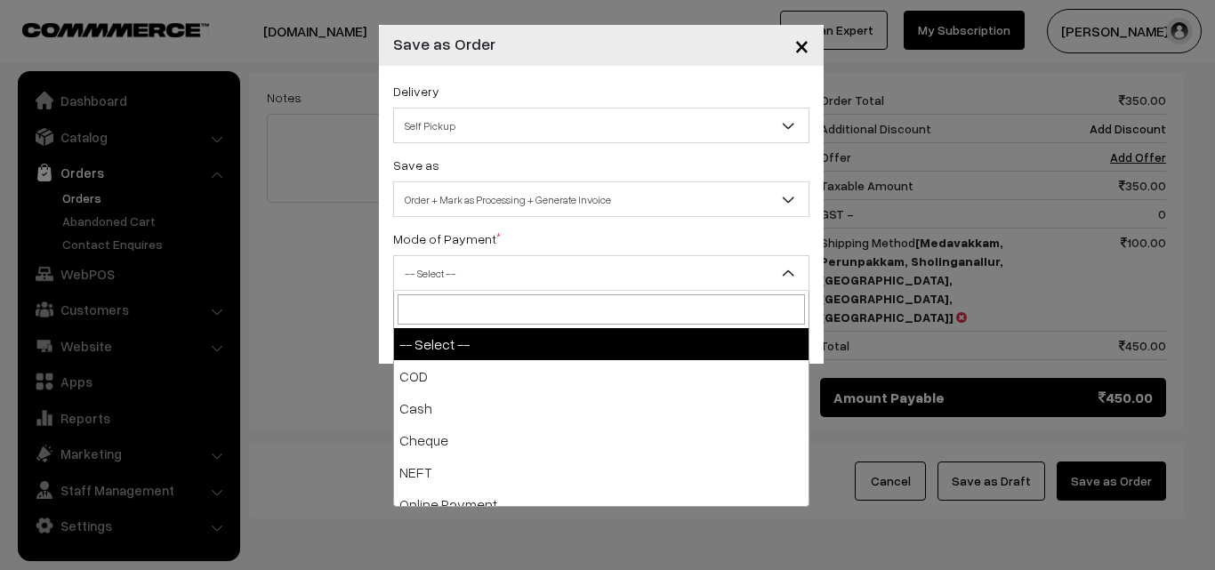
click at [475, 274] on span "-- Select --" at bounding box center [601, 273] width 414 height 31
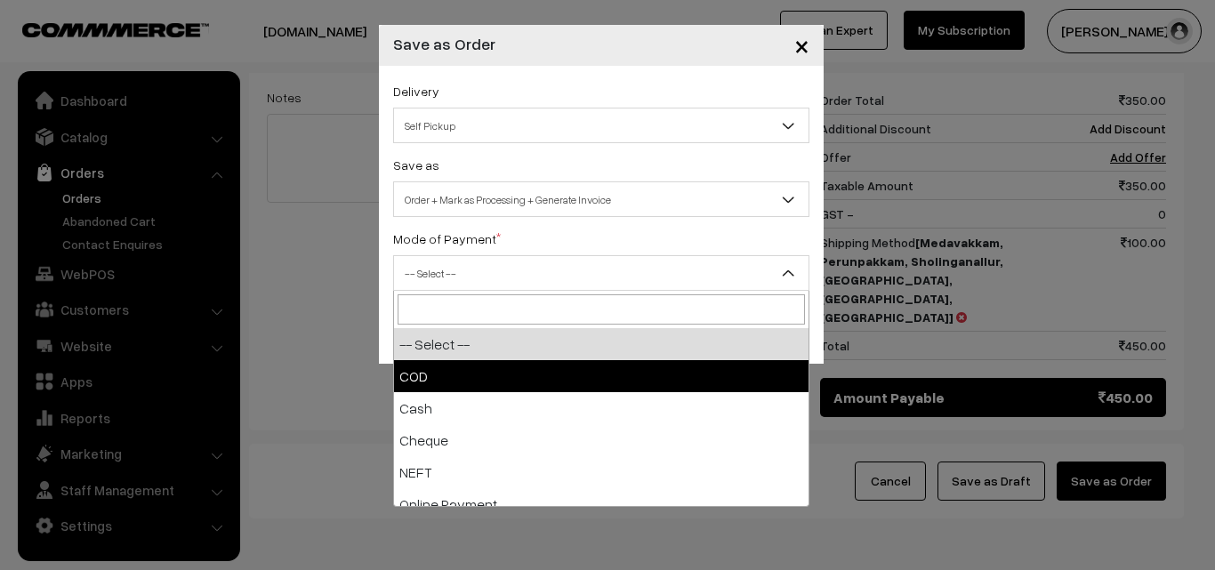
select select "1"
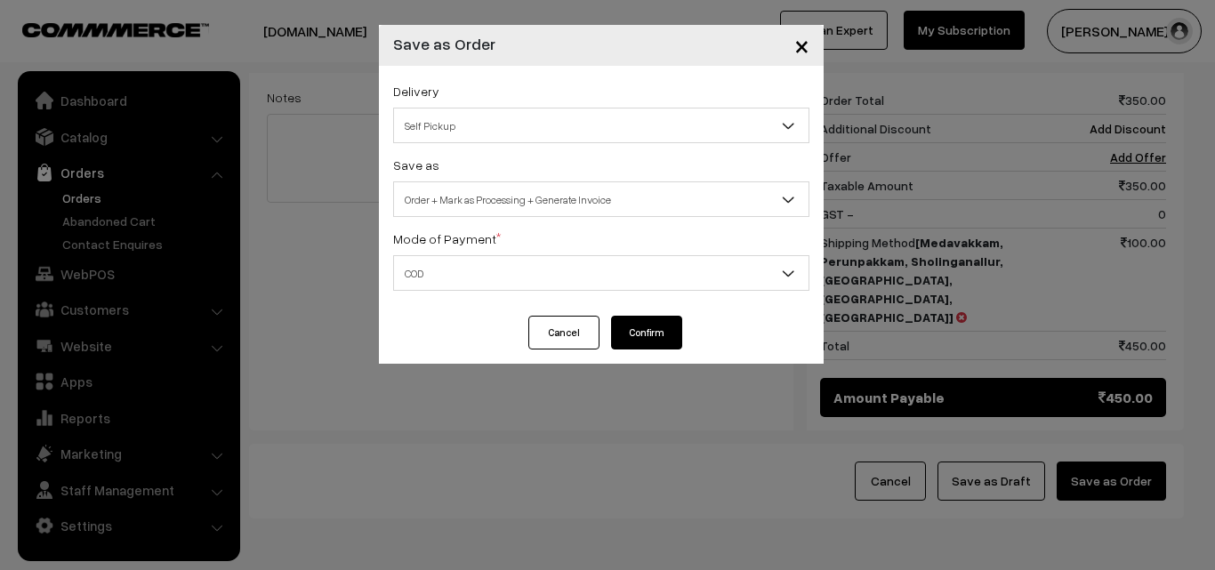
click at [636, 335] on button "Confirm" at bounding box center [646, 333] width 71 height 34
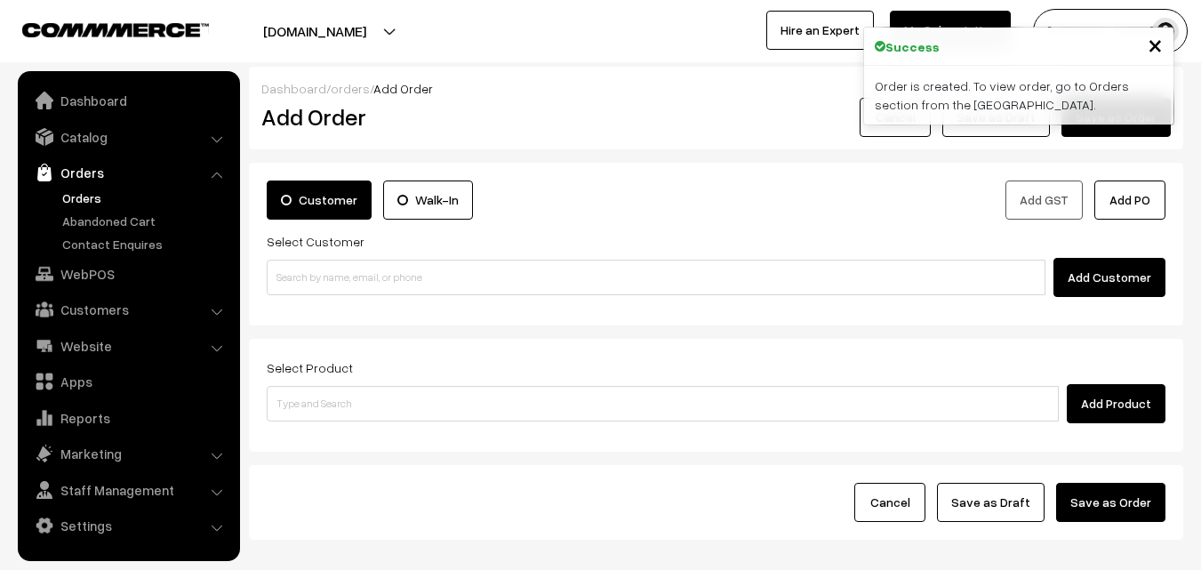
click at [87, 197] on link "Orders" at bounding box center [146, 198] width 176 height 19
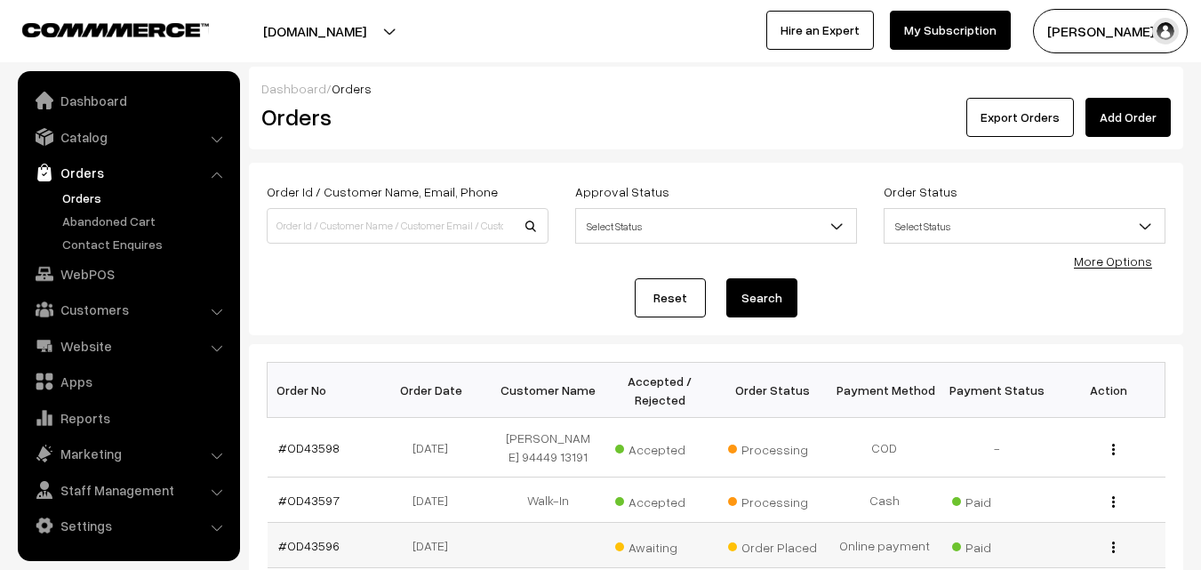
scroll to position [178, 0]
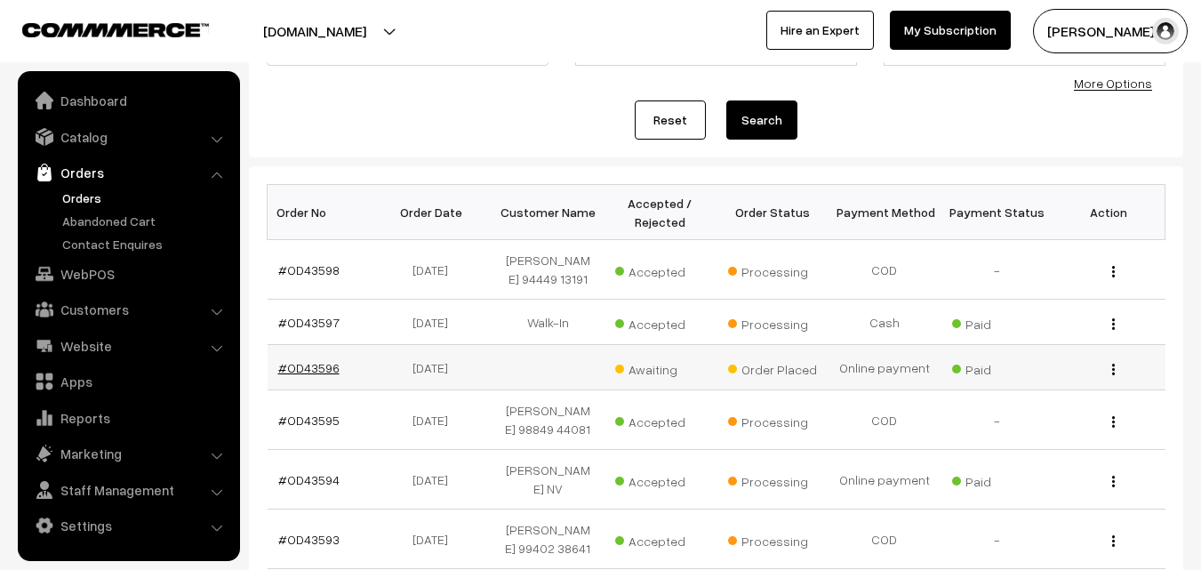
click at [315, 367] on link "#OD43596" at bounding box center [308, 367] width 61 height 15
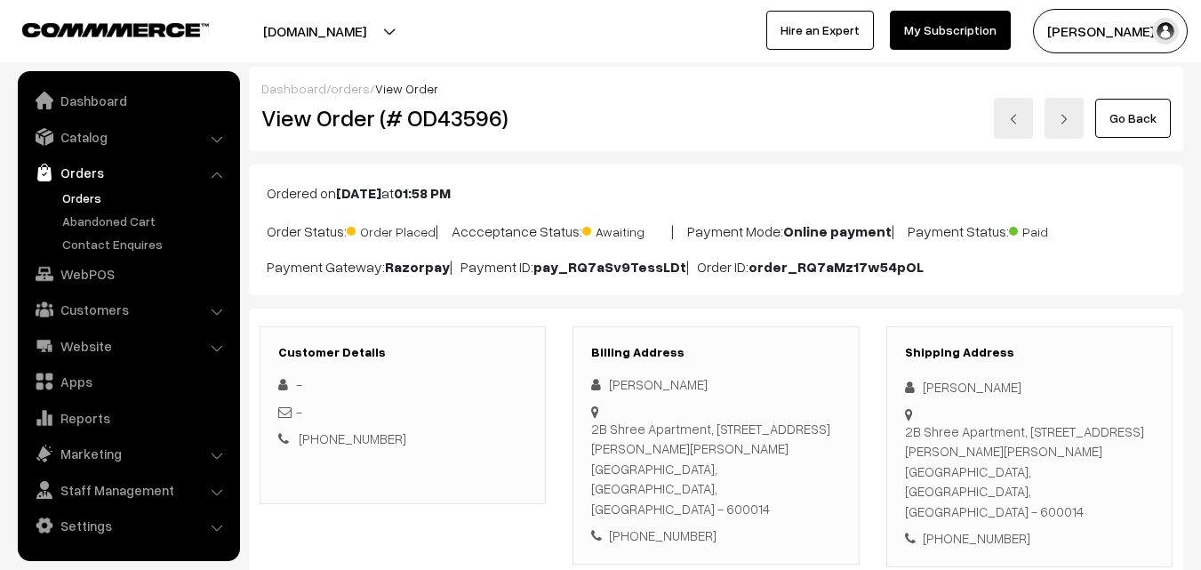
scroll to position [356, 0]
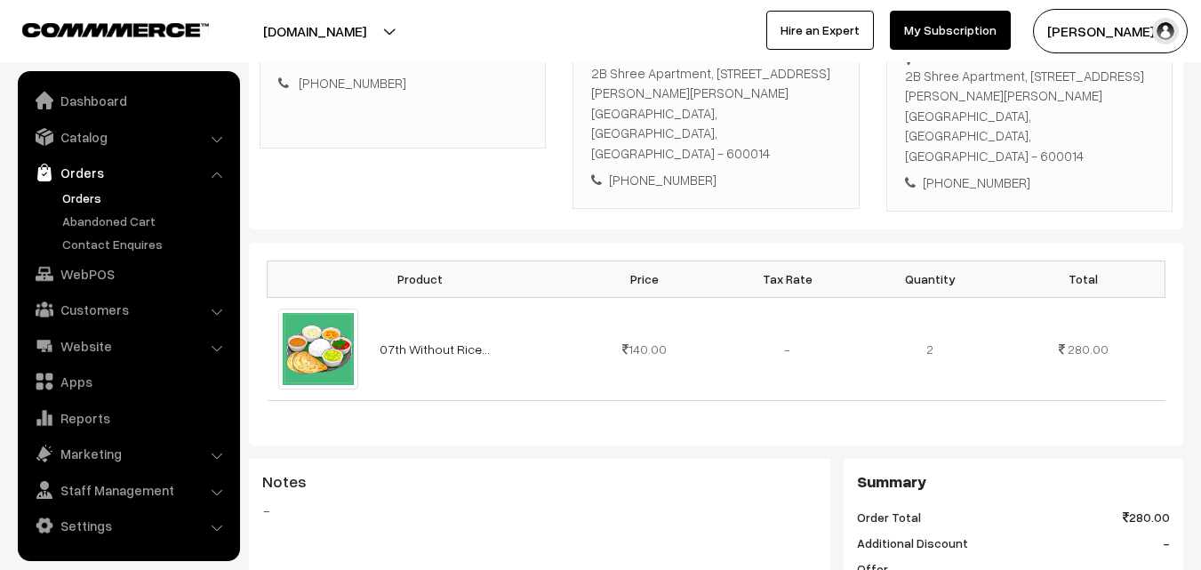
click at [669, 170] on div "[PHONE_NUMBER]" at bounding box center [715, 180] width 249 height 20
click at [669, 170] on div "+91 9923449206" at bounding box center [715, 180] width 249 height 20
copy div "9923449206"
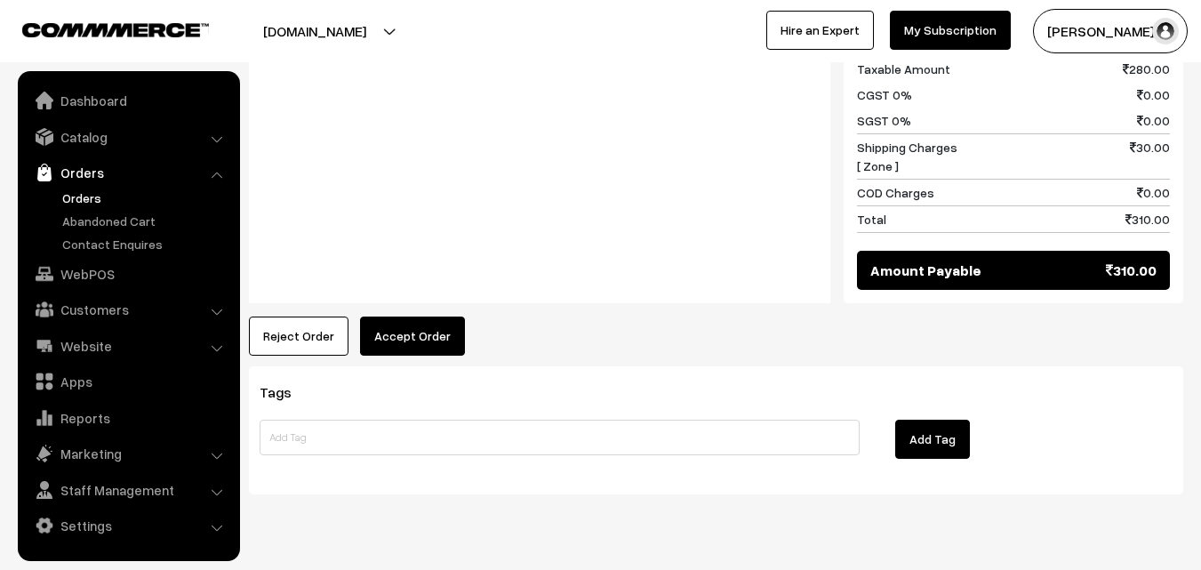
click at [412, 317] on button "Accept Order" at bounding box center [412, 336] width 105 height 39
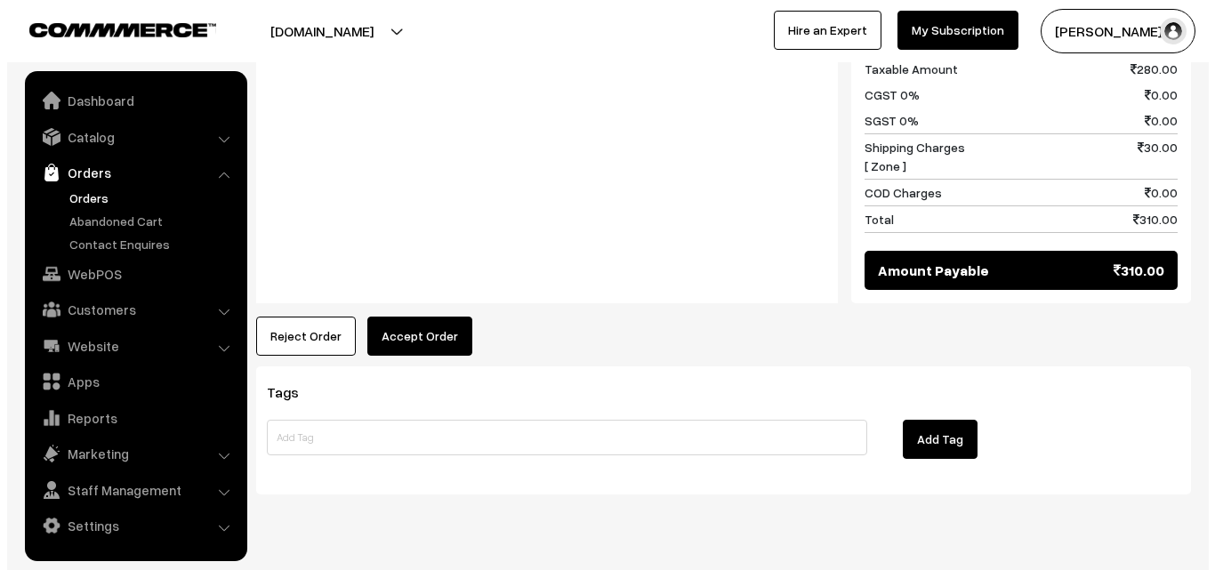
scroll to position [883, 0]
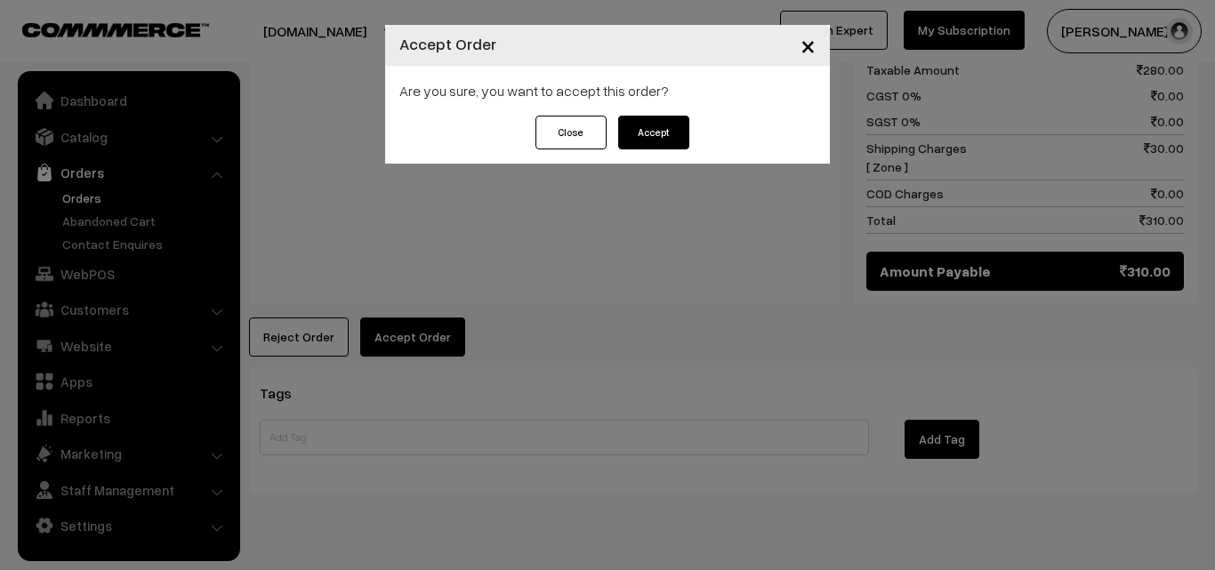
drag, startPoint x: 642, startPoint y: 144, endPoint x: 656, endPoint y: 135, distance: 16.8
click at [644, 143] on button "Accept" at bounding box center [653, 133] width 71 height 34
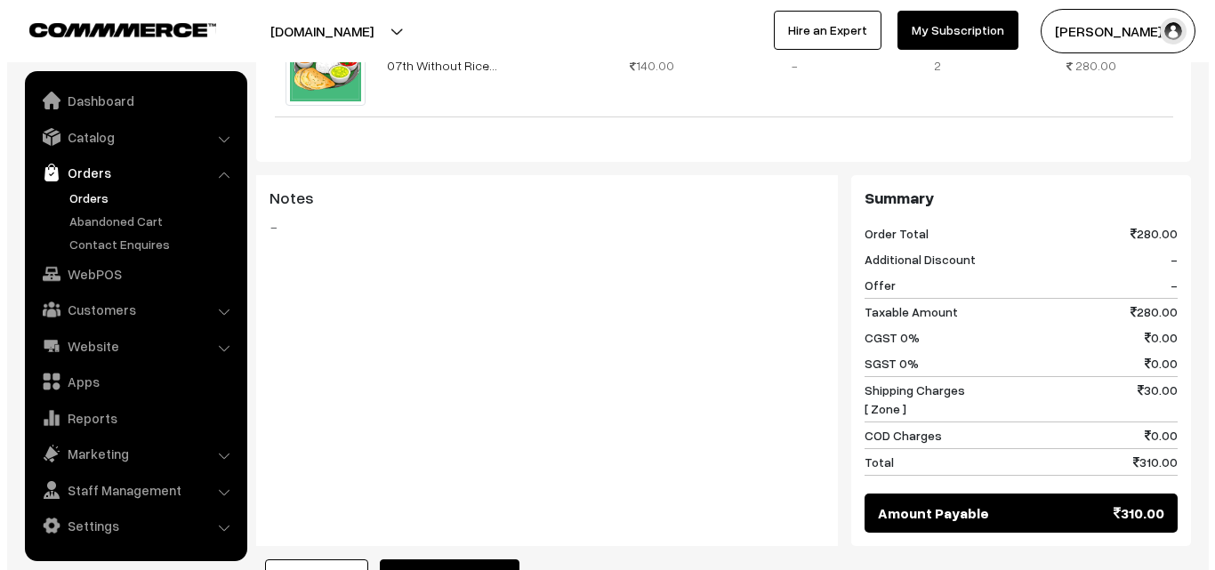
scroll to position [711, 0]
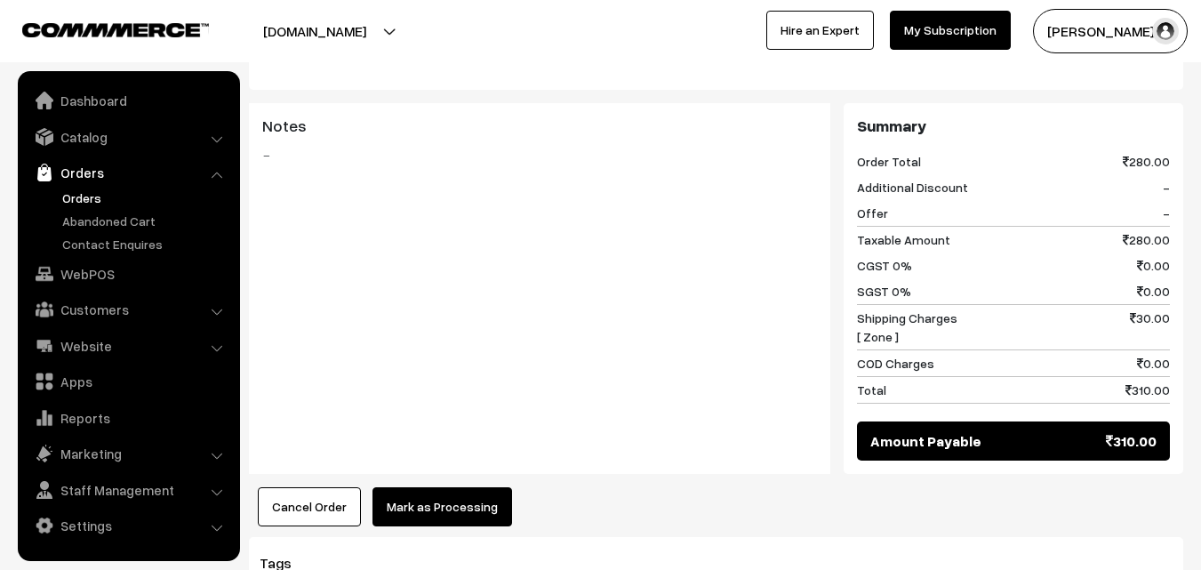
click at [446, 487] on button "Mark as Processing" at bounding box center [443, 506] width 140 height 39
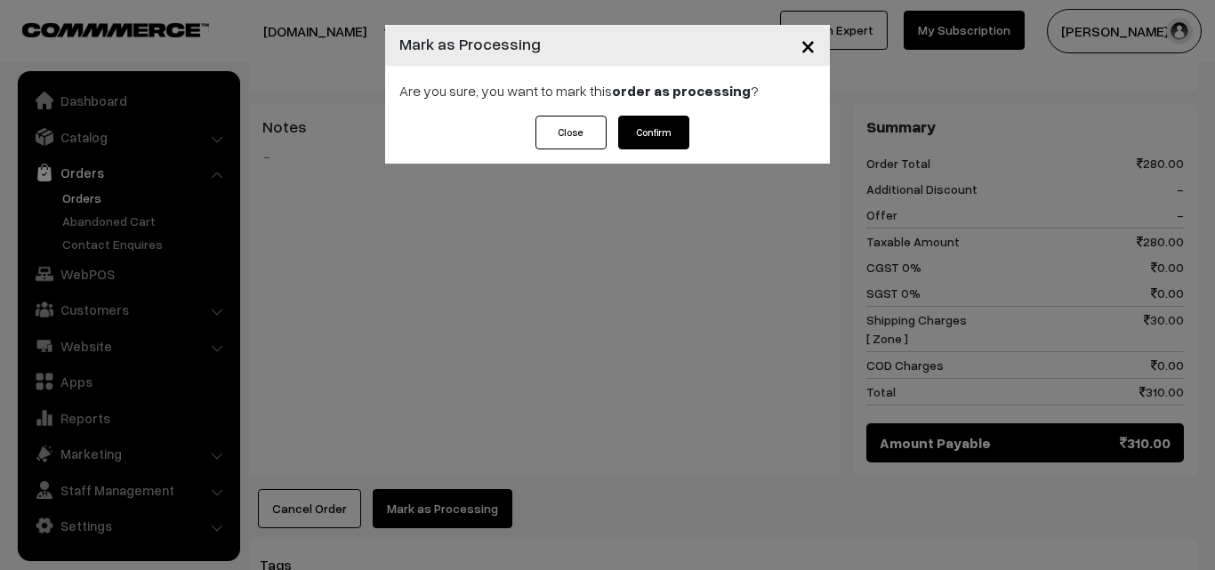
click at [683, 121] on button "Confirm" at bounding box center [653, 133] width 71 height 34
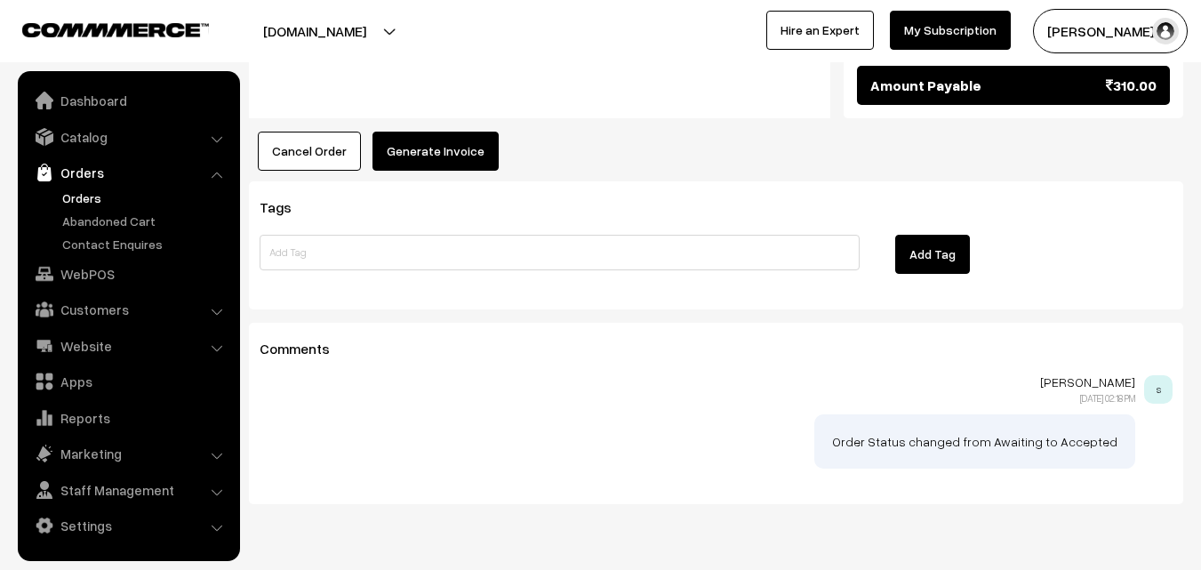
click at [410, 132] on button "Generate Invoice" at bounding box center [436, 151] width 126 height 39
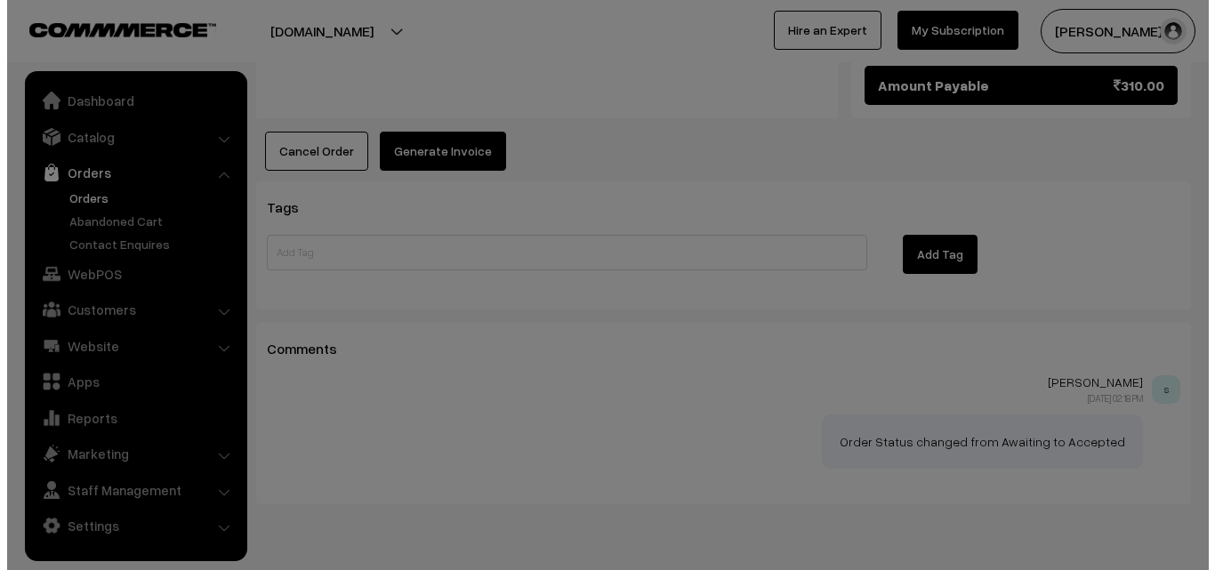
scroll to position [1068, 0]
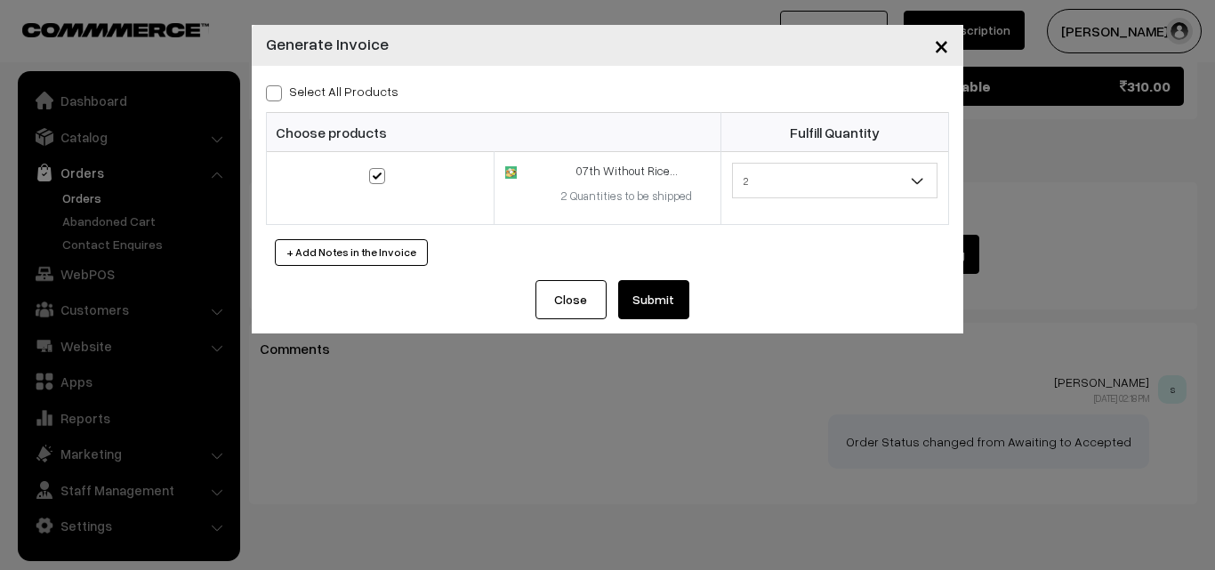
click at [645, 310] on button "Submit" at bounding box center [653, 299] width 71 height 39
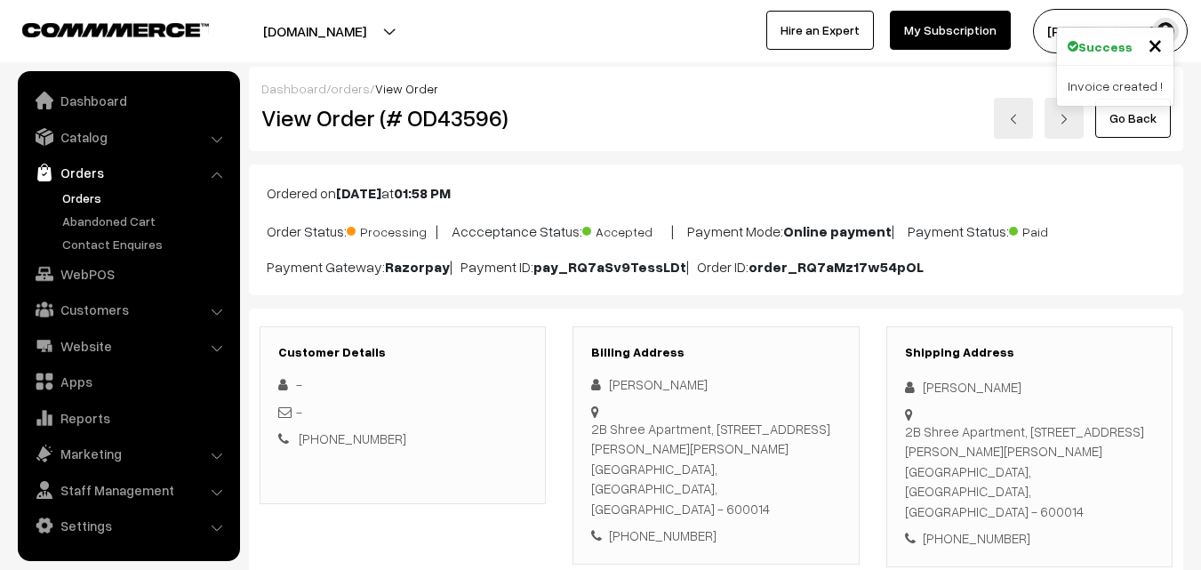
scroll to position [1067, 0]
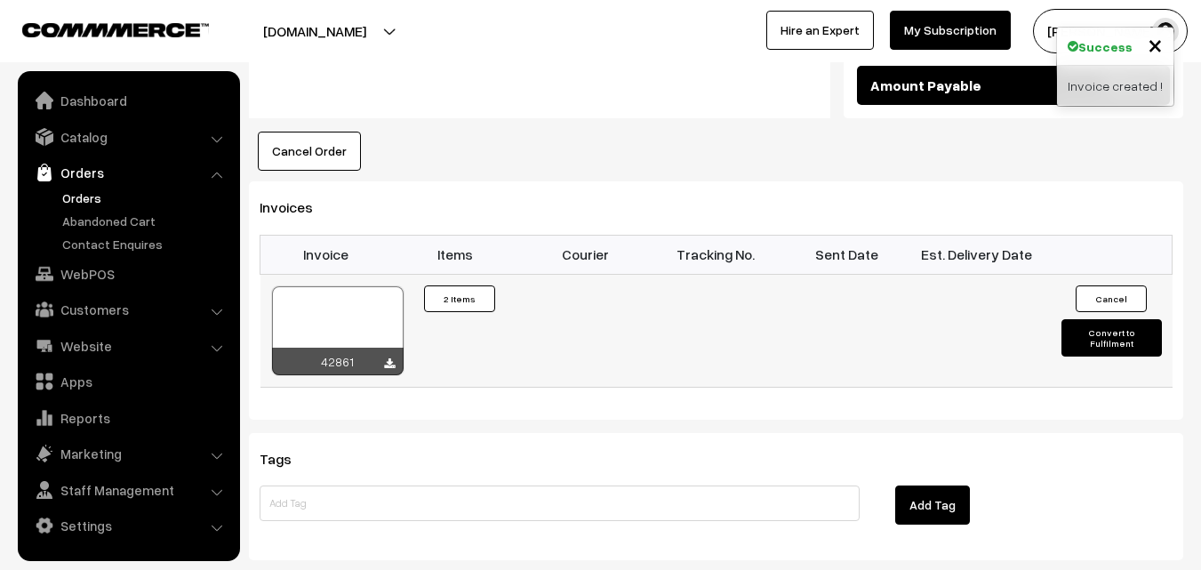
click at [366, 286] on div at bounding box center [338, 330] width 132 height 89
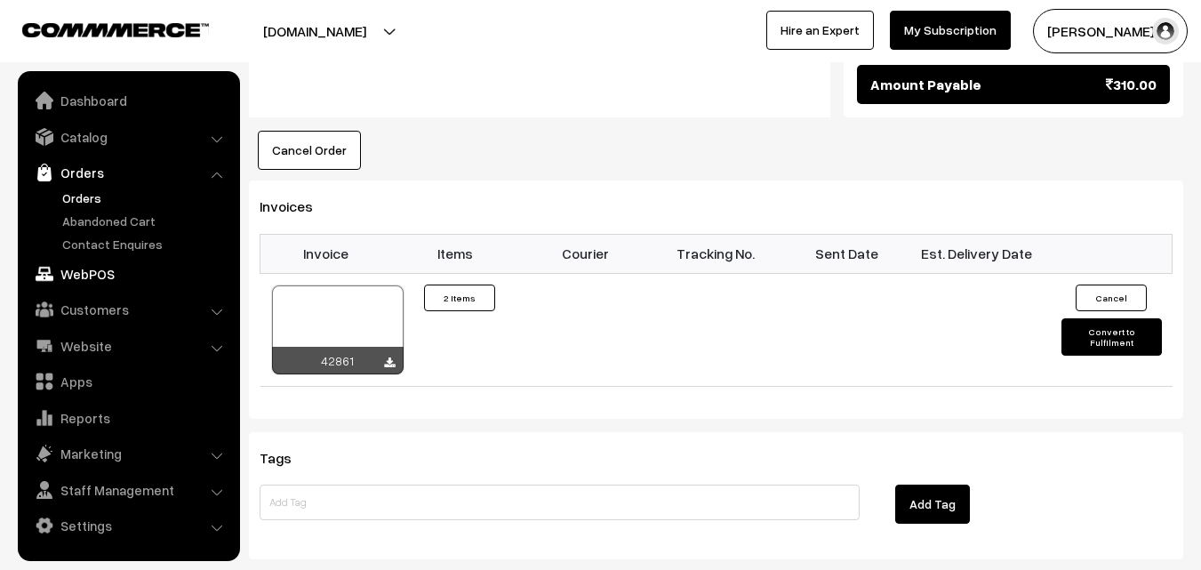
click at [118, 279] on link "WebPOS" at bounding box center [128, 274] width 212 height 32
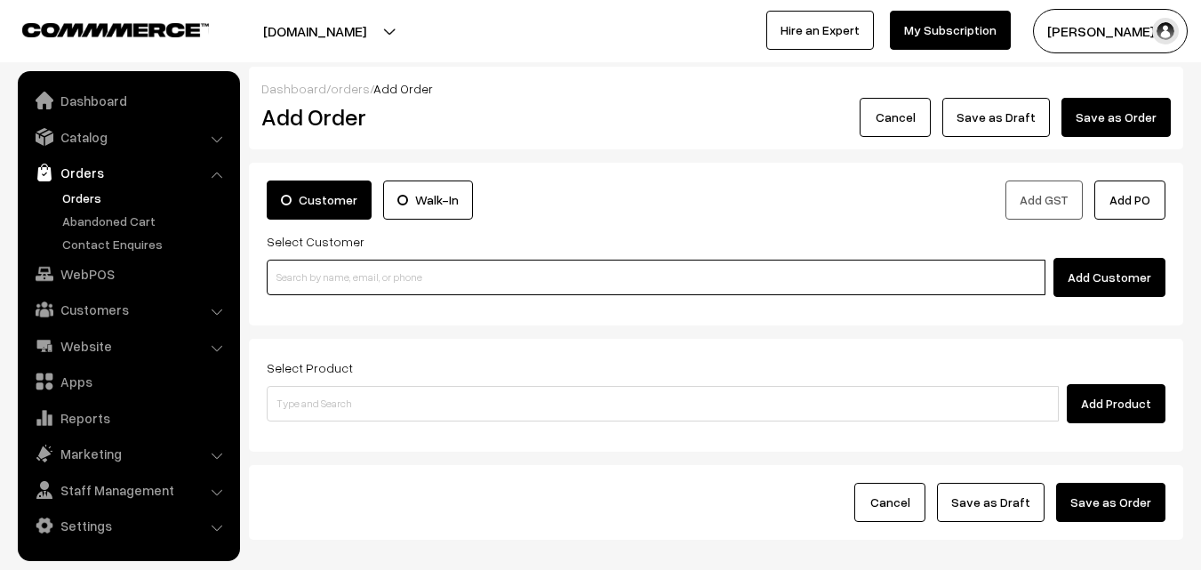
click at [311, 289] on input at bounding box center [656, 278] width 779 height 36
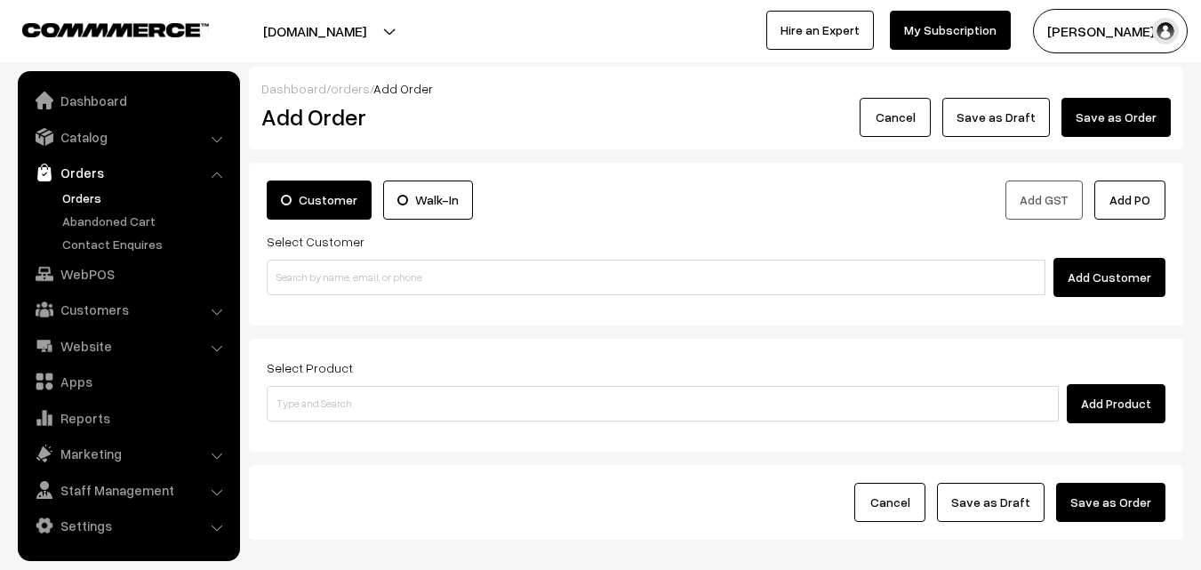
click at [100, 191] on link "Orders" at bounding box center [146, 198] width 176 height 19
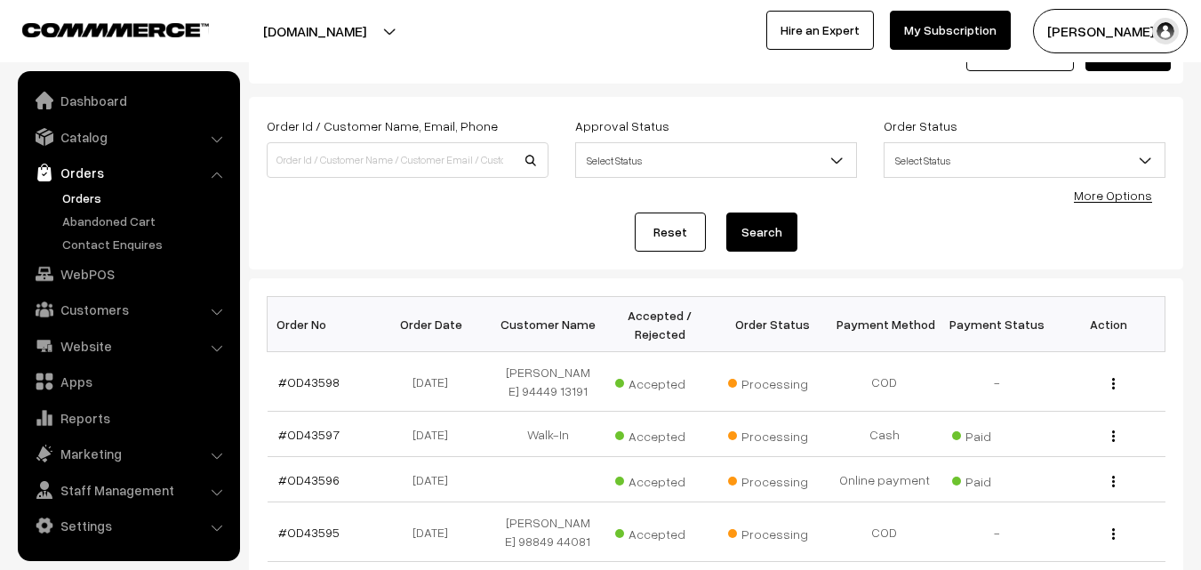
scroll to position [89, 0]
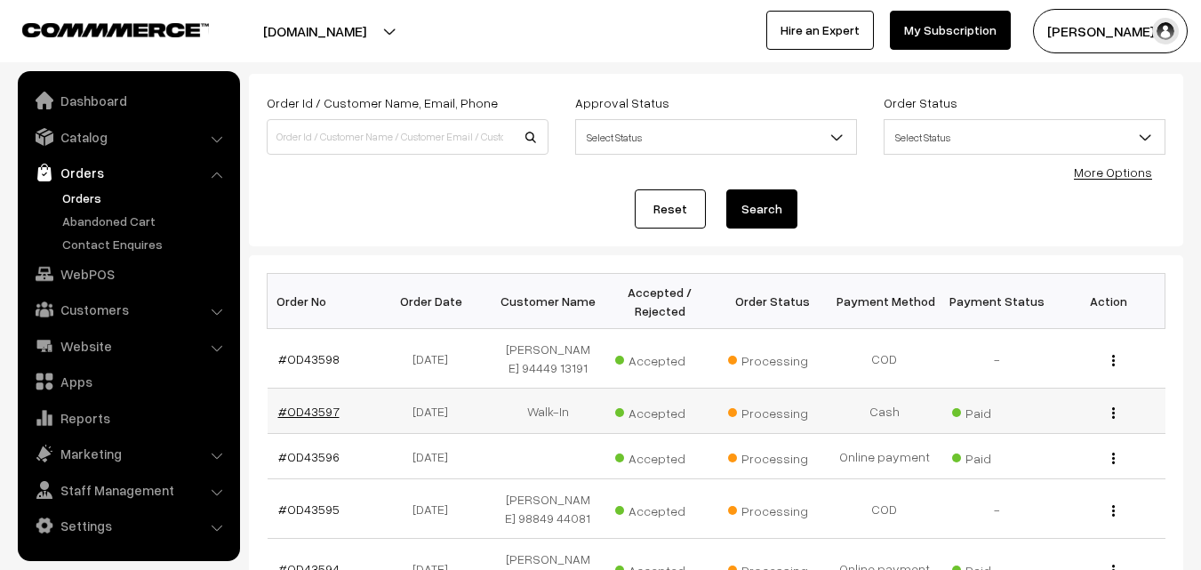
click at [318, 411] on link "#OD43597" at bounding box center [308, 411] width 61 height 15
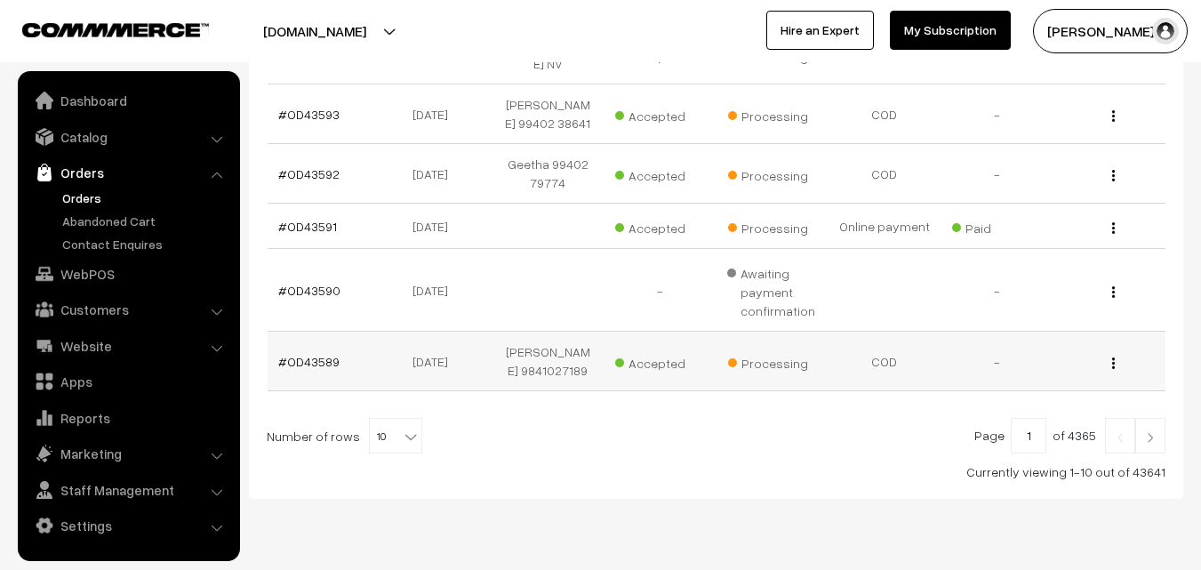
scroll to position [622, 0]
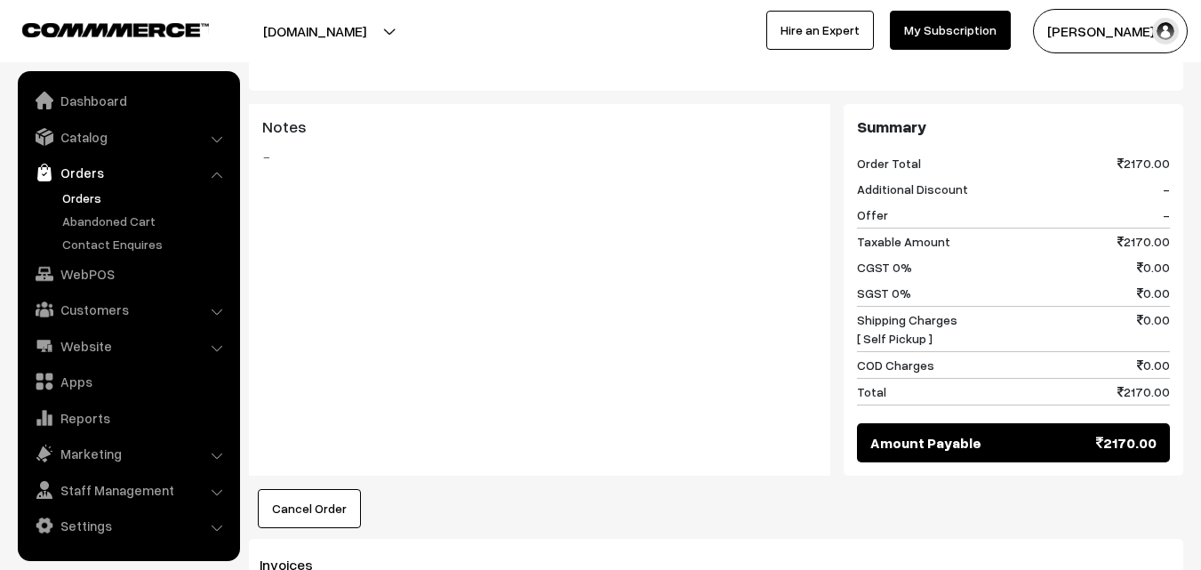
scroll to position [1512, 0]
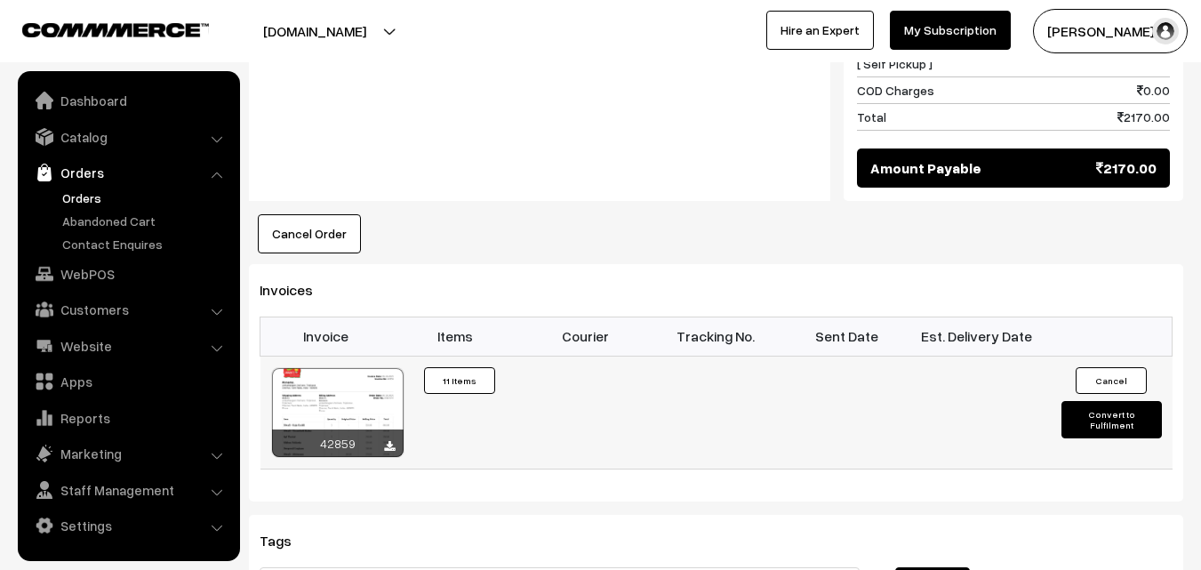
click at [323, 429] on div "42859" at bounding box center [338, 443] width 132 height 28
click at [341, 368] on div at bounding box center [338, 412] width 132 height 89
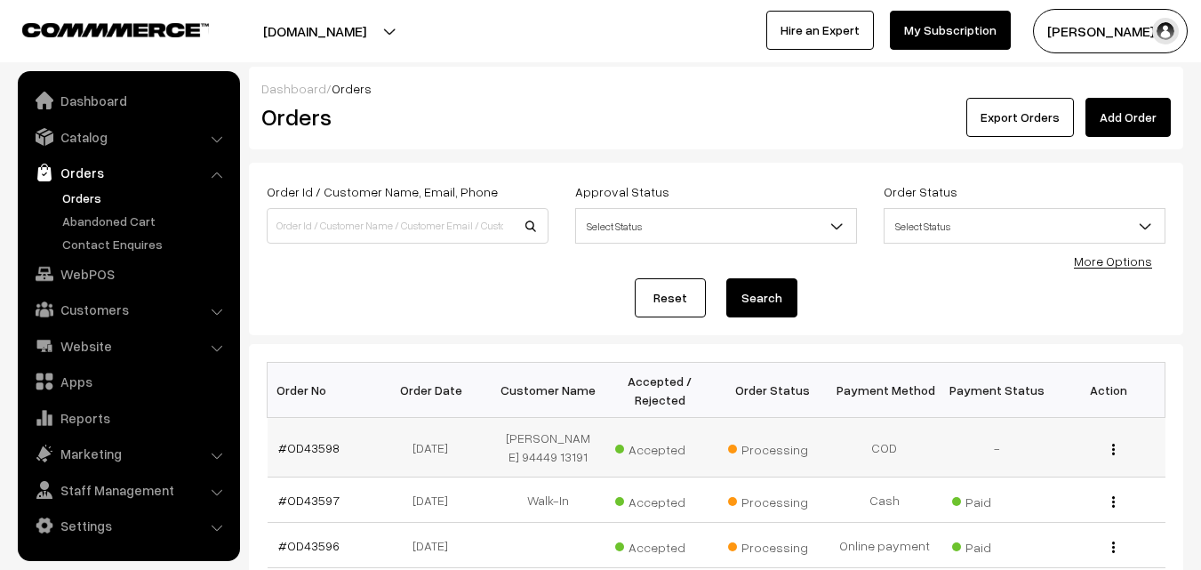
click at [302, 429] on td "#OD43598" at bounding box center [324, 448] width 112 height 60
click at [302, 438] on td "#OD43598" at bounding box center [324, 448] width 112 height 60
click at [301, 446] on link "#OD43598" at bounding box center [308, 447] width 61 height 15
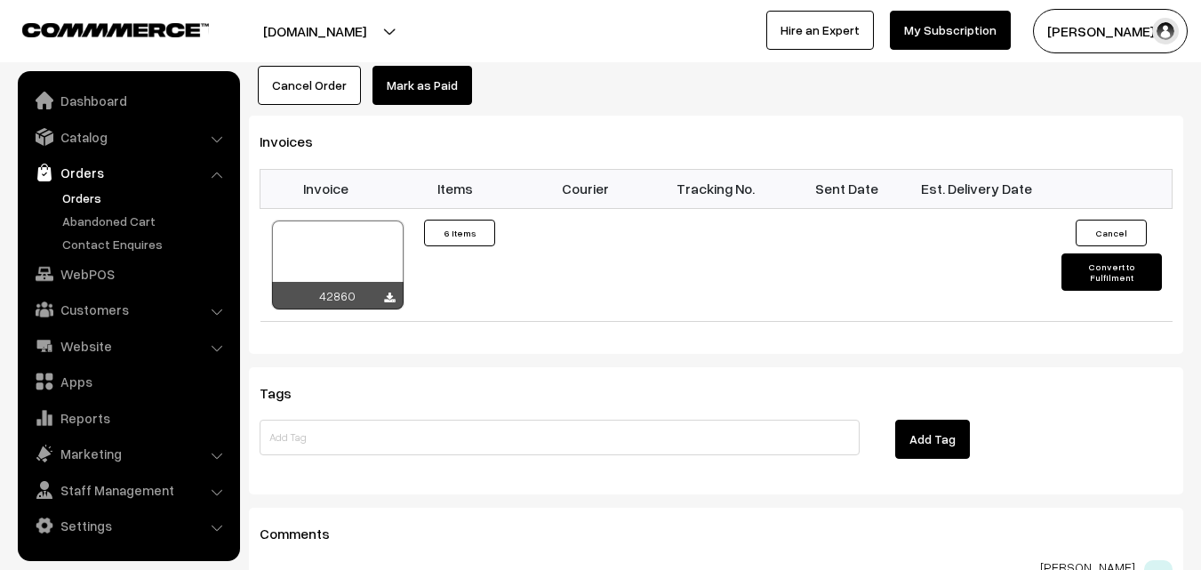
scroll to position [1601, 0]
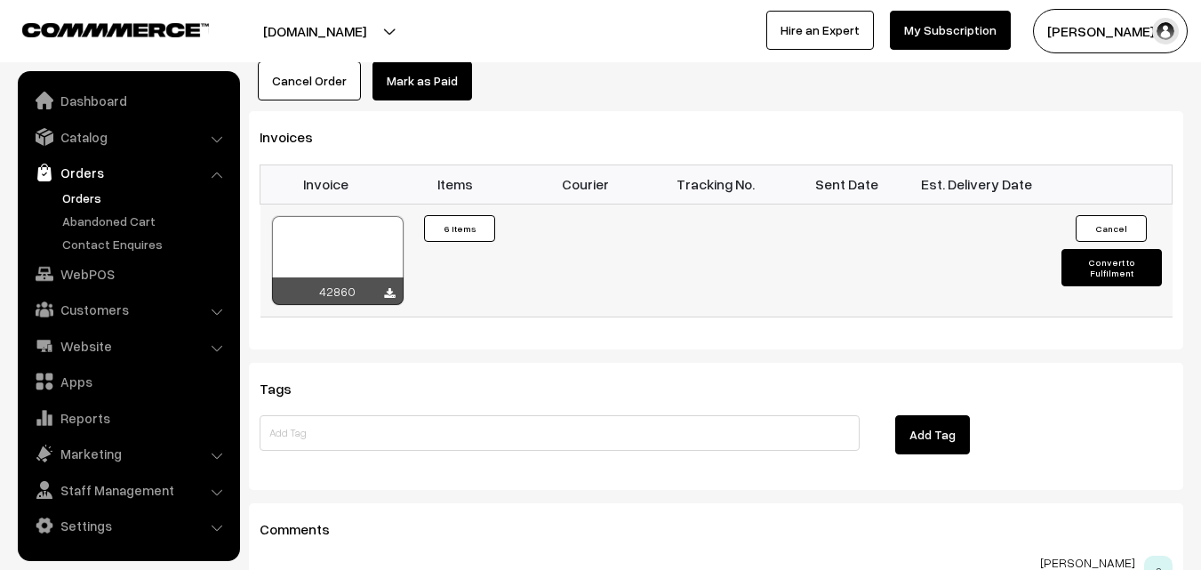
click at [345, 216] on div at bounding box center [338, 260] width 132 height 89
click at [352, 216] on div at bounding box center [338, 260] width 132 height 89
click at [101, 264] on link "WebPOS" at bounding box center [128, 274] width 212 height 32
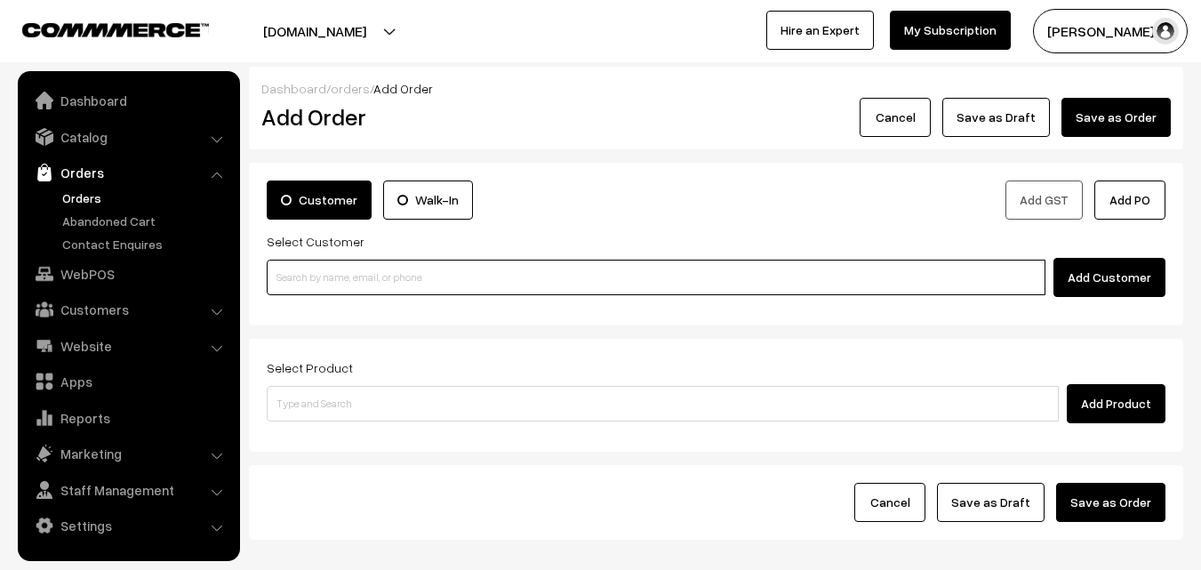
click at [336, 283] on input at bounding box center [656, 278] width 779 height 36
paste input "98105 02067"
click at [324, 269] on input "98105 02067" at bounding box center [656, 278] width 779 height 36
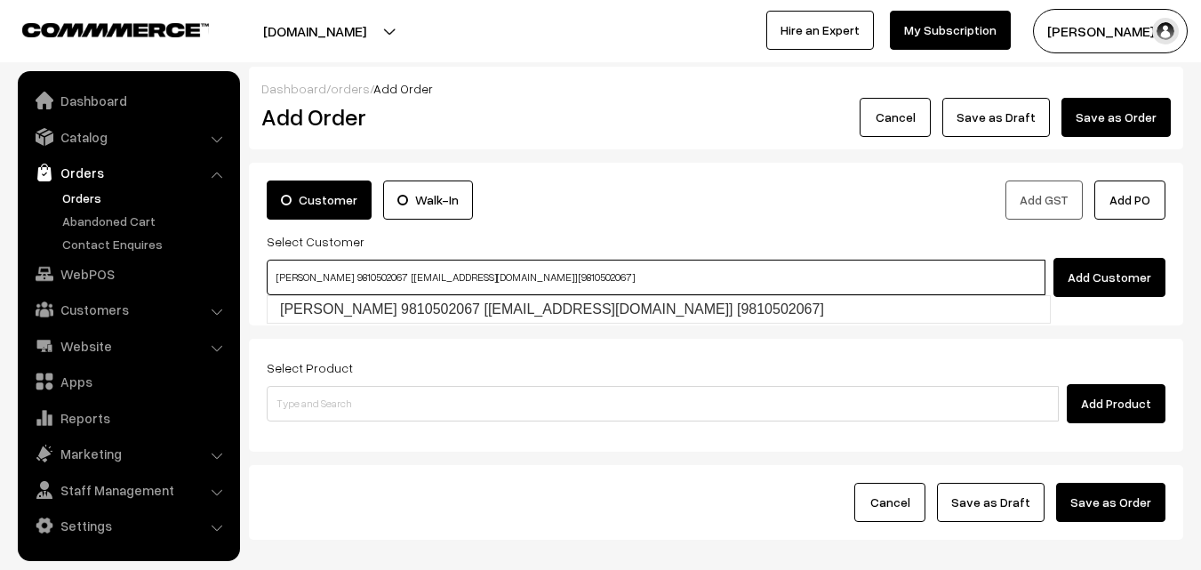
type input "sekar 9810502067 [food4@gmail.com] [9810502067]"
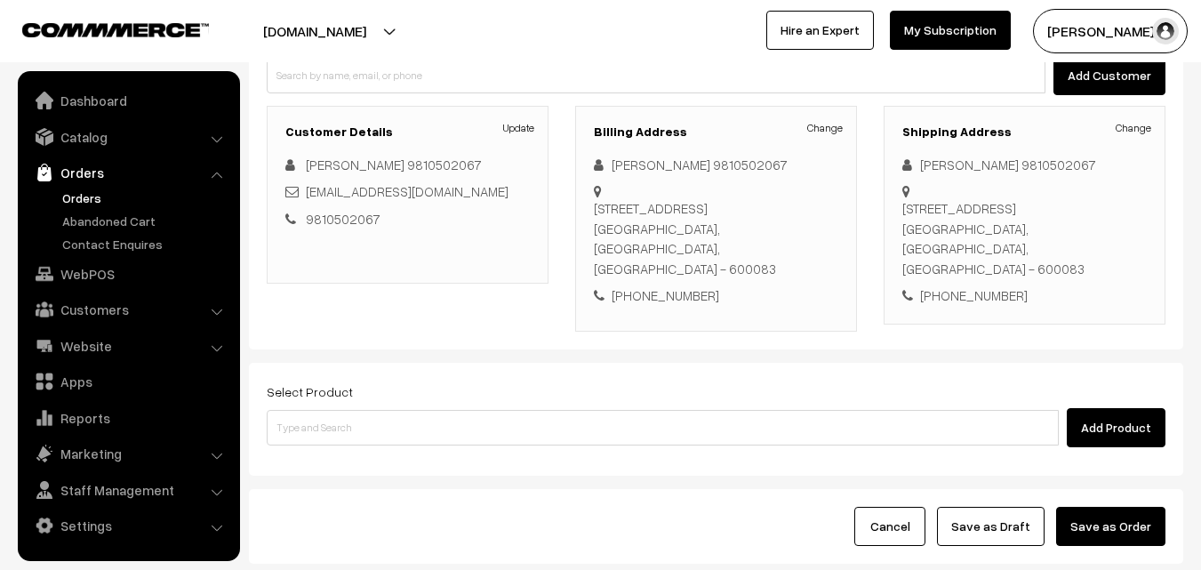
scroll to position [267, 0]
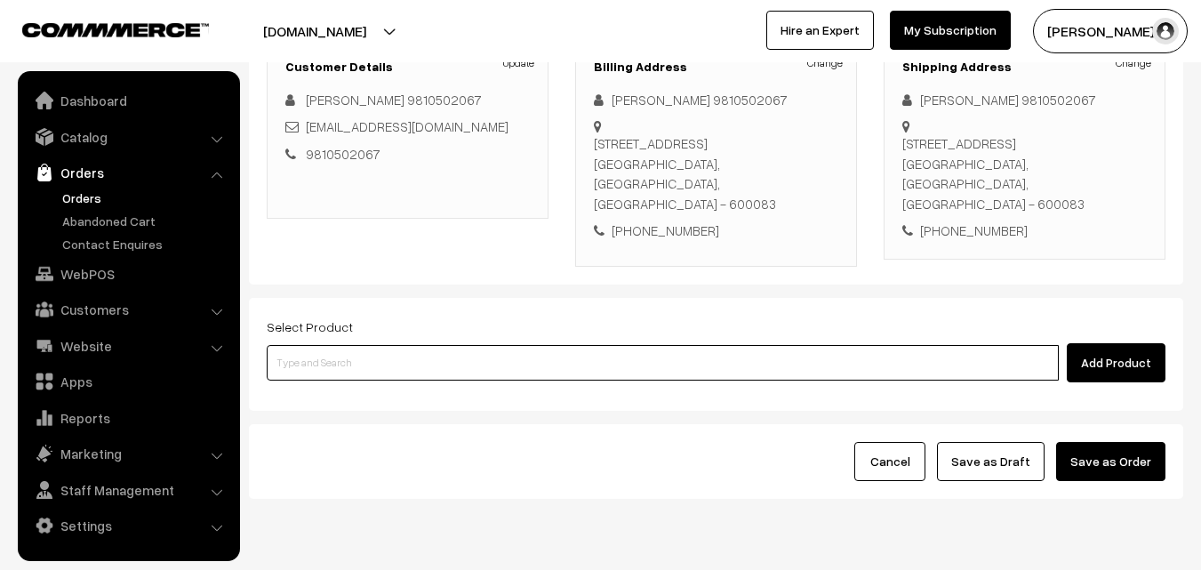
click at [437, 362] on input at bounding box center [663, 363] width 792 height 36
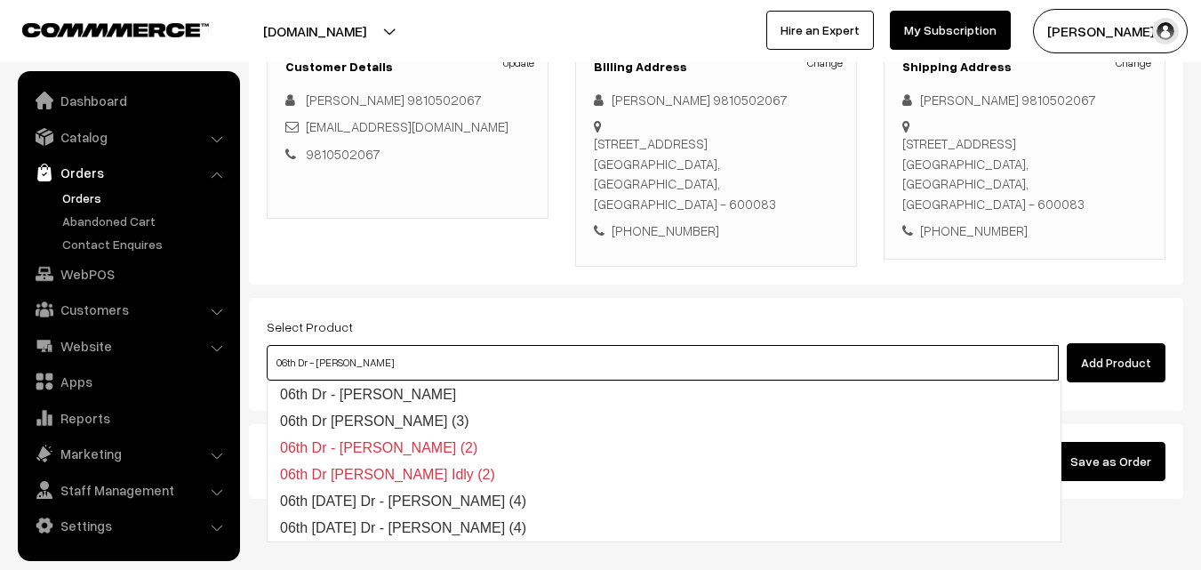
type input "06th Dr Chappathi (3)"
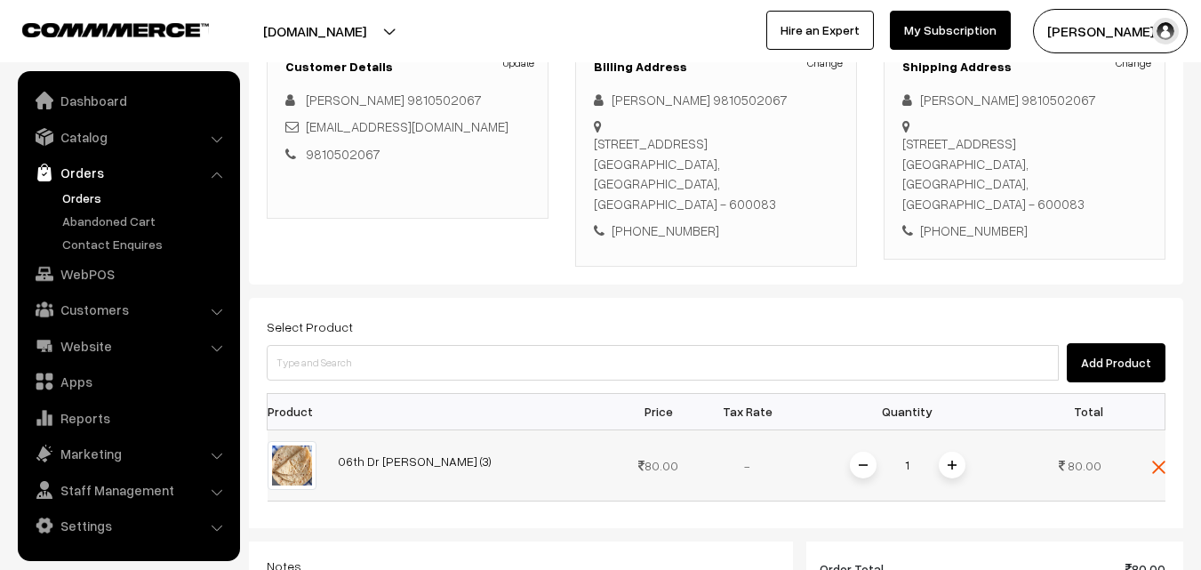
click at [961, 468] on span at bounding box center [952, 465] width 27 height 27
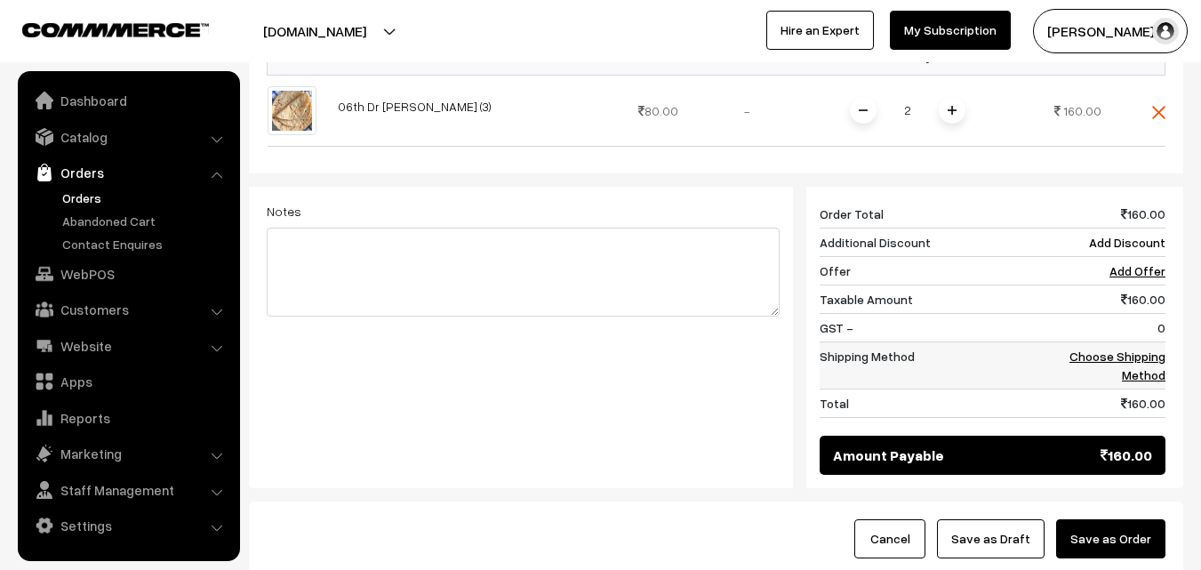
scroll to position [622, 0]
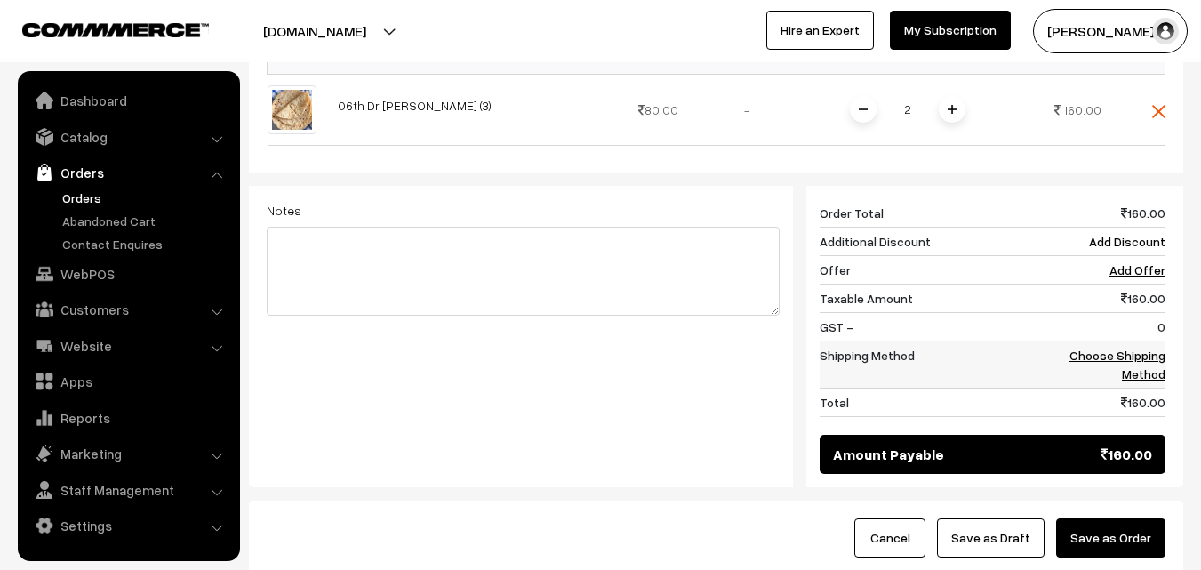
click at [1139, 368] on link "Choose Shipping Method" at bounding box center [1118, 365] width 96 height 34
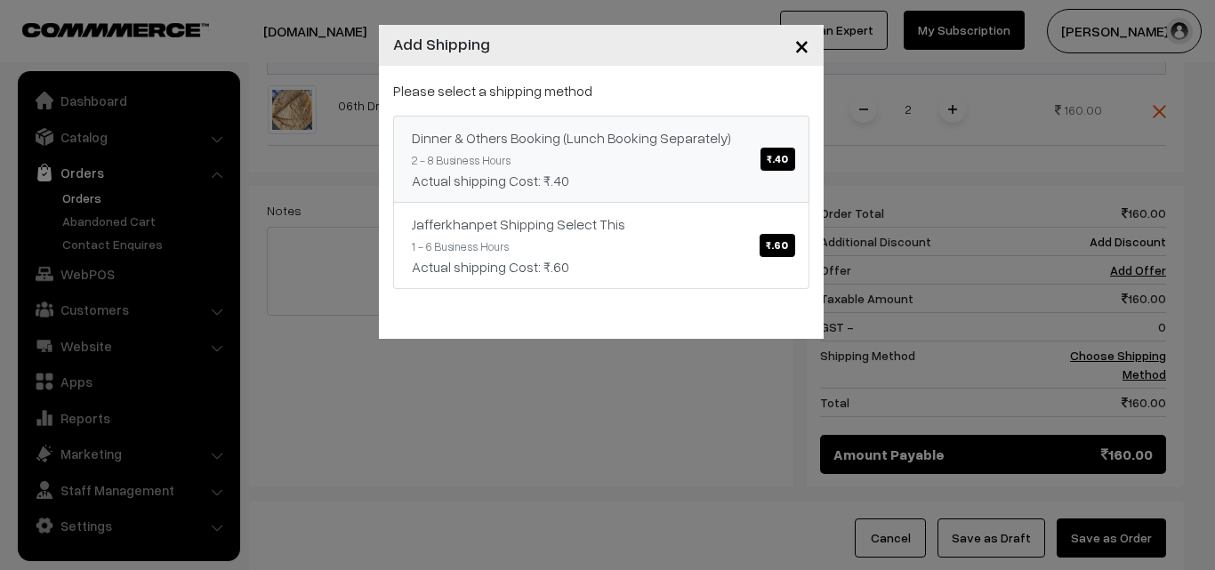
click at [587, 173] on div "Actual shipping Cost: ₹.40" at bounding box center [601, 180] width 379 height 21
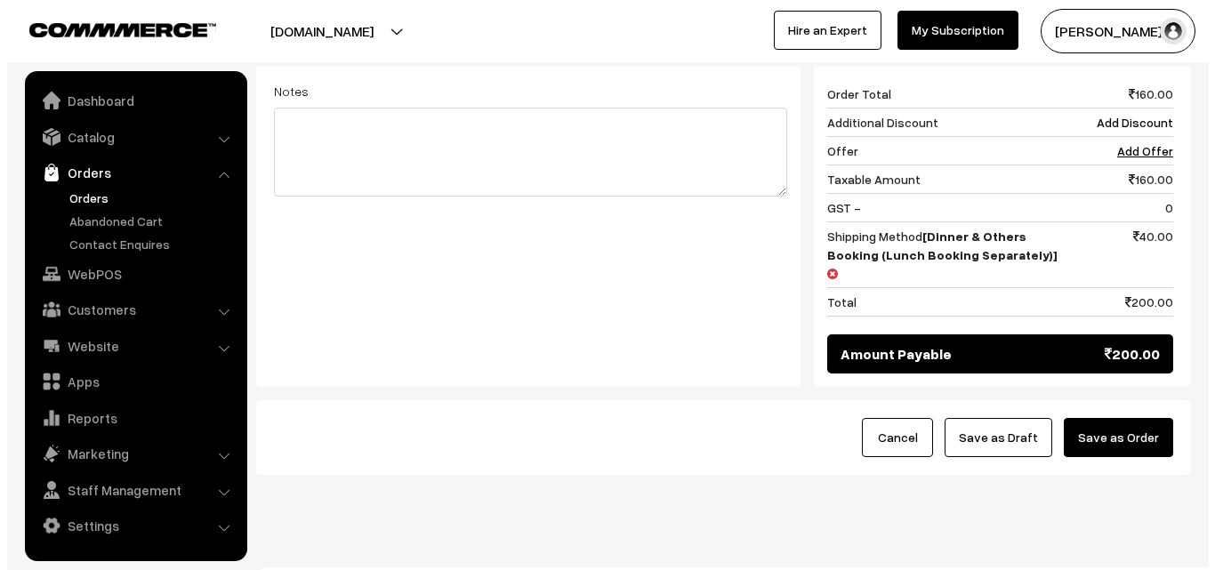
scroll to position [757, 0]
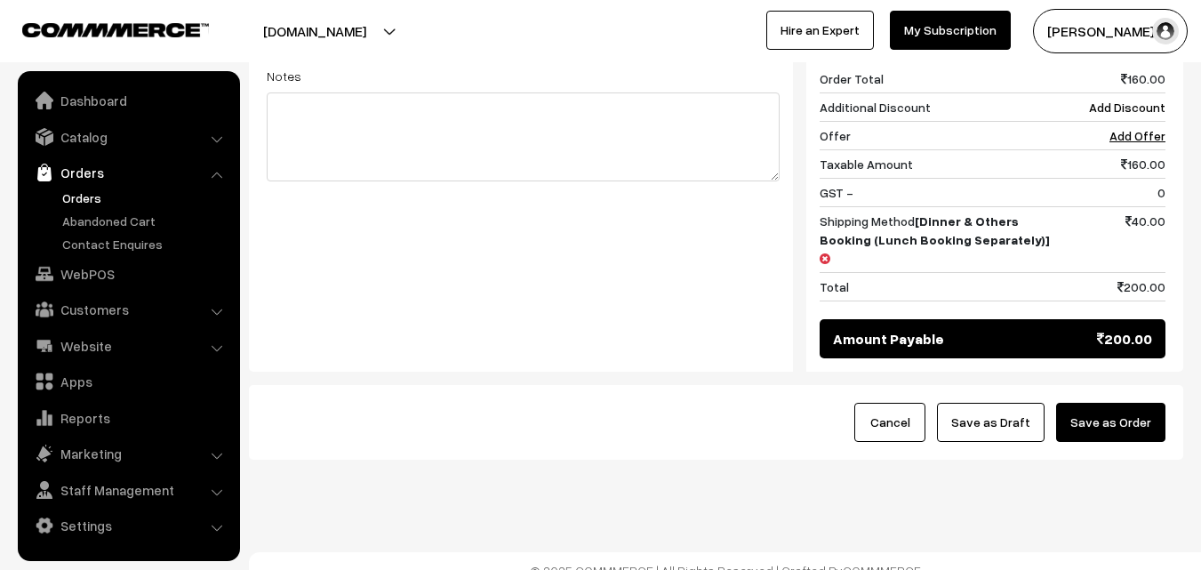
click at [1122, 403] on button "Save as Order" at bounding box center [1110, 422] width 109 height 39
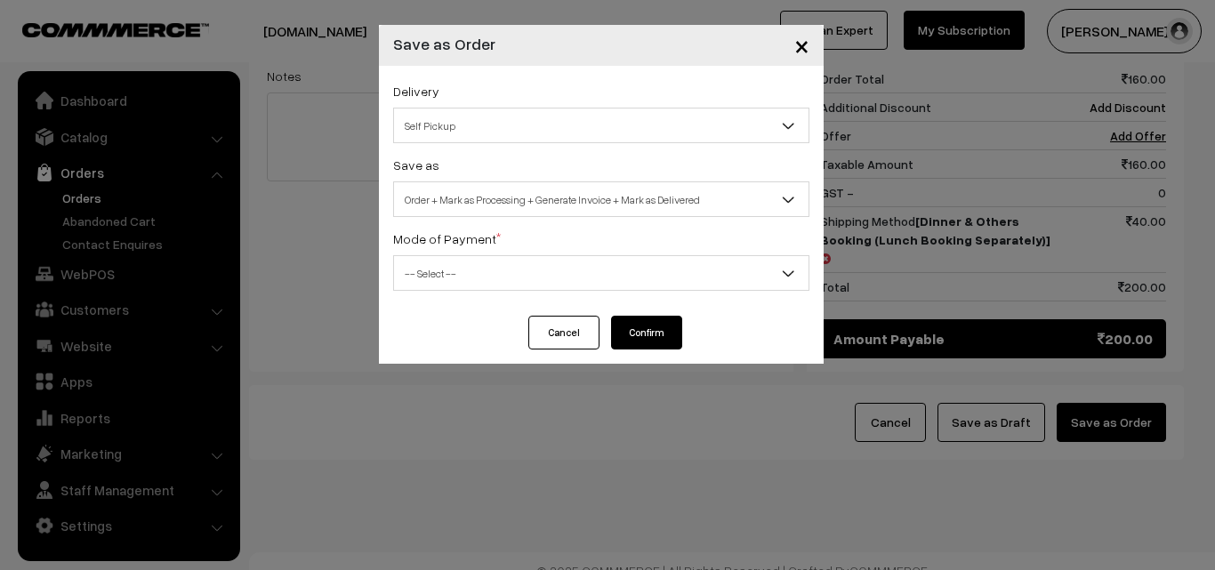
click at [553, 180] on div "Save as Order Order + Mark as Processing Order + Mark as Processing + Generate …" at bounding box center [601, 185] width 416 height 63
click at [521, 195] on span "Order + Mark as Processing + Generate Invoice + Mark as Delivered" at bounding box center [601, 199] width 414 height 31
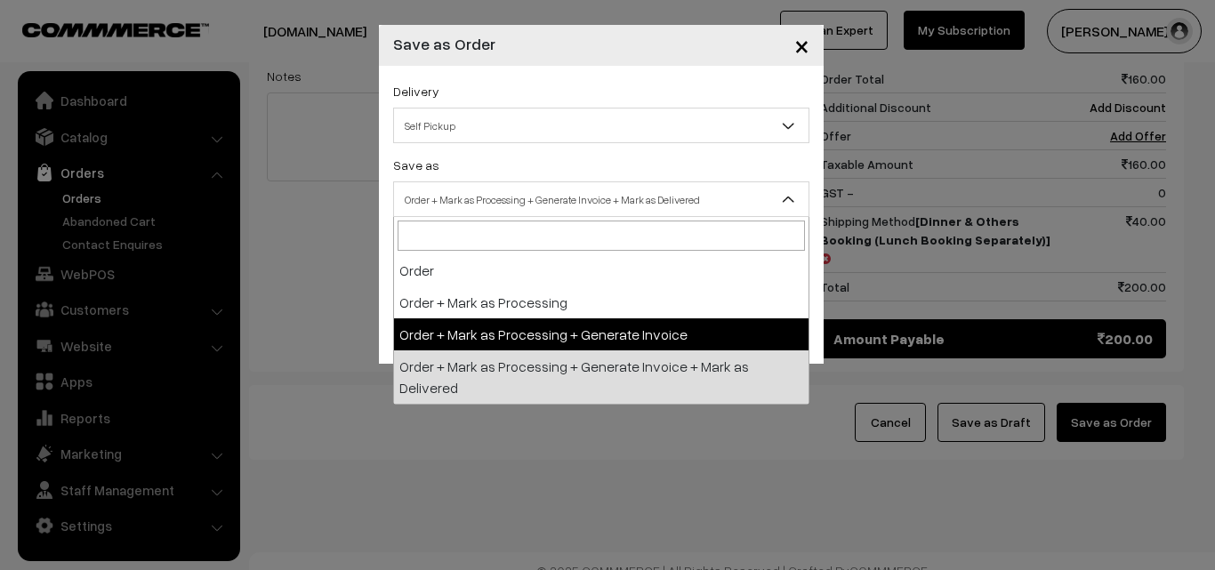
select select "3"
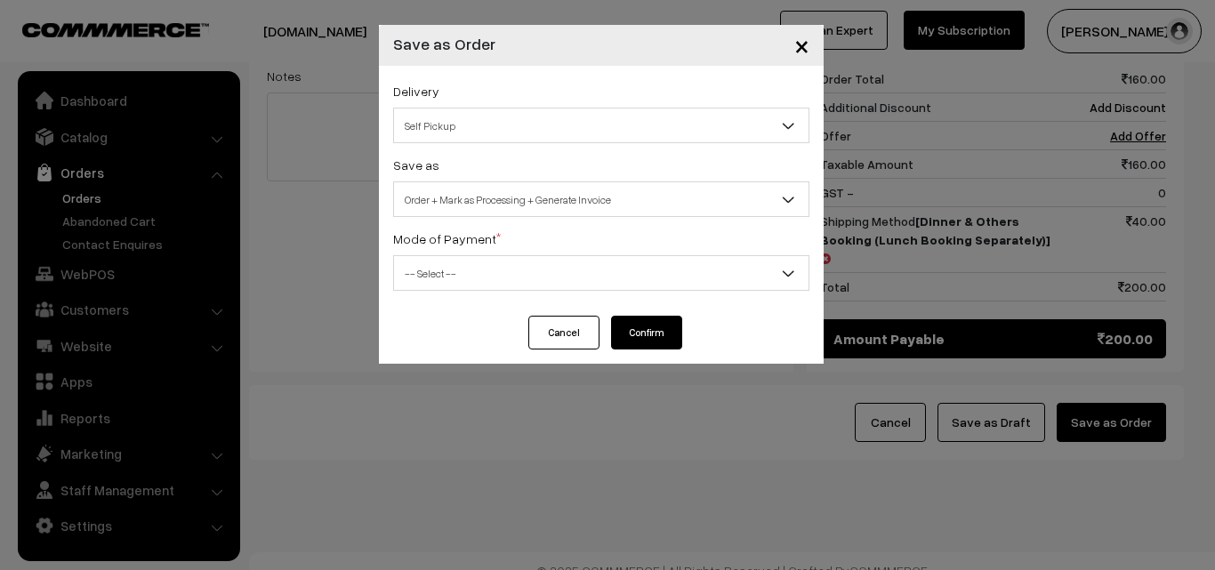
click at [505, 275] on span "-- Select --" at bounding box center [601, 273] width 414 height 31
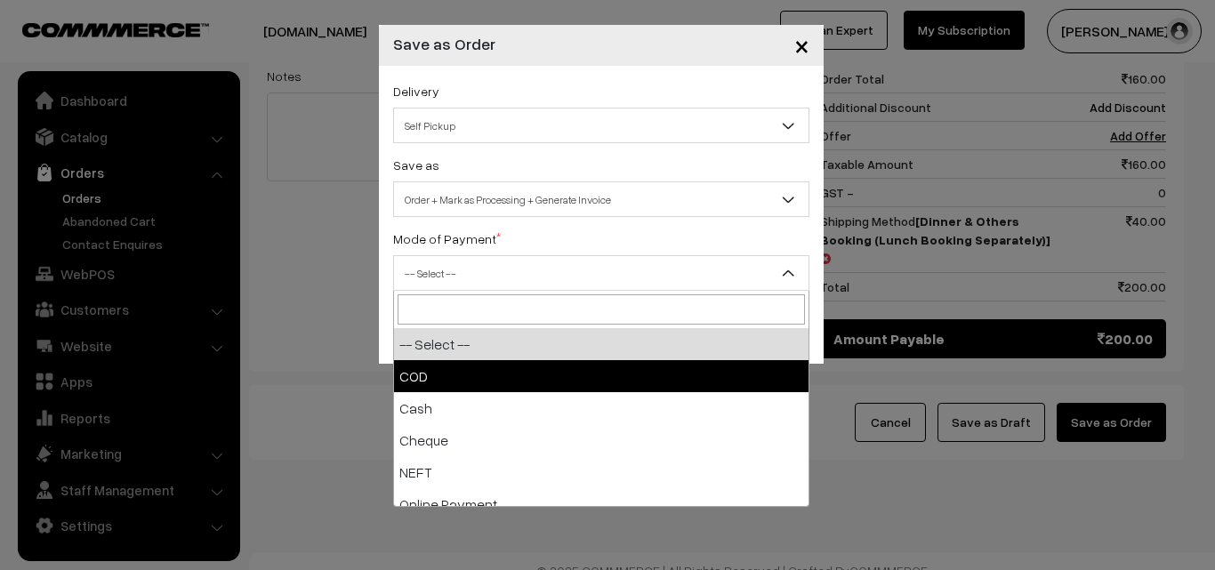
select select "1"
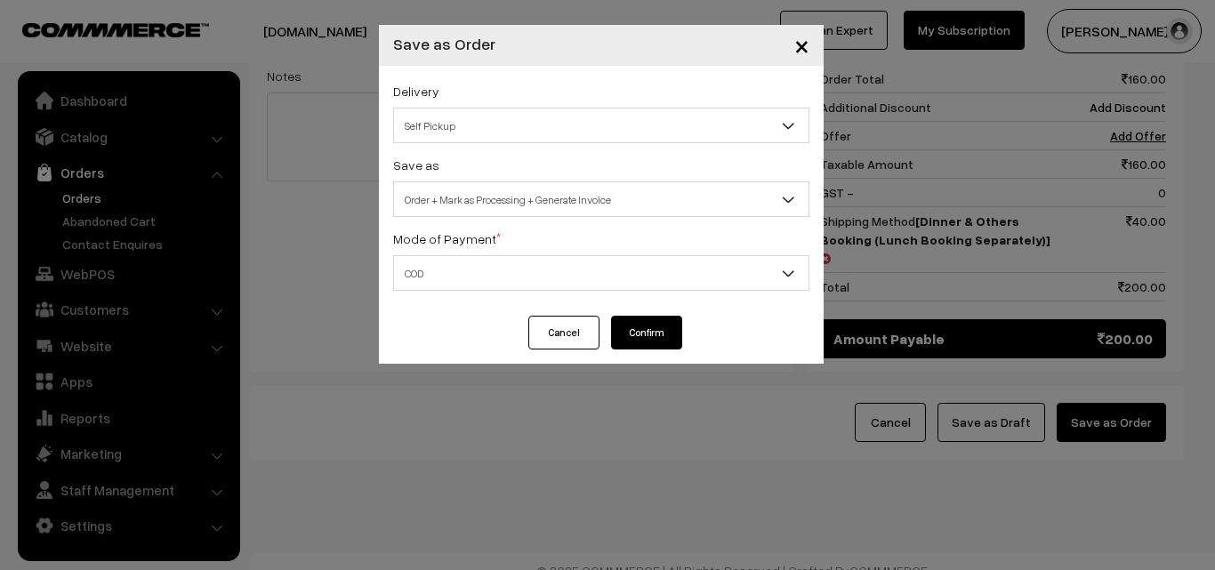
click at [630, 325] on button "Confirm" at bounding box center [646, 333] width 71 height 34
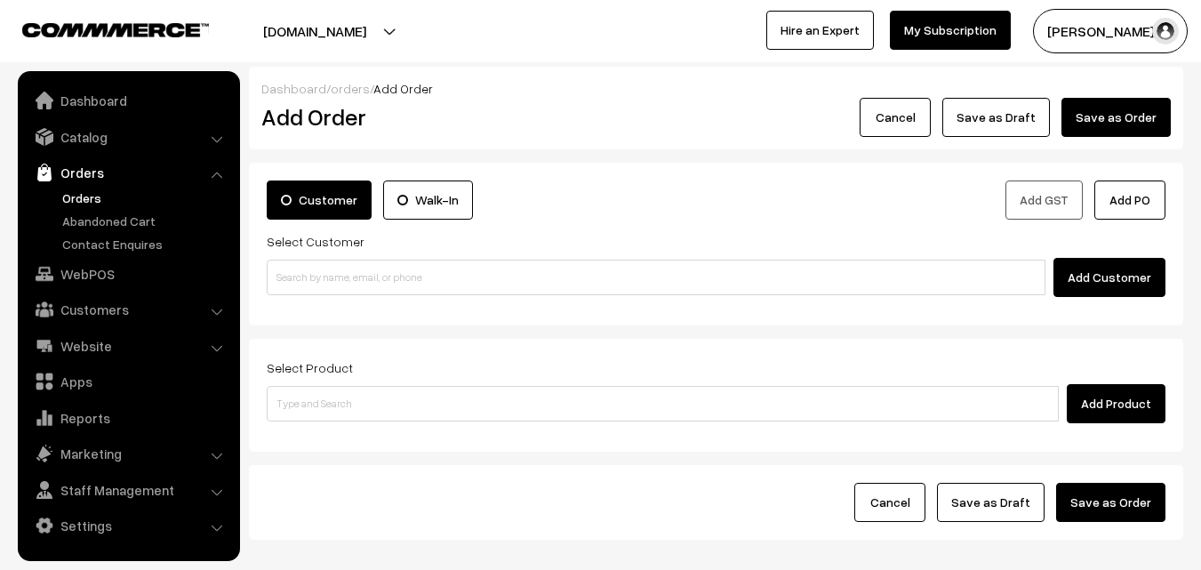
click at [110, 204] on link "Orders" at bounding box center [146, 198] width 176 height 19
click at [103, 195] on link "Orders" at bounding box center [146, 198] width 176 height 19
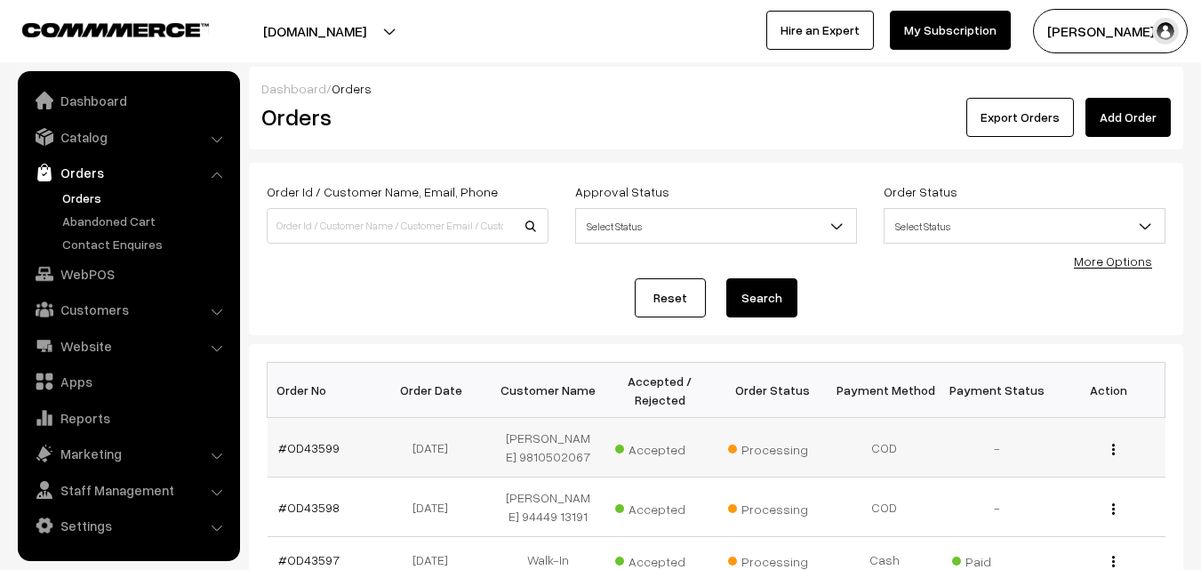
click at [317, 437] on td "#OD43599" at bounding box center [324, 448] width 112 height 60
click at [315, 446] on link "#OD43599" at bounding box center [308, 447] width 61 height 15
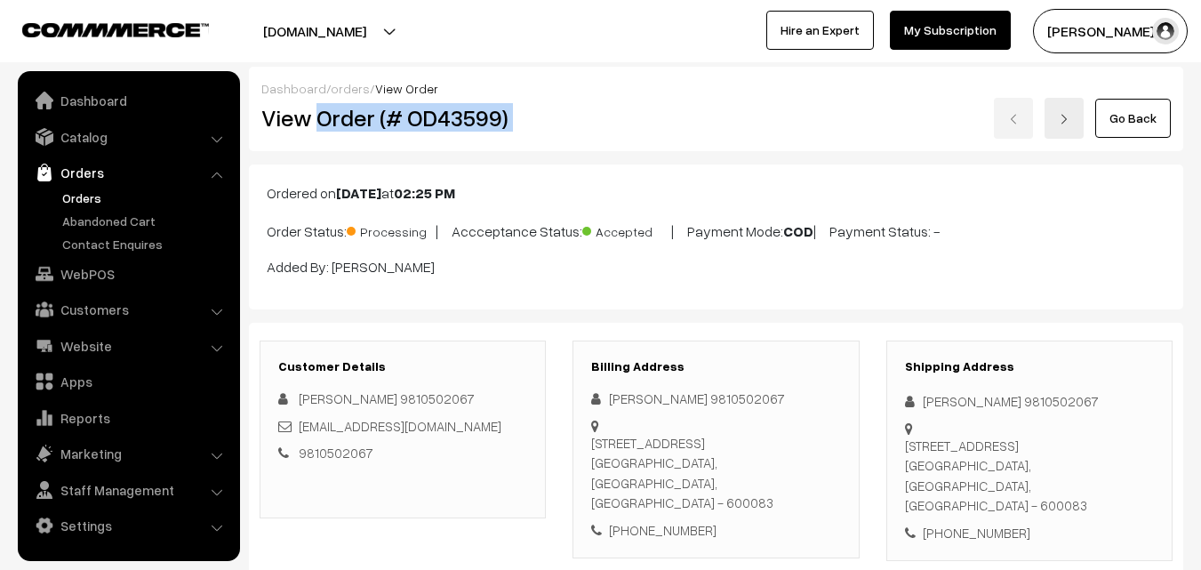
copy div "Order (# OD43599)"
drag, startPoint x: 324, startPoint y: 127, endPoint x: 586, endPoint y: 102, distance: 263.5
click at [588, 97] on div "Dashboard / orders / View Order View Order (# OD43599) Go Back" at bounding box center [716, 109] width 935 height 84
copy div "View"
click at [538, 149] on div "Dashboard / orders / View Order View Order (# OD43599) Go Back" at bounding box center [716, 109] width 935 height 84
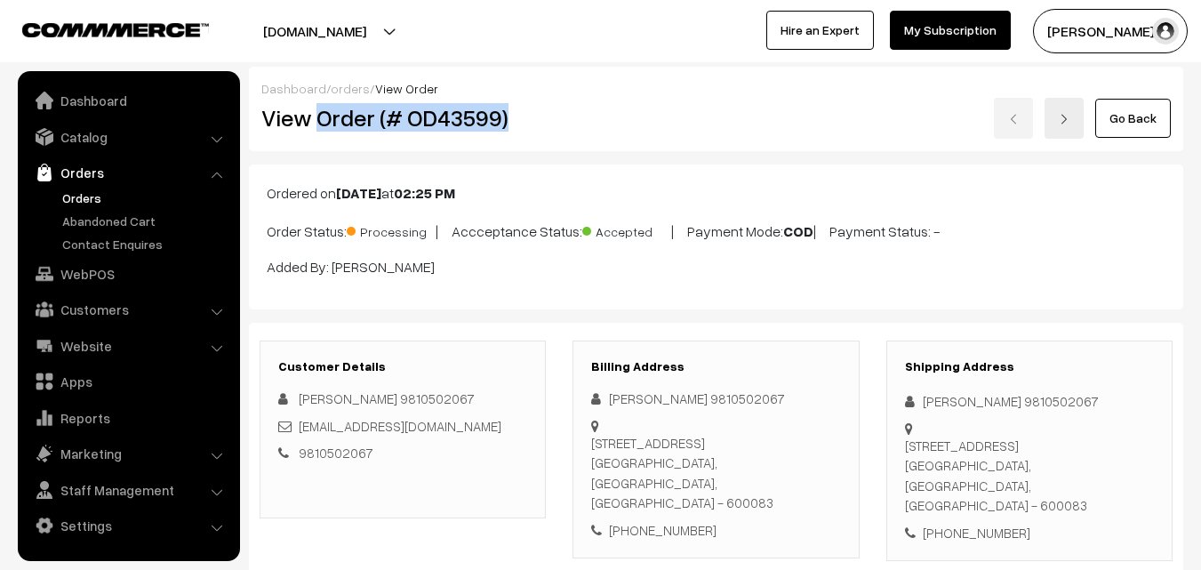
copy h2 "Order (# OD43599)"
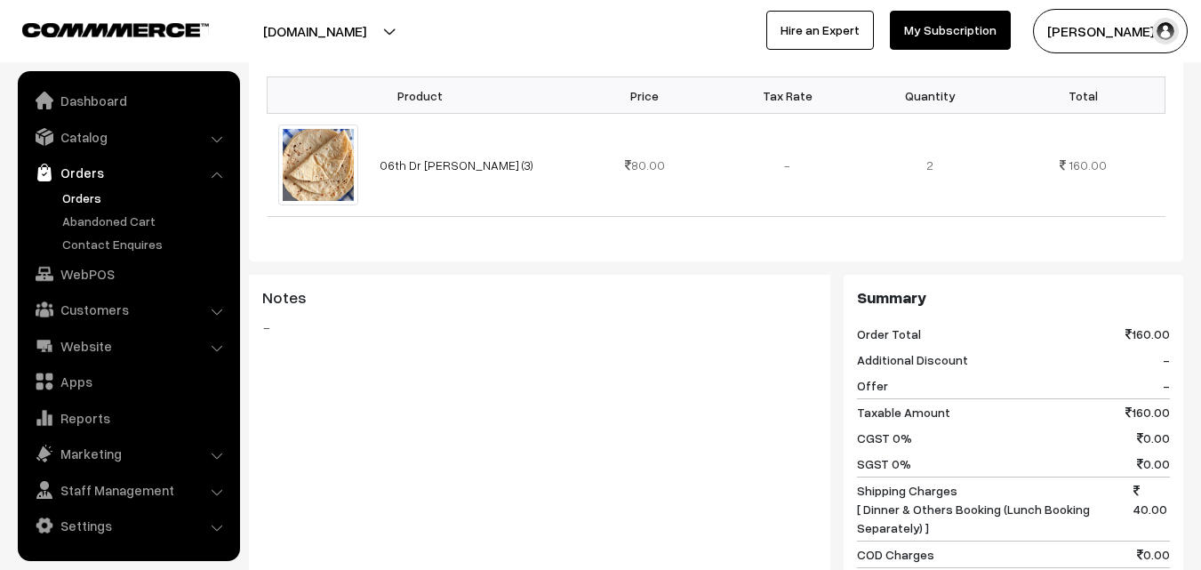
scroll to position [889, 0]
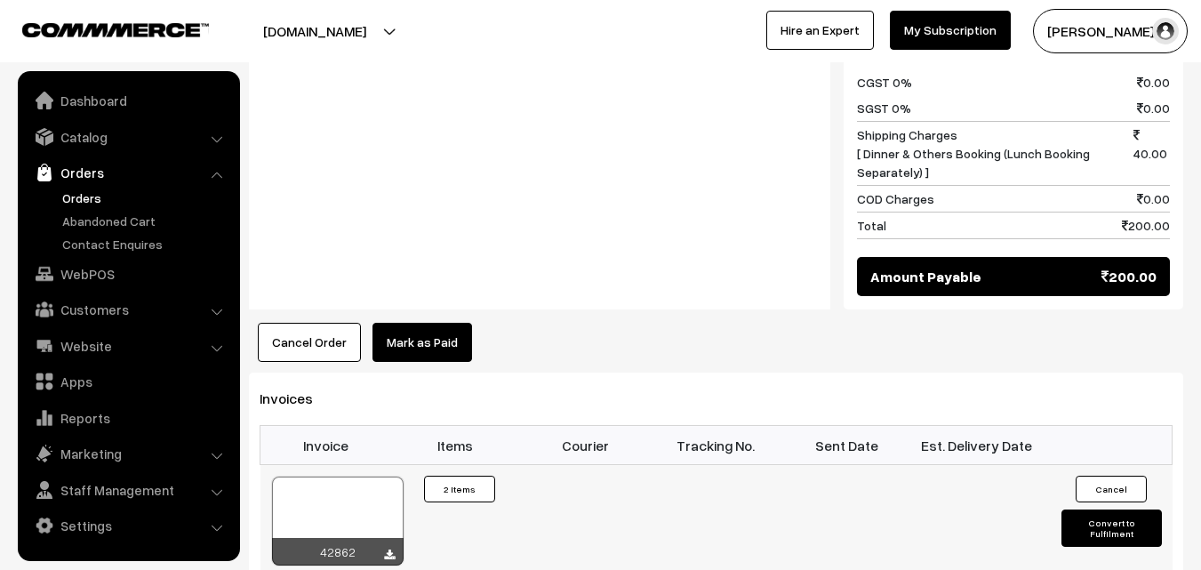
click at [344, 510] on div at bounding box center [338, 521] width 132 height 89
click at [100, 269] on link "WebPOS" at bounding box center [128, 274] width 212 height 32
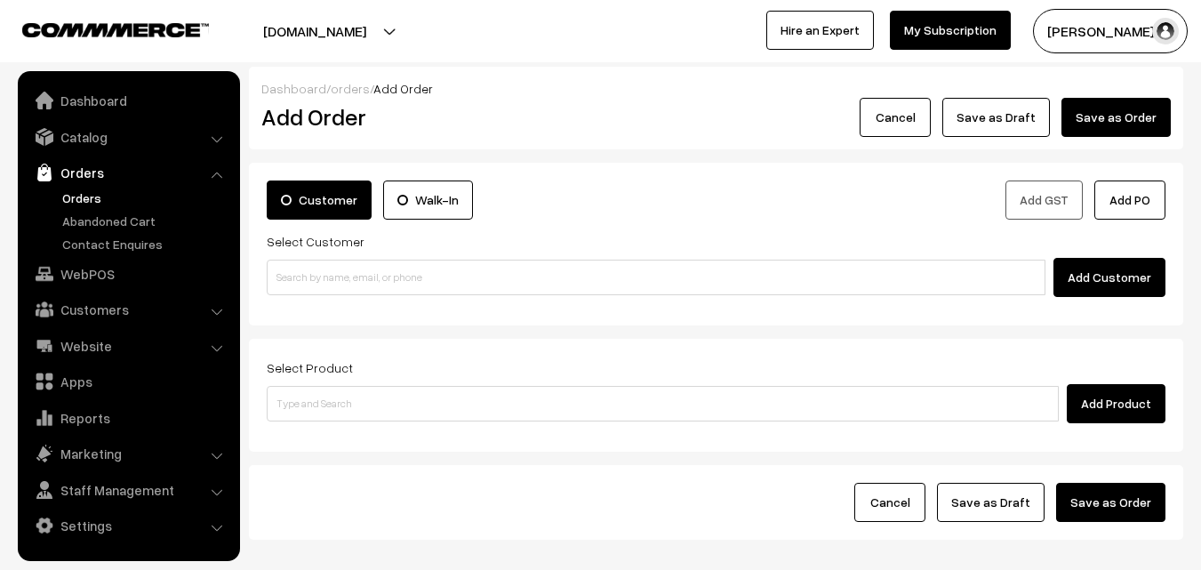
click at [325, 270] on input at bounding box center [656, 278] width 779 height 36
click at [310, 280] on input "99416 78072" at bounding box center [656, 278] width 779 height 36
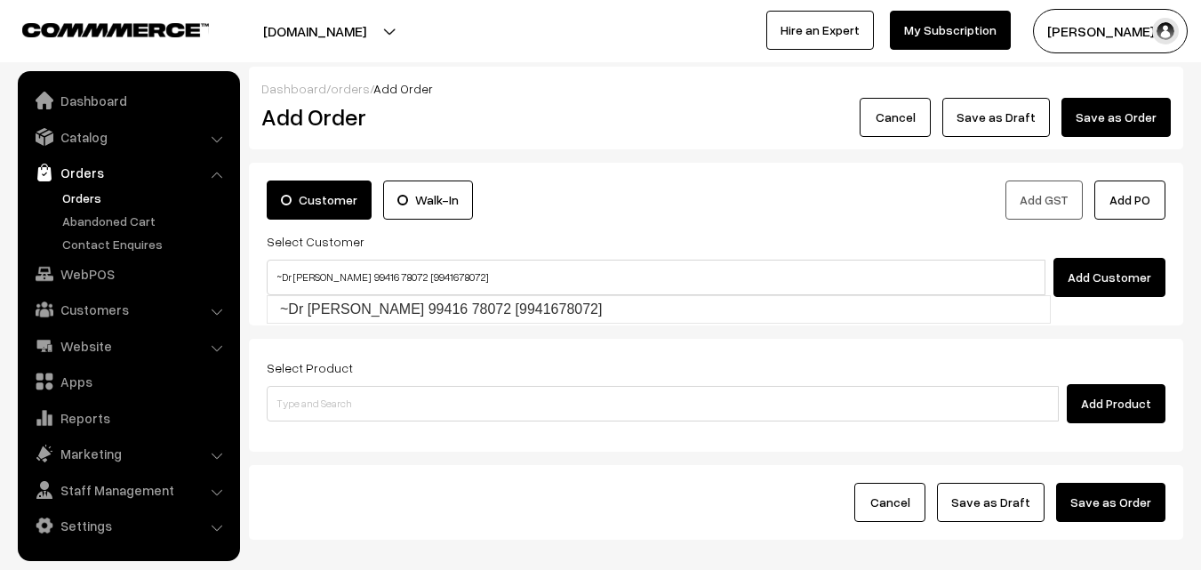
type input "~Dr R Srivathsan 99416 78072 [9941678072]"
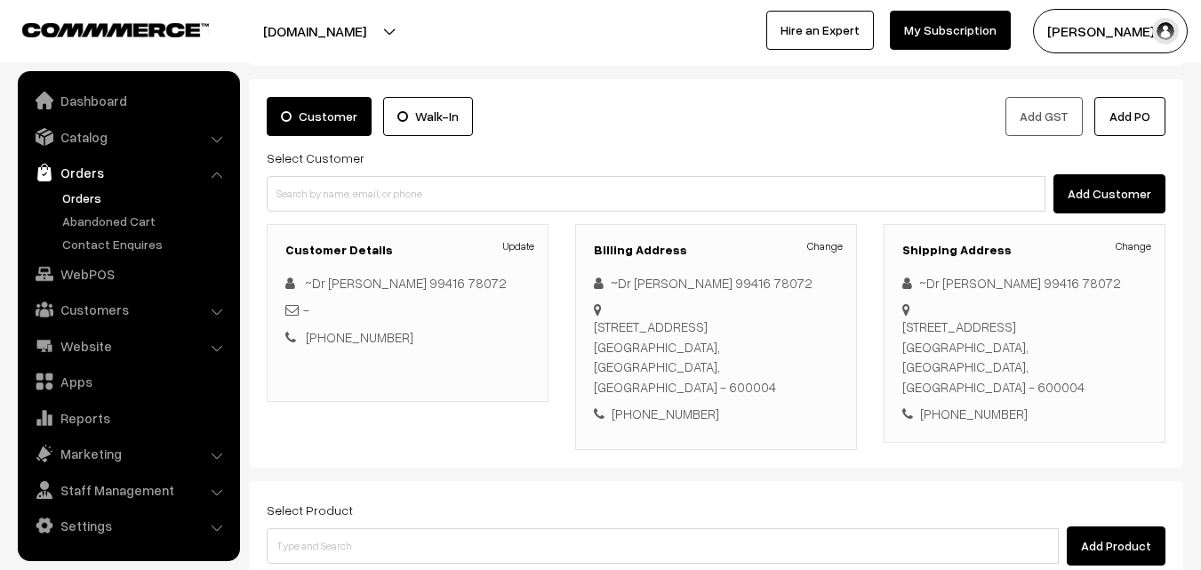
scroll to position [89, 0]
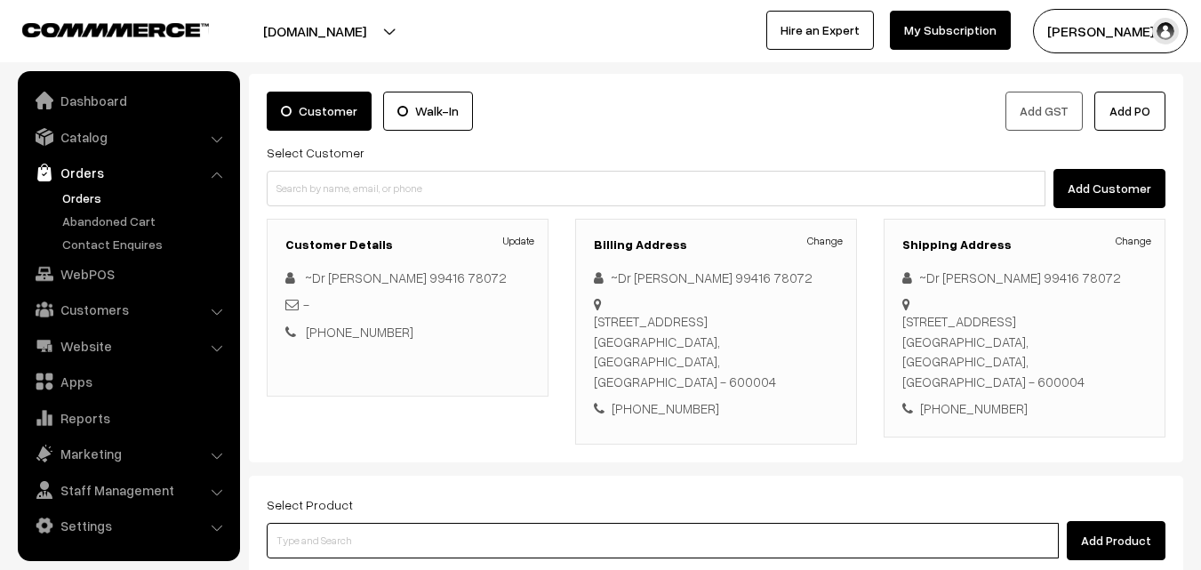
click at [448, 523] on input at bounding box center [663, 541] width 792 height 36
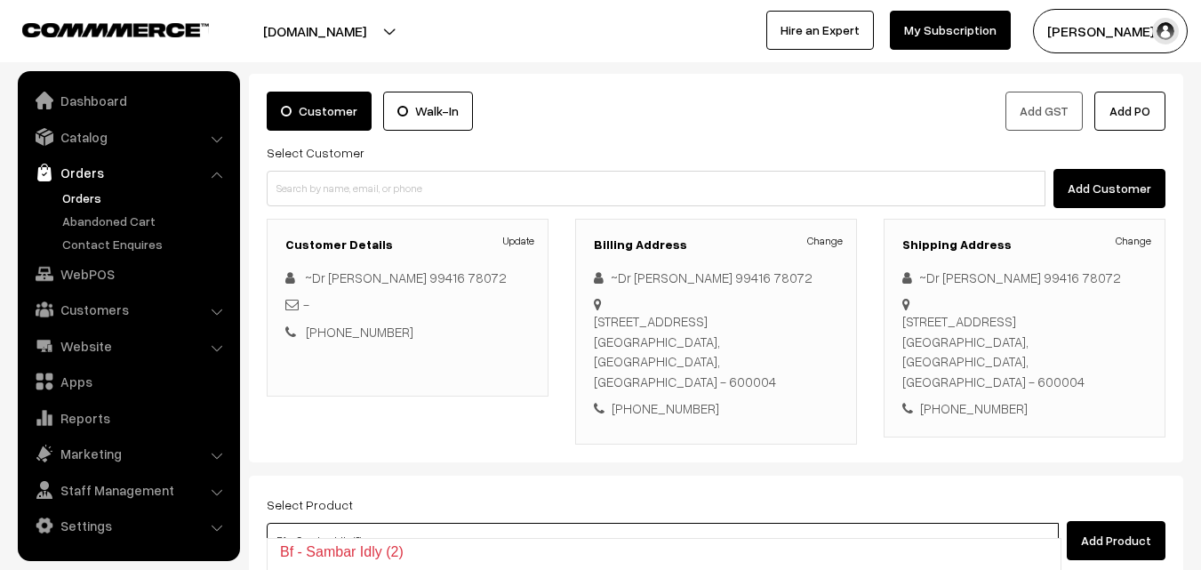
type input "Rava Idly (3)"
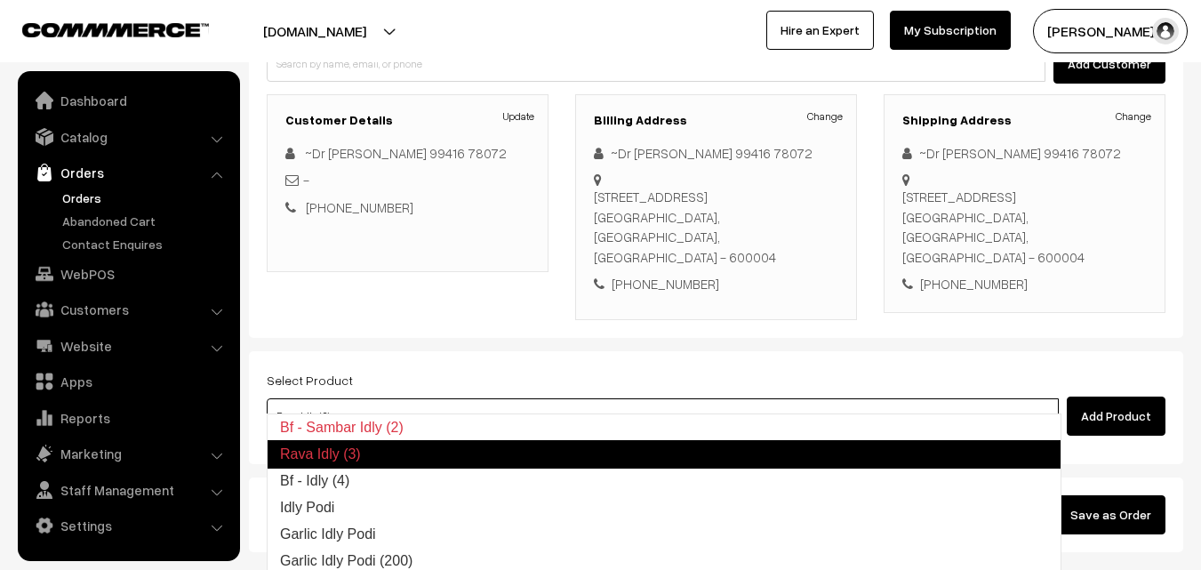
scroll to position [215, 0]
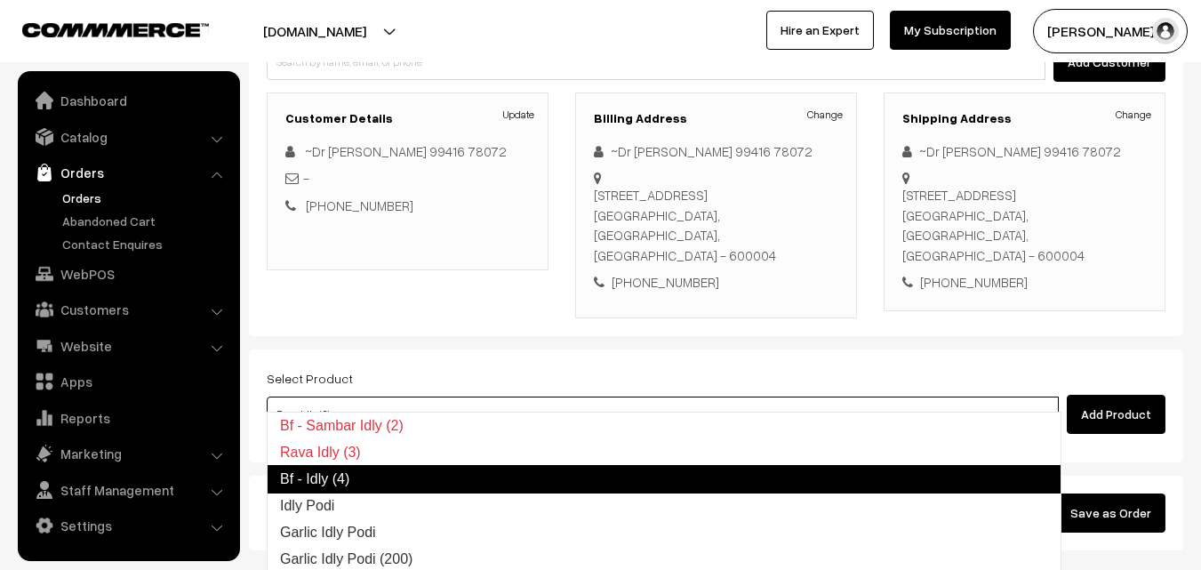
click at [376, 472] on link "Bf - Idly (4)" at bounding box center [664, 479] width 795 height 28
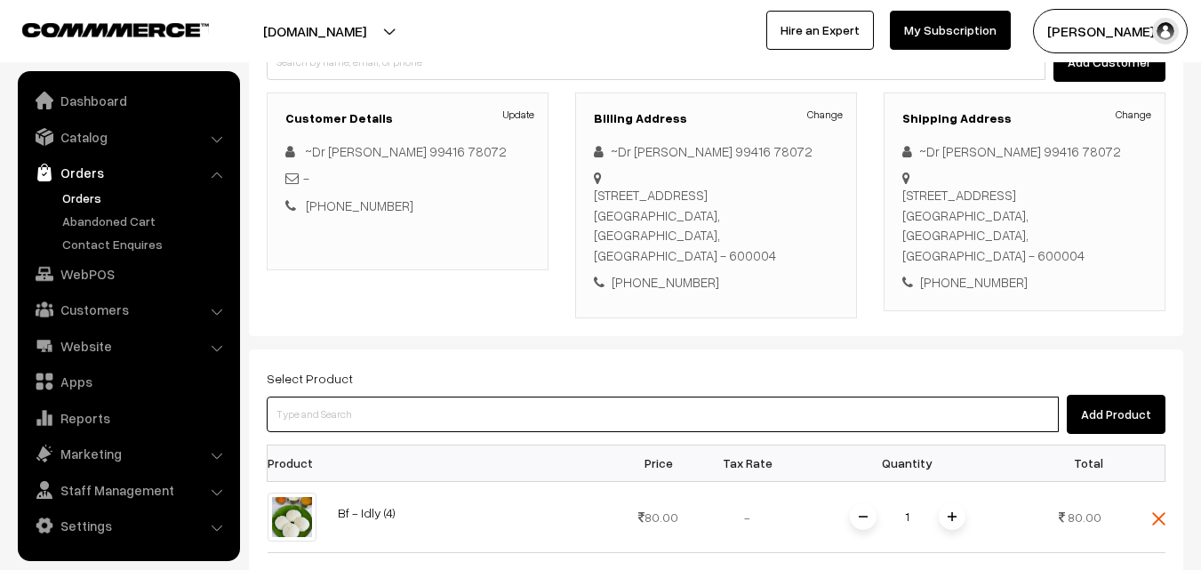
click at [412, 406] on input at bounding box center [663, 415] width 792 height 36
type input "vada"
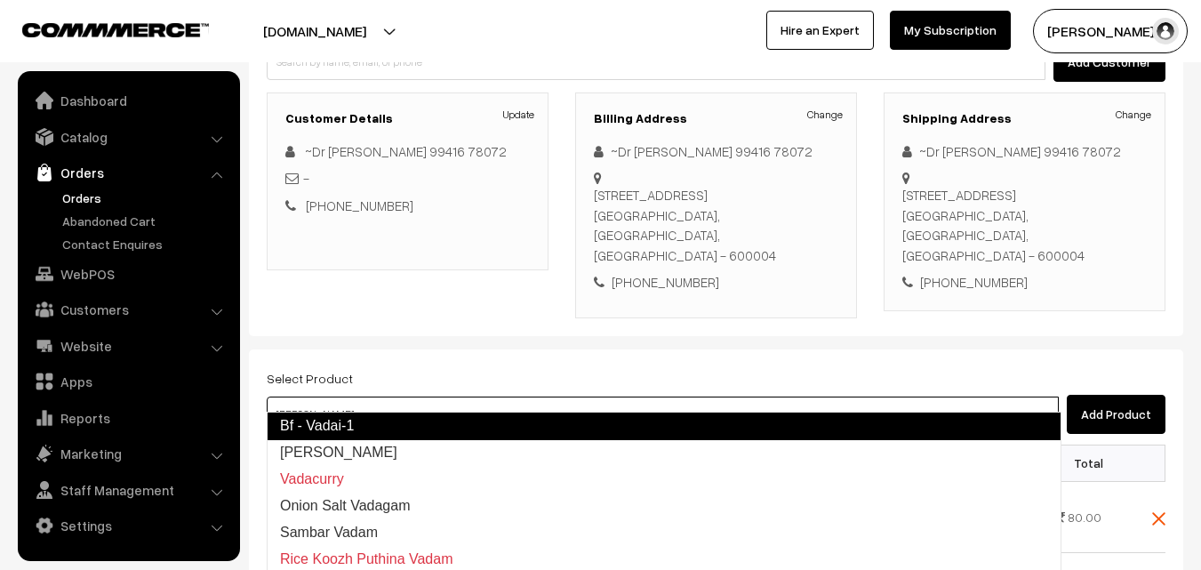
click at [322, 422] on link "Bf - Vadai-1" at bounding box center [664, 426] width 795 height 28
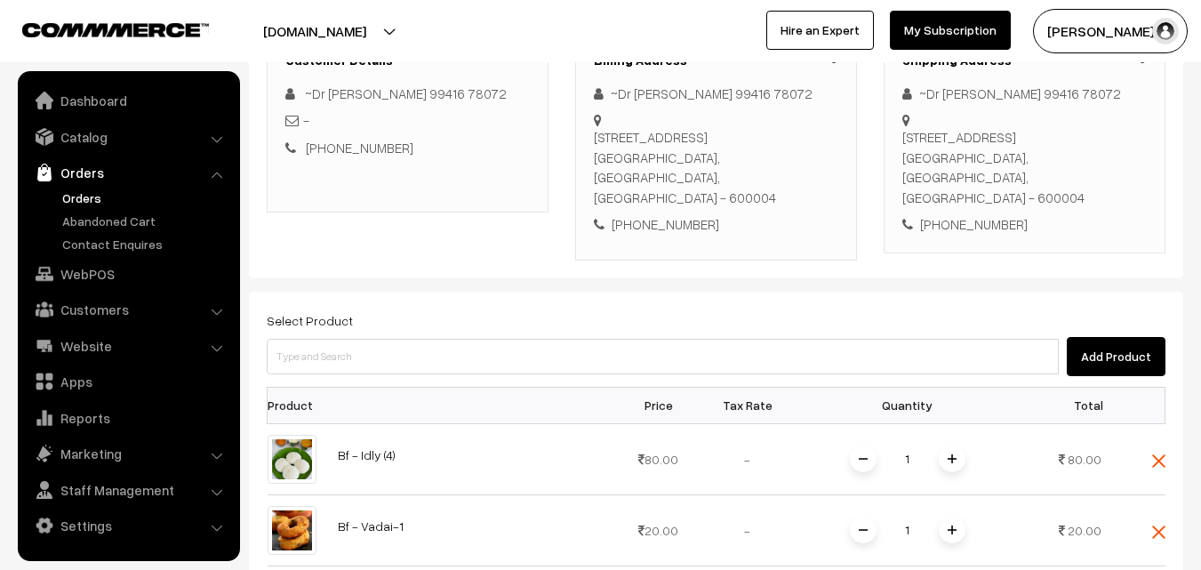
scroll to position [393, 0]
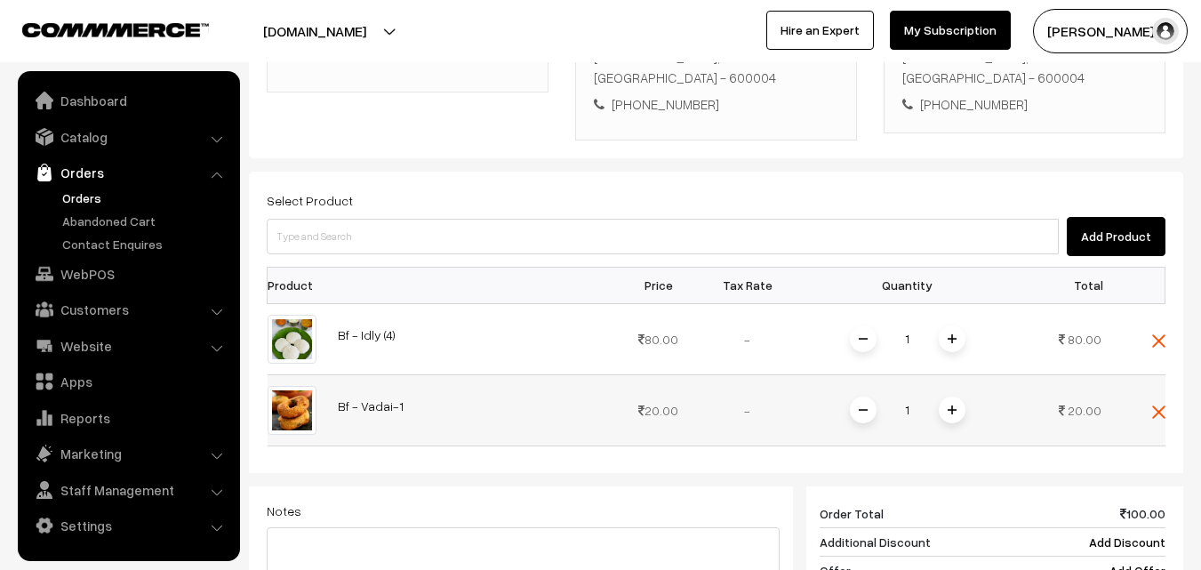
click at [955, 397] on span at bounding box center [952, 410] width 27 height 27
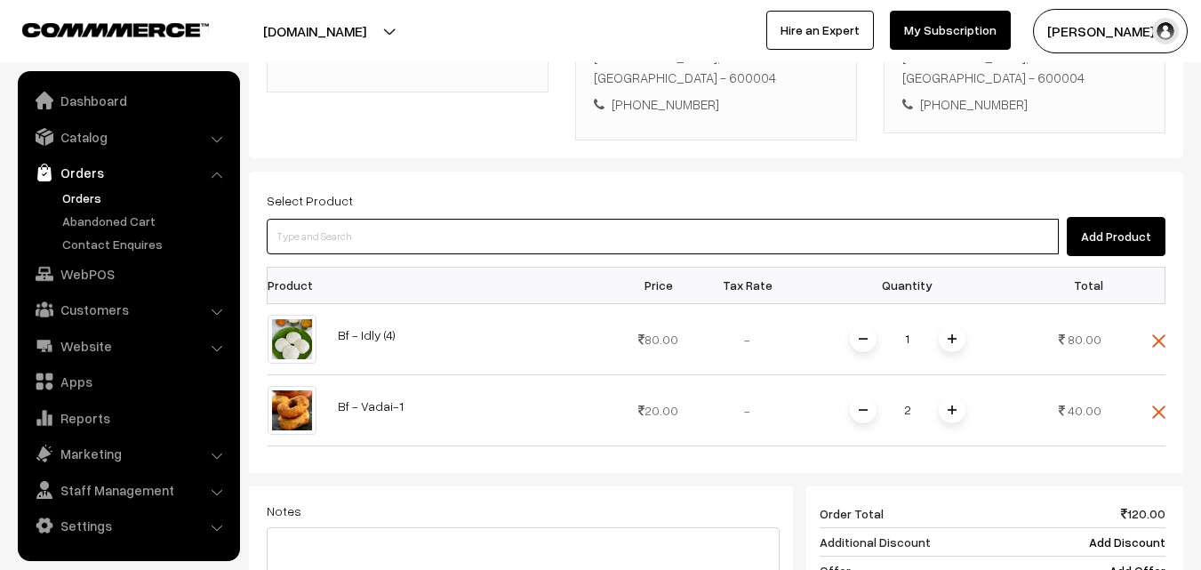
click at [478, 219] on input at bounding box center [663, 237] width 792 height 36
paste input "07th With Rice"
type input "07th With Rice"
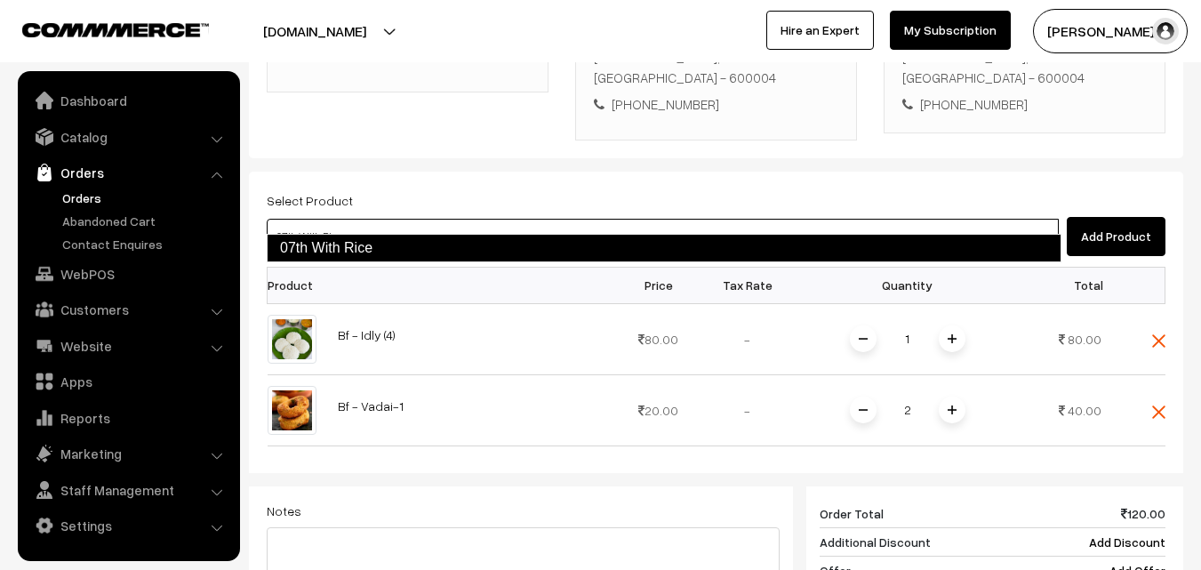
click at [352, 247] on link "07th With Rice" at bounding box center [664, 248] width 795 height 28
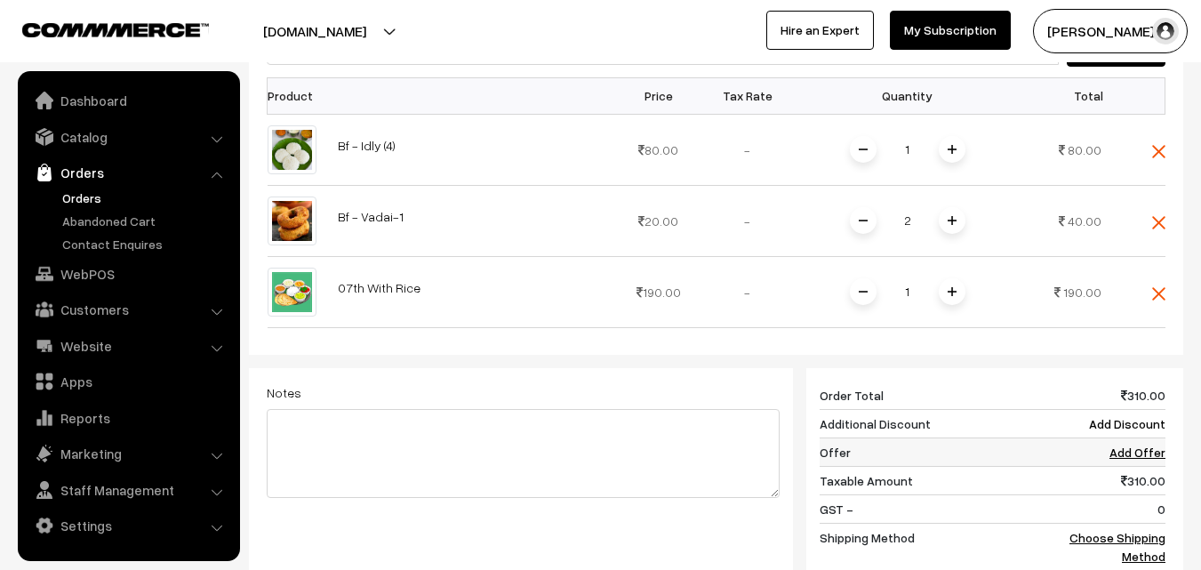
scroll to position [660, 0]
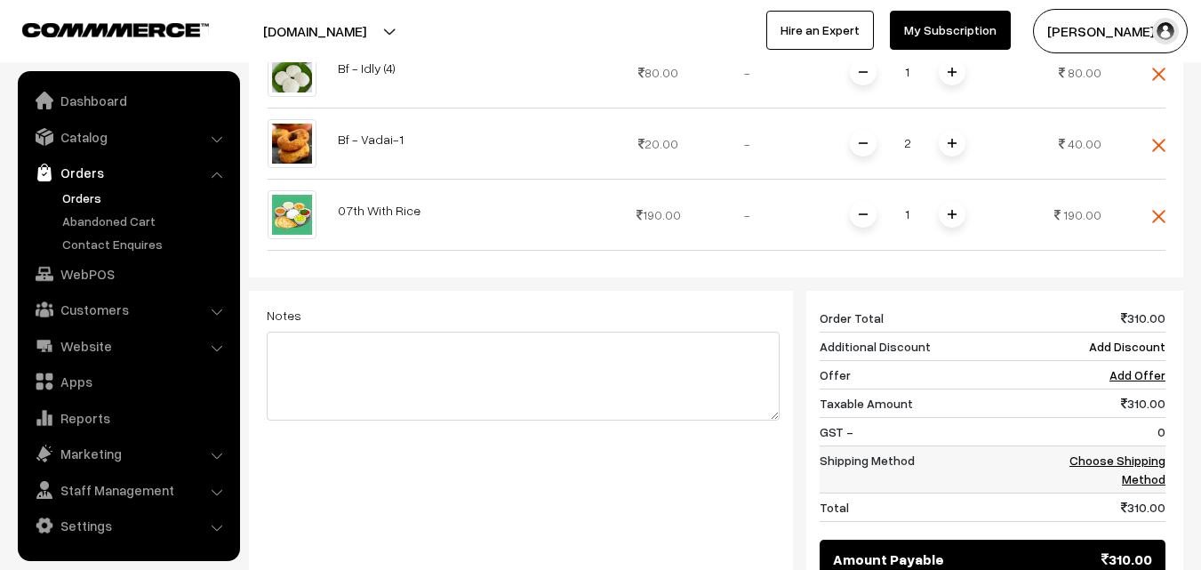
click at [1119, 451] on td "Choose Shipping Method" at bounding box center [1111, 469] width 110 height 47
click at [1120, 453] on link "Choose Shipping Method" at bounding box center [1118, 470] width 96 height 34
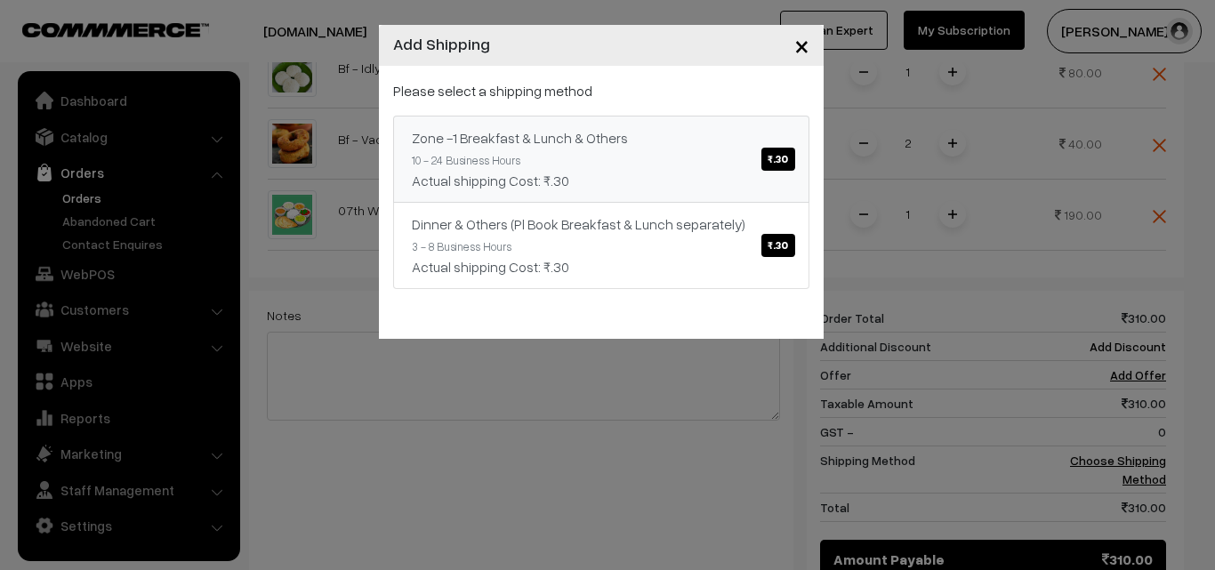
click at [607, 167] on link "Zone -1 Breakfast & Lunch & Others ₹.30 10 - 24 Business Hours Actual shipping …" at bounding box center [601, 159] width 416 height 87
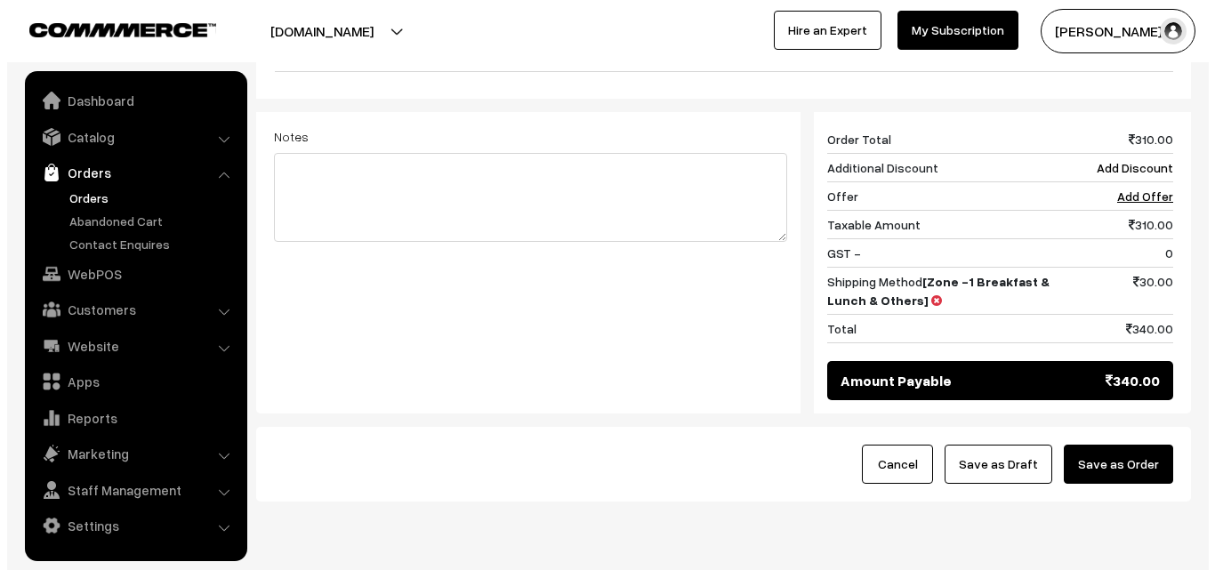
scroll to position [879, 0]
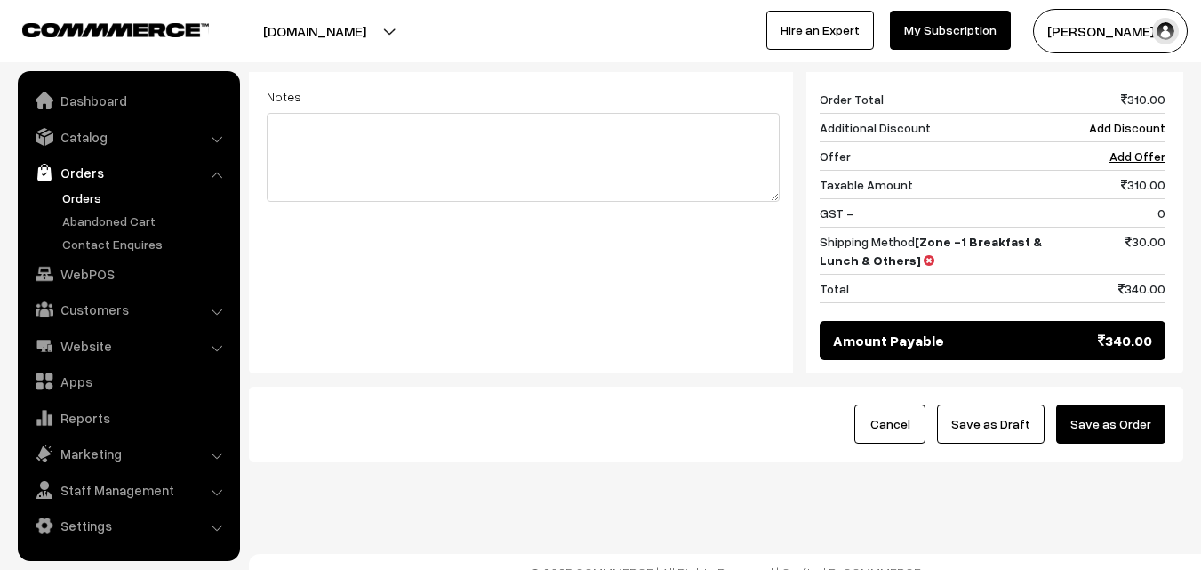
click at [1136, 409] on button "Save as Order" at bounding box center [1110, 424] width 109 height 39
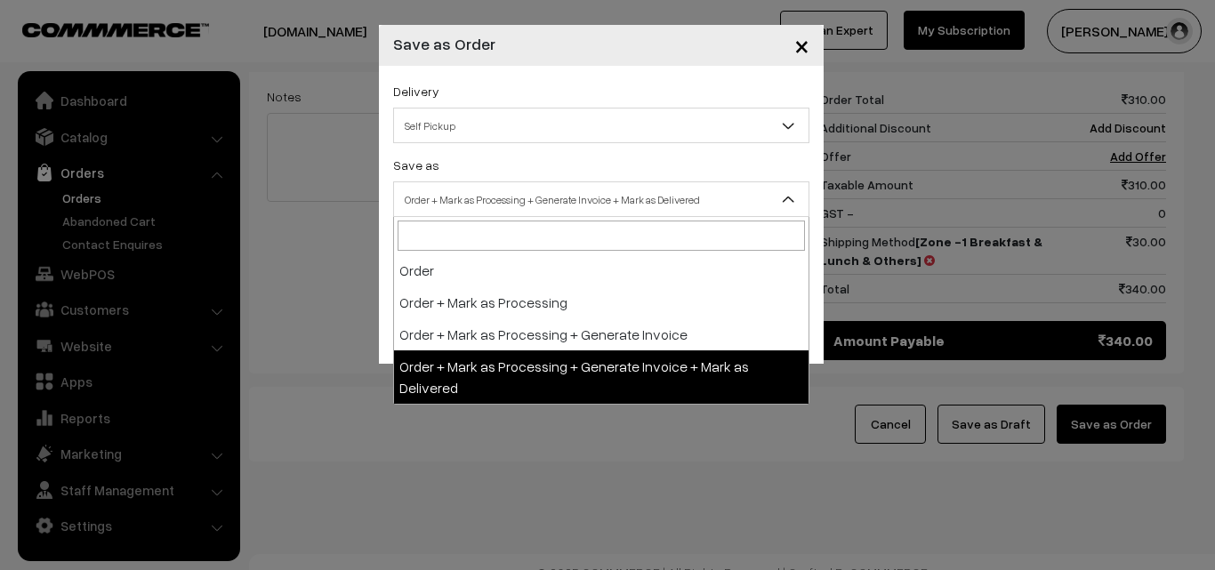
click at [669, 199] on span "Order + Mark as Processing + Generate Invoice + Mark as Delivered" at bounding box center [601, 199] width 414 height 31
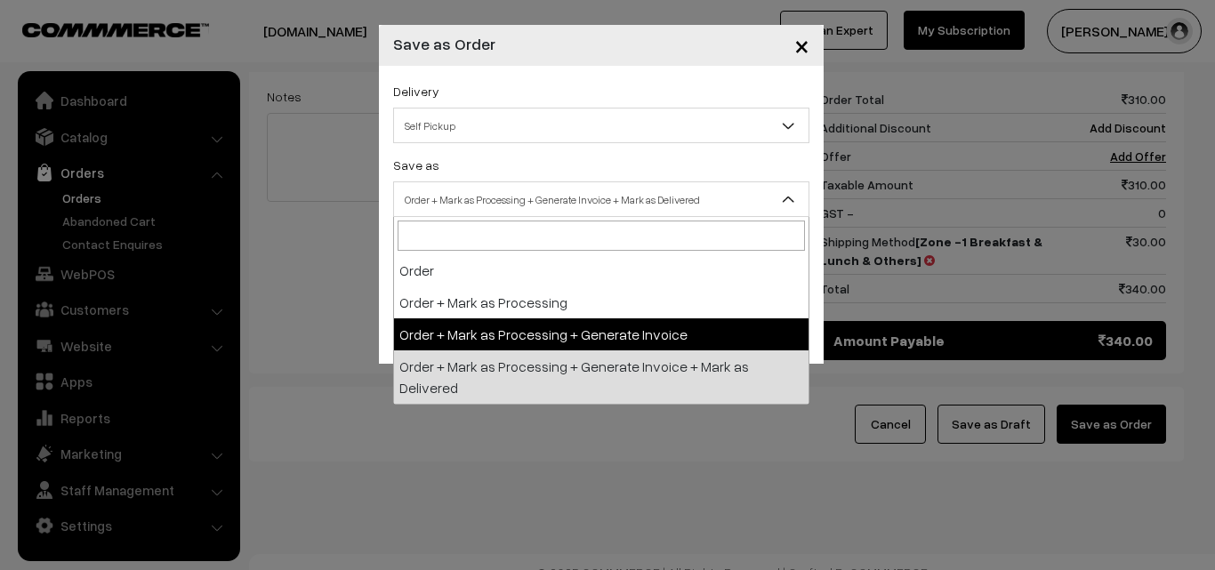
select select "3"
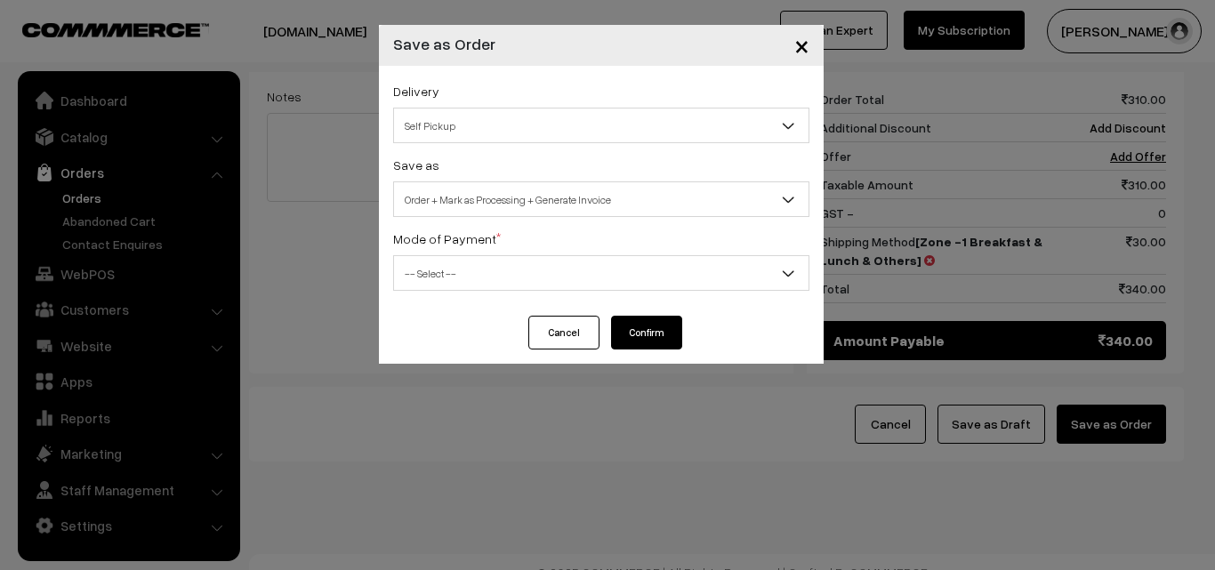
click at [532, 285] on span "-- Select --" at bounding box center [601, 273] width 414 height 31
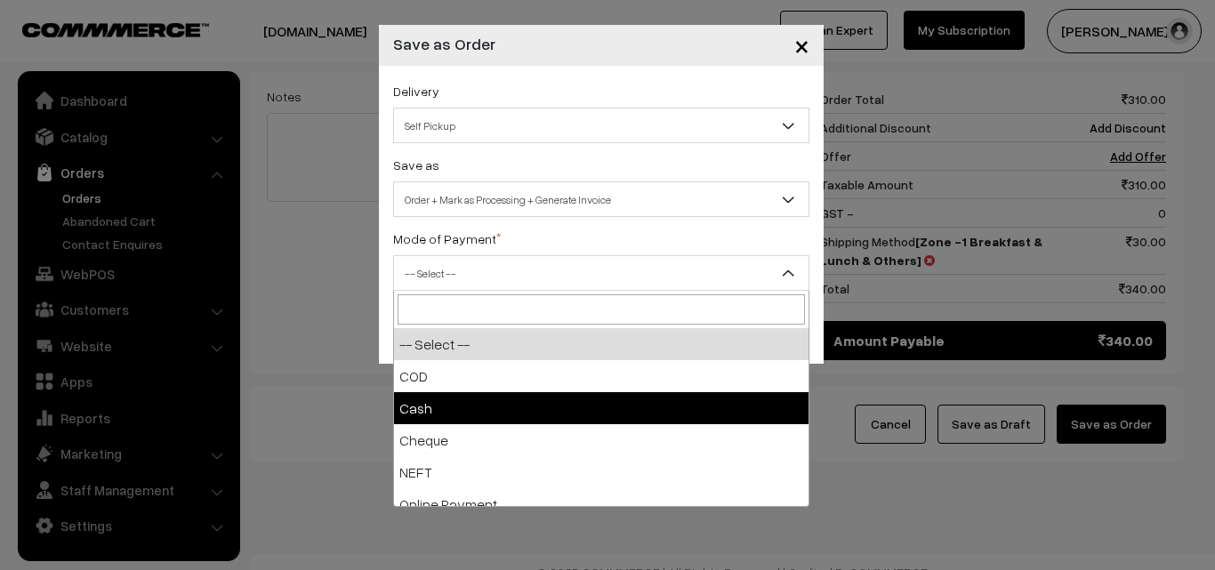
select select "2"
checkbox input "true"
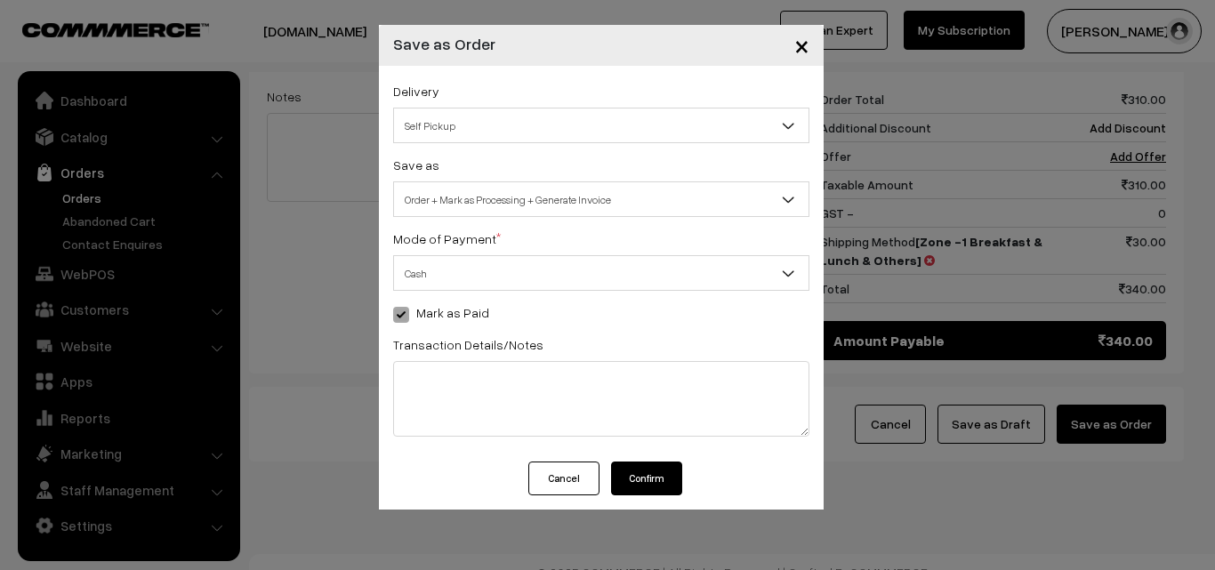
click at [667, 462] on button "Confirm" at bounding box center [646, 479] width 71 height 34
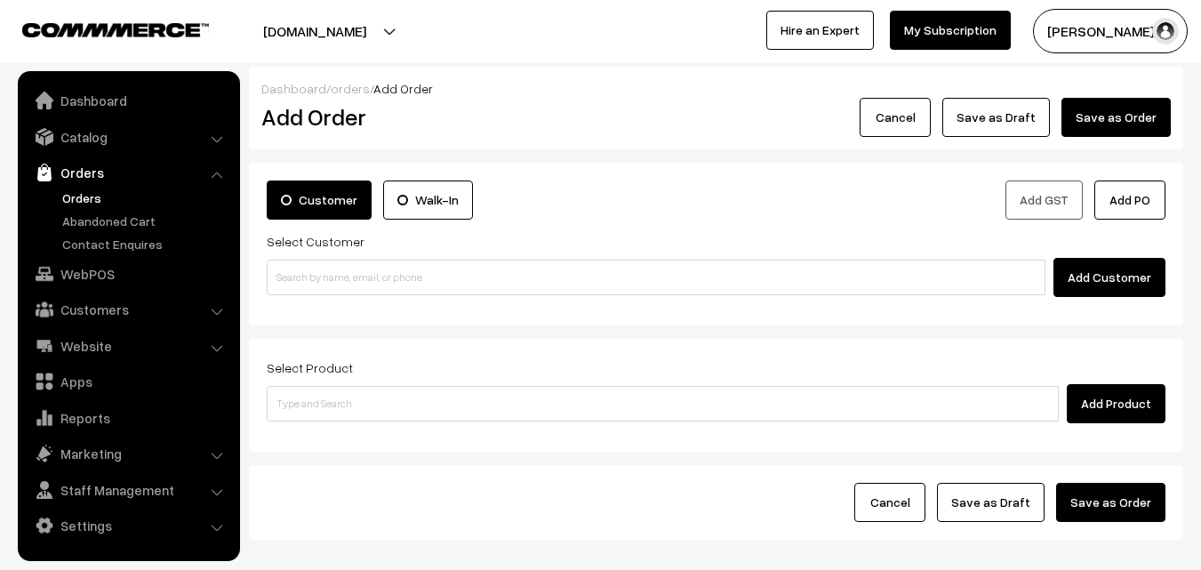
click at [90, 201] on link "Orders" at bounding box center [146, 198] width 176 height 19
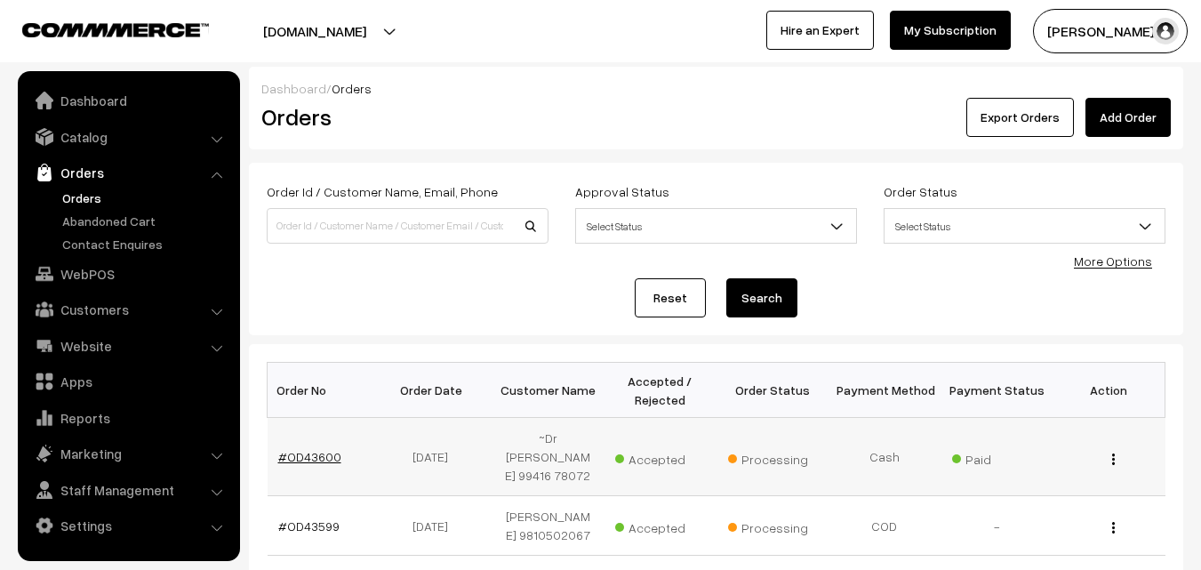
click at [314, 449] on link "#OD43600" at bounding box center [309, 456] width 63 height 15
click at [312, 449] on link "#OD43600" at bounding box center [309, 456] width 63 height 15
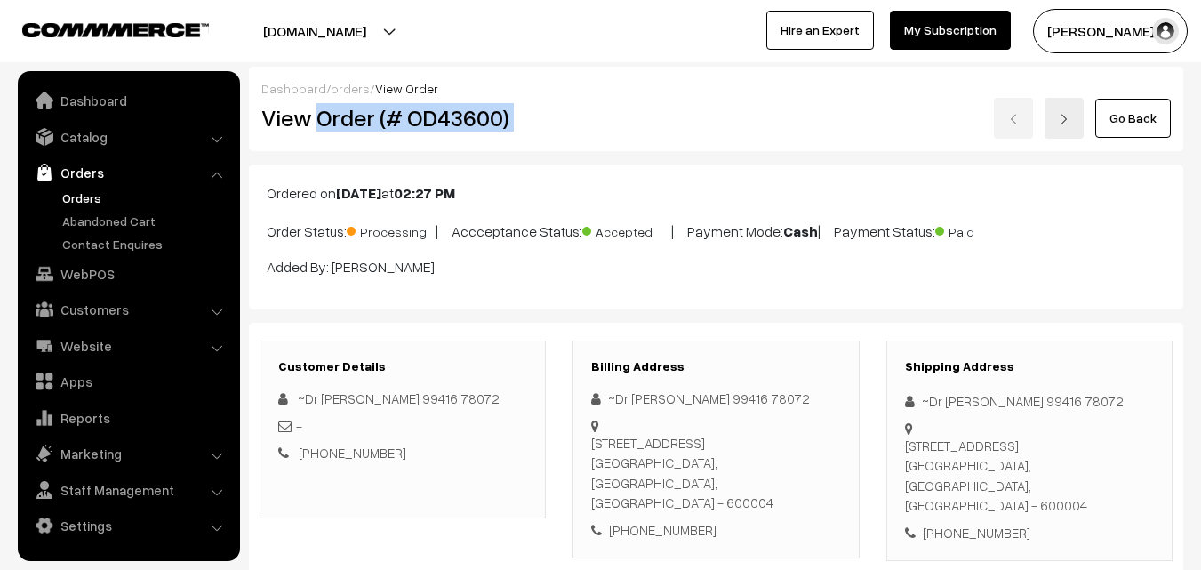
drag, startPoint x: 315, startPoint y: 131, endPoint x: 610, endPoint y: 120, distance: 295.4
click at [610, 120] on div "View Order (# OD43600) Go Back" at bounding box center [716, 118] width 936 height 41
copy div "Order (# OD43600)"
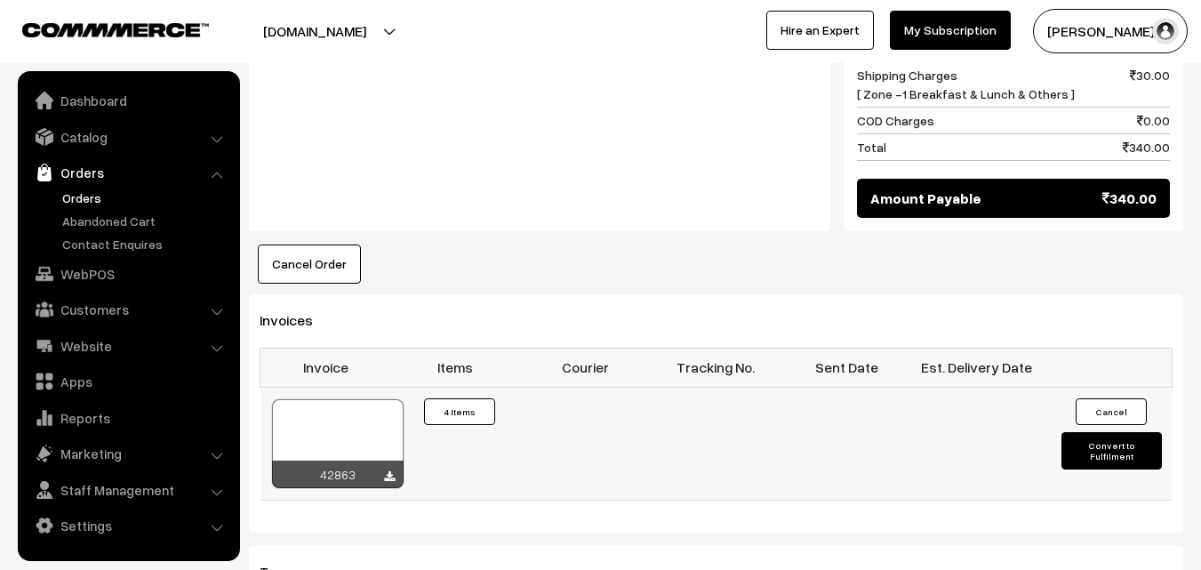
scroll to position [1156, 0]
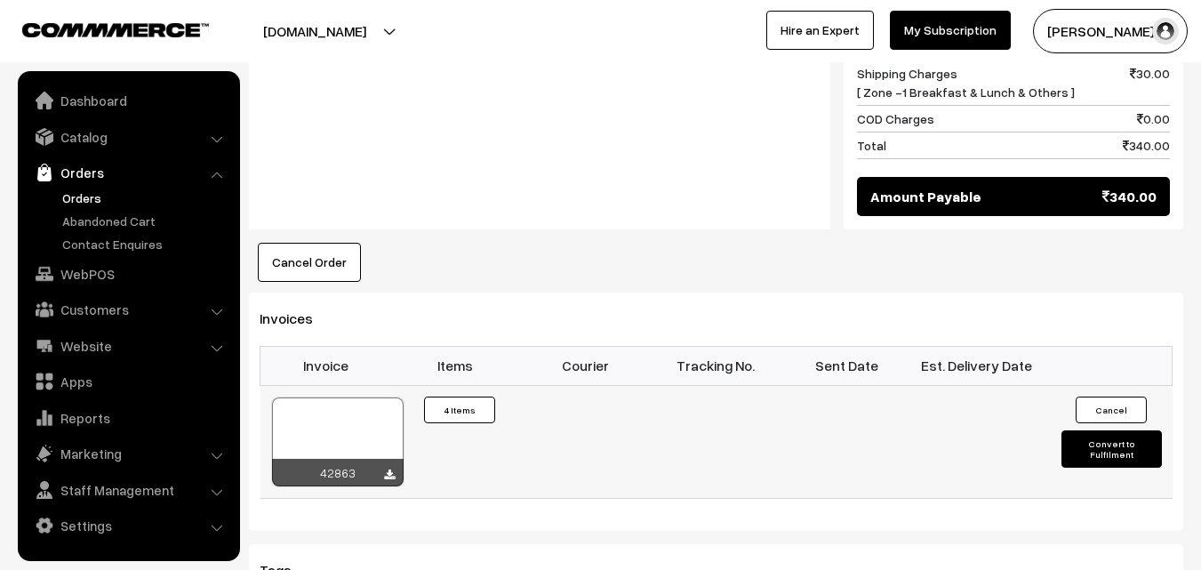
click at [334, 420] on div at bounding box center [338, 441] width 132 height 89
click at [78, 205] on link "Orders" at bounding box center [146, 198] width 176 height 19
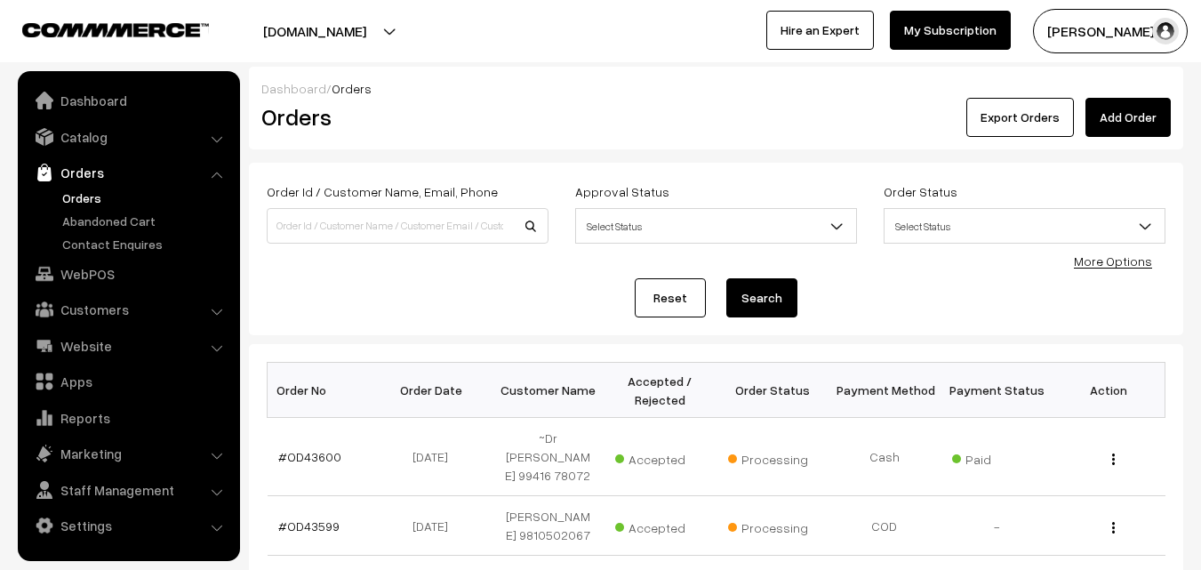
click at [80, 199] on link "Orders" at bounding box center [146, 198] width 176 height 19
